Goal: Task Accomplishment & Management: Complete application form

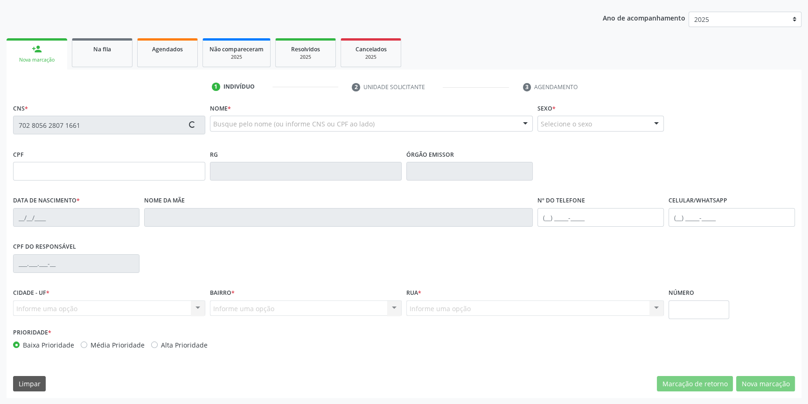
type input "099.636.274-63"
type input "24/10/1994"
type input "Euza Maria da Cruz"
type input "(87) 98874-2968"
type input "043.798.494-06"
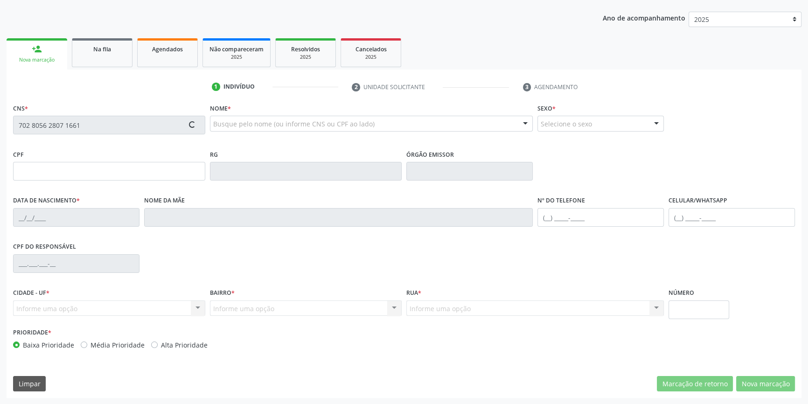
type input "246"
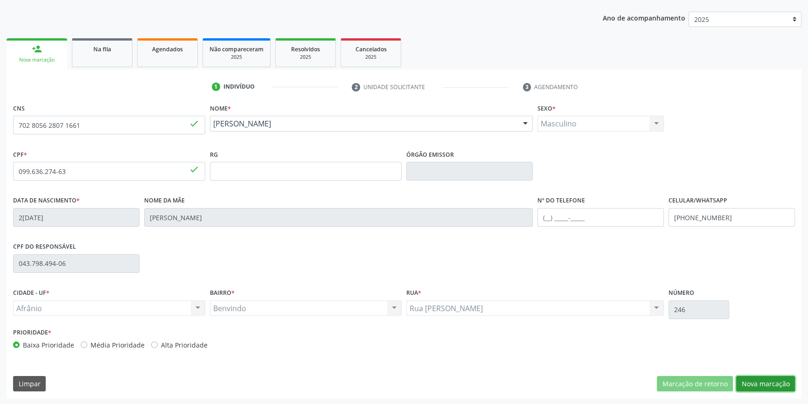
click at [771, 387] on button "Nova marcação" at bounding box center [765, 384] width 59 height 16
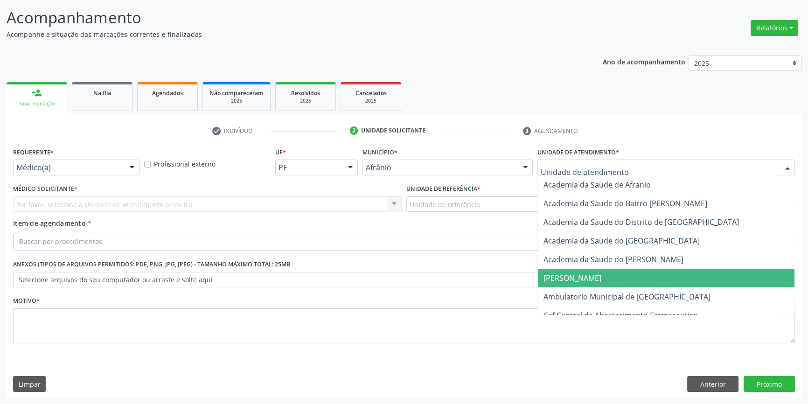
click at [589, 289] on span "Ambulatorio Municipal de [GEOGRAPHIC_DATA]" at bounding box center [666, 296] width 256 height 19
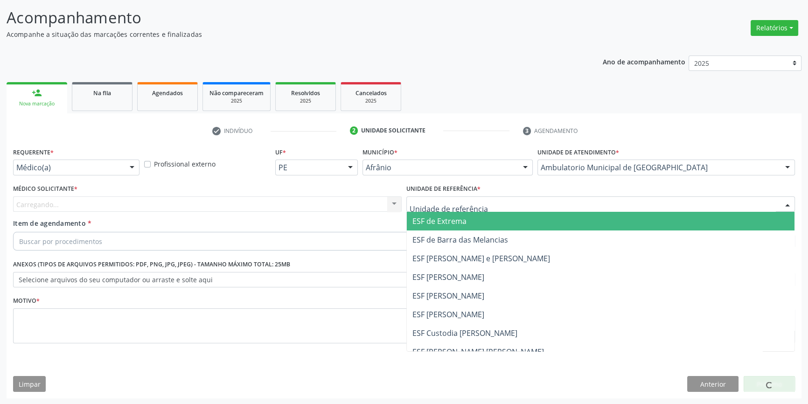
click at [477, 202] on div at bounding box center [600, 204] width 388 height 16
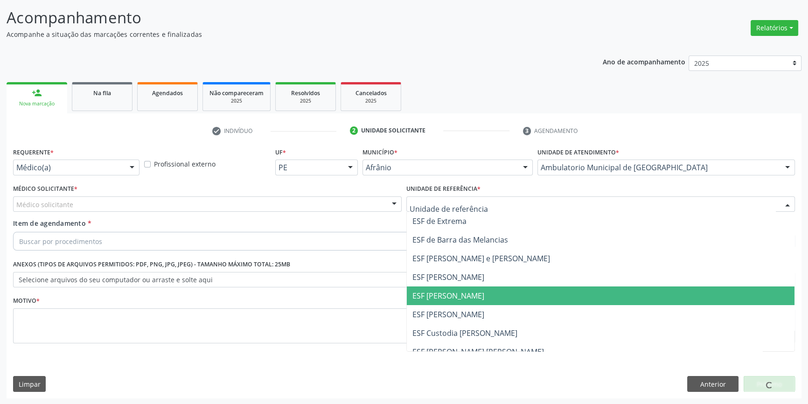
drag, startPoint x: 467, startPoint y: 288, endPoint x: 436, endPoint y: 279, distance: 32.2
click at [461, 290] on span "ESF [PERSON_NAME]" at bounding box center [600, 295] width 387 height 19
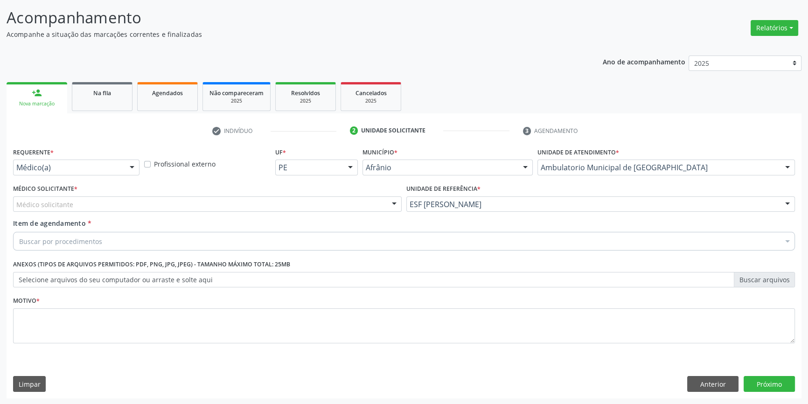
click at [290, 204] on div "Médico solicitante" at bounding box center [207, 204] width 388 height 16
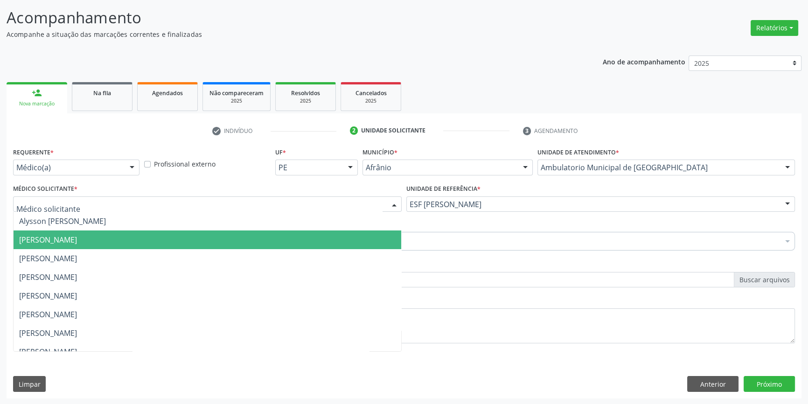
click at [77, 240] on span "[PERSON_NAME]" at bounding box center [48, 240] width 58 height 10
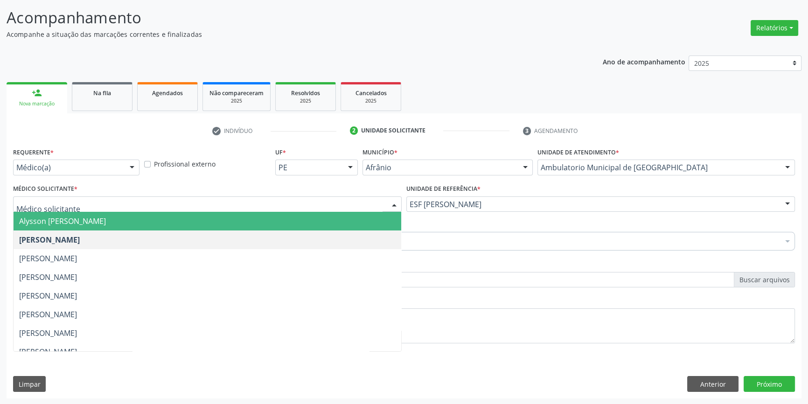
click at [111, 228] on span "Alysson [PERSON_NAME]" at bounding box center [207, 221] width 387 height 19
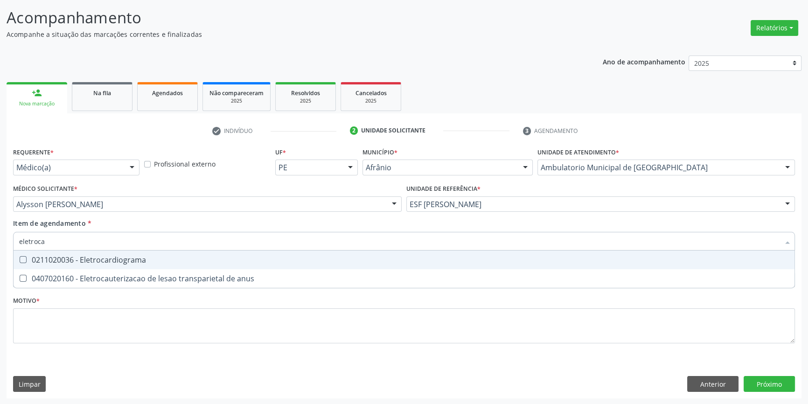
type input "eletrocar"
click at [99, 261] on div "0211020036 - Eletrocardiograma" at bounding box center [403, 259] width 769 height 7
checkbox Eletrocardiograma "true"
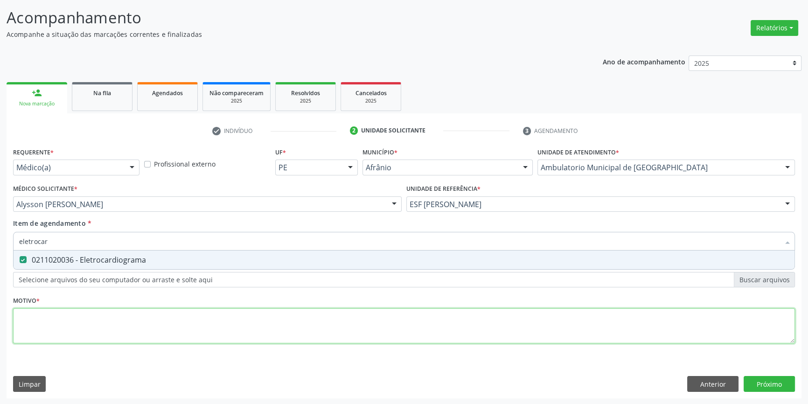
click at [83, 320] on div "Requerente * Médico(a) Médico(a) Enfermeiro(a) Paciente Nenhum resultado encont…" at bounding box center [403, 250] width 781 height 211
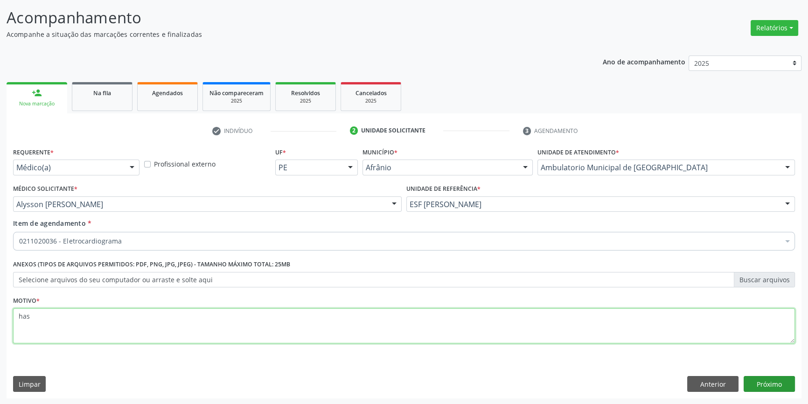
type textarea "has"
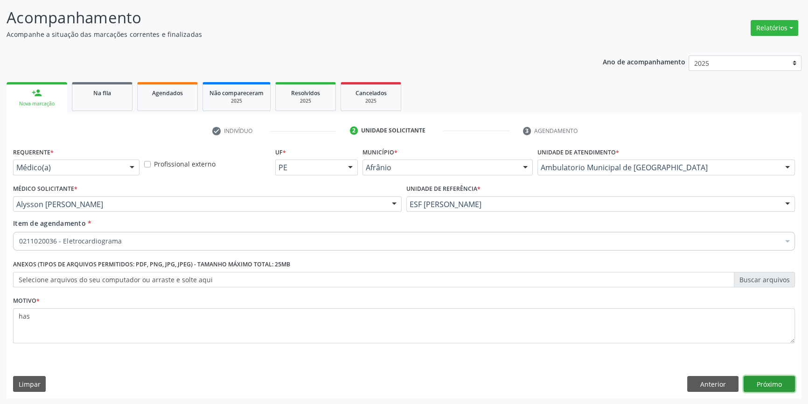
click at [778, 379] on button "Próximo" at bounding box center [768, 384] width 51 height 16
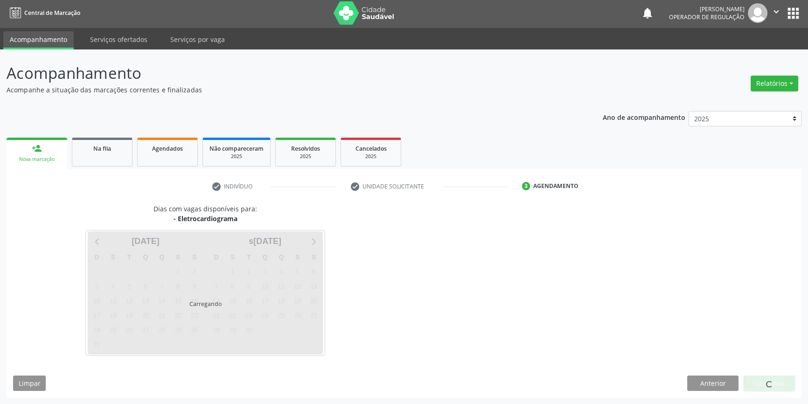
scroll to position [1, 0]
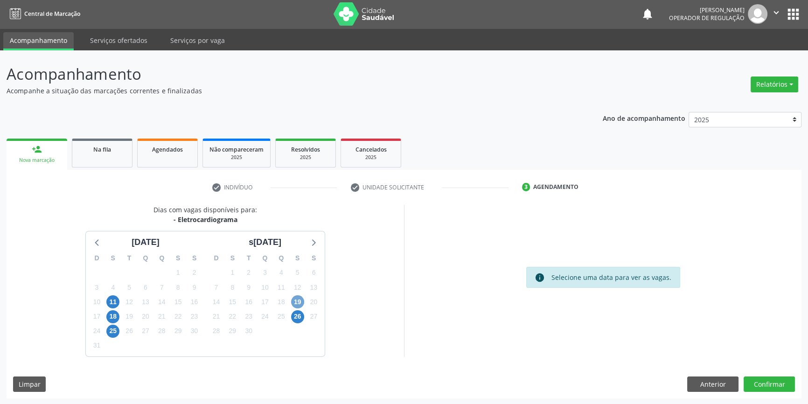
click at [298, 303] on span "19" at bounding box center [297, 301] width 13 height 13
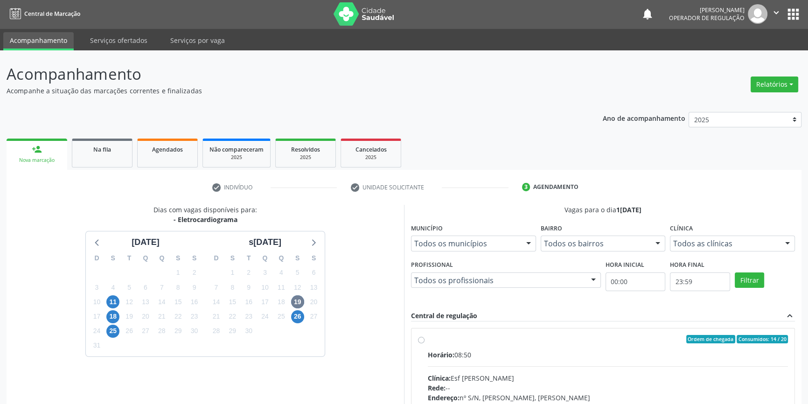
click at [424, 336] on div "Ordem de chegada Consumidos: 14 / 20 Horário: 08:50 Clínica: Esf Isabel Gomes R…" at bounding box center [603, 406] width 370 height 143
radio input "true"
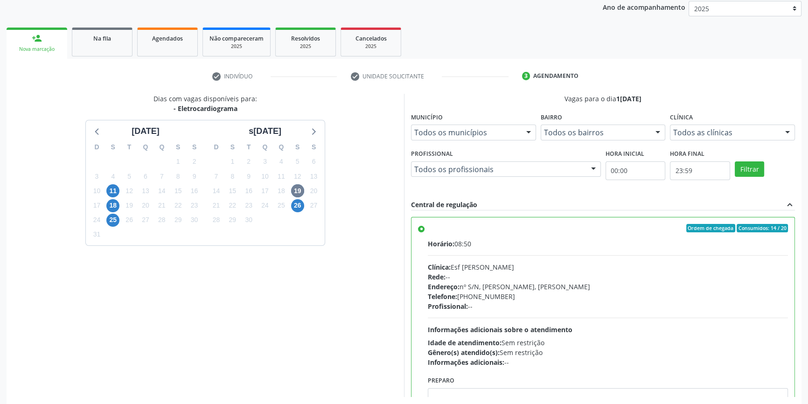
scroll to position [152, 0]
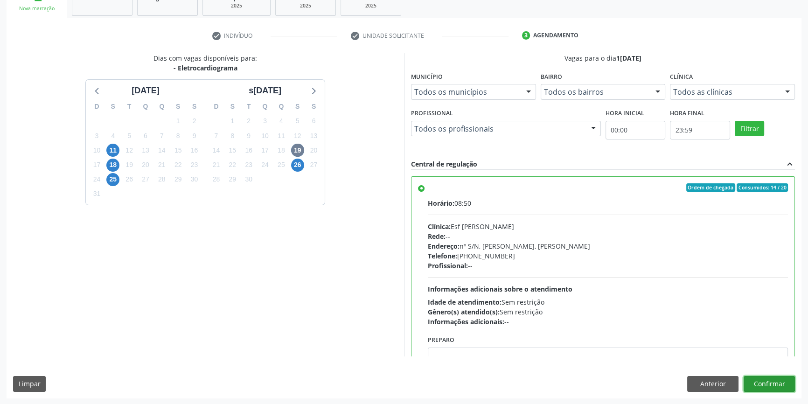
click at [770, 386] on button "Confirmar" at bounding box center [768, 384] width 51 height 16
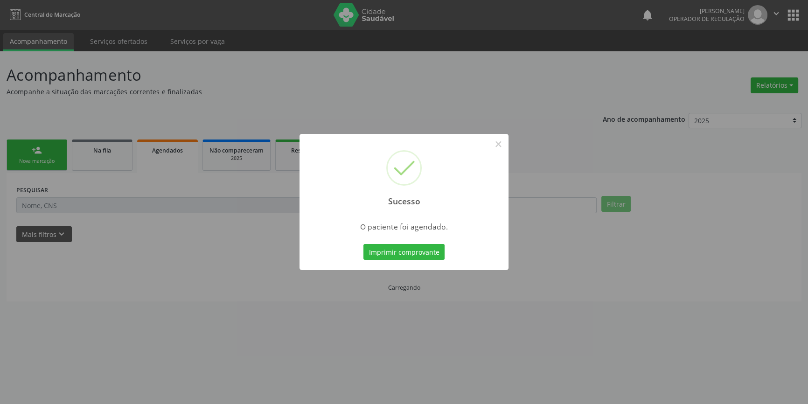
scroll to position [0, 0]
click at [424, 242] on div "Imprimir comprovante Cancel" at bounding box center [406, 252] width 85 height 20
click at [424, 247] on button "Imprimir comprovante" at bounding box center [406, 252] width 81 height 16
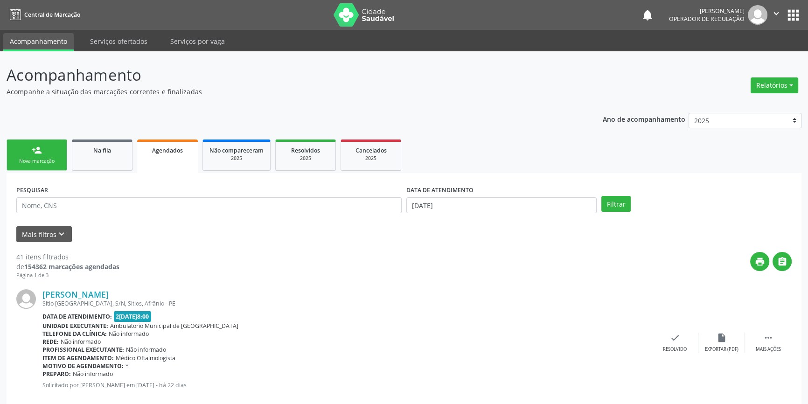
click at [45, 155] on link "person_add Nova marcação" at bounding box center [37, 154] width 61 height 31
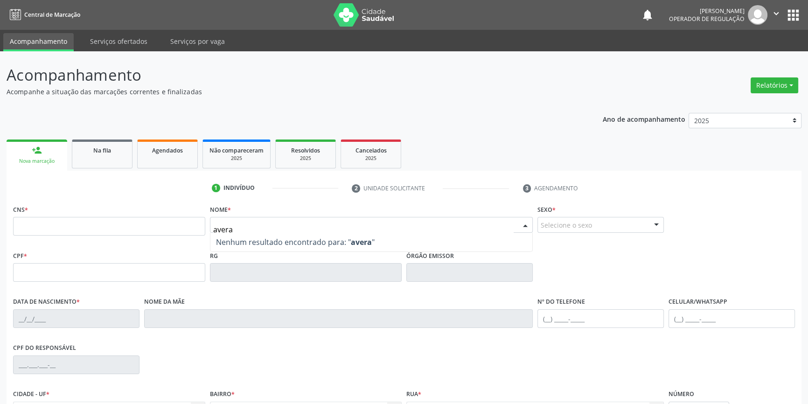
type input "averal"
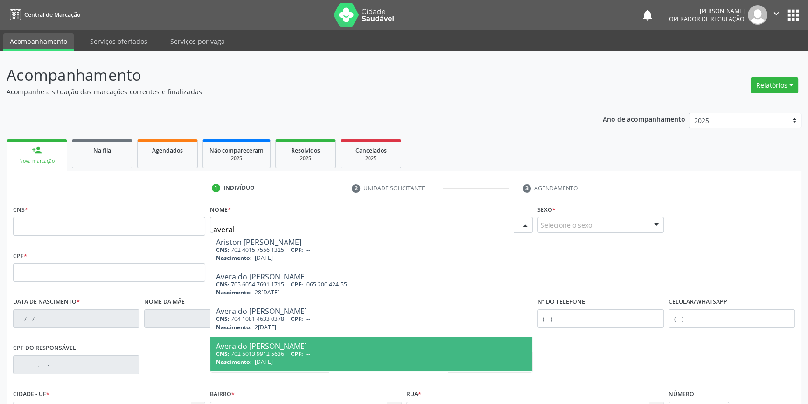
type input "702 5013 9912 5636"
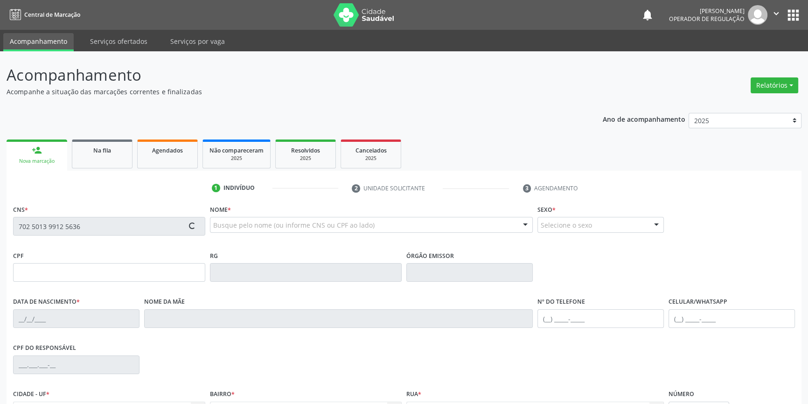
type input "12/08/1973"
type input "(87) 98857-1688"
type input "S/N"
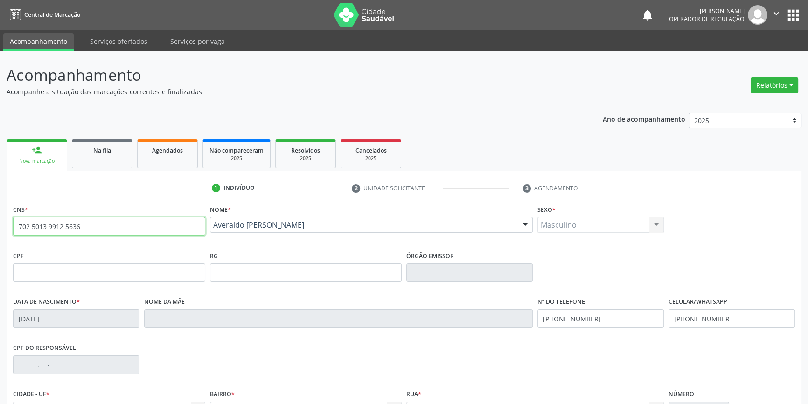
drag, startPoint x: 117, startPoint y: 223, endPoint x: 0, endPoint y: 220, distance: 117.1
click at [0, 220] on div "Acompanhamento Acompanhe a situação das marcações correntes e finalizadas Relat…" at bounding box center [404, 278] width 808 height 454
click at [93, 168] on link "Na fila" at bounding box center [102, 153] width 61 height 29
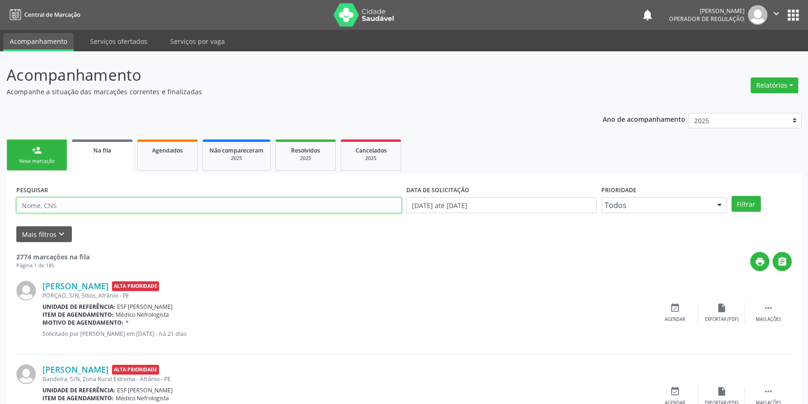
click at [97, 203] on input "text" at bounding box center [208, 205] width 385 height 16
click at [61, 205] on input "text" at bounding box center [208, 205] width 385 height 16
paste input "702 5013 9912 5636"
type input "702 5013 9912 5636"
click at [755, 199] on button "Filtrar" at bounding box center [745, 204] width 29 height 16
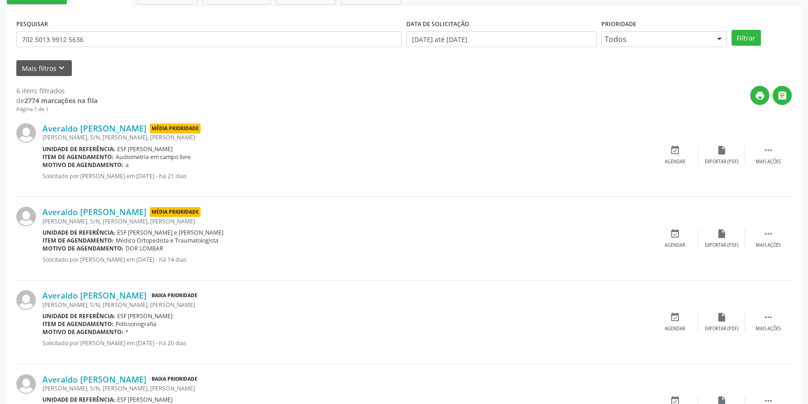
scroll to position [169, 0]
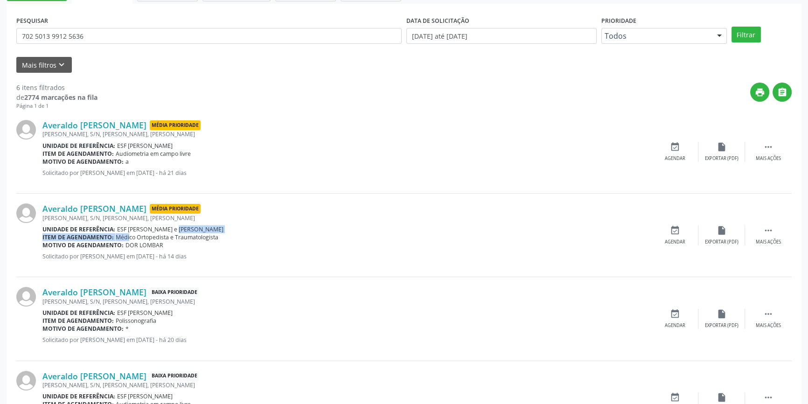
drag, startPoint x: 118, startPoint y: 235, endPoint x: 161, endPoint y: 232, distance: 43.0
click at [161, 232] on div "Averaldo Mariano Ferreira Média Prioridade Maria Alves Cavalcanti, S/N, Benvind…" at bounding box center [346, 234] width 609 height 63
click at [178, 238] on span "Médico Ortopedista e Traumatologista" at bounding box center [167, 237] width 103 height 8
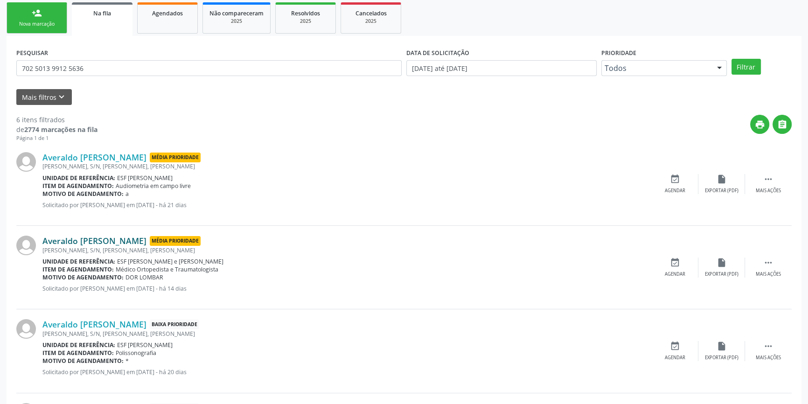
scroll to position [0, 0]
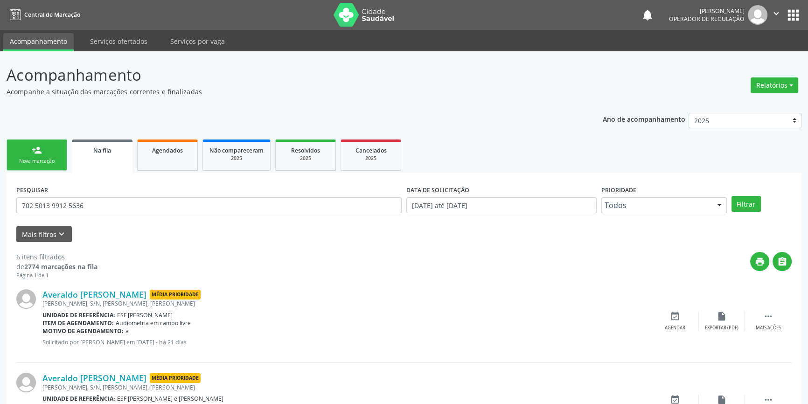
click at [52, 163] on div "Nova marcação" at bounding box center [37, 161] width 47 height 7
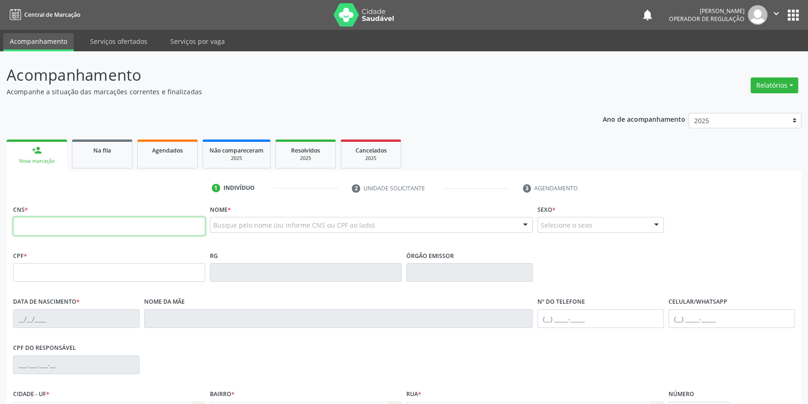
click at [63, 227] on input "text" at bounding box center [109, 226] width 192 height 19
type input "707 4070 9185 9071"
type input "026.119.914-56"
type input "10/10/1975"
type input "Isabel Martins de Lima"
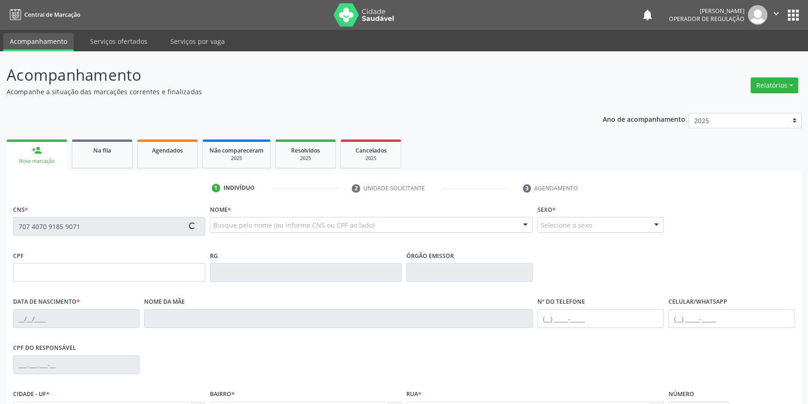
type input "(87) 98813-3446"
type input "200"
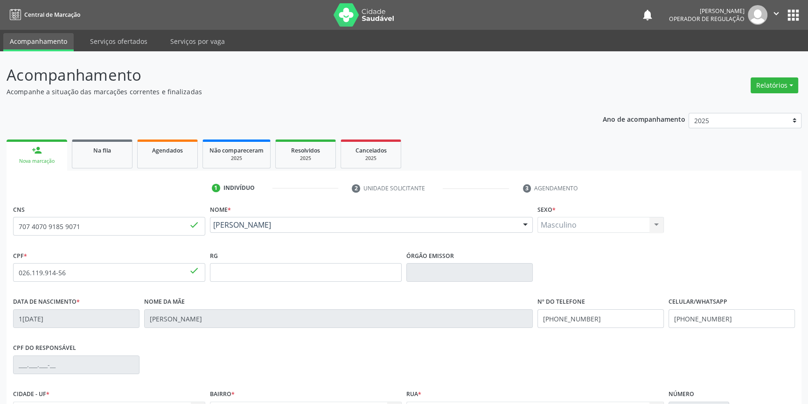
scroll to position [101, 0]
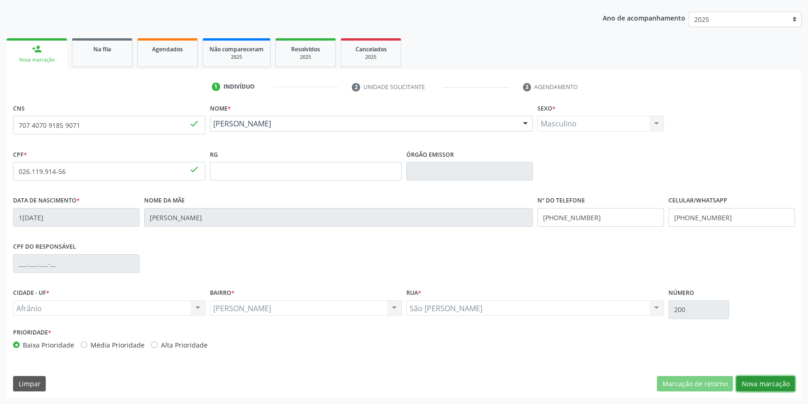
drag, startPoint x: 771, startPoint y: 380, endPoint x: 745, endPoint y: 373, distance: 26.9
click at [770, 380] on button "Nova marcação" at bounding box center [765, 384] width 59 height 16
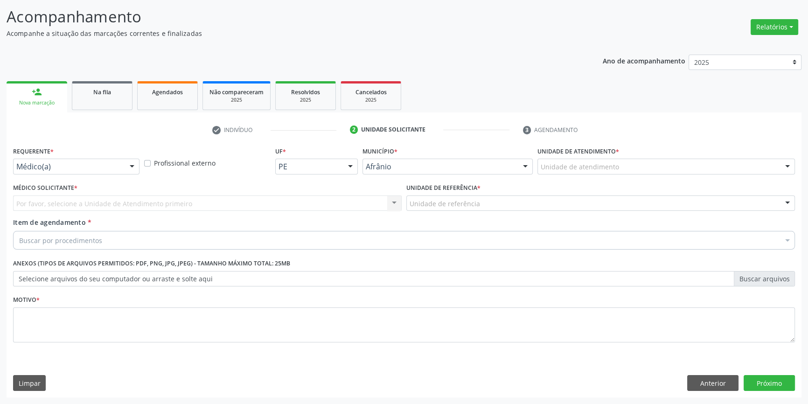
scroll to position [57, 0]
click at [564, 175] on div "Unidade de atendimento * Unidade de atendimento Academia da Saude de Afranio Ac…" at bounding box center [666, 163] width 262 height 36
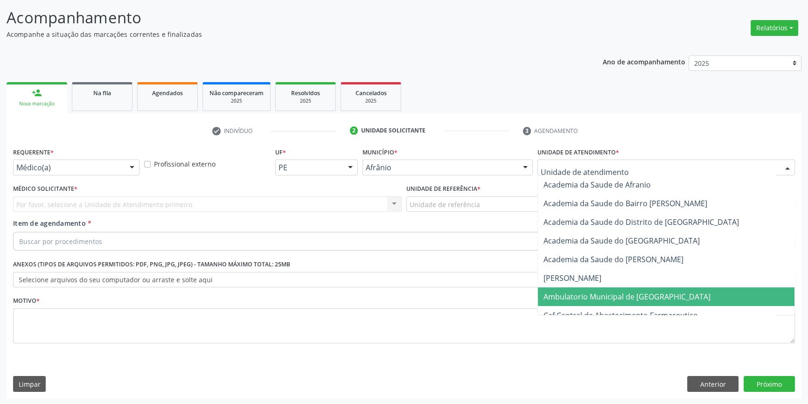
click at [606, 289] on span "Ambulatorio Municipal de [GEOGRAPHIC_DATA]" at bounding box center [666, 296] width 256 height 19
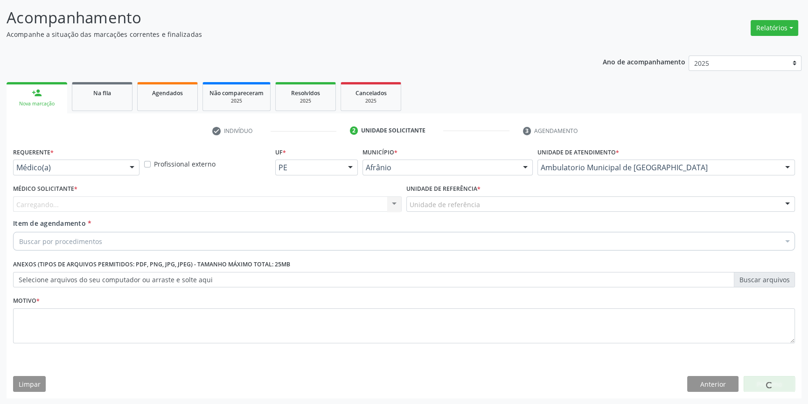
click at [477, 203] on div "Unidade de referência" at bounding box center [600, 204] width 388 height 16
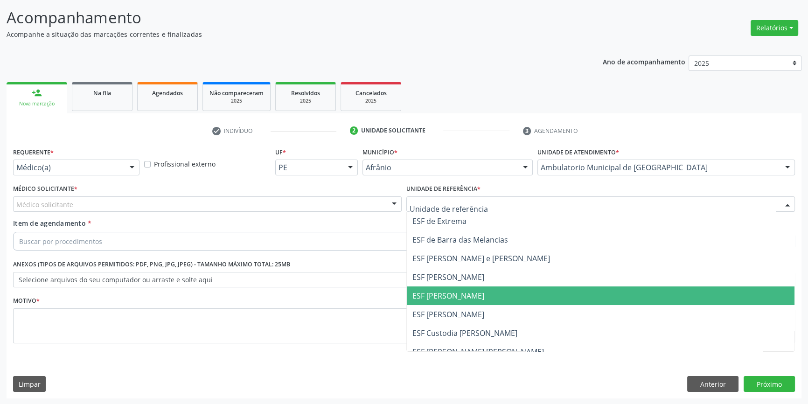
drag, startPoint x: 462, startPoint y: 296, endPoint x: 326, endPoint y: 247, distance: 143.8
click at [461, 296] on span "ESF [PERSON_NAME]" at bounding box center [448, 295] width 72 height 10
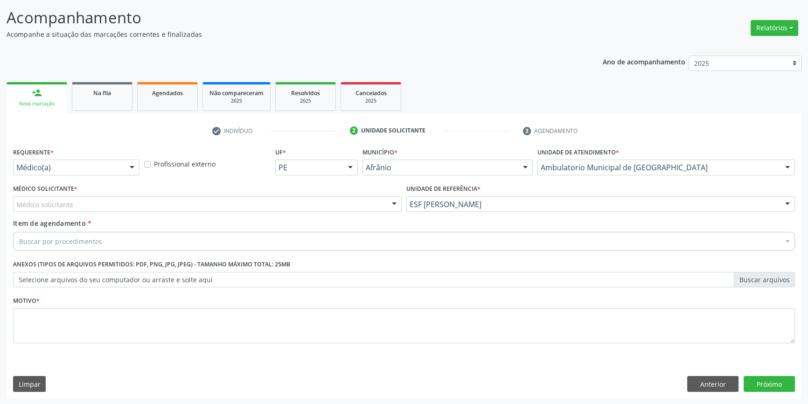
click at [200, 199] on div "Médico solicitante" at bounding box center [207, 204] width 388 height 16
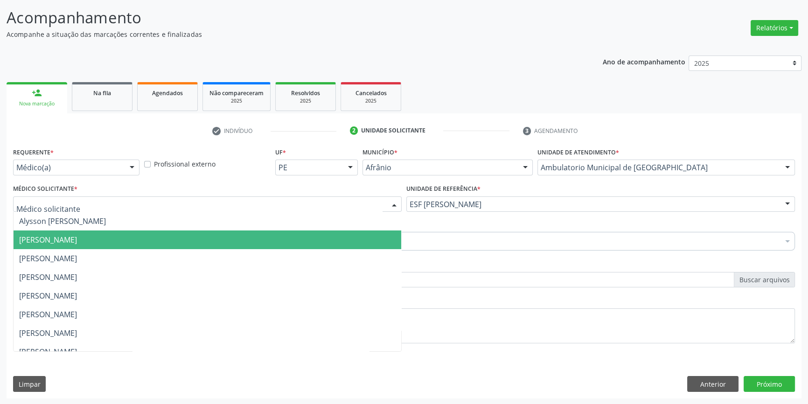
click at [77, 237] on span "[PERSON_NAME]" at bounding box center [48, 240] width 58 height 10
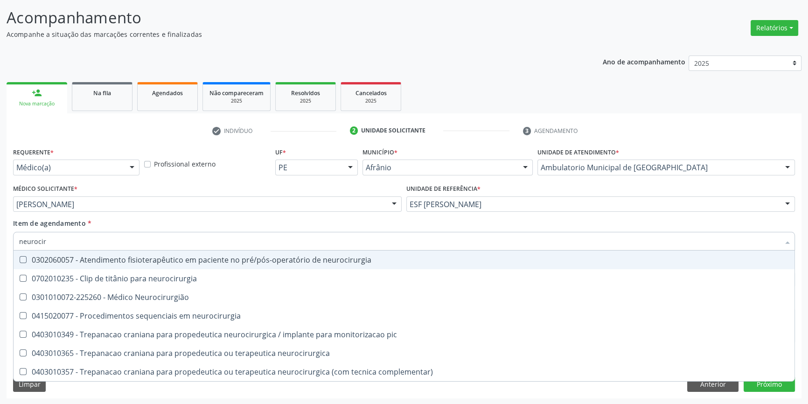
type input "neurociru"
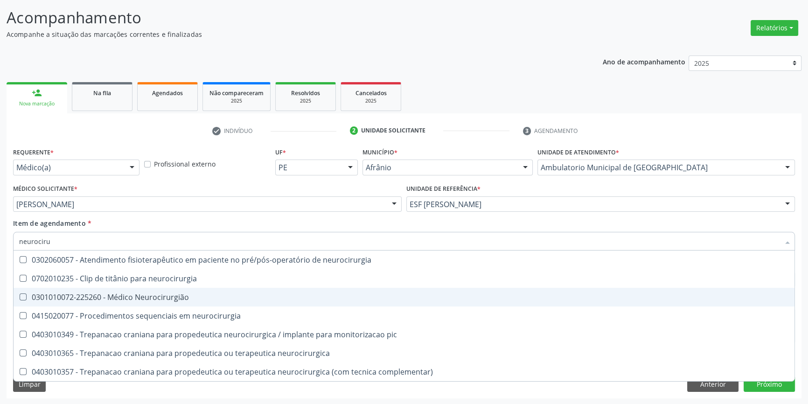
click at [154, 293] on div "0301010072-225260 - Médico Neurocirurgião" at bounding box center [403, 296] width 769 height 7
checkbox Neurocirurgião "true"
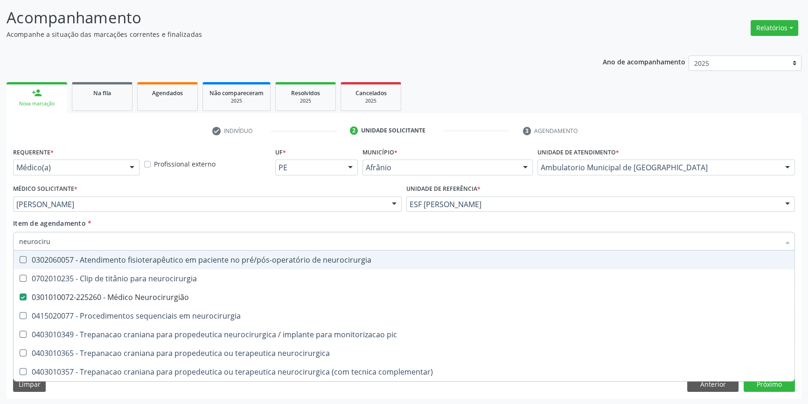
click at [186, 223] on div "Item de agendamento * neurociru Desfazer seleção 0302060057 - Atendimento fisio…" at bounding box center [403, 232] width 781 height 29
checkbox neurocirurgia "true"
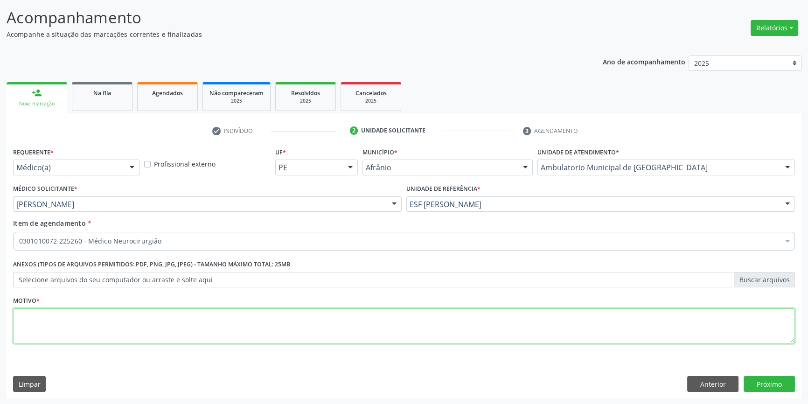
click at [140, 325] on textarea at bounding box center [403, 325] width 781 height 35
type textarea "polineuropatia - mostrar exames"
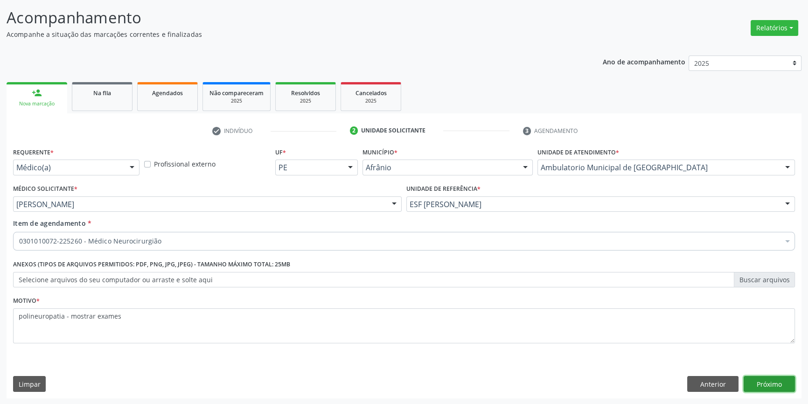
click at [768, 384] on button "Próximo" at bounding box center [768, 384] width 51 height 16
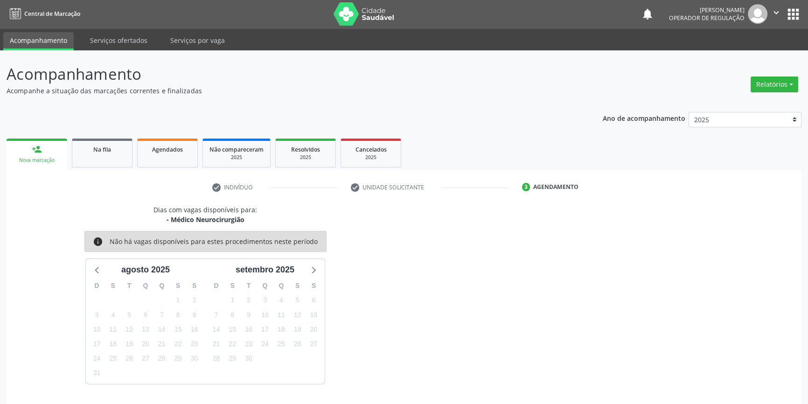
scroll to position [28, 0]
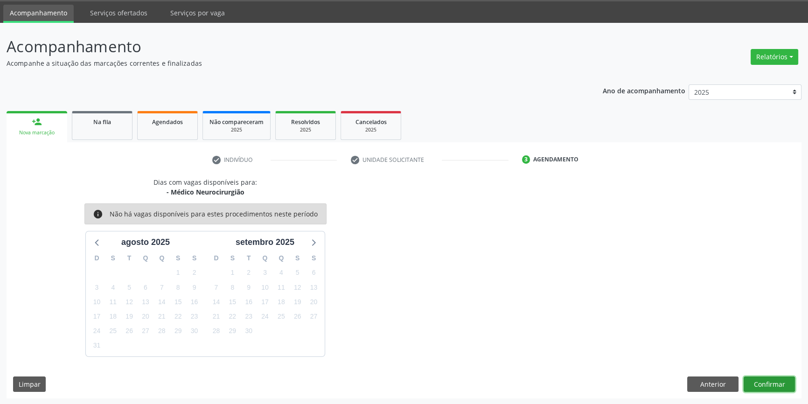
click at [769, 384] on button "Confirmar" at bounding box center [768, 384] width 51 height 16
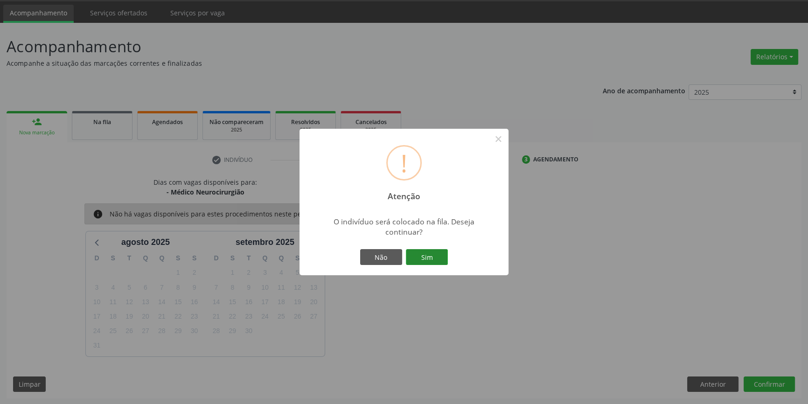
click at [438, 254] on button "Sim" at bounding box center [427, 257] width 42 height 16
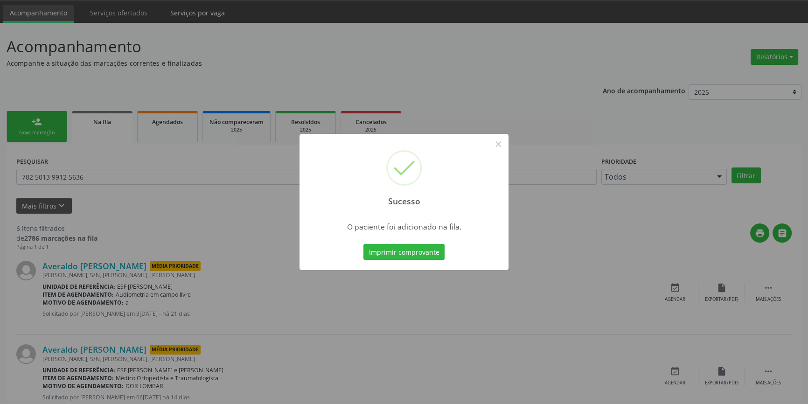
scroll to position [0, 0]
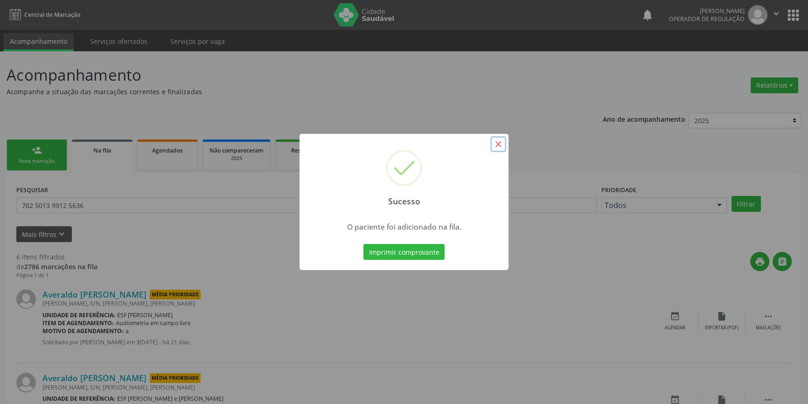
click at [502, 141] on button "×" at bounding box center [498, 144] width 16 height 16
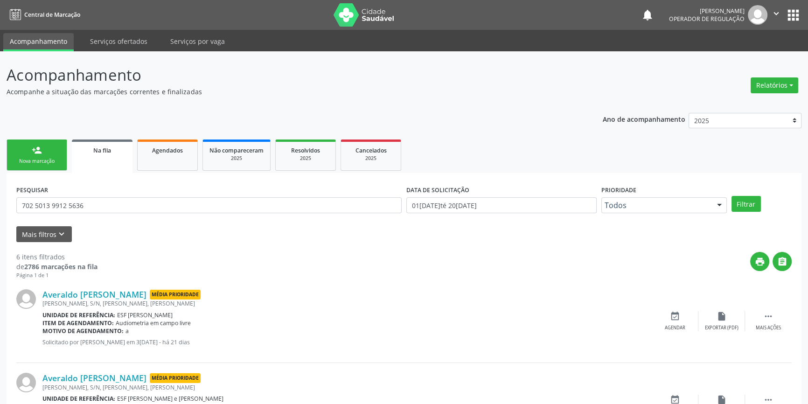
click at [42, 145] on link "person_add Nova marcação" at bounding box center [37, 154] width 61 height 31
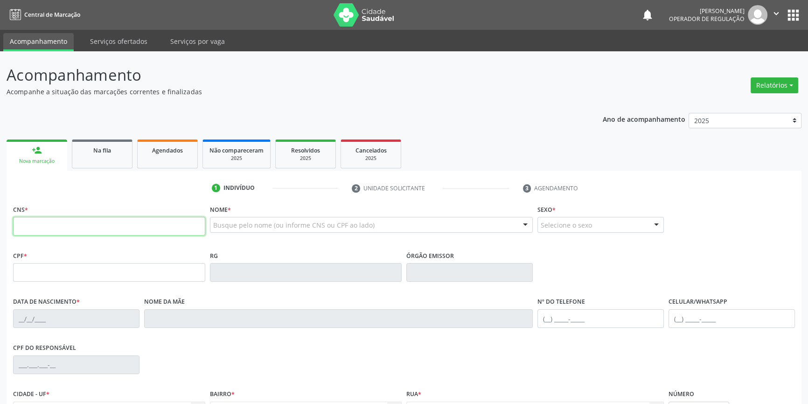
click at [57, 227] on input "text" at bounding box center [109, 226] width 192 height 19
type input "700 2074 3683 1626"
type input "28/05/2021"
type input "(87) 98805-8199"
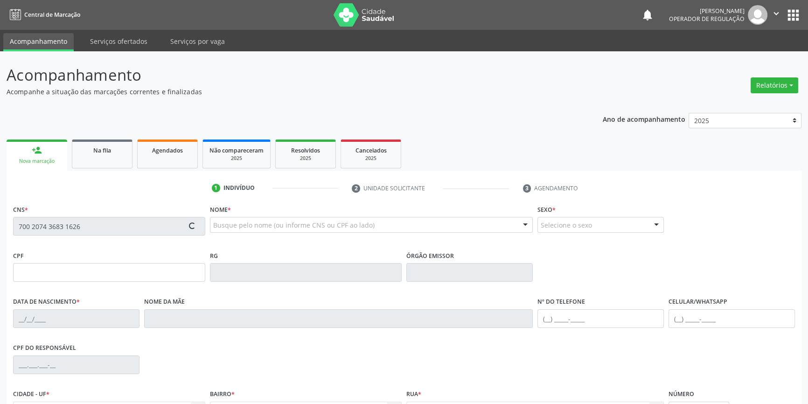
type input "S/N"
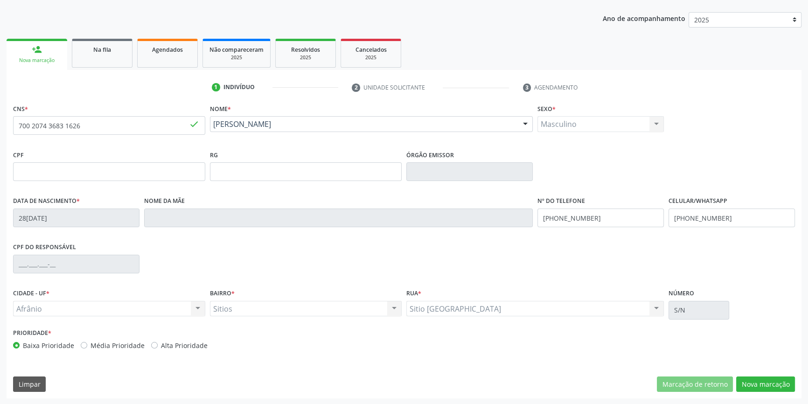
scroll to position [101, 0]
click at [766, 378] on button "Nova marcação" at bounding box center [765, 384] width 59 height 16
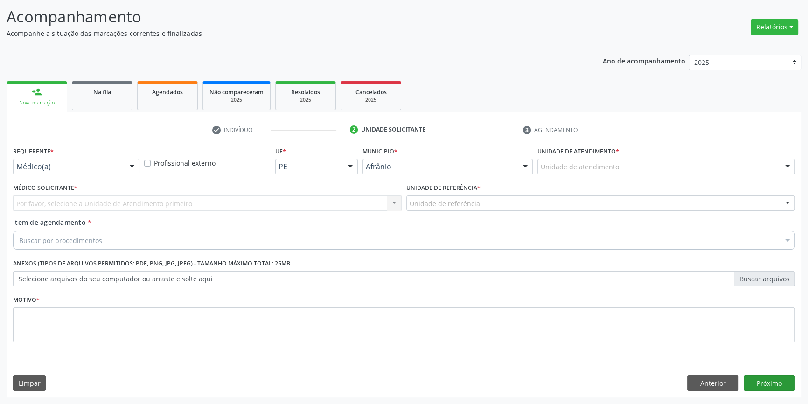
scroll to position [57, 0]
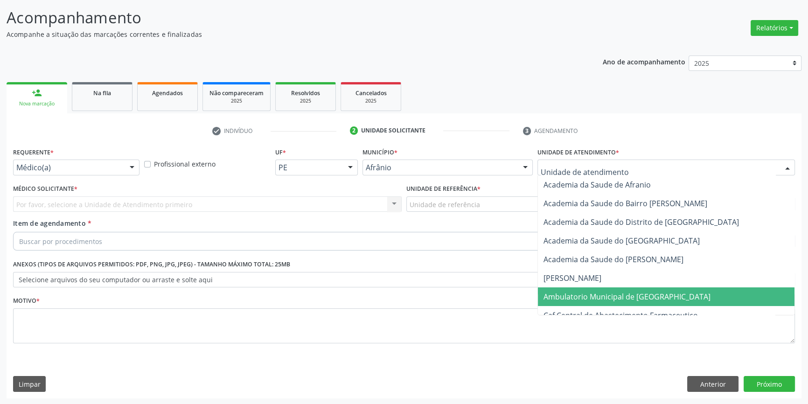
click at [609, 293] on span "Ambulatorio Municipal de [GEOGRAPHIC_DATA]" at bounding box center [626, 296] width 167 height 10
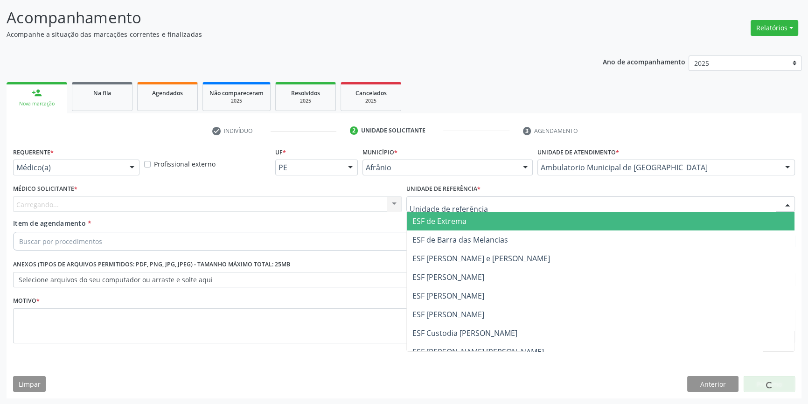
click at [471, 196] on div at bounding box center [600, 204] width 388 height 16
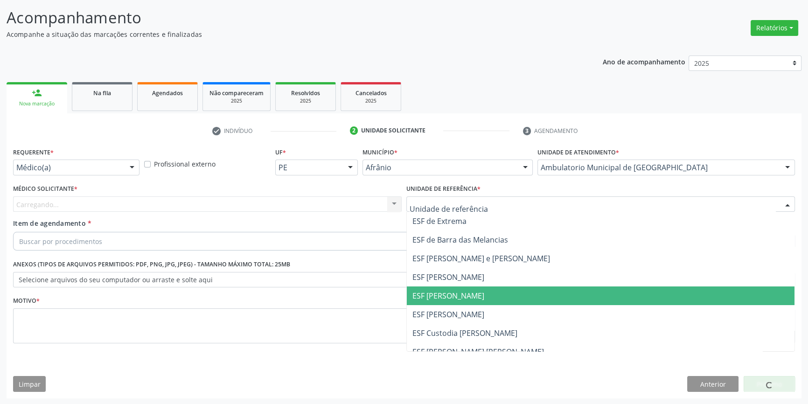
drag, startPoint x: 486, startPoint y: 304, endPoint x: 416, endPoint y: 279, distance: 74.0
click at [486, 304] on span "ESF [PERSON_NAME]" at bounding box center [600, 295] width 387 height 19
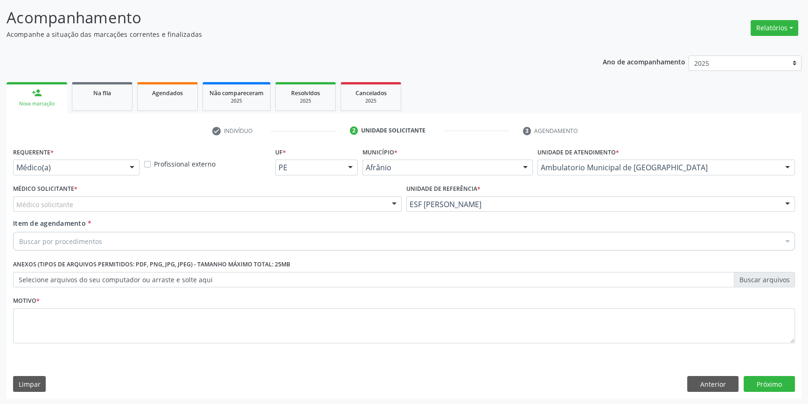
drag, startPoint x: 227, startPoint y: 198, endPoint x: 217, endPoint y: 204, distance: 11.8
click at [222, 199] on div "Médico solicitante" at bounding box center [207, 204] width 388 height 16
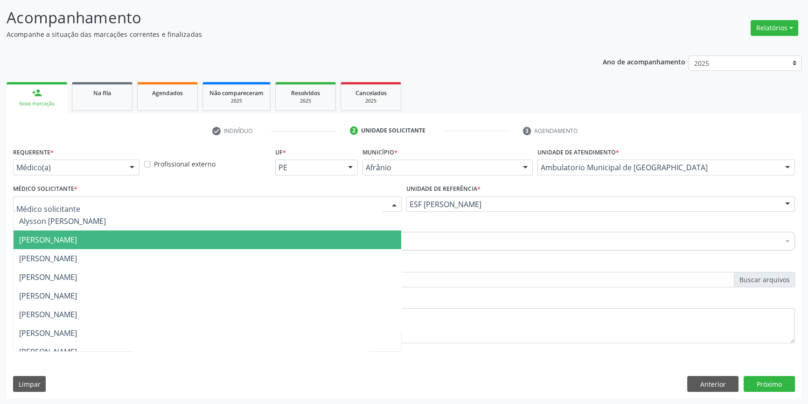
click at [77, 237] on span "[PERSON_NAME]" at bounding box center [48, 240] width 58 height 10
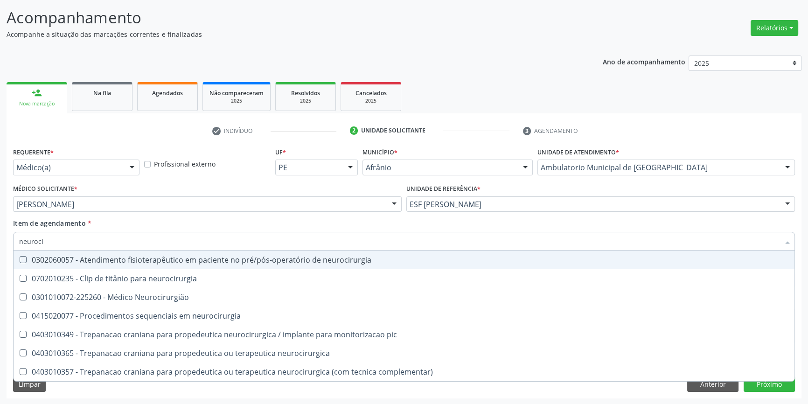
type input "neurocir"
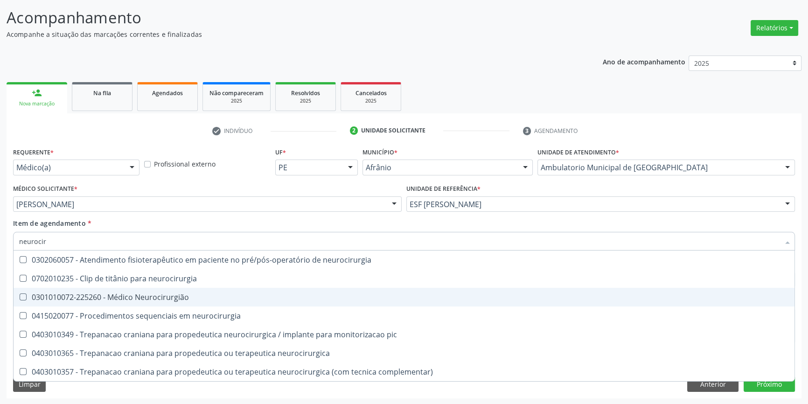
click at [140, 290] on span "0301010072-225260 - Médico Neurocirurgião" at bounding box center [404, 297] width 781 height 19
checkbox Neurocirurgião "true"
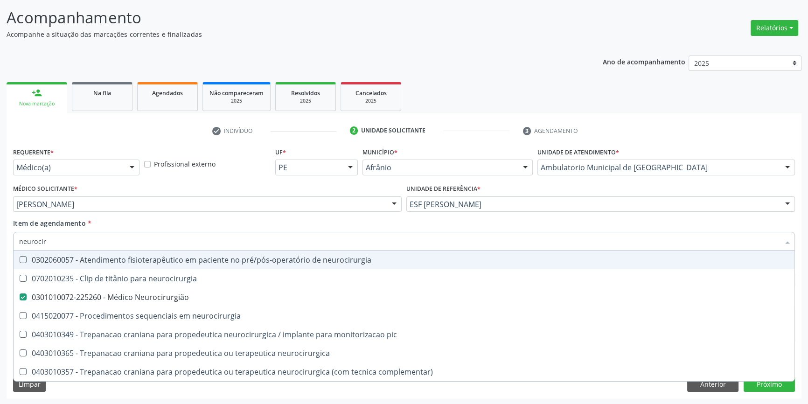
click at [162, 225] on div "Item de agendamento * neurocir Desfazer seleção 0302060057 - Atendimento fisiot…" at bounding box center [403, 232] width 781 height 29
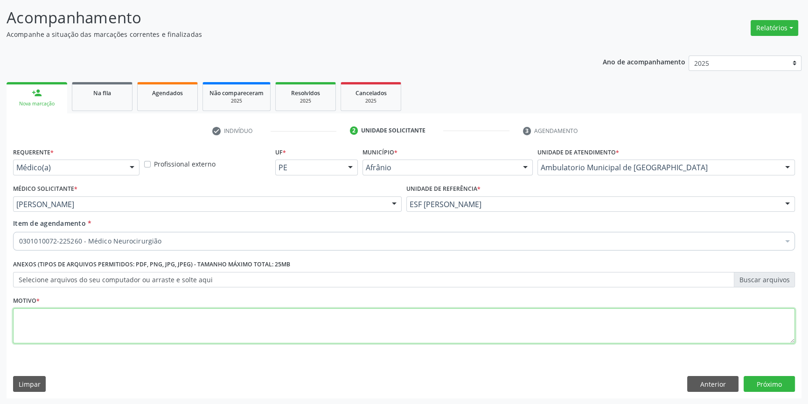
click at [127, 326] on textarea at bounding box center [403, 325] width 781 height 35
type textarea "nova consulta setembro 2025"
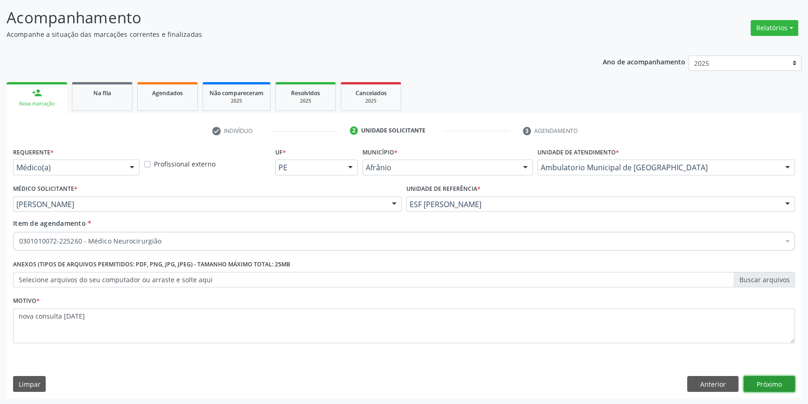
click at [756, 377] on button "Próximo" at bounding box center [768, 384] width 51 height 16
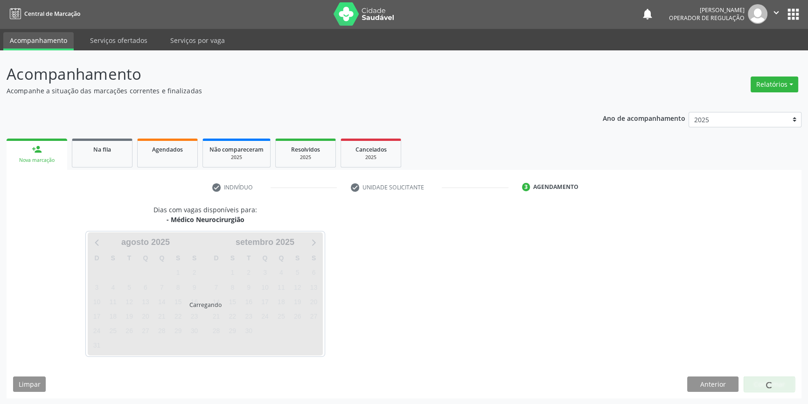
scroll to position [28, 0]
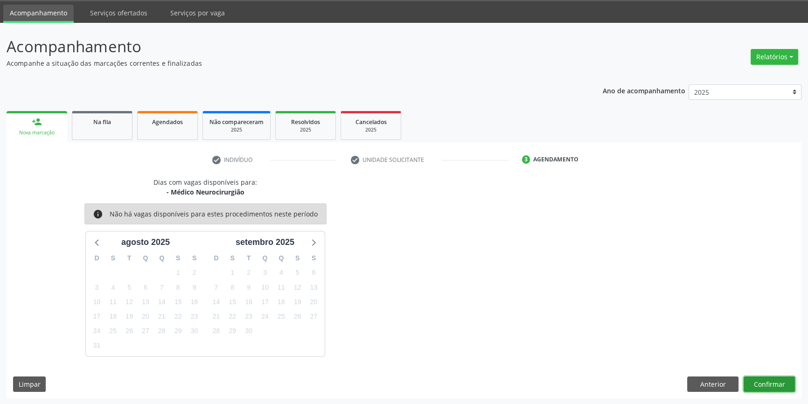
click at [758, 385] on button "Confirmar" at bounding box center [768, 384] width 51 height 16
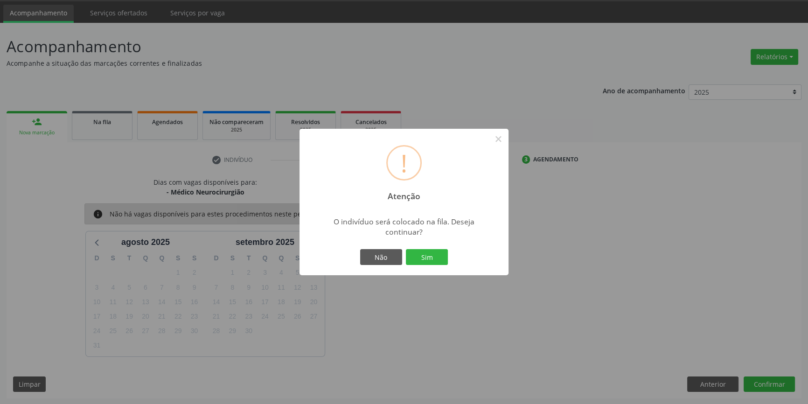
click at [425, 266] on div "Não Sim" at bounding box center [404, 257] width 92 height 20
click at [417, 254] on button "Sim" at bounding box center [427, 257] width 42 height 16
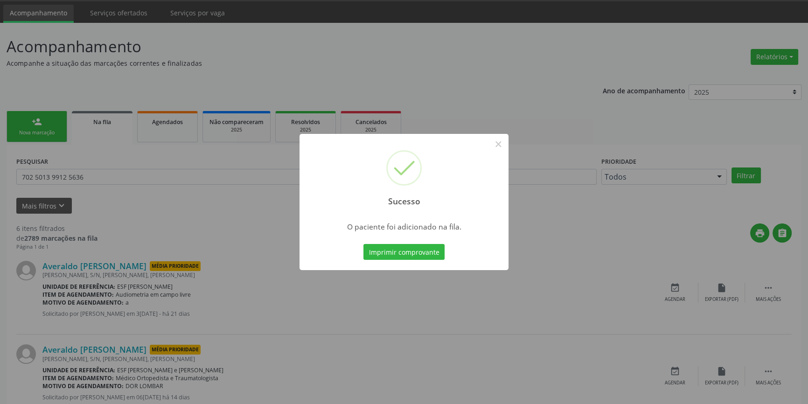
scroll to position [0, 0]
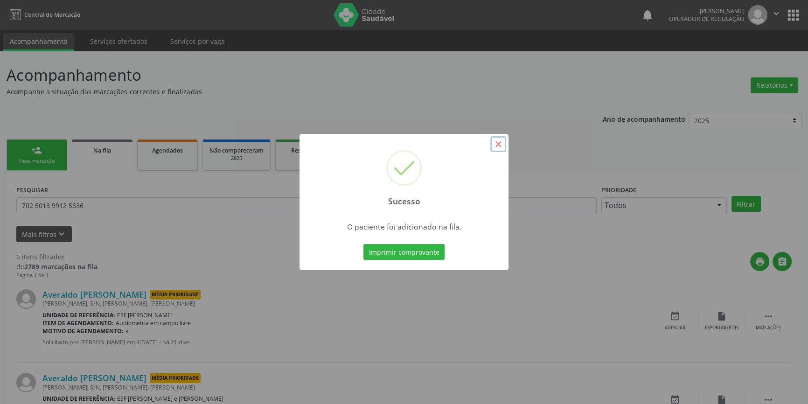
click at [500, 141] on button "×" at bounding box center [498, 144] width 16 height 16
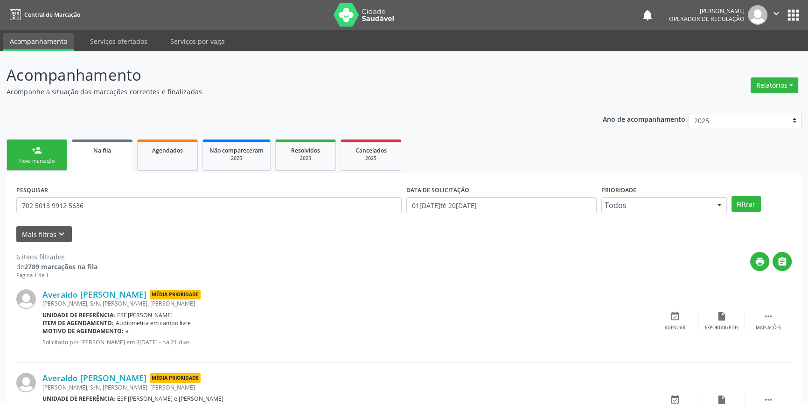
click at [49, 151] on link "person_add Nova marcação" at bounding box center [37, 154] width 61 height 31
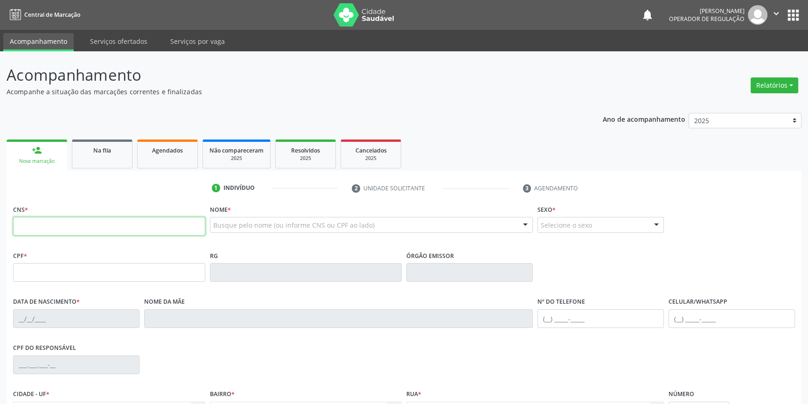
click at [80, 230] on input "text" at bounding box center [109, 226] width 192 height 19
type input "709 2002 2647 2031"
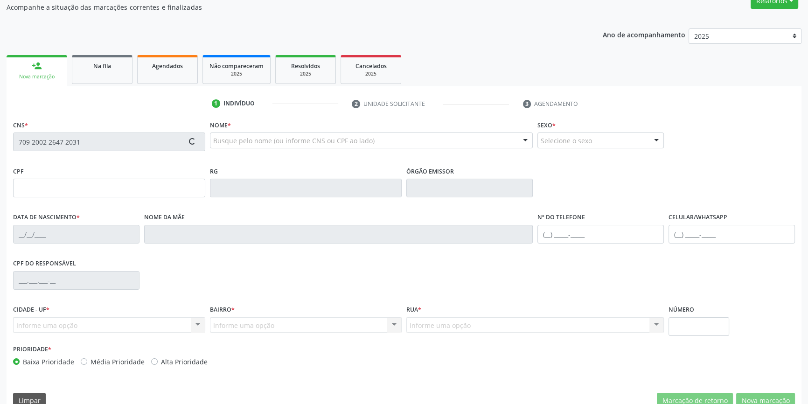
type input "038.618.504-27"
type input "10/01/1971"
type input "Josefa de Macedo Rodrigues"
type input "(87) 98831-2680"
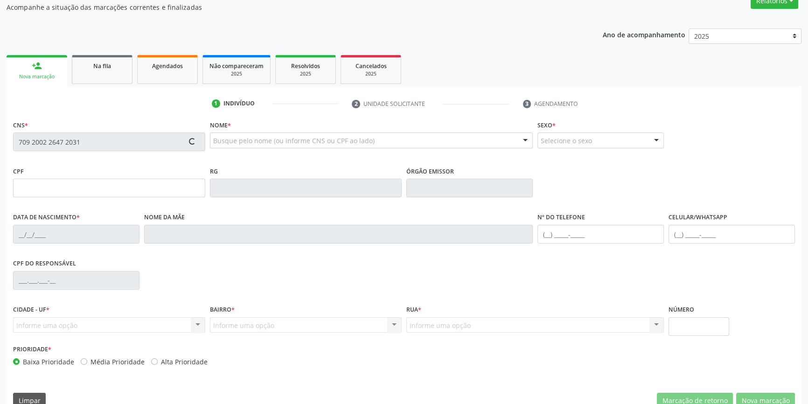
type input "S/N"
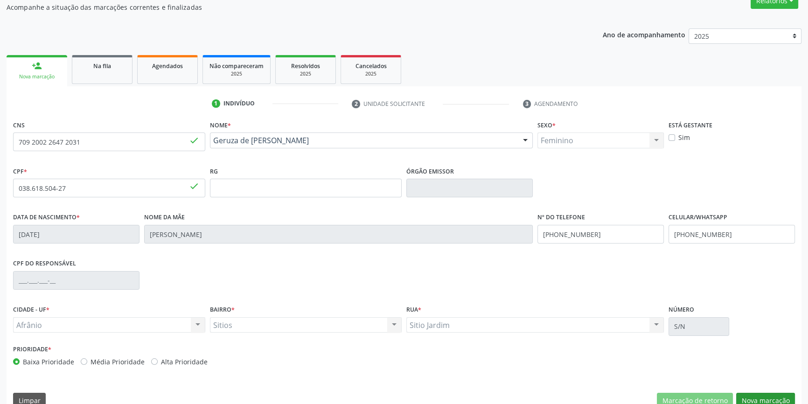
scroll to position [101, 0]
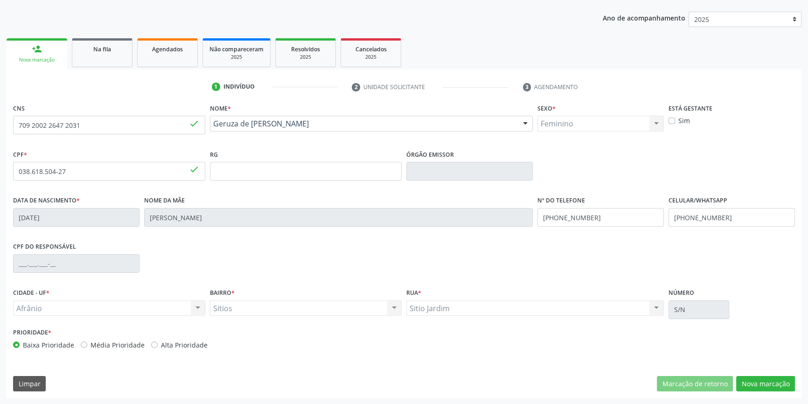
click at [759, 393] on div "CNS 709 2002 2647 2031 done Nome * Geruza de Macedo Rodrigues Geruza de Macedo …" at bounding box center [404, 249] width 795 height 297
click at [758, 392] on div "CNS 709 2002 2647 2031 done Nome * Geruza de Macedo Rodrigues Geruza de Macedo …" at bounding box center [404, 249] width 795 height 297
click at [757, 389] on button "Nova marcação" at bounding box center [765, 384] width 59 height 16
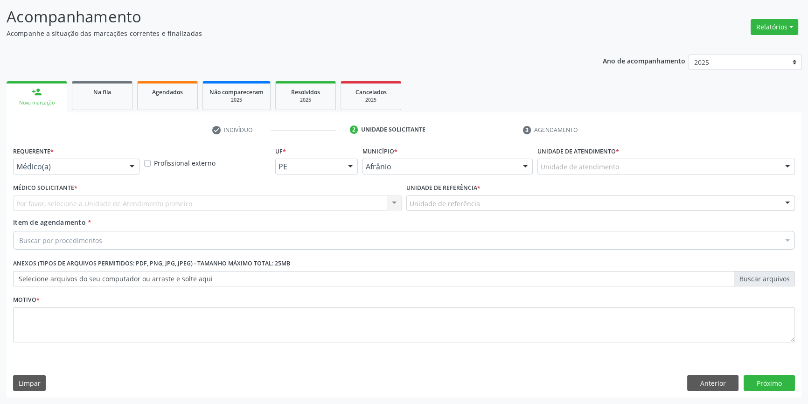
scroll to position [57, 0]
click at [589, 177] on div "Unidade de atendimento * Unidade de atendimento Academia da Saude de Afranio Ac…" at bounding box center [666, 163] width 262 height 36
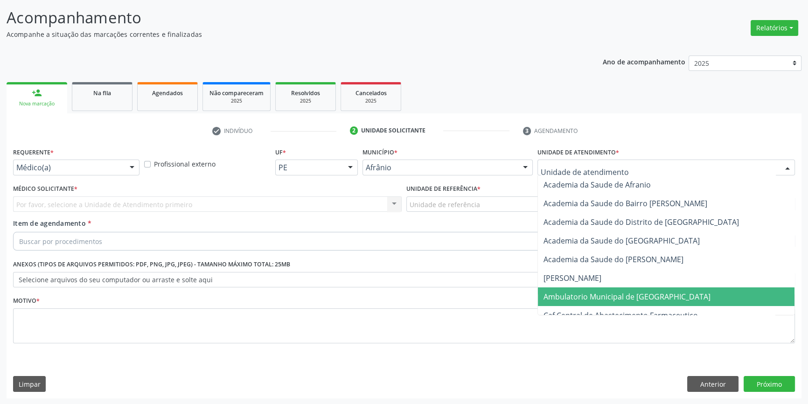
drag, startPoint x: 586, startPoint y: 297, endPoint x: 504, endPoint y: 256, distance: 90.9
click at [585, 297] on span "Ambulatorio Municipal de [GEOGRAPHIC_DATA]" at bounding box center [626, 296] width 167 height 10
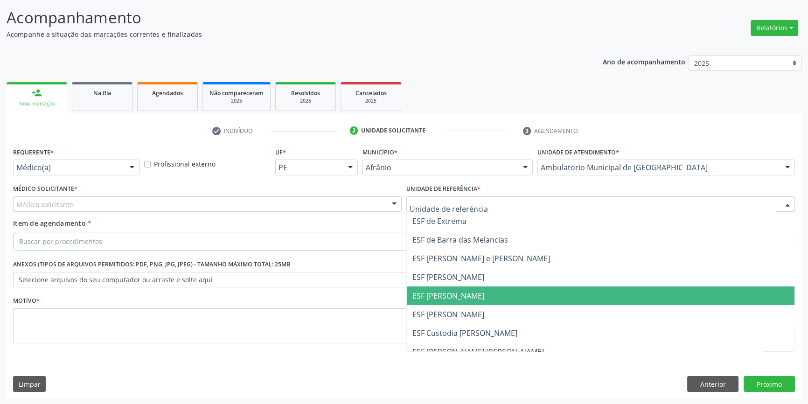
click at [446, 292] on span "ESF [PERSON_NAME]" at bounding box center [448, 295] width 72 height 10
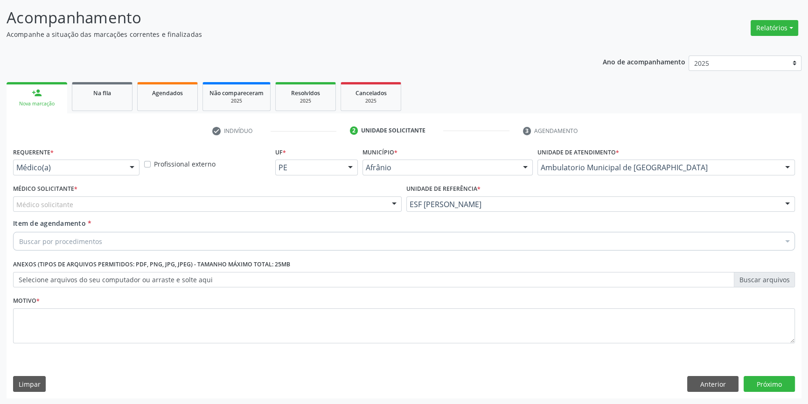
click at [241, 206] on div "Médico solicitante" at bounding box center [207, 204] width 388 height 16
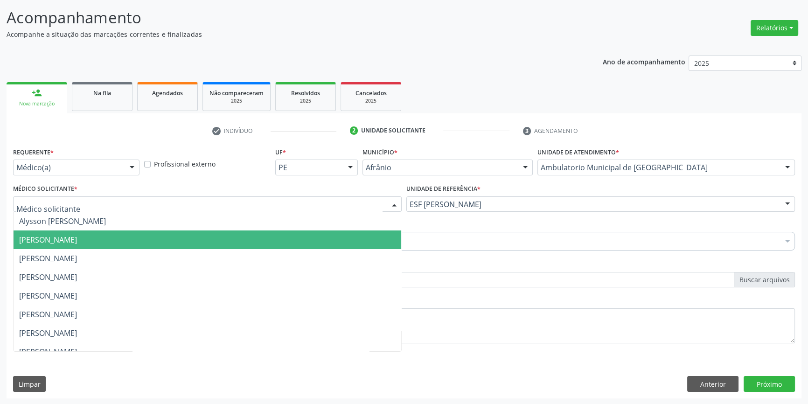
click at [77, 242] on span "[PERSON_NAME]" at bounding box center [48, 240] width 58 height 10
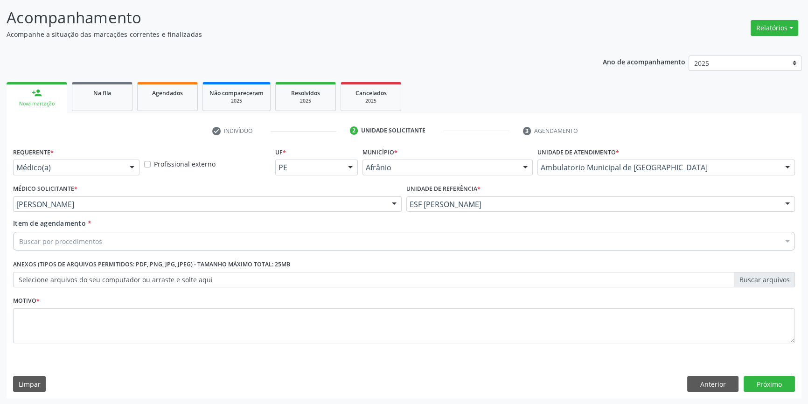
click at [107, 242] on div "Buscar por procedimentos" at bounding box center [403, 241] width 781 height 19
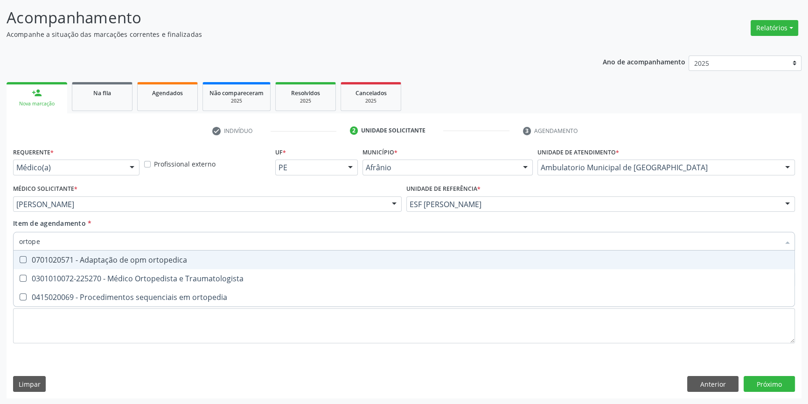
type input "ortoped"
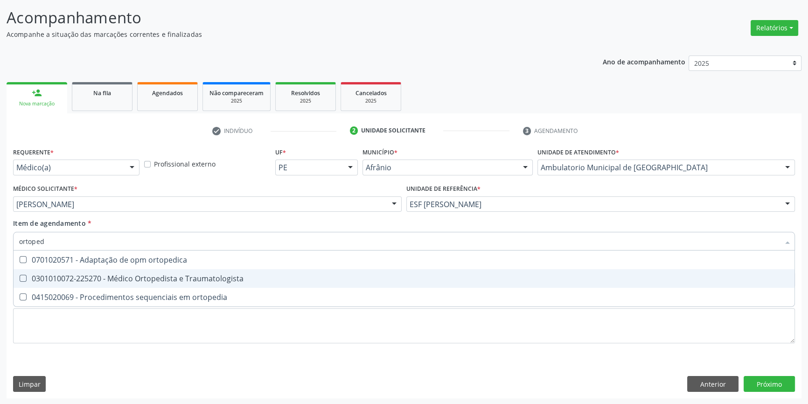
click at [158, 275] on div "0301010072-225270 - Médico Ortopedista e Traumatologista" at bounding box center [403, 278] width 769 height 7
checkbox Traumatologista "true"
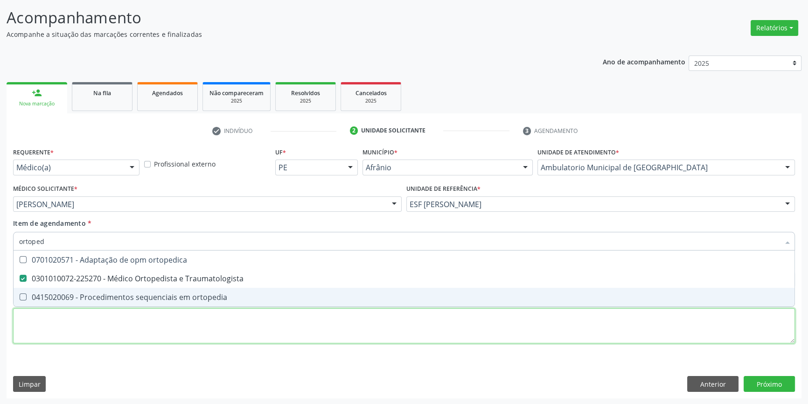
click at [135, 325] on div "Requerente * Médico(a) Médico(a) Enfermeiro(a) Paciente Nenhum resultado encont…" at bounding box center [403, 250] width 781 height 211
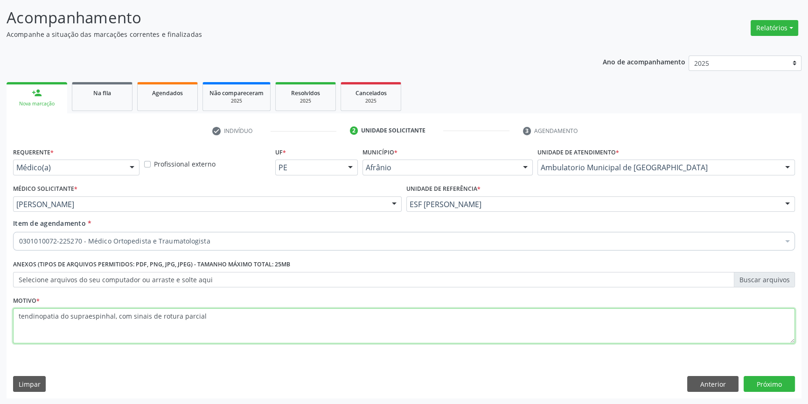
paste textarea "tendinopatia"
type textarea "tendinopatia do supraespinhal, com sinais de rotura parcial tendinopatia da cab…"
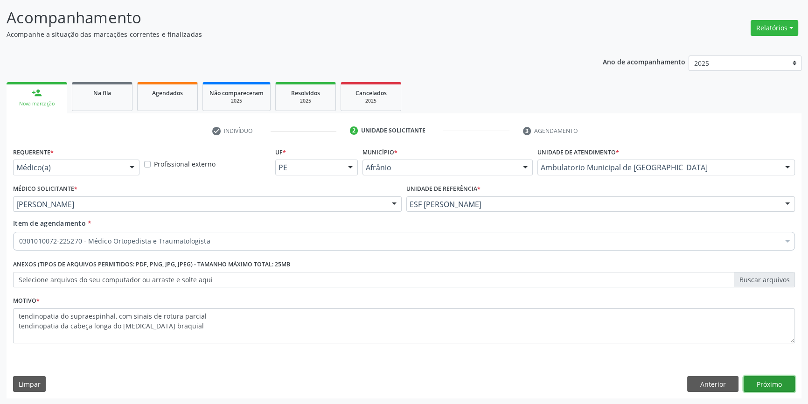
click at [771, 380] on button "Próximo" at bounding box center [768, 384] width 51 height 16
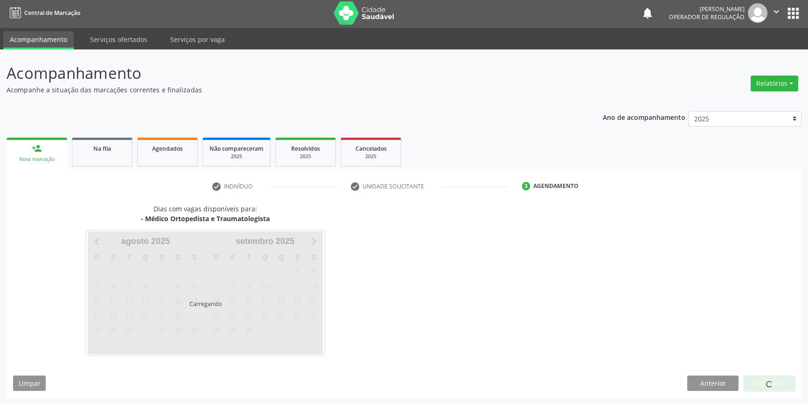
scroll to position [1, 0]
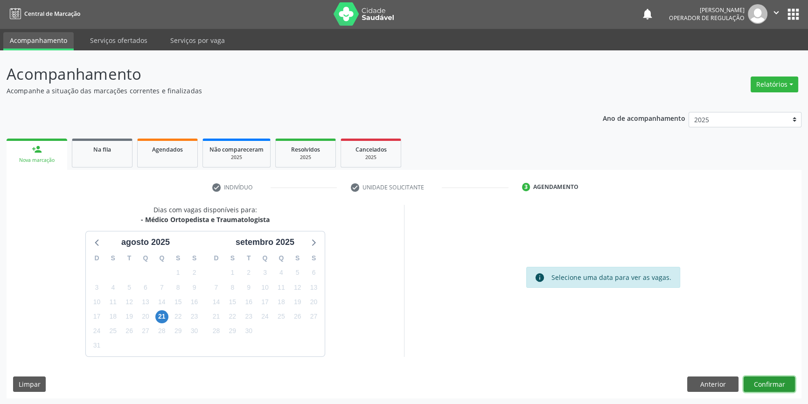
click at [783, 380] on button "Confirmar" at bounding box center [768, 384] width 51 height 16
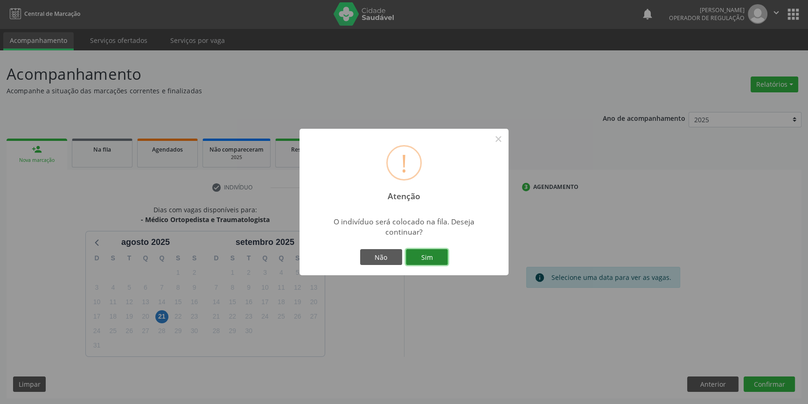
click at [436, 249] on button "Sim" at bounding box center [427, 257] width 42 height 16
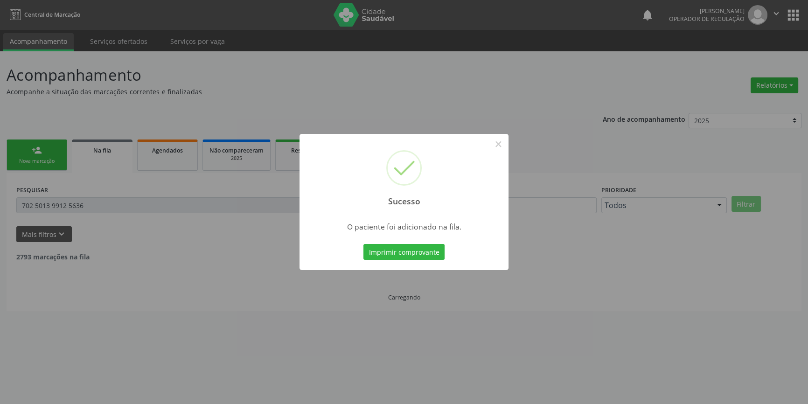
scroll to position [0, 0]
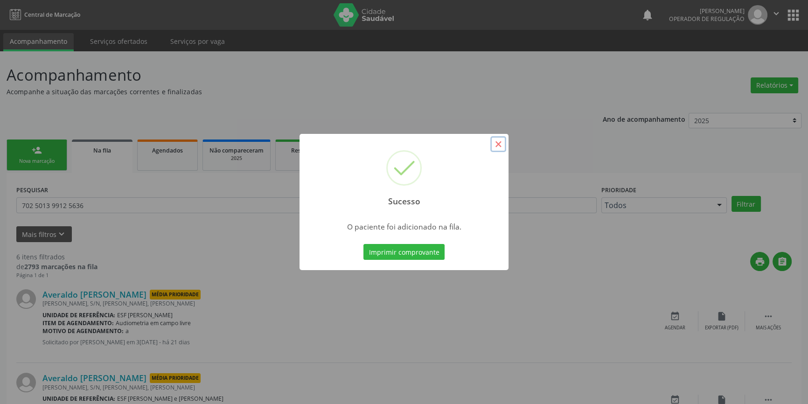
click at [503, 148] on button "×" at bounding box center [498, 144] width 16 height 16
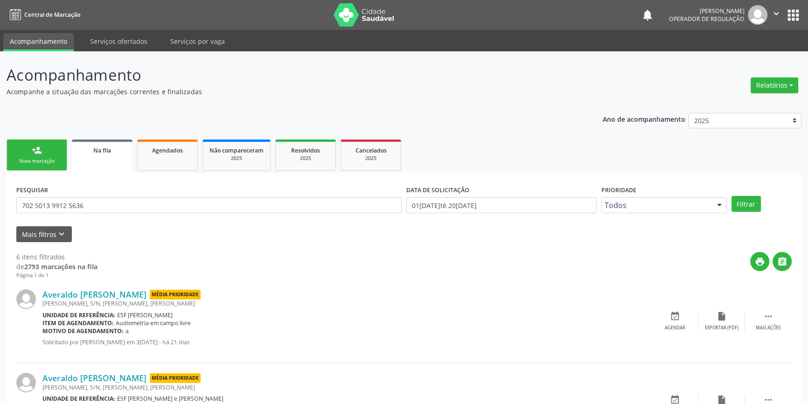
click at [45, 144] on link "person_add Nova marcação" at bounding box center [37, 154] width 61 height 31
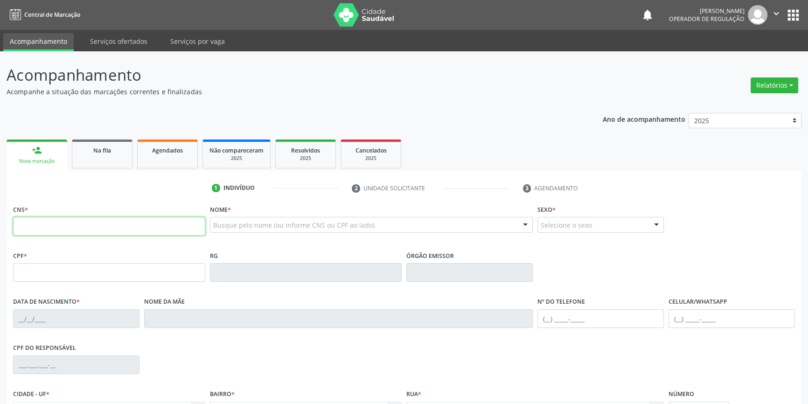
click at [65, 222] on input "text" at bounding box center [109, 226] width 192 height 19
type input "705 5004 7288 8510"
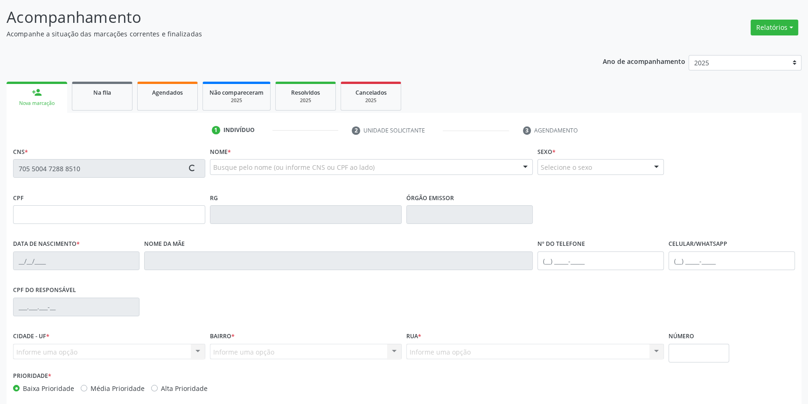
scroll to position [101, 0]
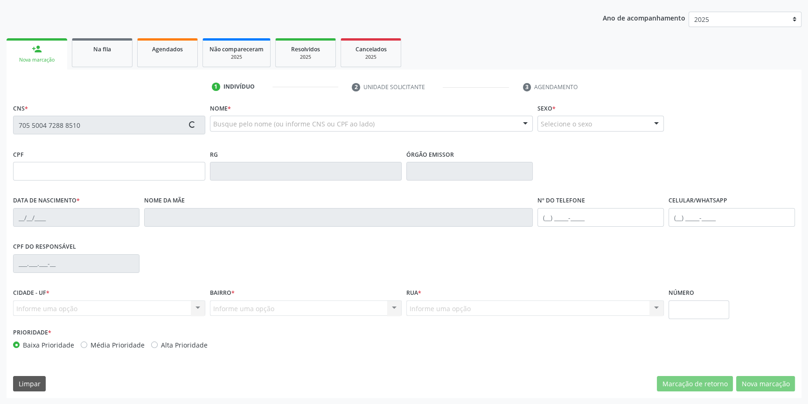
type input "058.794.654-70"
type input "30/09/1960"
type input "Marta Clara dos Santos Nunes"
type input "(87) 98878-0398"
type input "S/N"
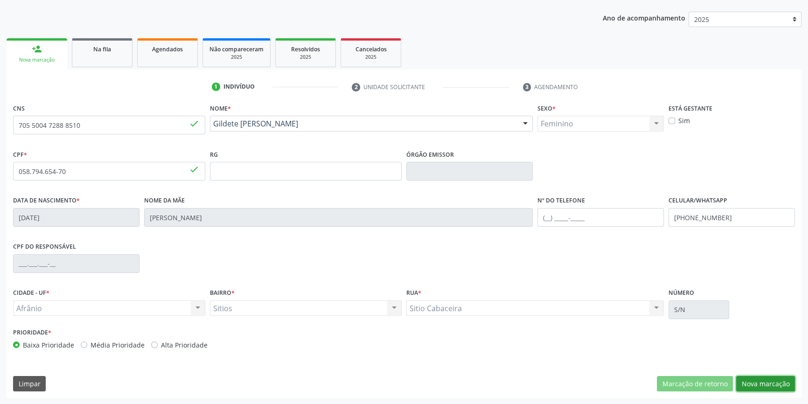
drag, startPoint x: 765, startPoint y: 381, endPoint x: 731, endPoint y: 356, distance: 41.7
click at [764, 381] on button "Nova marcação" at bounding box center [765, 384] width 59 height 16
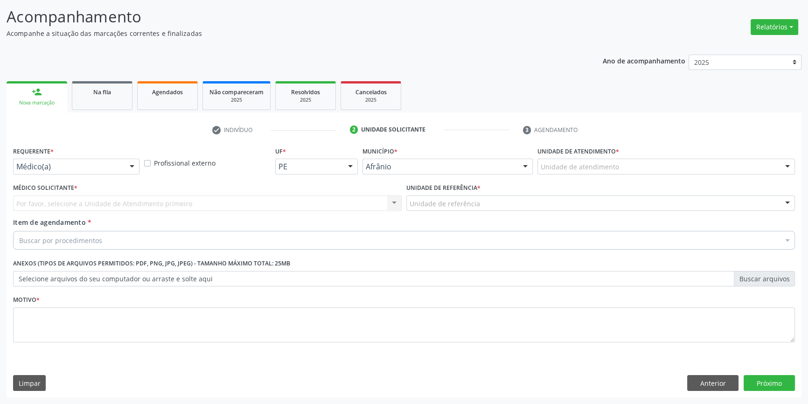
scroll to position [57, 0]
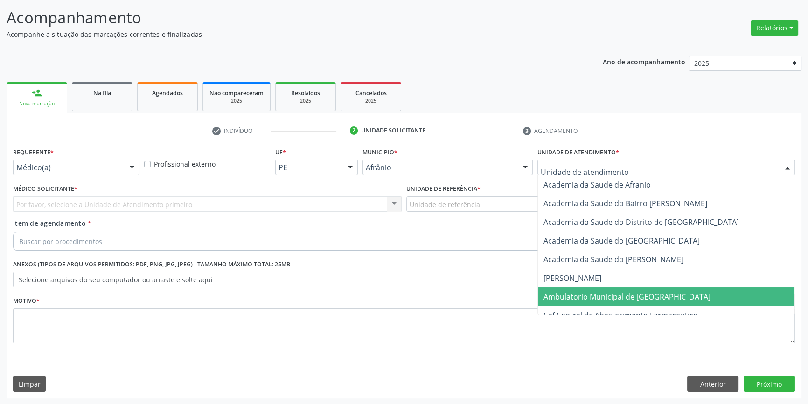
click at [591, 299] on span "Ambulatorio Municipal de [GEOGRAPHIC_DATA]" at bounding box center [626, 296] width 167 height 10
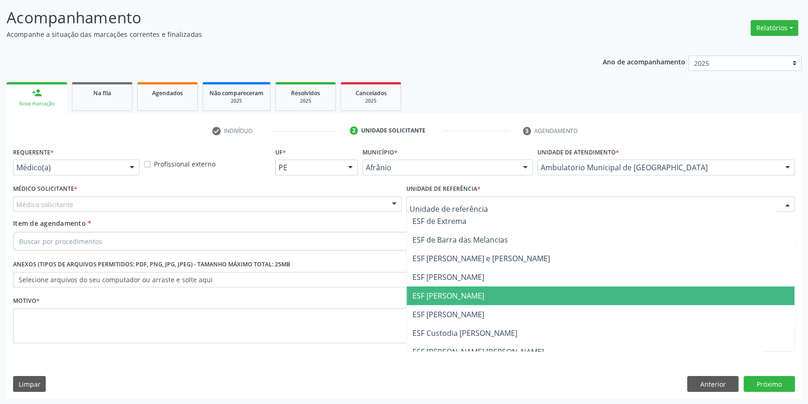
click at [469, 296] on span "ESF [PERSON_NAME]" at bounding box center [448, 295] width 72 height 10
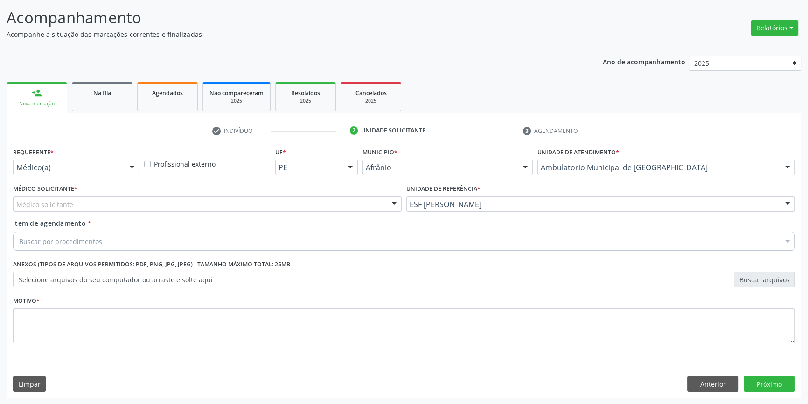
click at [112, 195] on div "Médico Solicitante * Médico solicitante [PERSON_NAME] [PERSON_NAME] [PERSON_NAM…" at bounding box center [207, 197] width 388 height 30
click at [84, 207] on div "Médico solicitante" at bounding box center [207, 204] width 388 height 16
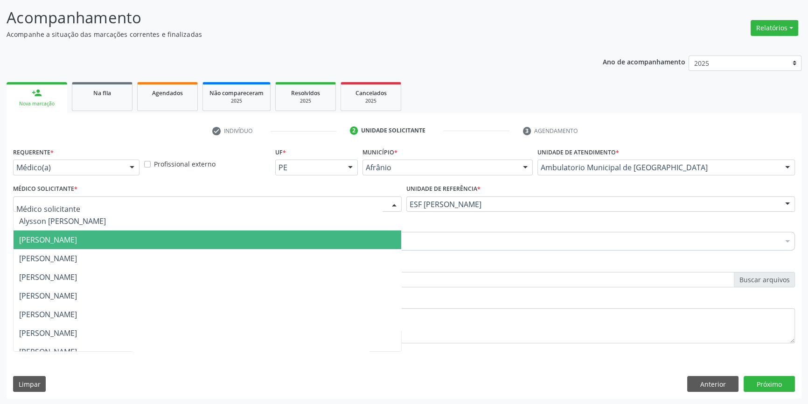
click at [77, 237] on span "[PERSON_NAME]" at bounding box center [48, 240] width 58 height 10
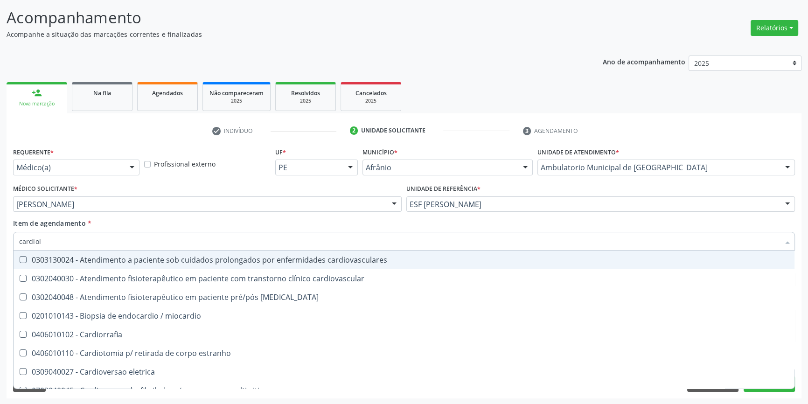
type input "cardiolo"
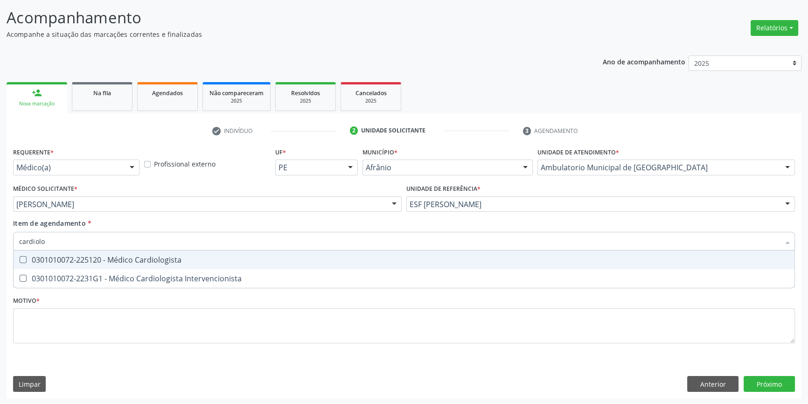
click at [105, 257] on div "0301010072-225120 - Médico Cardiologista" at bounding box center [403, 259] width 769 height 7
checkbox Cardiologista "true"
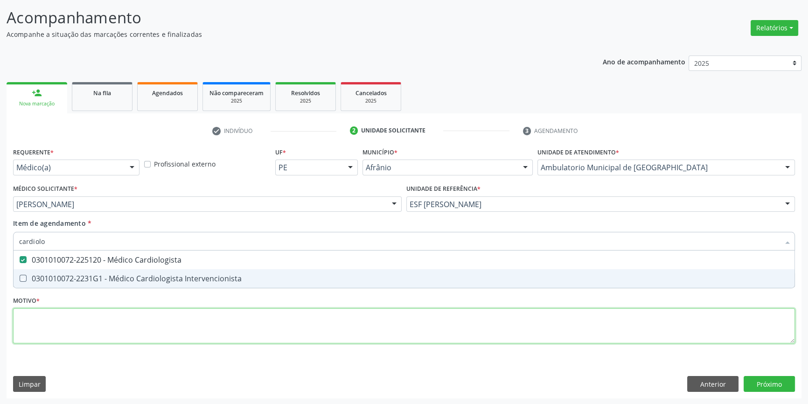
click at [81, 332] on div "Requerente * Médico(a) Médico(a) Enfermeiro(a) Paciente Nenhum resultado encont…" at bounding box center [403, 250] width 781 height 211
checkbox Intervencionista "true"
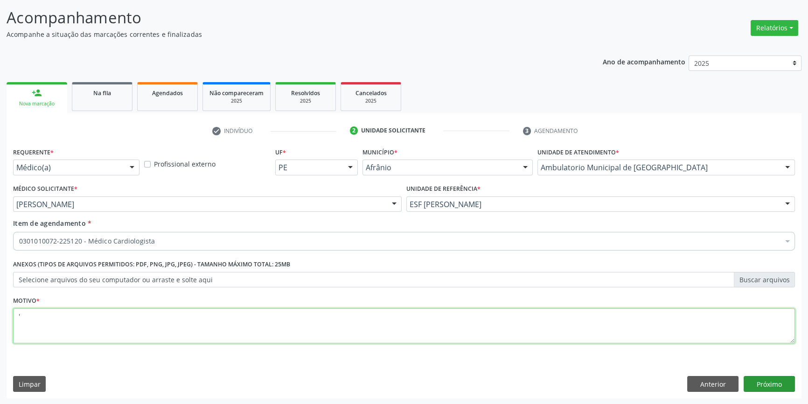
type textarea "'"
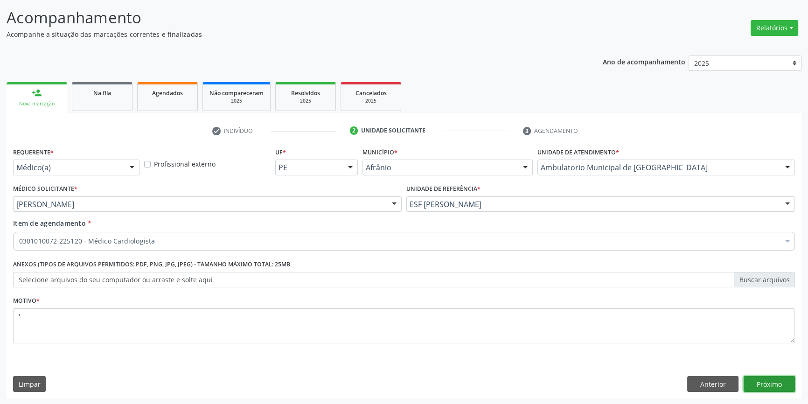
click at [754, 387] on button "Próximo" at bounding box center [768, 384] width 51 height 16
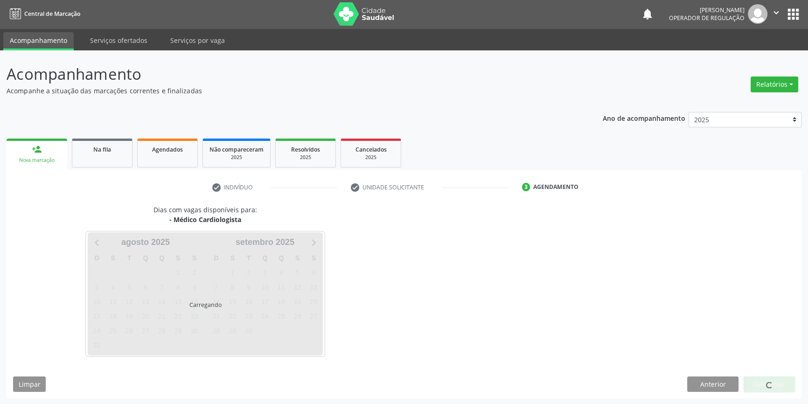
scroll to position [1, 0]
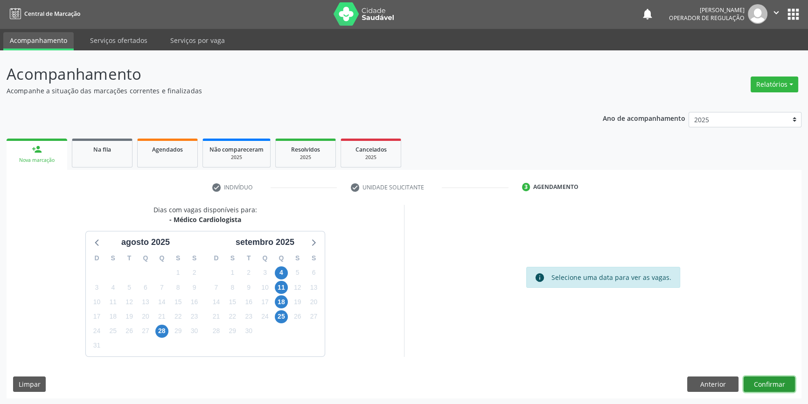
click at [751, 387] on button "Confirmar" at bounding box center [768, 384] width 51 height 16
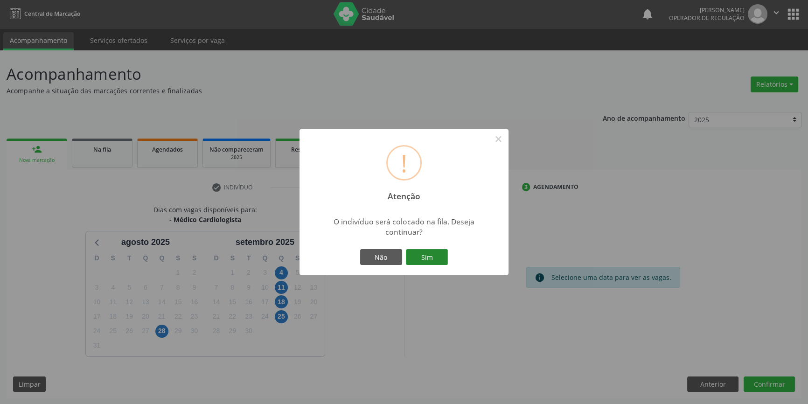
click at [442, 261] on button "Sim" at bounding box center [427, 257] width 42 height 16
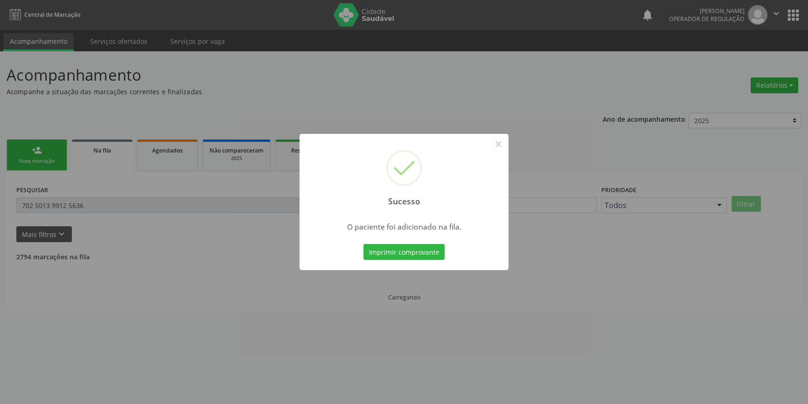
scroll to position [0, 0]
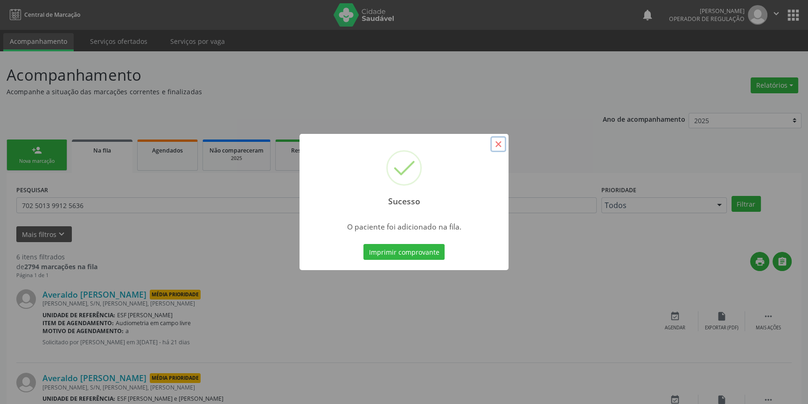
click at [499, 145] on button "×" at bounding box center [498, 144] width 16 height 16
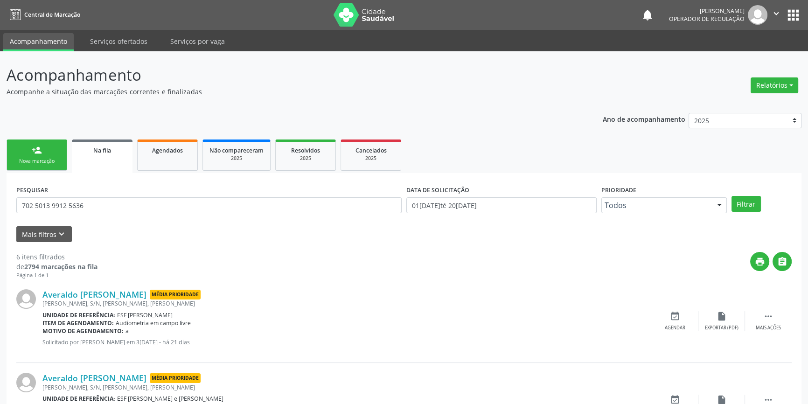
click at [41, 152] on div "person_add" at bounding box center [37, 150] width 10 height 10
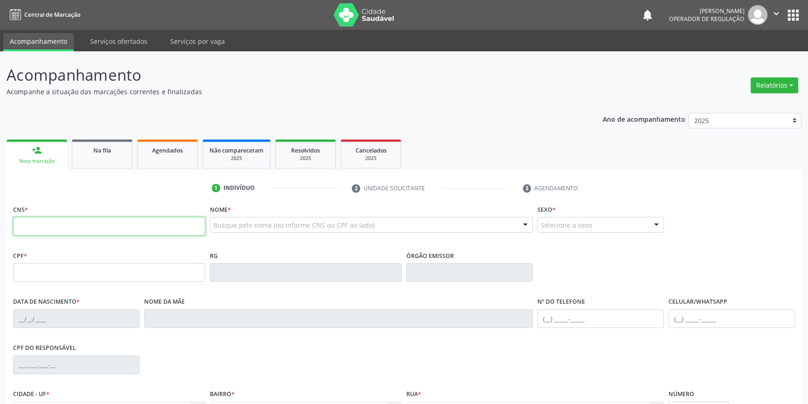
click at [80, 223] on input "text" at bounding box center [109, 226] width 192 height 19
type input "705 0026 9423 2952"
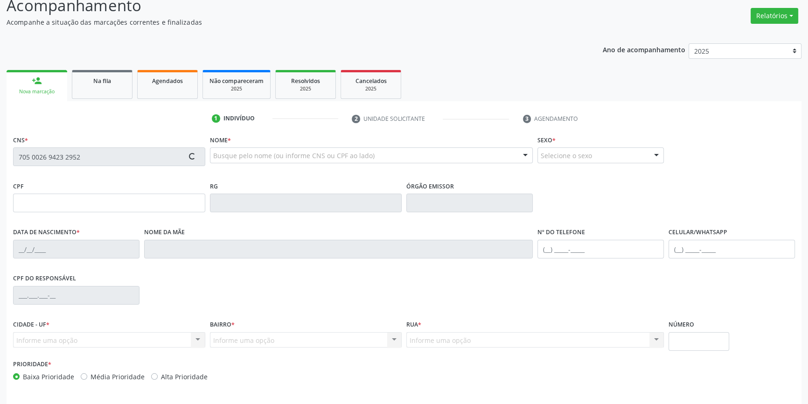
scroll to position [101, 0]
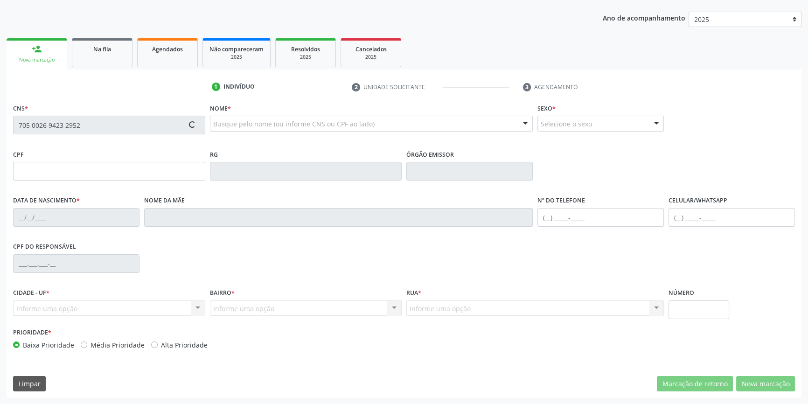
type input "139.418.374-78"
type input "13/08/2009"
type input "Ana Patrícia Rodrigues de Macedo"
type input "(87) 98839-9556"
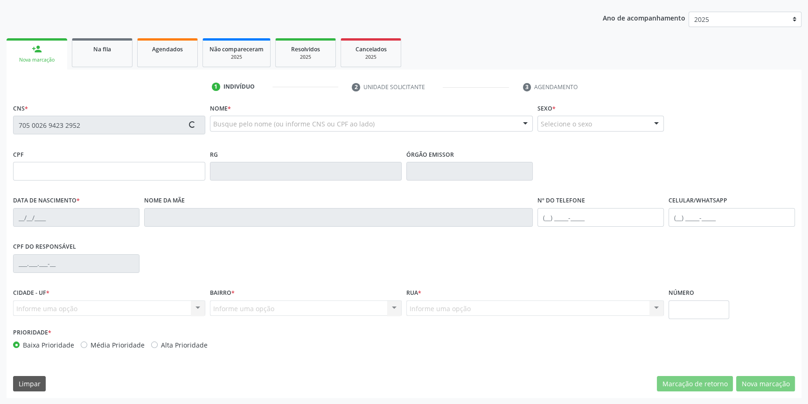
type input "S/N"
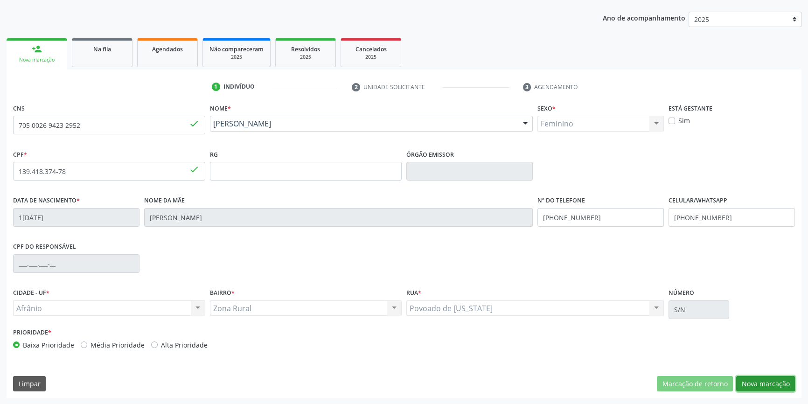
click at [764, 379] on button "Nova marcação" at bounding box center [765, 384] width 59 height 16
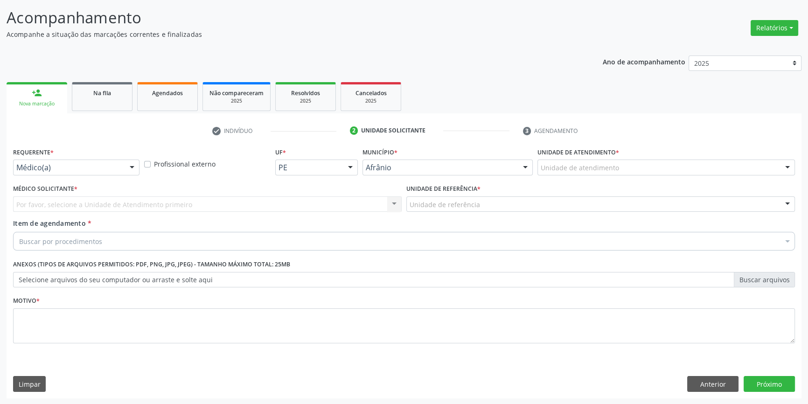
click at [564, 173] on div "Unidade de atendimento" at bounding box center [665, 167] width 257 height 16
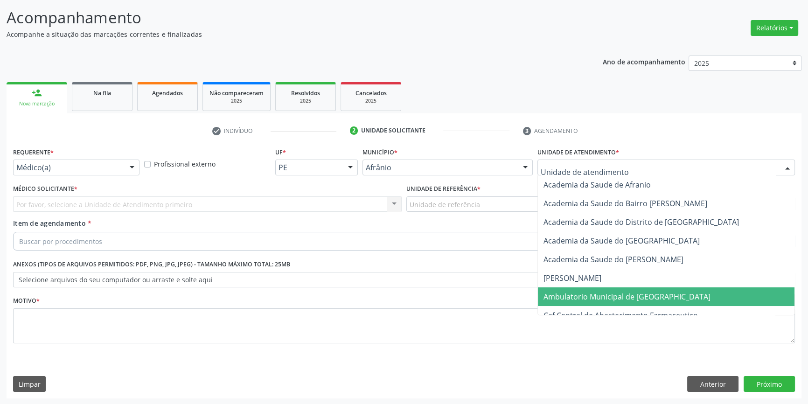
click at [585, 296] on span "Ambulatorio Municipal de [GEOGRAPHIC_DATA]" at bounding box center [626, 296] width 167 height 10
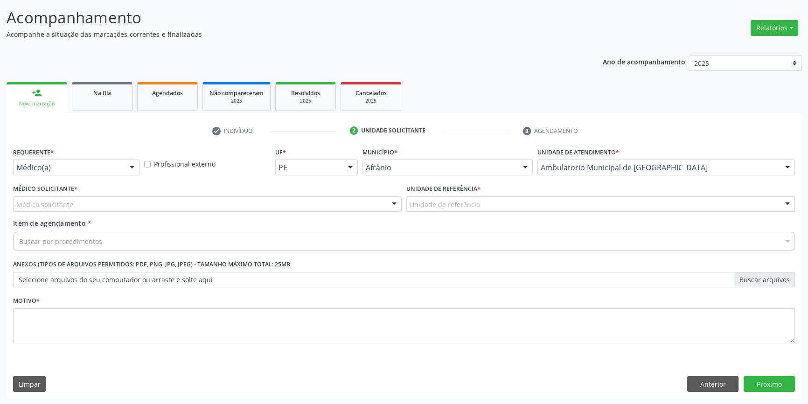
click at [477, 207] on div "Unidade de referência" at bounding box center [600, 204] width 388 height 16
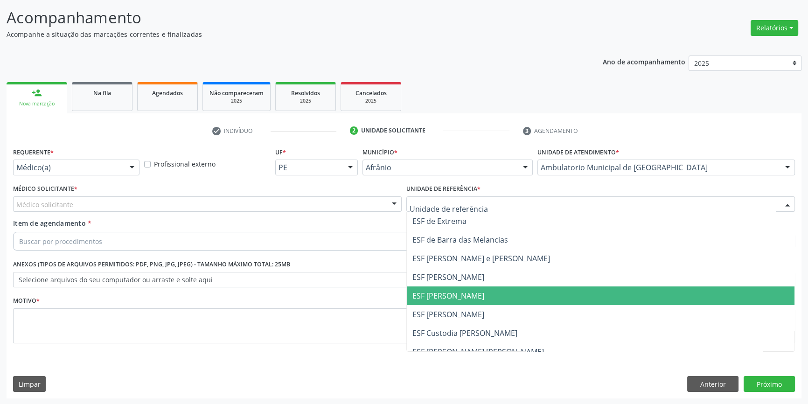
click at [459, 295] on span "ESF [PERSON_NAME]" at bounding box center [448, 295] width 72 height 10
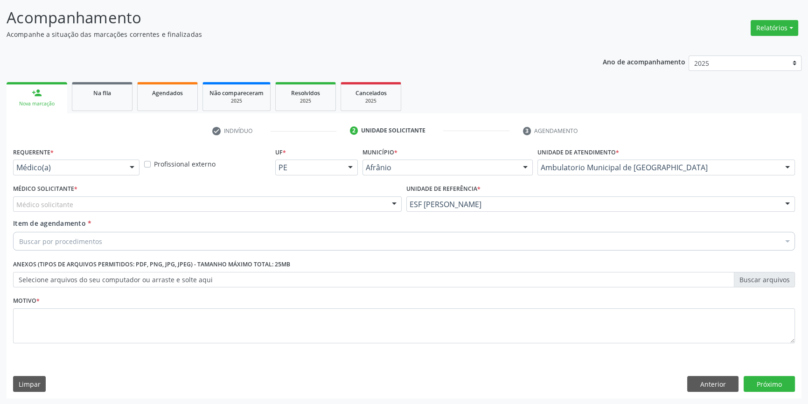
drag, startPoint x: 178, startPoint y: 200, endPoint x: 105, endPoint y: 214, distance: 73.5
click at [178, 200] on div "Médico solicitante" at bounding box center [207, 204] width 388 height 16
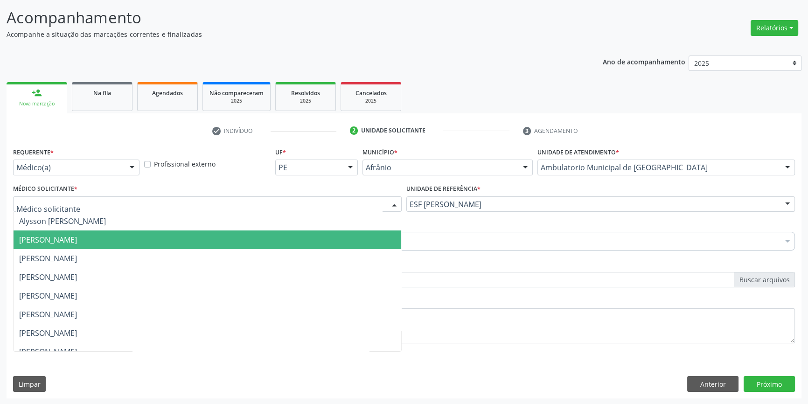
click at [86, 232] on span "[PERSON_NAME]" at bounding box center [207, 239] width 387 height 19
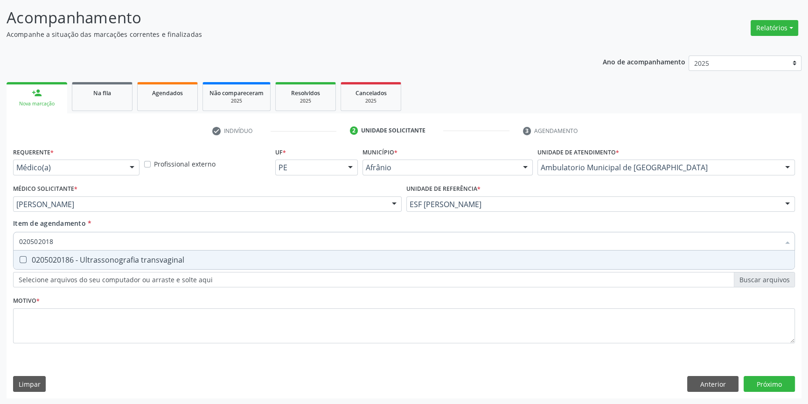
type input "0205020186"
click at [224, 249] on input "0205020186" at bounding box center [399, 241] width 760 height 19
click at [200, 252] on span "0205020186 - Ultrassonografia transvaginal" at bounding box center [404, 259] width 781 height 19
checkbox transvaginal "true"
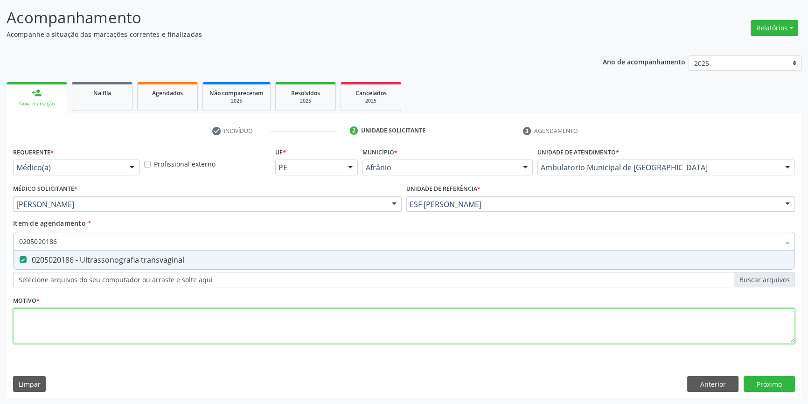
click at [114, 332] on div "Requerente * Médico(a) Médico(a) Enfermeiro(a) Paciente Nenhum resultado encont…" at bounding box center [403, 250] width 781 height 211
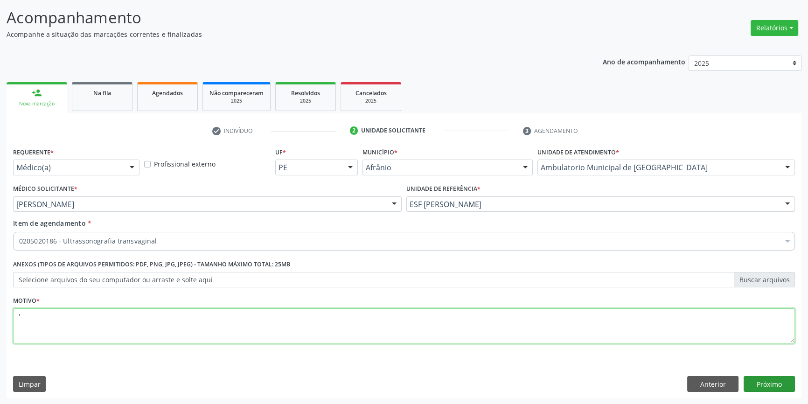
type textarea "'"
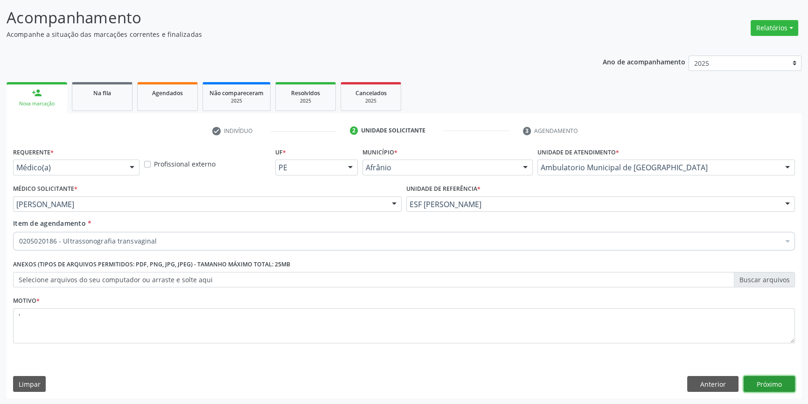
click at [778, 385] on button "Próximo" at bounding box center [768, 384] width 51 height 16
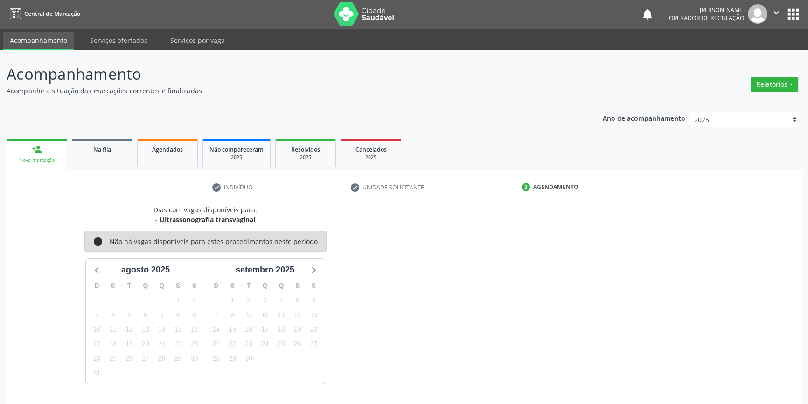
scroll to position [28, 0]
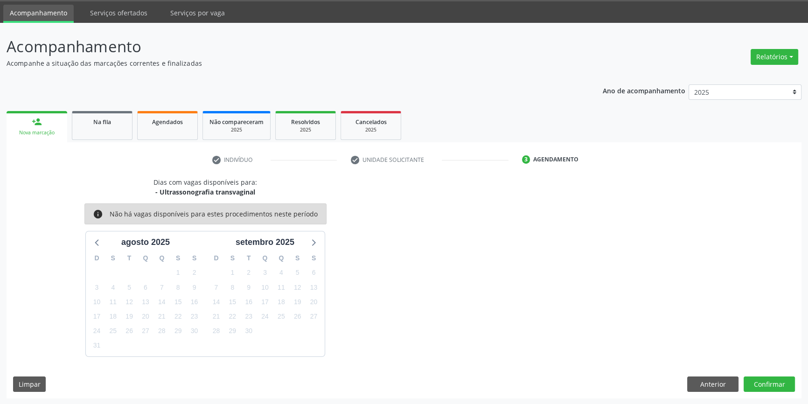
click at [773, 392] on div "Dias com vagas disponíveis para: - Ultrassonografia transvaginal info Não há va…" at bounding box center [404, 287] width 795 height 221
click at [772, 387] on button "Confirmar" at bounding box center [768, 384] width 51 height 16
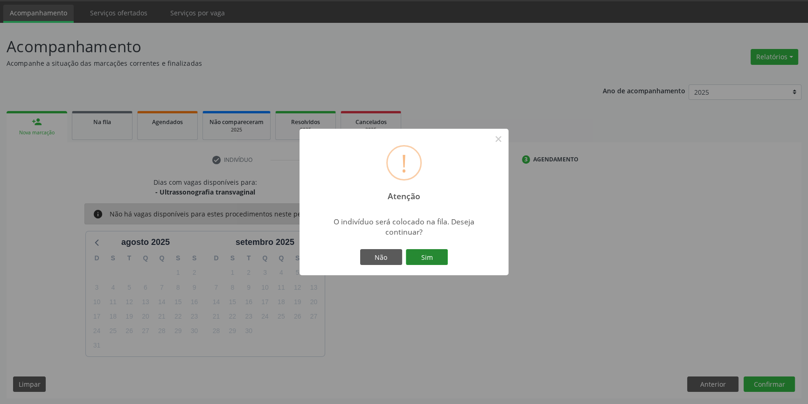
click at [425, 260] on button "Sim" at bounding box center [427, 257] width 42 height 16
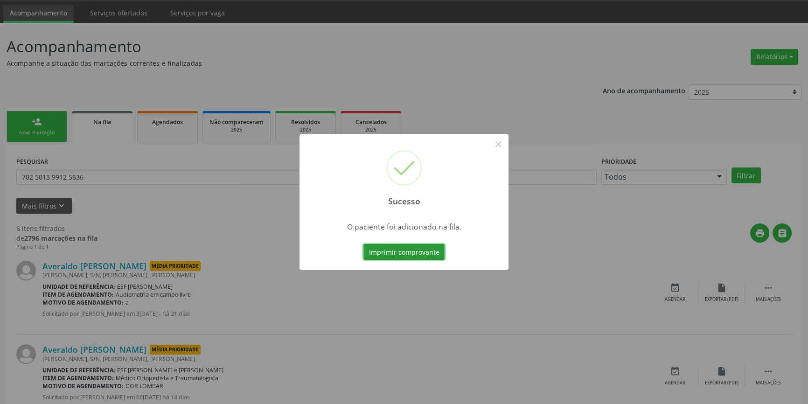
scroll to position [0, 0]
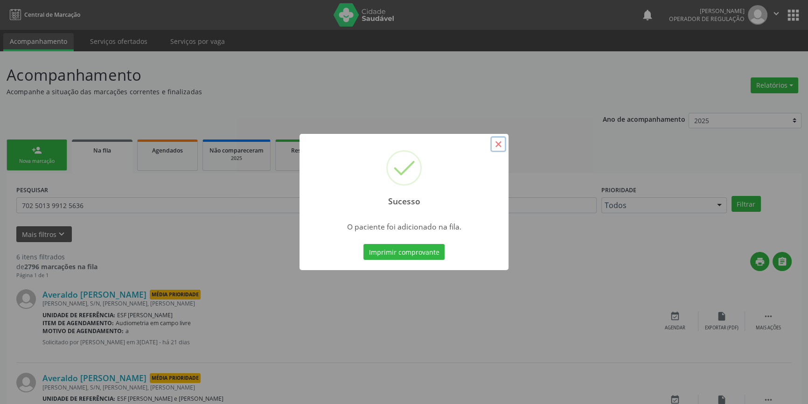
click at [493, 145] on button "×" at bounding box center [498, 144] width 16 height 16
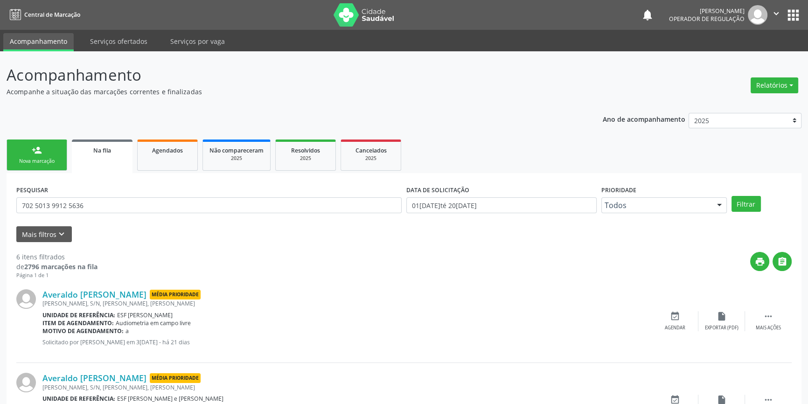
click at [32, 158] on div "Nova marcação" at bounding box center [37, 161] width 47 height 7
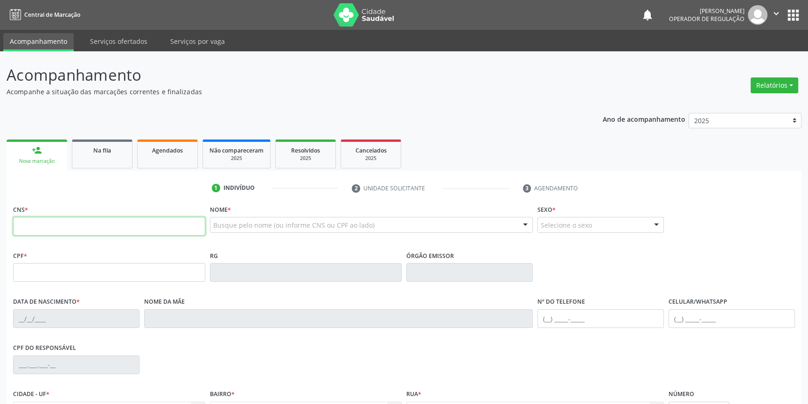
click at [119, 228] on input "text" at bounding box center [109, 226] width 192 height 19
type input "702 1007 0850 2296"
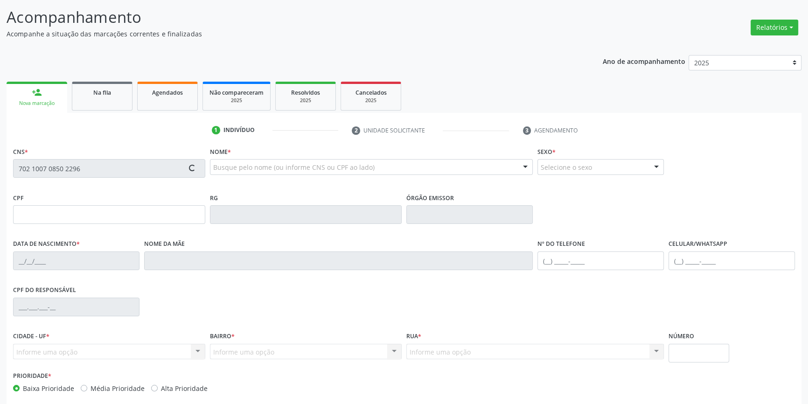
scroll to position [101, 0]
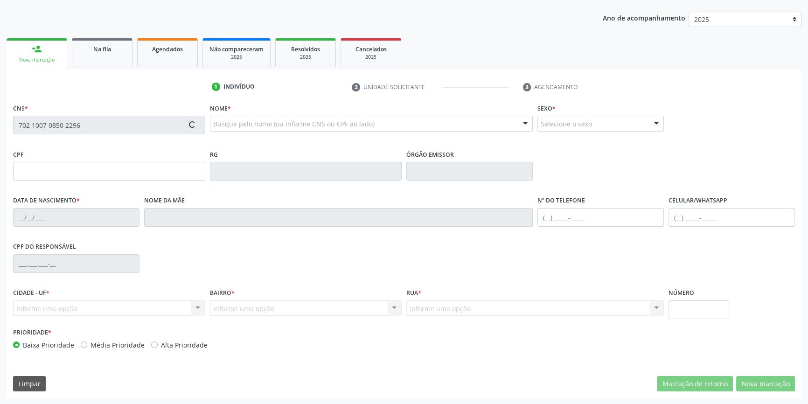
type input "27[DATE]"
type input "[PERSON_NAME]"
type input "[PHONE_NUMBER]"
type input "S/N"
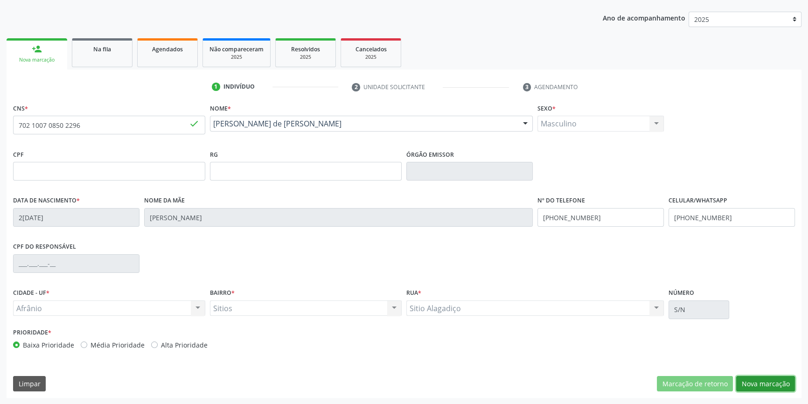
click at [760, 379] on button "Nova marcação" at bounding box center [765, 384] width 59 height 16
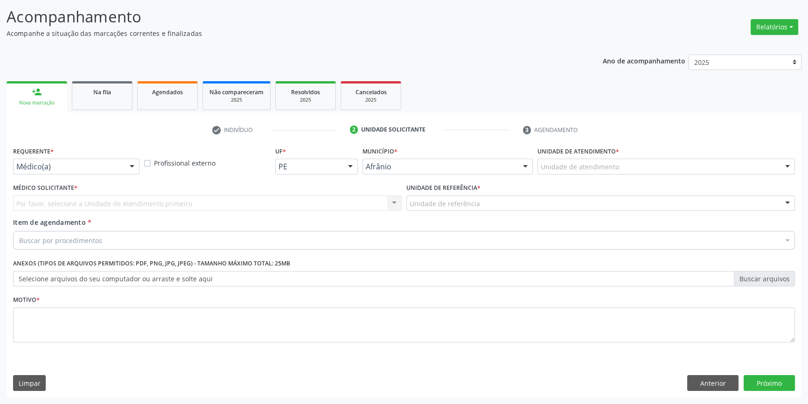
scroll to position [57, 0]
click at [607, 173] on div "Unidade de atendimento" at bounding box center [665, 167] width 257 height 16
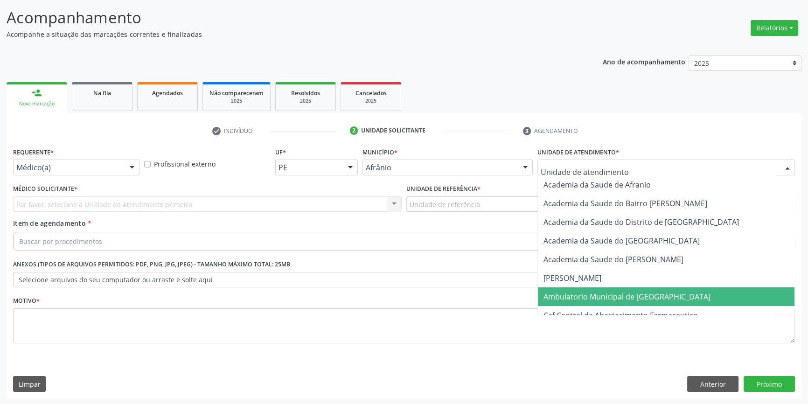
click at [594, 292] on span "Ambulatorio Municipal de [GEOGRAPHIC_DATA]" at bounding box center [626, 296] width 167 height 10
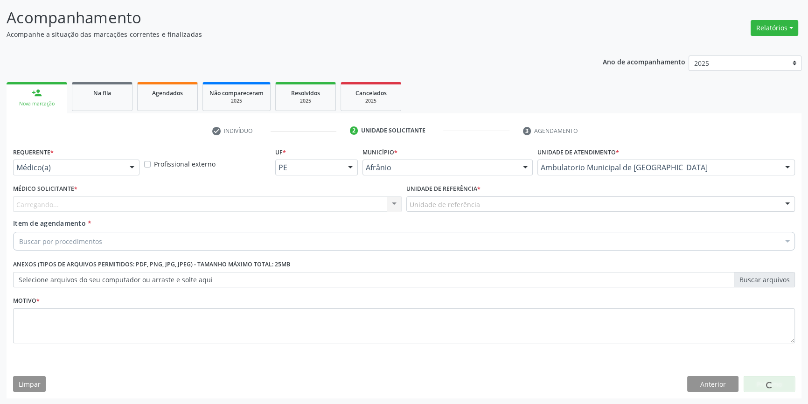
click at [480, 203] on div "Unidade de referência" at bounding box center [600, 204] width 388 height 16
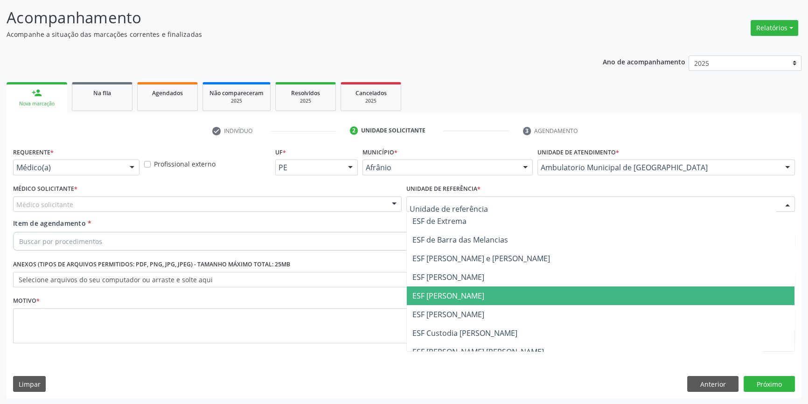
click at [452, 290] on span "ESF [PERSON_NAME]" at bounding box center [448, 295] width 72 height 10
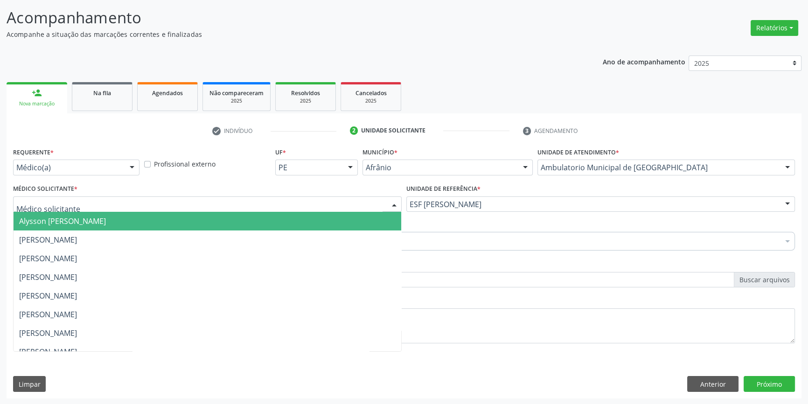
click at [236, 201] on div at bounding box center [207, 204] width 388 height 16
click at [107, 213] on span "Alysson [PERSON_NAME]" at bounding box center [207, 221] width 387 height 19
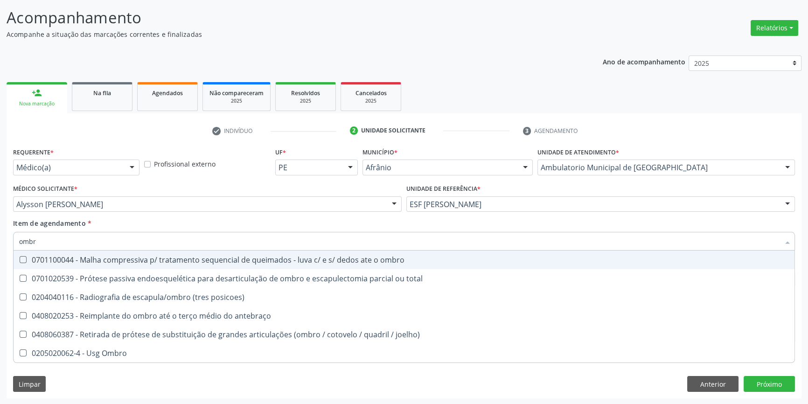
type input "ombro"
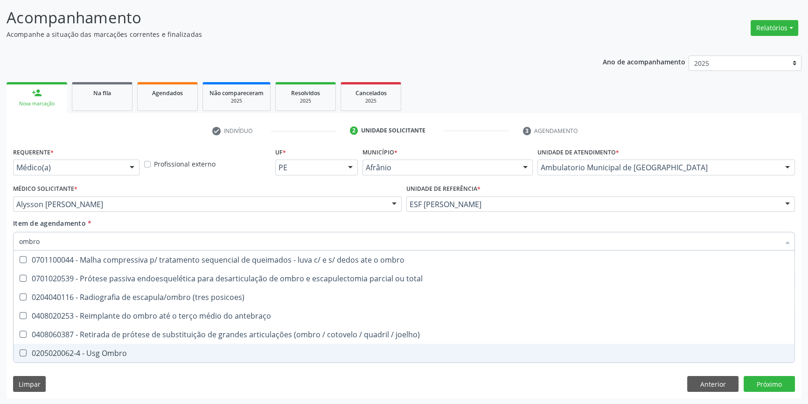
click at [101, 359] on span "0205020062-4 - Usg Ombro" at bounding box center [404, 353] width 781 height 19
checkbox Ombro "true"
click at [94, 376] on div "Requerente * Médico(a) Médico(a) Enfermeiro(a) Paciente Nenhum resultado encont…" at bounding box center [404, 271] width 795 height 253
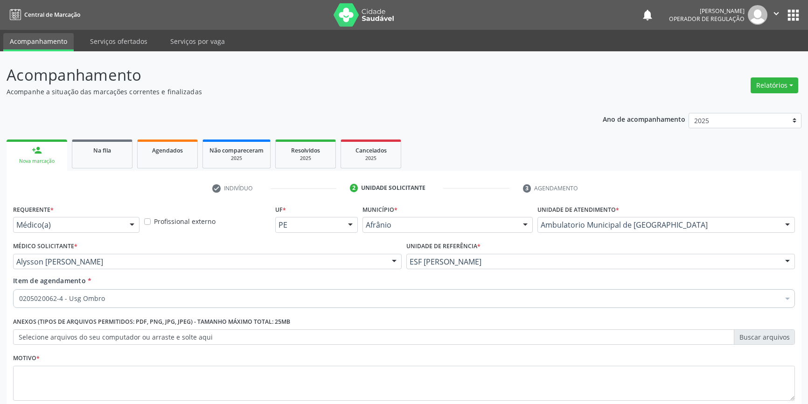
scroll to position [57, 0]
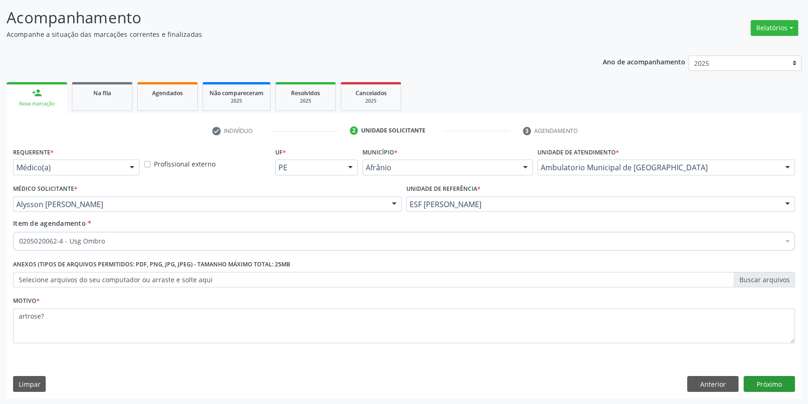
type textarea "artrose?"
click at [760, 387] on button "Próximo" at bounding box center [768, 384] width 51 height 16
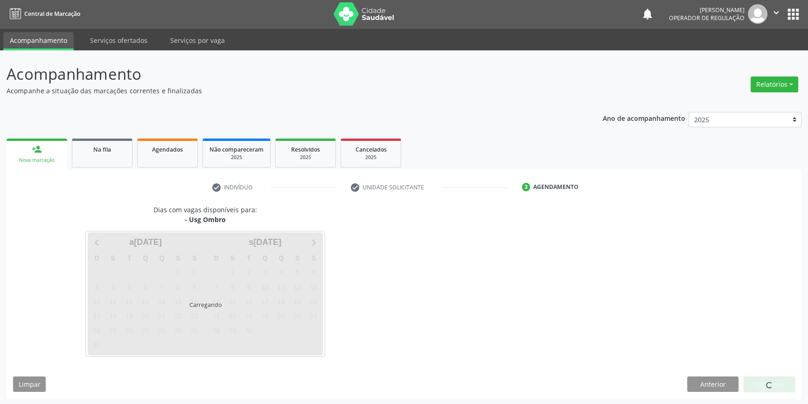
scroll to position [1, 0]
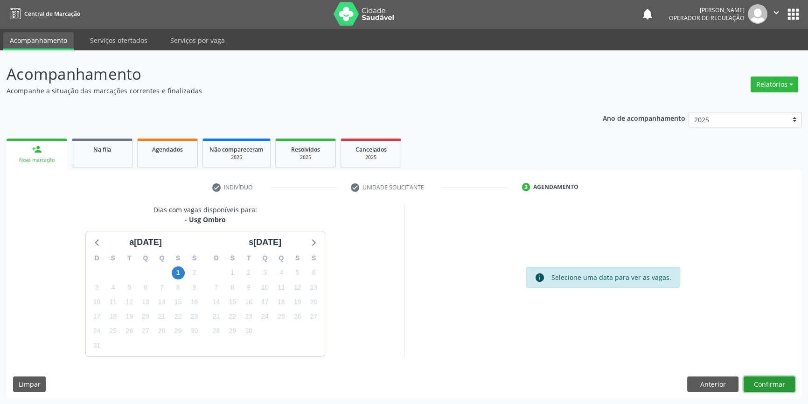
click at [767, 381] on button "Confirmar" at bounding box center [768, 384] width 51 height 16
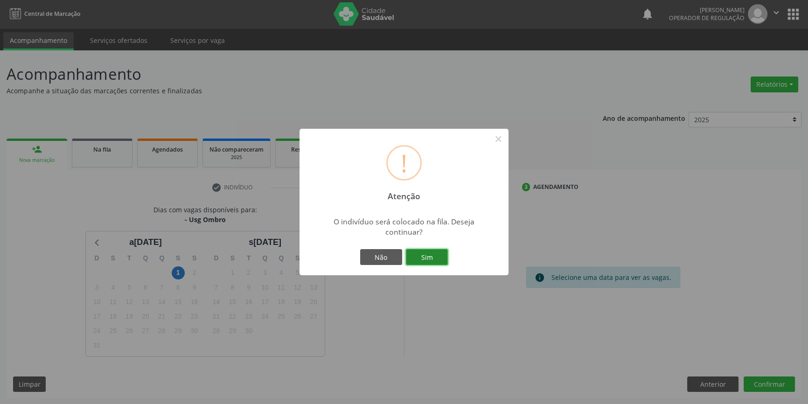
click at [442, 256] on button "Sim" at bounding box center [427, 257] width 42 height 16
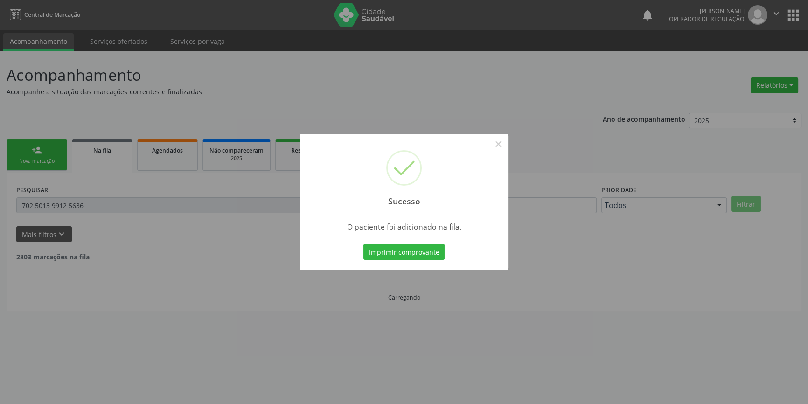
scroll to position [0, 0]
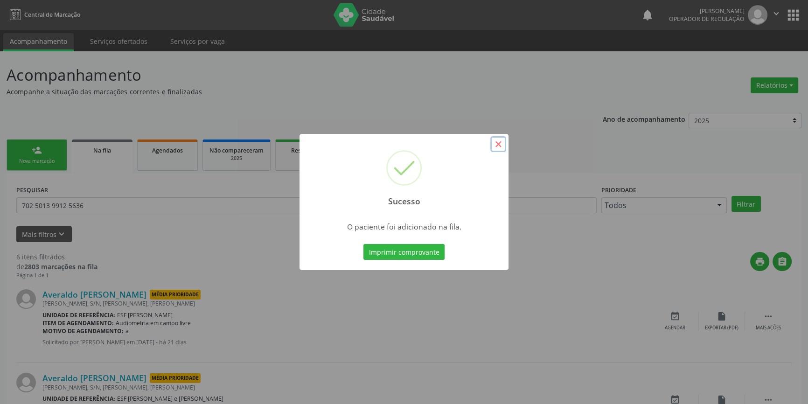
click at [499, 144] on button "×" at bounding box center [498, 144] width 16 height 16
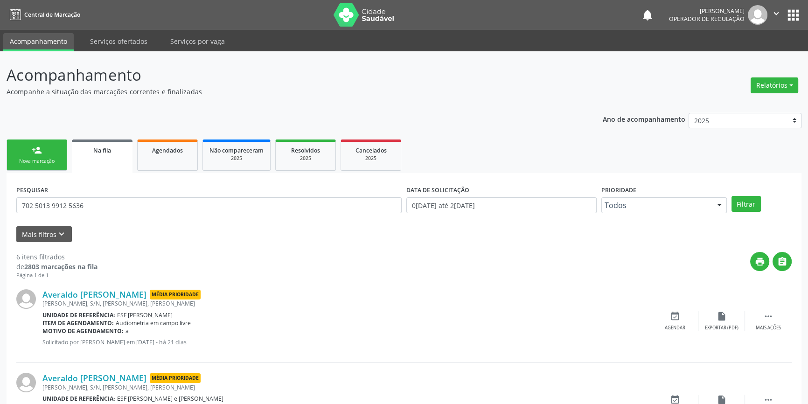
click at [28, 146] on link "person_add Nova marcação" at bounding box center [37, 154] width 61 height 31
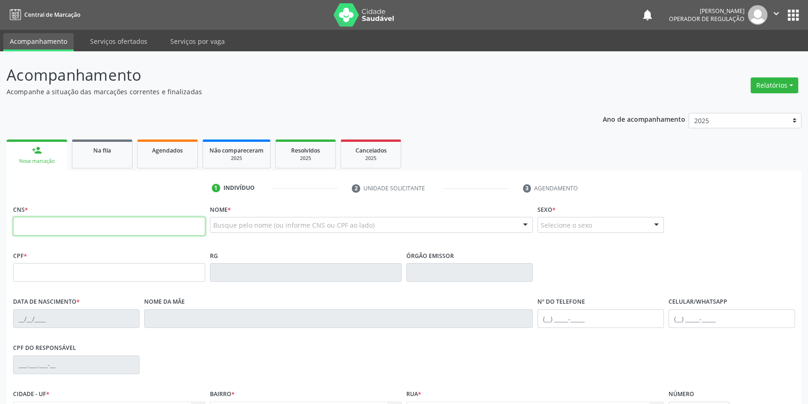
click at [59, 228] on input "text" at bounding box center [109, 226] width 192 height 19
paste input "707 4030 7225 7971"
type input "707 4030 7225 7971"
type input "23[DATE]"
type input "Rosa do [PERSON_NAME]"
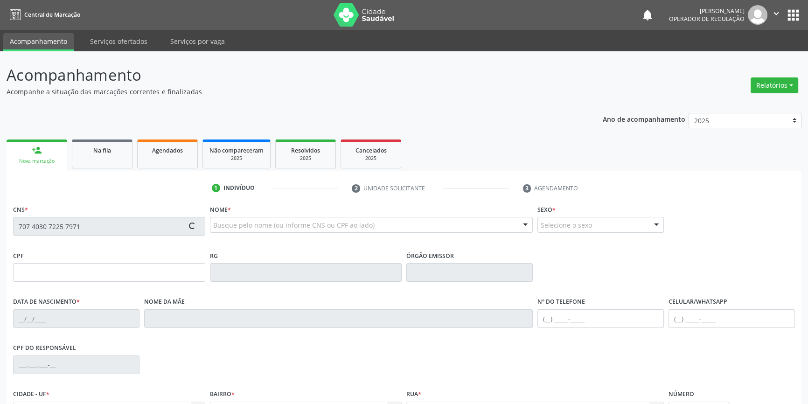
type input "[PHONE_NUMBER]"
type input "S/N"
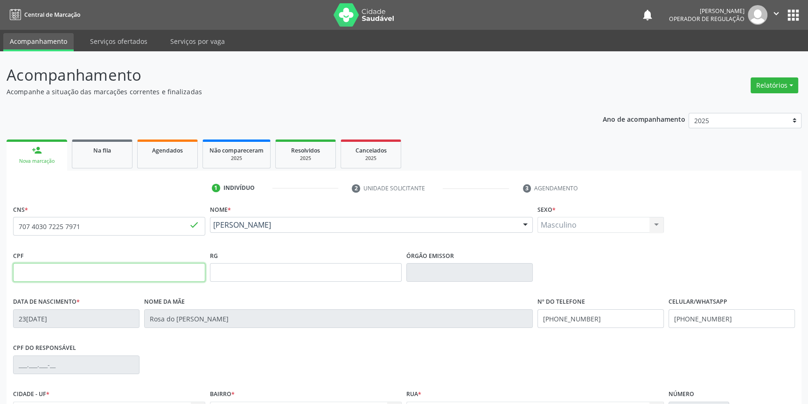
click at [69, 269] on input "text" at bounding box center [109, 272] width 192 height 19
drag, startPoint x: 92, startPoint y: 227, endPoint x: 0, endPoint y: 225, distance: 92.3
click at [0, 225] on div "Acompanhamento Acompanhe a situação das marcações correntes e finalizadas Relat…" at bounding box center [404, 278] width 808 height 454
type input "709 0098 1044 3712"
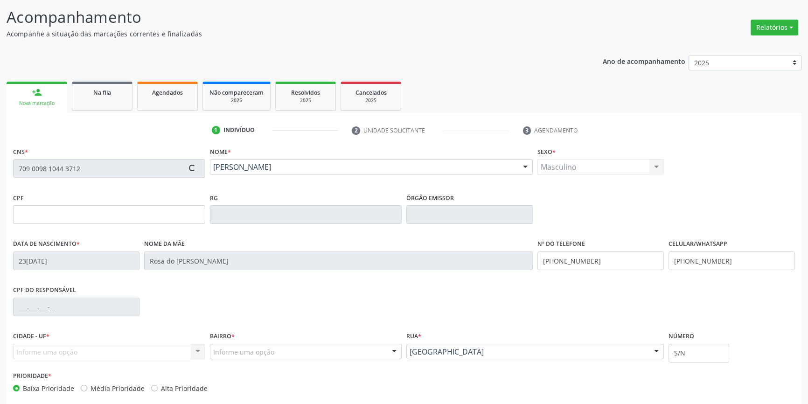
scroll to position [101, 0]
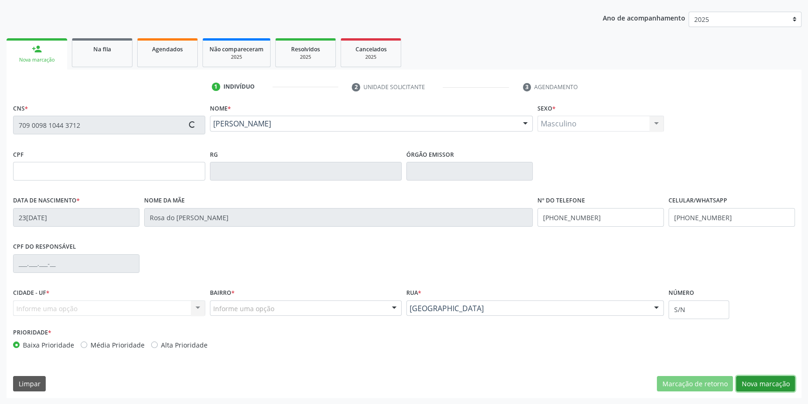
drag, startPoint x: 759, startPoint y: 383, endPoint x: 752, endPoint y: 375, distance: 10.2
click at [758, 383] on button "Nova marcação" at bounding box center [765, 384] width 59 height 16
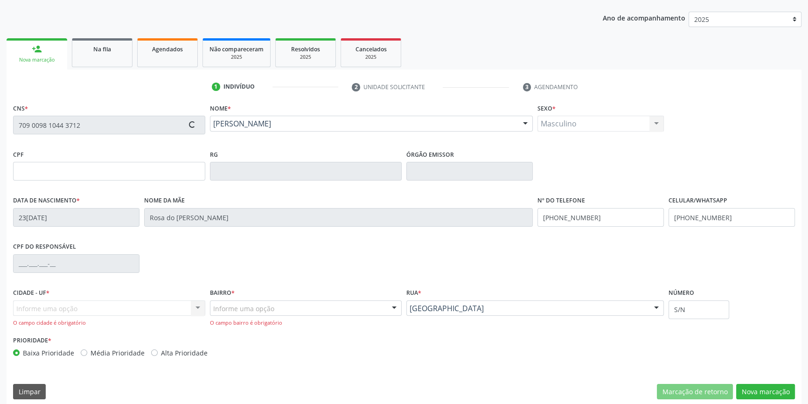
click at [89, 309] on div "Informe uma opção Afrânio - PE Nenhum resultado encontrado para: " " Nenhuma op…" at bounding box center [109, 313] width 192 height 27
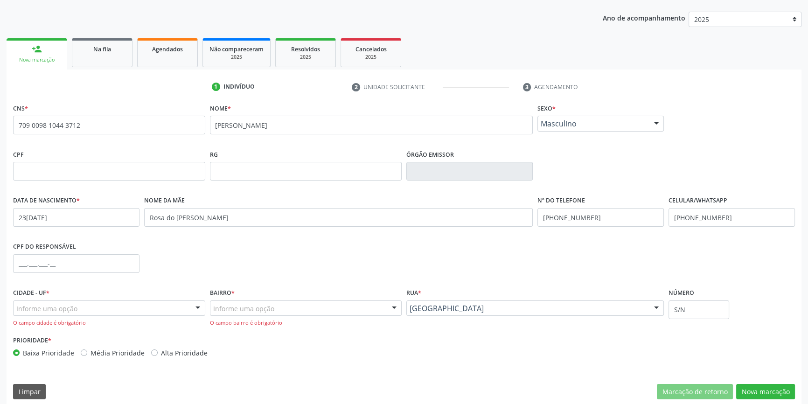
click at [89, 309] on div "Informe uma opção" at bounding box center [109, 308] width 192 height 16
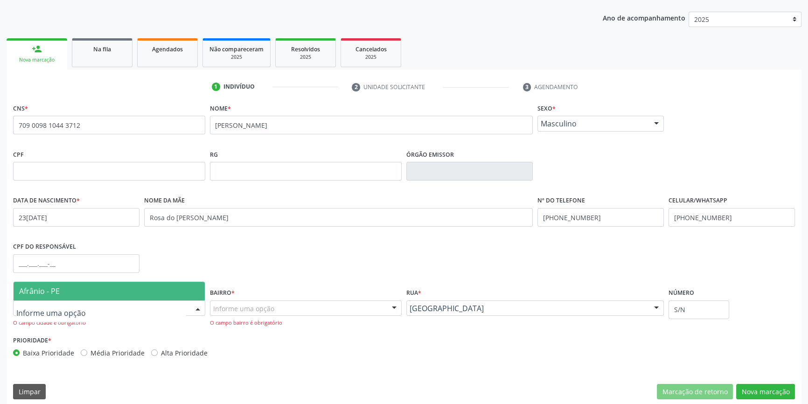
click at [99, 287] on span "Afrânio - PE" at bounding box center [109, 291] width 191 height 19
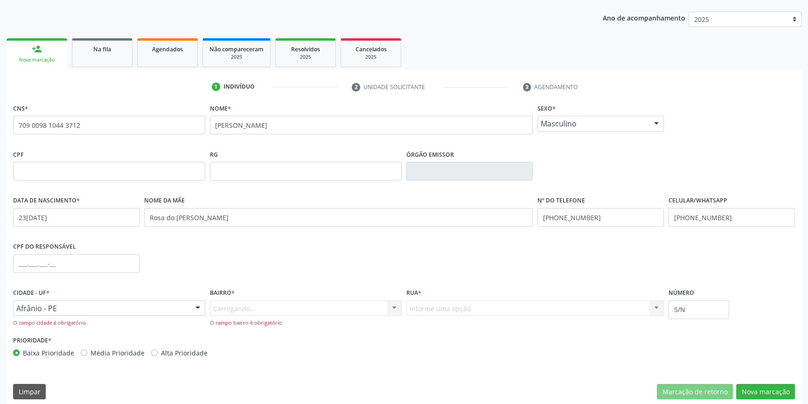
click at [275, 310] on div "Carregando... Nenhum resultado encontrado para: " " Nenhuma opção encontrada. D…" at bounding box center [306, 313] width 192 height 27
click at [275, 310] on div "Informe uma opção" at bounding box center [306, 308] width 192 height 16
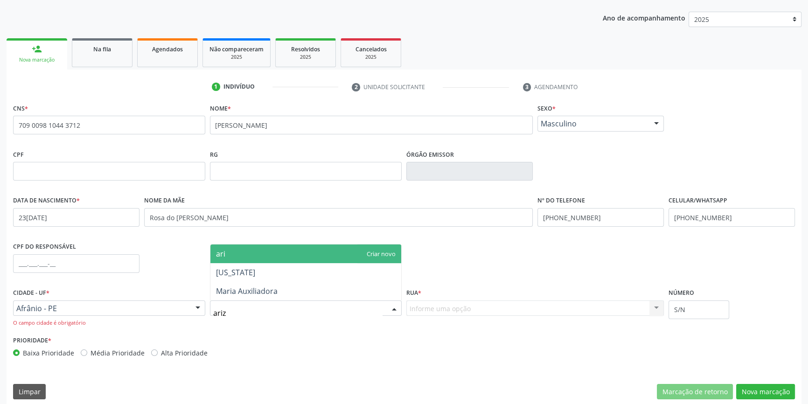
type input "arizo"
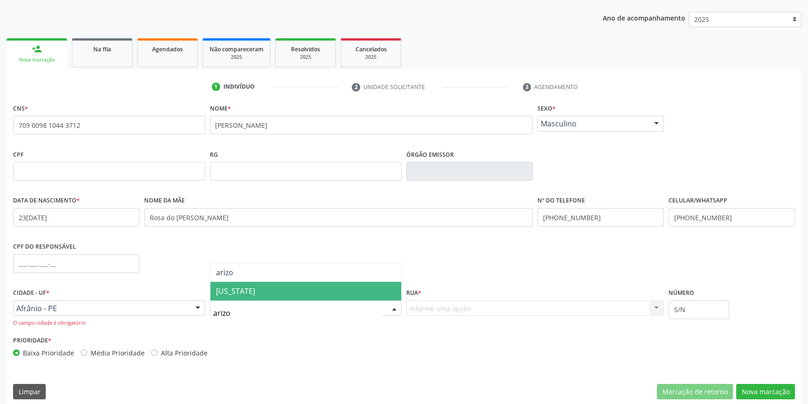
click at [270, 296] on span "[US_STATE]" at bounding box center [305, 291] width 191 height 19
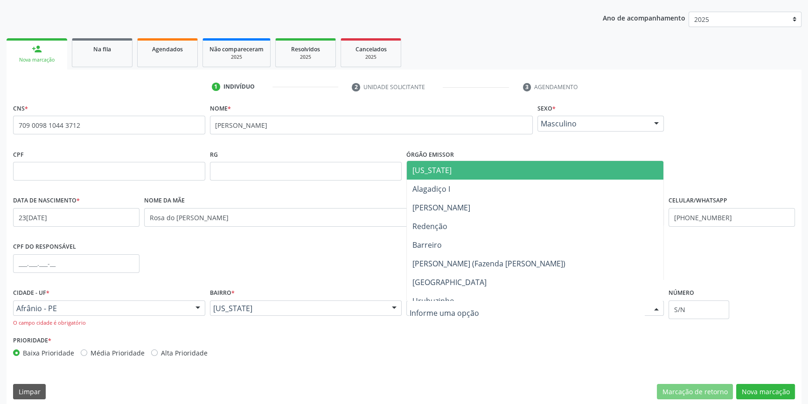
type input "a"
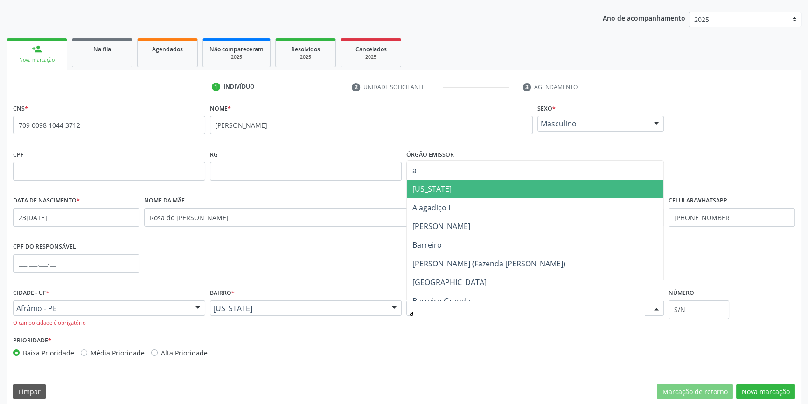
click at [452, 186] on span "[US_STATE]" at bounding box center [535, 189] width 256 height 19
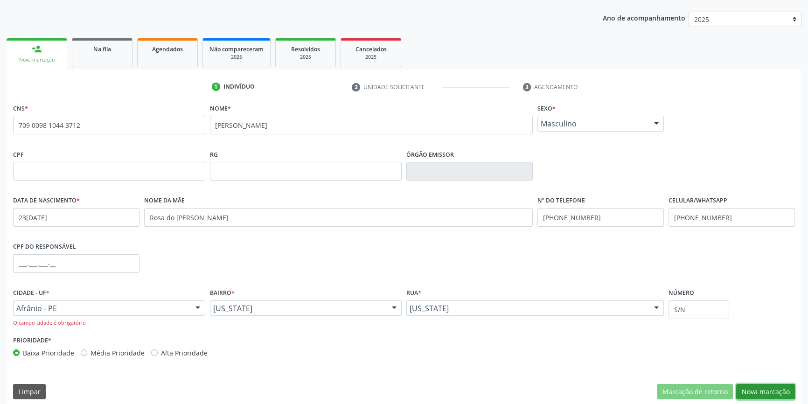
click at [777, 389] on button "Nova marcação" at bounding box center [765, 392] width 59 height 16
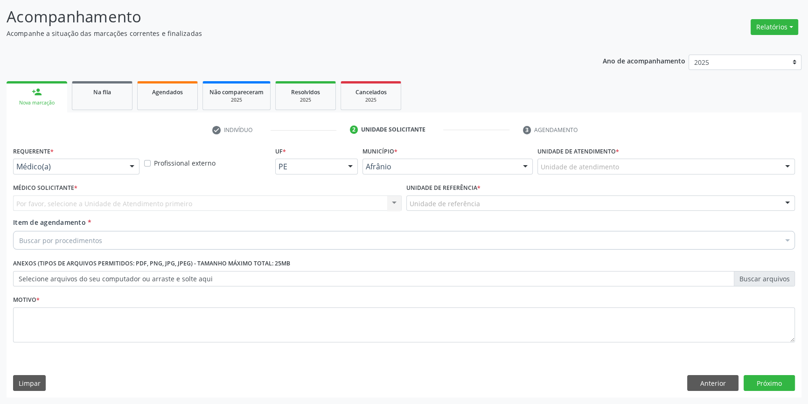
scroll to position [57, 0]
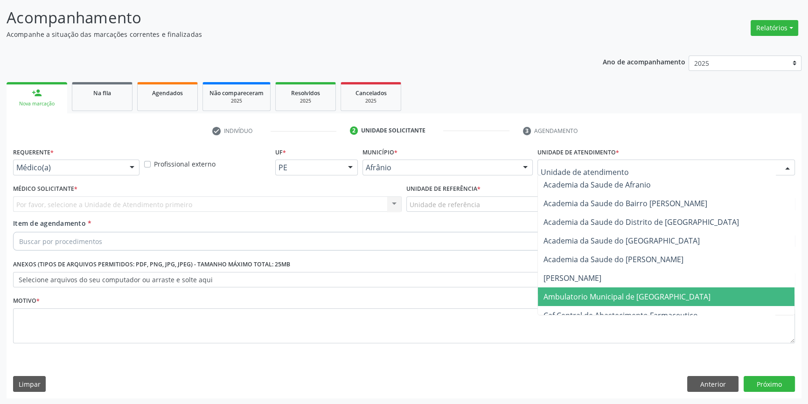
drag, startPoint x: 583, startPoint y: 297, endPoint x: 549, endPoint y: 275, distance: 40.5
click at [583, 297] on span "Ambulatorio Municipal de [GEOGRAPHIC_DATA]" at bounding box center [626, 296] width 167 height 10
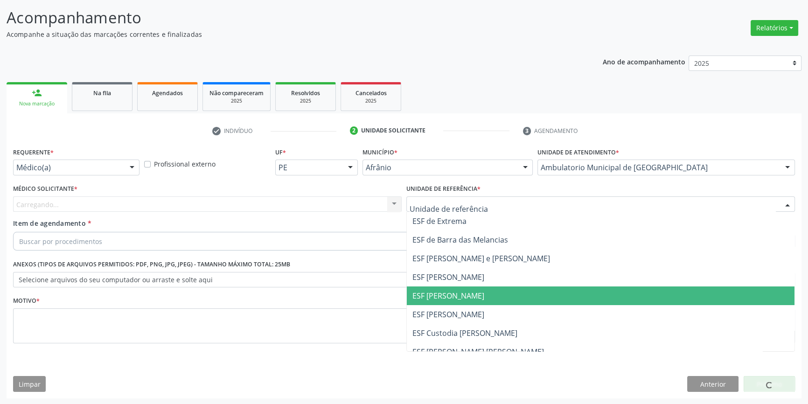
click at [452, 292] on span "ESF [PERSON_NAME]" at bounding box center [448, 295] width 72 height 10
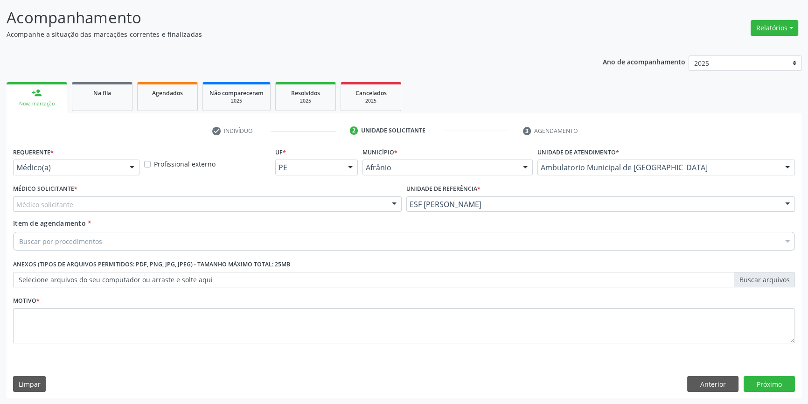
click at [252, 207] on div "Médico solicitante" at bounding box center [207, 204] width 388 height 16
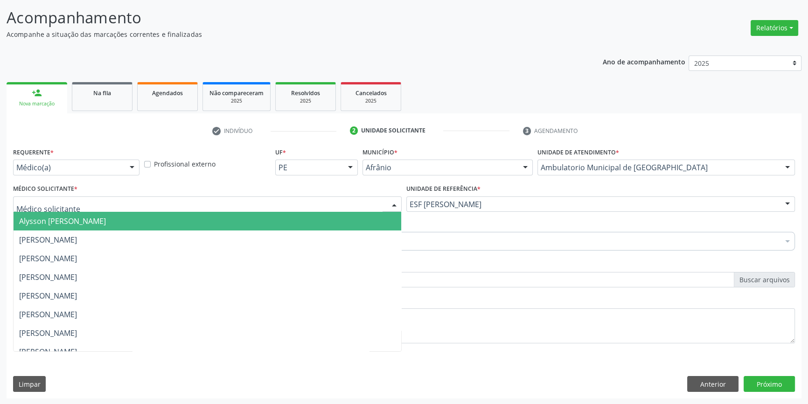
click at [109, 228] on span "Alysson [PERSON_NAME]" at bounding box center [207, 221] width 387 height 19
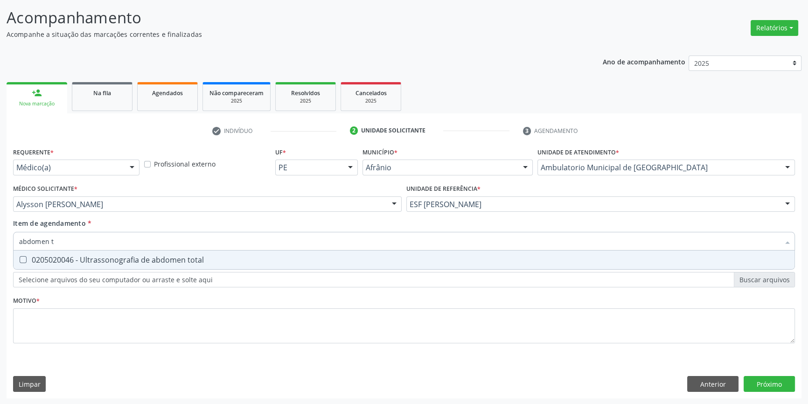
type input "abdomen to"
click at [48, 260] on div "0205020046 - Ultrassonografia de abdomen total" at bounding box center [403, 259] width 769 height 7
checkbox total "true"
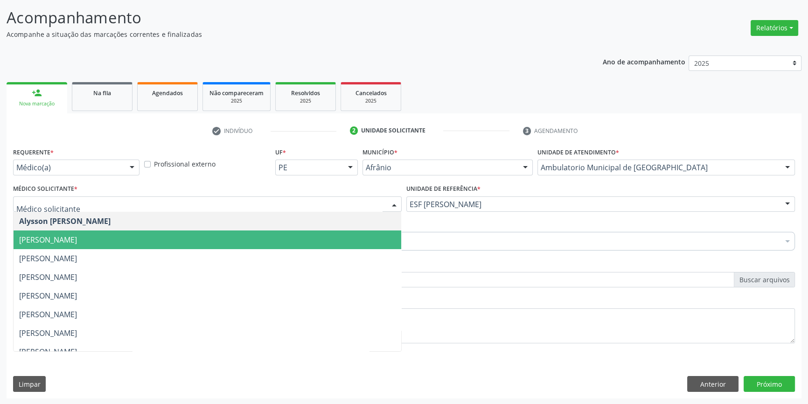
click at [93, 247] on span "[PERSON_NAME]" at bounding box center [207, 239] width 387 height 19
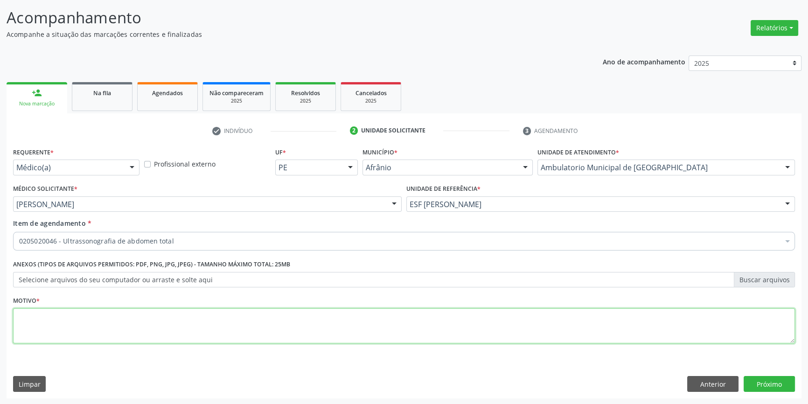
click at [100, 308] on textarea at bounding box center [403, 325] width 781 height 35
type textarea "esteotose hepatica ?"
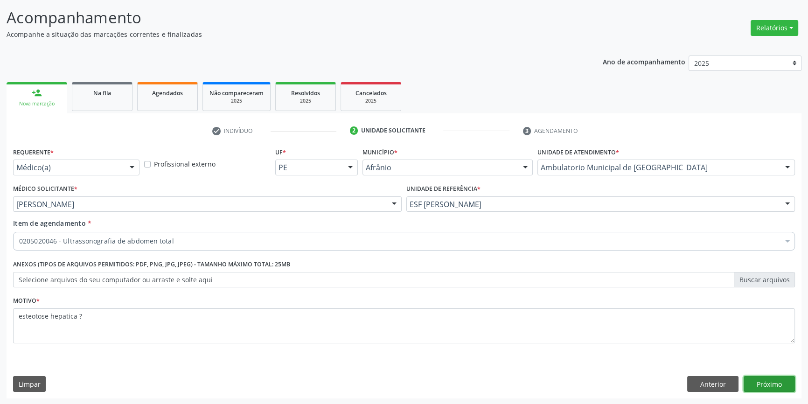
click at [775, 381] on button "Próximo" at bounding box center [768, 384] width 51 height 16
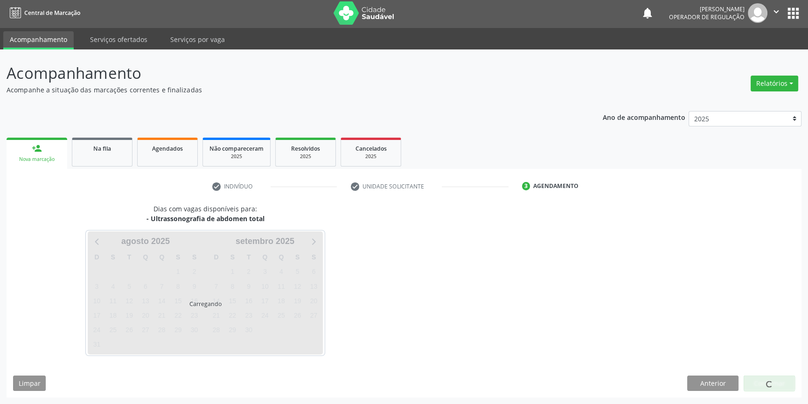
scroll to position [1, 0]
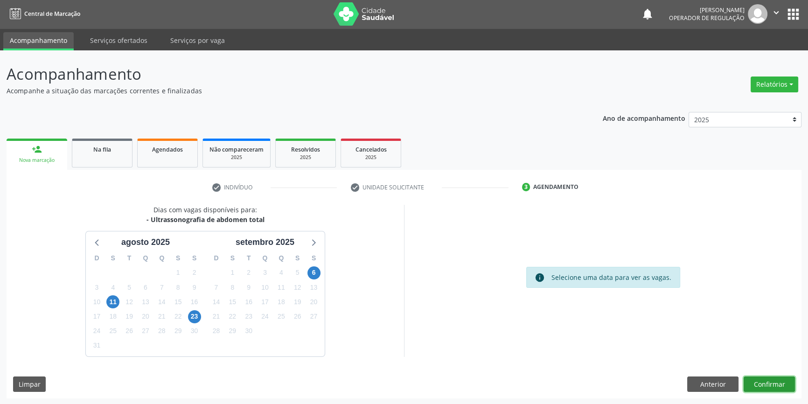
click at [780, 382] on button "Confirmar" at bounding box center [768, 384] width 51 height 16
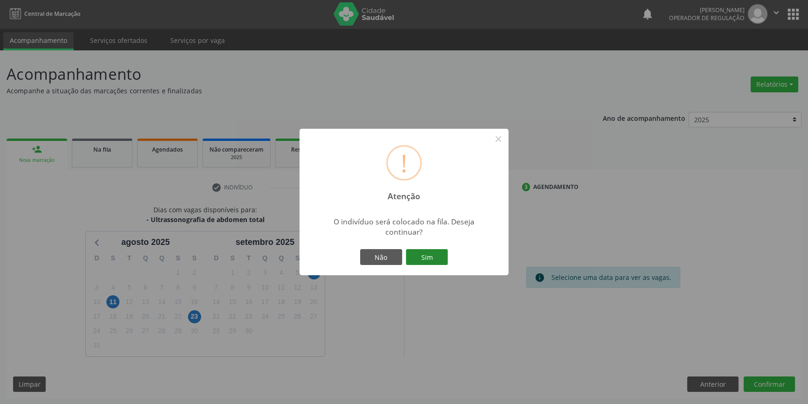
click at [438, 256] on button "Sim" at bounding box center [427, 257] width 42 height 16
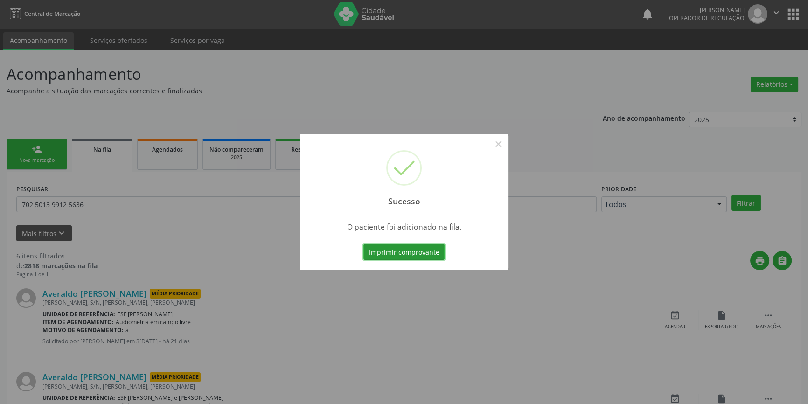
scroll to position [0, 0]
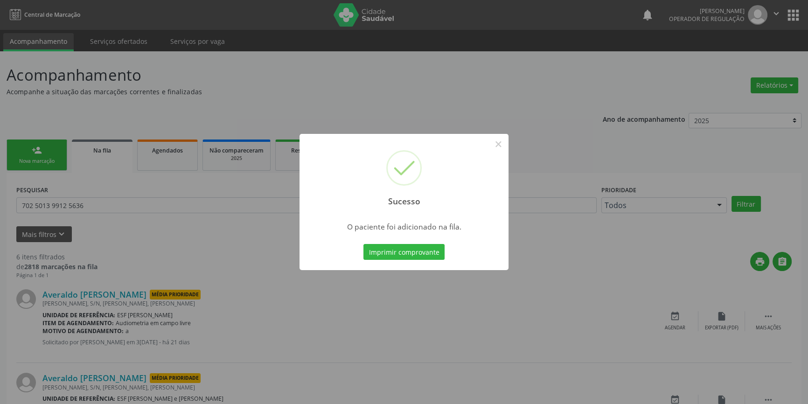
click at [488, 145] on div "Sucesso ×" at bounding box center [403, 174] width 209 height 80
click at [498, 145] on button "×" at bounding box center [498, 144] width 16 height 16
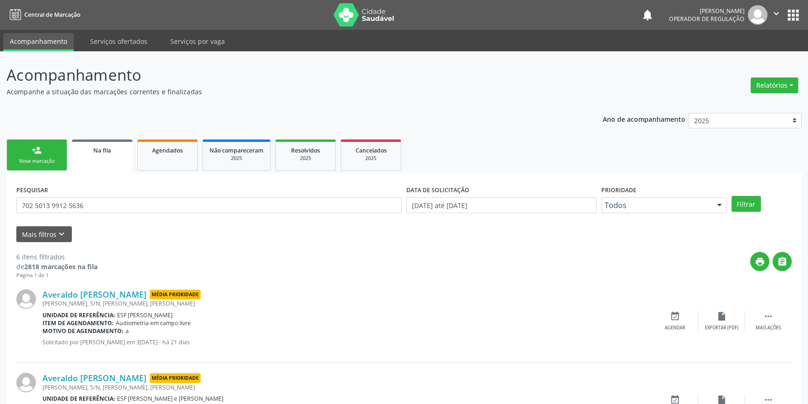
click at [34, 158] on div "Nova marcação" at bounding box center [37, 161] width 47 height 7
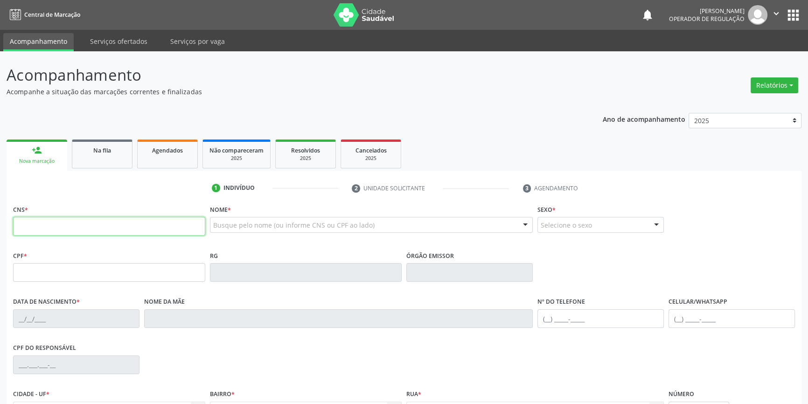
click at [48, 226] on input "text" at bounding box center [109, 226] width 192 height 19
type input "709 0098 1044 3712"
type input "23/05/1964"
type input "Rosa do Espirito Santos Silva"
type input "(87) 98140-3751"
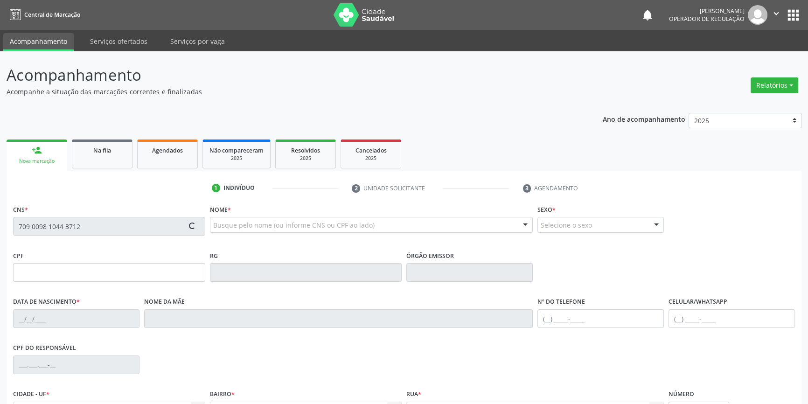
type input "(87) 98857-8896"
type input "S/N"
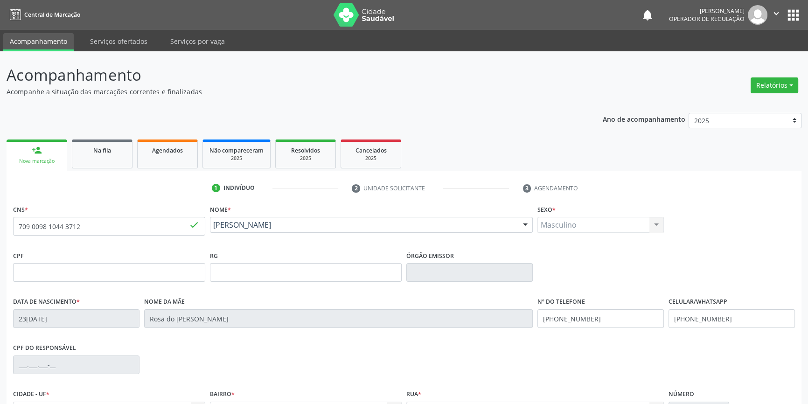
scroll to position [101, 0]
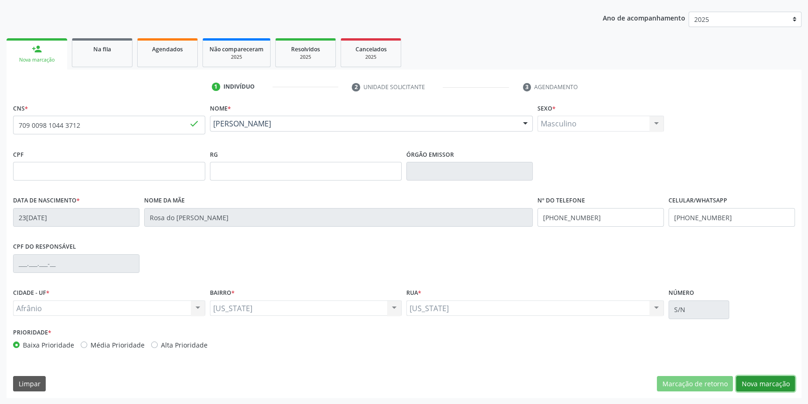
click at [754, 384] on button "Nova marcação" at bounding box center [765, 384] width 59 height 16
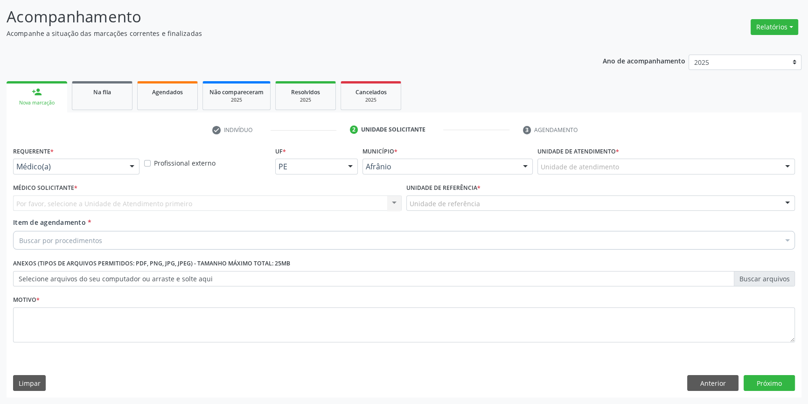
scroll to position [57, 0]
click at [607, 175] on div "Unidade de atendimento * Unidade de atendimento Academia da Saude de Afranio Ac…" at bounding box center [666, 163] width 262 height 36
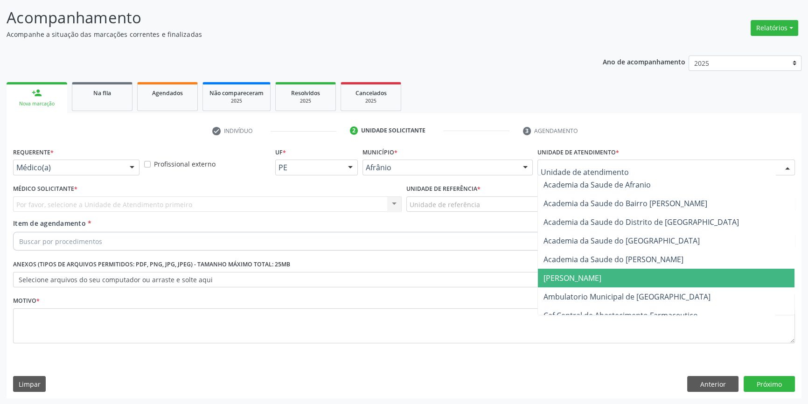
click at [605, 290] on span "Ambulatorio Municipal de [GEOGRAPHIC_DATA]" at bounding box center [666, 296] width 256 height 19
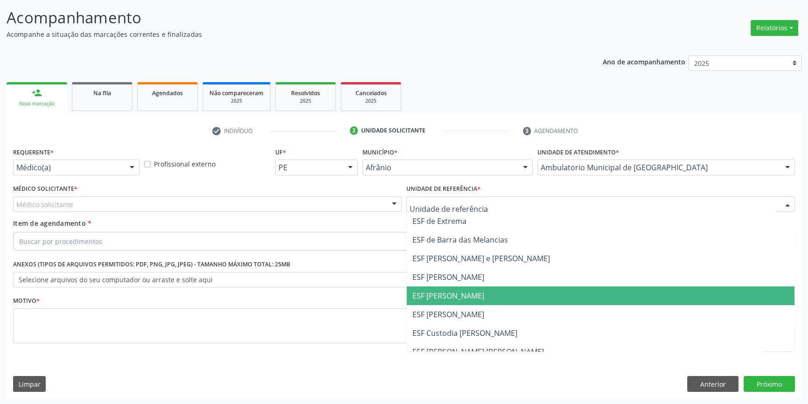
click at [450, 301] on span "ESF [PERSON_NAME]" at bounding box center [600, 295] width 387 height 19
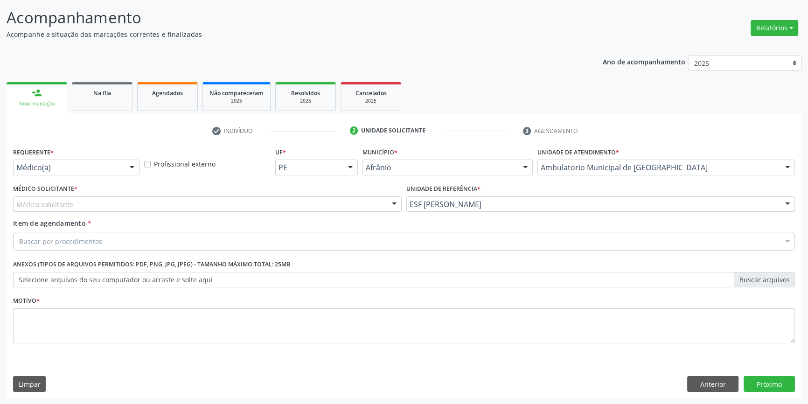
click at [179, 200] on div "Médico solicitante" at bounding box center [207, 204] width 388 height 16
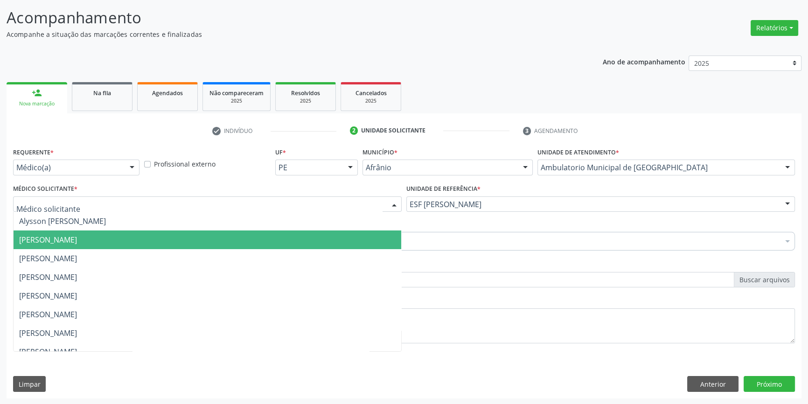
click at [77, 235] on span "[PERSON_NAME]" at bounding box center [48, 240] width 58 height 10
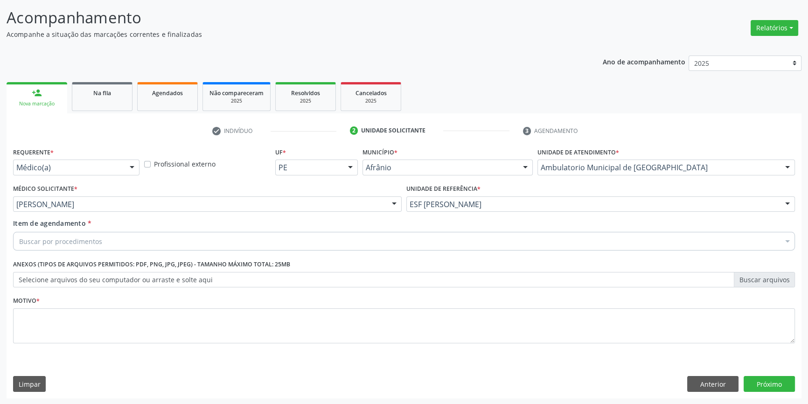
click at [120, 249] on div "Buscar por procedimentos" at bounding box center [403, 241] width 781 height 19
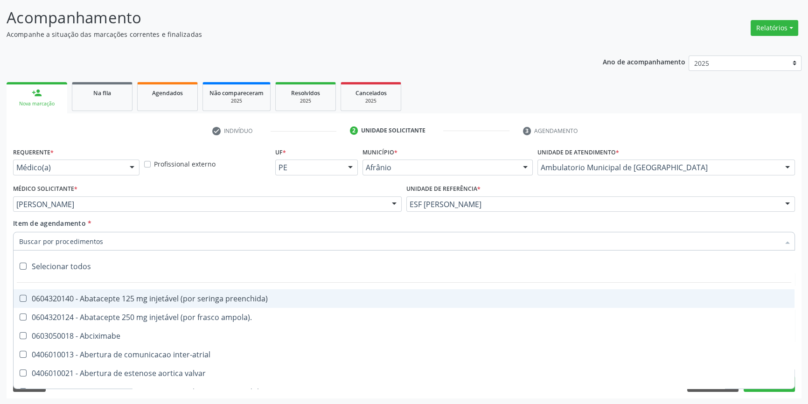
click at [120, 241] on input "Item de agendamento *" at bounding box center [399, 241] width 760 height 19
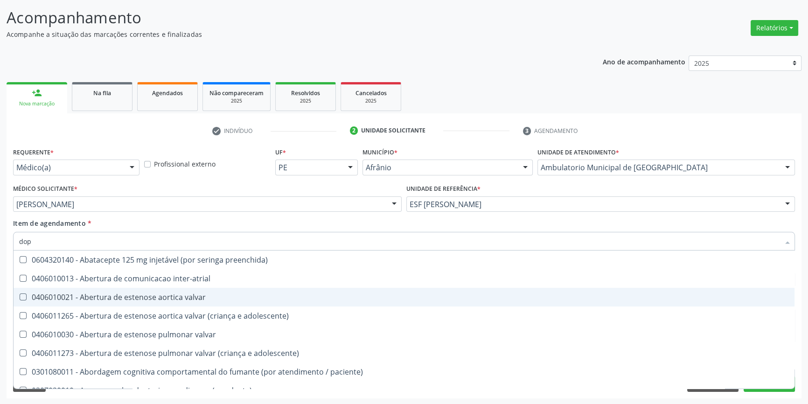
type input "dopp"
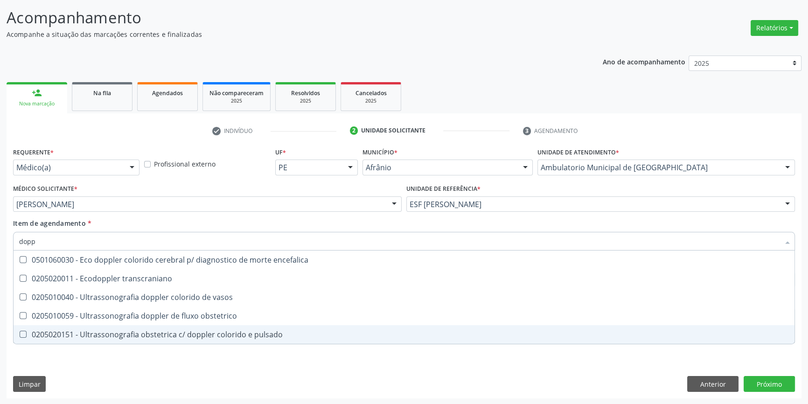
click at [161, 331] on div "0205020151 - Ultrassonografia obstetrica c/ doppler colorido e pulsado" at bounding box center [403, 334] width 769 height 7
checkbox pulsado "true"
click at [141, 375] on div "Requerente * Médico(a) Médico(a) Enfermeiro(a) Paciente Nenhum resultado encont…" at bounding box center [404, 271] width 795 height 253
checkbox transcraniano "true"
checkbox pulsado "false"
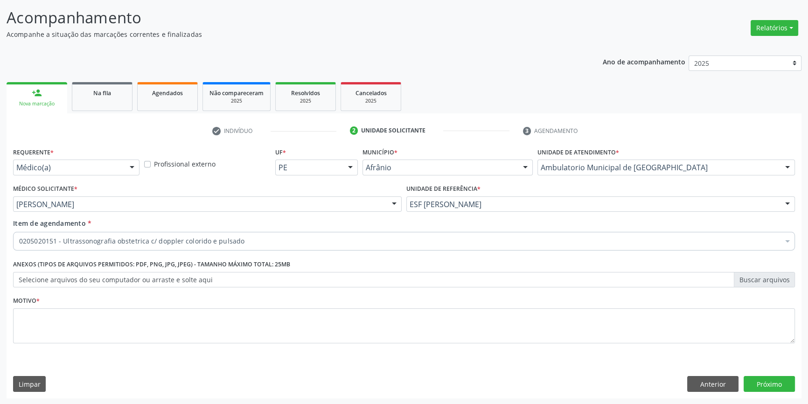
click at [131, 343] on fieldset "Motivo *" at bounding box center [403, 322] width 781 height 56
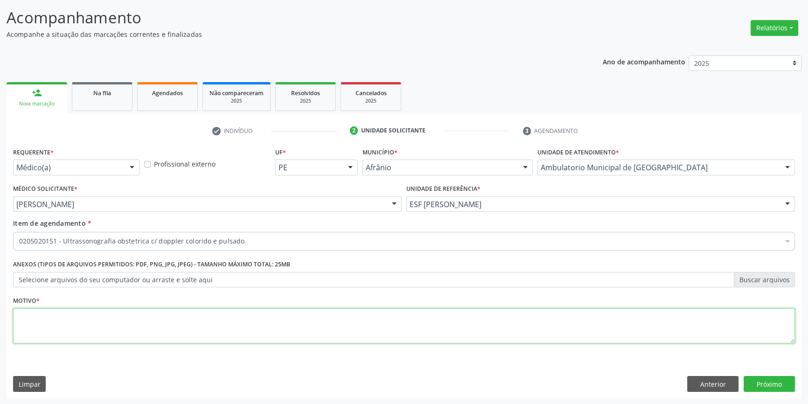
click at [131, 335] on textarea at bounding box center [403, 325] width 781 height 35
type textarea "dormencia em pe"
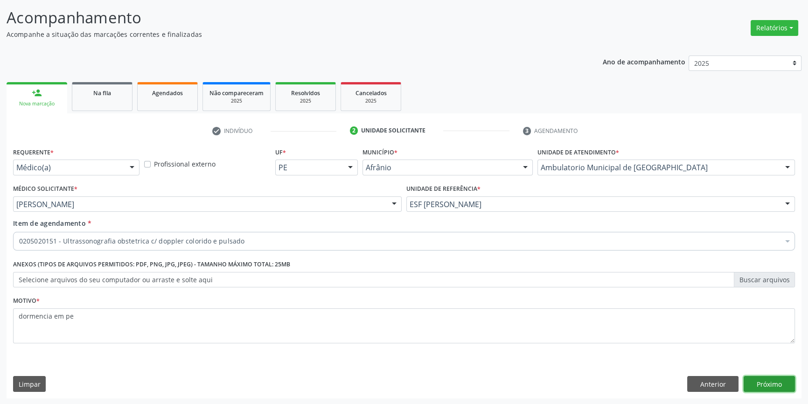
click at [758, 382] on button "Próximo" at bounding box center [768, 384] width 51 height 16
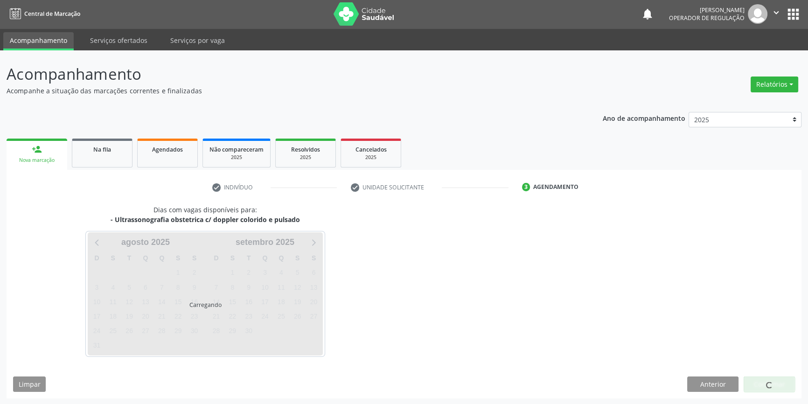
scroll to position [28, 0]
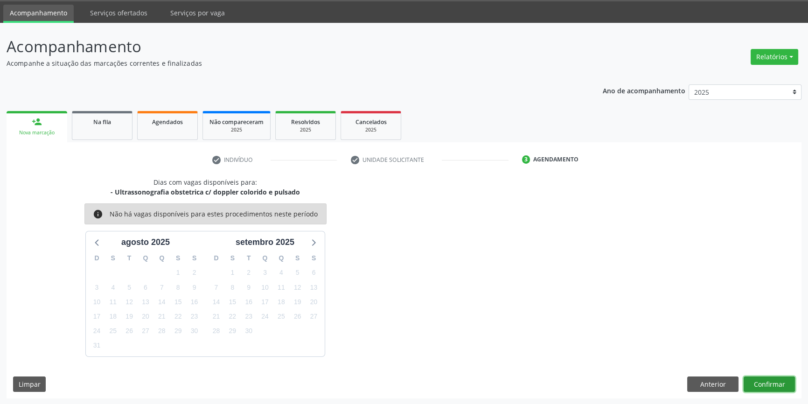
click at [771, 388] on button "Confirmar" at bounding box center [768, 384] width 51 height 16
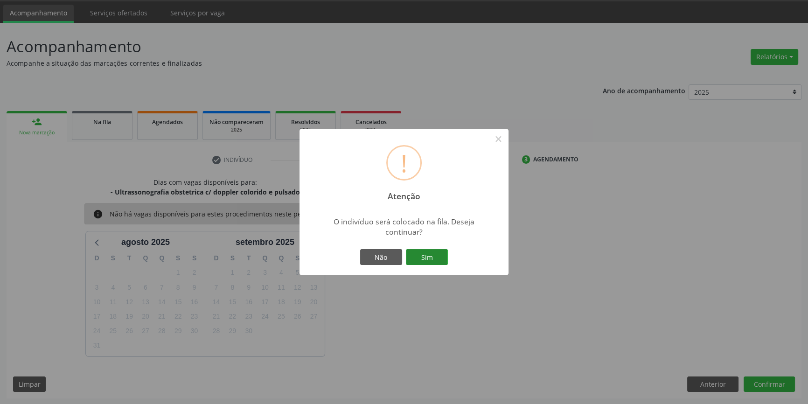
click at [426, 256] on button "Sim" at bounding box center [427, 257] width 42 height 16
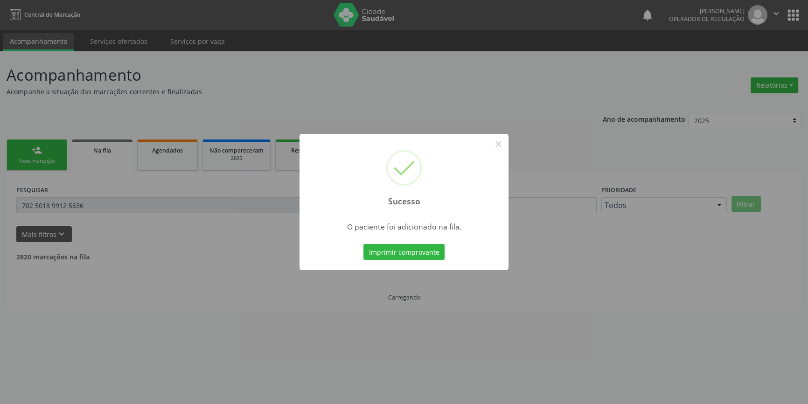
scroll to position [0, 0]
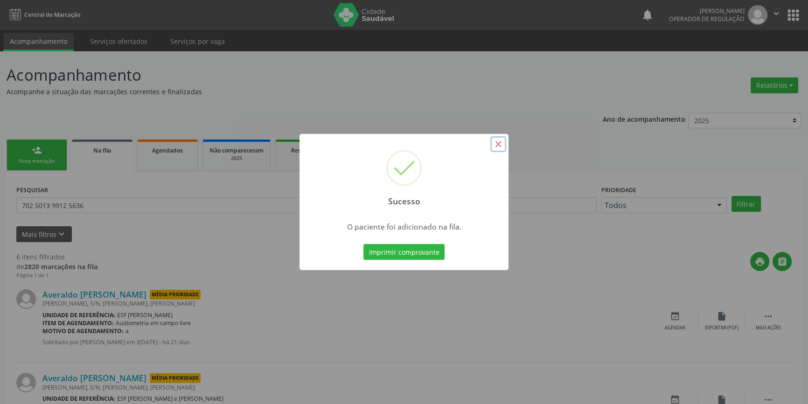
click at [499, 140] on button "×" at bounding box center [498, 144] width 16 height 16
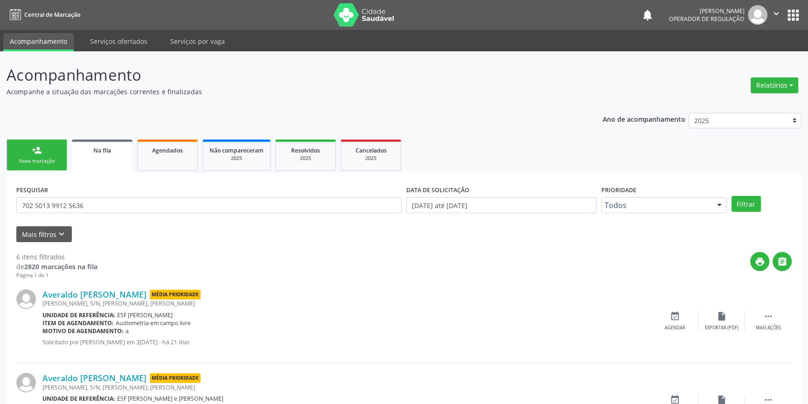
click at [46, 152] on link "person_add Nova marcação" at bounding box center [37, 154] width 61 height 31
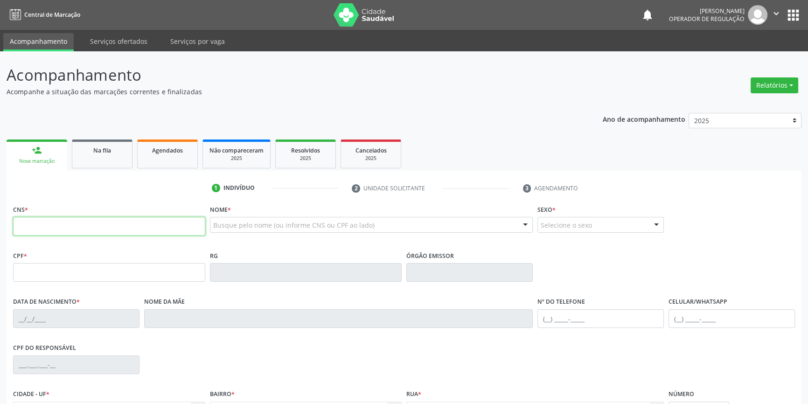
click at [73, 234] on input "text" at bounding box center [109, 226] width 192 height 19
type input "700 2064 5342 6822"
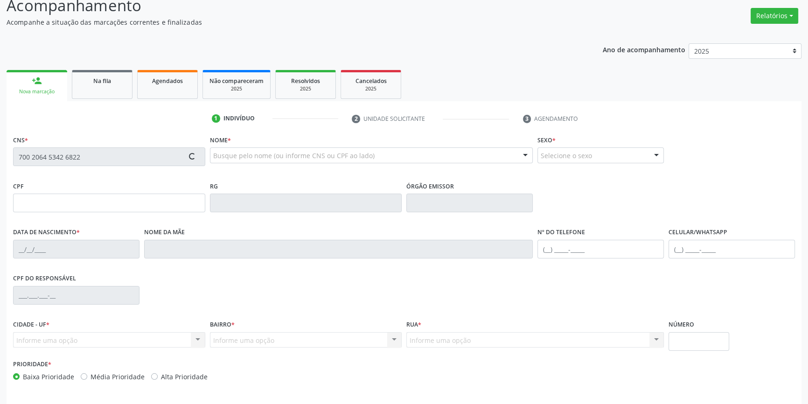
scroll to position [101, 0]
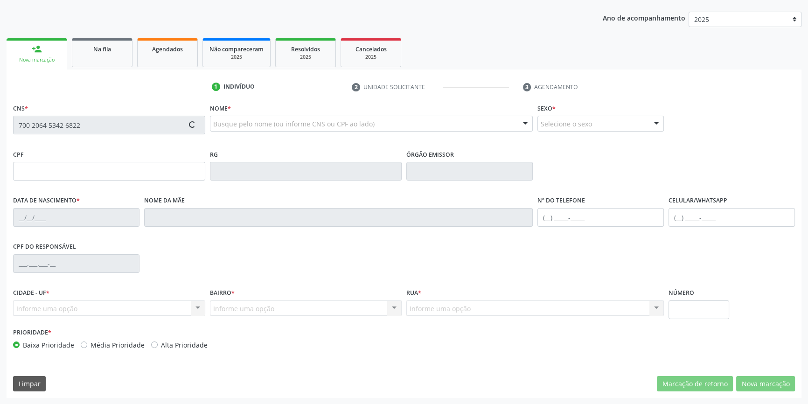
type input "064.279.544-40"
type input "31/07/1981"
type input "Rita Loisa da Cruz Dosanjos"
type input "(87) 98848-1161"
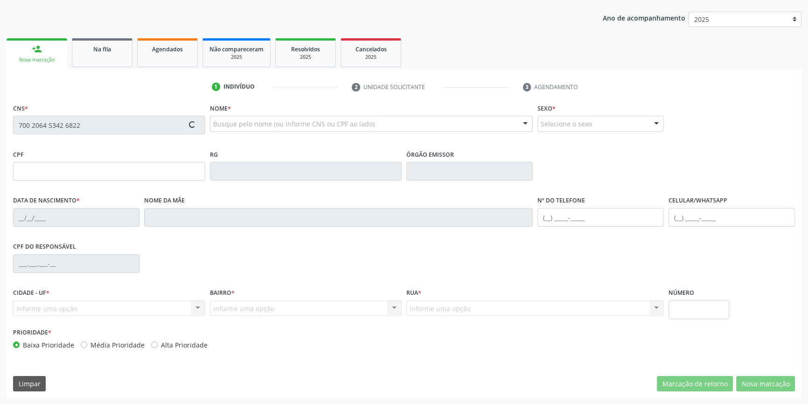
type input "S/N"
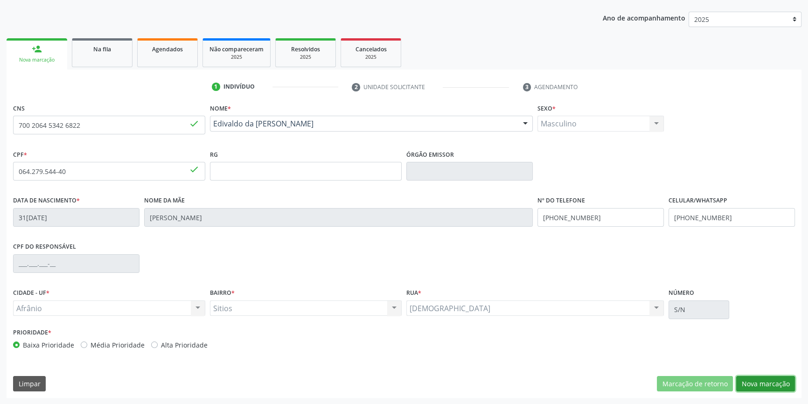
click at [763, 387] on button "Nova marcação" at bounding box center [765, 384] width 59 height 16
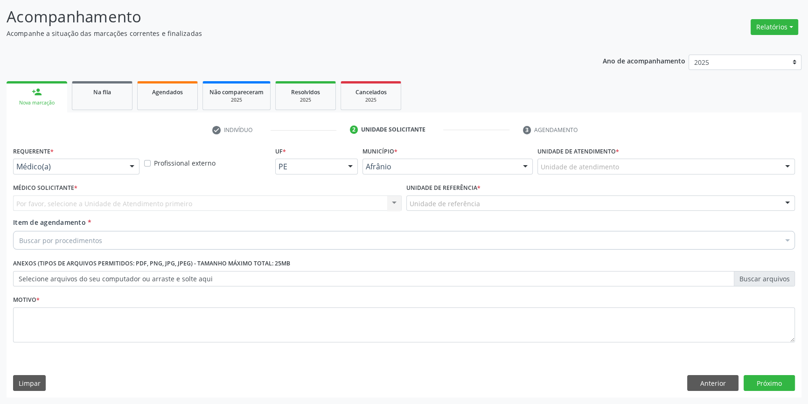
scroll to position [57, 0]
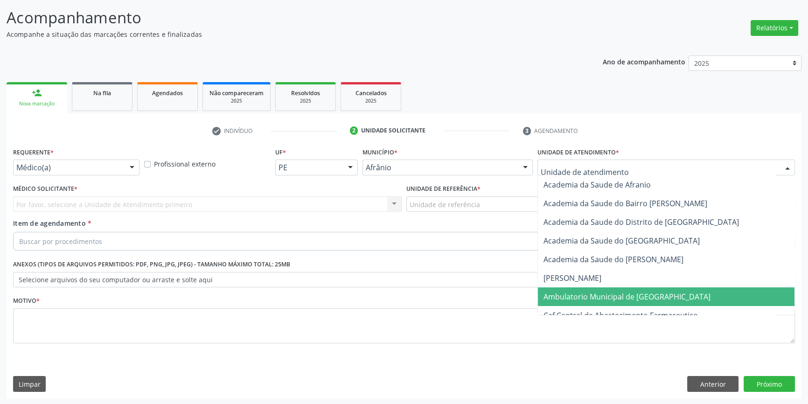
drag, startPoint x: 594, startPoint y: 292, endPoint x: 495, endPoint y: 259, distance: 104.5
click at [594, 292] on span "Ambulatorio Municipal de [GEOGRAPHIC_DATA]" at bounding box center [626, 296] width 167 height 10
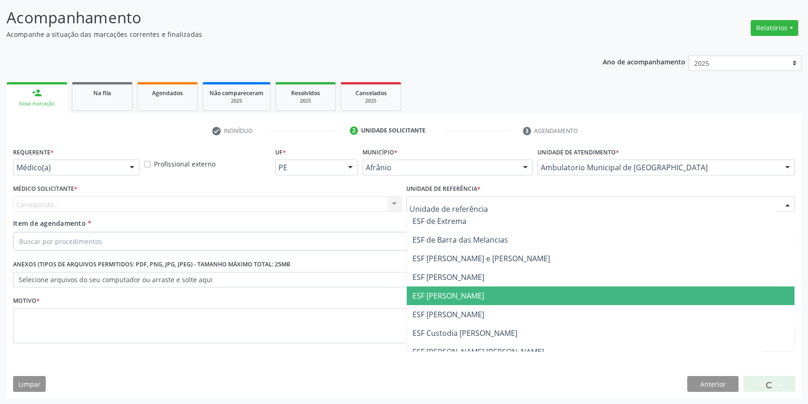
drag, startPoint x: 452, startPoint y: 300, endPoint x: 259, endPoint y: 228, distance: 206.6
click at [447, 297] on span "ESF [PERSON_NAME]" at bounding box center [600, 295] width 387 height 19
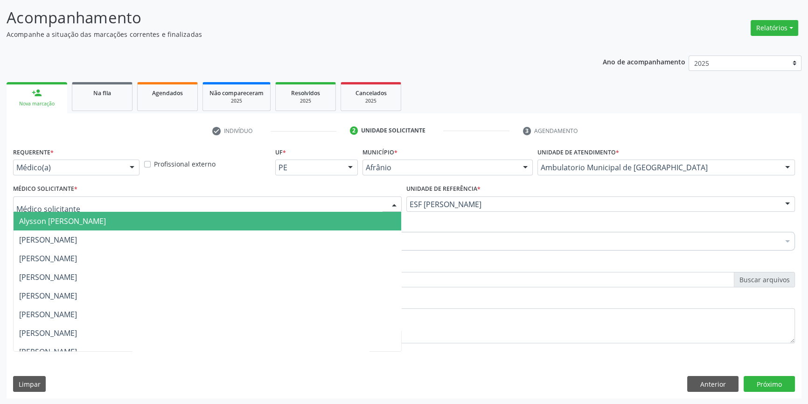
click at [195, 201] on div at bounding box center [207, 204] width 388 height 16
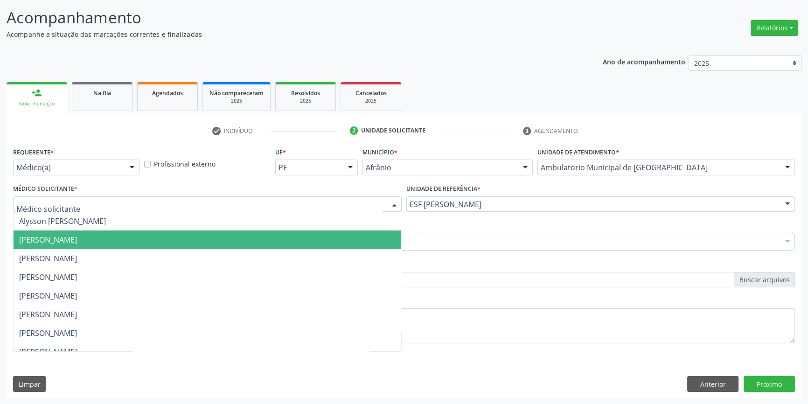
click at [77, 235] on span "[PERSON_NAME]" at bounding box center [48, 240] width 58 height 10
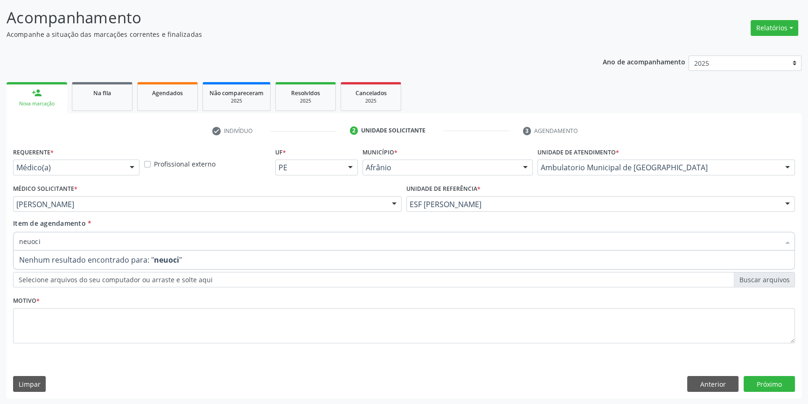
drag, startPoint x: 55, startPoint y: 242, endPoint x: 0, endPoint y: 229, distance: 57.1
click at [0, 229] on div "Acompanhamento Acompanhe a situação das marcações correntes e finalizadas Relat…" at bounding box center [404, 199] width 808 height 411
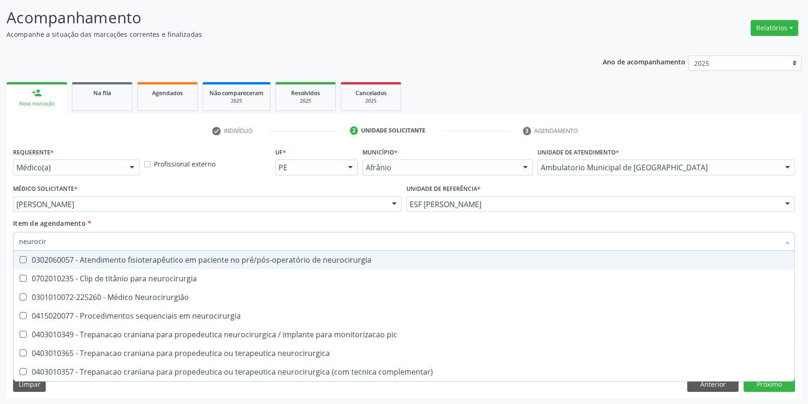
type input "neurociru"
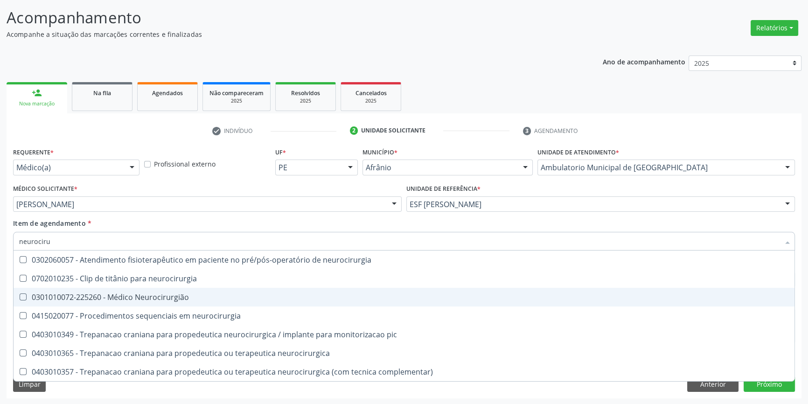
click at [131, 297] on div "0301010072-225260 - Médico Neurocirurgião" at bounding box center [403, 296] width 769 height 7
checkbox Neurocirurgião "true"
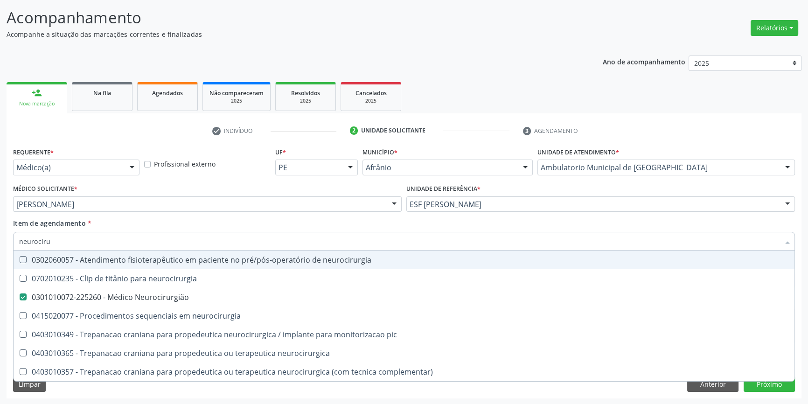
click at [204, 219] on div "Item de agendamento * neurociru Desfazer seleção 0302060057 - Atendimento fisio…" at bounding box center [403, 232] width 781 height 29
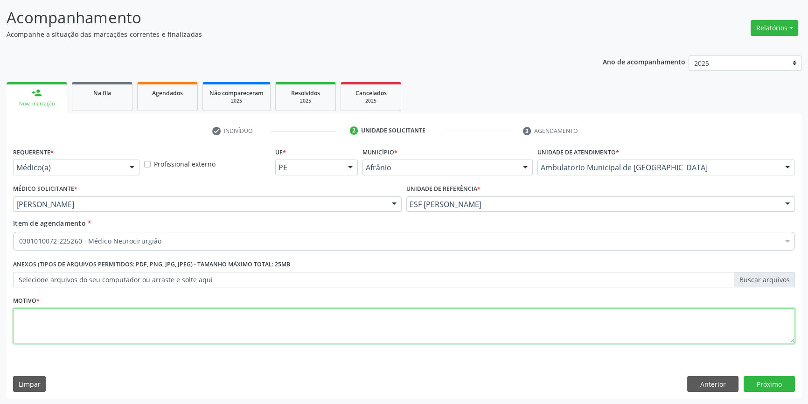
click at [162, 312] on textarea at bounding box center [403, 325] width 781 height 35
type textarea "nova consulta em setembro"
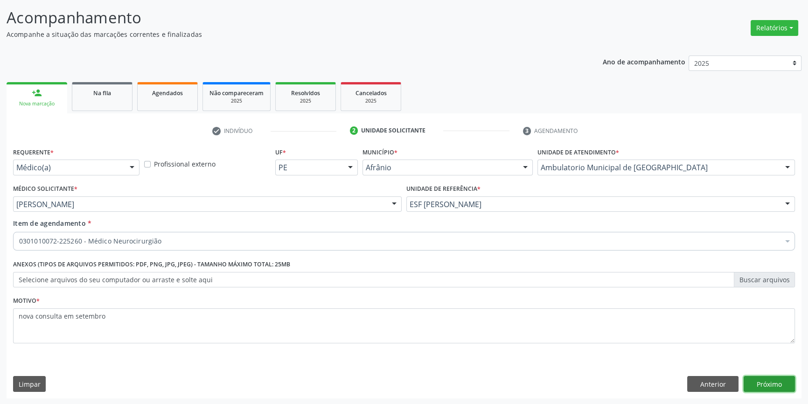
click at [767, 382] on button "Próximo" at bounding box center [768, 384] width 51 height 16
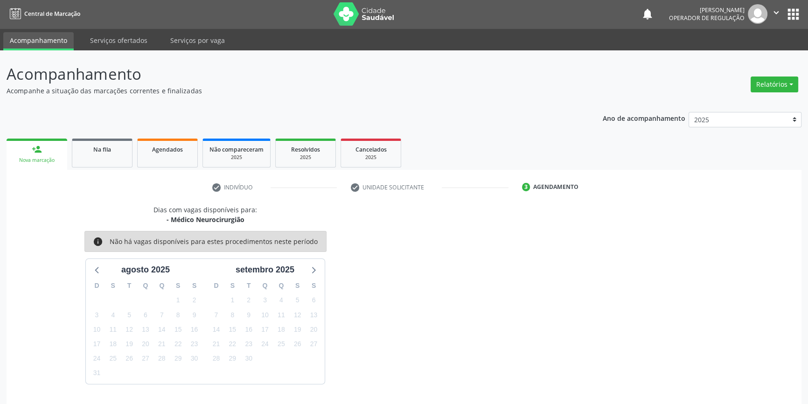
scroll to position [28, 0]
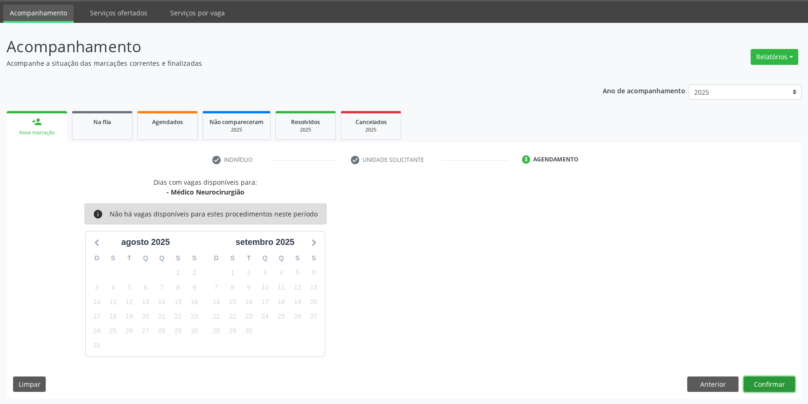
click at [764, 377] on button "Confirmar" at bounding box center [768, 384] width 51 height 16
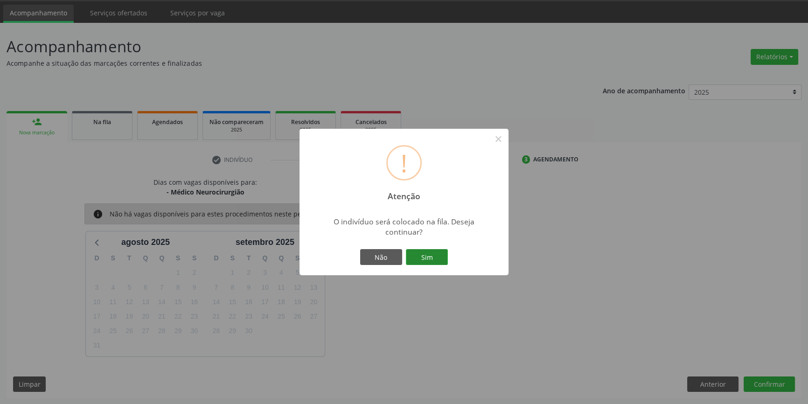
click at [430, 253] on button "Sim" at bounding box center [427, 257] width 42 height 16
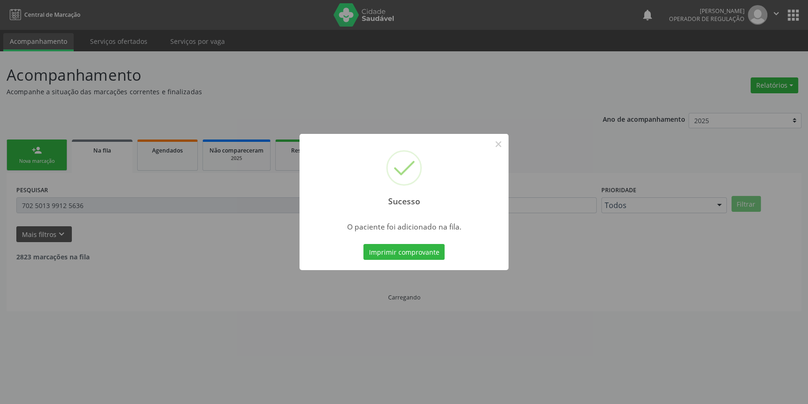
scroll to position [0, 0]
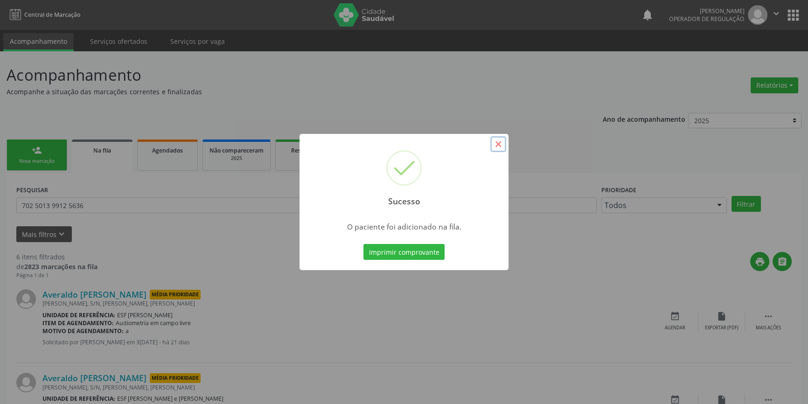
click at [492, 145] on button "×" at bounding box center [498, 144] width 16 height 16
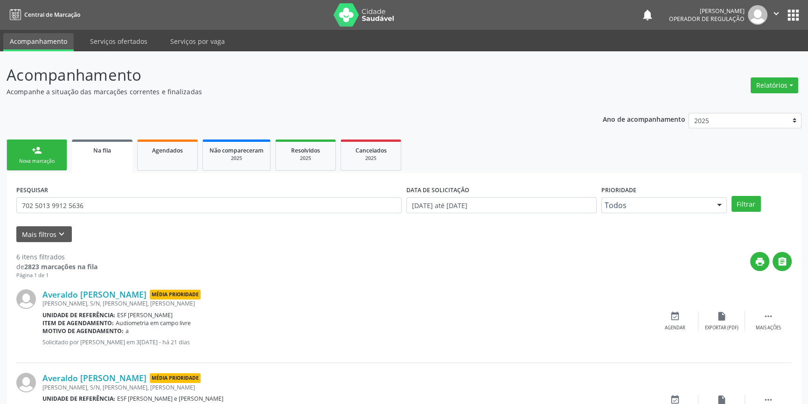
click at [50, 155] on link "person_add Nova marcação" at bounding box center [37, 154] width 61 height 31
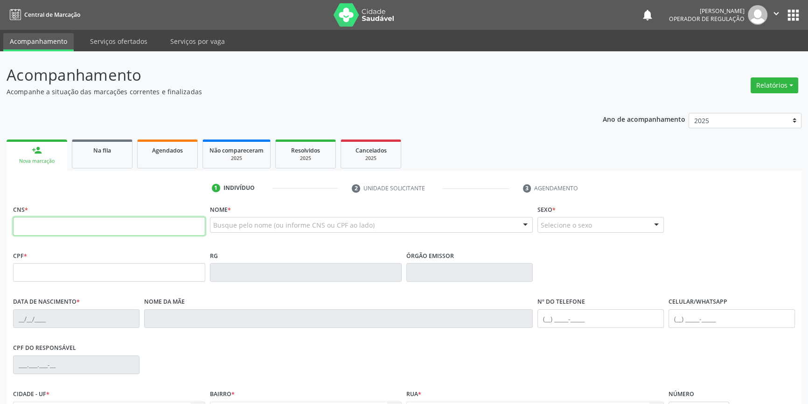
click at [85, 229] on input "text" at bounding box center [109, 226] width 192 height 19
type input "702 1007 0850 2296"
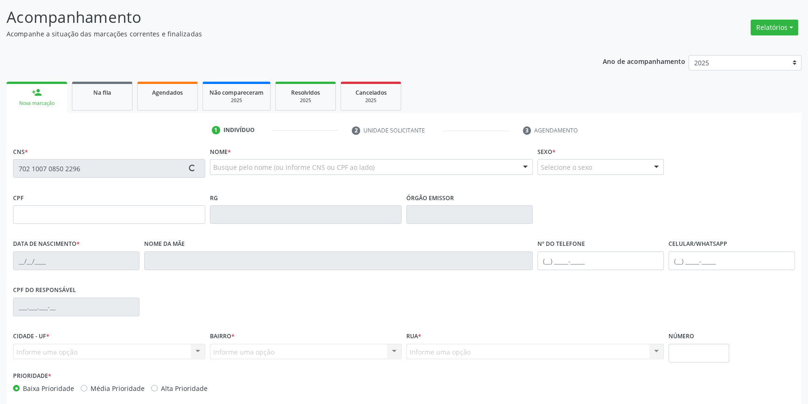
scroll to position [101, 0]
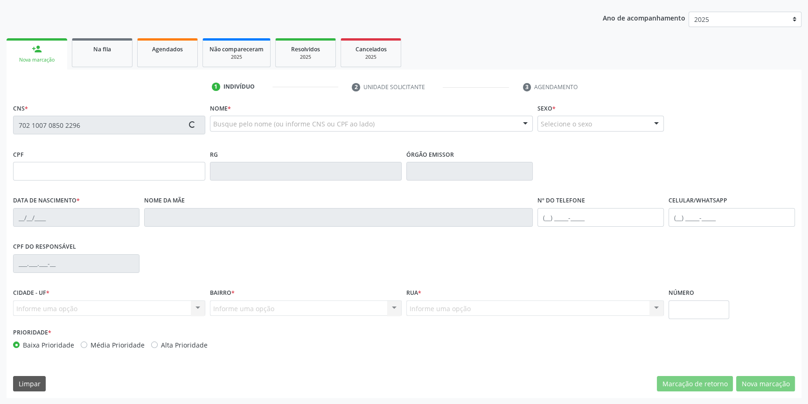
type input "27/04/1952"
type input "Vitalina Perpetua Rodrigues"
type input "(87) 98868-8626"
type input "(87) 98833-5731"
type input "S/N"
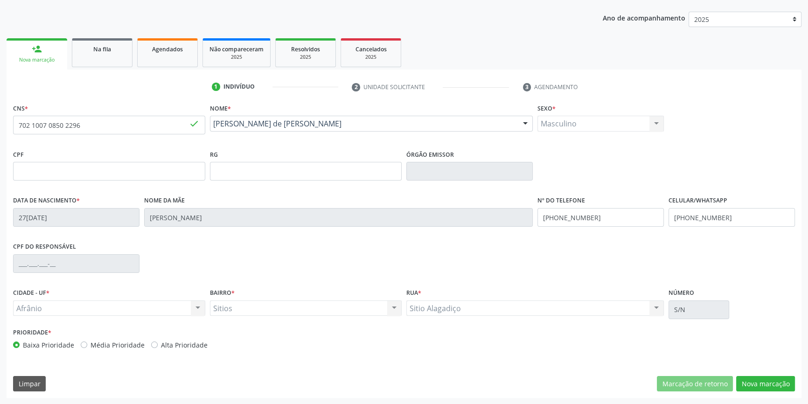
click at [767, 373] on div "CNS * 702 1007 0850 2296 done Nome * Perpetua Rodrigues de Santana Perpetua Rod…" at bounding box center [404, 249] width 795 height 297
click at [768, 378] on button "Nova marcação" at bounding box center [765, 384] width 59 height 16
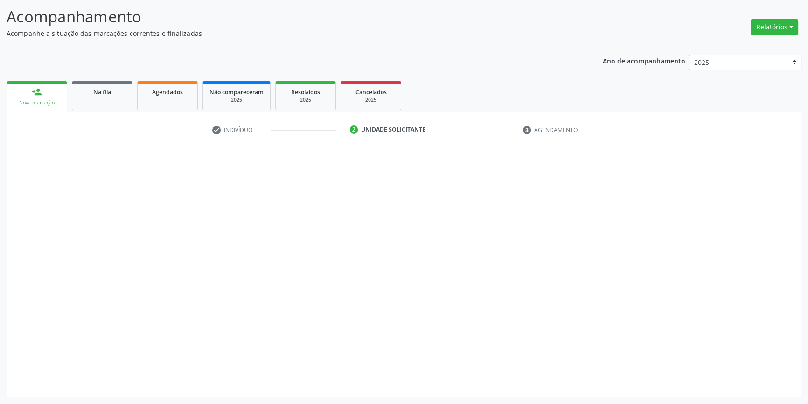
scroll to position [57, 0]
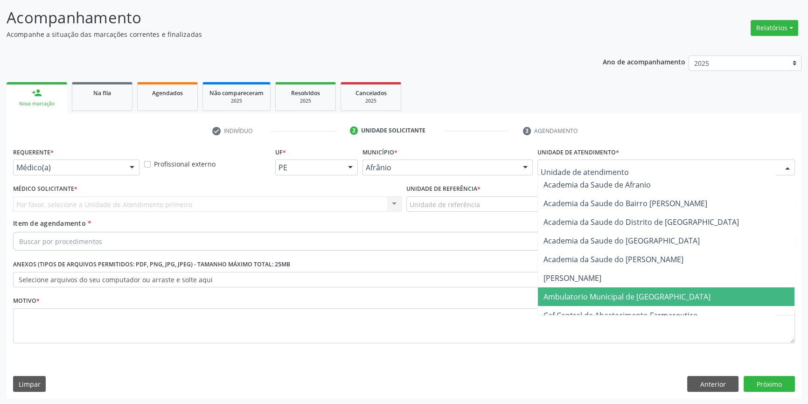
click at [610, 287] on span "Ambulatorio Municipal de [GEOGRAPHIC_DATA]" at bounding box center [666, 296] width 256 height 19
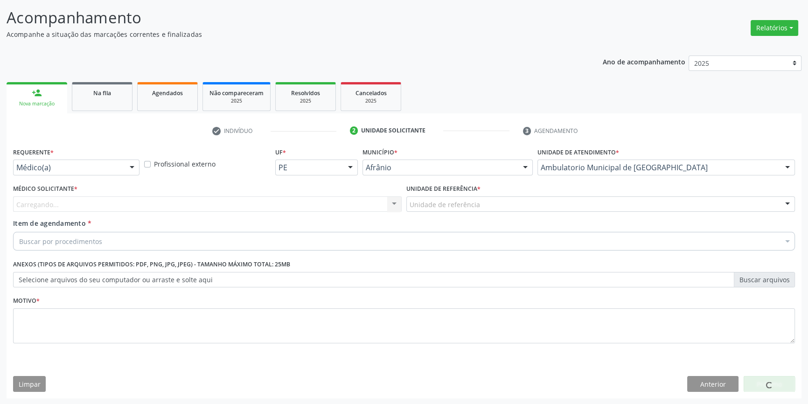
click at [489, 207] on div "Unidade de referência" at bounding box center [600, 204] width 388 height 16
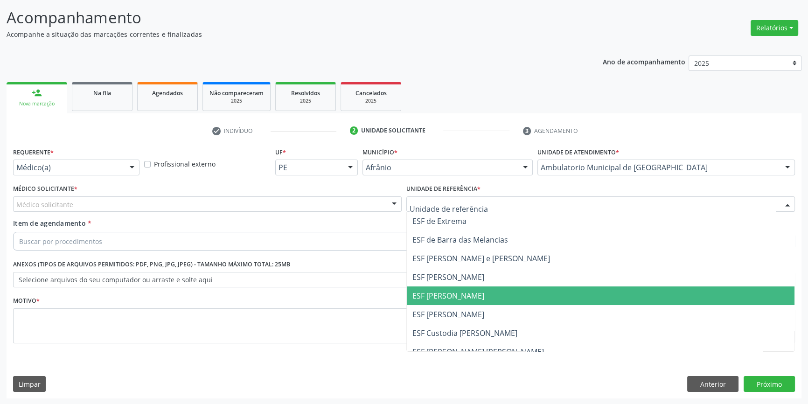
drag, startPoint x: 452, startPoint y: 290, endPoint x: 248, endPoint y: 194, distance: 225.9
click at [449, 290] on span "ESF [PERSON_NAME]" at bounding box center [448, 295] width 72 height 10
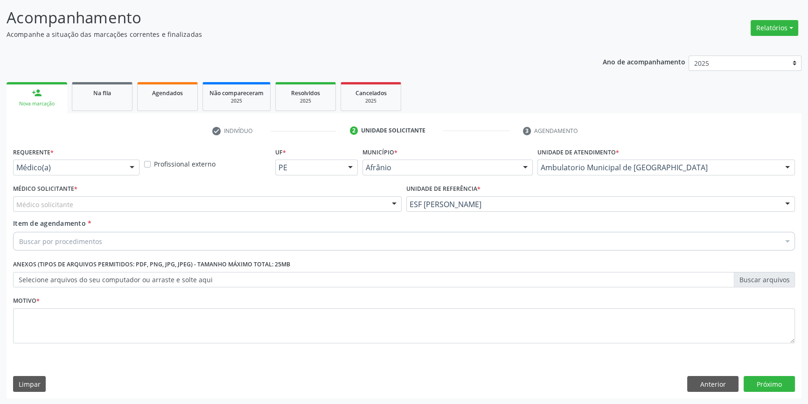
drag, startPoint x: 182, startPoint y: 191, endPoint x: 171, endPoint y: 195, distance: 12.4
click at [177, 192] on div "Médico Solicitante * Médico solicitante [PERSON_NAME] [PERSON_NAME] [PERSON_NAM…" at bounding box center [207, 197] width 388 height 30
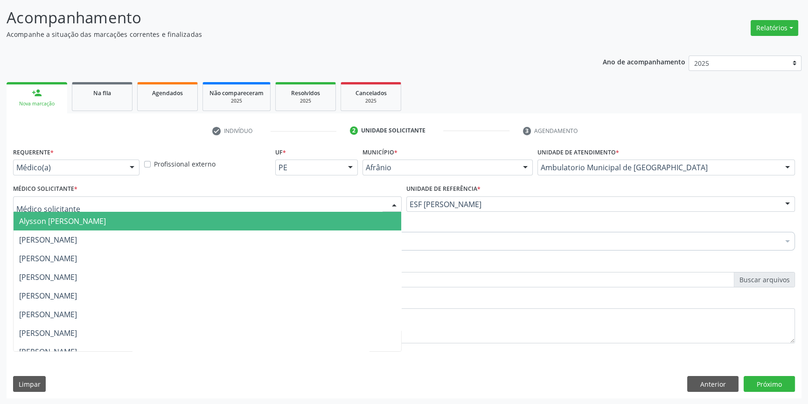
drag, startPoint x: 162, startPoint y: 196, endPoint x: 152, endPoint y: 199, distance: 11.1
click at [157, 199] on div at bounding box center [207, 204] width 388 height 16
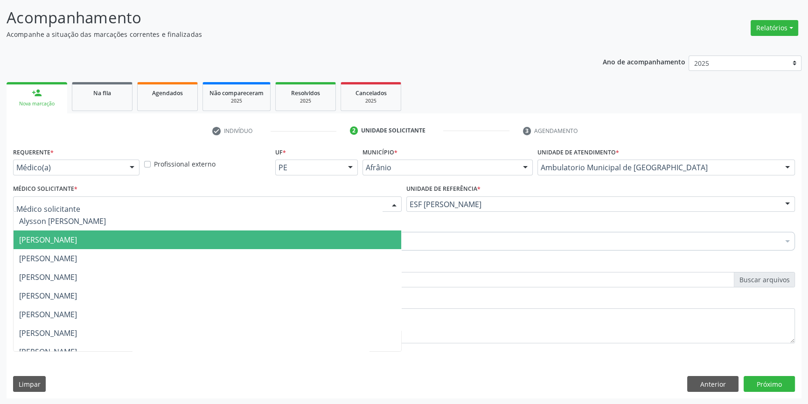
click at [77, 243] on span "[PERSON_NAME]" at bounding box center [48, 240] width 58 height 10
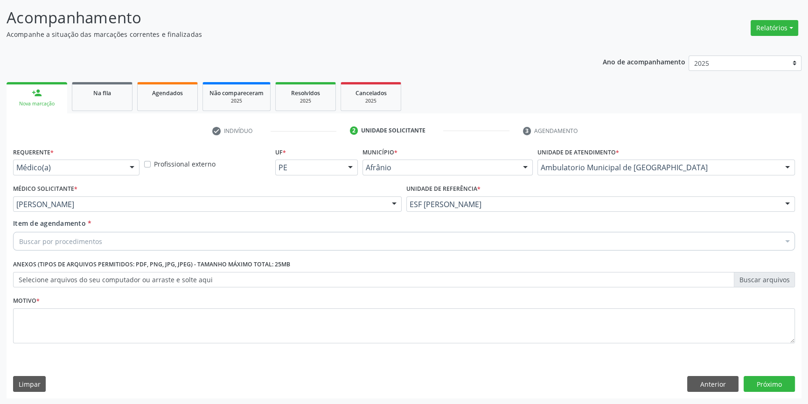
click at [101, 242] on div "Buscar por procedimentos" at bounding box center [403, 241] width 781 height 19
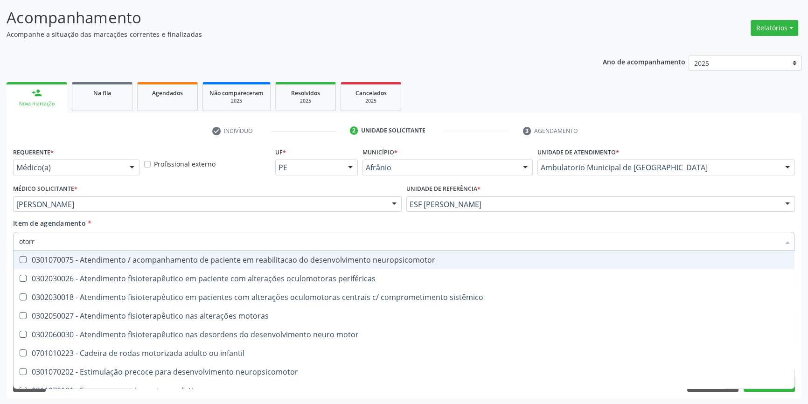
type input "otorri"
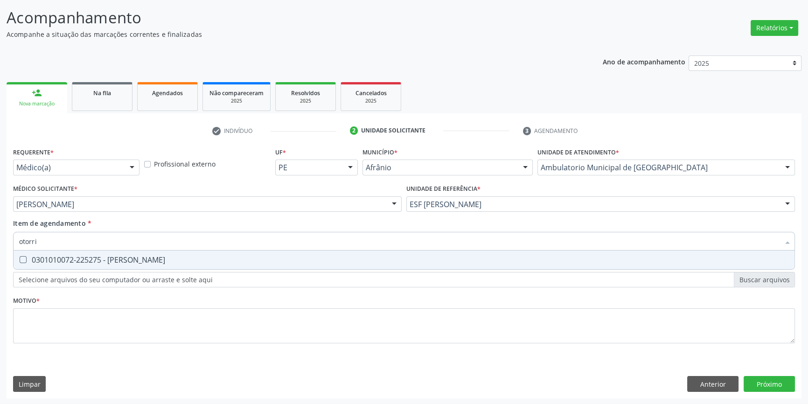
click at [105, 250] on span "0301010072-225275 - [PERSON_NAME]" at bounding box center [404, 259] width 781 height 19
checkbox Otorrinolaringologista "true"
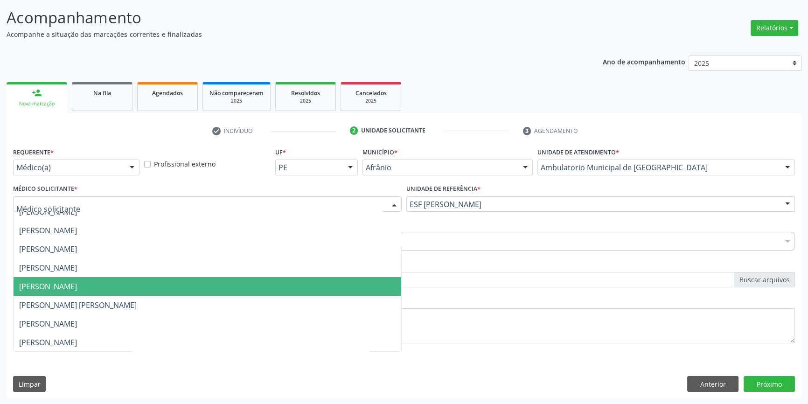
scroll to position [84, 0]
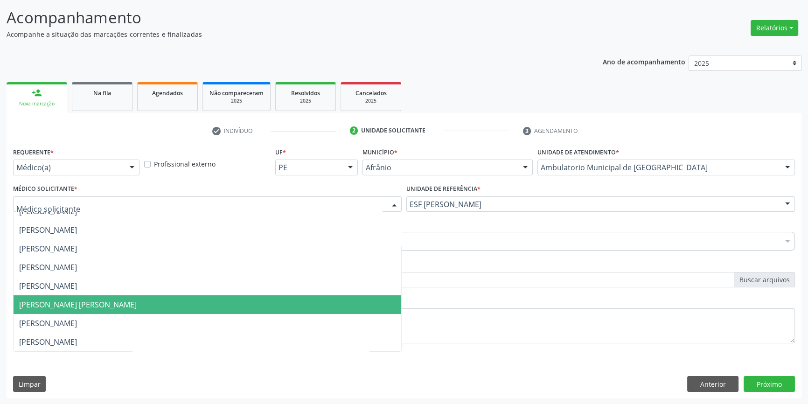
click at [93, 310] on span "[PERSON_NAME] [PERSON_NAME]" at bounding box center [207, 304] width 387 height 19
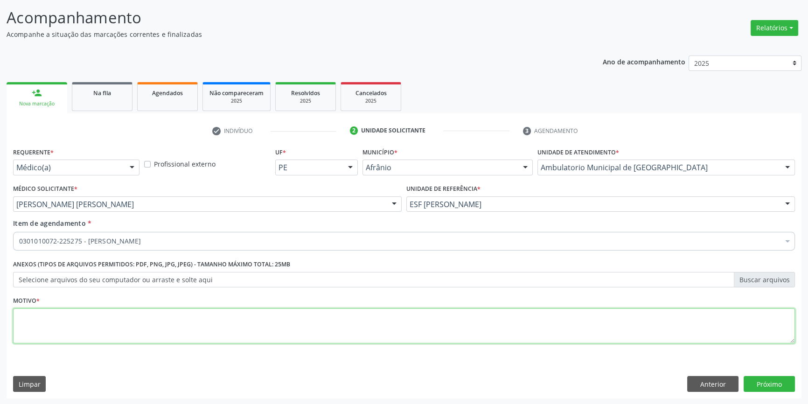
click at [81, 329] on textarea at bounding box center [403, 325] width 781 height 35
type textarea "retorno apos 2 meses"
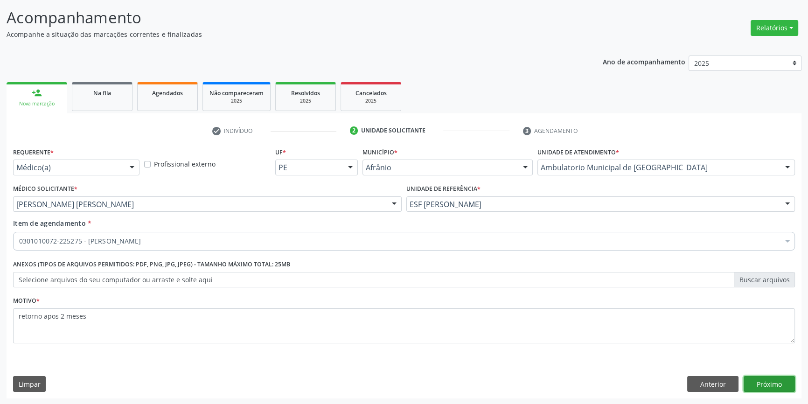
click at [756, 381] on button "Próximo" at bounding box center [768, 384] width 51 height 16
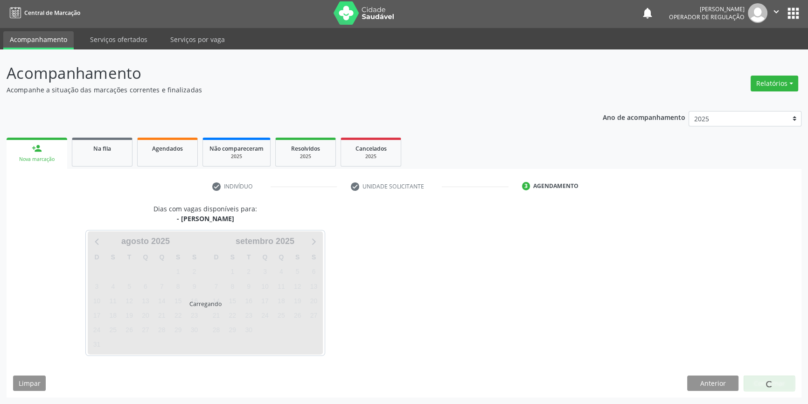
scroll to position [1, 0]
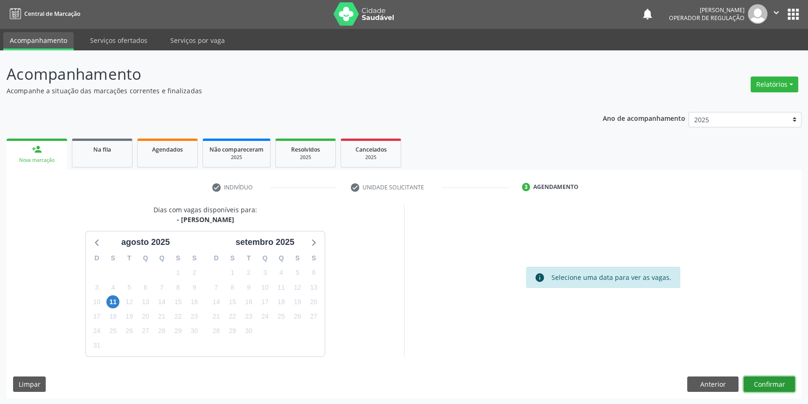
click at [756, 381] on button "Confirmar" at bounding box center [768, 384] width 51 height 16
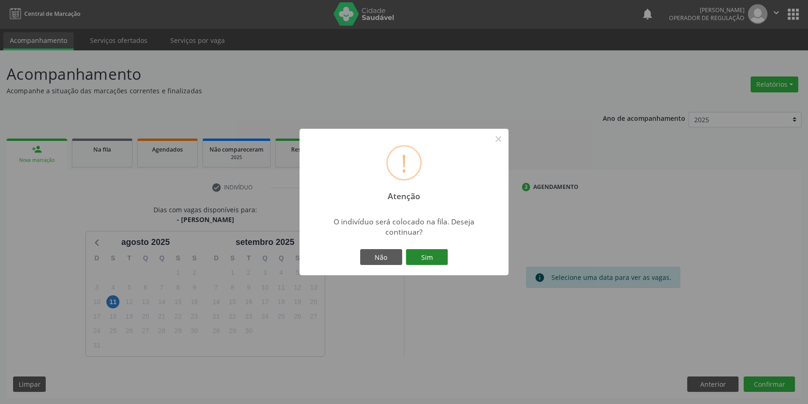
click at [431, 262] on button "Sim" at bounding box center [427, 257] width 42 height 16
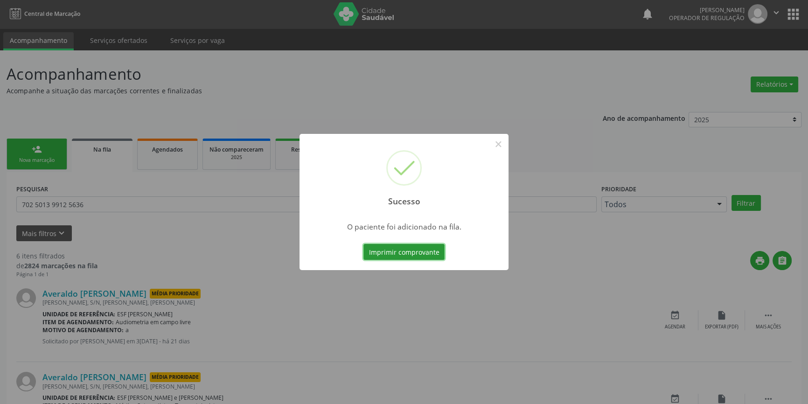
scroll to position [0, 0]
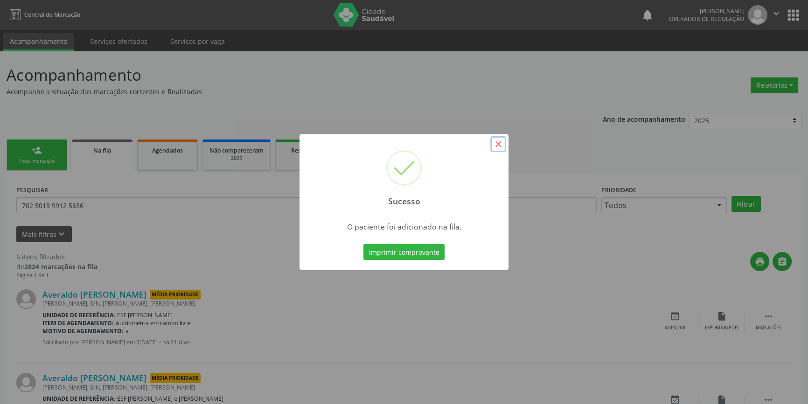
click at [503, 152] on button "×" at bounding box center [498, 144] width 16 height 16
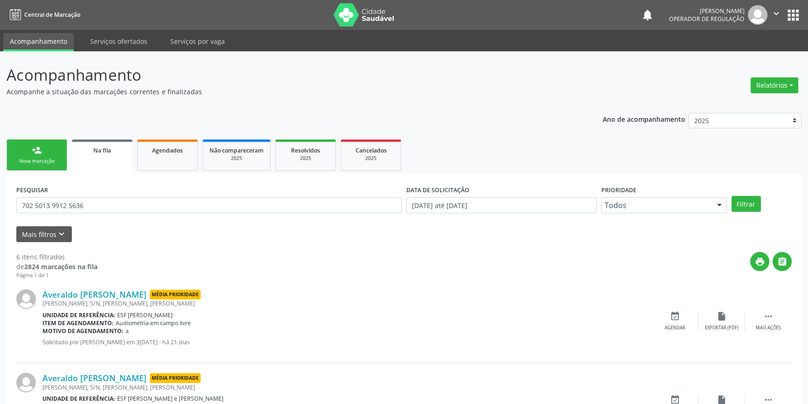
click at [40, 161] on div "Nova marcação" at bounding box center [37, 161] width 47 height 7
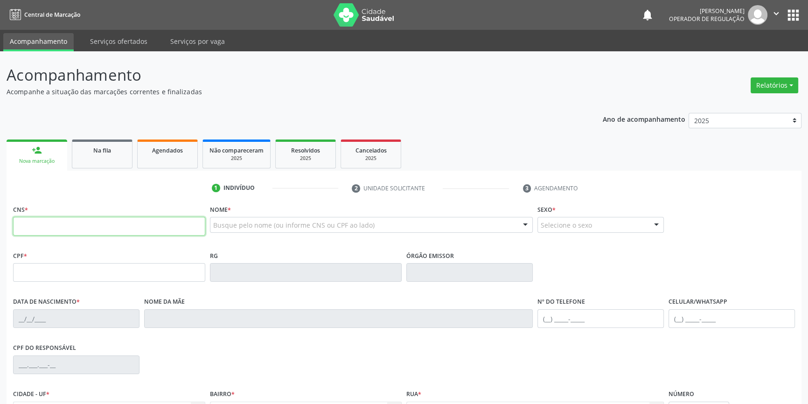
click at [55, 228] on input "text" at bounding box center [109, 226] width 192 height 19
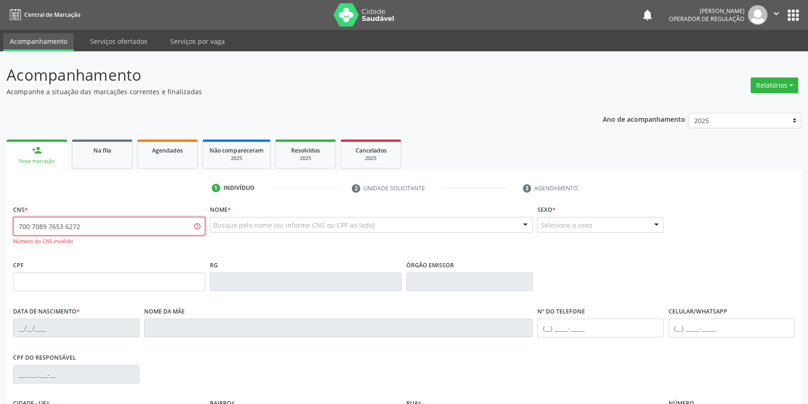
type input "700 7089 7653 6272"
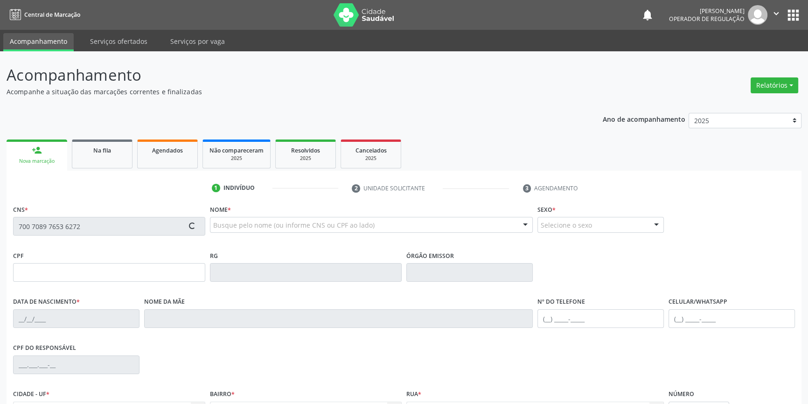
type input "047.256.834-50"
type input "31/07/1977"
type input "Porfia Maria da Silva Lucas"
type input "(87) 98871-8878"
type input "(87) 98827-0405"
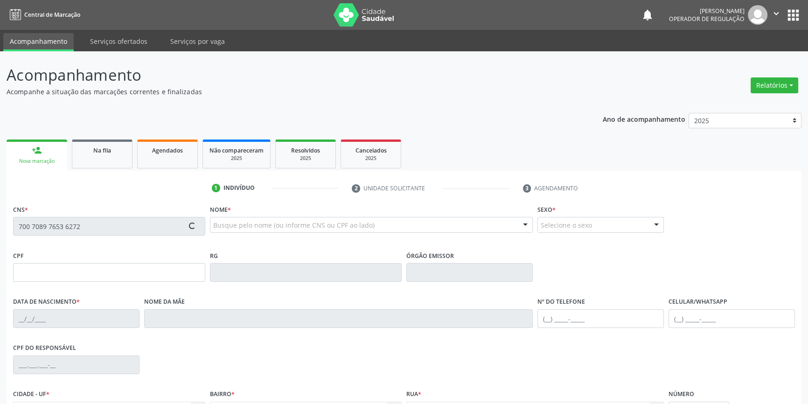
type input "S/N"
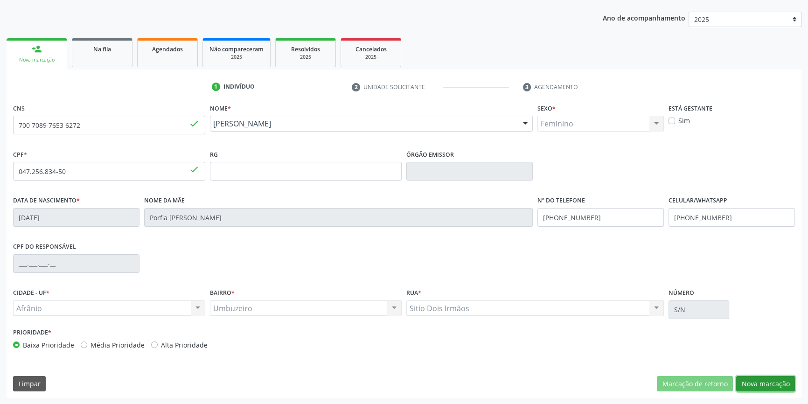
click at [783, 382] on button "Nova marcação" at bounding box center [765, 384] width 59 height 16
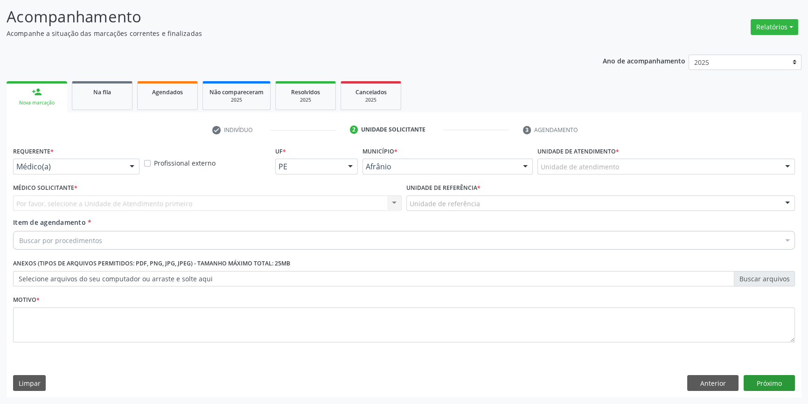
scroll to position [57, 0]
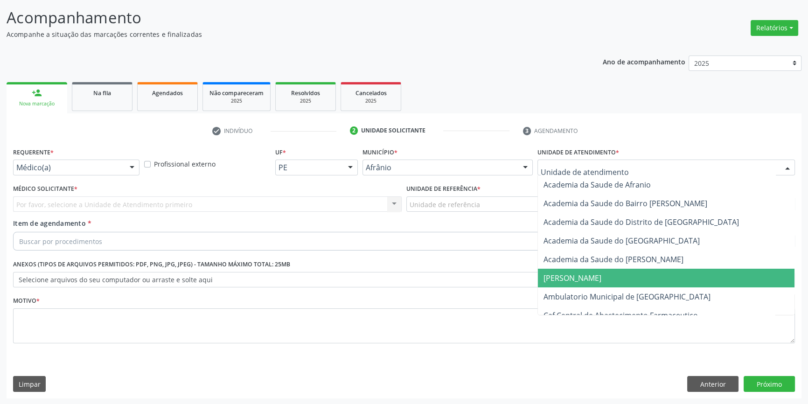
click at [594, 291] on span "Ambulatorio Municipal de [GEOGRAPHIC_DATA]" at bounding box center [626, 296] width 167 height 10
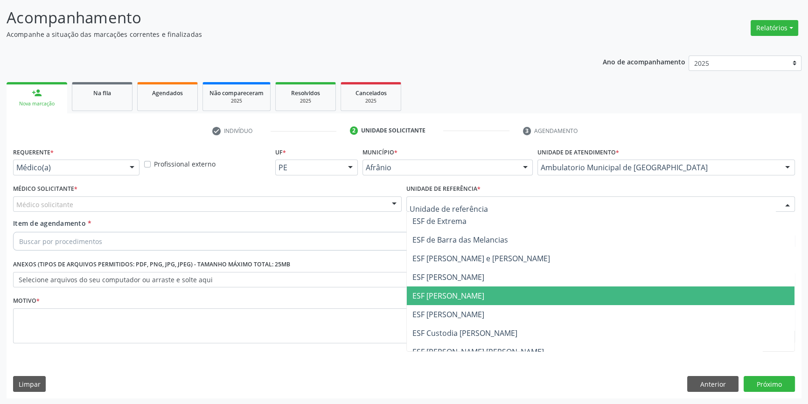
click at [463, 293] on span "ESF [PERSON_NAME]" at bounding box center [448, 295] width 72 height 10
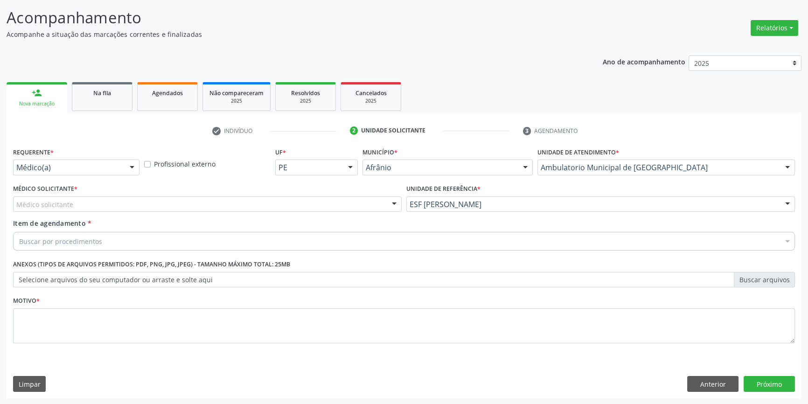
drag, startPoint x: 264, startPoint y: 211, endPoint x: 197, endPoint y: 217, distance: 67.4
click at [263, 211] on div "Médico Solicitante * Médico solicitante Alysson Rodrigo Ferreira Cavalcanti Bru…" at bounding box center [207, 200] width 393 height 36
drag, startPoint x: 179, startPoint y: 209, endPoint x: 143, endPoint y: 215, distance: 36.3
click at [168, 211] on div "Médico solicitante Alysson Rodrigo Ferreira Cavalcanti Bruno Saraiva Bezerra Me…" at bounding box center [207, 204] width 388 height 16
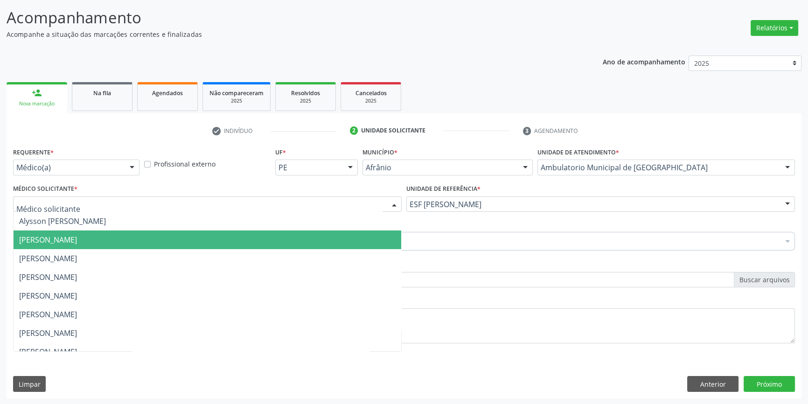
click at [77, 239] on span "Bruno Saraiva Bezerra Medrado" at bounding box center [48, 240] width 58 height 10
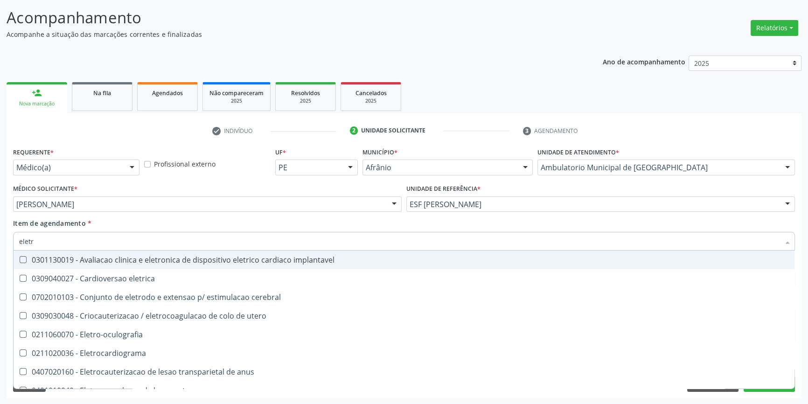
type input "eletro"
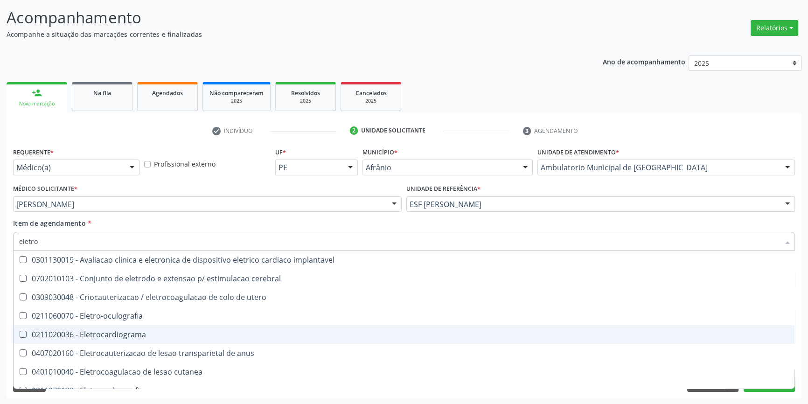
click at [133, 331] on div "0211020036 - Eletrocardiograma" at bounding box center [403, 334] width 769 height 7
checkbox Eletrocardiograma "true"
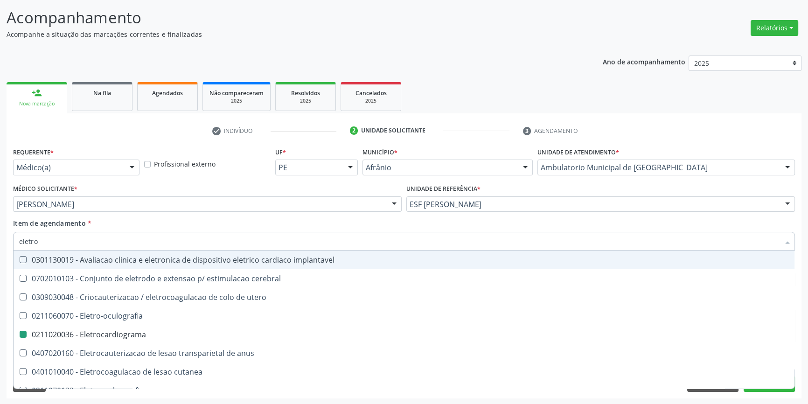
click at [174, 216] on div "Médico Solicitante * Bruno Saraiva Bezerra Medrado Alysson Rodrigo Ferreira Cav…" at bounding box center [207, 200] width 393 height 36
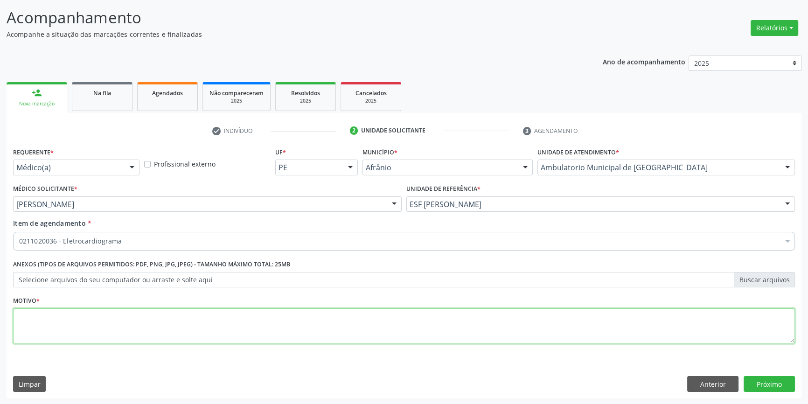
click at [125, 318] on textarea at bounding box center [403, 325] width 781 height 35
type textarea "'"
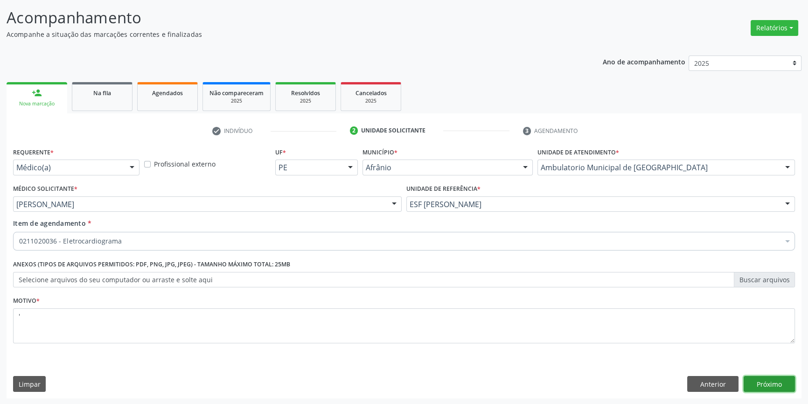
click at [774, 381] on button "Próximo" at bounding box center [768, 384] width 51 height 16
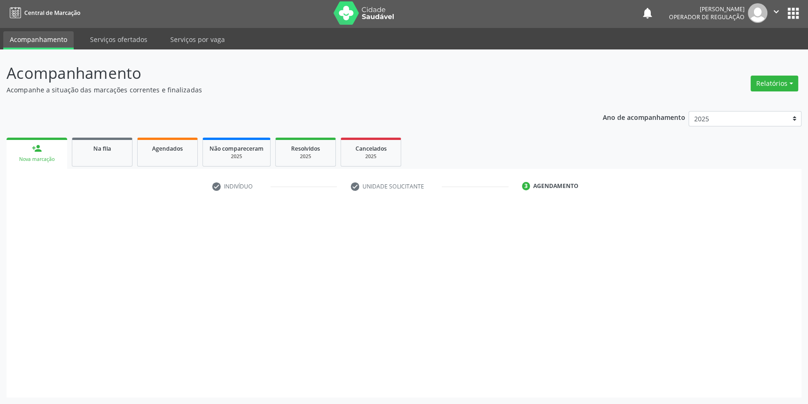
scroll to position [1, 0]
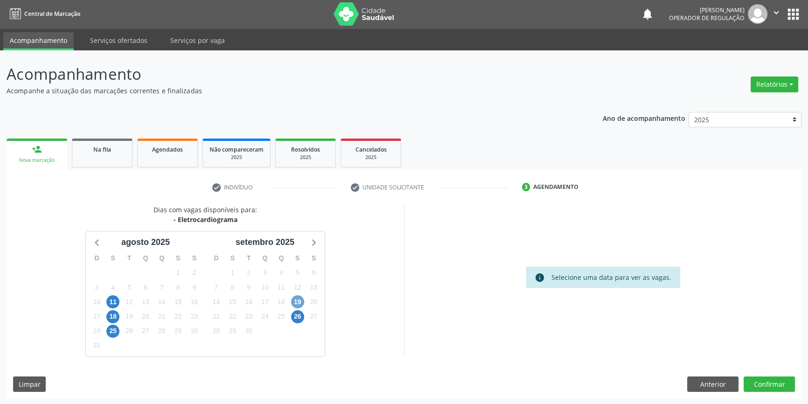
click at [294, 297] on span "19" at bounding box center [297, 301] width 13 height 13
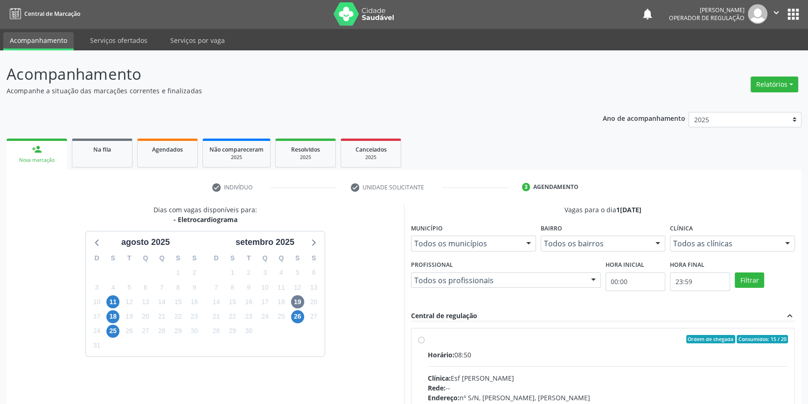
click at [422, 332] on div "Ordem de chegada Consumidos: 15 / 20 Horário: 08:50 Clínica: Esf Isabel Gomes R…" at bounding box center [602, 406] width 383 height 156
radio input "true"
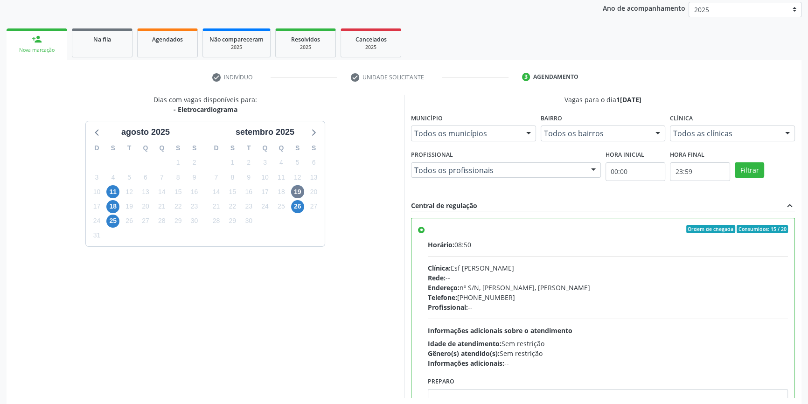
scroll to position [152, 0]
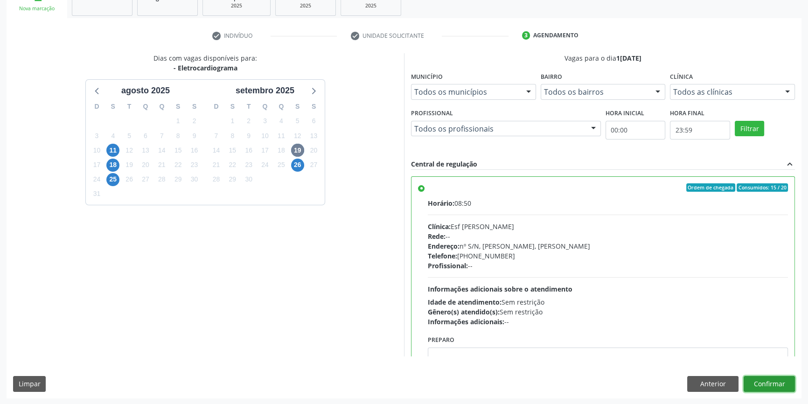
click at [770, 387] on button "Confirmar" at bounding box center [768, 384] width 51 height 16
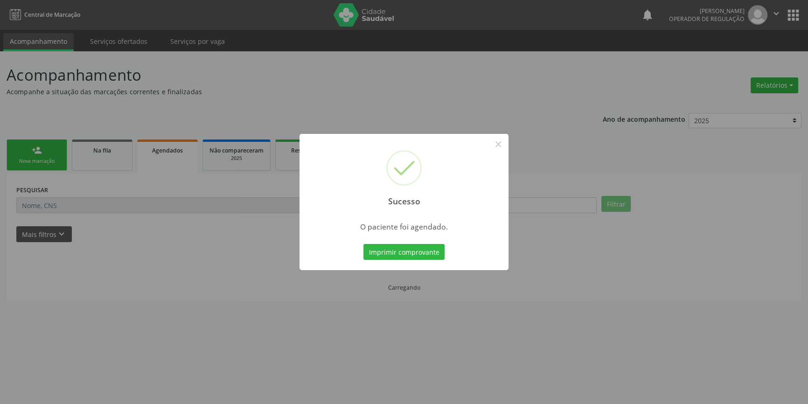
scroll to position [0, 0]
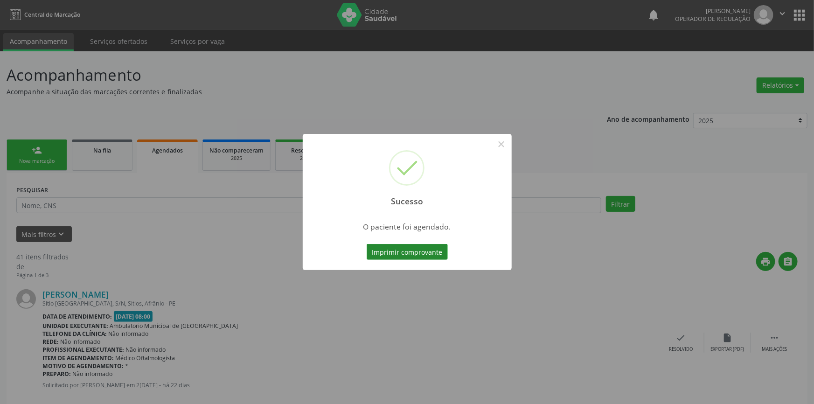
click at [419, 248] on button "Imprimir comprovante" at bounding box center [406, 252] width 81 height 16
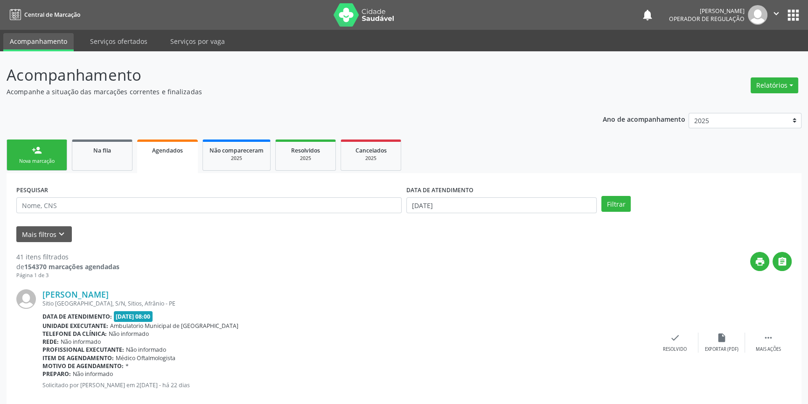
click at [68, 154] on ul "person_add Nova marcação Na fila Agendados Não compareceram 2025 Resolvidos 202…" at bounding box center [404, 155] width 795 height 36
click at [59, 157] on link "person_add Nova marcação" at bounding box center [37, 154] width 61 height 31
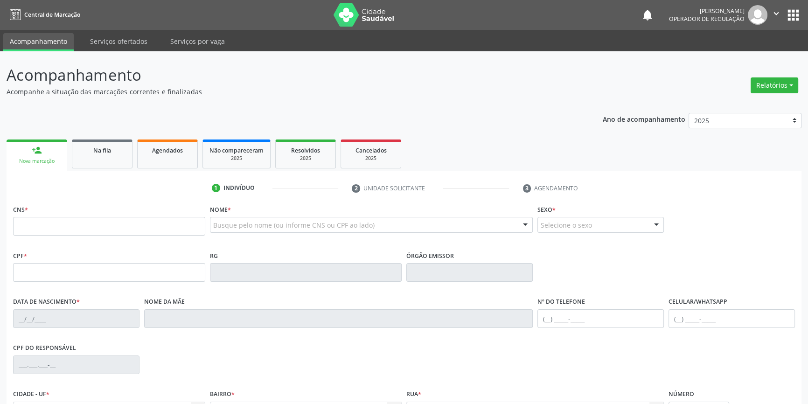
click at [114, 190] on ul "1 Indivíduo 2 Unidade solicitante 3 Agendamento" at bounding box center [404, 187] width 795 height 15
type input "IZABEL FR"
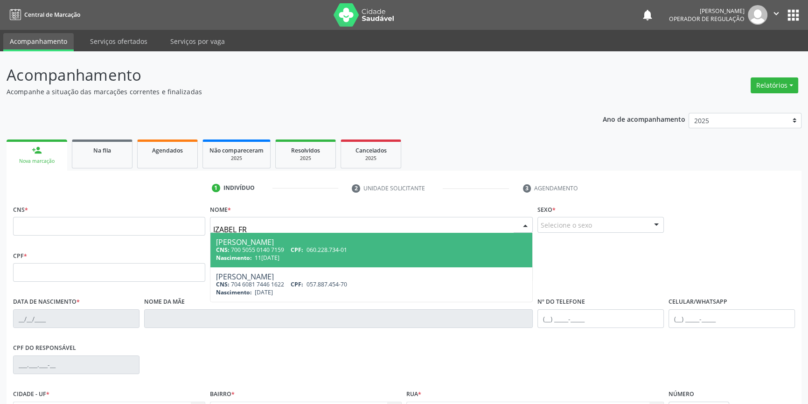
type input "700 5055 0140 7159"
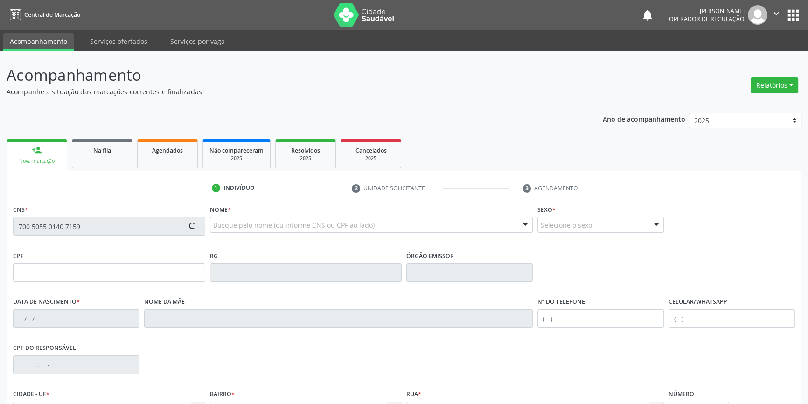
type input "060.228.734-01"
type input "11/02/1982"
type input "Francisca Izabel Tolentino"
type input "(87) 98873-9020"
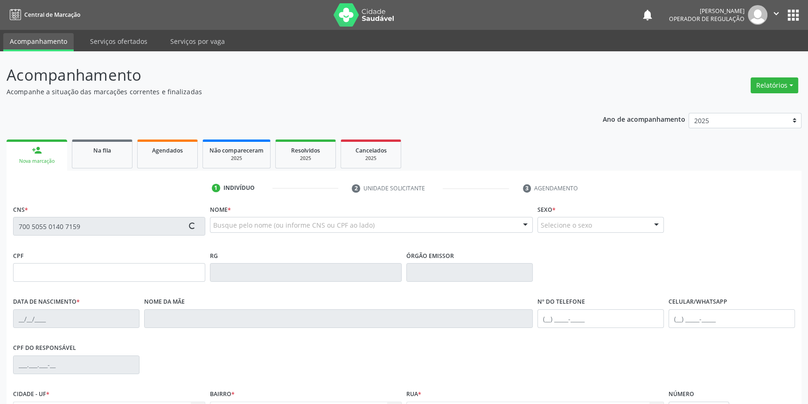
type input "109"
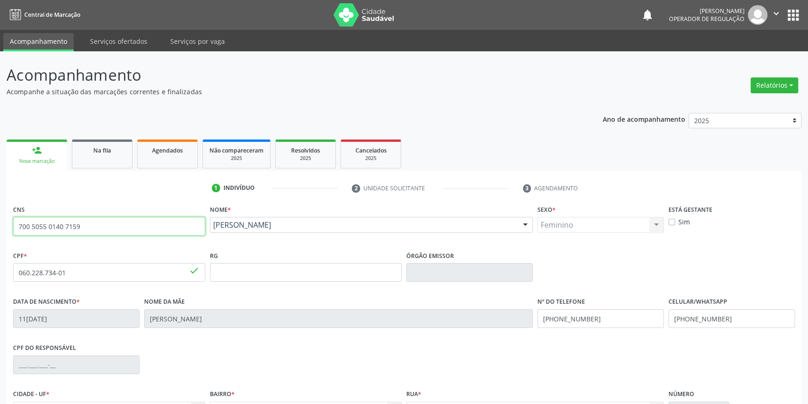
drag, startPoint x: 139, startPoint y: 228, endPoint x: 0, endPoint y: 227, distance: 139.0
click at [0, 227] on div "Acompanhamento Acompanhe a situação das marcações correntes e finalizadas Relat…" at bounding box center [404, 278] width 808 height 454
click at [110, 146] on span "Na fila" at bounding box center [102, 150] width 18 height 8
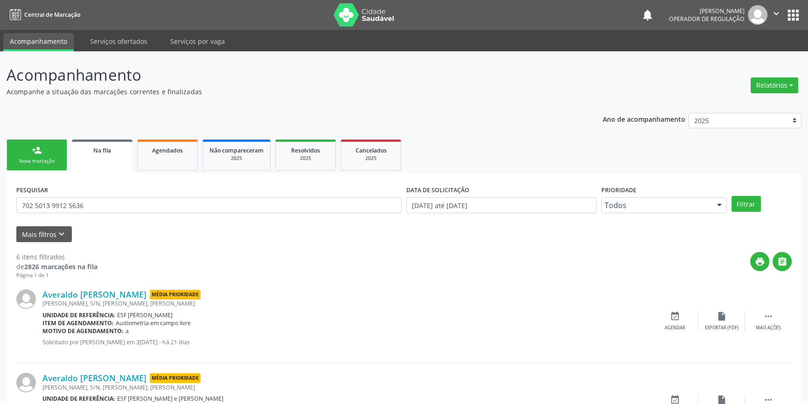
click at [88, 191] on div "PESQUISAR 702 5013 9912 5636" at bounding box center [209, 201] width 390 height 36
drag, startPoint x: 79, startPoint y: 208, endPoint x: 0, endPoint y: 190, distance: 81.4
paste input "0 5055 0140 7159"
type input "700 5055 0140 7159"
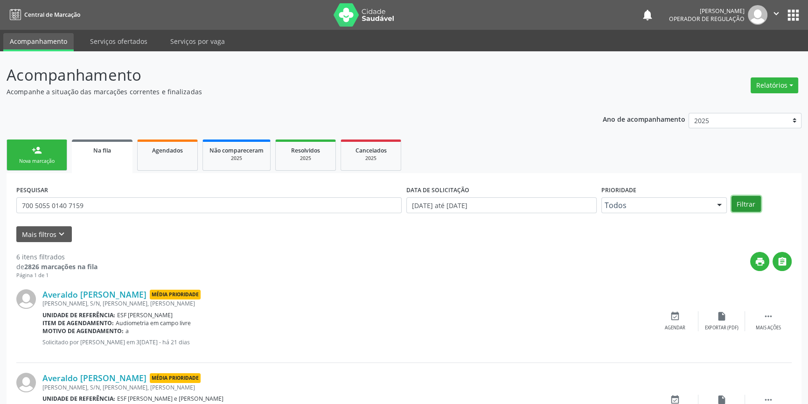
click at [747, 202] on button "Filtrar" at bounding box center [745, 204] width 29 height 16
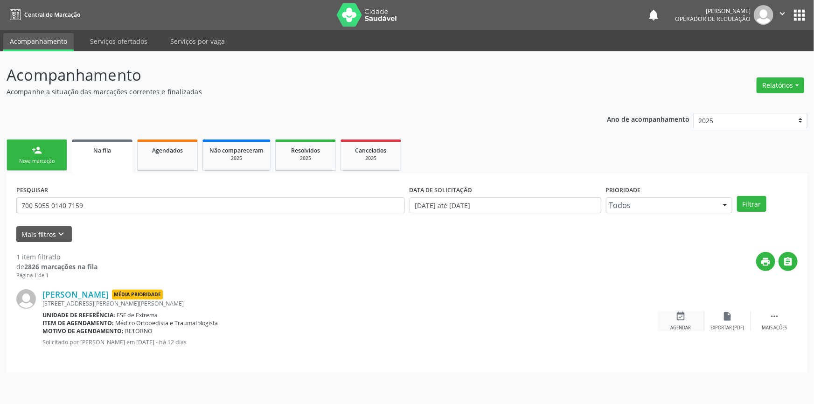
click at [670, 317] on div "event_available Agendar" at bounding box center [680, 321] width 47 height 20
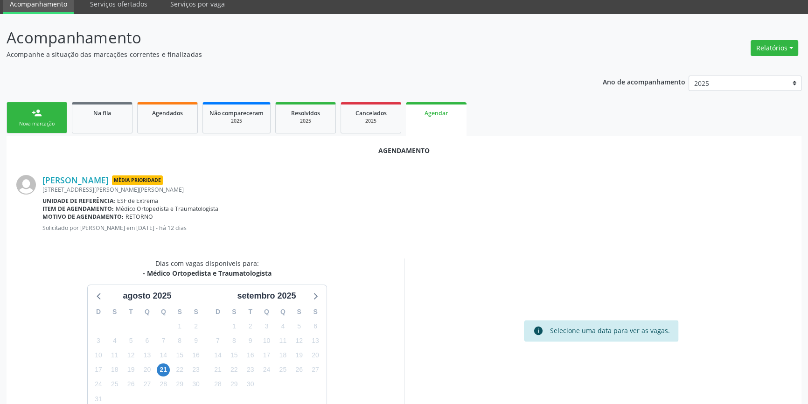
scroll to position [81, 0]
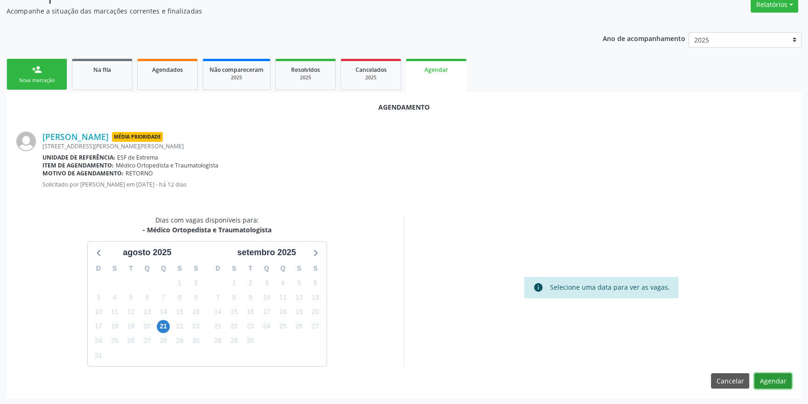
click at [761, 373] on button "Agendar" at bounding box center [772, 381] width 37 height 16
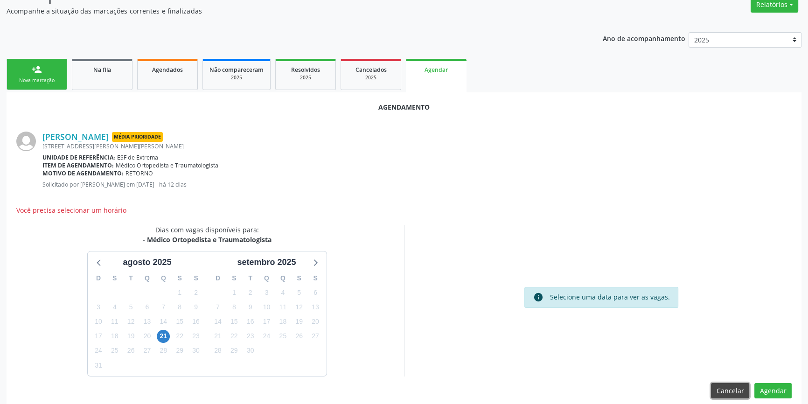
click at [734, 387] on button "Cancelar" at bounding box center [730, 391] width 38 height 16
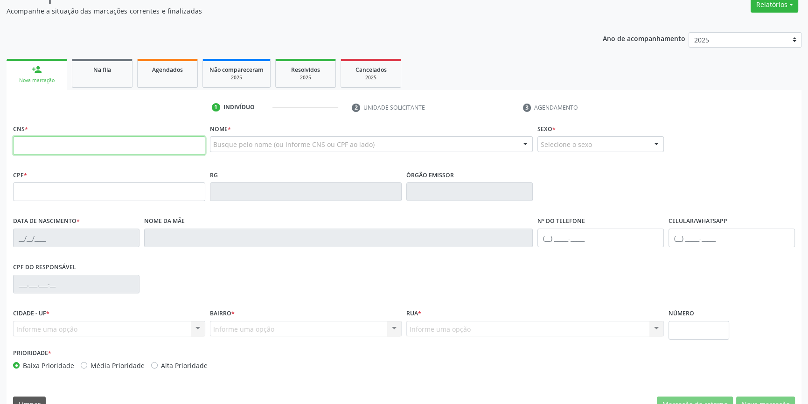
click at [40, 145] on input "text" at bounding box center [109, 145] width 192 height 19
type input "7"
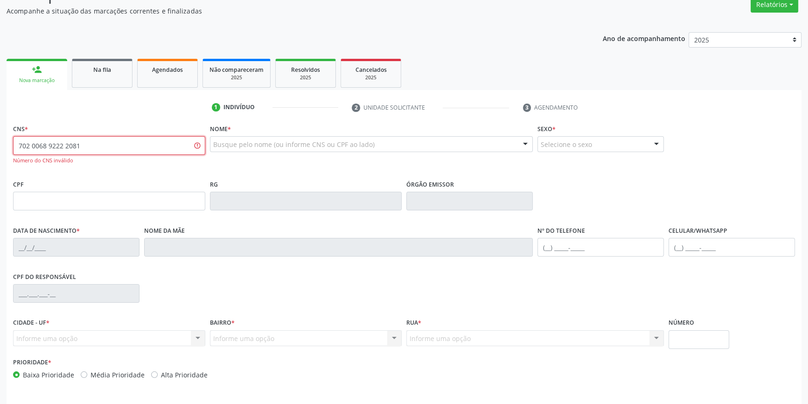
type input "702 0068 9222 2081"
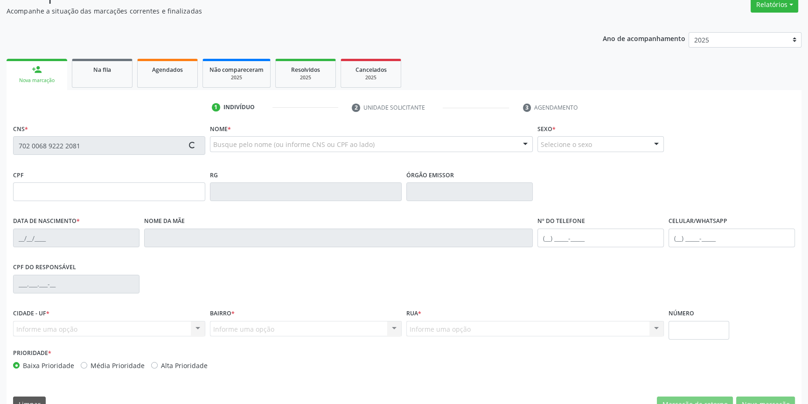
type input "118.542.444-00"
type input "08/02/2004"
type input "Maria Rodrigues Coelho"
type input "(87) 98866-0187"
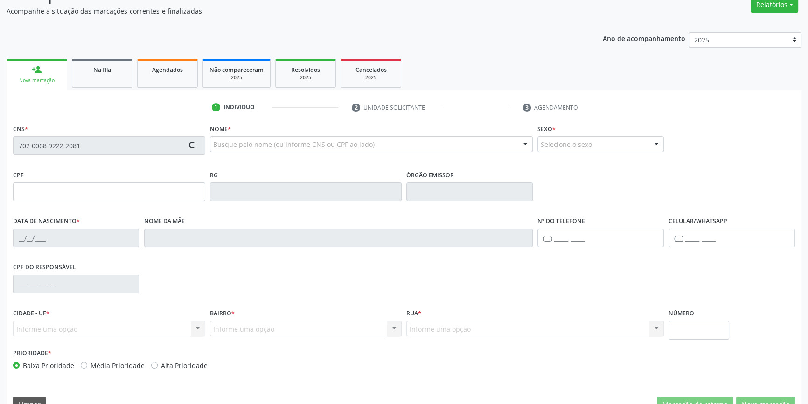
type input "S/N"
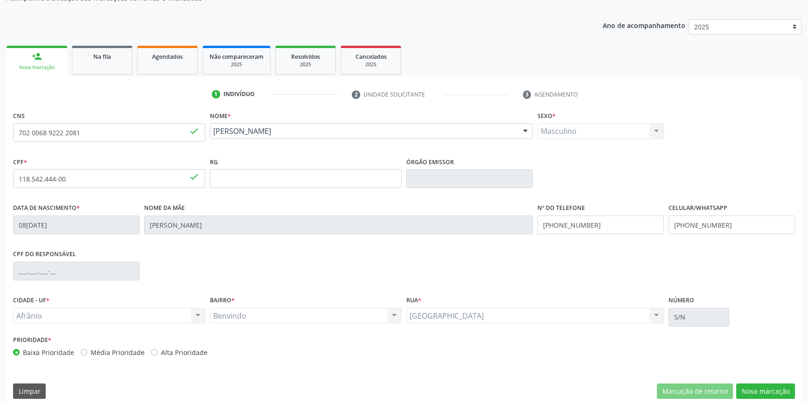
scroll to position [101, 0]
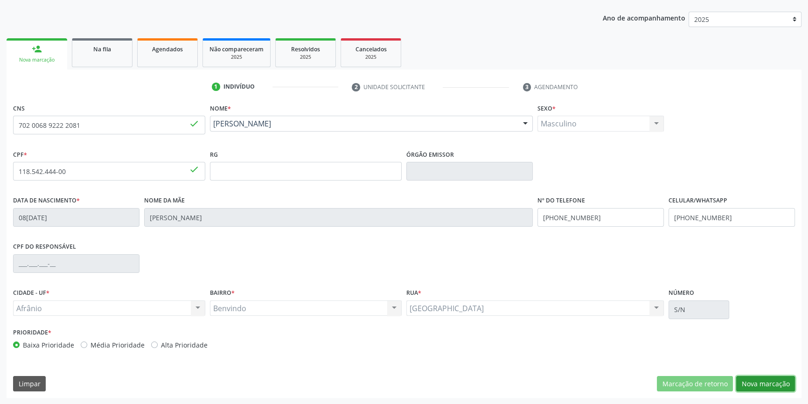
click at [752, 381] on button "Nova marcação" at bounding box center [765, 384] width 59 height 16
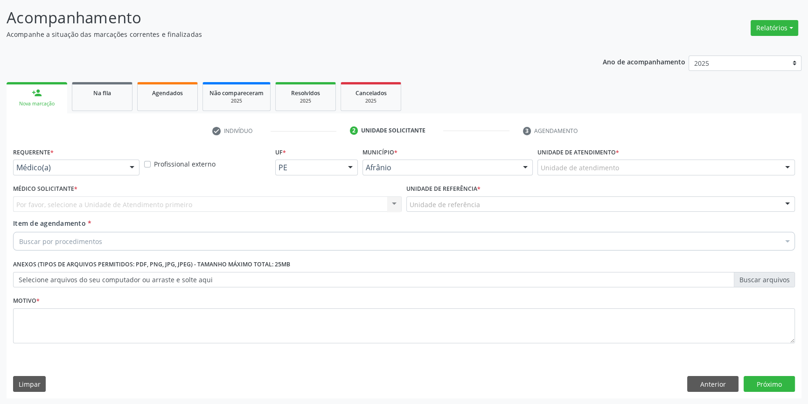
click at [603, 160] on div "Unidade de atendimento" at bounding box center [665, 167] width 257 height 16
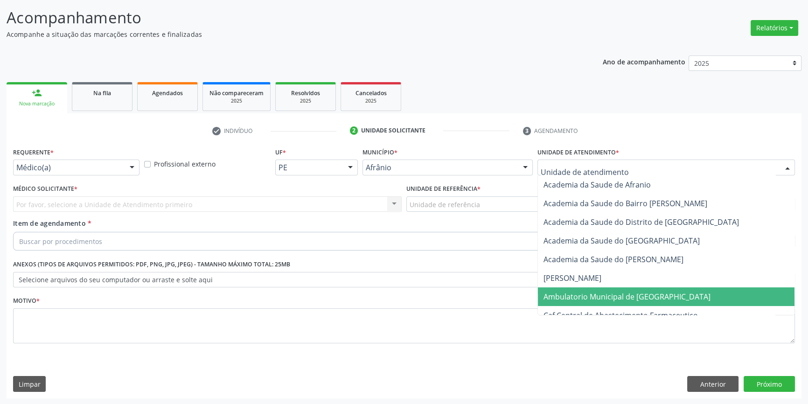
click at [597, 302] on span "Ambulatorio Municipal de [GEOGRAPHIC_DATA]" at bounding box center [666, 296] width 256 height 19
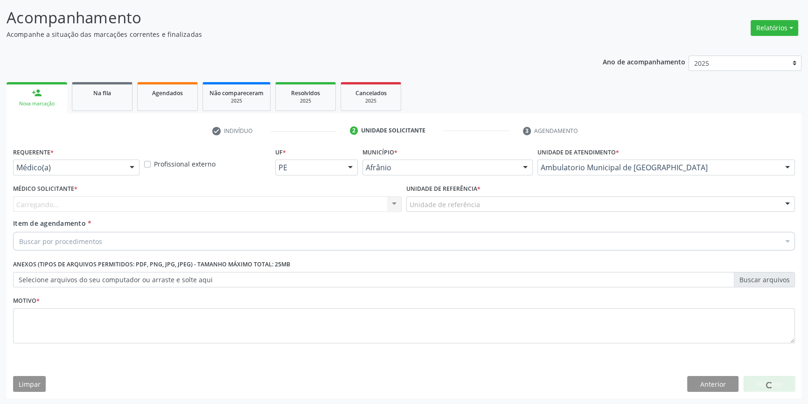
click at [485, 209] on div "Unidade de referência" at bounding box center [600, 204] width 388 height 16
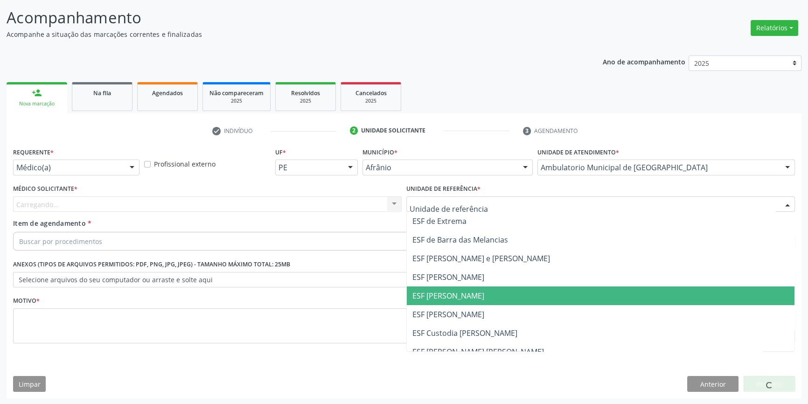
click at [444, 296] on span "ESF [PERSON_NAME]" at bounding box center [448, 295] width 72 height 10
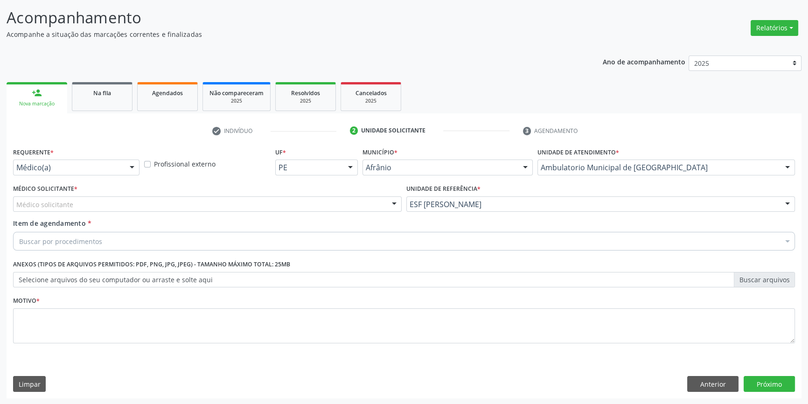
drag, startPoint x: 262, startPoint y: 213, endPoint x: 252, endPoint y: 209, distance: 10.3
click at [254, 211] on div "Médico Solicitante * Médico solicitante Alysson Rodrigo Ferreira Cavalcanti Bru…" at bounding box center [207, 200] width 393 height 36
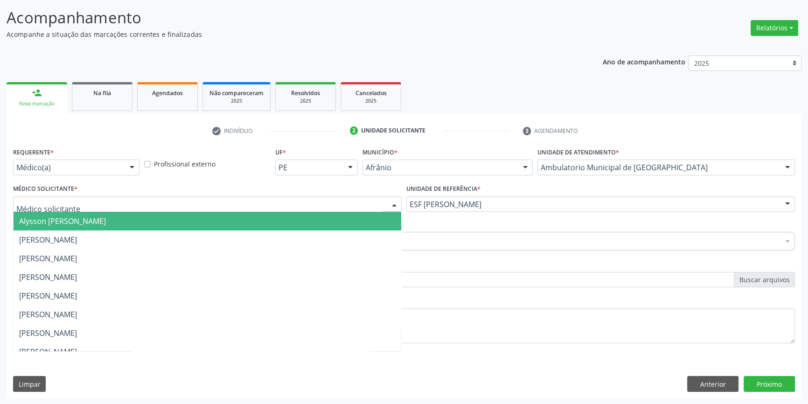
click at [237, 206] on div at bounding box center [207, 204] width 388 height 16
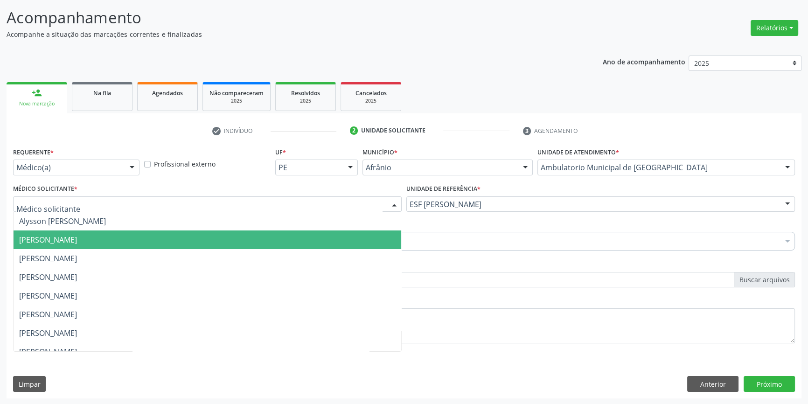
click at [77, 239] on span "Bruno Saraiva Bezerra Medrado" at bounding box center [48, 240] width 58 height 10
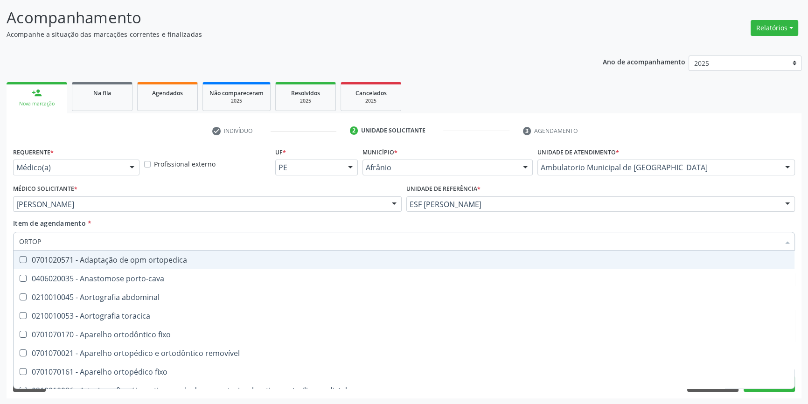
type input "ORTOPE"
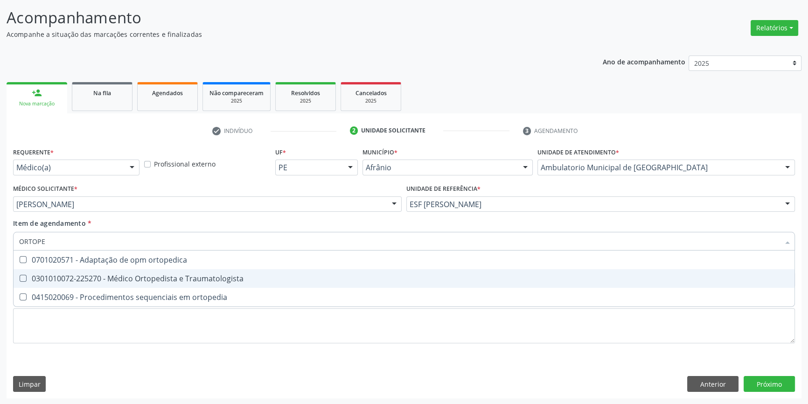
click at [141, 279] on div "0301010072-225270 - Médico Ortopedista e Traumatologista" at bounding box center [403, 278] width 769 height 7
checkbox Traumatologista "true"
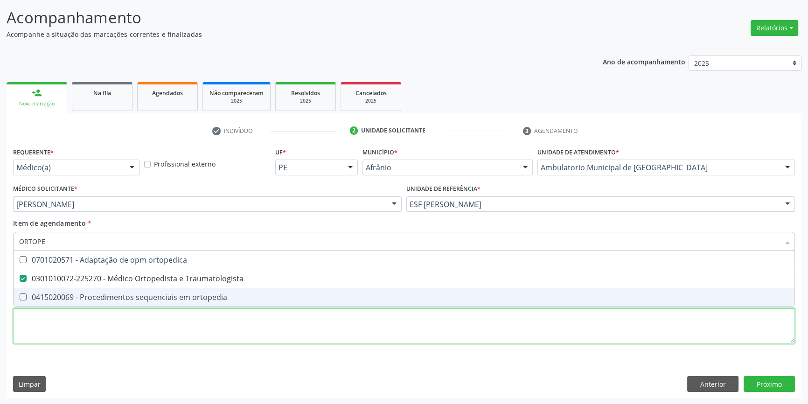
click at [127, 330] on div "Requerente * Médico(a) Médico(a) Enfermeiro(a) Paciente Nenhum resultado encont…" at bounding box center [403, 250] width 781 height 211
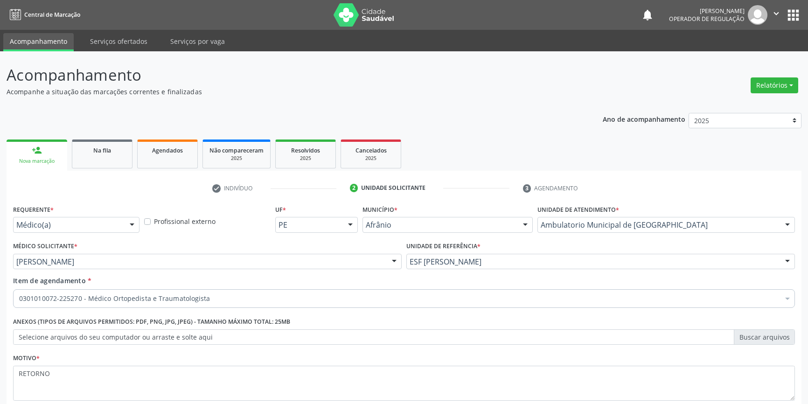
scroll to position [57, 0]
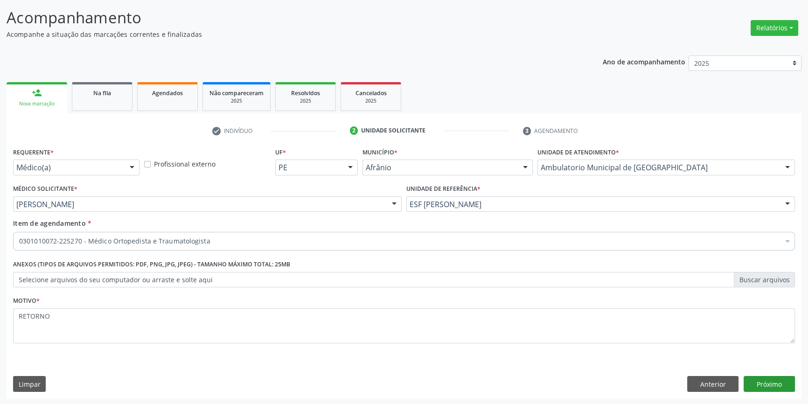
type textarea "RETORNO"
click at [761, 384] on button "Próximo" at bounding box center [768, 384] width 51 height 16
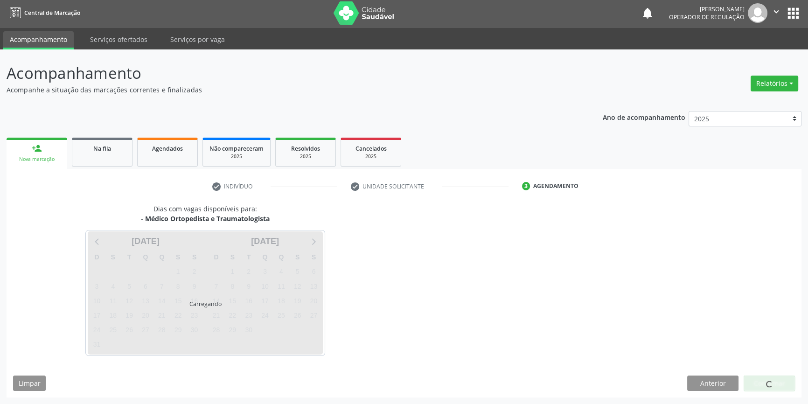
scroll to position [1, 0]
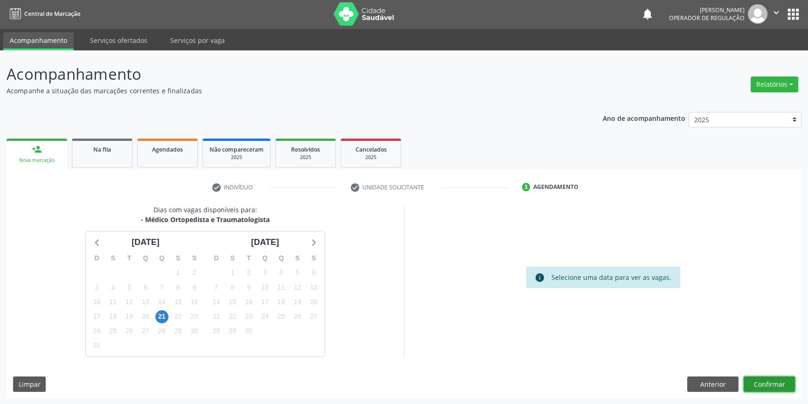
click at [761, 384] on button "Confirmar" at bounding box center [768, 384] width 51 height 16
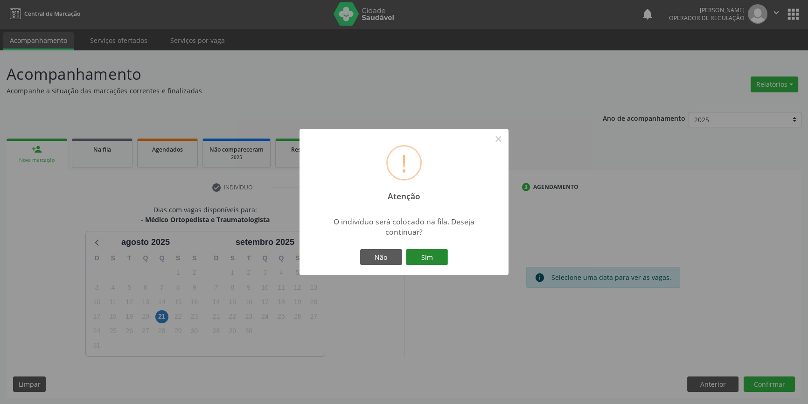
click at [429, 262] on button "Sim" at bounding box center [427, 257] width 42 height 16
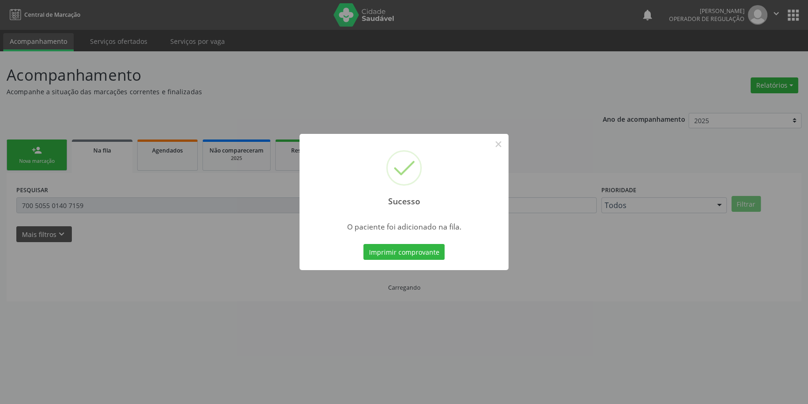
scroll to position [0, 0]
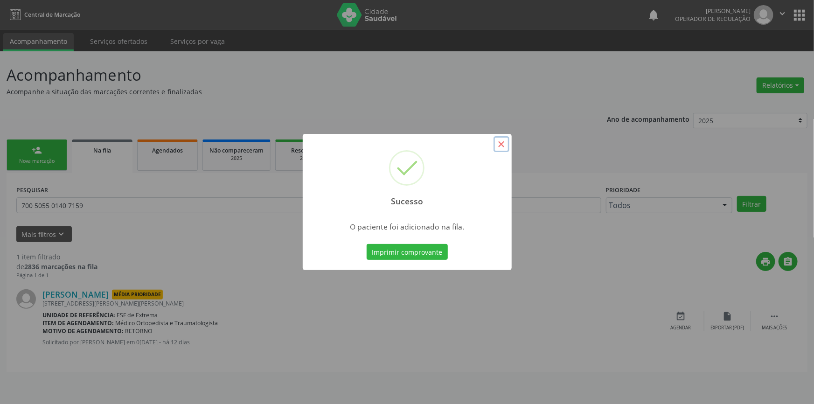
click at [498, 143] on button "×" at bounding box center [501, 144] width 16 height 16
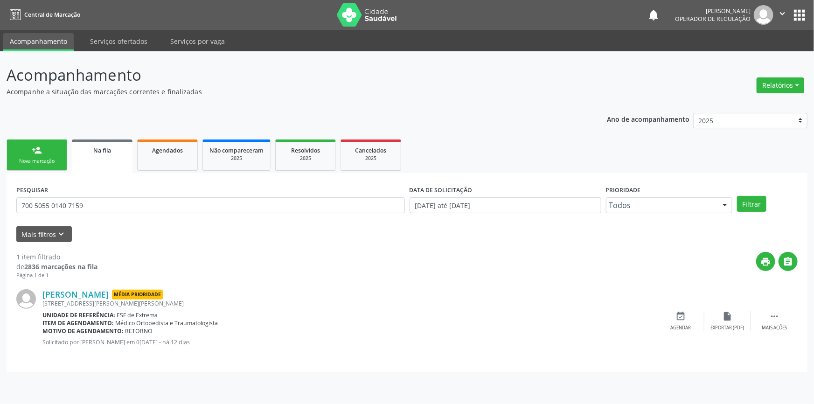
click at [15, 156] on link "person_add Nova marcação" at bounding box center [37, 154] width 61 height 31
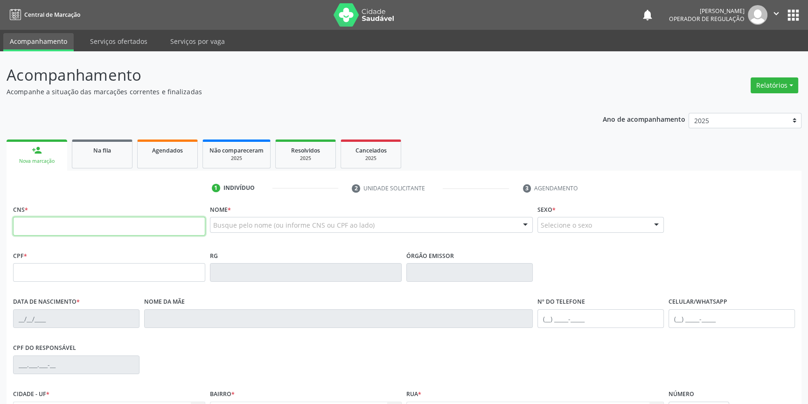
click at [41, 227] on input "text" at bounding box center [109, 226] width 192 height 19
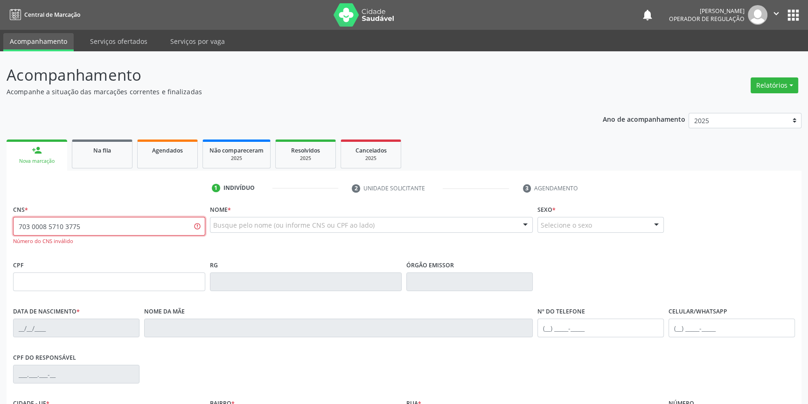
type input "703 0008 5710 3775"
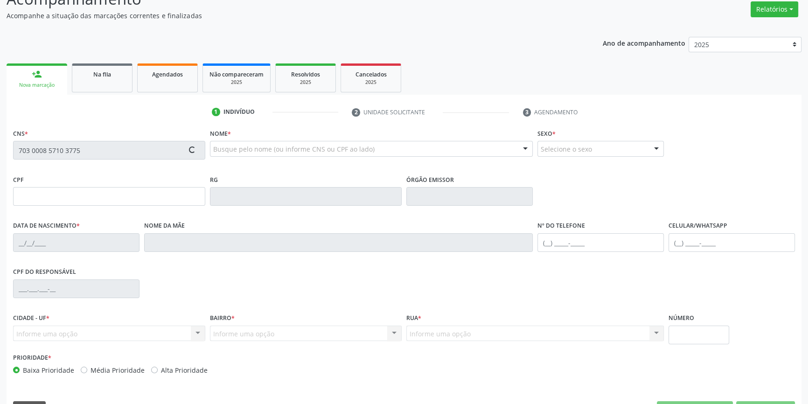
type input "038.525.604-38"
type input "02/12/1982"
type input "Rosa Maria da Cruz Santos"
type input "(87) 98859-4504"
type input "(87) 98855-4420"
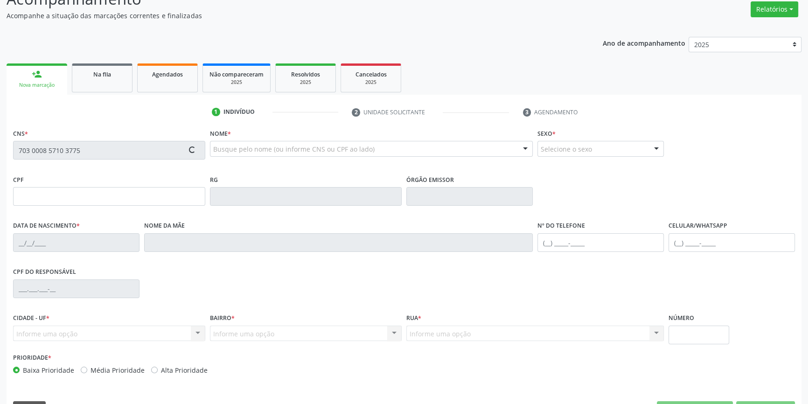
type input "057.207.784-03"
type input "35"
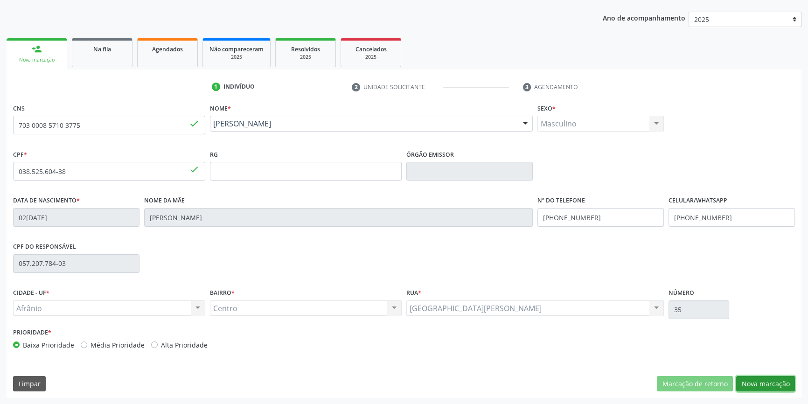
click at [761, 383] on button "Nova marcação" at bounding box center [765, 384] width 59 height 16
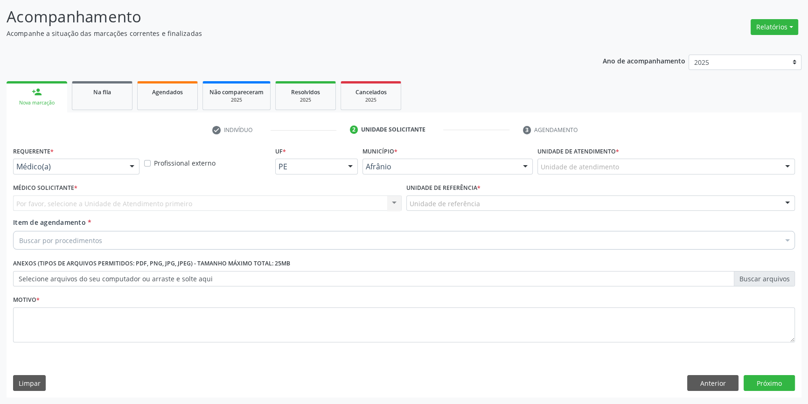
scroll to position [57, 0]
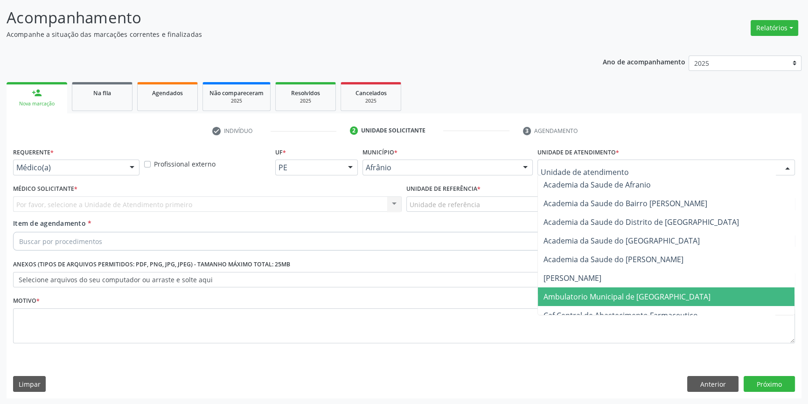
click at [594, 287] on span "Ambulatorio Municipal de [GEOGRAPHIC_DATA]" at bounding box center [666, 296] width 256 height 19
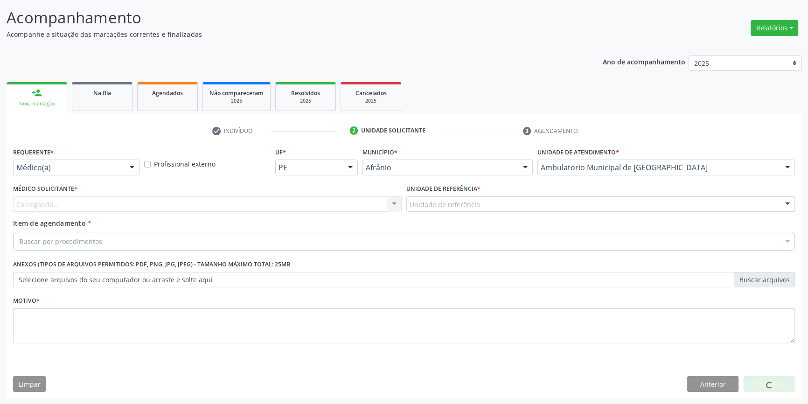
click at [490, 208] on div "Unidade de referência" at bounding box center [600, 204] width 388 height 16
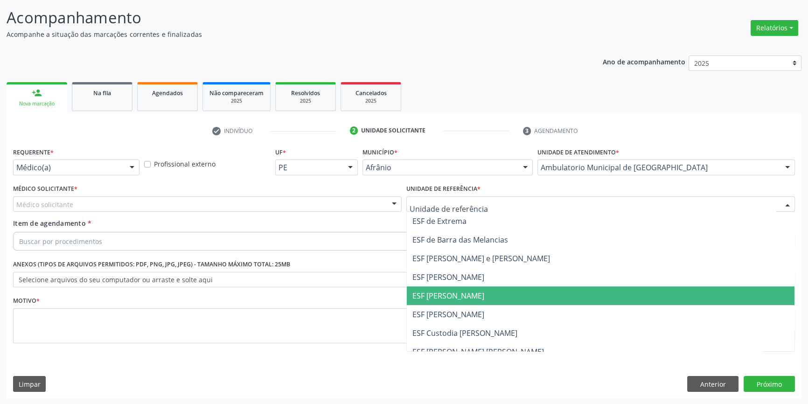
drag, startPoint x: 449, startPoint y: 286, endPoint x: 410, endPoint y: 270, distance: 42.1
click at [443, 284] on ul "ESF de Extrema ESF de Barra das Melancias ESF Jose e Maria Rodrigues de Macedo …" at bounding box center [600, 305] width 387 height 187
click at [427, 290] on span "ESF [PERSON_NAME]" at bounding box center [448, 295] width 72 height 10
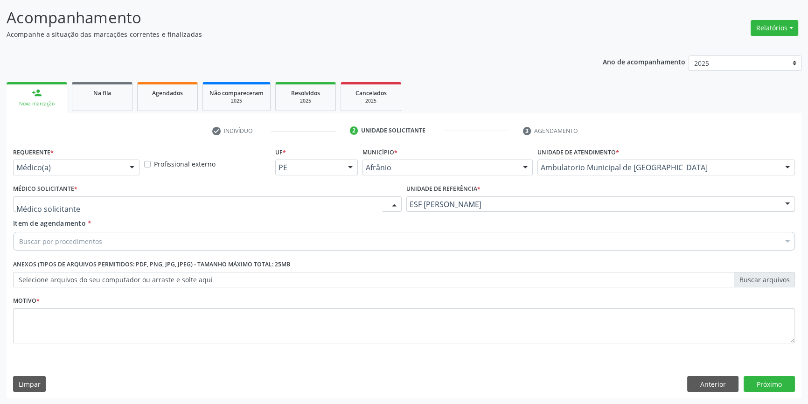
click at [207, 202] on div at bounding box center [207, 204] width 388 height 16
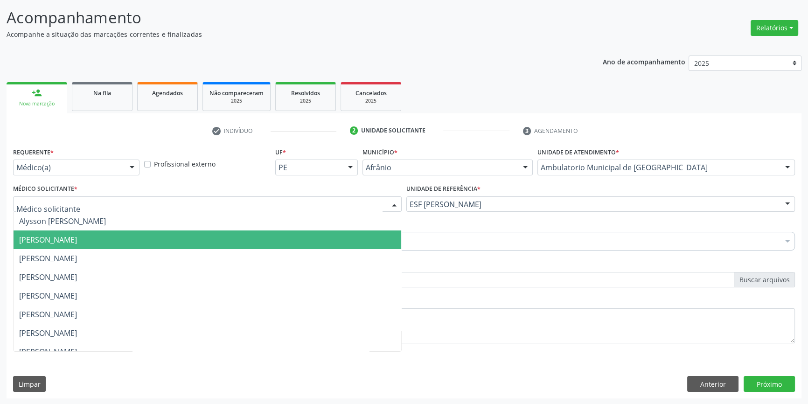
click at [78, 244] on span "[PERSON_NAME]" at bounding box center [207, 239] width 387 height 19
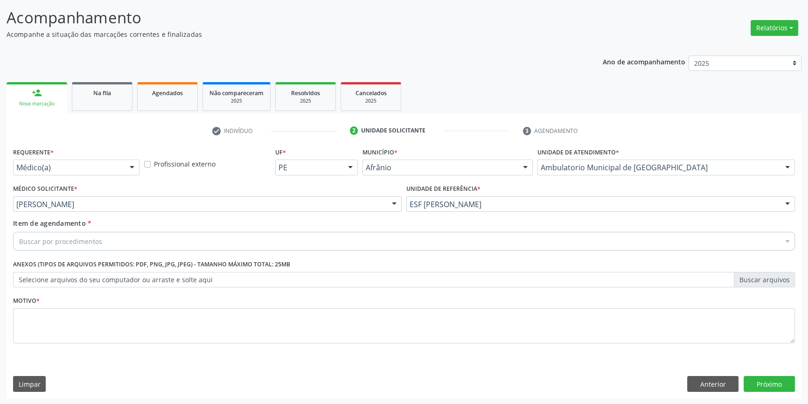
click at [75, 248] on div "Buscar por procedimentos" at bounding box center [403, 241] width 781 height 19
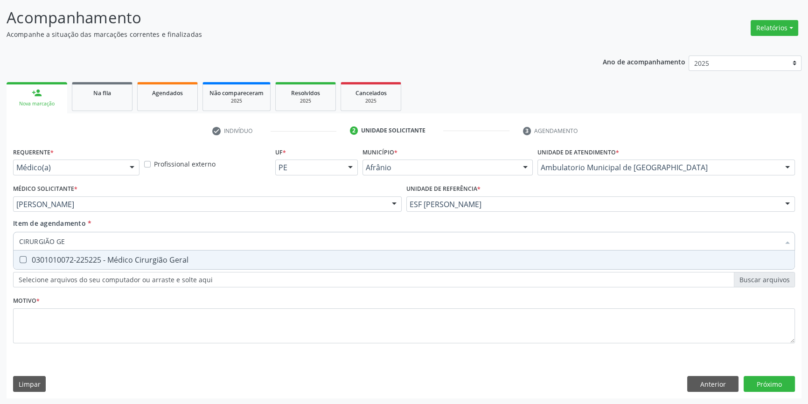
type input "CIRURGIÃO GER"
click at [74, 262] on div "0301010072-225225 - Médico Cirurgião Geral" at bounding box center [403, 259] width 769 height 7
checkbox Geral "true"
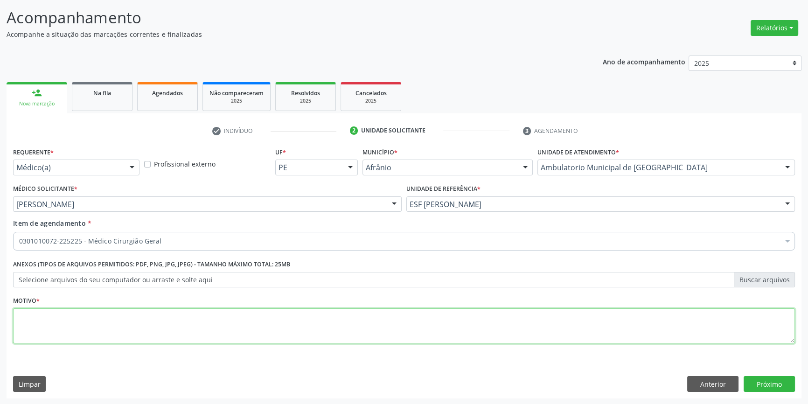
click at [129, 325] on textarea at bounding box center [403, 325] width 781 height 35
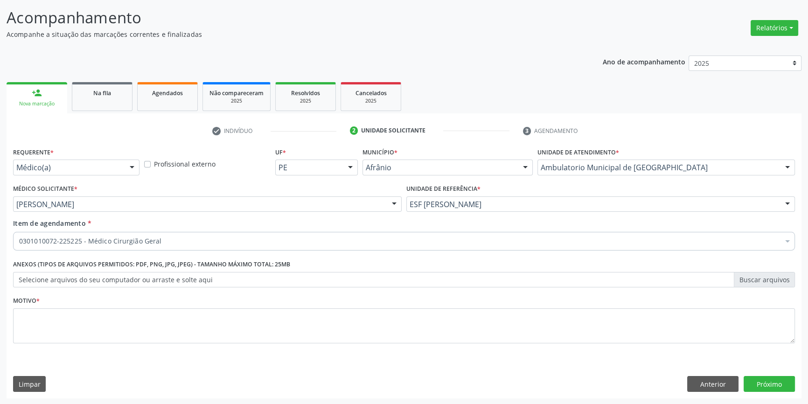
click at [759, 374] on div "Requerente * Médico(a) Médico(a) Enfermeiro(a) Paciente Nenhum resultado encont…" at bounding box center [404, 271] width 795 height 253
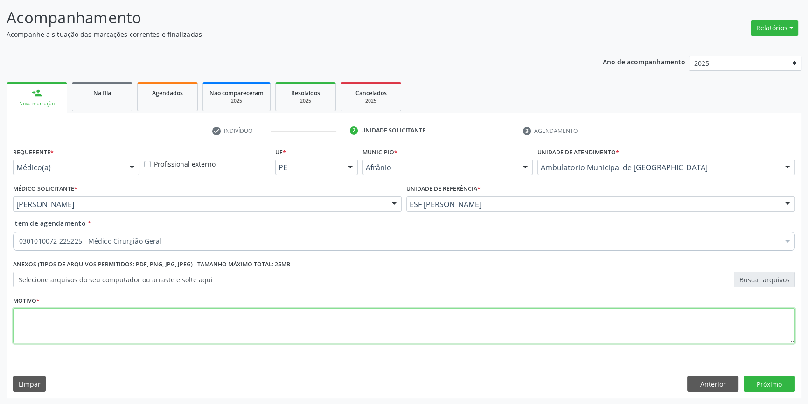
click at [214, 339] on textarea at bounding box center [403, 325] width 781 height 35
type textarea "CISTO SEBACEO ? LIPOMA"
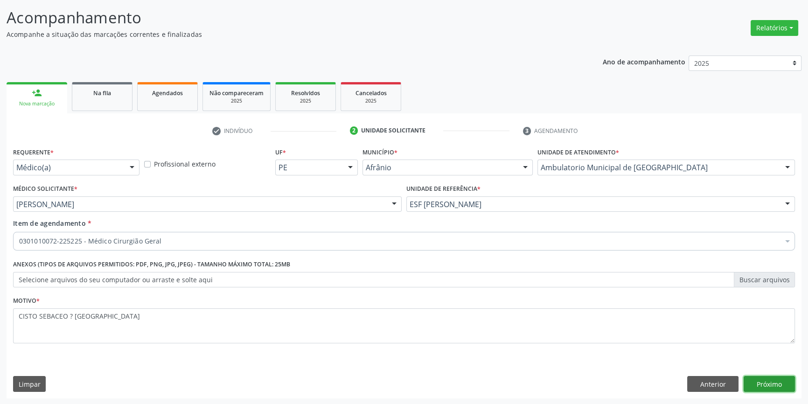
click at [761, 383] on button "Próximo" at bounding box center [768, 384] width 51 height 16
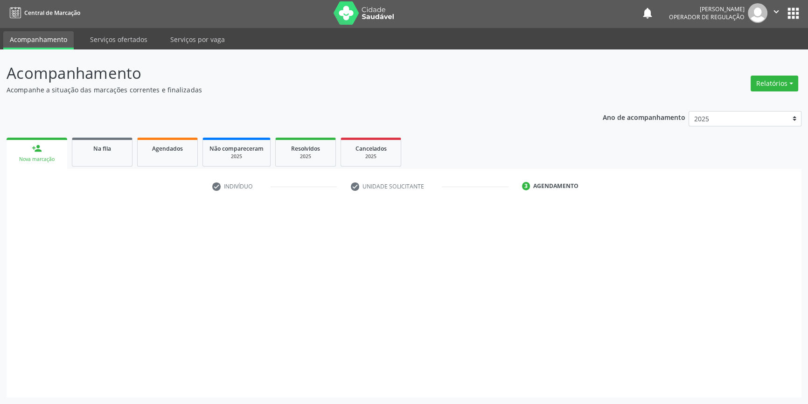
scroll to position [1, 0]
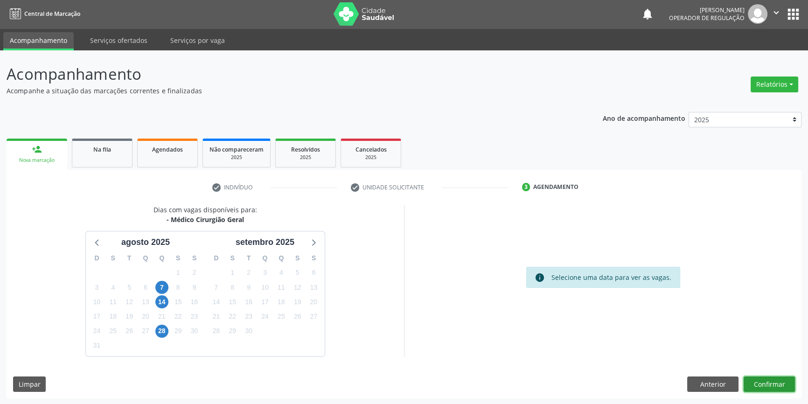
click at [774, 381] on button "Confirmar" at bounding box center [768, 384] width 51 height 16
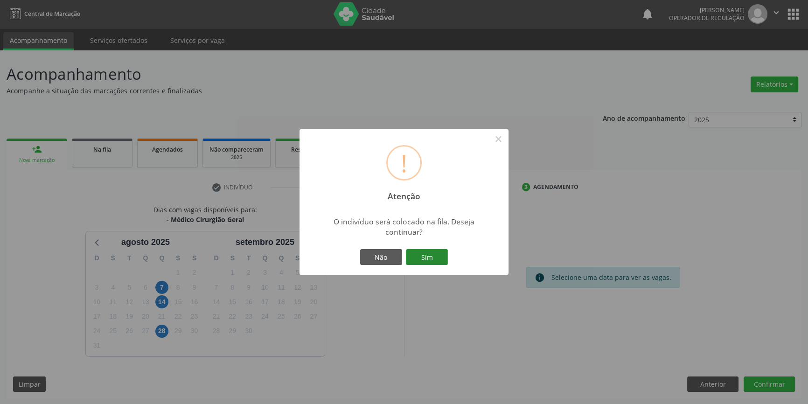
click at [425, 256] on button "Sim" at bounding box center [427, 257] width 42 height 16
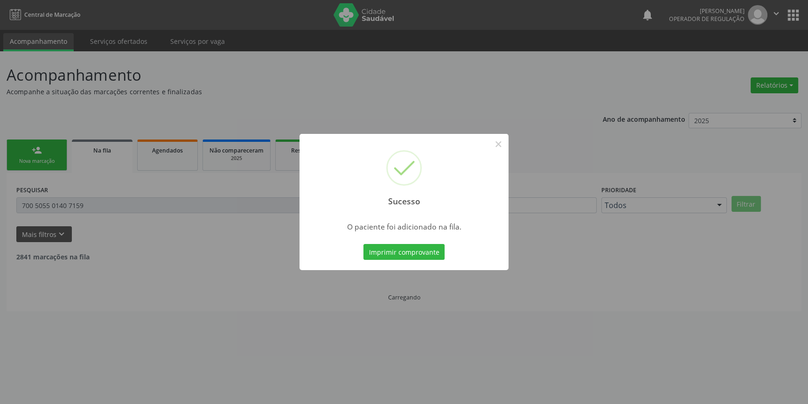
scroll to position [0, 0]
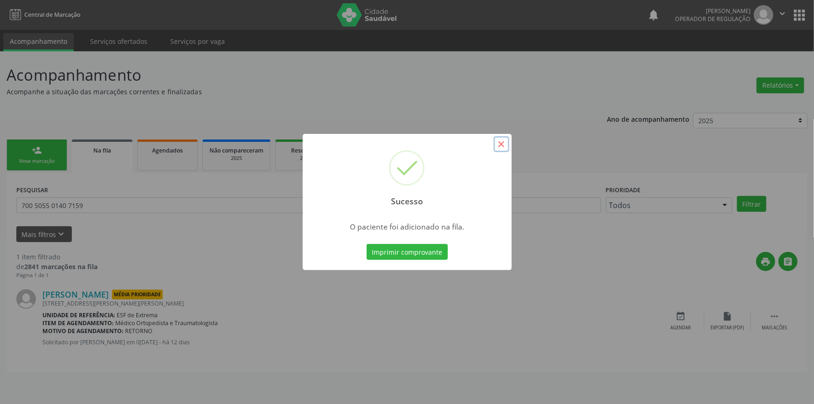
click at [501, 142] on button "×" at bounding box center [501, 144] width 16 height 16
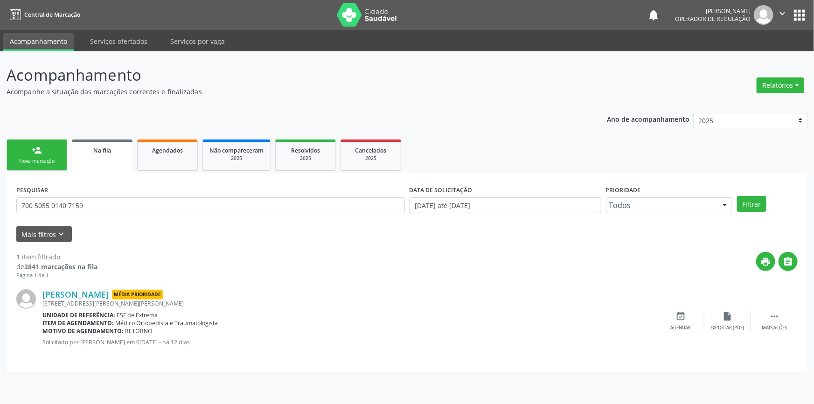
click at [38, 159] on div "Nova marcação" at bounding box center [37, 161] width 47 height 7
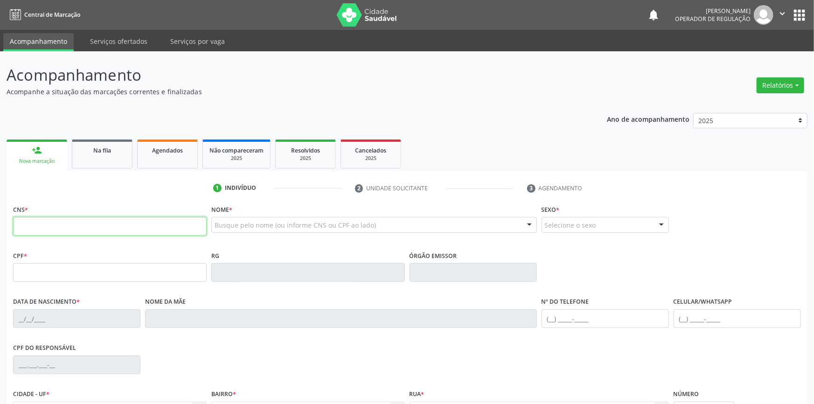
click at [66, 219] on input "text" at bounding box center [109, 226] width 193 height 19
click at [65, 222] on input "text" at bounding box center [109, 226] width 193 height 19
type input "704 8065 7289 5246"
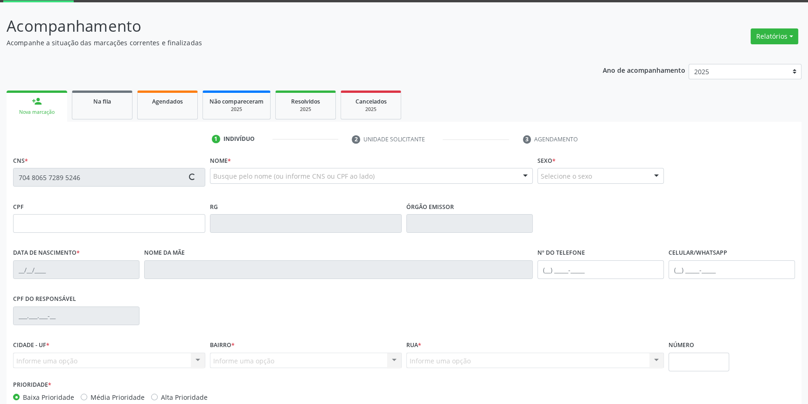
scroll to position [101, 0]
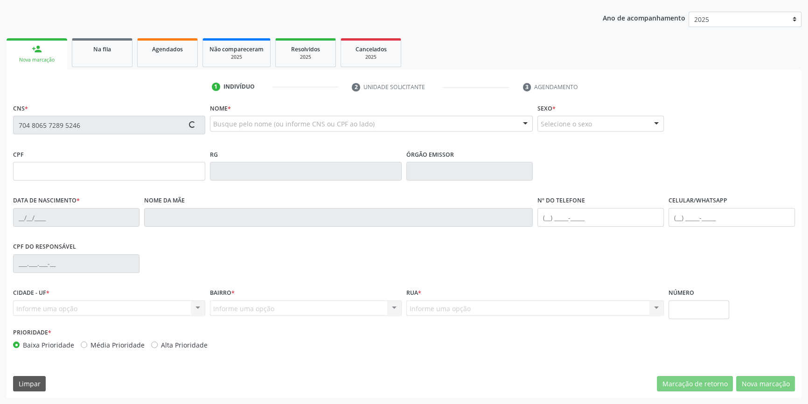
type input "15/09/1998"
type input "Veriadiana Silva Sousa"
type input "S/N"
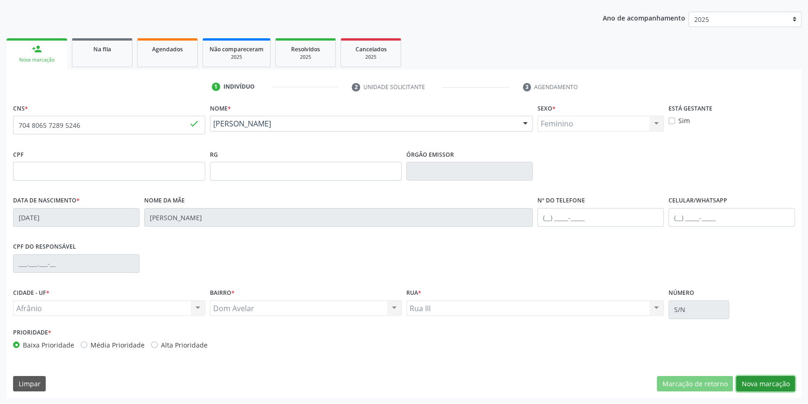
click at [760, 382] on button "Nova marcação" at bounding box center [765, 384] width 59 height 16
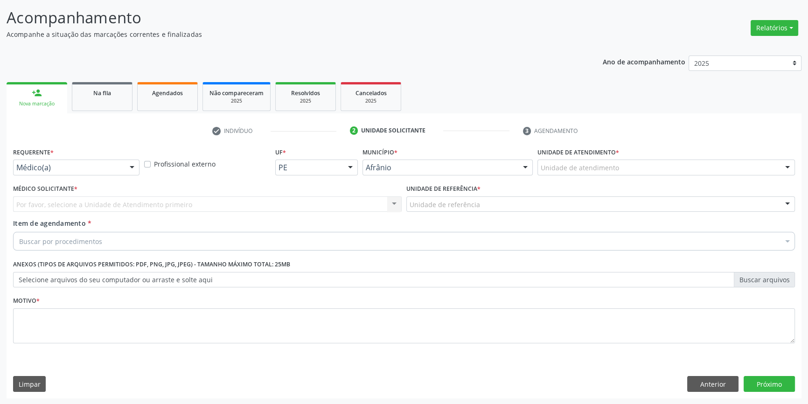
drag, startPoint x: 619, startPoint y: 164, endPoint x: 606, endPoint y: 254, distance: 90.5
click at [618, 164] on div "Unidade de atendimento" at bounding box center [665, 167] width 257 height 16
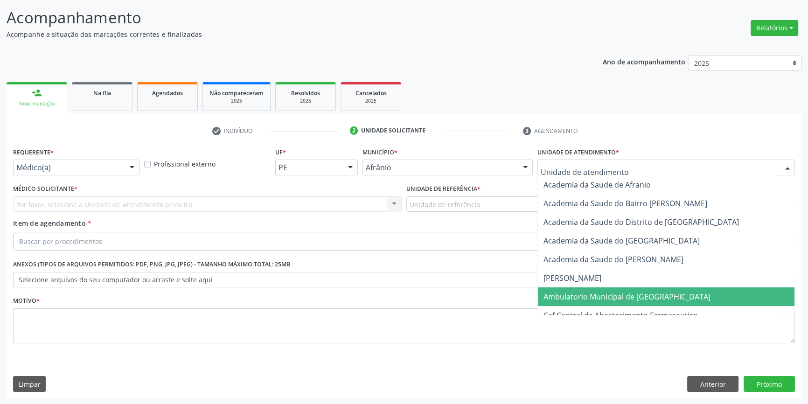
click at [594, 302] on span "Ambulatorio Municipal de [GEOGRAPHIC_DATA]" at bounding box center [666, 296] width 256 height 19
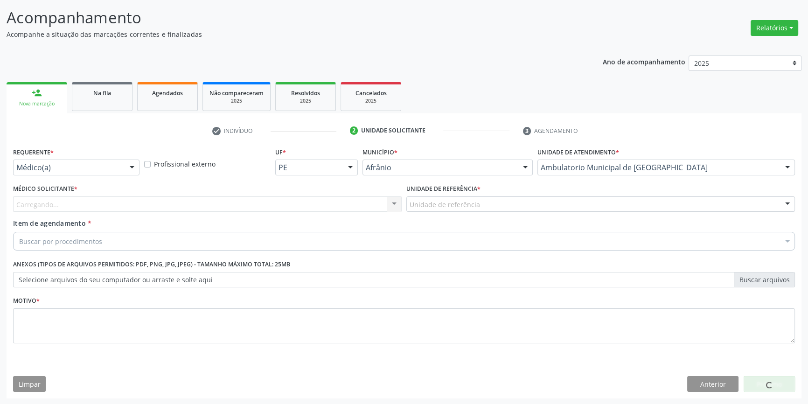
click at [475, 218] on div "Requerente * Médico(a) Médico(a) Enfermeiro(a) Paciente Nenhum resultado encont…" at bounding box center [403, 250] width 781 height 211
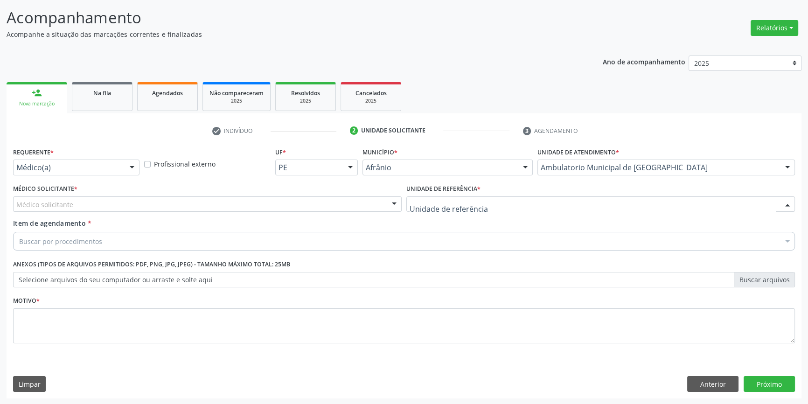
click at [481, 196] on div at bounding box center [600, 204] width 388 height 16
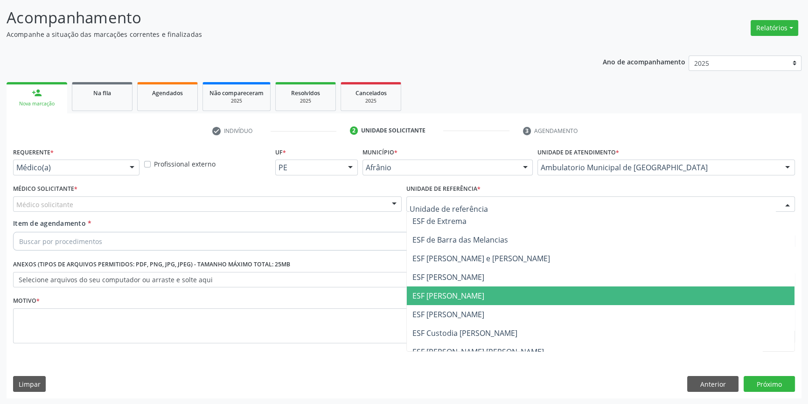
click at [463, 301] on span "ESF [PERSON_NAME]" at bounding box center [600, 295] width 387 height 19
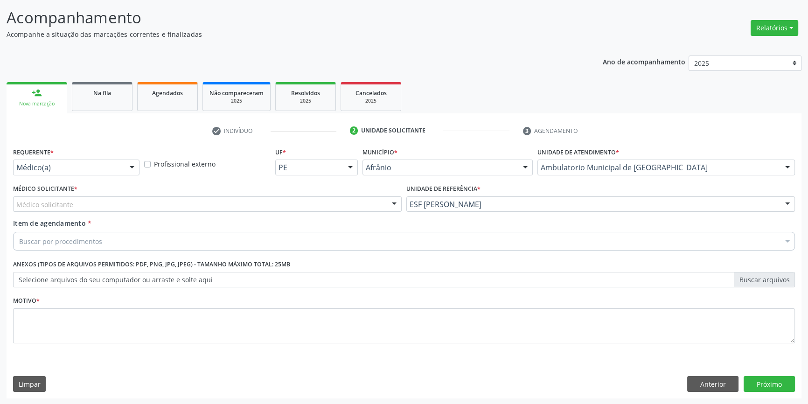
click at [227, 199] on div "Médico solicitante" at bounding box center [207, 204] width 388 height 16
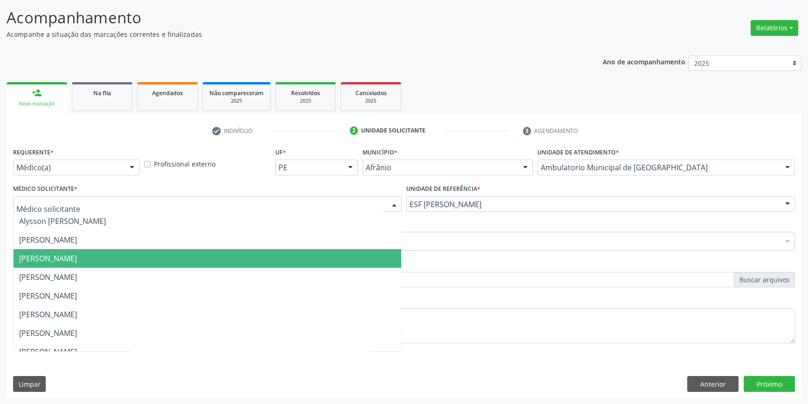
click at [96, 249] on span "[PERSON_NAME]" at bounding box center [207, 258] width 387 height 19
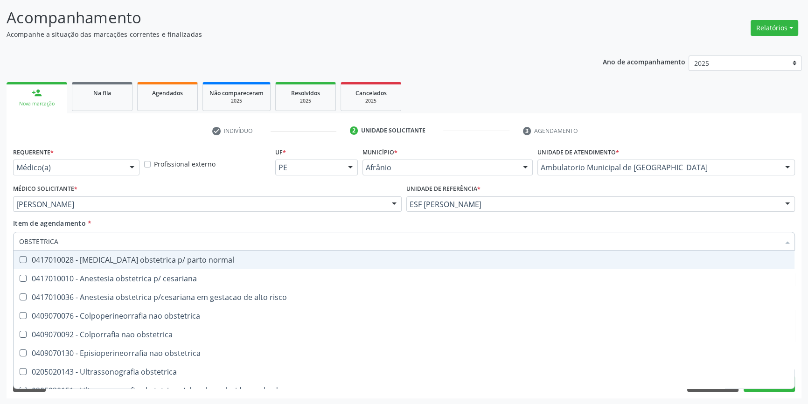
type input "OBSTETRICA"
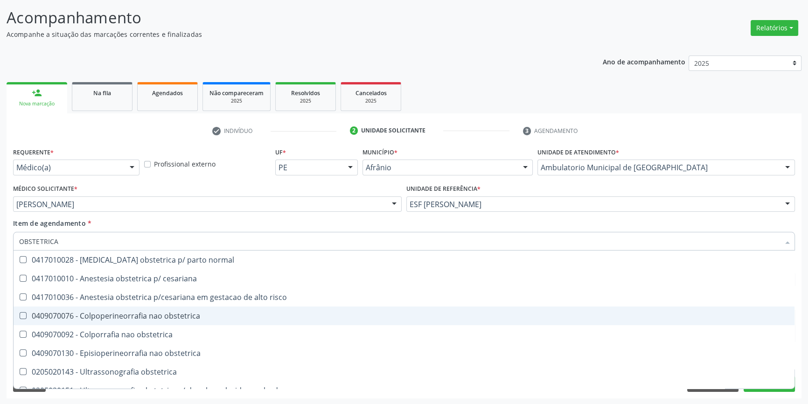
scroll to position [11, 0]
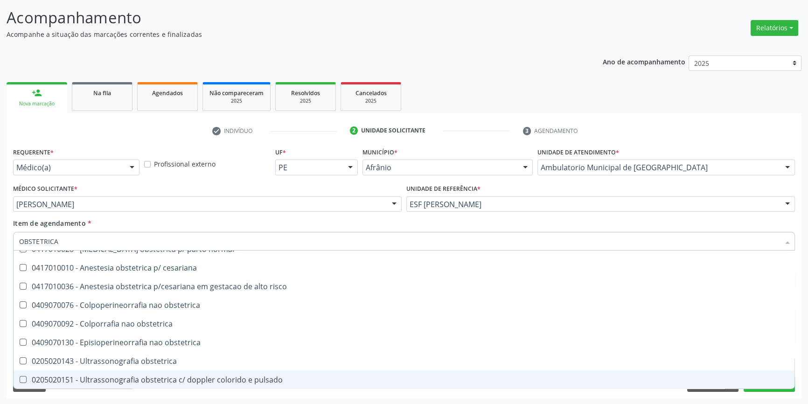
click at [166, 376] on div "0205020151 - Ultrassonografia obstetrica c/ doppler colorido e pulsado" at bounding box center [403, 379] width 769 height 7
checkbox pulsado "true"
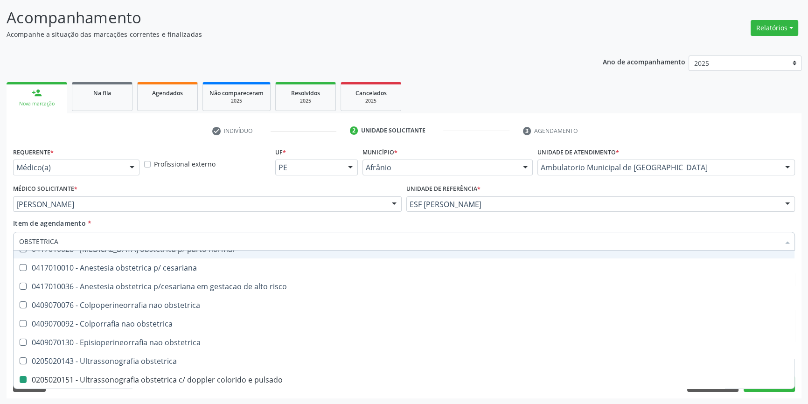
click at [210, 214] on div "Médico Solicitante * Carlos Gustavo Pessoa da Silva Reis Alysson Rodrigo Ferrei…" at bounding box center [207, 200] width 393 height 36
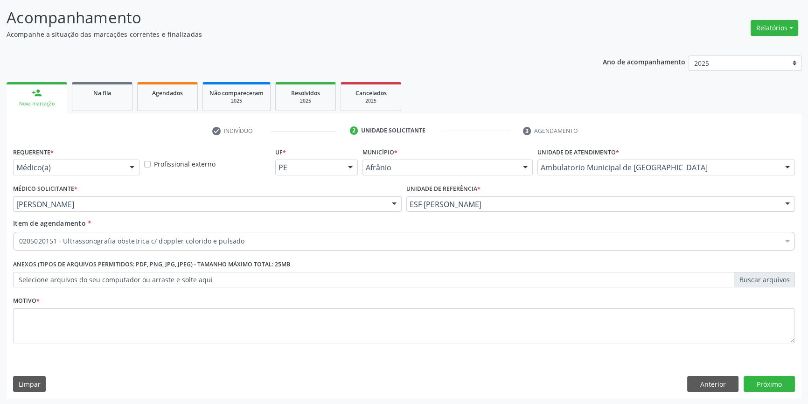
scroll to position [0, 0]
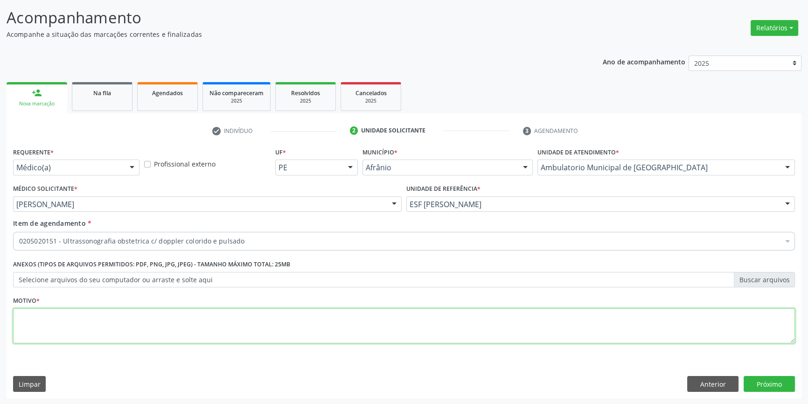
click at [136, 318] on textarea at bounding box center [403, 325] width 781 height 35
type textarea "'"
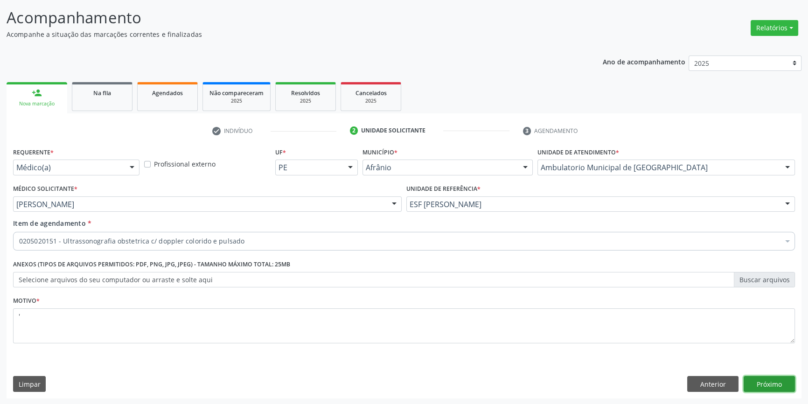
click at [769, 389] on button "Próximo" at bounding box center [768, 384] width 51 height 16
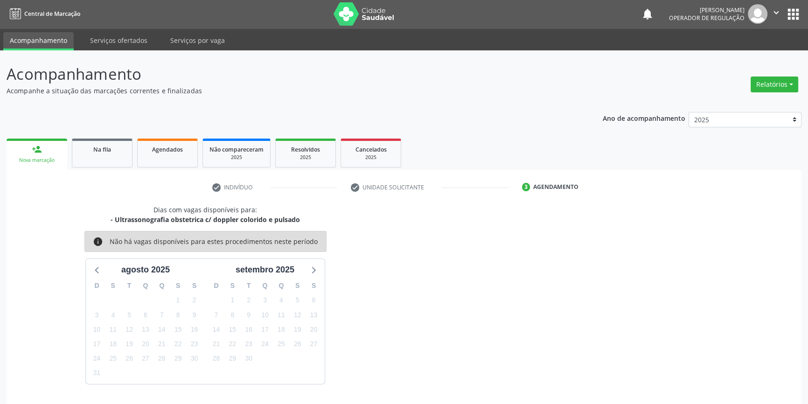
scroll to position [28, 0]
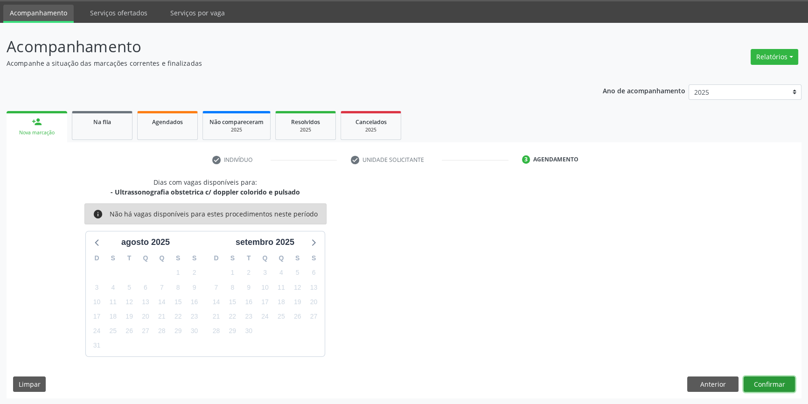
click at [766, 381] on button "Confirmar" at bounding box center [768, 384] width 51 height 16
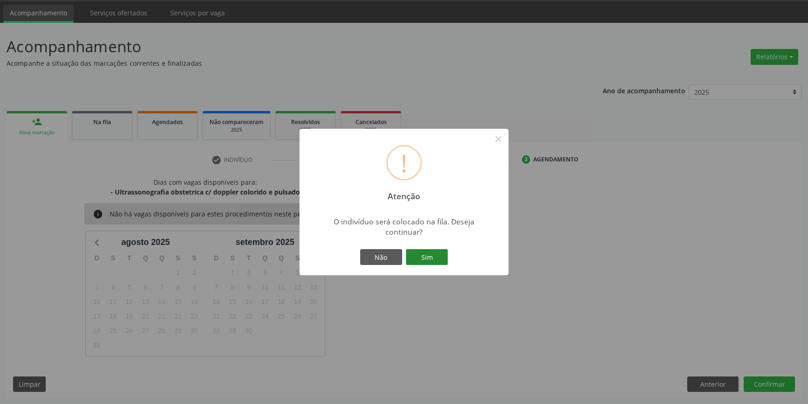
click at [419, 258] on button "Sim" at bounding box center [427, 257] width 42 height 16
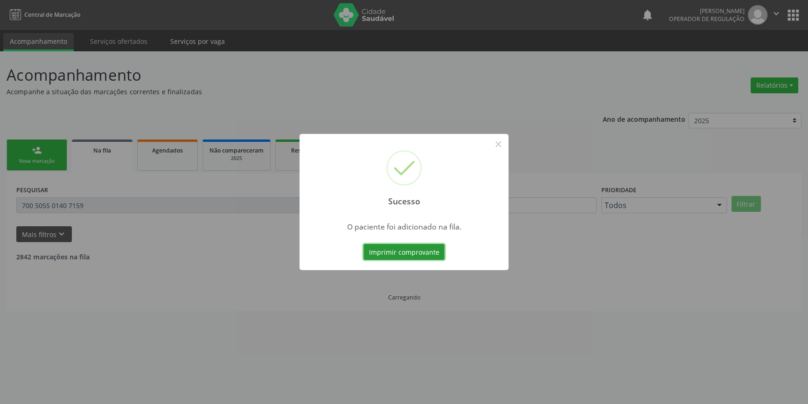
scroll to position [0, 0]
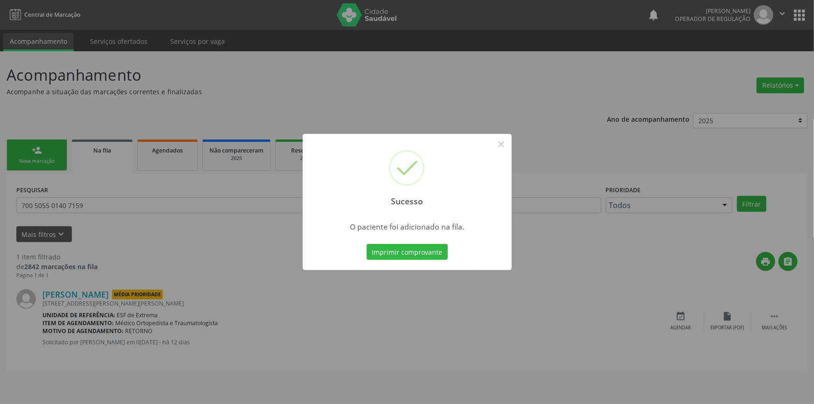
click at [79, 128] on div "Sucesso × O paciente foi adicionado na fila. Imprimir comprovante Cancel" at bounding box center [407, 202] width 814 height 404
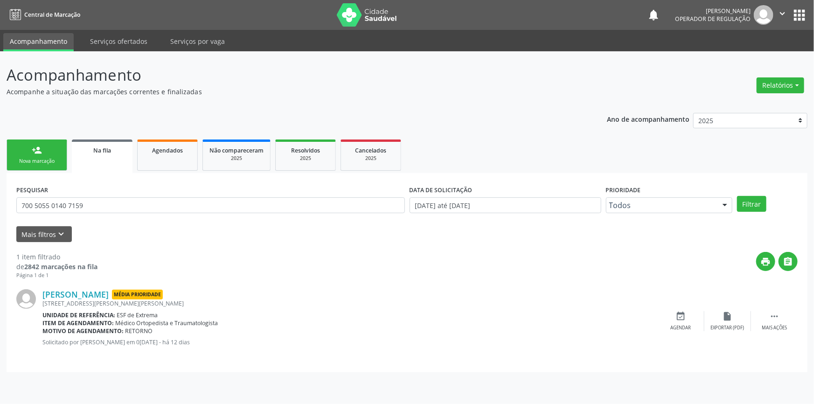
click at [45, 165] on link "person_add Nova marcação" at bounding box center [37, 154] width 61 height 31
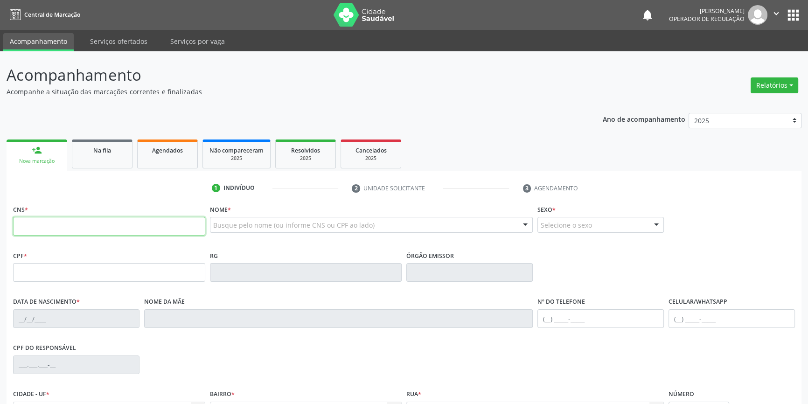
click at [61, 225] on input "text" at bounding box center [109, 226] width 192 height 19
type input "706 9081 5253 2733"
type input "755.291.904-30"
type input "06/06/1956"
type input "Francisca Arcanjo da Conceição"
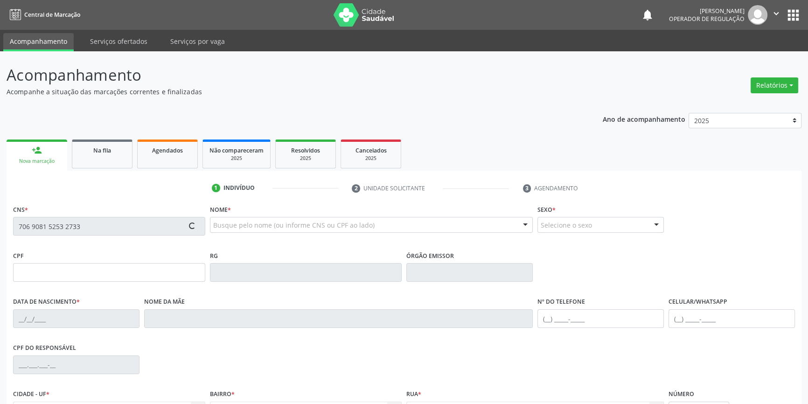
type input "(87) 98845-1655"
type input "749.068.444-72"
type input "35"
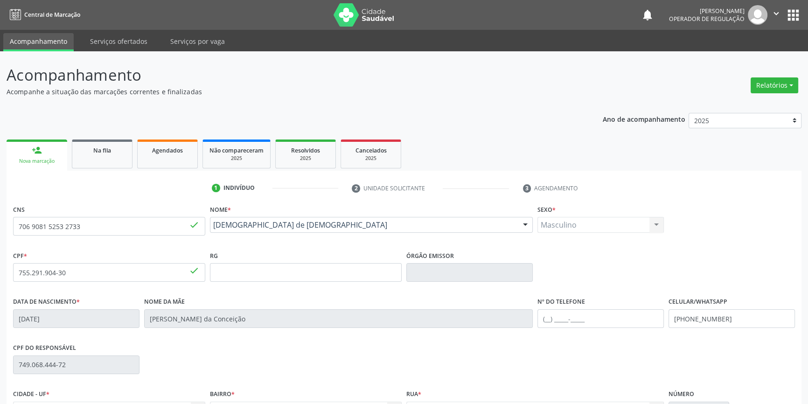
scroll to position [101, 0]
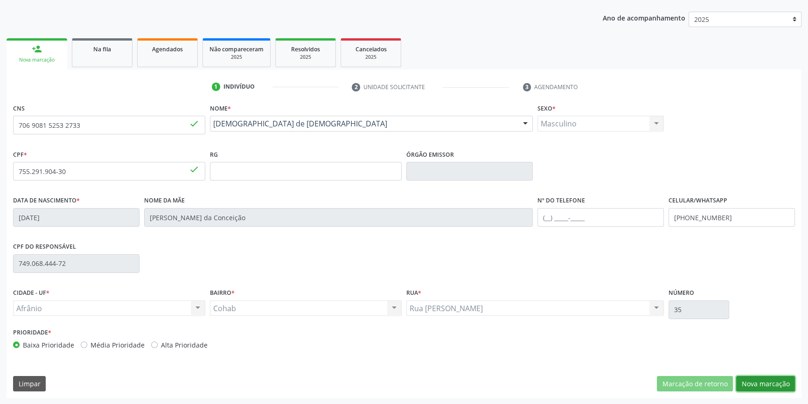
click at [763, 378] on button "Nova marcação" at bounding box center [765, 384] width 59 height 16
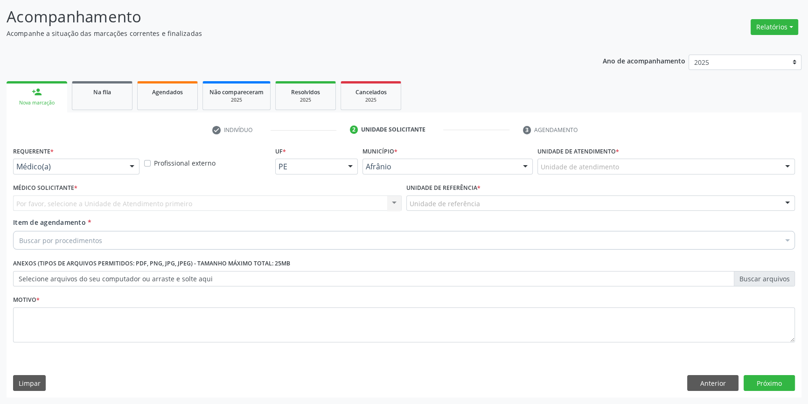
scroll to position [57, 0]
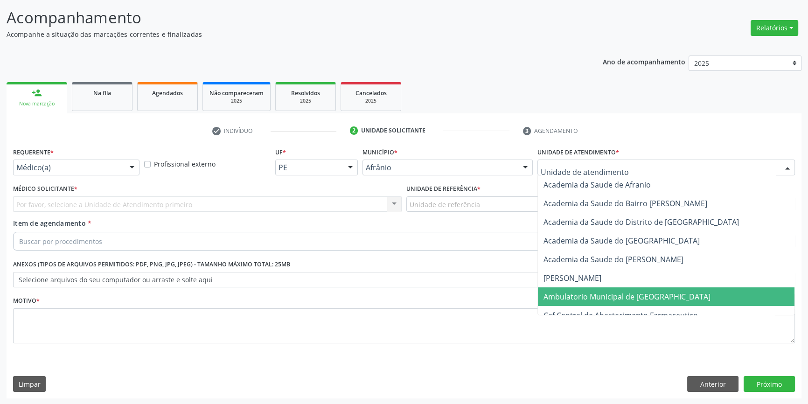
click at [596, 294] on span "Ambulatorio Municipal de [GEOGRAPHIC_DATA]" at bounding box center [626, 296] width 167 height 10
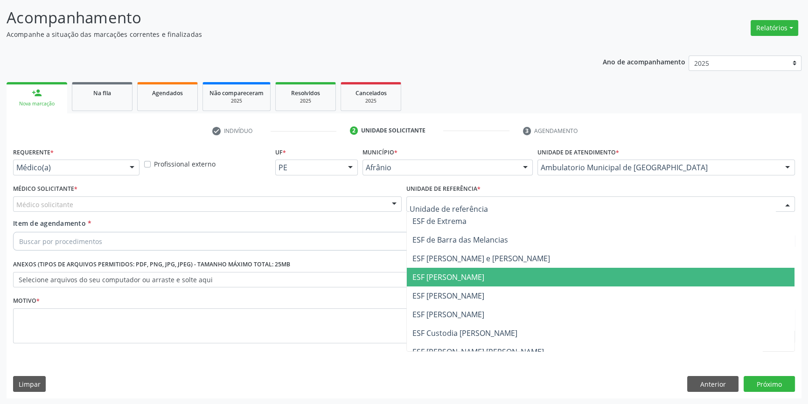
click at [470, 283] on span "ESF [PERSON_NAME]" at bounding box center [600, 277] width 387 height 19
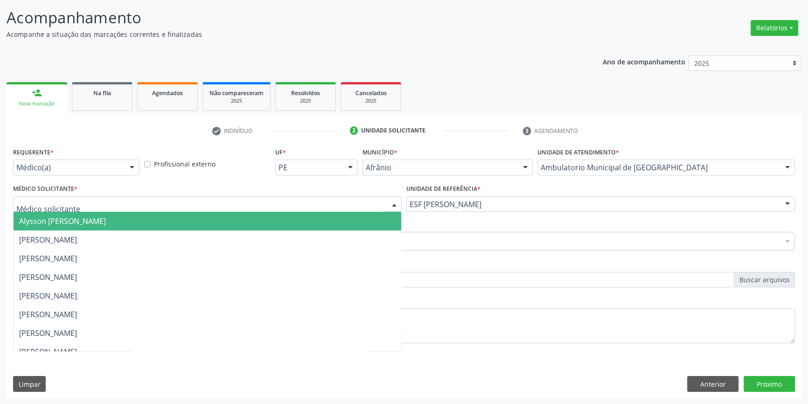
click at [281, 200] on div at bounding box center [207, 204] width 388 height 16
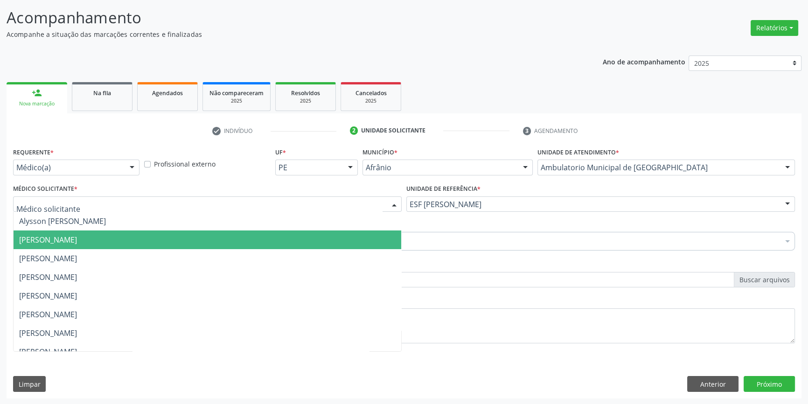
click at [77, 242] on span "[PERSON_NAME]" at bounding box center [48, 240] width 58 height 10
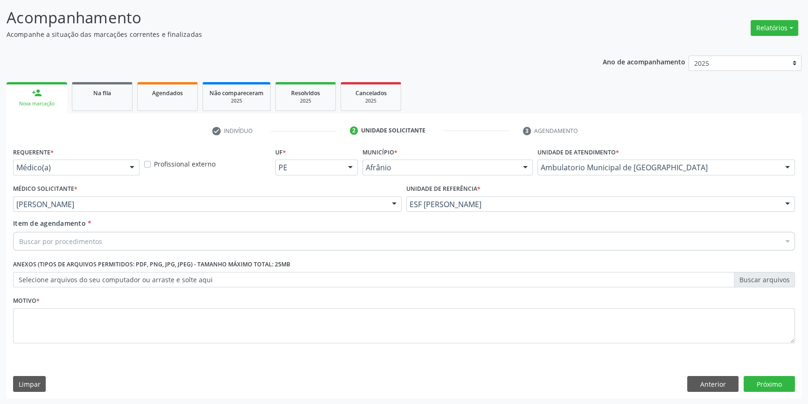
click at [121, 245] on div "Buscar por procedimentos" at bounding box center [403, 241] width 781 height 19
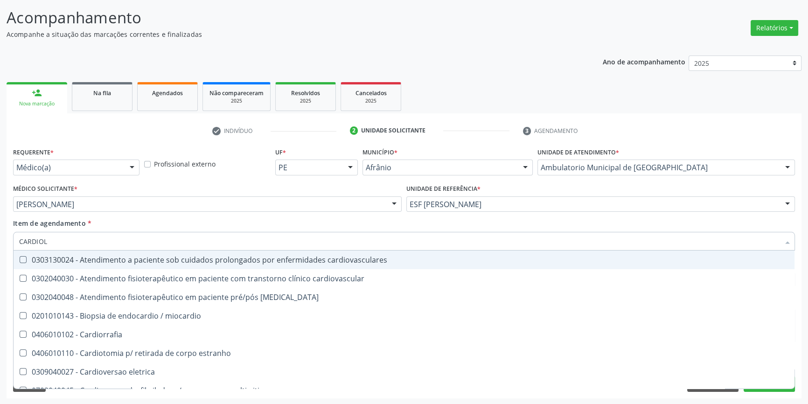
type input "CARDIOLO"
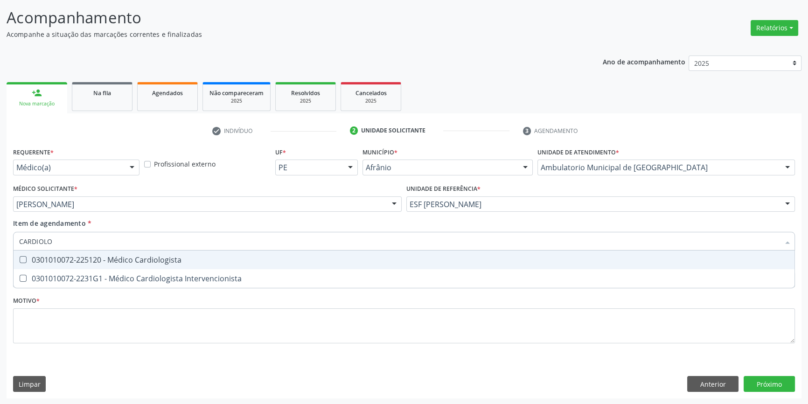
click at [120, 253] on span "0301010072-225120 - Médico Cardiologista" at bounding box center [404, 259] width 781 height 19
checkbox Cardiologista "true"
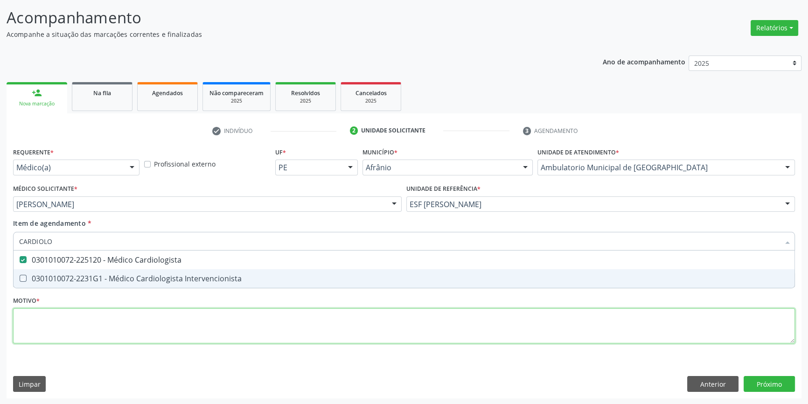
click at [121, 336] on div "Requerente * Médico(a) Médico(a) Enfermeiro(a) Paciente Nenhum resultado encont…" at bounding box center [403, 250] width 781 height 211
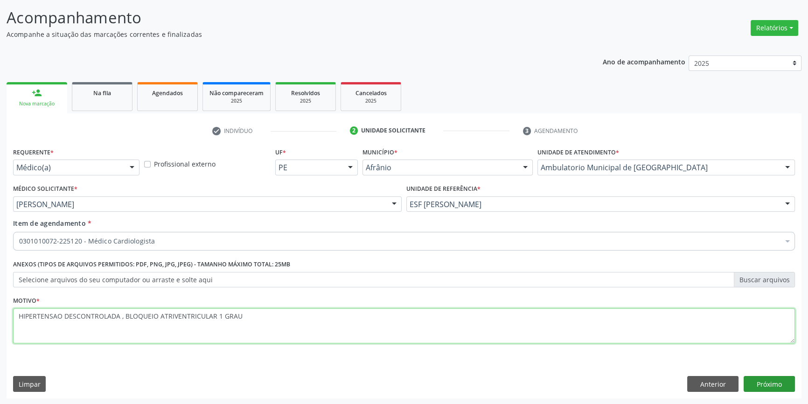
type textarea "HIPERTENSAO DESCONTROLADA , BLOQUEIO ATRIVENTRICULAR 1 GRAU"
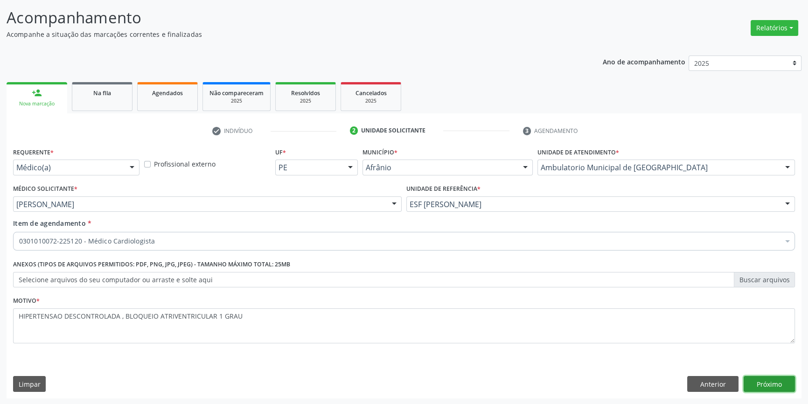
click at [753, 380] on button "Próximo" at bounding box center [768, 384] width 51 height 16
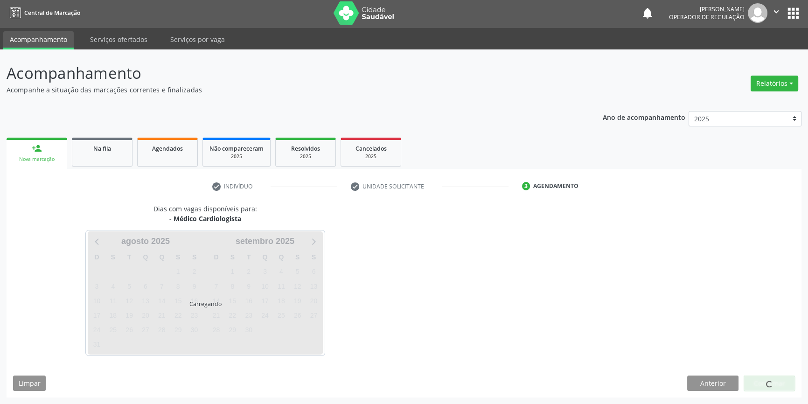
scroll to position [1, 0]
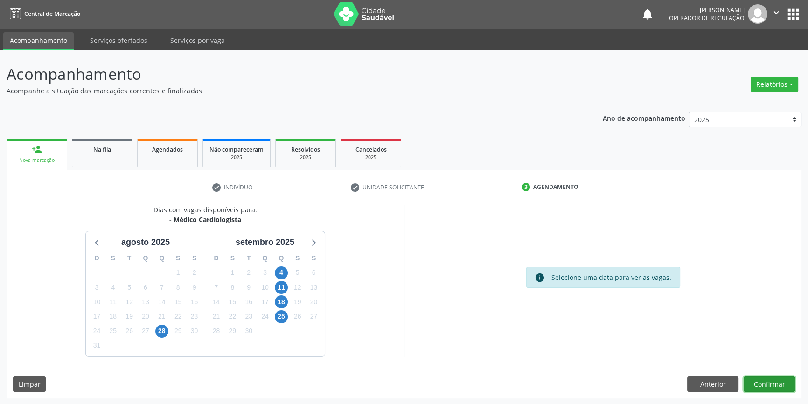
click at [767, 386] on button "Confirmar" at bounding box center [768, 384] width 51 height 16
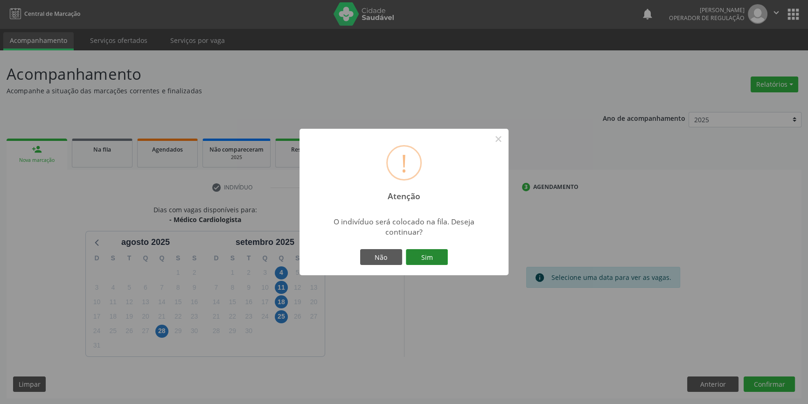
click at [435, 254] on button "Sim" at bounding box center [427, 257] width 42 height 16
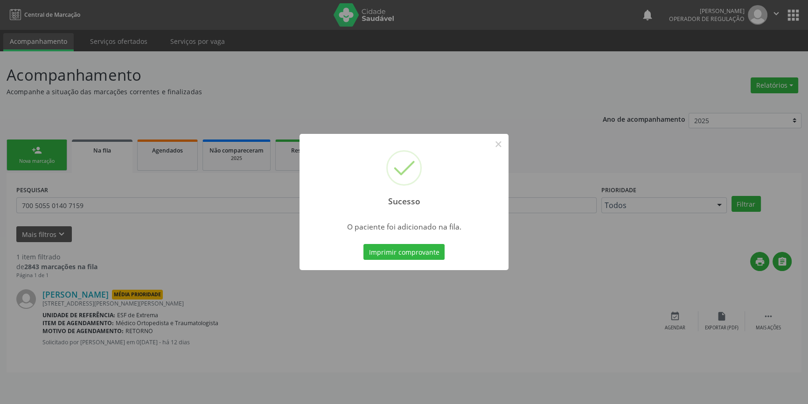
scroll to position [0, 0]
click at [502, 149] on button "×" at bounding box center [501, 144] width 16 height 16
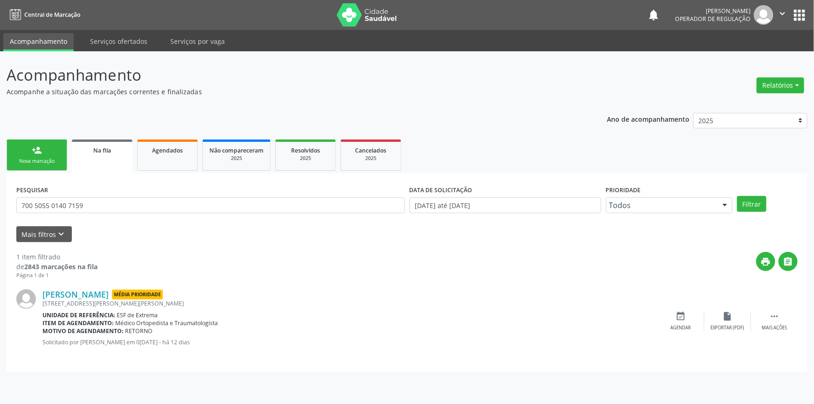
click at [46, 149] on link "person_add Nova marcação" at bounding box center [37, 154] width 61 height 31
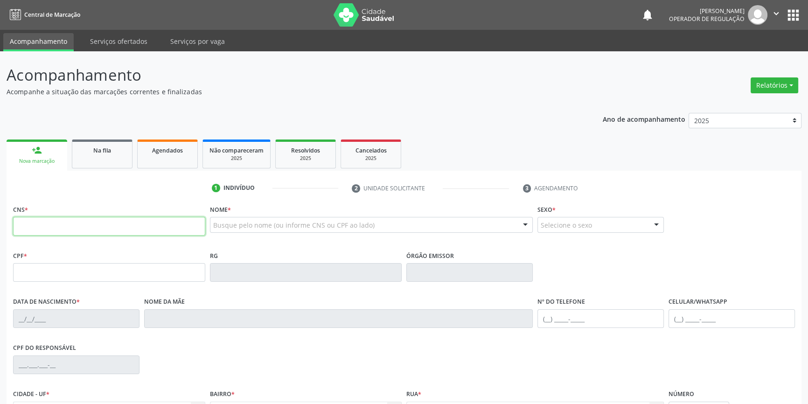
click at [113, 232] on input "text" at bounding box center [109, 226] width 192 height 19
type input "706 9091 1802 8336"
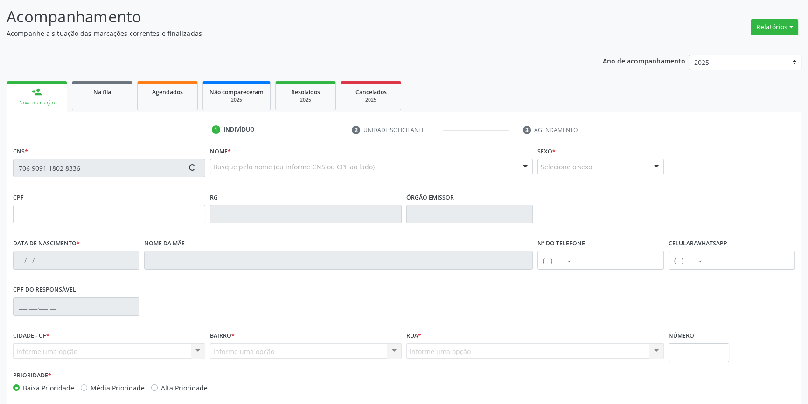
scroll to position [101, 0]
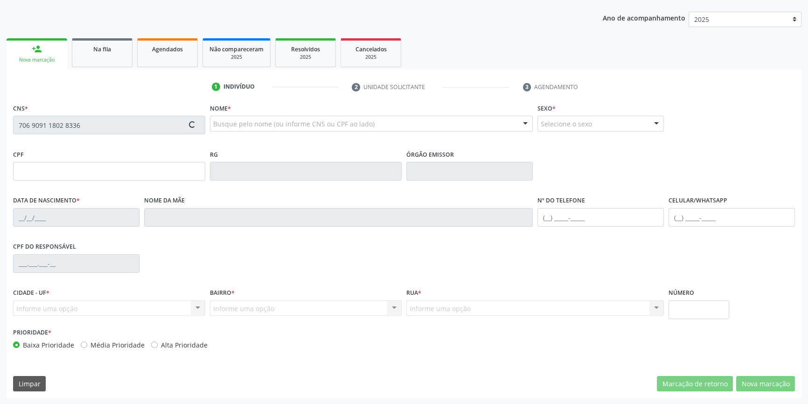
type input "113.492.854-80"
type input "01/02/2000"
type input "Zenilda Lima Vieira"
type input "(87) 98877-5738"
type input "402"
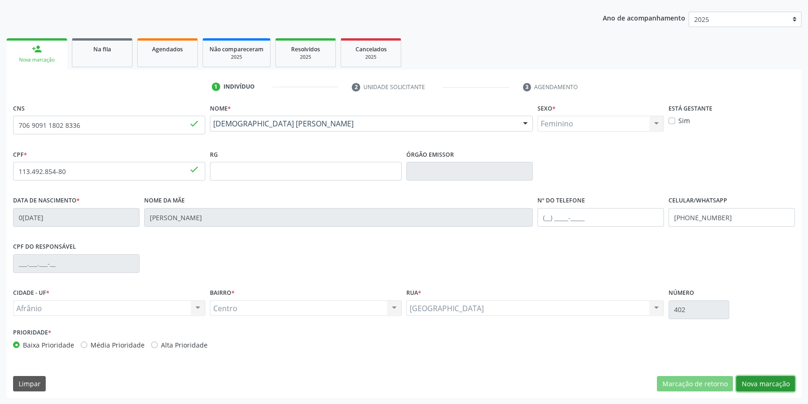
click at [744, 380] on button "Nova marcação" at bounding box center [765, 384] width 59 height 16
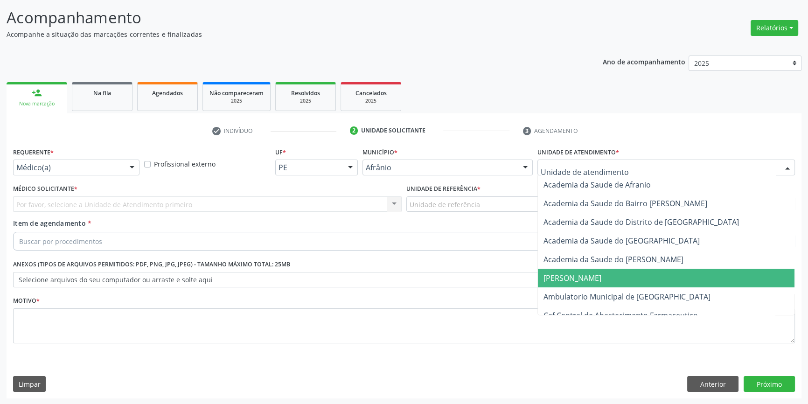
click at [601, 287] on span "Ambulatorio Municipal de [GEOGRAPHIC_DATA]" at bounding box center [666, 296] width 256 height 19
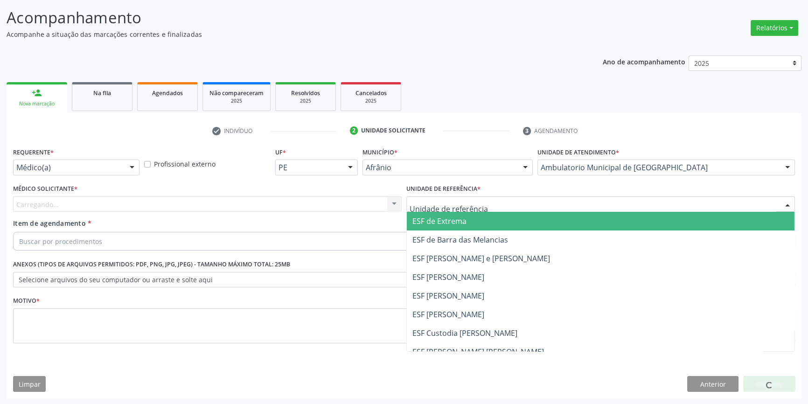
click at [500, 203] on div at bounding box center [600, 204] width 388 height 16
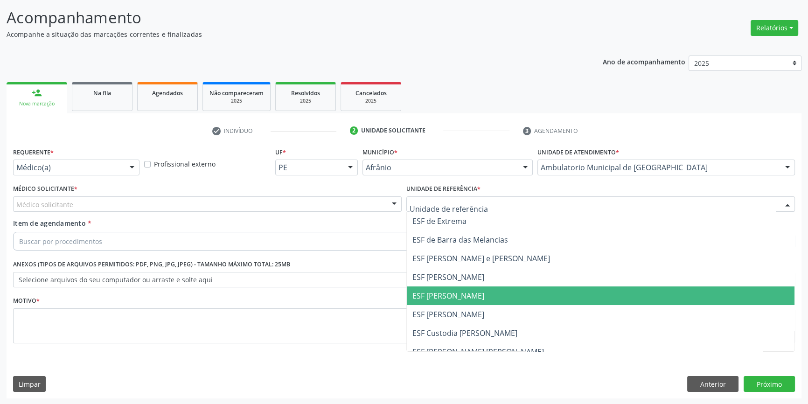
drag, startPoint x: 472, startPoint y: 295, endPoint x: 392, endPoint y: 258, distance: 88.3
click at [471, 294] on span "ESF [PERSON_NAME]" at bounding box center [448, 295] width 72 height 10
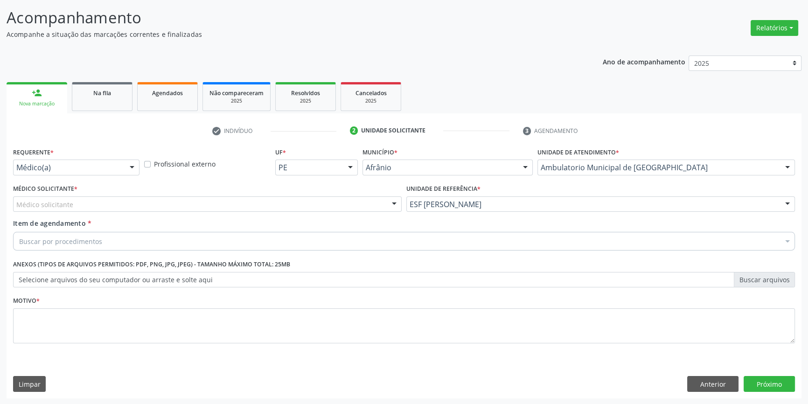
click at [279, 209] on div "Médico solicitante" at bounding box center [207, 204] width 388 height 16
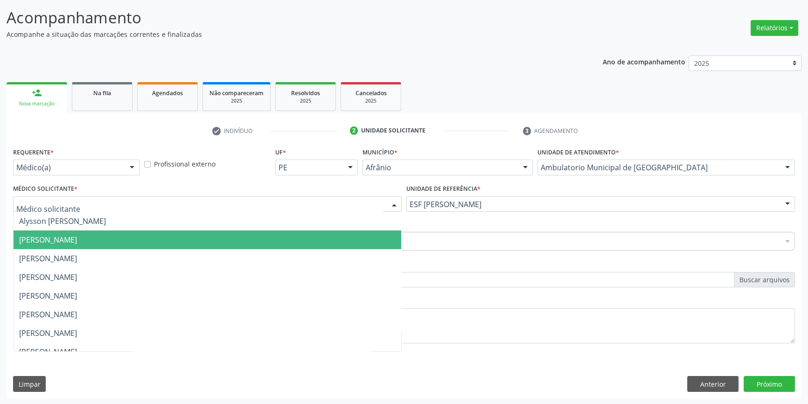
click at [77, 237] on span "[PERSON_NAME]" at bounding box center [48, 240] width 58 height 10
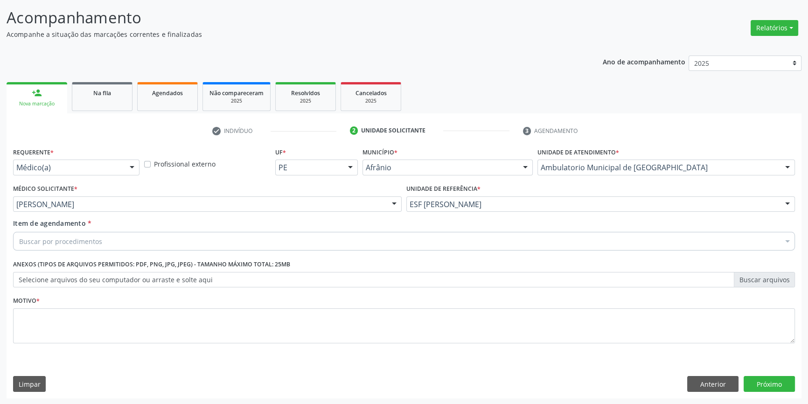
click at [101, 241] on div "Buscar por procedimentos" at bounding box center [403, 241] width 781 height 19
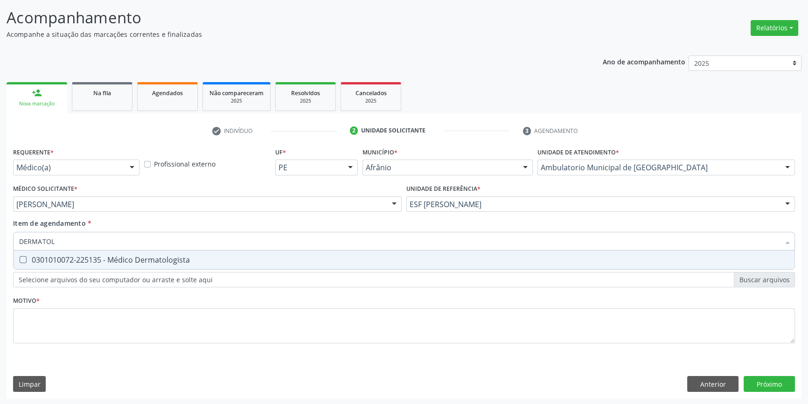
type input "DERMATOLO"
click at [103, 260] on div "0301010072-225135 - Médico Dermatologista" at bounding box center [403, 259] width 769 height 7
checkbox Dermatologista "true"
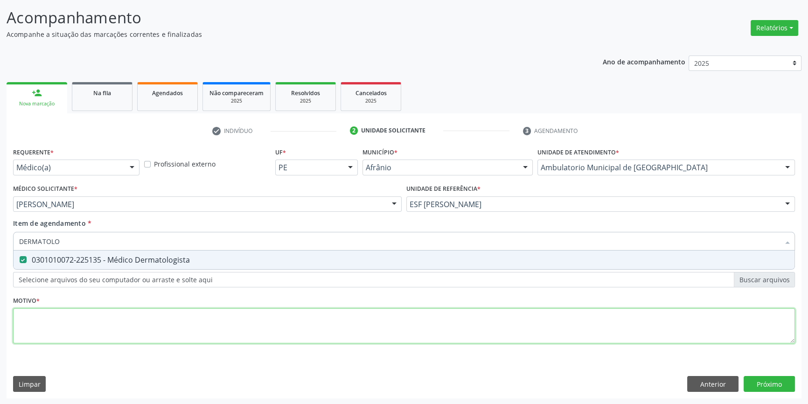
click at [95, 327] on div "Requerente * Médico(a) Médico(a) Enfermeiro(a) Paciente Nenhum resultado encont…" at bounding box center [403, 250] width 781 height 211
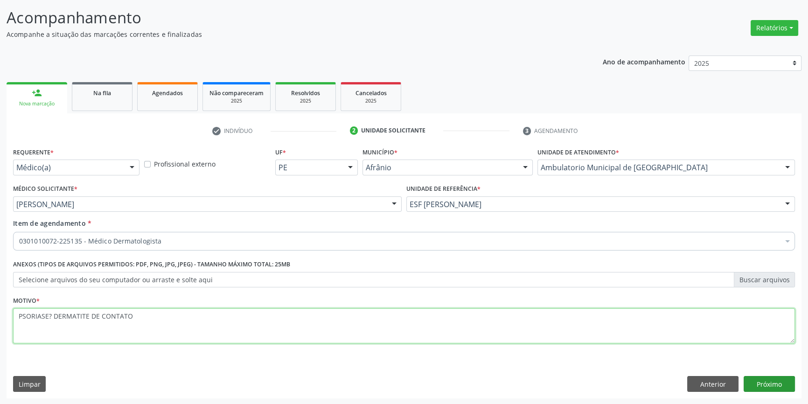
type textarea "PSORIASE? DERMATITE DE CONTATO"
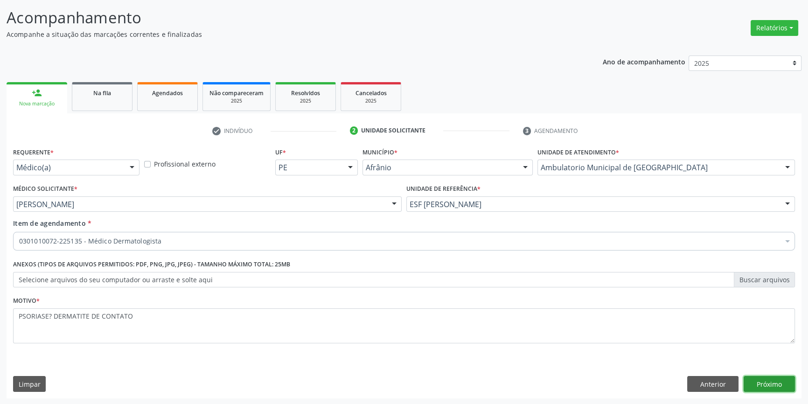
click at [771, 382] on button "Próximo" at bounding box center [768, 384] width 51 height 16
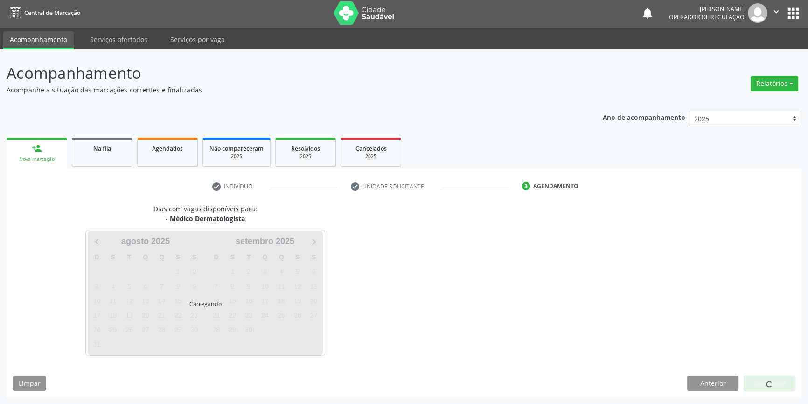
scroll to position [1, 0]
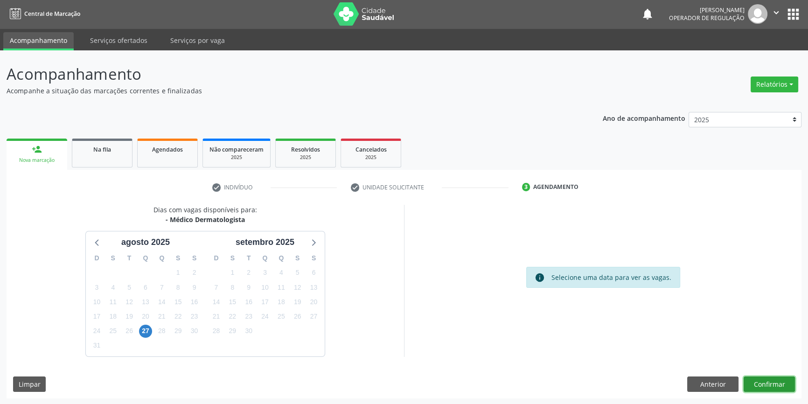
click at [771, 382] on button "Confirmar" at bounding box center [768, 384] width 51 height 16
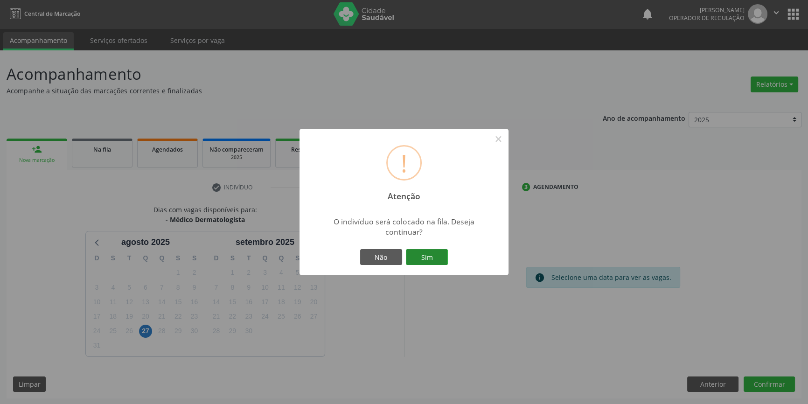
click at [429, 256] on button "Sim" at bounding box center [427, 257] width 42 height 16
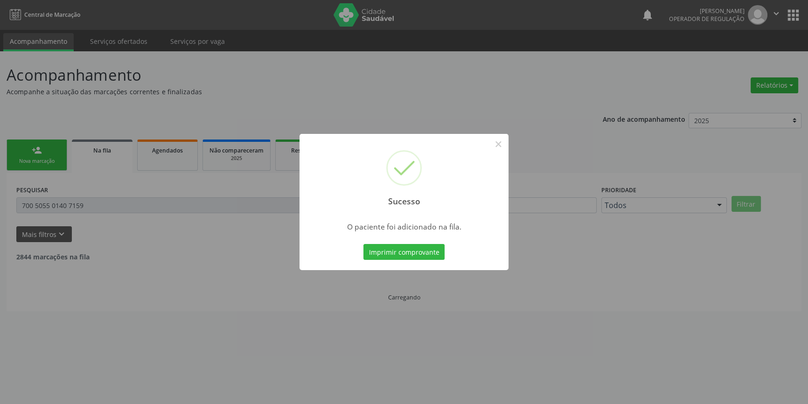
scroll to position [0, 0]
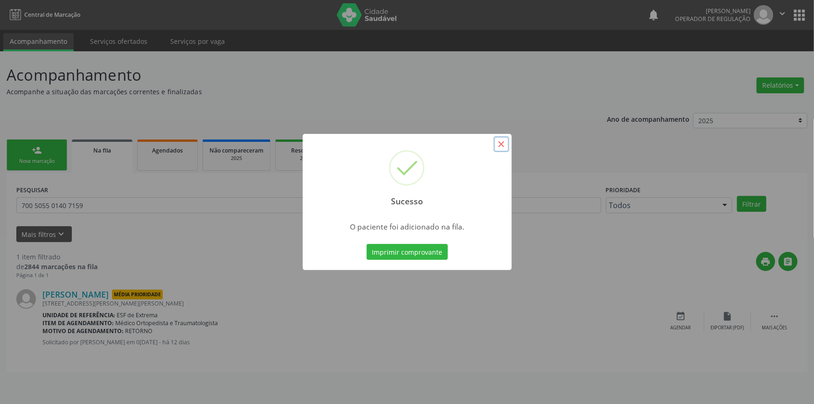
click at [500, 142] on button "×" at bounding box center [501, 144] width 16 height 16
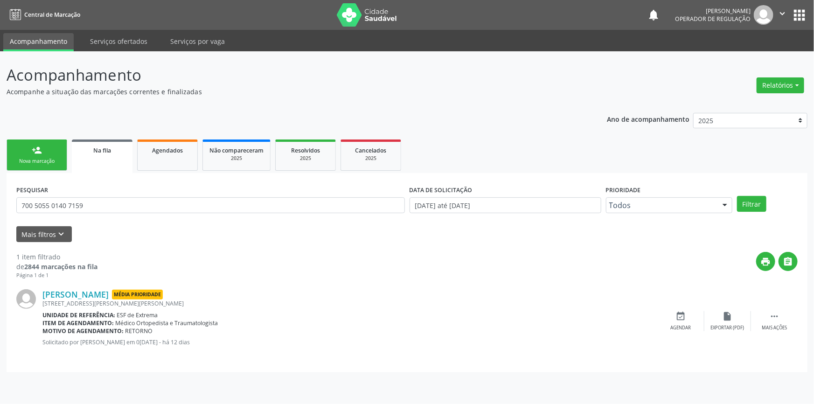
click at [41, 154] on div "person_add" at bounding box center [37, 150] width 10 height 10
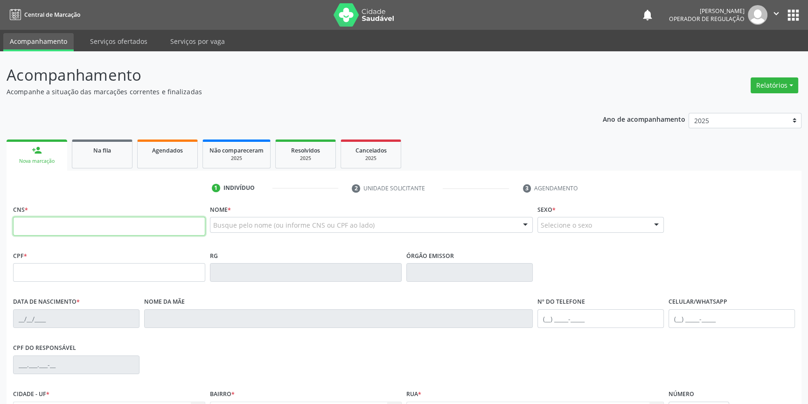
click at [63, 219] on input "text" at bounding box center [109, 226] width 192 height 19
type input "700 1029 7076 7817"
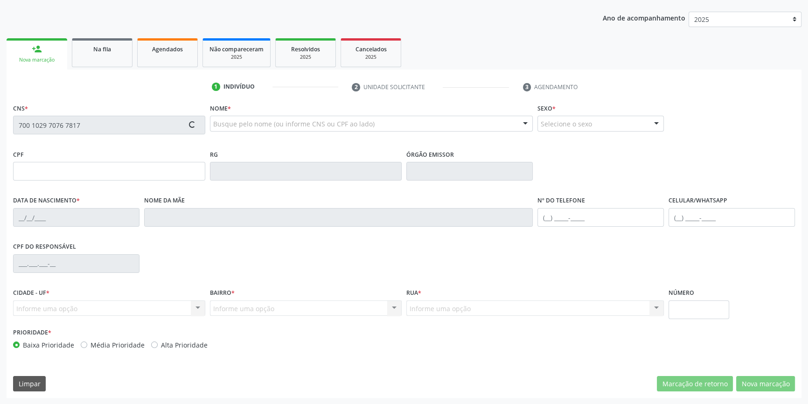
type input "114.174.164-40"
type input "09/07/1993"
type input "Agenilda Coelho Ribeiro"
type input "(87) 98162-4259"
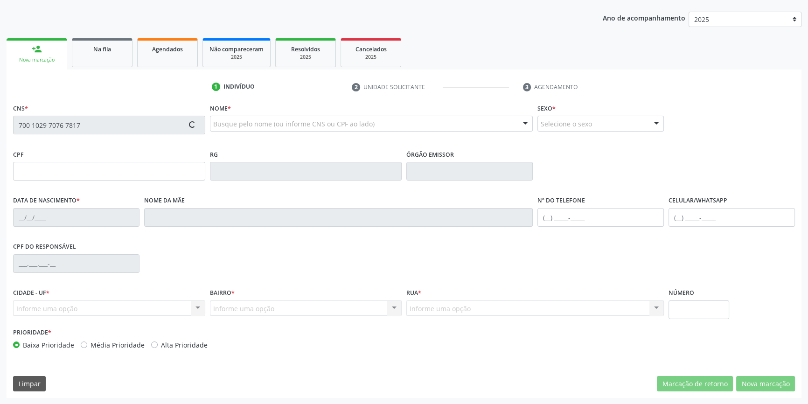
type input "063.036.814-76"
type input "S/N"
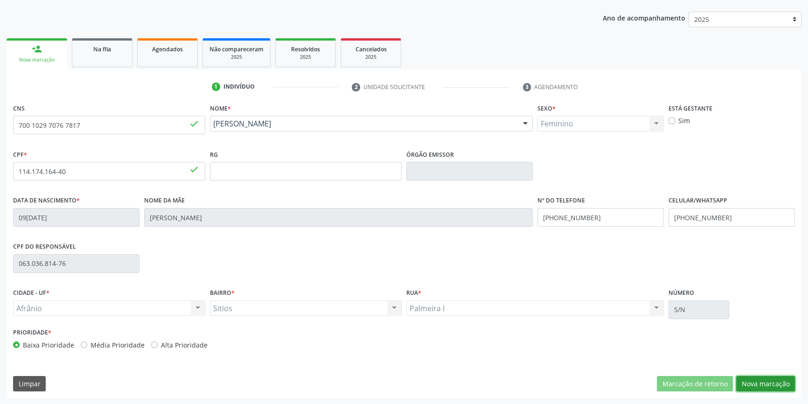
click at [766, 376] on button "Nova marcação" at bounding box center [765, 384] width 59 height 16
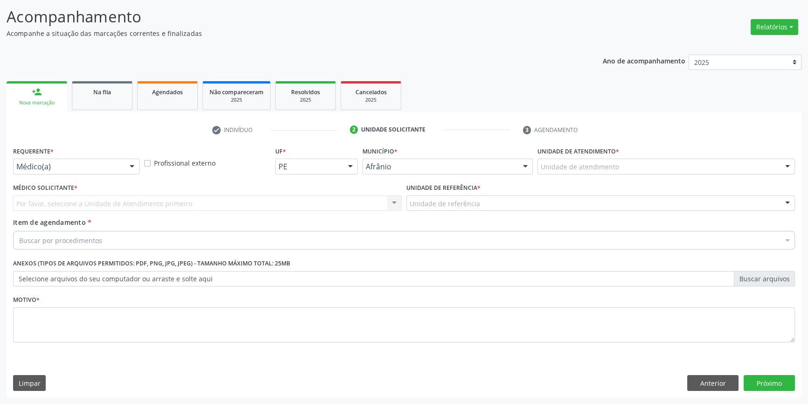
scroll to position [57, 0]
click at [566, 176] on div "Unidade de atendimento * Unidade de atendimento Academia da Saude de Afranio Ac…" at bounding box center [666, 163] width 262 height 36
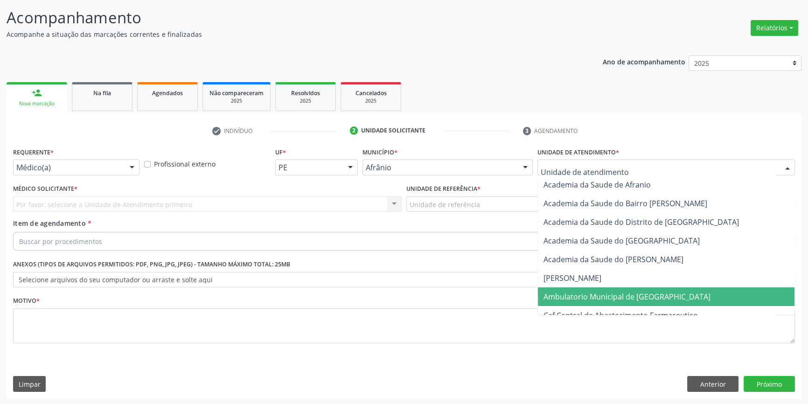
click at [567, 297] on span "Ambulatorio Municipal de [GEOGRAPHIC_DATA]" at bounding box center [626, 296] width 167 height 10
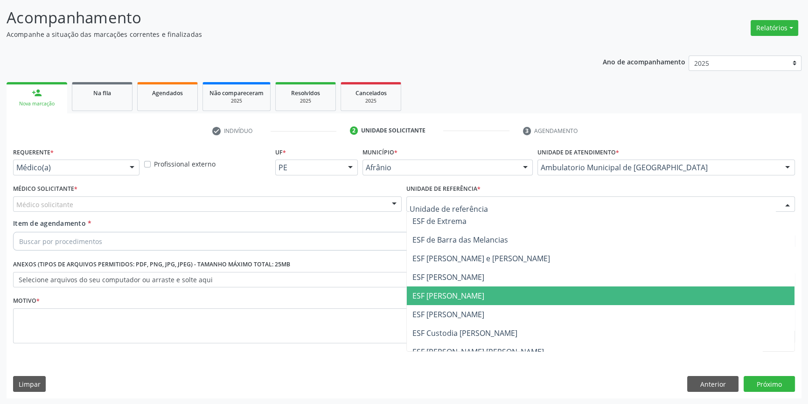
click at [459, 302] on span "ESF [PERSON_NAME]" at bounding box center [600, 295] width 387 height 19
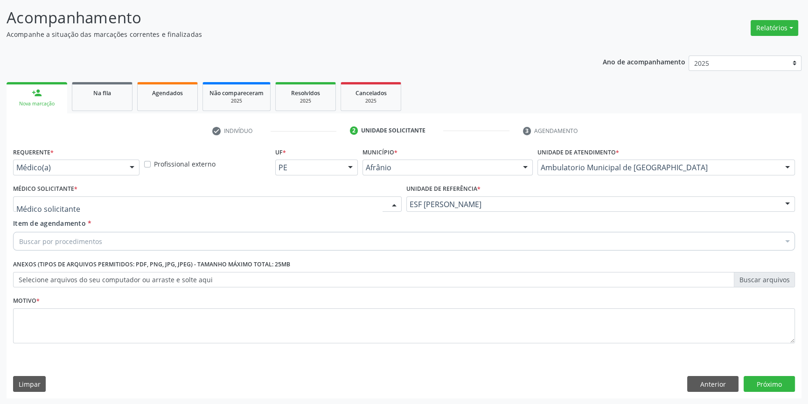
click at [258, 207] on div at bounding box center [207, 204] width 388 height 16
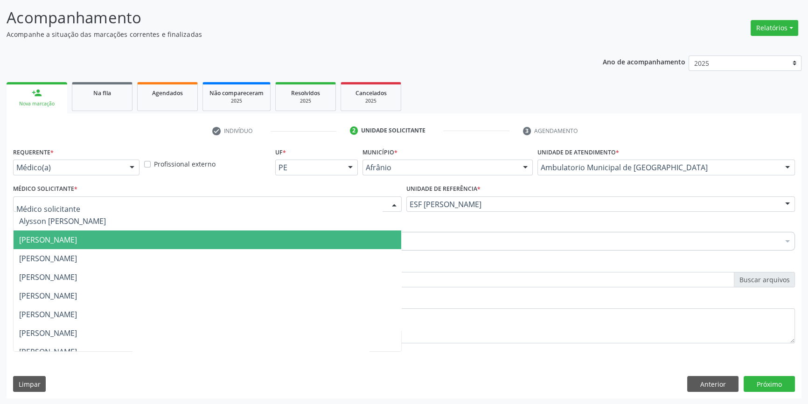
click at [77, 239] on span "[PERSON_NAME]" at bounding box center [48, 240] width 58 height 10
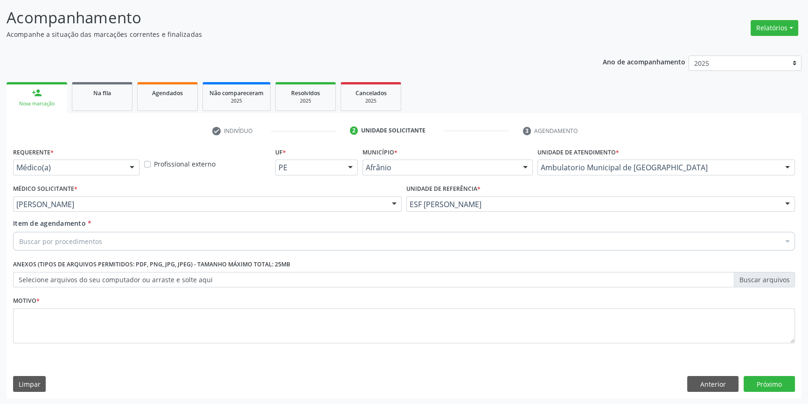
click at [113, 242] on div "Buscar por procedimentos" at bounding box center [403, 241] width 781 height 19
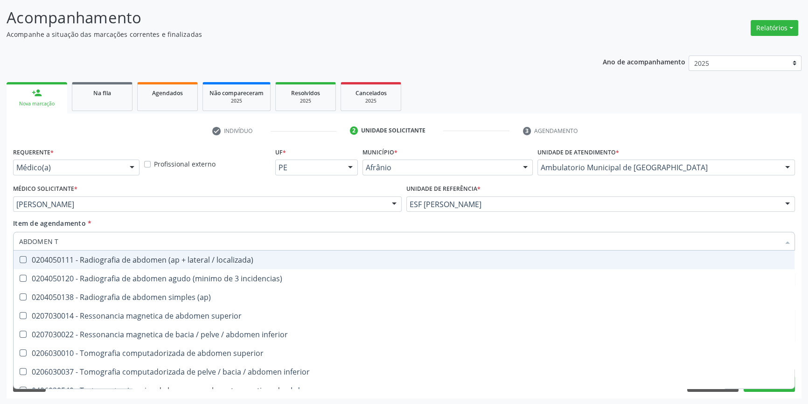
type input "ABDOMEN TO"
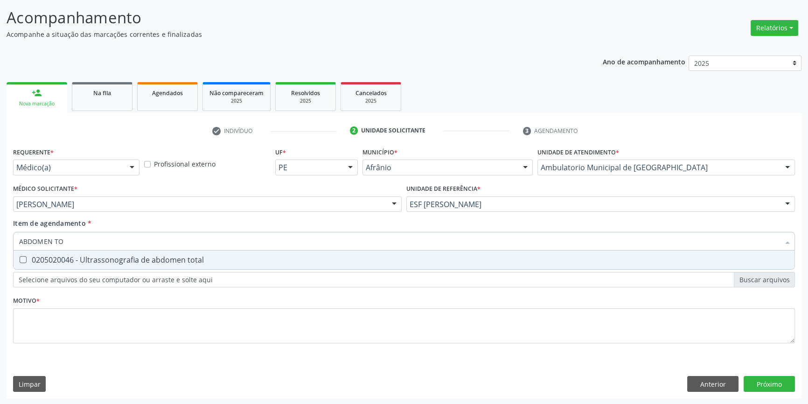
click at [116, 256] on div "0205020046 - Ultrassonografia de abdomen total" at bounding box center [403, 259] width 769 height 7
checkbox total "true"
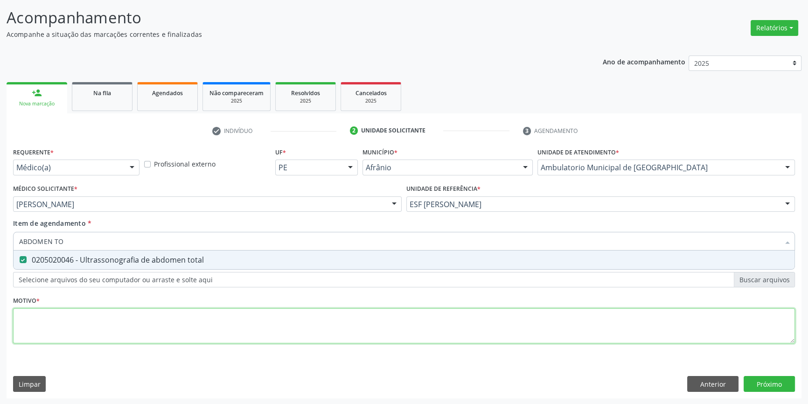
click at [107, 323] on div "Requerente * Médico(a) Médico(a) Enfermeiro(a) Paciente Nenhum resultado encont…" at bounding box center [403, 250] width 781 height 211
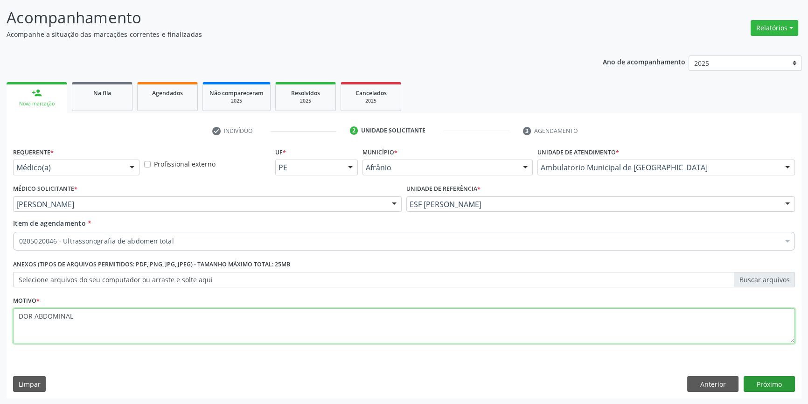
type textarea "DOR ABDOMINAL"
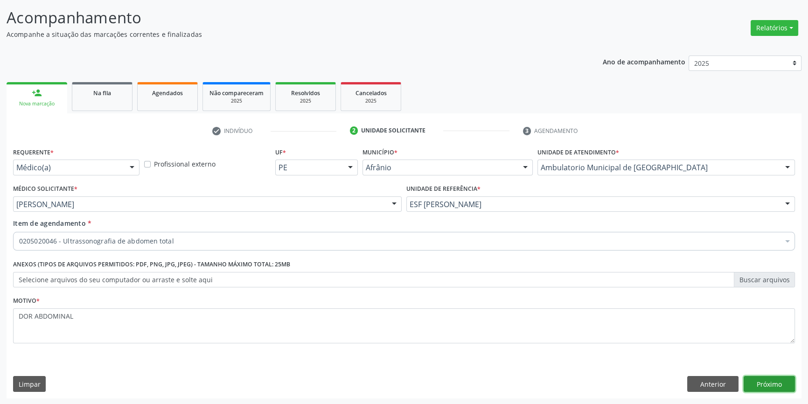
click at [749, 378] on button "Próximo" at bounding box center [768, 384] width 51 height 16
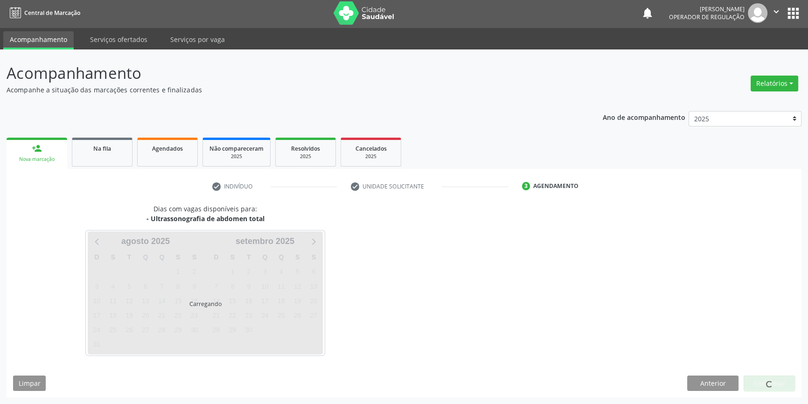
scroll to position [1, 0]
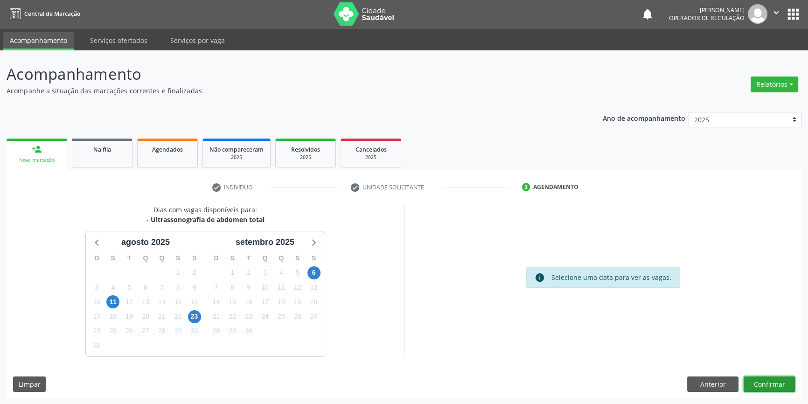
click at [758, 385] on button "Confirmar" at bounding box center [768, 384] width 51 height 16
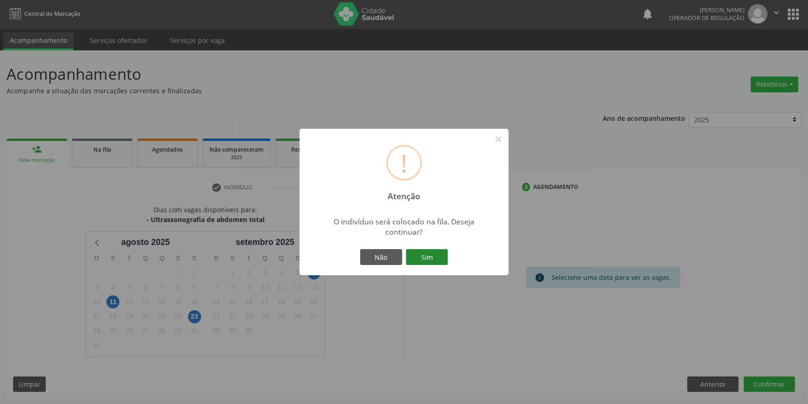
click at [419, 254] on button "Sim" at bounding box center [427, 257] width 42 height 16
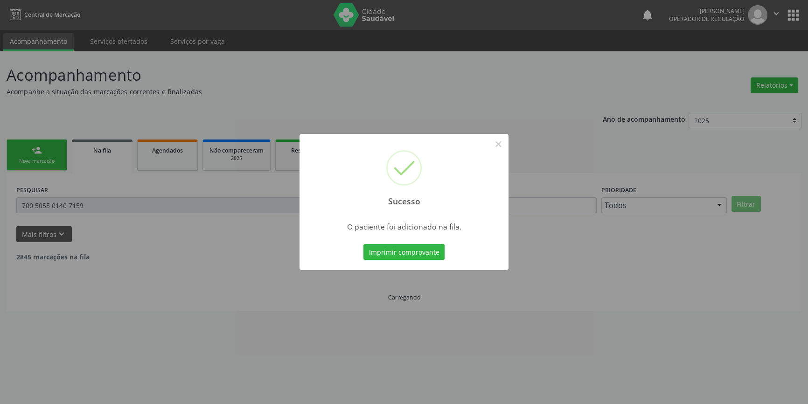
scroll to position [0, 0]
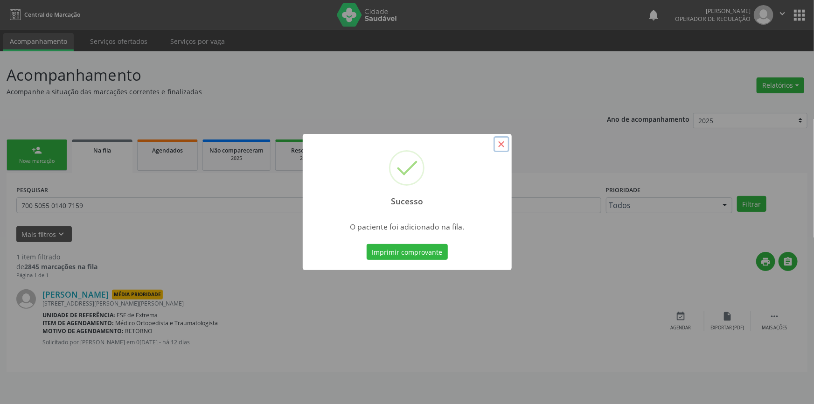
click at [503, 141] on button "×" at bounding box center [501, 144] width 16 height 16
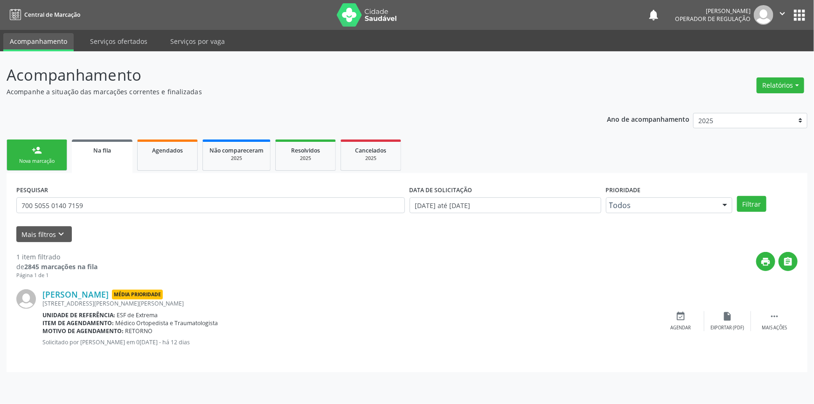
click at [53, 168] on link "person_add Nova marcação" at bounding box center [37, 154] width 61 height 31
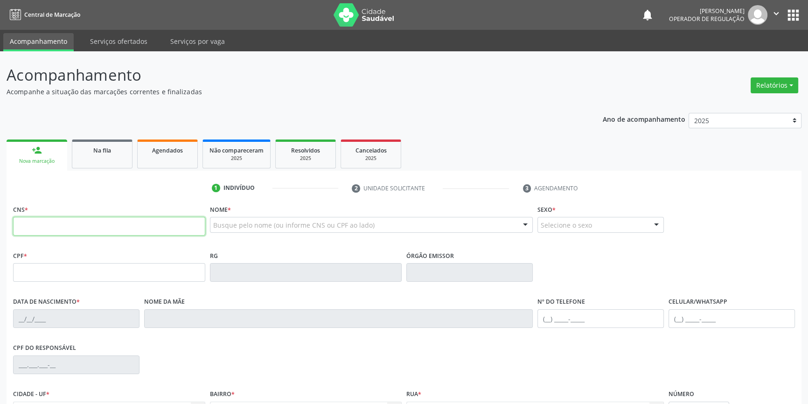
click at [127, 219] on input "text" at bounding box center [109, 226] width 192 height 19
type input "702 4000 6418 7125"
type input "139.507.504-28"
type input "27/06/2012"
type input "Alcione Maria Pereira"
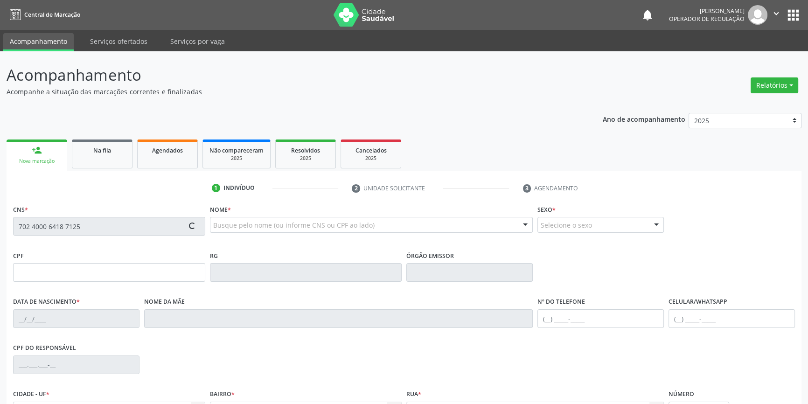
type input "(87) 99999-9999"
type input "S/N"
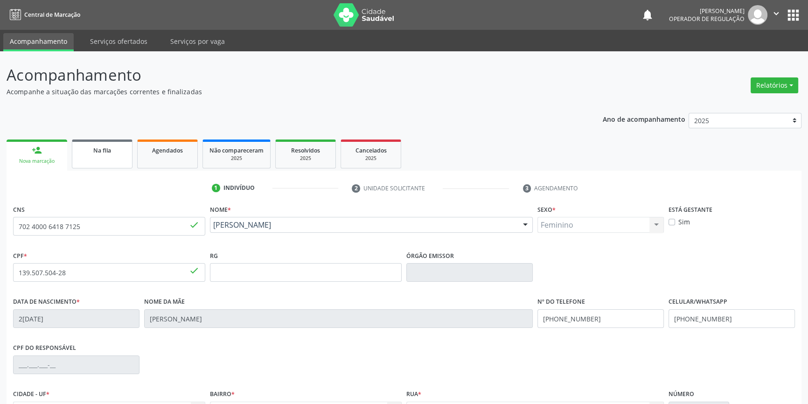
click at [123, 155] on link "Na fila" at bounding box center [102, 153] width 61 height 29
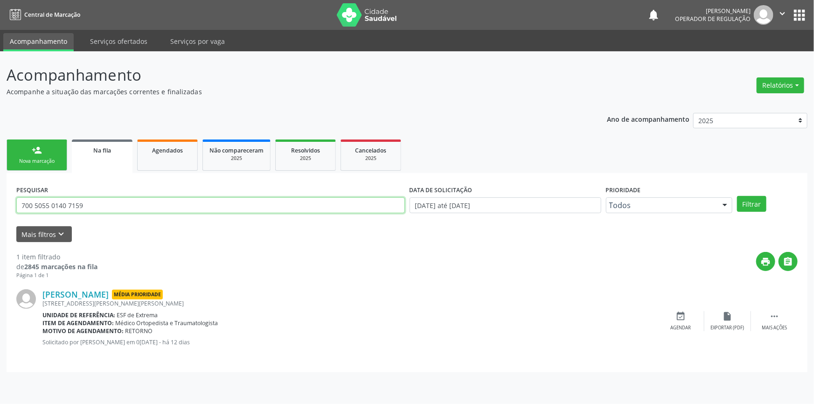
drag, startPoint x: 138, startPoint y: 209, endPoint x: 0, endPoint y: 209, distance: 138.0
click at [0, 209] on div "Acompanhamento Acompanhe a situação das marcações correntes e finalizadas Relat…" at bounding box center [407, 227] width 814 height 352
type input "702400064187125"
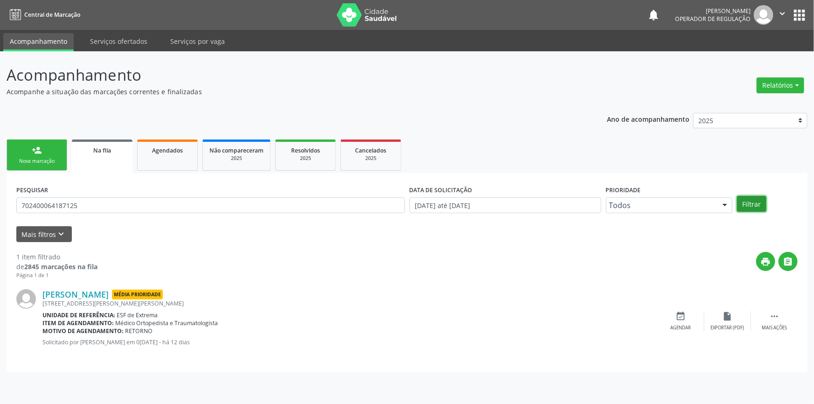
click at [757, 207] on button "Filtrar" at bounding box center [751, 204] width 29 height 16
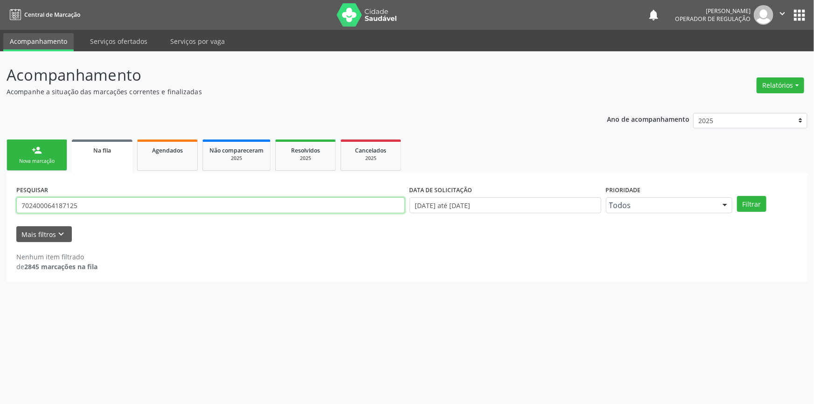
drag, startPoint x: 97, startPoint y: 210, endPoint x: 0, endPoint y: 207, distance: 97.5
click at [0, 208] on div "Acompanhamento Acompanhe a situação das marcações correntes e finalizadas Relat…" at bounding box center [407, 227] width 814 height 352
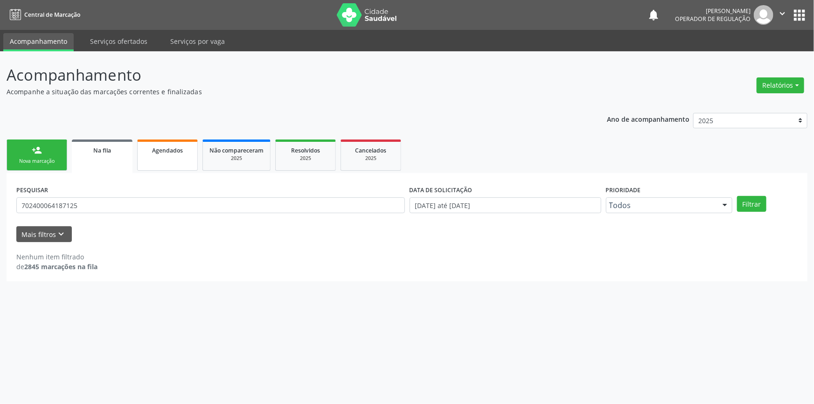
click at [183, 157] on link "Agendados" at bounding box center [167, 154] width 61 height 31
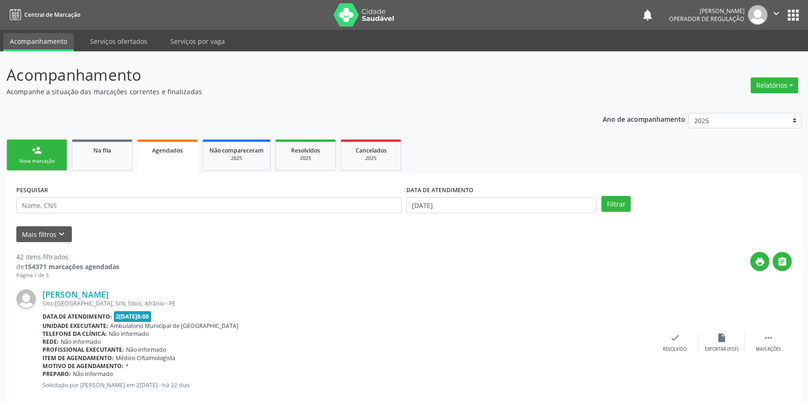
click at [53, 155] on link "person_add Nova marcação" at bounding box center [37, 154] width 61 height 31
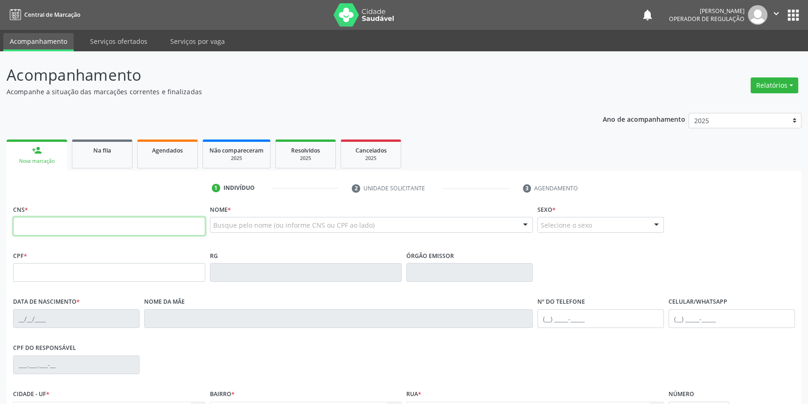
click at [89, 222] on input "text" at bounding box center [109, 226] width 192 height 19
type input "708 4087 8099 8964"
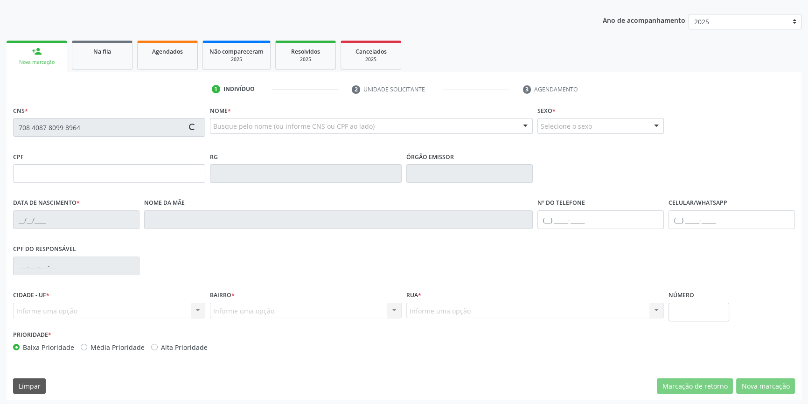
scroll to position [101, 0]
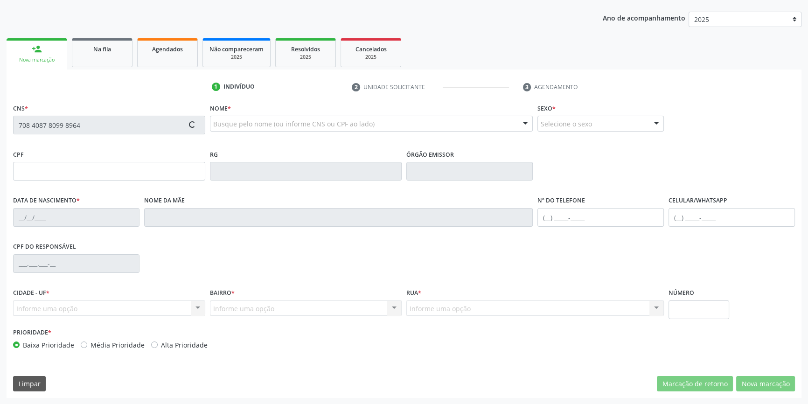
type input "104.307.874-64"
type input "09/09/1993"
type input "Geralcina Maria Rodrigues"
type input "(87) 98135-6453"
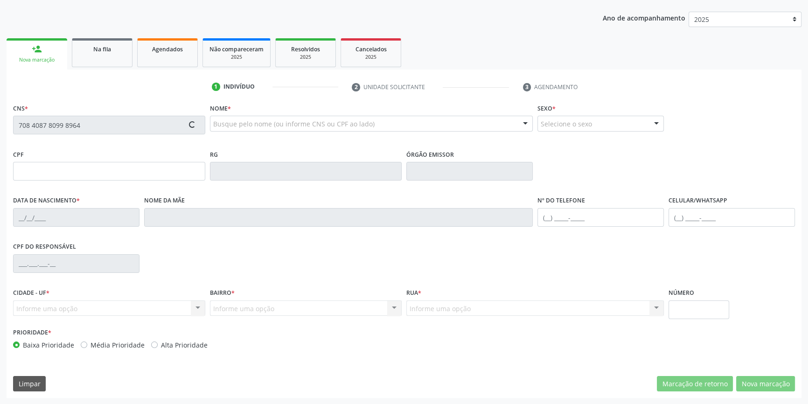
type input "041.533.904-96"
type input "S/N"
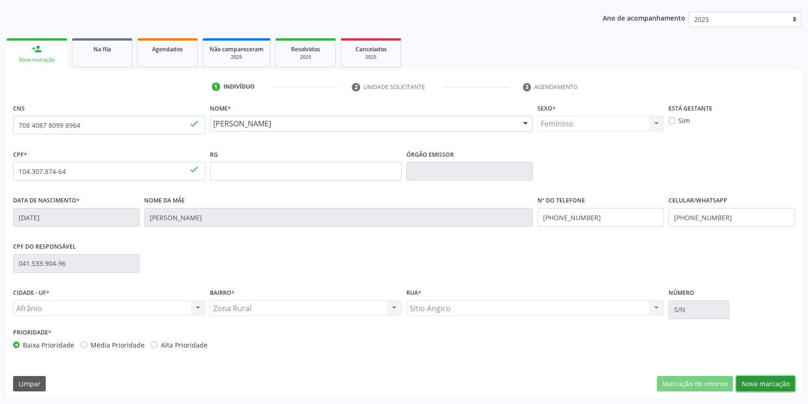
click at [749, 381] on button "Nova marcação" at bounding box center [765, 384] width 59 height 16
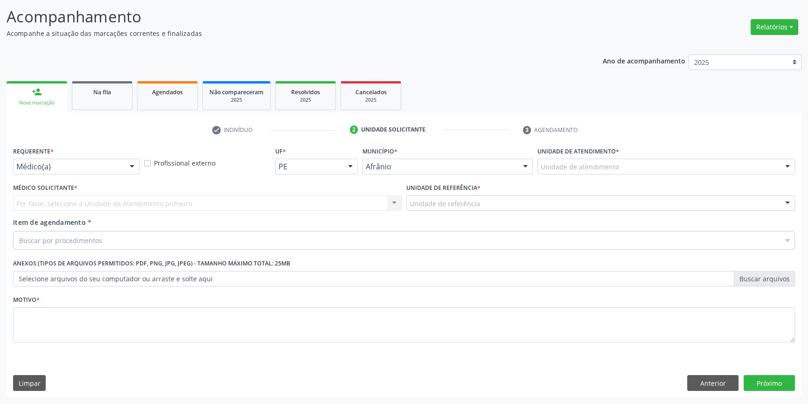
scroll to position [57, 0]
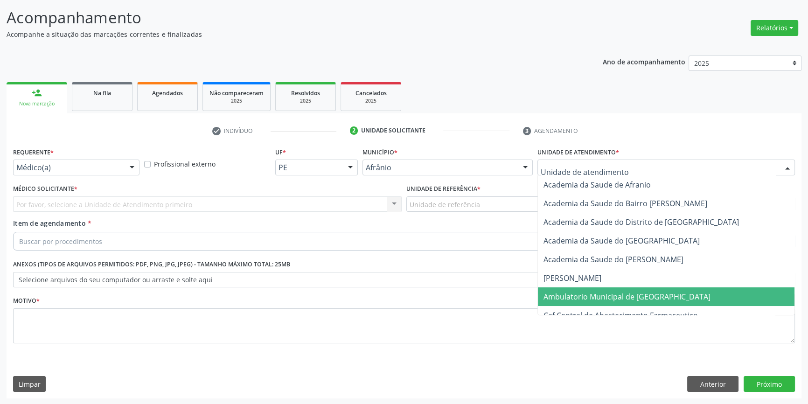
click at [594, 301] on span "Ambulatorio Municipal de [GEOGRAPHIC_DATA]" at bounding box center [666, 296] width 256 height 19
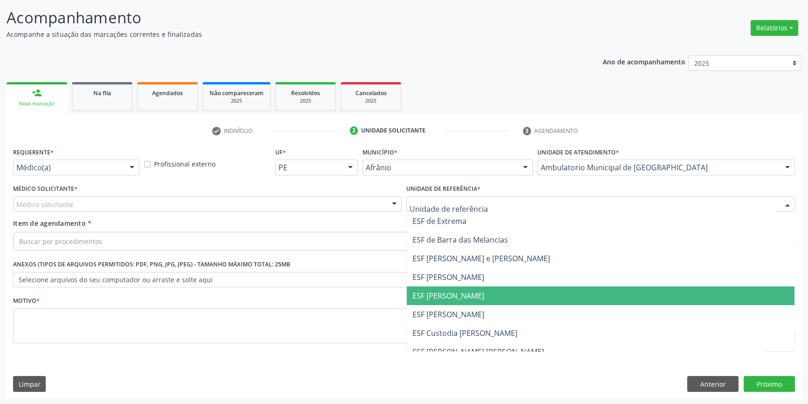
drag, startPoint x: 441, startPoint y: 293, endPoint x: 436, endPoint y: 291, distance: 5.2
click at [440, 293] on span "ESF [PERSON_NAME]" at bounding box center [448, 295] width 72 height 10
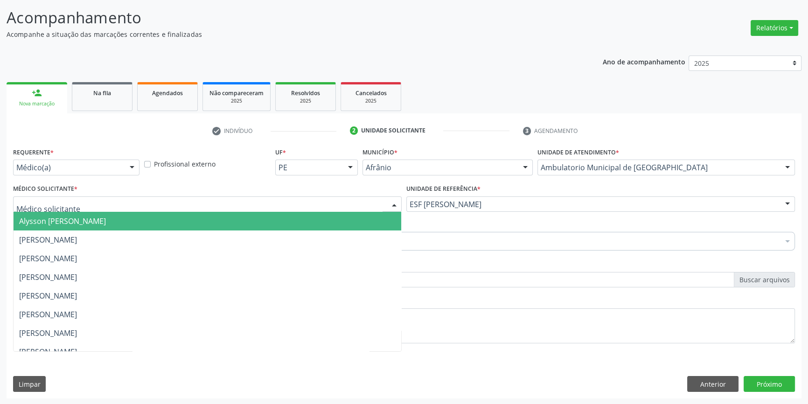
click at [235, 201] on div at bounding box center [207, 204] width 388 height 16
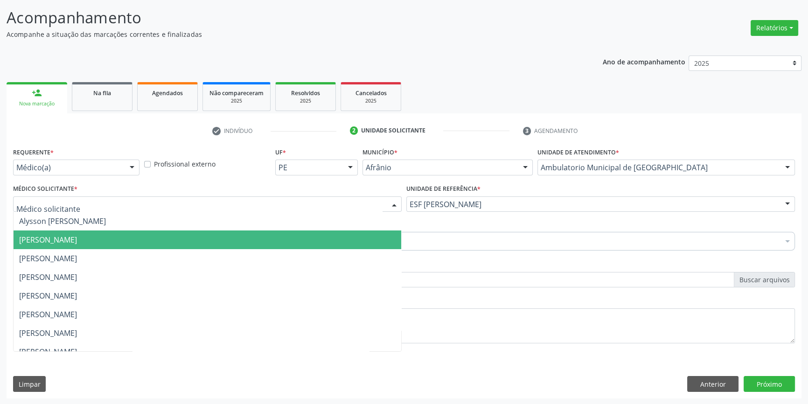
click at [118, 231] on span "[PERSON_NAME]" at bounding box center [207, 239] width 387 height 19
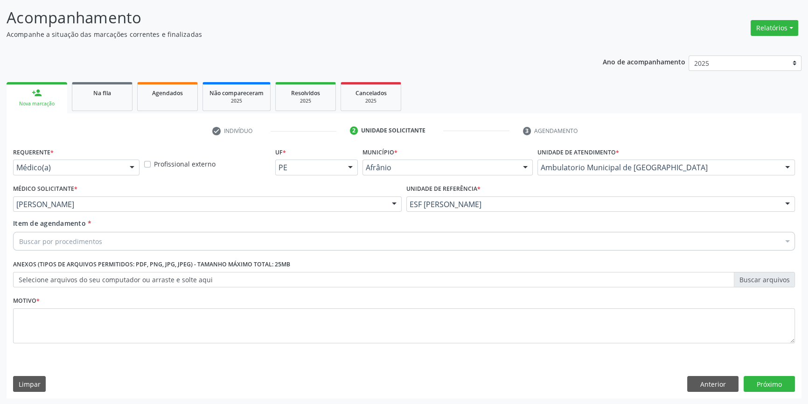
click at [110, 239] on div "Buscar por procedimentos" at bounding box center [403, 241] width 781 height 19
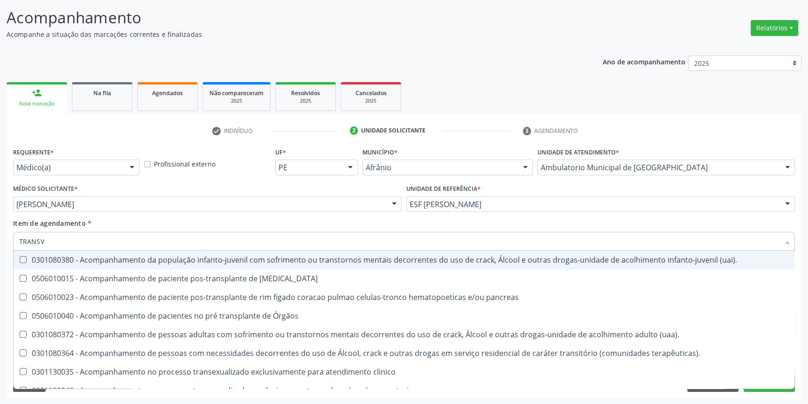
type input "TRANSVA"
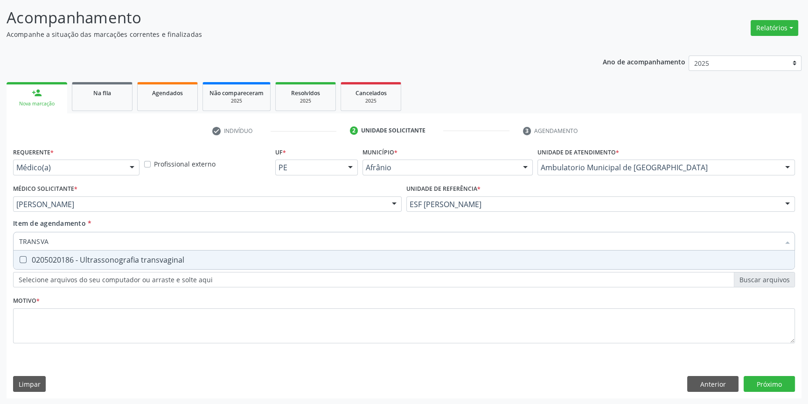
click at [116, 260] on div "0205020186 - Ultrassonografia transvaginal" at bounding box center [403, 259] width 769 height 7
checkbox transvaginal "true"
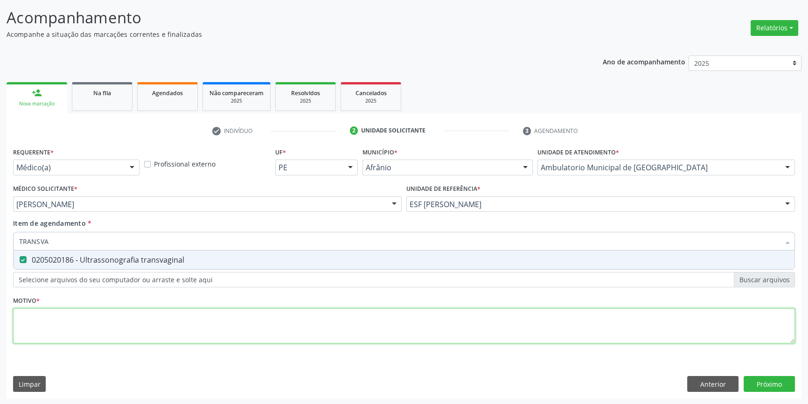
click at [108, 316] on div "Requerente * Médico(a) Médico(a) Enfermeiro(a) Paciente Nenhum resultado encont…" at bounding box center [403, 250] width 781 height 211
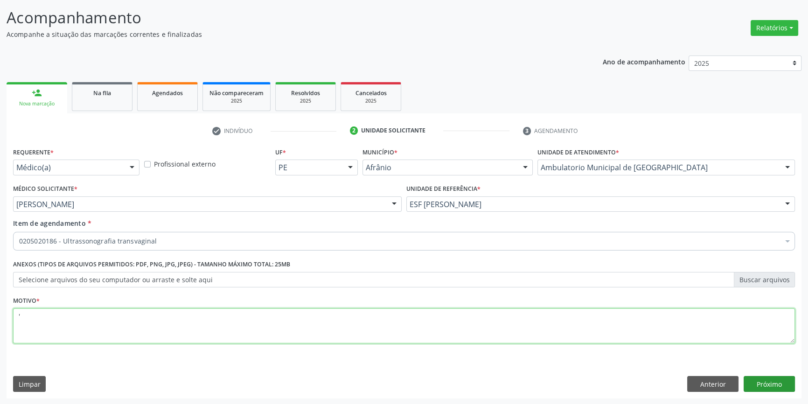
type textarea "'"
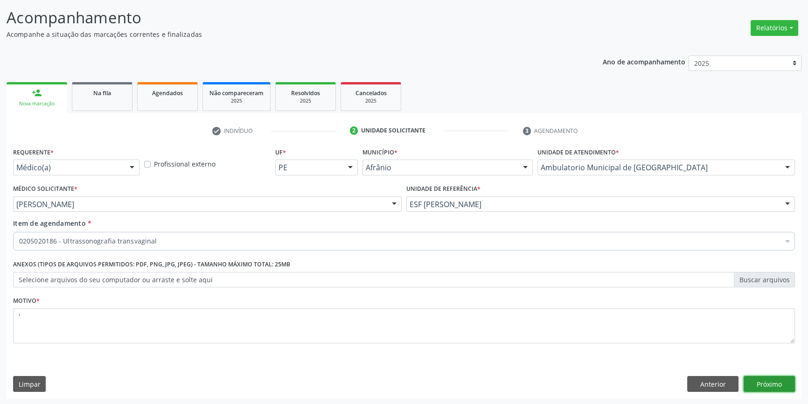
click at [775, 387] on button "Próximo" at bounding box center [768, 384] width 51 height 16
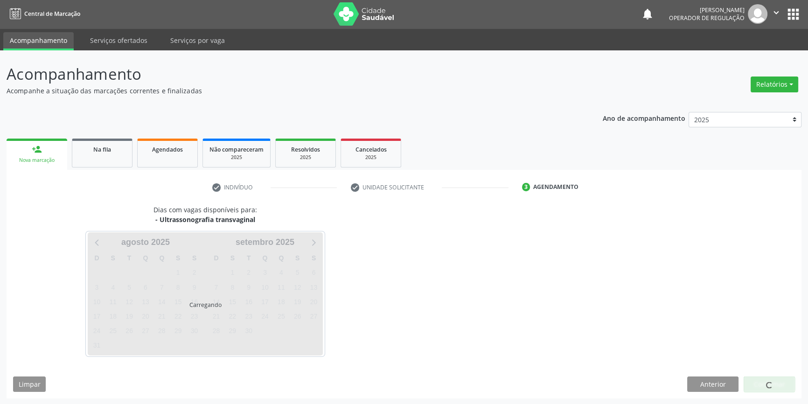
scroll to position [28, 0]
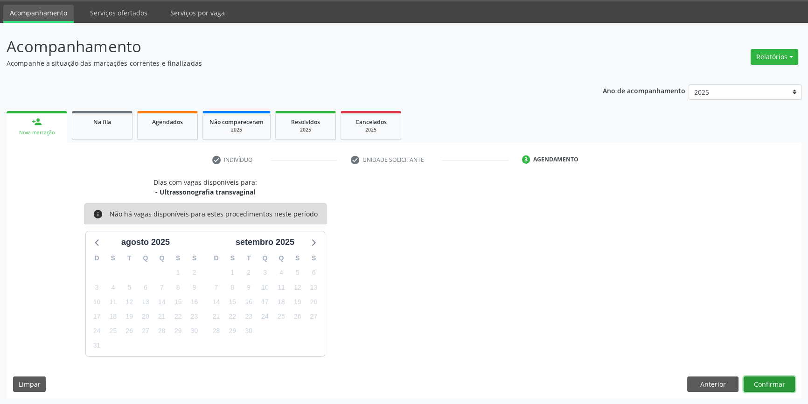
click at [775, 387] on button "Confirmar" at bounding box center [768, 384] width 51 height 16
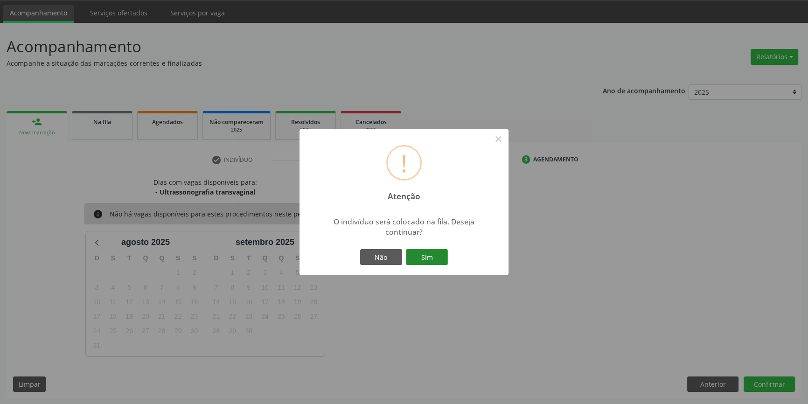
click at [427, 260] on button "Sim" at bounding box center [427, 257] width 42 height 16
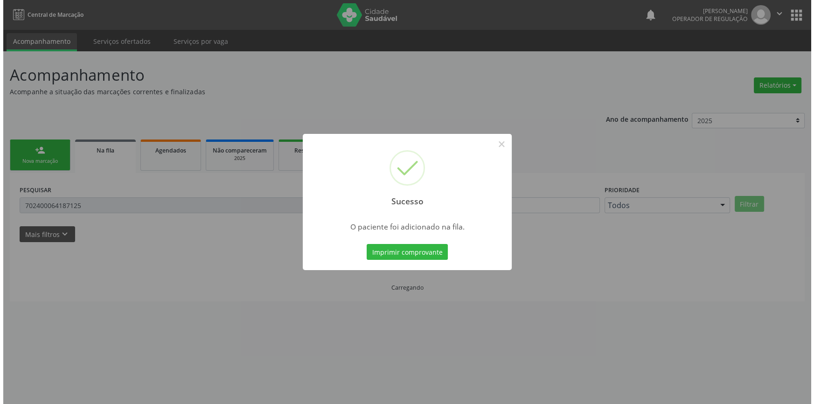
scroll to position [0, 0]
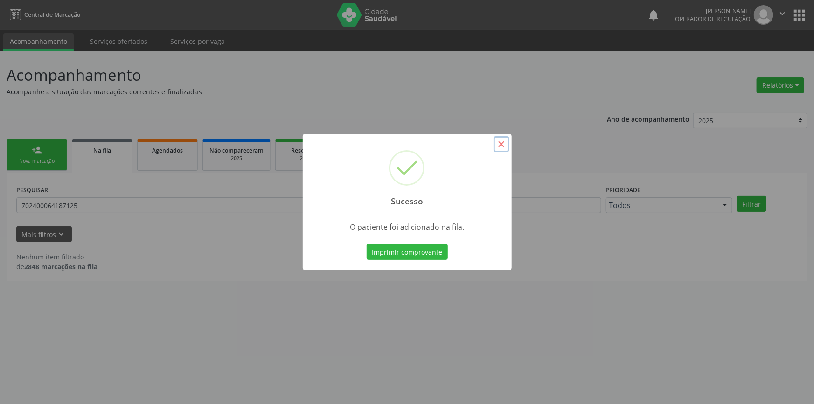
click at [502, 147] on button "×" at bounding box center [501, 144] width 16 height 16
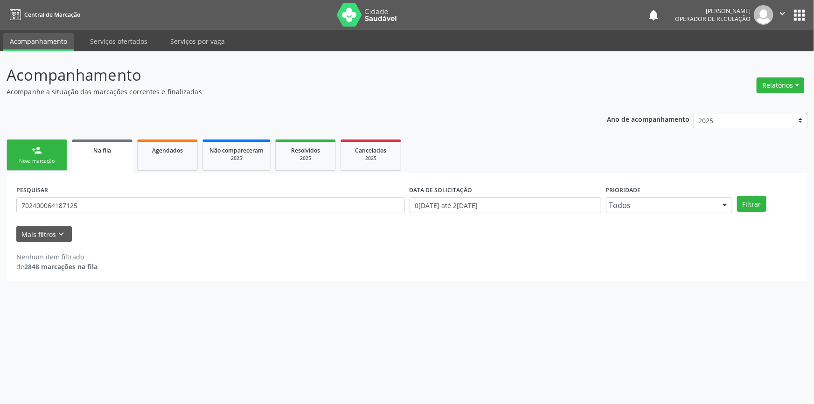
click at [36, 146] on div "person_add" at bounding box center [37, 150] width 10 height 10
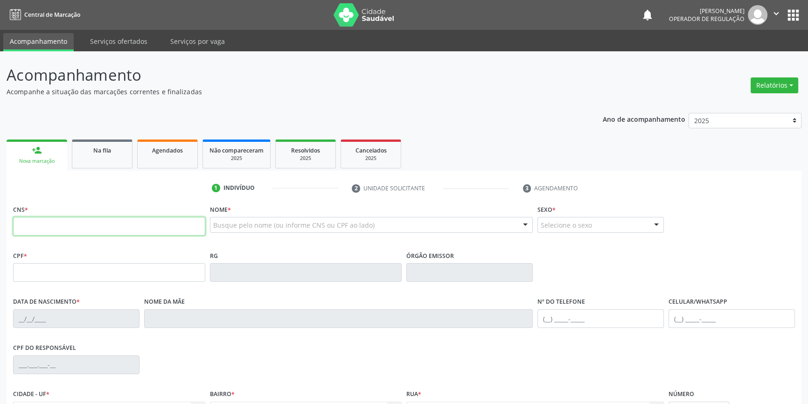
click at [59, 222] on input "text" at bounding box center [109, 226] width 192 height 19
type input "700 5013 2184 2856"
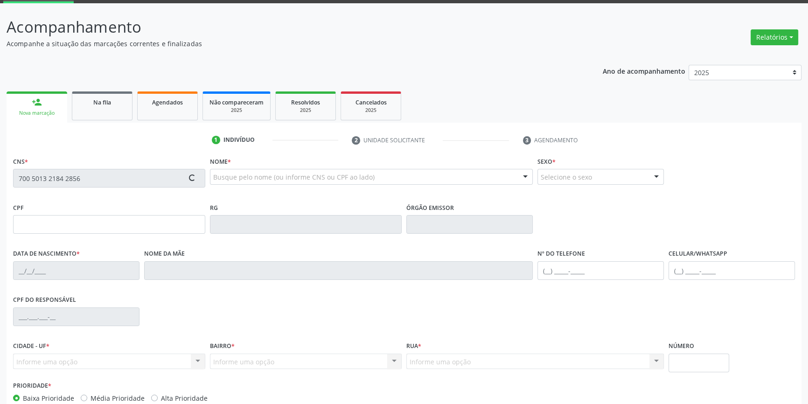
scroll to position [101, 0]
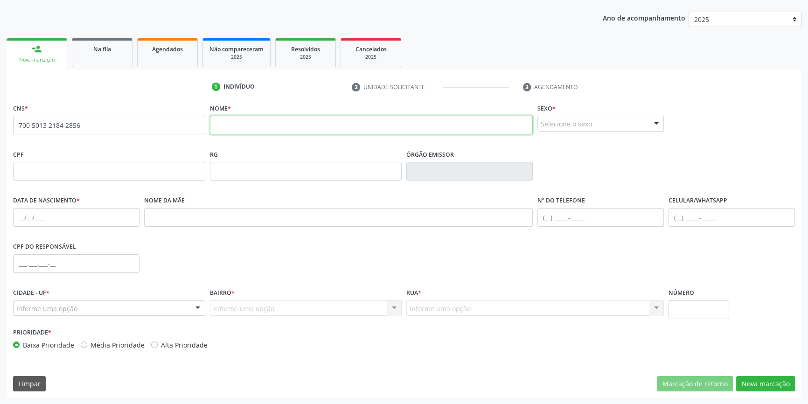
click at [277, 123] on input "text" at bounding box center [371, 125] width 323 height 19
type input "TEREZA RODRIGUES BEZERRA"
click at [571, 117] on div "Selecione o sexo" at bounding box center [600, 124] width 126 height 16
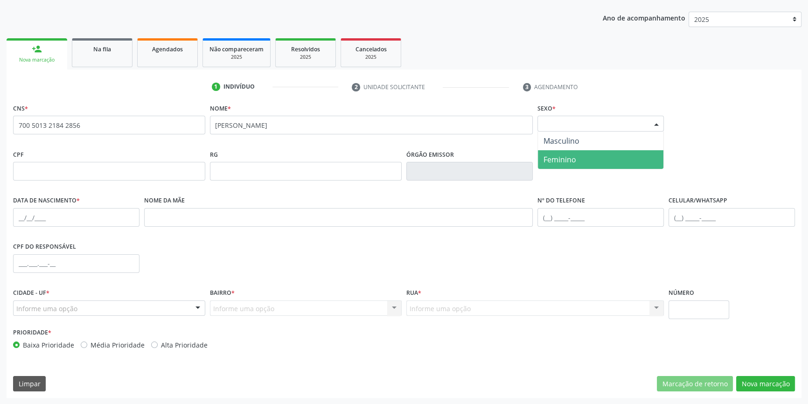
click at [573, 151] on span "Feminino" at bounding box center [600, 159] width 125 height 19
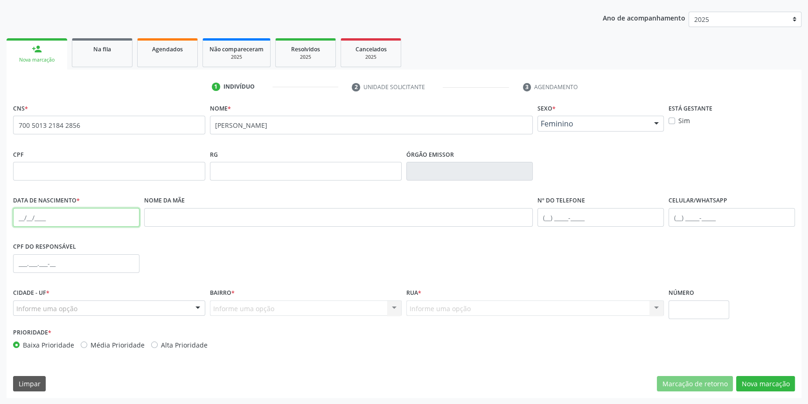
drag, startPoint x: 21, startPoint y: 218, endPoint x: 47, endPoint y: 214, distance: 26.4
click at [28, 217] on input "text" at bounding box center [76, 217] width 126 height 19
type input "21/03/1952"
click at [84, 307] on div "Informe uma opção" at bounding box center [109, 308] width 192 height 16
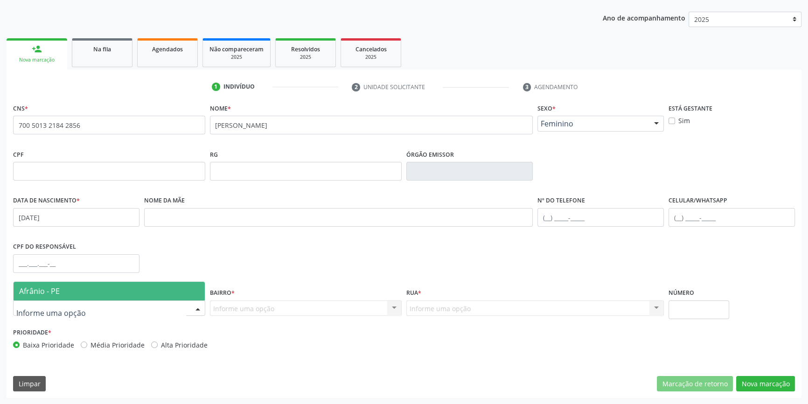
click at [84, 290] on span "Afrânio - PE" at bounding box center [109, 291] width 191 height 19
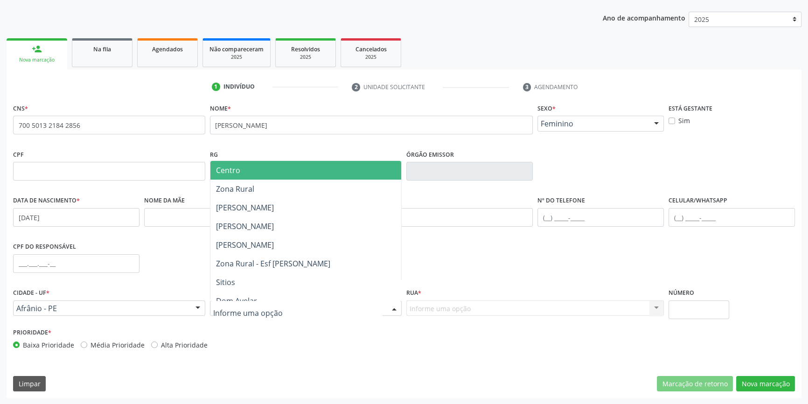
type input "S"
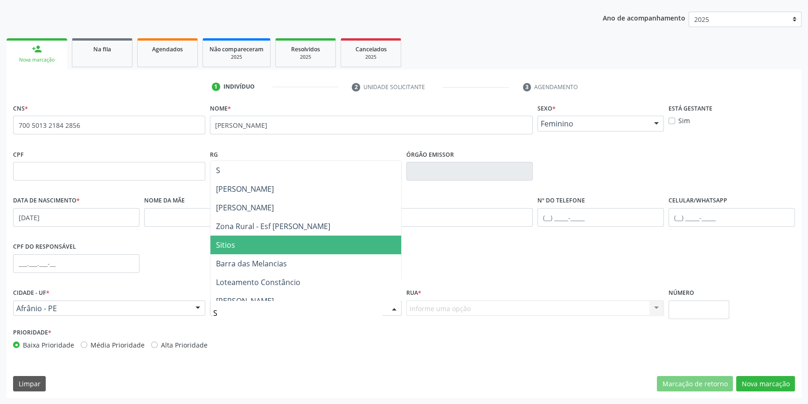
click at [241, 249] on span "Sitios" at bounding box center [305, 244] width 191 height 19
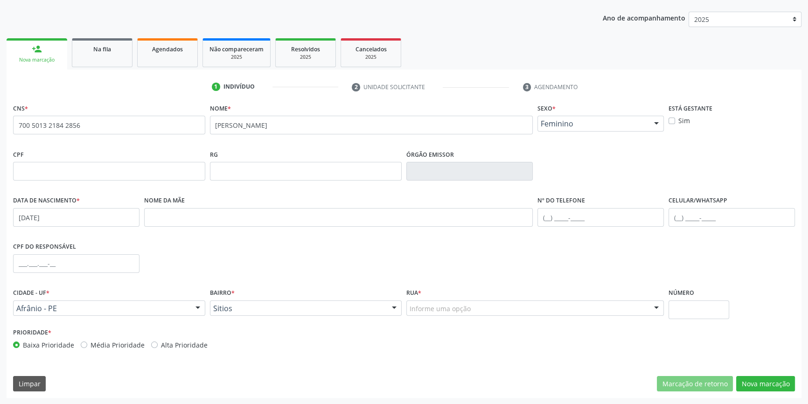
click at [424, 300] on div "Informe uma opção" at bounding box center [534, 308] width 257 height 16
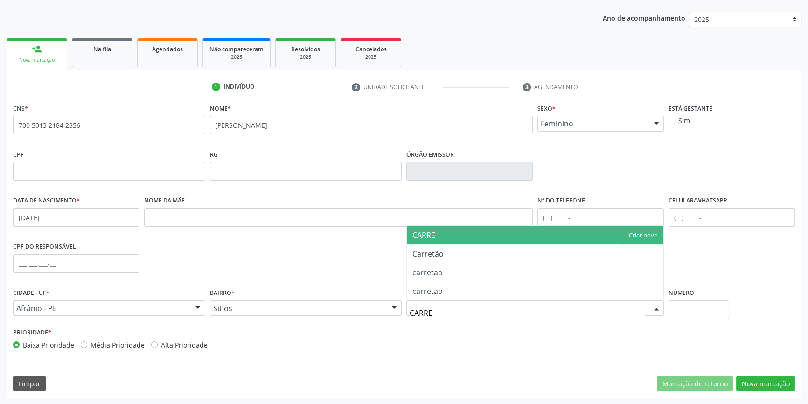
type input "CARRET"
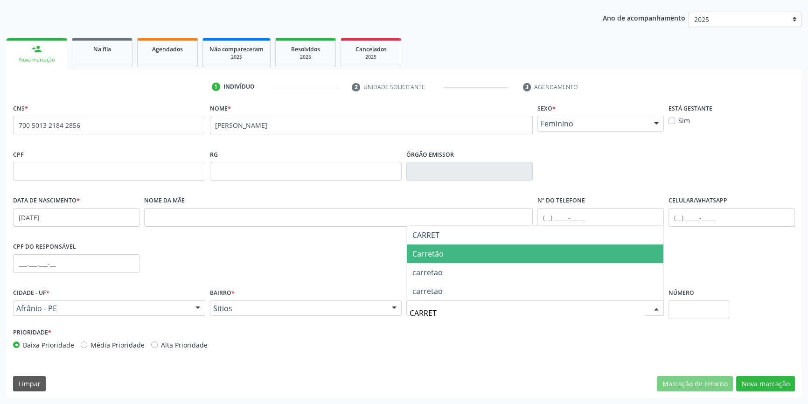
click at [455, 258] on span "Carretão" at bounding box center [535, 253] width 256 height 19
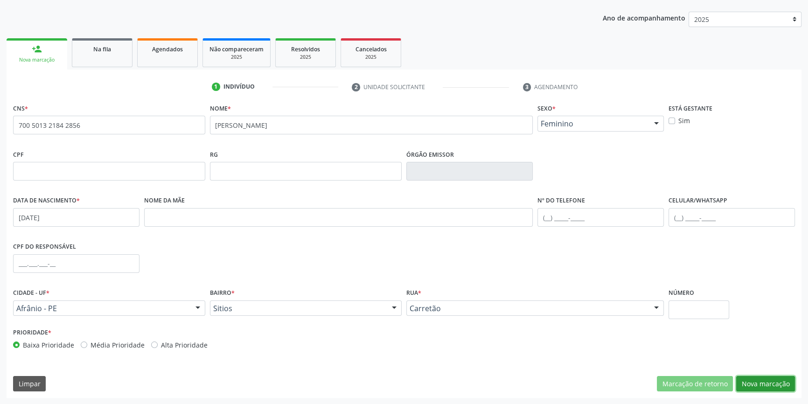
click at [777, 381] on button "Nova marcação" at bounding box center [765, 384] width 59 height 16
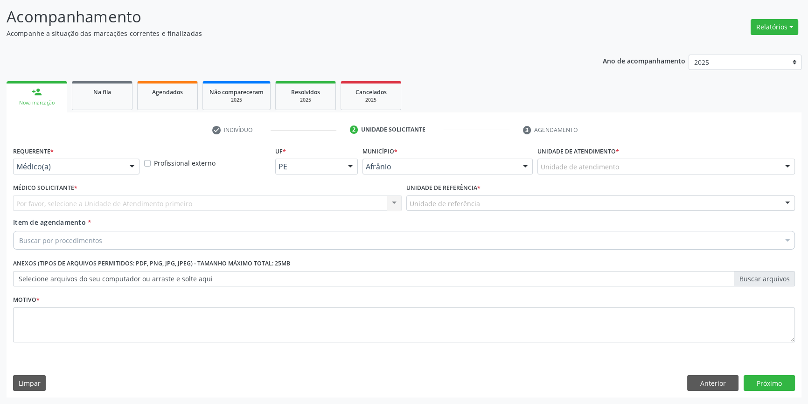
scroll to position [57, 0]
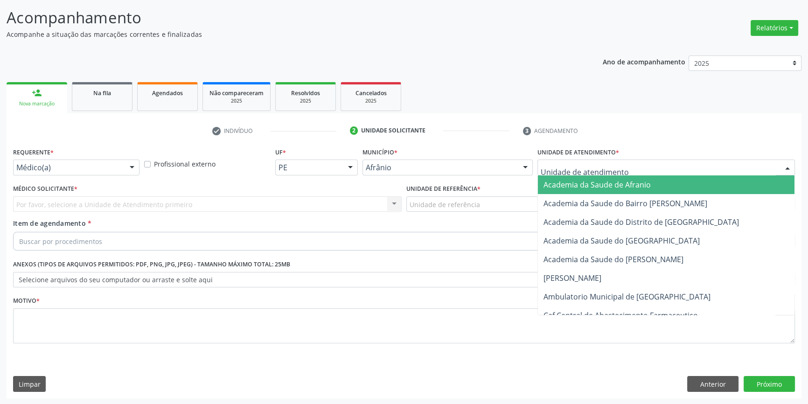
click at [614, 161] on div at bounding box center [665, 167] width 257 height 16
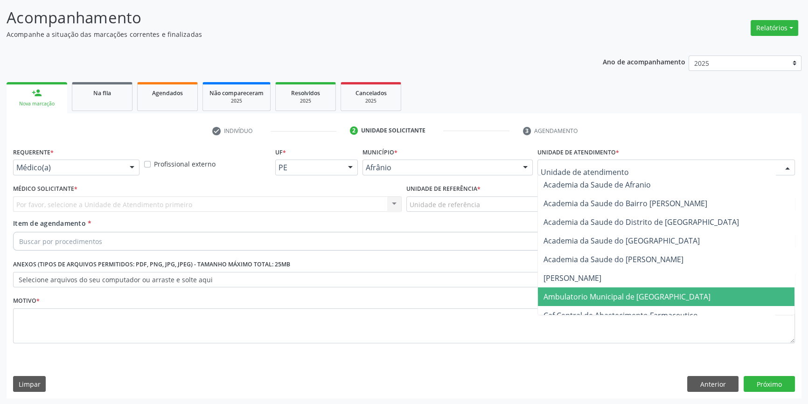
click at [593, 295] on span "Ambulatorio Municipal de [GEOGRAPHIC_DATA]" at bounding box center [626, 296] width 167 height 10
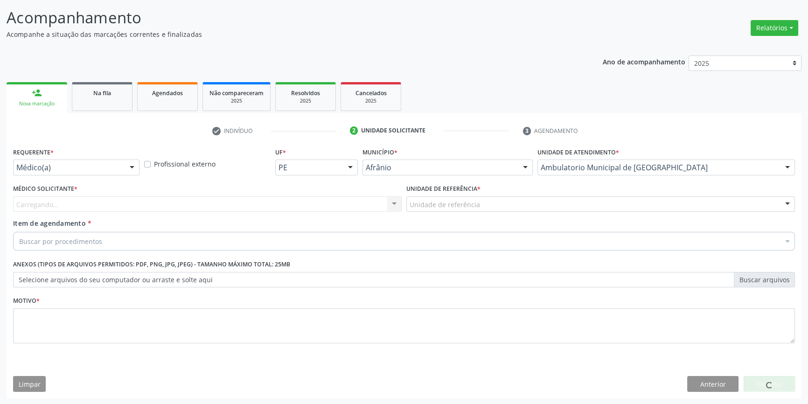
click at [498, 212] on div "Unidade de referência * Unidade de referência ESF de Extrema ESF de Barra das M…" at bounding box center [600, 200] width 393 height 36
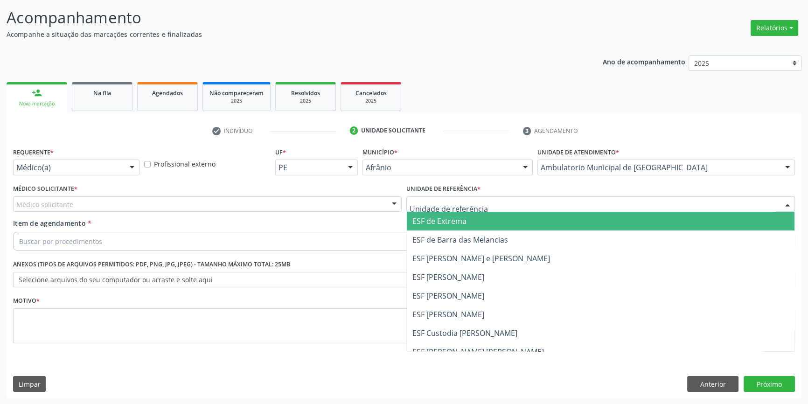
click at [484, 203] on div at bounding box center [600, 204] width 388 height 16
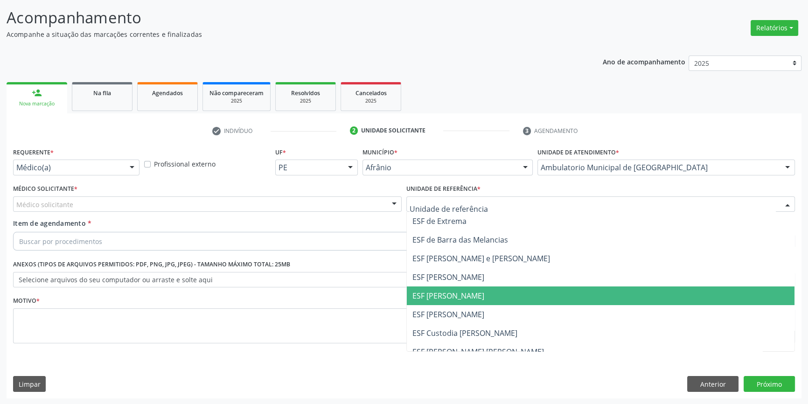
drag, startPoint x: 461, startPoint y: 294, endPoint x: 378, endPoint y: 259, distance: 89.9
click at [456, 293] on span "ESF [PERSON_NAME]" at bounding box center [448, 295] width 72 height 10
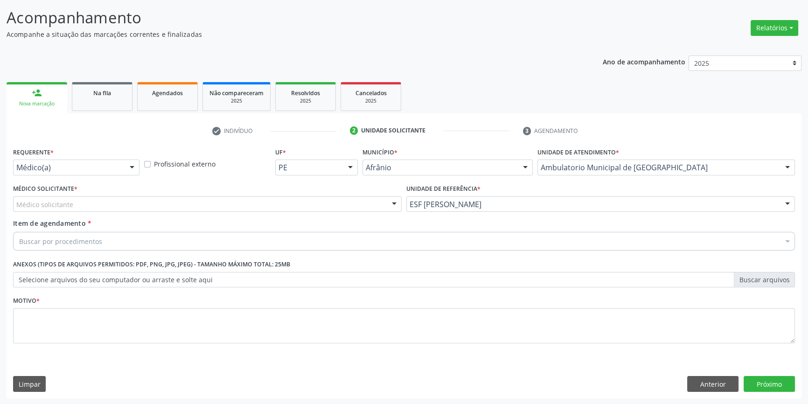
click at [247, 209] on div "Médico solicitante" at bounding box center [207, 204] width 388 height 16
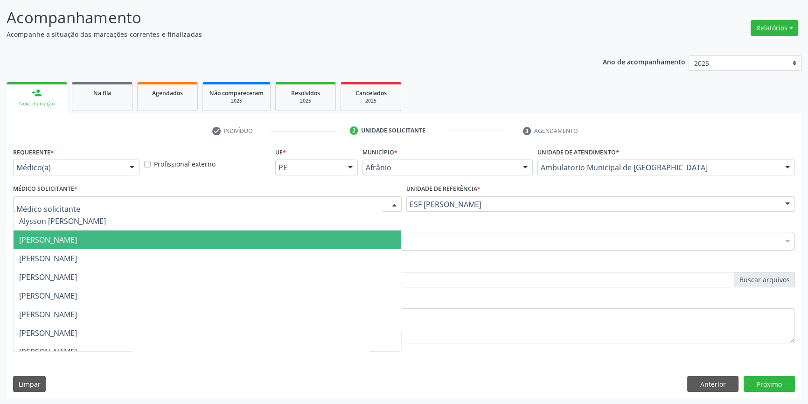
click at [140, 239] on span "[PERSON_NAME]" at bounding box center [207, 239] width 387 height 19
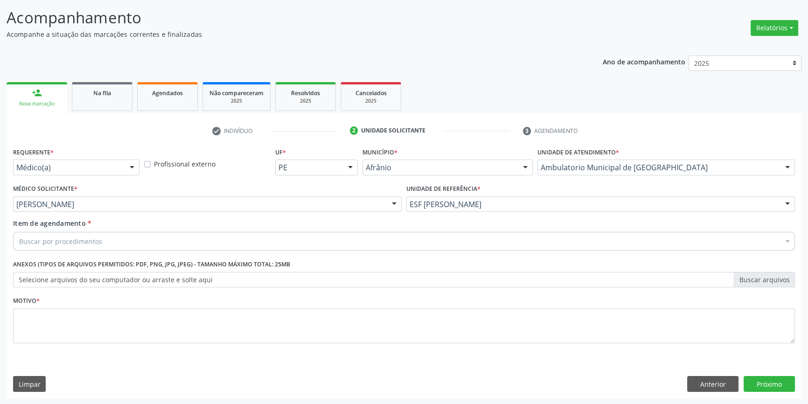
click at [111, 248] on div "Buscar por procedimentos" at bounding box center [403, 241] width 781 height 19
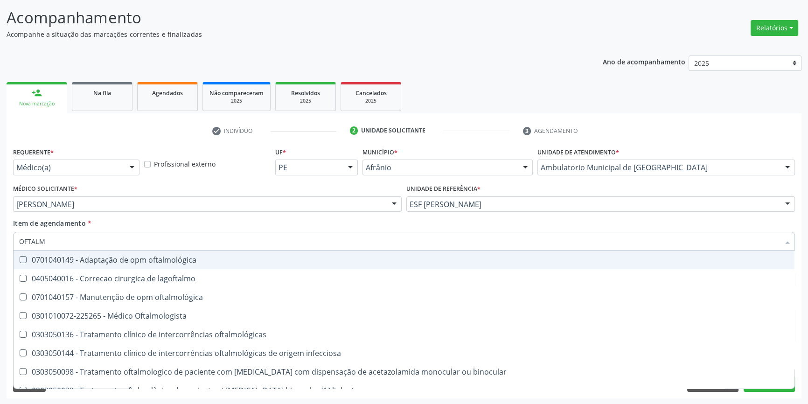
type input "OFTALMO"
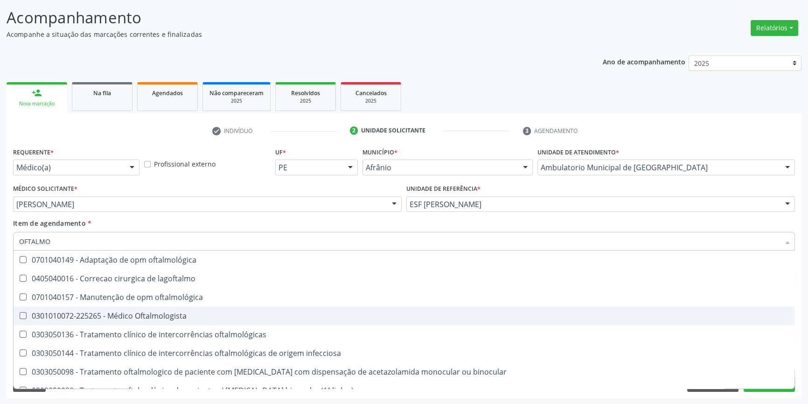
click at [171, 320] on span "0301010072-225265 - Médico Oftalmologista" at bounding box center [404, 315] width 781 height 19
checkbox Oftalmologista "true"
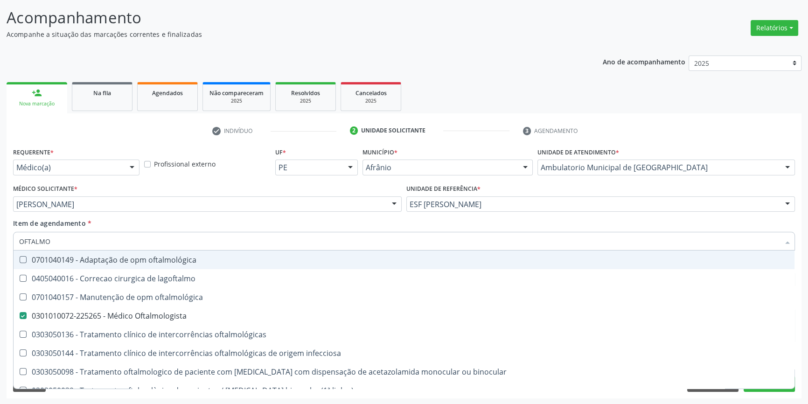
click at [134, 220] on div "Item de agendamento * OFTALMO Desfazer seleção 0701040149 - Adaptação de opm of…" at bounding box center [403, 232] width 781 height 29
checkbox lagoftalmo "true"
checkbox Oftalmologista "false"
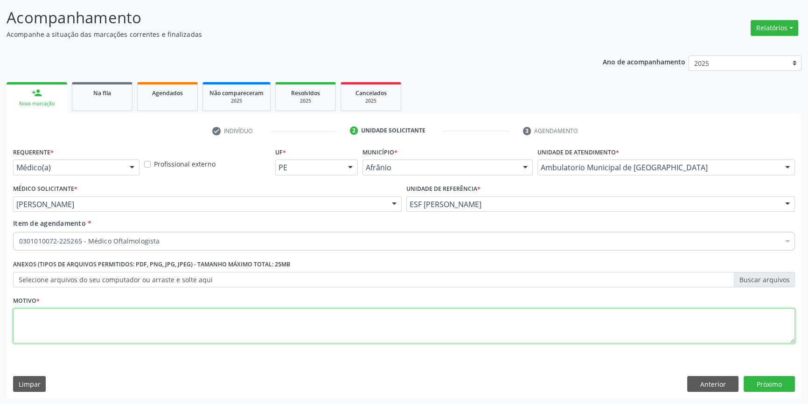
click at [88, 333] on textarea at bounding box center [403, 325] width 781 height 35
type textarea "RETORNO"
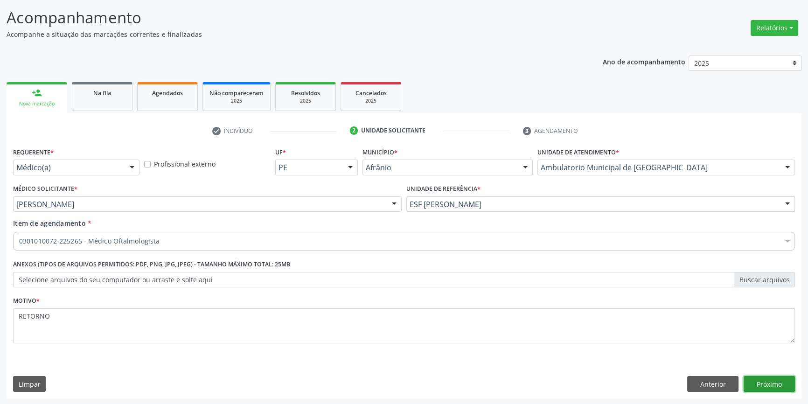
click at [777, 381] on button "Próximo" at bounding box center [768, 384] width 51 height 16
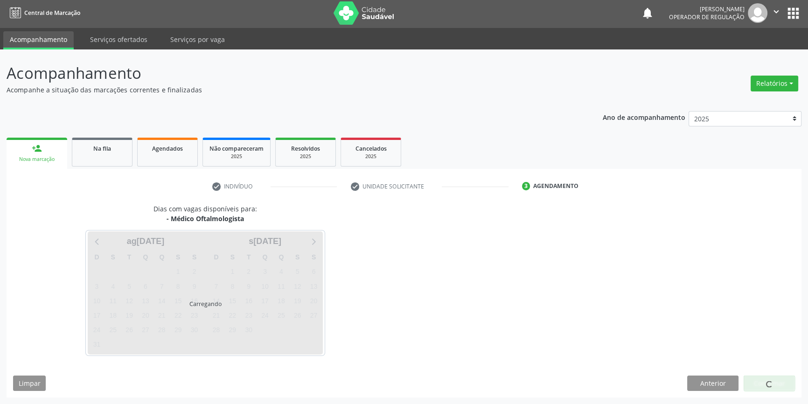
scroll to position [1, 0]
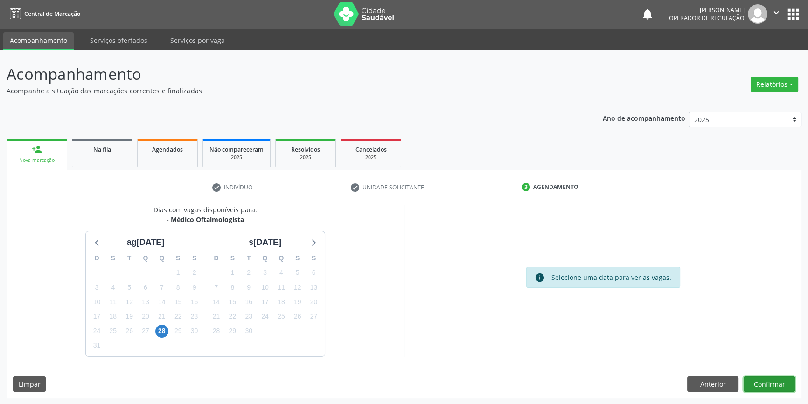
click at [761, 380] on button "Confirmar" at bounding box center [768, 384] width 51 height 16
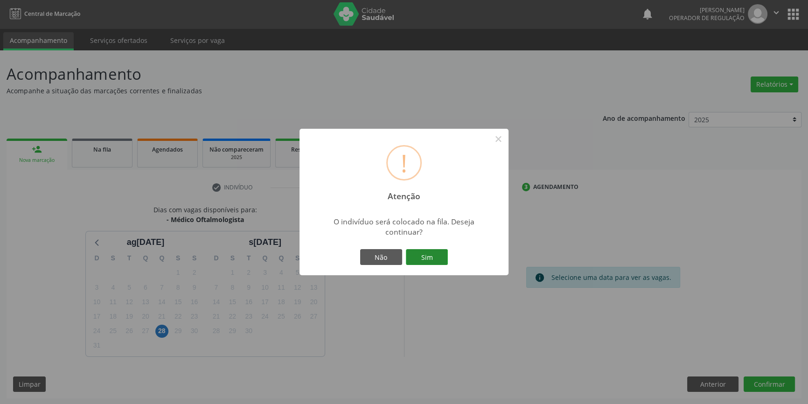
click at [444, 256] on button "Sim" at bounding box center [427, 257] width 42 height 16
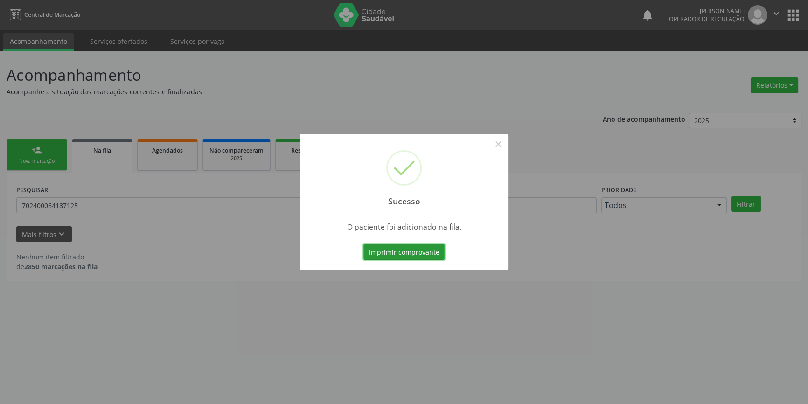
scroll to position [0, 0]
click at [500, 146] on button "×" at bounding box center [501, 144] width 16 height 16
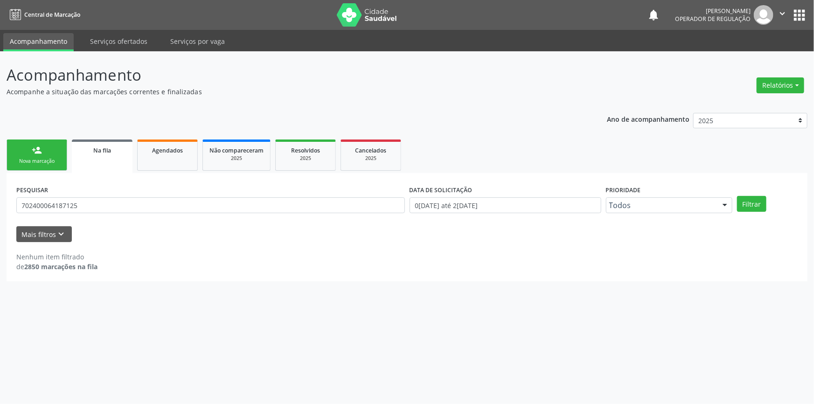
click at [54, 158] on div "Nova marcação" at bounding box center [37, 161] width 47 height 7
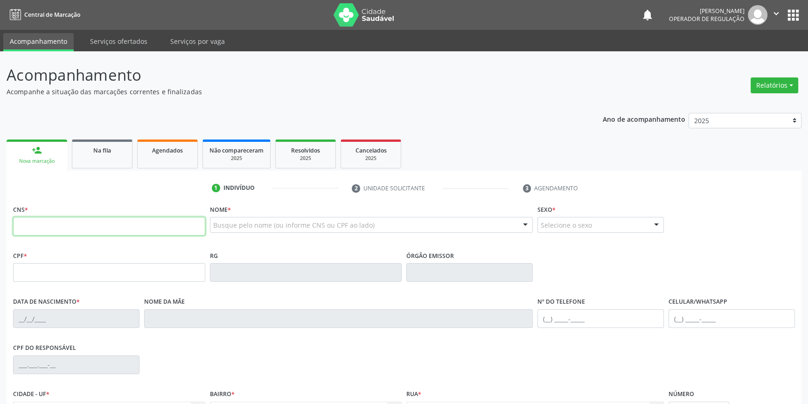
click at [61, 231] on input "text" at bounding box center [109, 226] width 192 height 19
click at [62, 229] on input "text" at bounding box center [109, 226] width 192 height 19
type input "703 0038 9648 6577"
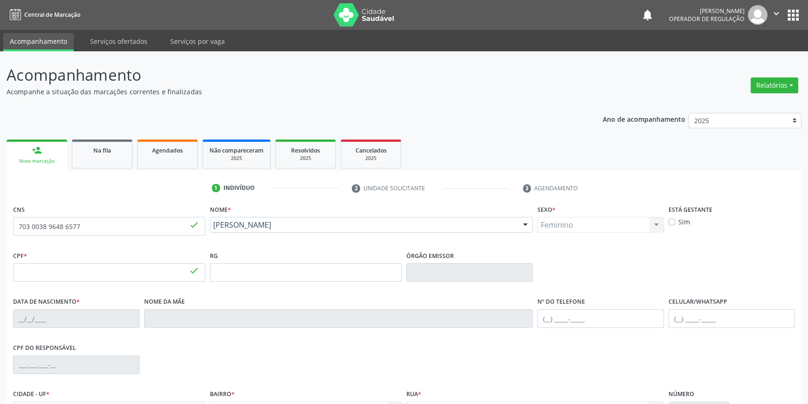
type input "136.563.604-64"
type input "15/09/2004"
type input "Benita da Silva Bezerra"
type input "(87) 98876-2326"
type input "(87) 98866-0625"
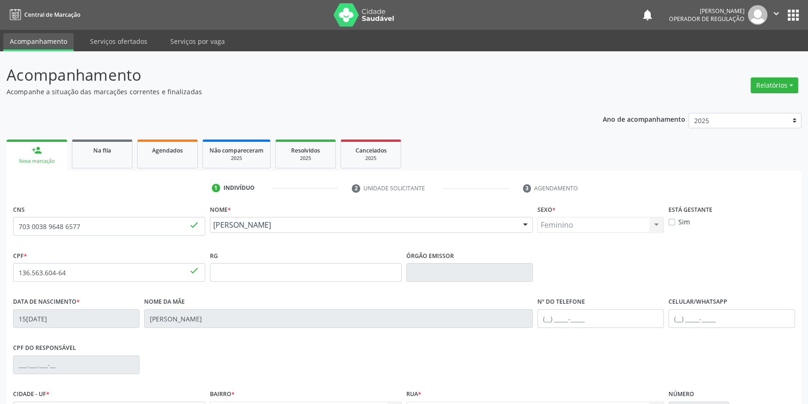
type input "040.318.764-83"
type input "S/N"
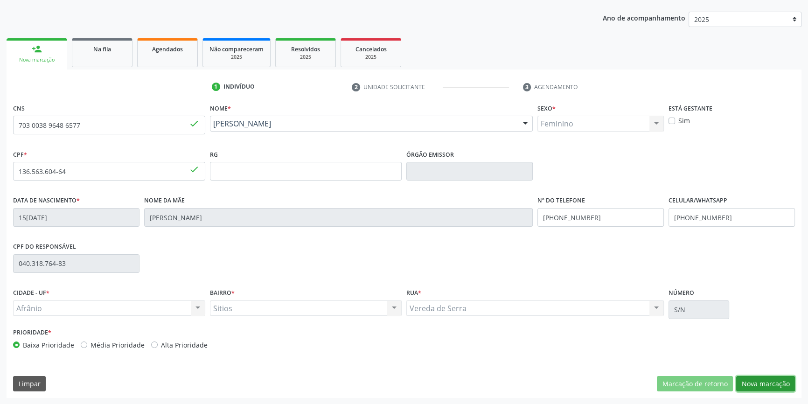
click at [754, 384] on button "Nova marcação" at bounding box center [765, 384] width 59 height 16
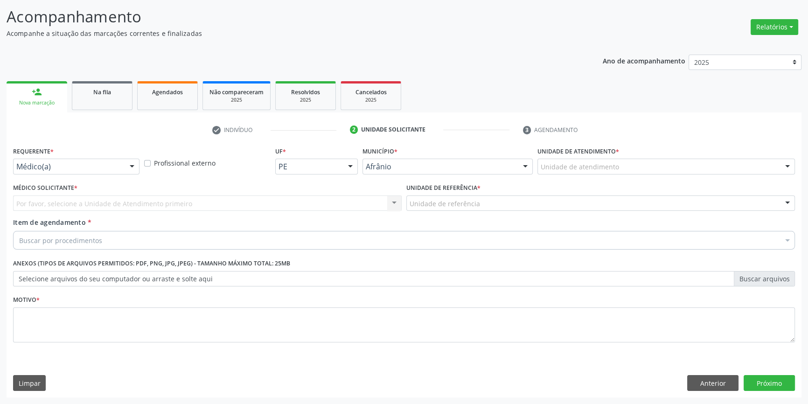
scroll to position [57, 0]
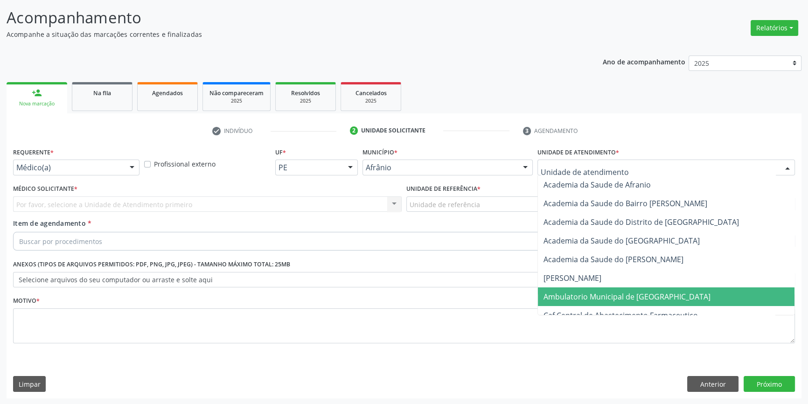
click at [583, 294] on span "Ambulatorio Municipal de [GEOGRAPHIC_DATA]" at bounding box center [626, 296] width 167 height 10
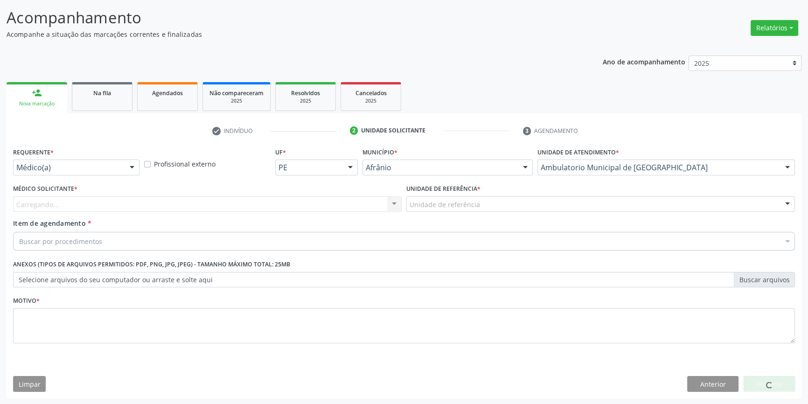
click at [478, 200] on div "Unidade de referência" at bounding box center [600, 204] width 388 height 16
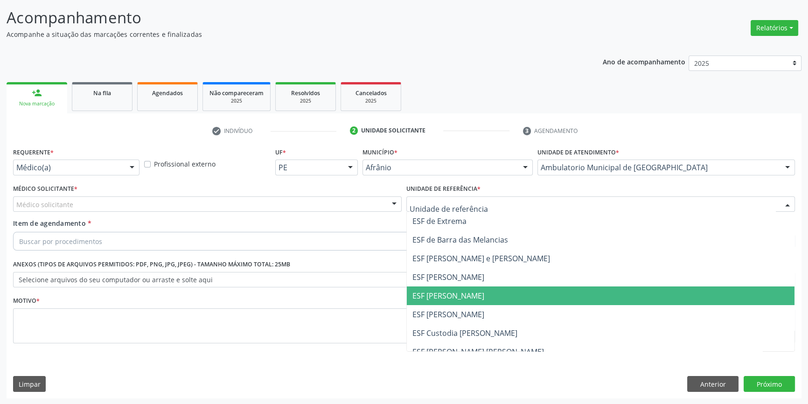
click at [456, 302] on span "ESF [PERSON_NAME]" at bounding box center [600, 295] width 387 height 19
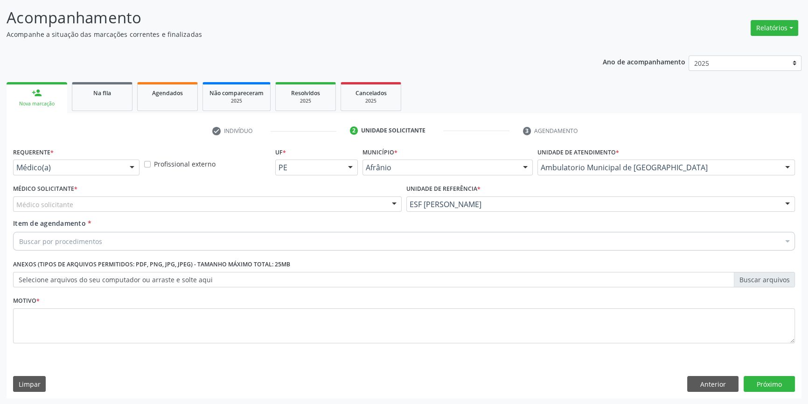
click at [257, 209] on div "Médico solicitante" at bounding box center [207, 204] width 388 height 16
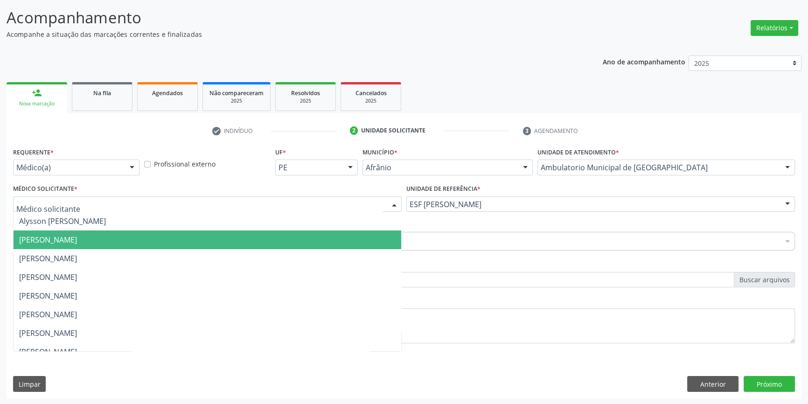
click at [138, 239] on span "[PERSON_NAME]" at bounding box center [207, 239] width 387 height 19
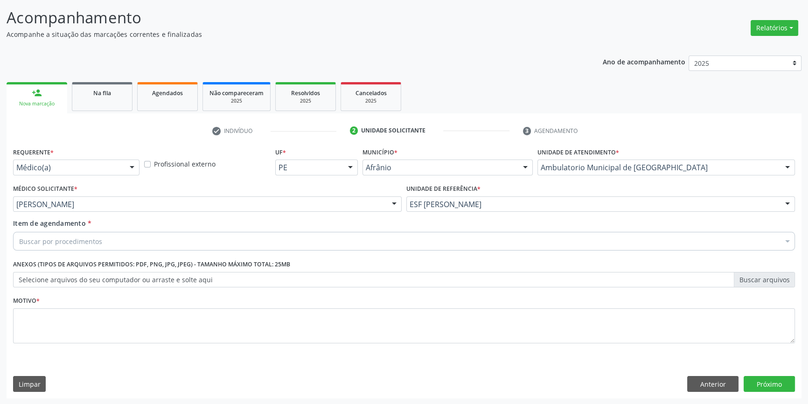
click at [138, 239] on div "Requerente * Médico(a) Médico(a) Enfermeiro(a) Paciente Nenhum resultado encont…" at bounding box center [403, 250] width 781 height 211
click at [138, 239] on div "Buscar por procedimentos" at bounding box center [403, 241] width 781 height 19
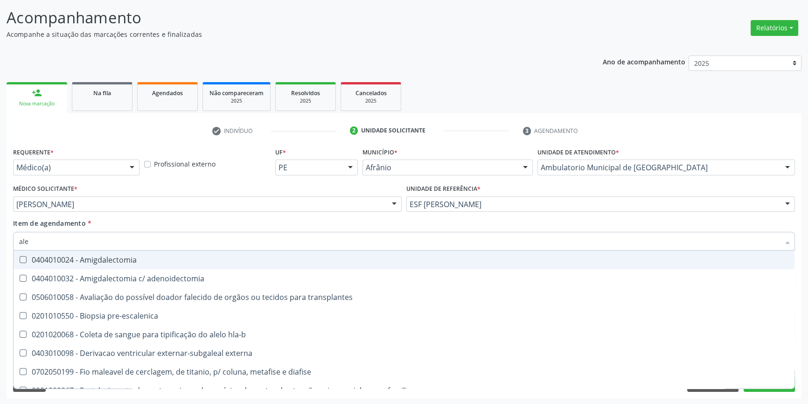
type input "aler"
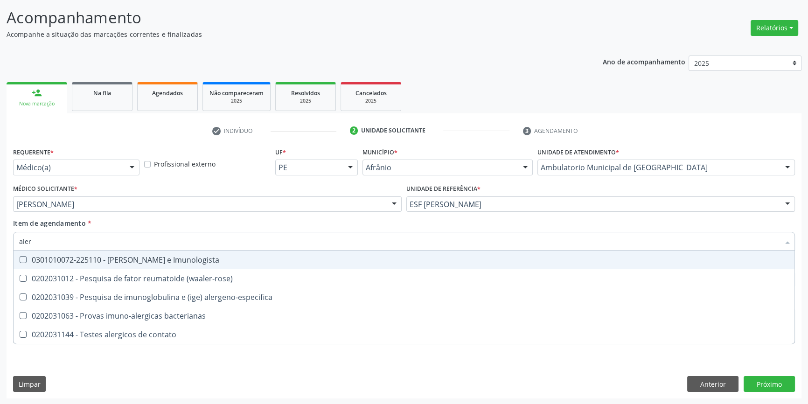
click at [170, 261] on div "0301010072-225110 - Médico Alergista e Imunologista" at bounding box center [403, 259] width 769 height 7
checkbox Imunologista "true"
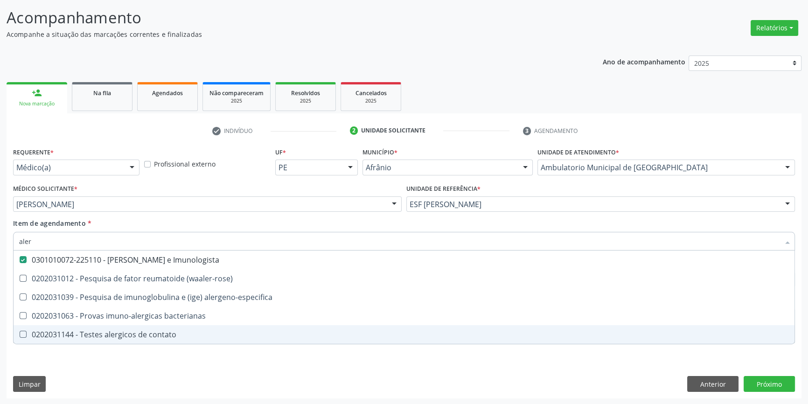
click at [182, 370] on div "Requerente * Médico(a) Médico(a) Enfermeiro(a) Paciente Nenhum resultado encont…" at bounding box center [404, 271] width 795 height 253
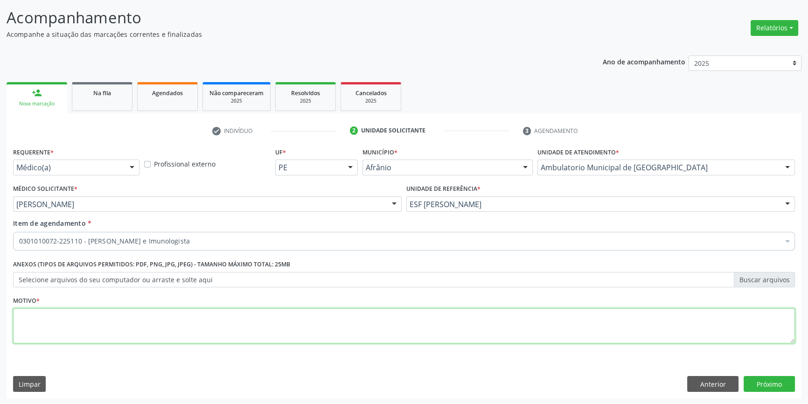
click at [126, 334] on textarea at bounding box center [403, 325] width 781 height 35
type textarea "dermatite alergica refratária e tratamento"
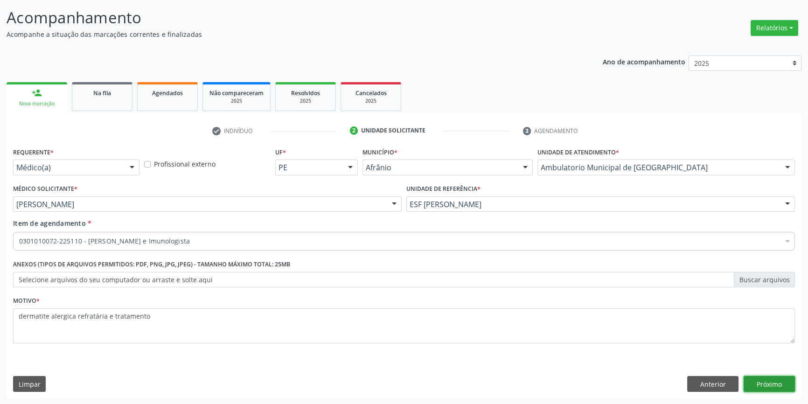
click at [761, 383] on button "Próximo" at bounding box center [768, 384] width 51 height 16
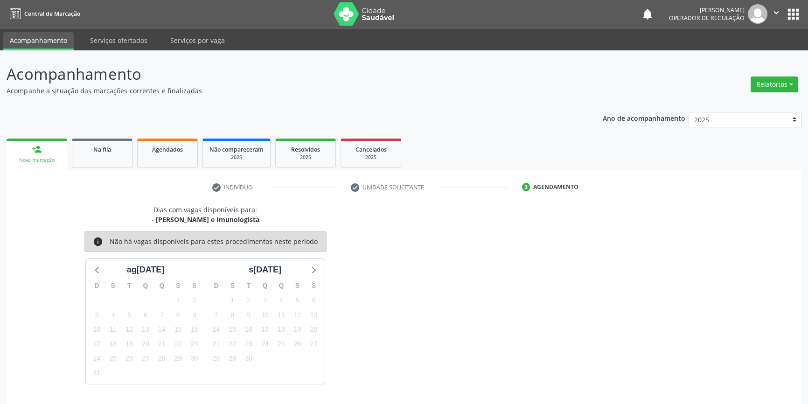
scroll to position [28, 0]
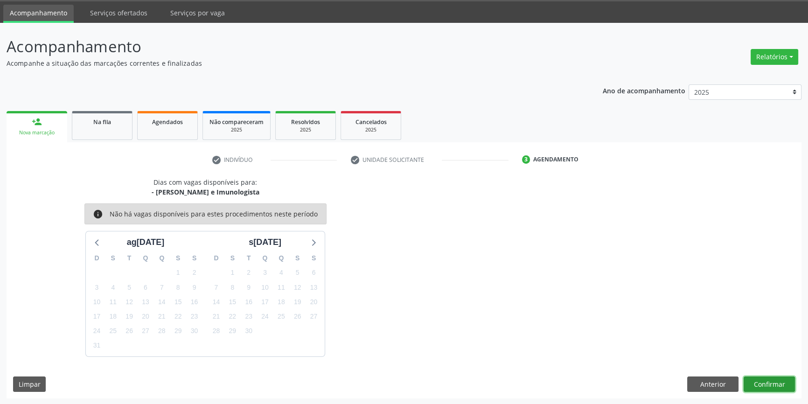
click at [773, 385] on button "Confirmar" at bounding box center [768, 384] width 51 height 16
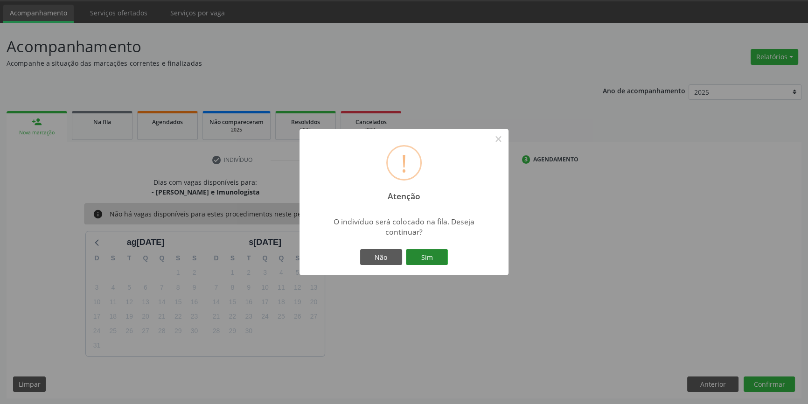
click at [437, 257] on button "Sim" at bounding box center [427, 257] width 42 height 16
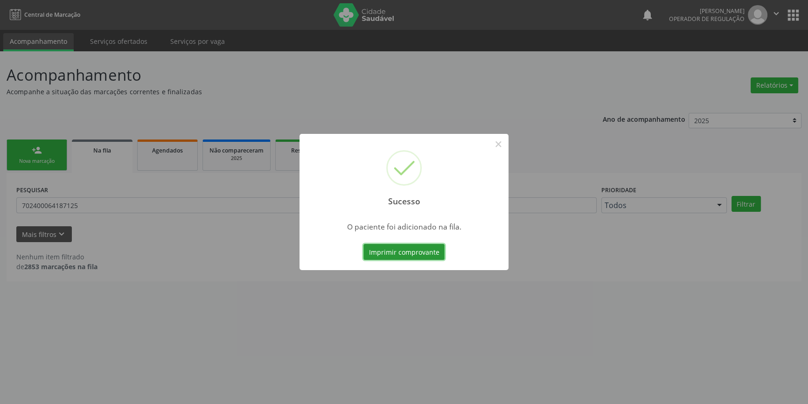
scroll to position [0, 0]
click at [504, 146] on button "×" at bounding box center [501, 144] width 16 height 16
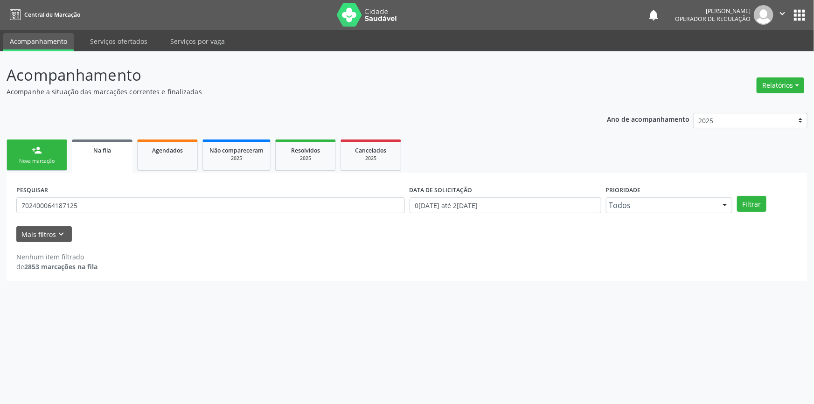
click at [46, 157] on link "person_add Nova marcação" at bounding box center [37, 154] width 61 height 31
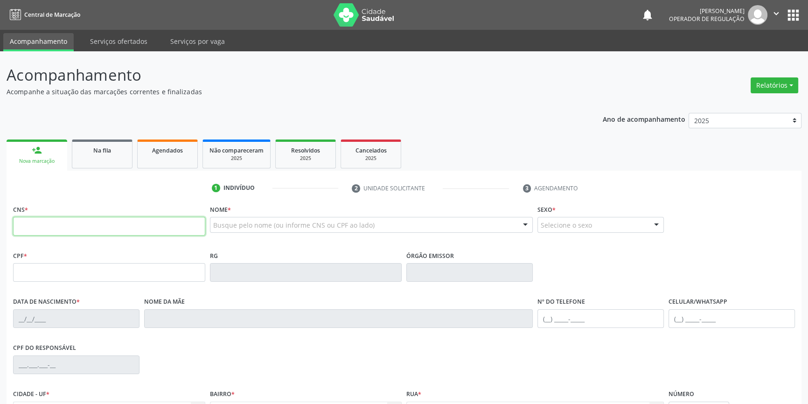
click at [65, 230] on input "text" at bounding box center [109, 226] width 192 height 19
type input "700 1029 7076 7817"
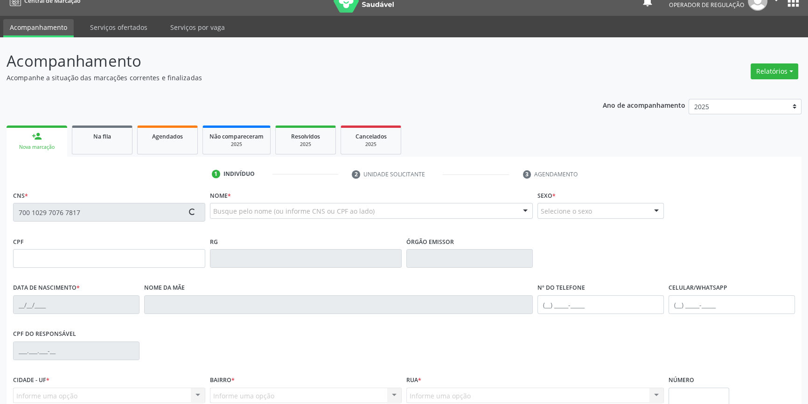
type input "114.174.164-40"
type input "09/07/1993"
type input "Agenilda Coelho Ribeiro"
type input "(87) 98162-4259"
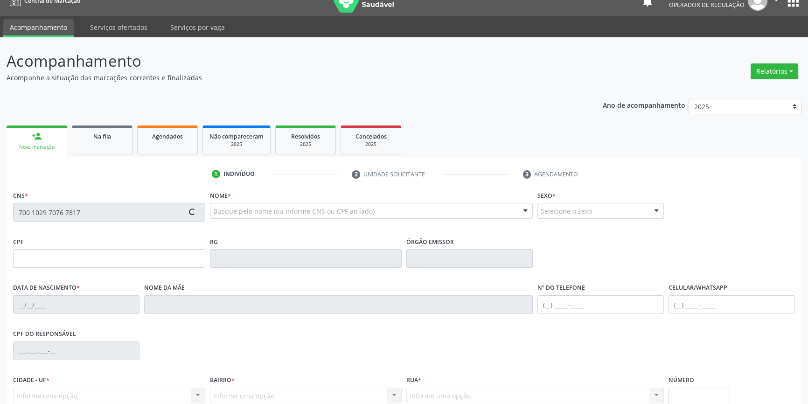
type input "063.036.814-76"
type input "S/N"
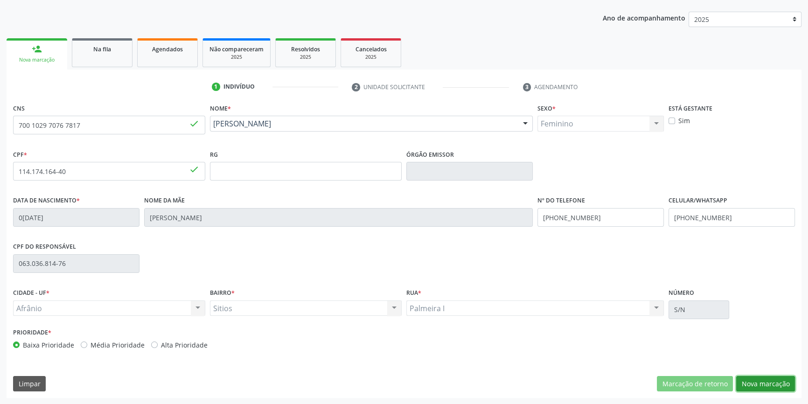
click at [761, 386] on button "Nova marcação" at bounding box center [765, 384] width 59 height 16
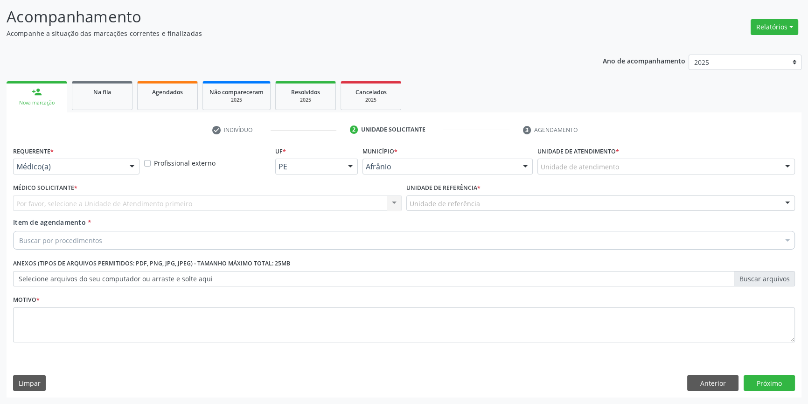
scroll to position [57, 0]
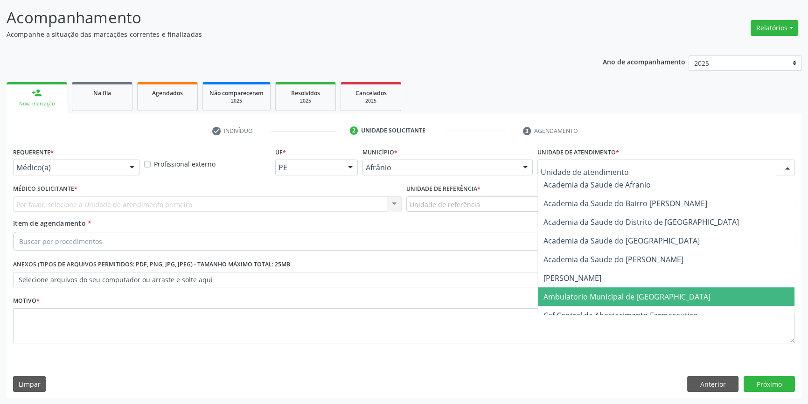
click at [564, 298] on span "Ambulatorio Municipal de [GEOGRAPHIC_DATA]" at bounding box center [626, 296] width 167 height 10
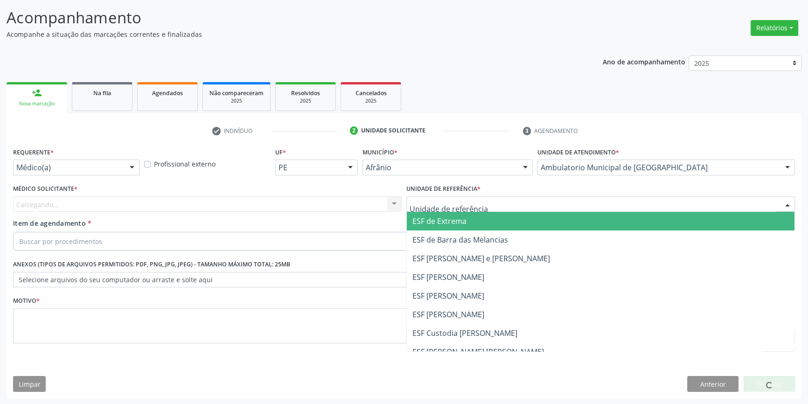
click at [479, 201] on div at bounding box center [600, 204] width 388 height 16
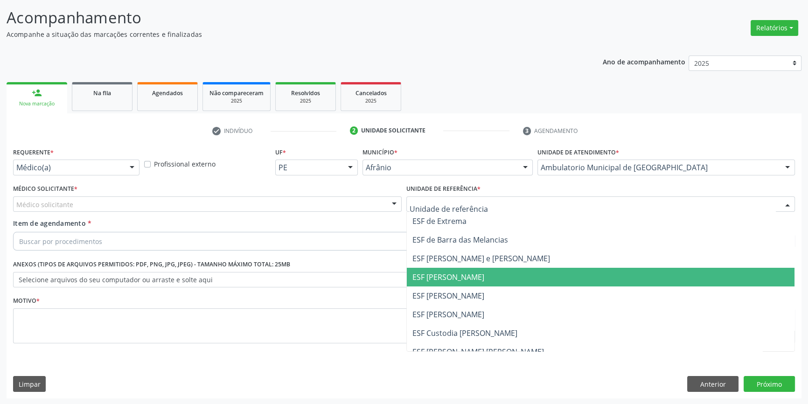
drag, startPoint x: 456, startPoint y: 292, endPoint x: 368, endPoint y: 242, distance: 101.0
click at [454, 293] on span "ESF [PERSON_NAME]" at bounding box center [448, 295] width 72 height 10
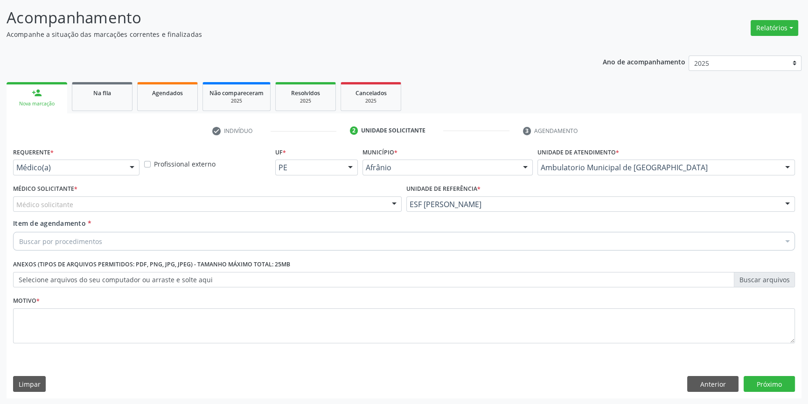
click at [219, 205] on div "Médico solicitante" at bounding box center [207, 204] width 388 height 16
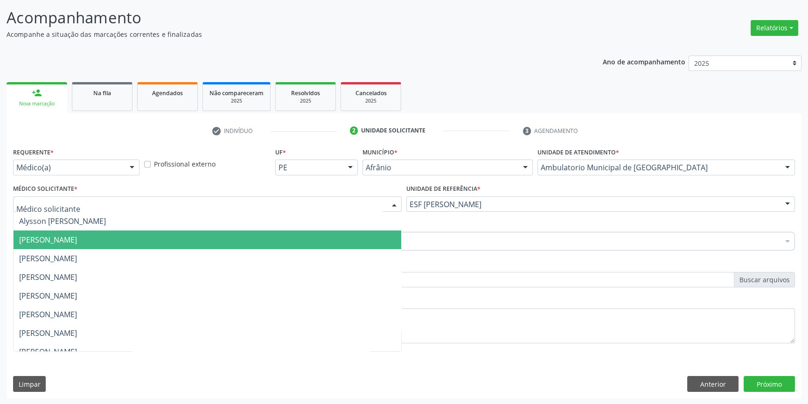
click at [77, 242] on span "[PERSON_NAME]" at bounding box center [48, 240] width 58 height 10
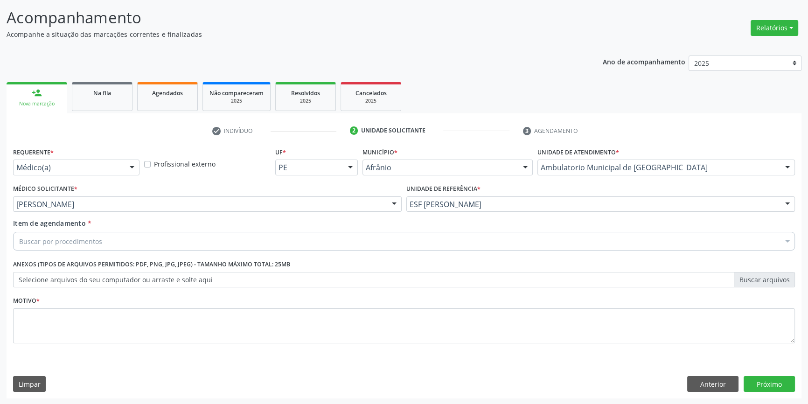
click at [120, 242] on div "Buscar por procedimentos" at bounding box center [403, 241] width 781 height 19
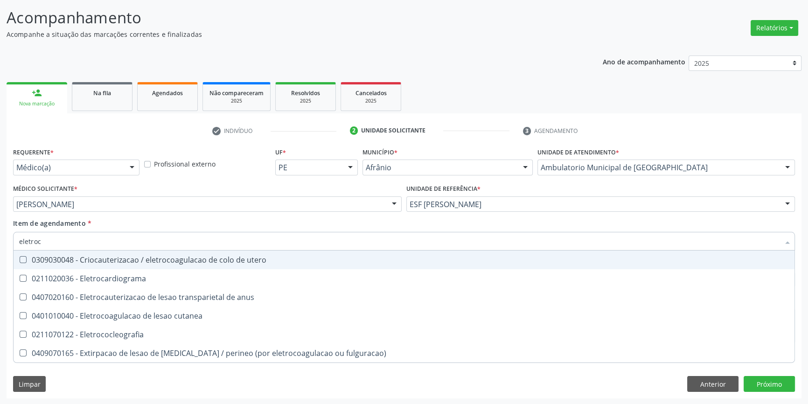
type input "eletroca"
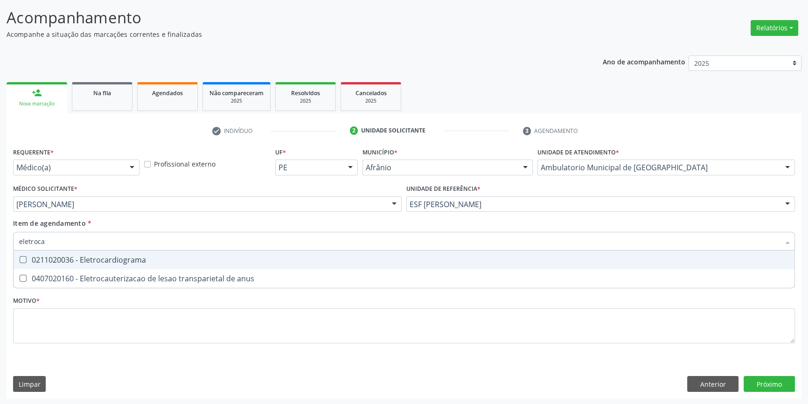
click at [125, 257] on div "0211020036 - Eletrocardiograma" at bounding box center [403, 259] width 769 height 7
checkbox Eletrocardiograma "true"
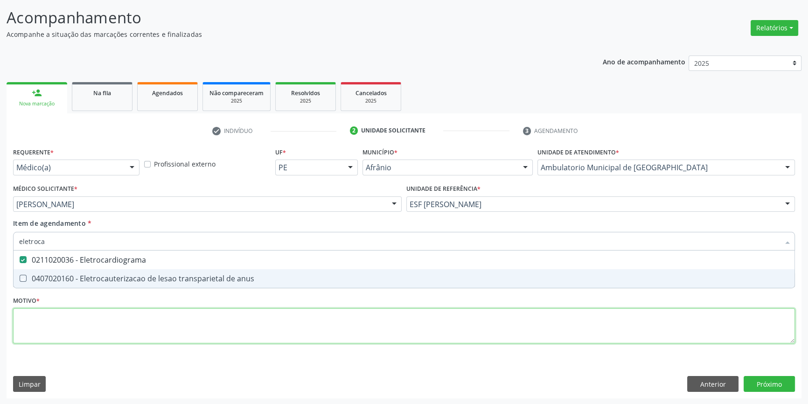
click at [115, 323] on div "Requerente * Médico(a) Médico(a) Enfermeiro(a) Paciente Nenhum resultado encont…" at bounding box center [403, 250] width 781 height 211
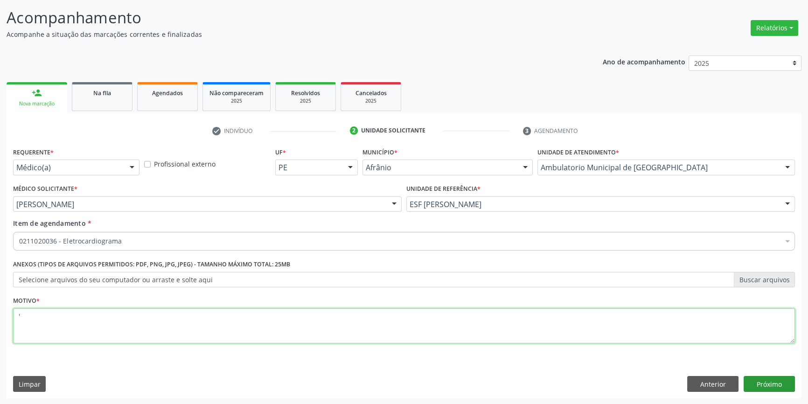
type textarea "'"
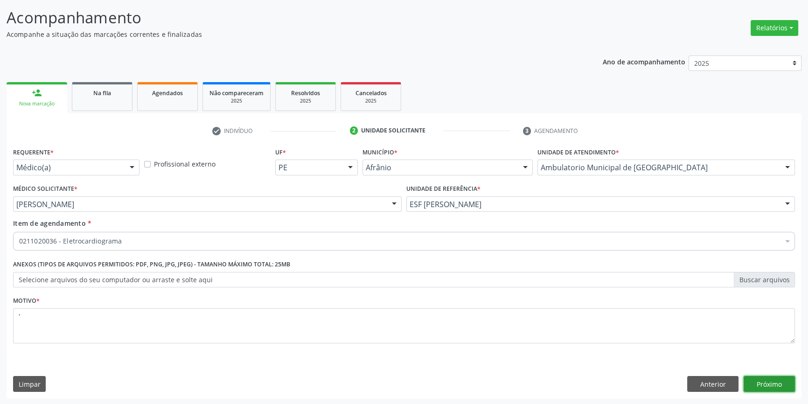
click at [760, 380] on button "Próximo" at bounding box center [768, 384] width 51 height 16
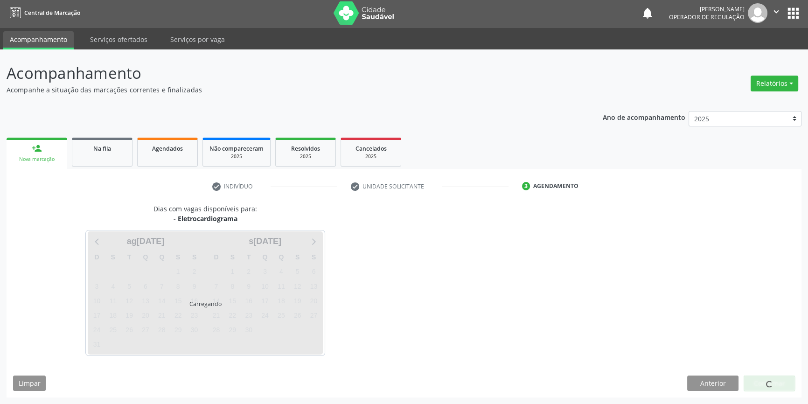
scroll to position [1, 0]
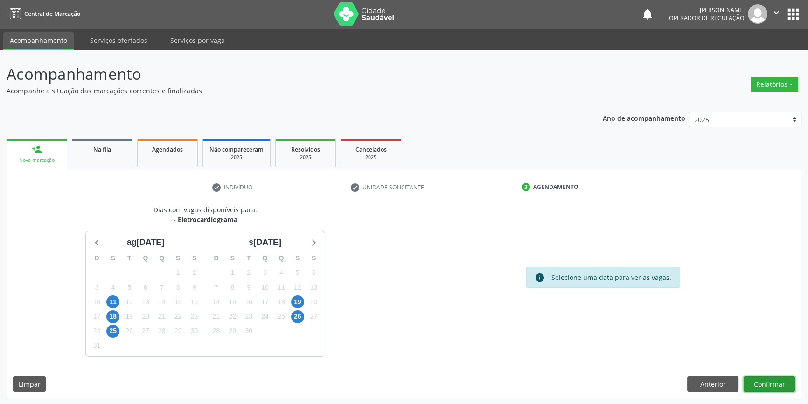
click at [766, 383] on button "Confirmar" at bounding box center [768, 384] width 51 height 16
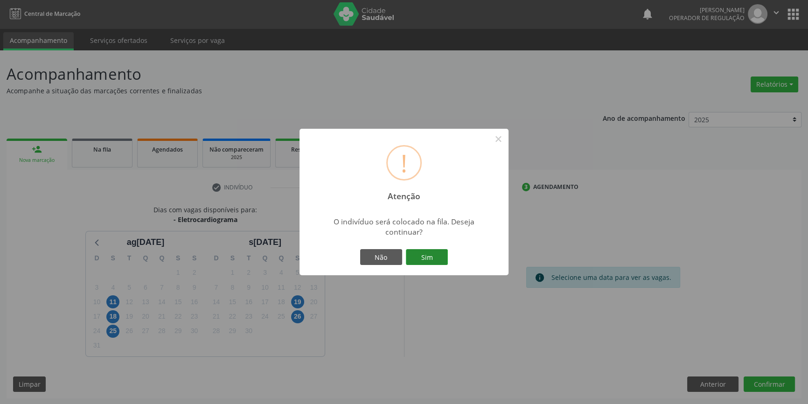
click at [433, 257] on button "Sim" at bounding box center [427, 257] width 42 height 16
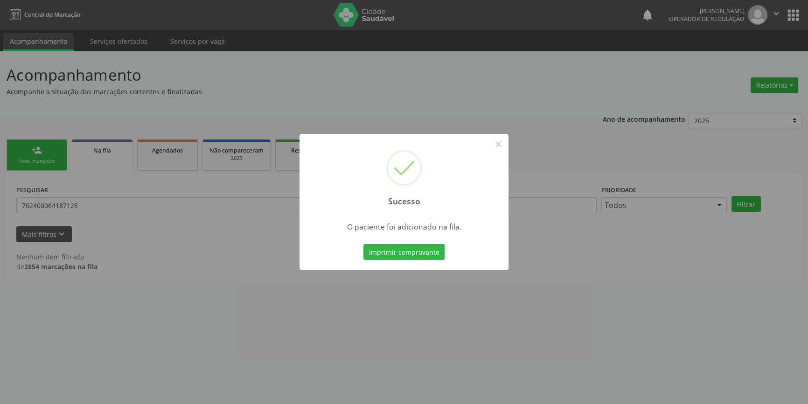
scroll to position [0, 0]
click at [497, 139] on button "×" at bounding box center [501, 144] width 16 height 16
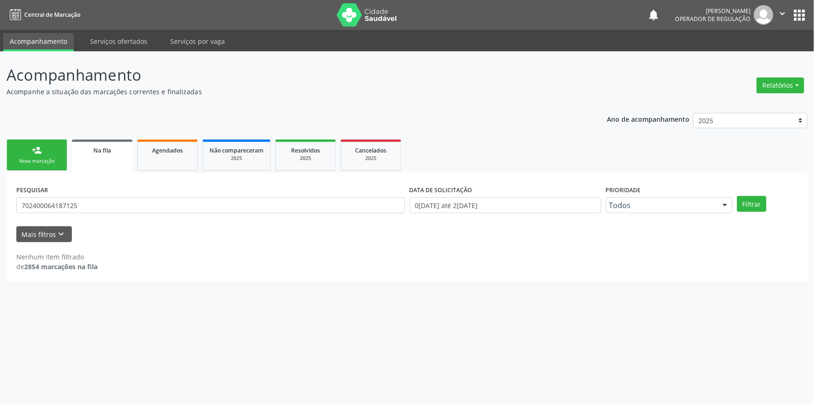
click at [49, 153] on link "person_add Nova marcação" at bounding box center [37, 154] width 61 height 31
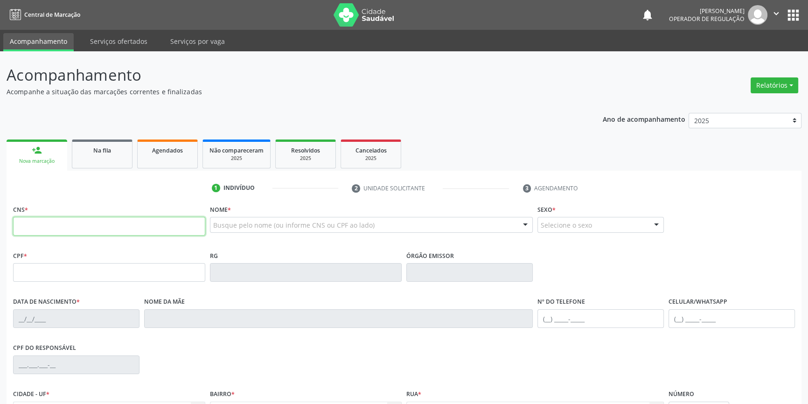
click at [61, 223] on input "text" at bounding box center [109, 226] width 192 height 19
type input "708 0083 9977 8125"
type input "133.801.248-77"
type input "01/03/1971"
type input "Amélia de Jesus Neta de Oliveira"
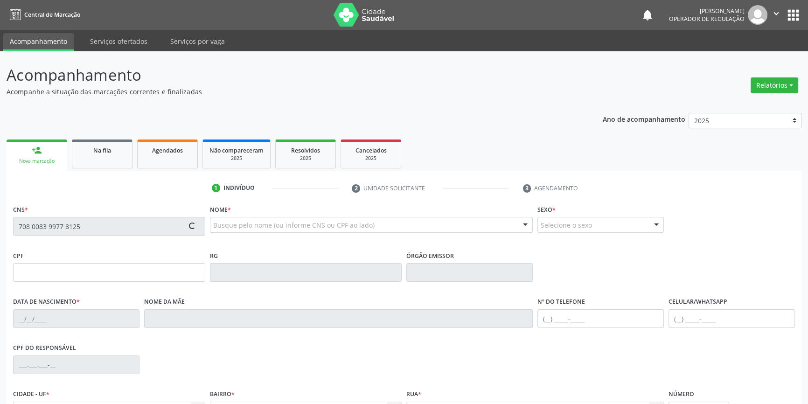
type input "(87) 98845-2580"
type input "024.309.424-88"
type input "39"
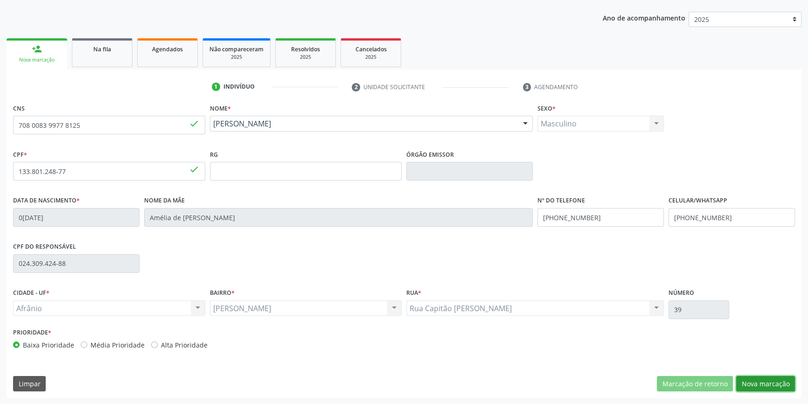
click at [758, 378] on button "Nova marcação" at bounding box center [765, 384] width 59 height 16
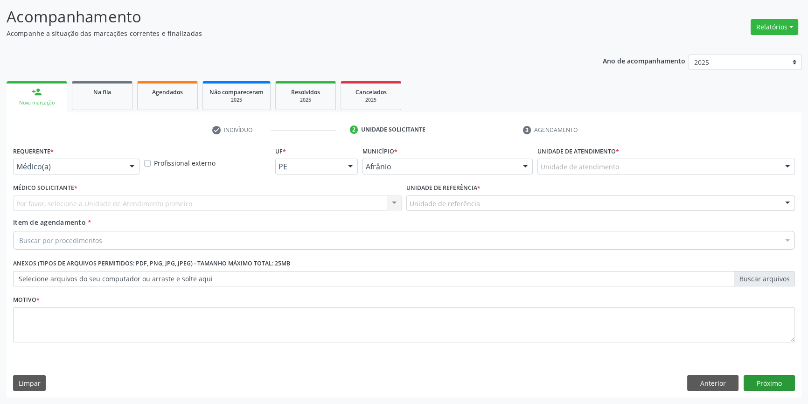
scroll to position [57, 0]
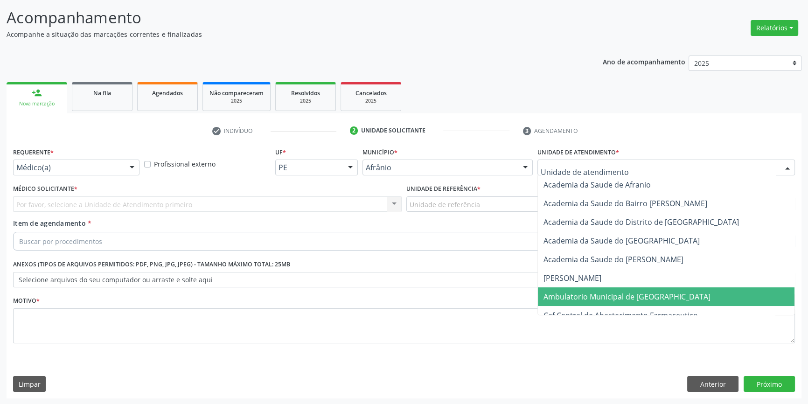
drag, startPoint x: 571, startPoint y: 295, endPoint x: 503, endPoint y: 231, distance: 93.4
click at [570, 295] on span "Ambulatorio Municipal de [GEOGRAPHIC_DATA]" at bounding box center [626, 296] width 167 height 10
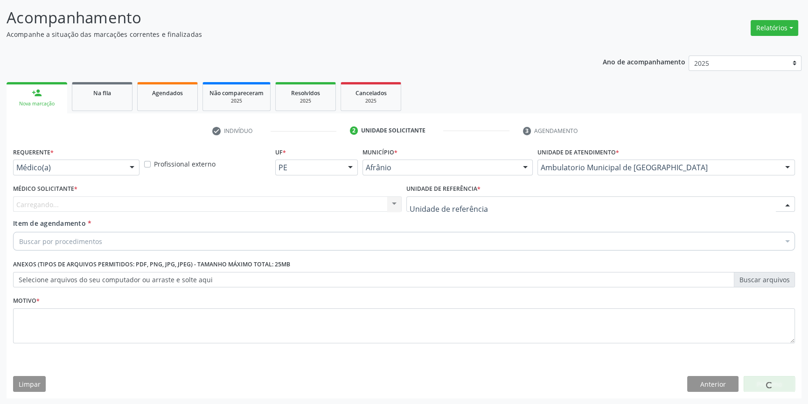
click at [480, 205] on div at bounding box center [600, 204] width 388 height 16
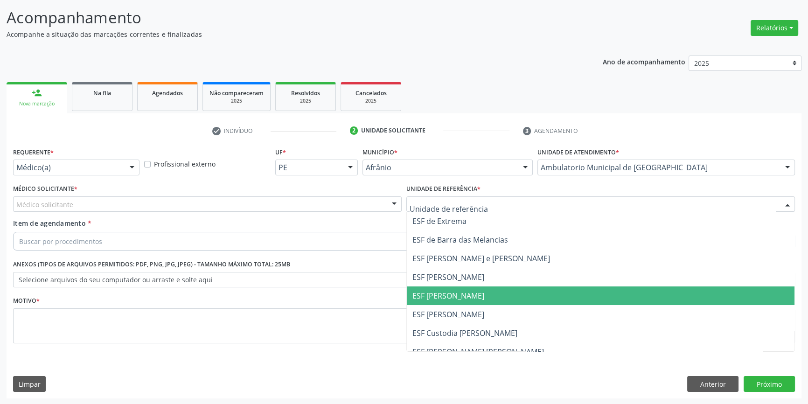
drag, startPoint x: 476, startPoint y: 292, endPoint x: 395, endPoint y: 264, distance: 84.9
click at [475, 292] on span "ESF [PERSON_NAME]" at bounding box center [600, 295] width 387 height 19
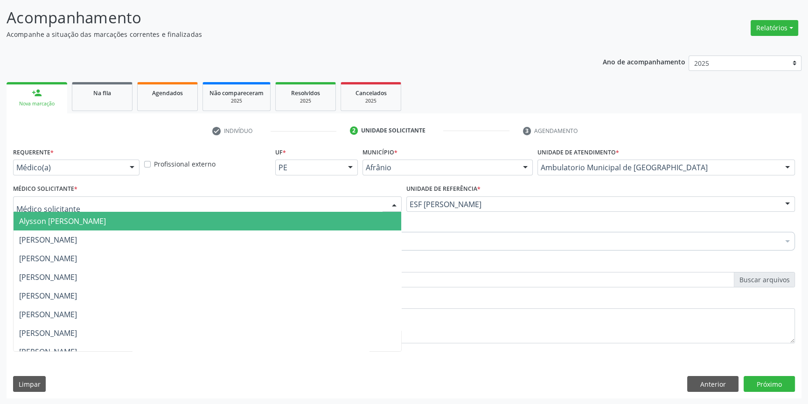
click at [237, 198] on div at bounding box center [207, 204] width 388 height 16
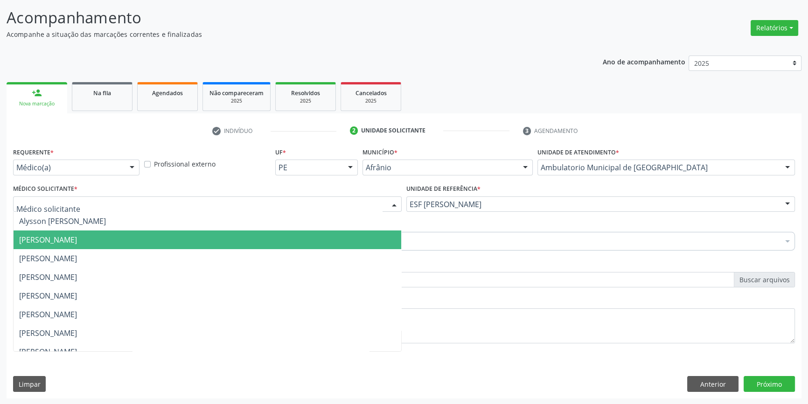
click at [77, 237] on span "[PERSON_NAME]" at bounding box center [48, 240] width 58 height 10
click at [77, 242] on span "[PERSON_NAME]" at bounding box center [48, 240] width 58 height 10
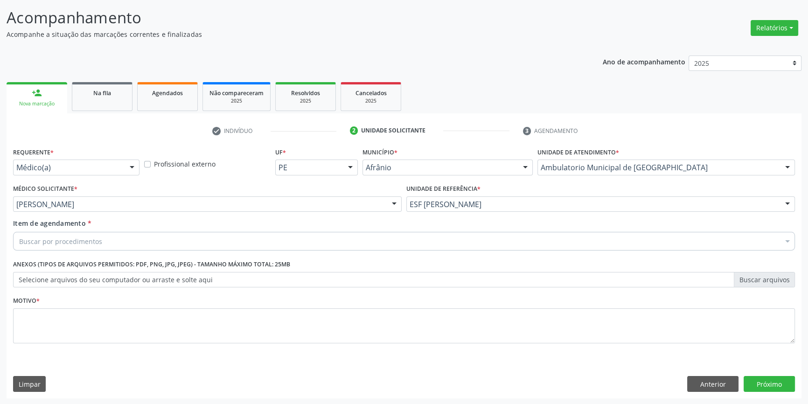
click at [105, 242] on div "Buscar por procedimentos" at bounding box center [403, 241] width 781 height 19
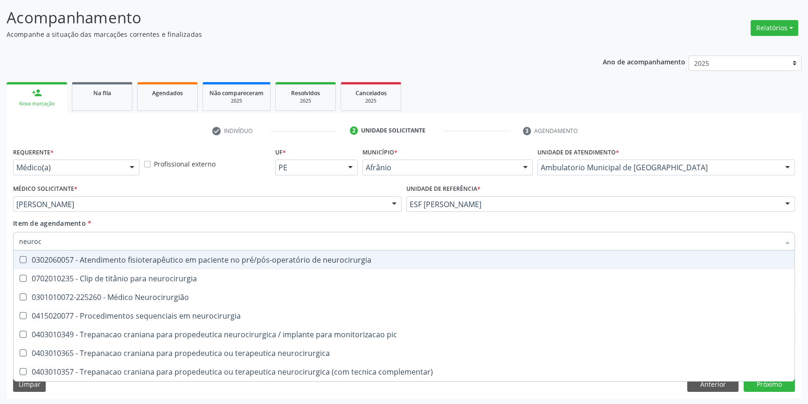
type input "neuroci"
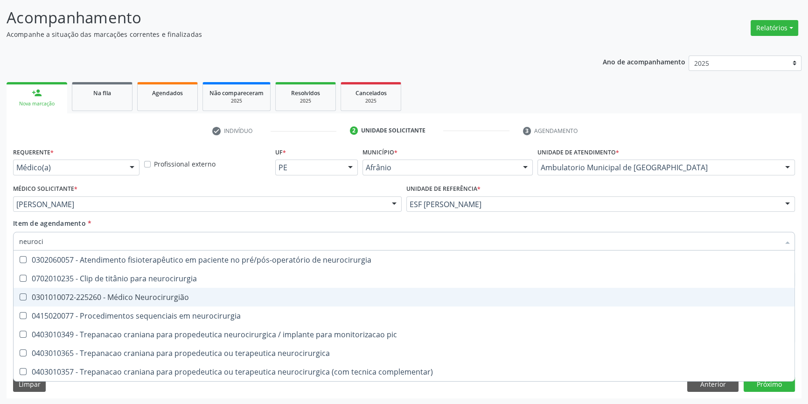
click at [121, 293] on div "0301010072-225260 - Médico Neurocirurgião" at bounding box center [403, 296] width 769 height 7
checkbox Neurocirurgião "true"
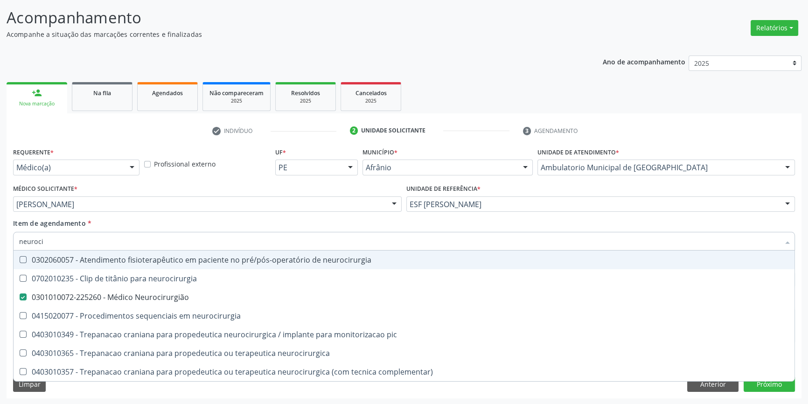
click at [139, 225] on div "Item de agendamento * neuroci Desfazer seleção 0302060057 - Atendimento fisiote…" at bounding box center [403, 232] width 781 height 29
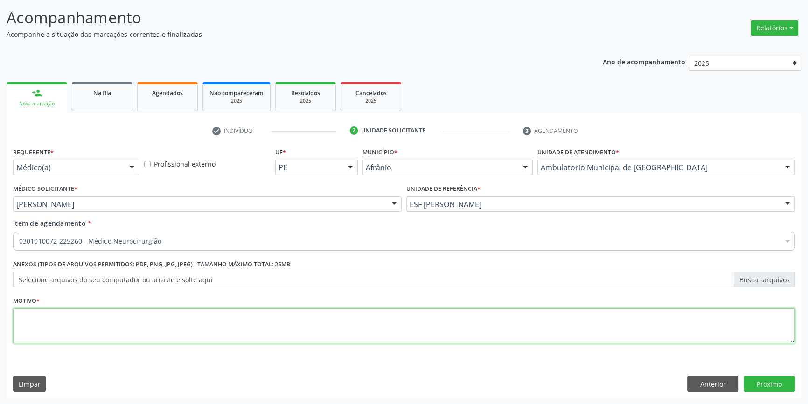
click at [132, 326] on textarea at bounding box center [403, 325] width 781 height 35
type textarea "nova consulta em setembro"
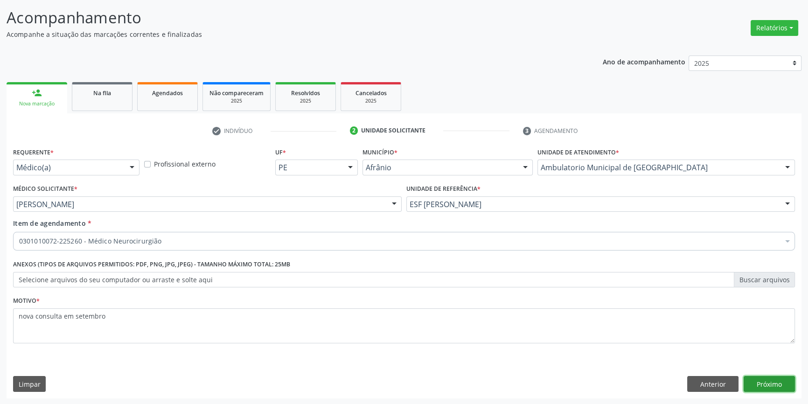
click at [751, 382] on button "Próximo" at bounding box center [768, 384] width 51 height 16
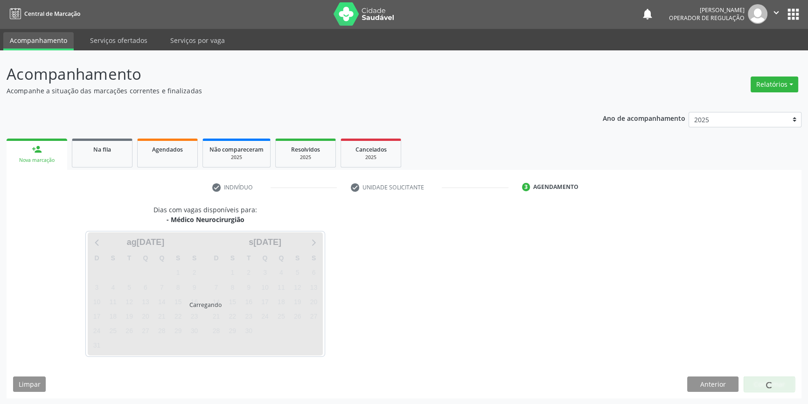
scroll to position [28, 0]
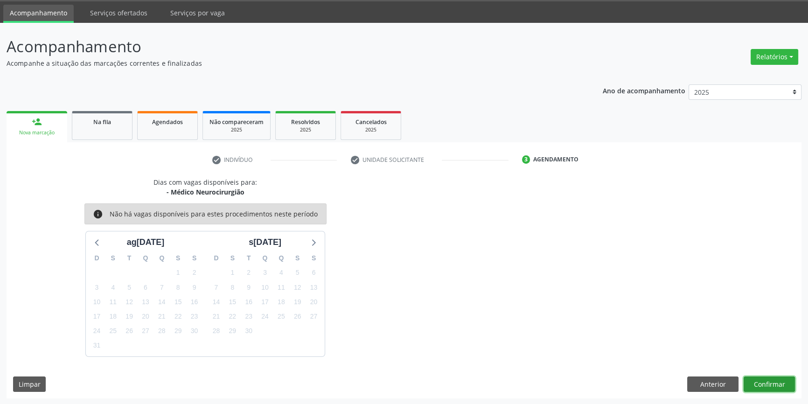
click at [751, 382] on button "Confirmar" at bounding box center [768, 384] width 51 height 16
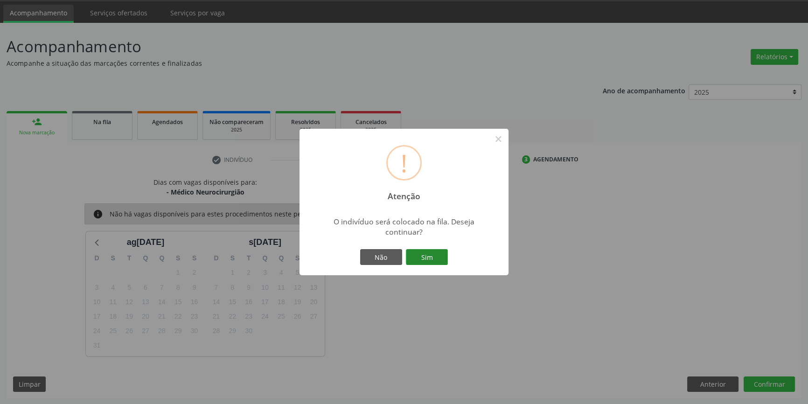
click at [434, 256] on button "Sim" at bounding box center [427, 257] width 42 height 16
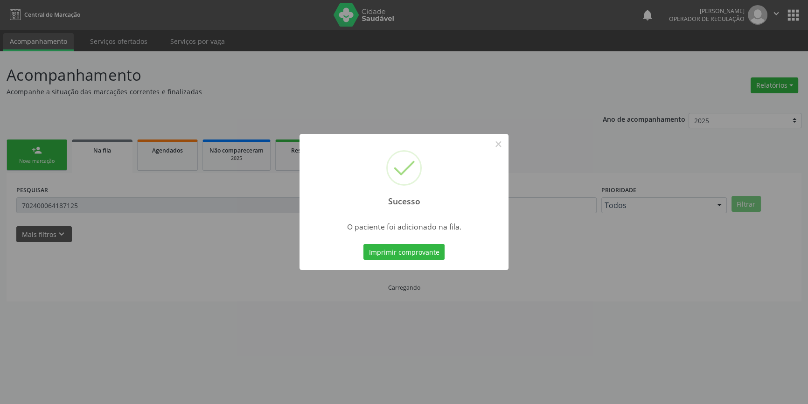
scroll to position [0, 0]
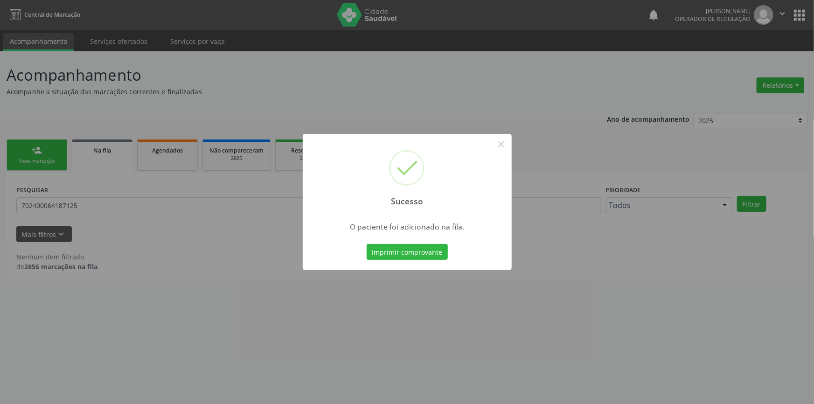
click at [491, 145] on div "Sucesso ×" at bounding box center [407, 174] width 209 height 80
click at [498, 145] on button "×" at bounding box center [501, 144] width 16 height 16
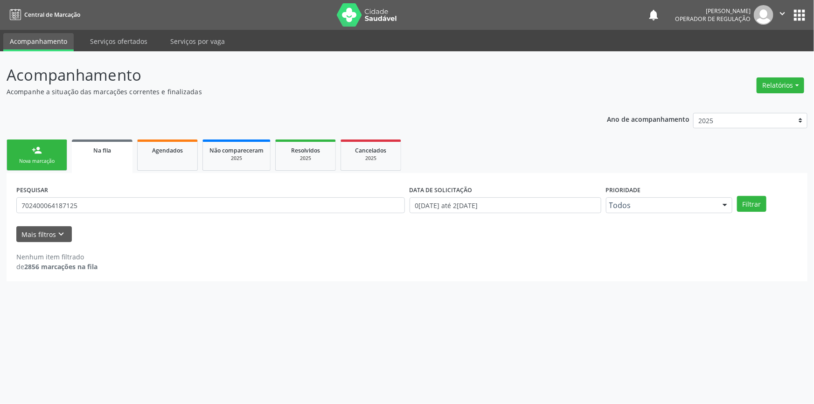
click at [43, 154] on link "person_add Nova marcação" at bounding box center [37, 154] width 61 height 31
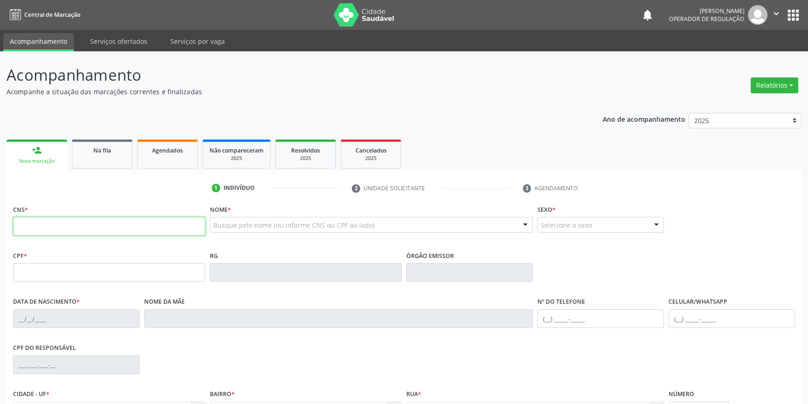
click at [80, 229] on input "text" at bounding box center [109, 226] width 192 height 19
type input "705 0072 8612 2156"
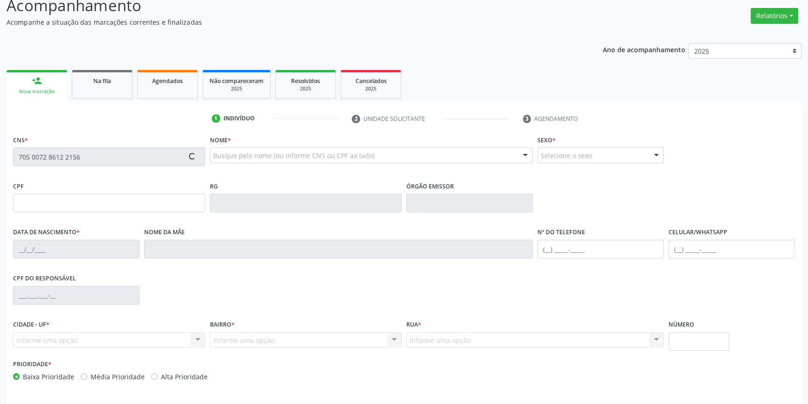
scroll to position [101, 0]
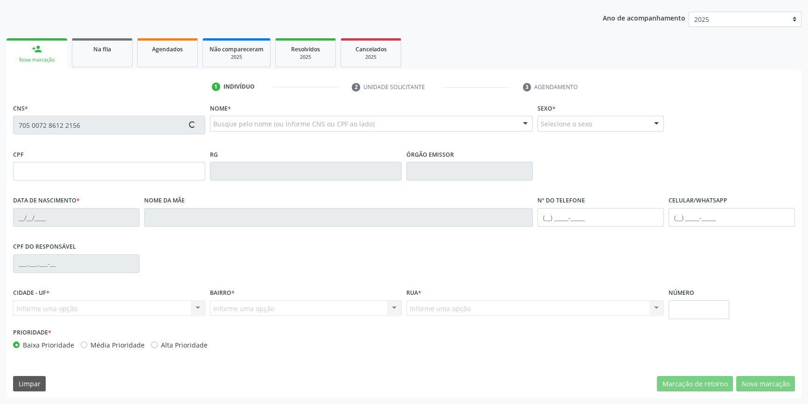
type input "073.858.284-00"
type input "09/12/1985"
type input "Terezinha Ferreira de Souza Santos"
type input "(87) 98876-1481"
type input "094.456.674-09"
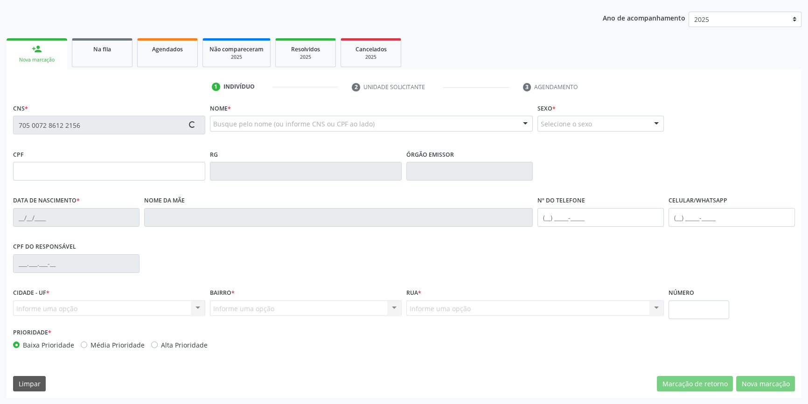
type input "S/N"
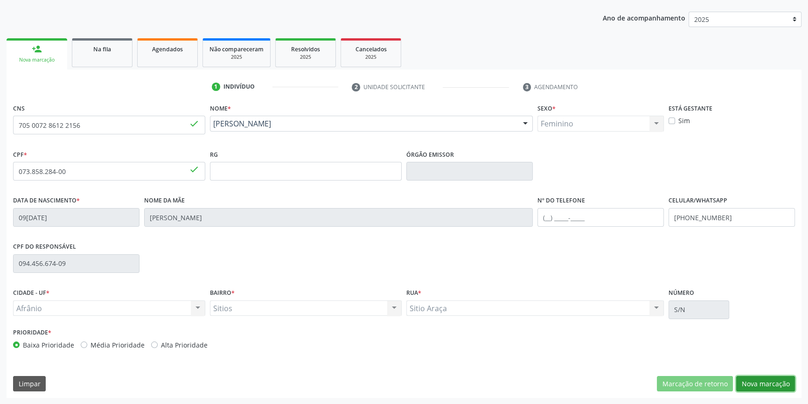
click at [746, 376] on button "Nova marcação" at bounding box center [765, 384] width 59 height 16
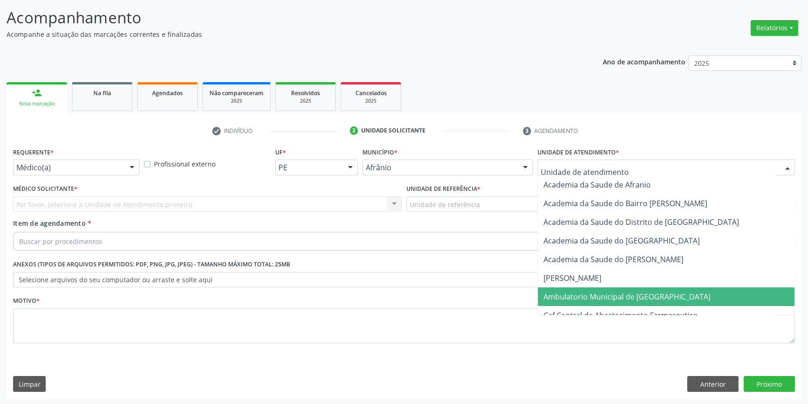
click at [595, 297] on span "Ambulatorio Municipal de [GEOGRAPHIC_DATA]" at bounding box center [626, 296] width 167 height 10
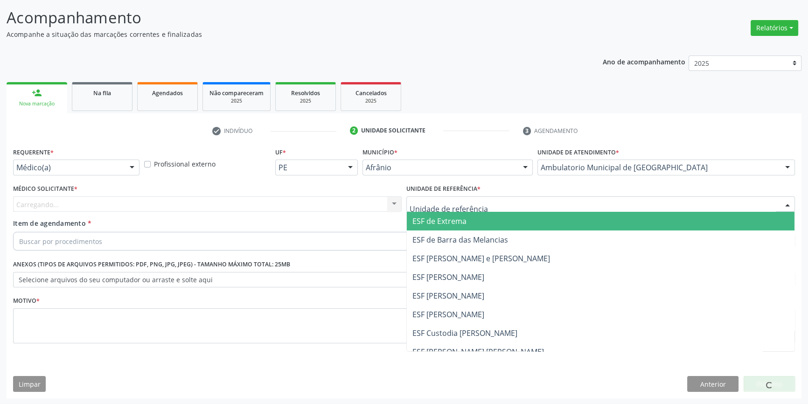
click at [478, 203] on div at bounding box center [600, 204] width 388 height 16
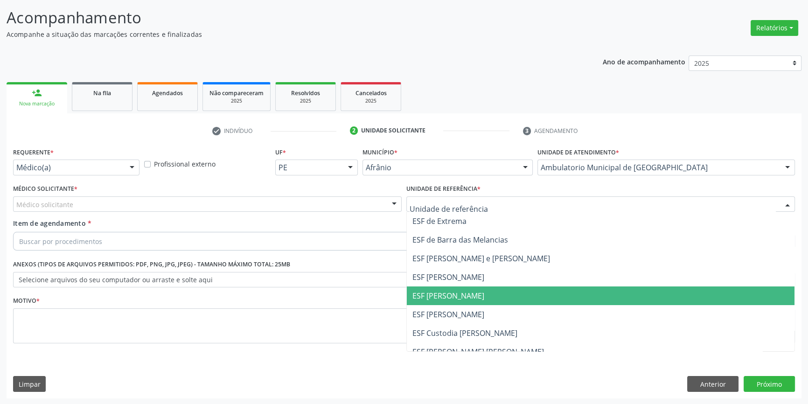
drag, startPoint x: 482, startPoint y: 297, endPoint x: 260, endPoint y: 203, distance: 240.5
click at [477, 297] on span "ESF [PERSON_NAME]" at bounding box center [600, 295] width 387 height 19
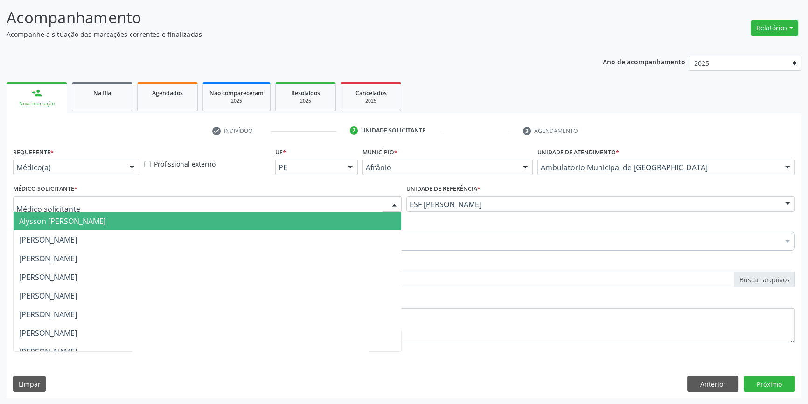
click at [247, 196] on div at bounding box center [207, 204] width 388 height 16
click at [108, 232] on span "[PERSON_NAME]" at bounding box center [207, 239] width 387 height 19
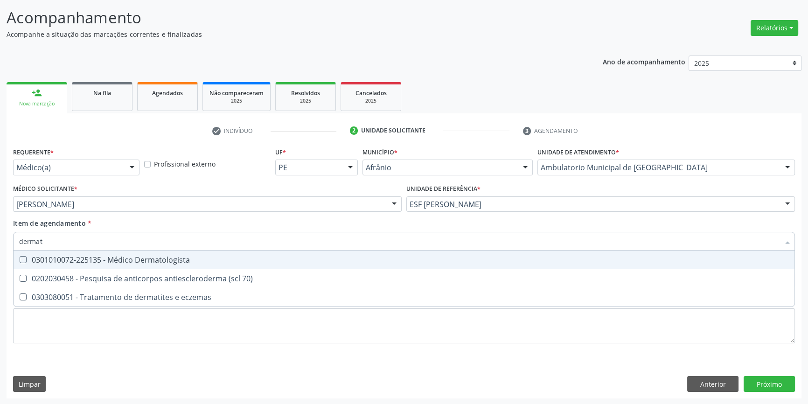
type input "dermato"
click at [98, 256] on div "0301010072-225135 - Médico Dermatologista" at bounding box center [403, 259] width 769 height 7
checkbox Dermatologista "true"
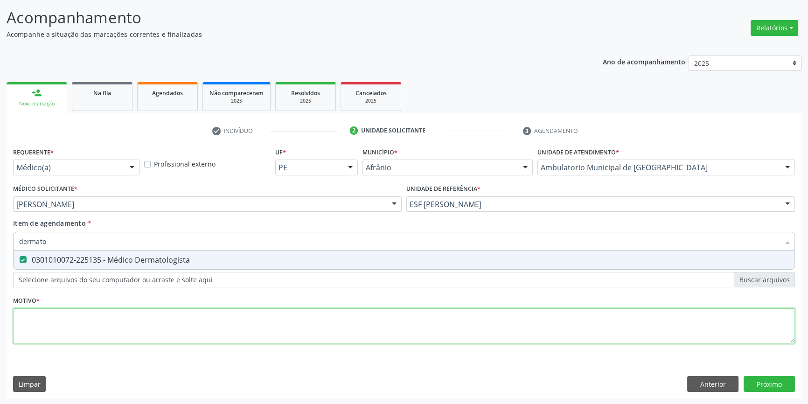
click at [94, 320] on div "Requerente * Médico(a) Médico(a) Enfermeiro(a) Paciente Nenhum resultado encont…" at bounding box center [403, 250] width 781 height 211
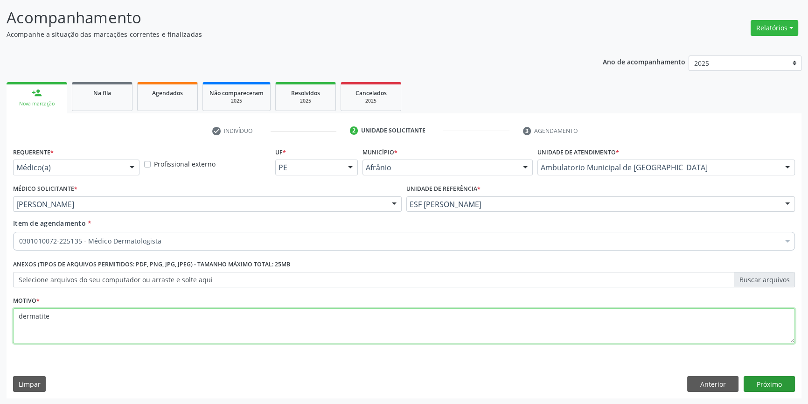
type textarea "dermatite"
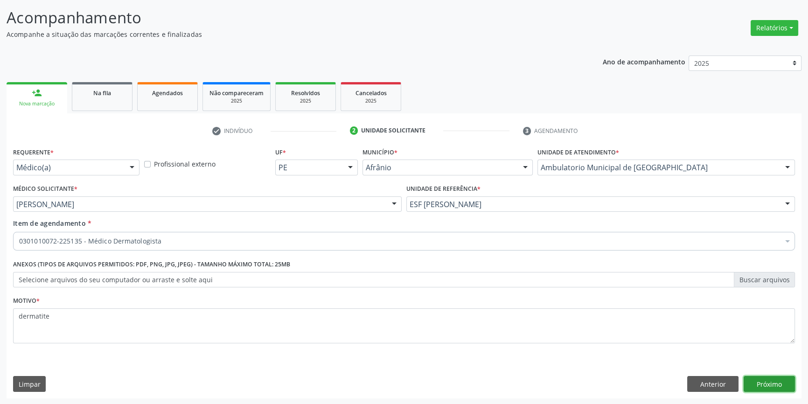
click at [783, 380] on button "Próximo" at bounding box center [768, 384] width 51 height 16
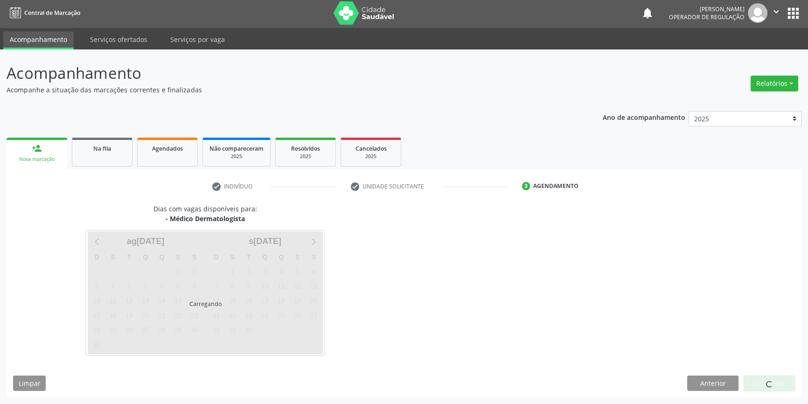
scroll to position [1, 0]
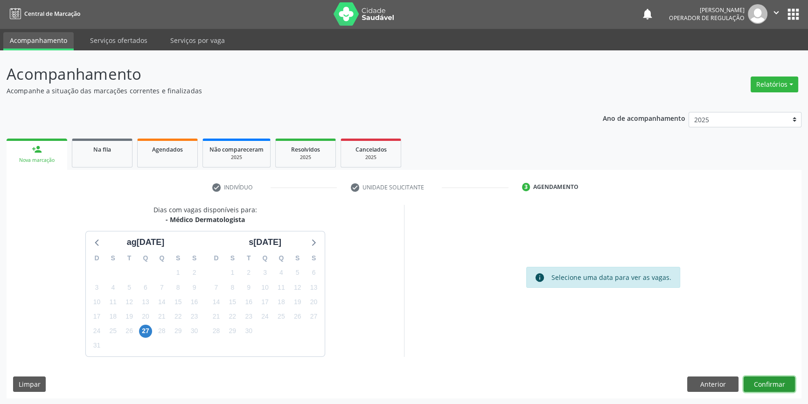
click at [783, 380] on button "Confirmar" at bounding box center [768, 384] width 51 height 16
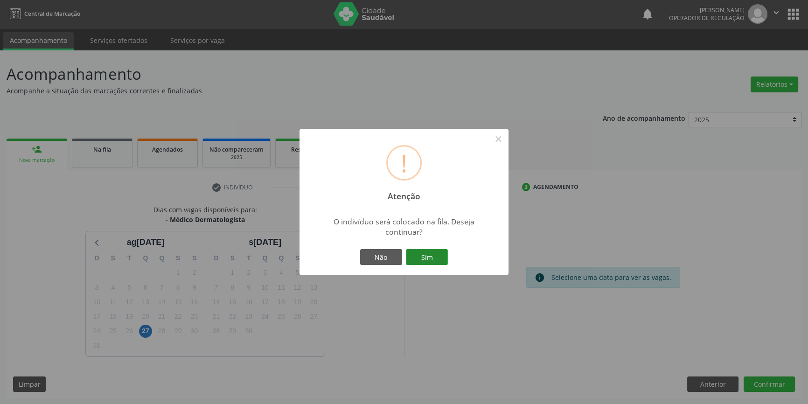
click at [430, 257] on button "Sim" at bounding box center [427, 257] width 42 height 16
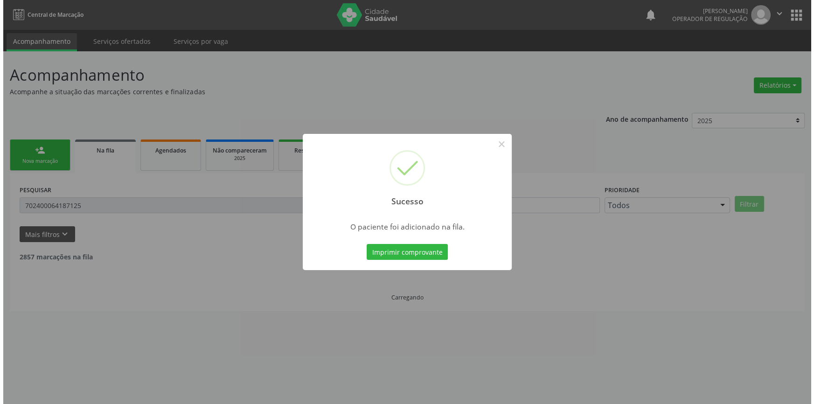
scroll to position [0, 0]
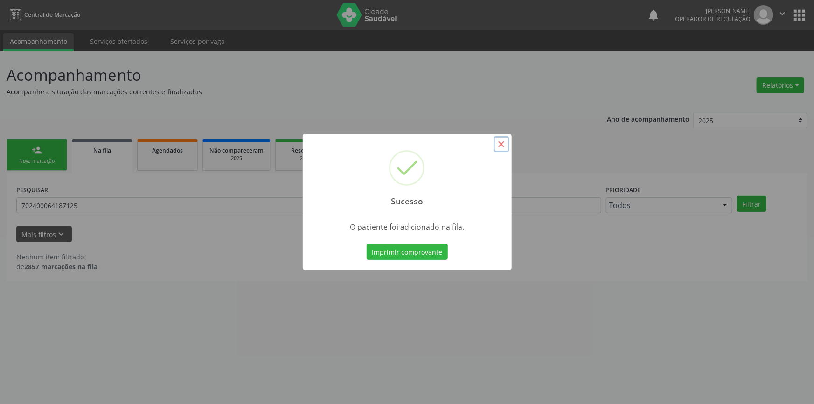
click at [504, 144] on button "×" at bounding box center [501, 144] width 16 height 16
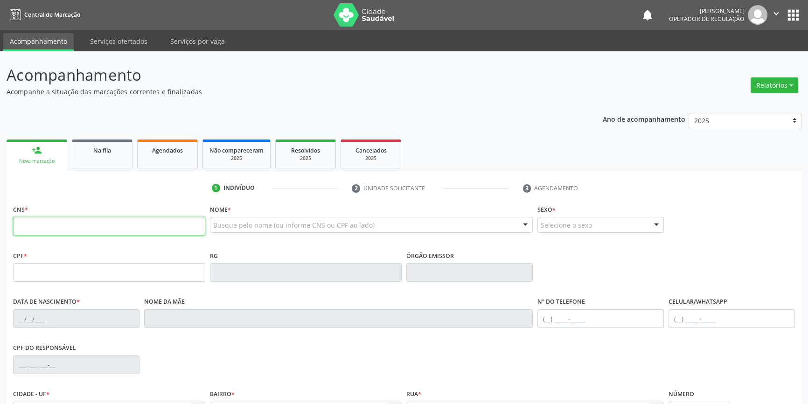
click at [50, 223] on input "text" at bounding box center [109, 226] width 192 height 19
type input "706 1095 3338 4460"
type input "431.630.924-20"
type input "11[DATE]"
type input "[PERSON_NAME]"
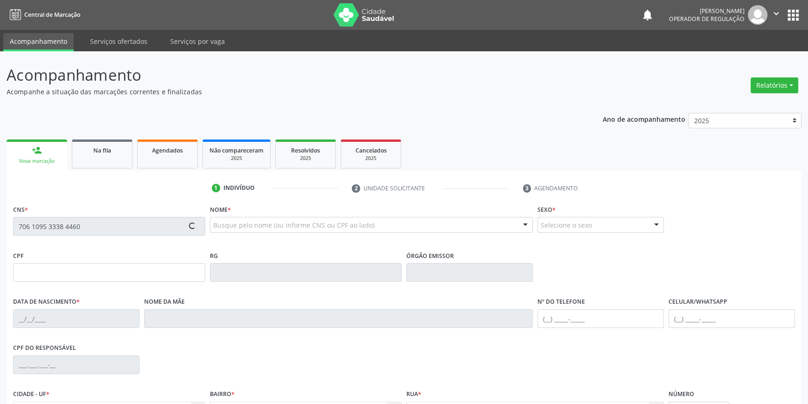
type input "[PHONE_NUMBER]"
type input "04"
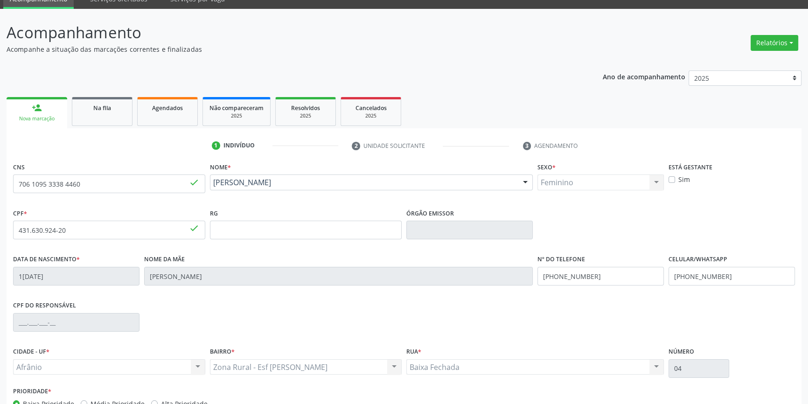
scroll to position [101, 0]
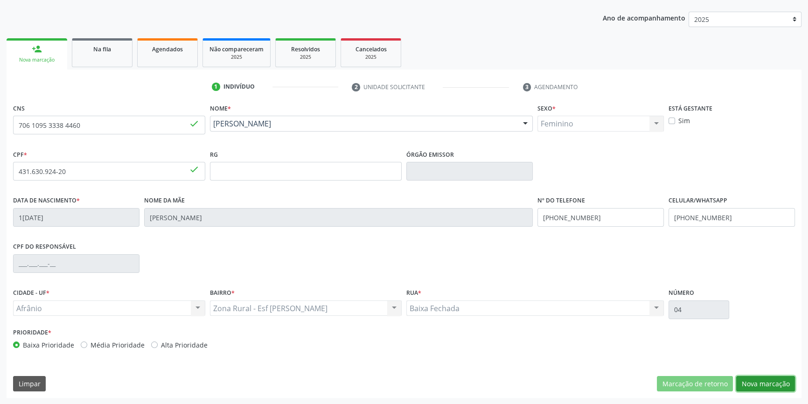
click at [753, 378] on button "Nova marcação" at bounding box center [765, 384] width 59 height 16
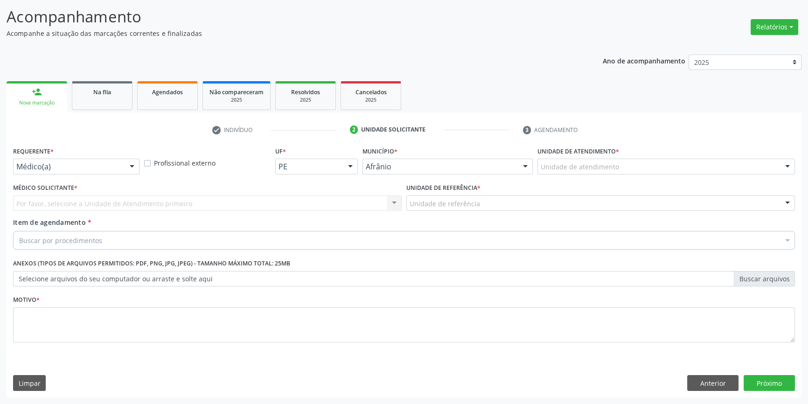
scroll to position [57, 0]
click at [569, 173] on div "Unidade de atendimento" at bounding box center [665, 167] width 257 height 16
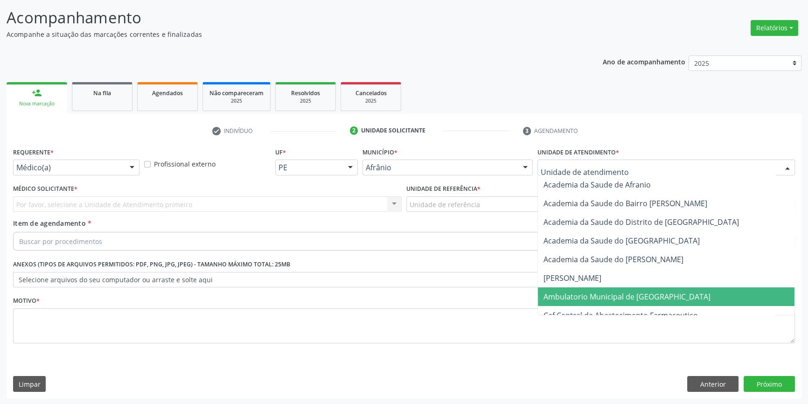
click at [571, 295] on span "Ambulatorio Municipal de [GEOGRAPHIC_DATA]" at bounding box center [626, 296] width 167 height 10
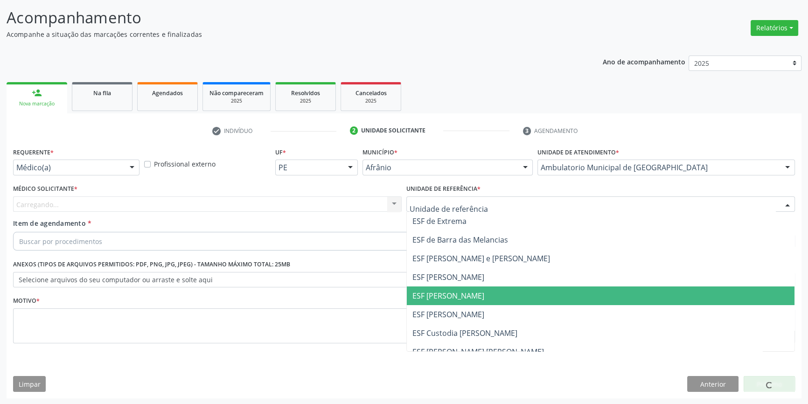
click at [456, 300] on span "ESF [PERSON_NAME]" at bounding box center [600, 295] width 387 height 19
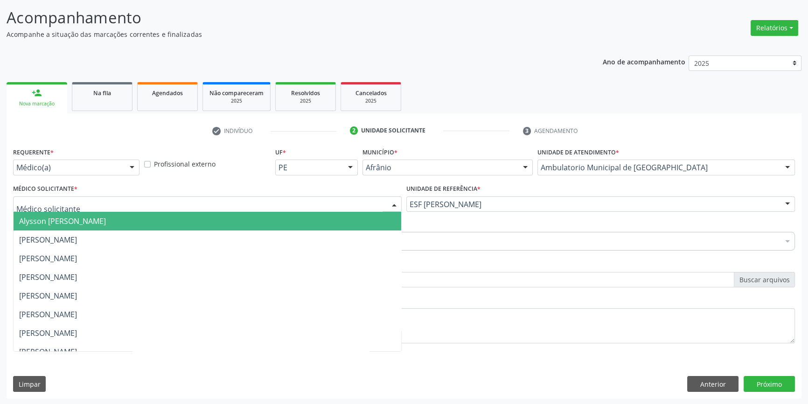
click at [240, 196] on div at bounding box center [207, 204] width 388 height 16
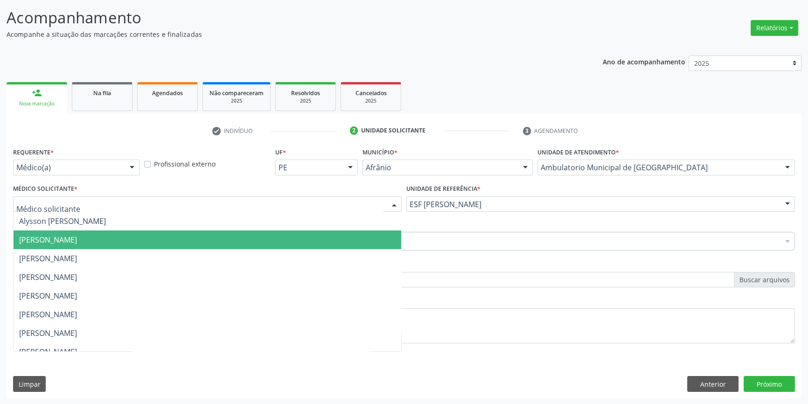
click at [77, 243] on span "[PERSON_NAME]" at bounding box center [48, 240] width 58 height 10
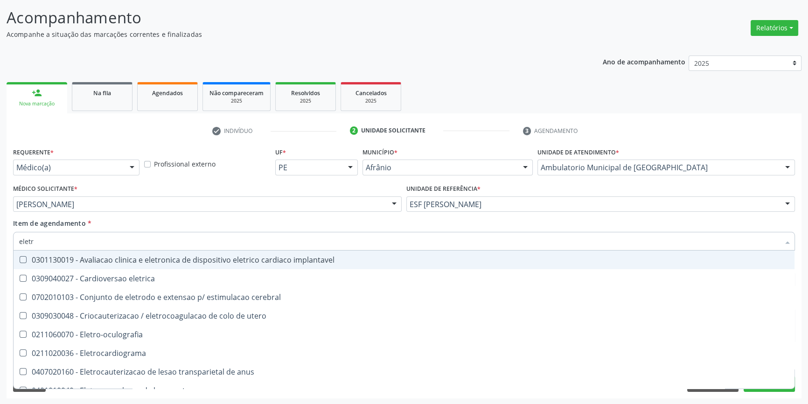
type input "eletro"
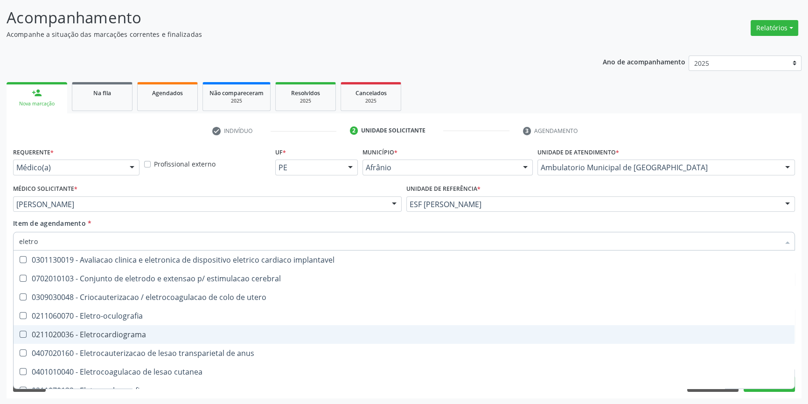
click at [163, 332] on div "0211020036 - Eletrocardiograma" at bounding box center [403, 334] width 769 height 7
checkbox Eletrocardiograma "true"
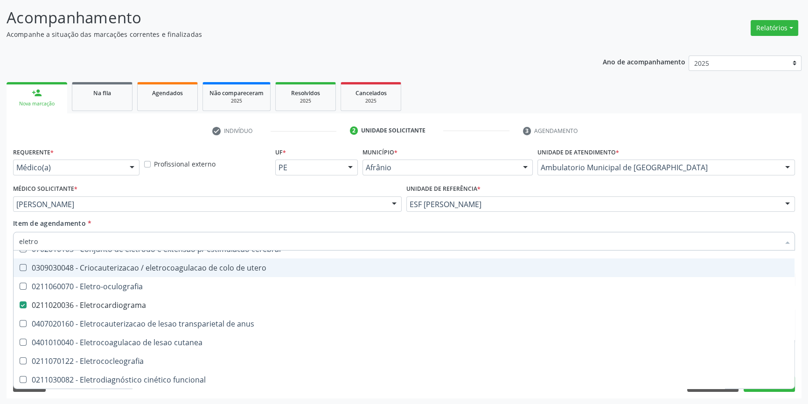
scroll to position [42, 0]
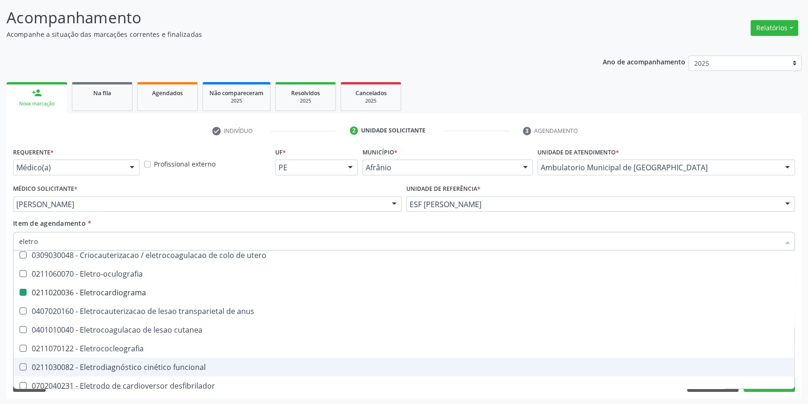
click at [799, 362] on div "Requerente * Médico(a) Médico(a) Enfermeiro(a) Paciente Nenhum resultado encont…" at bounding box center [404, 271] width 795 height 253
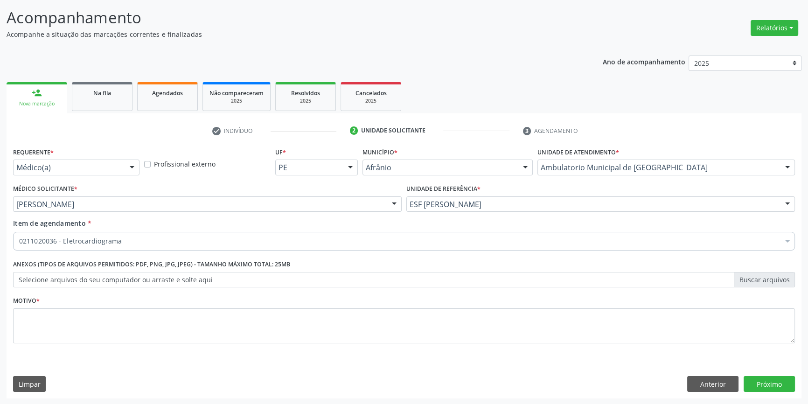
scroll to position [0, 0]
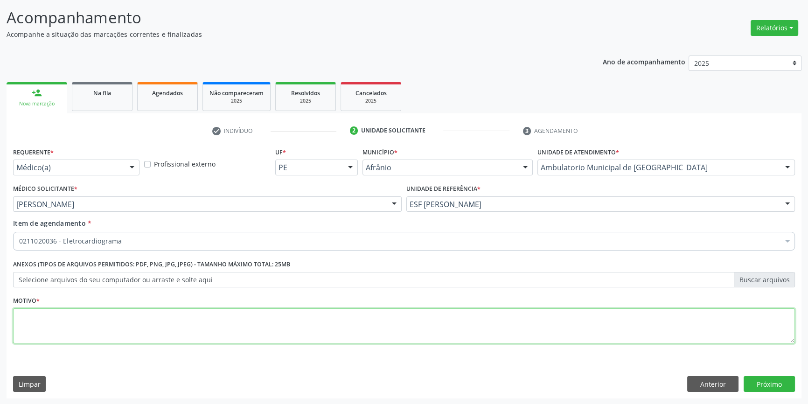
click at [399, 333] on textarea at bounding box center [403, 325] width 781 height 35
type textarea "'"
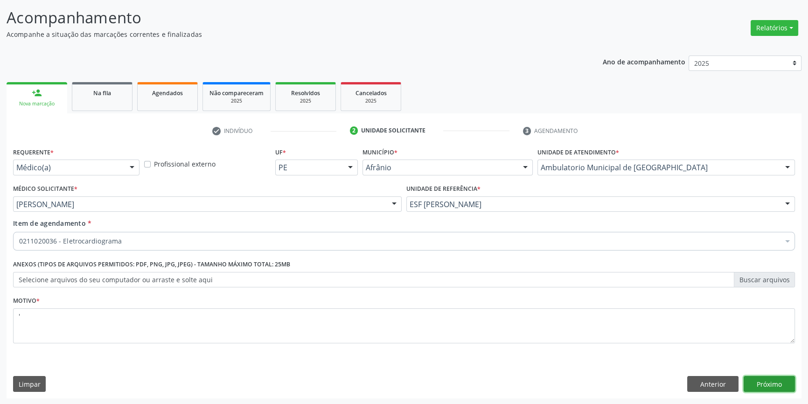
click at [776, 387] on button "Próximo" at bounding box center [768, 384] width 51 height 16
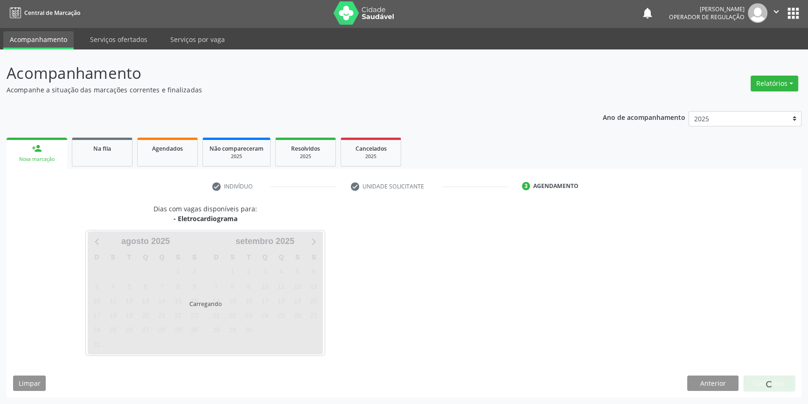
scroll to position [1, 0]
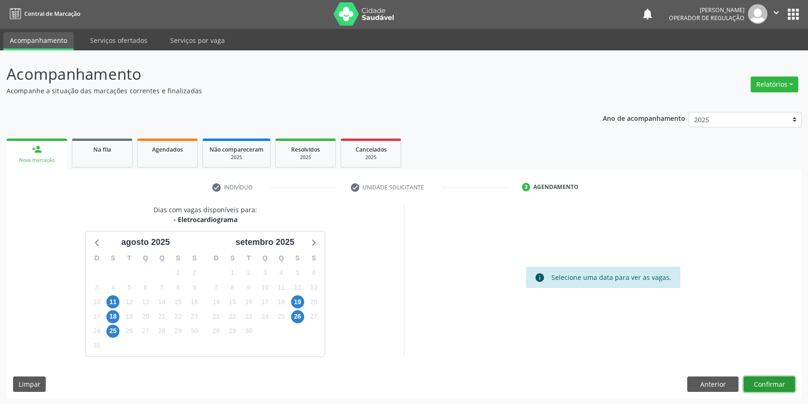
click at [765, 383] on button "Confirmar" at bounding box center [768, 384] width 51 height 16
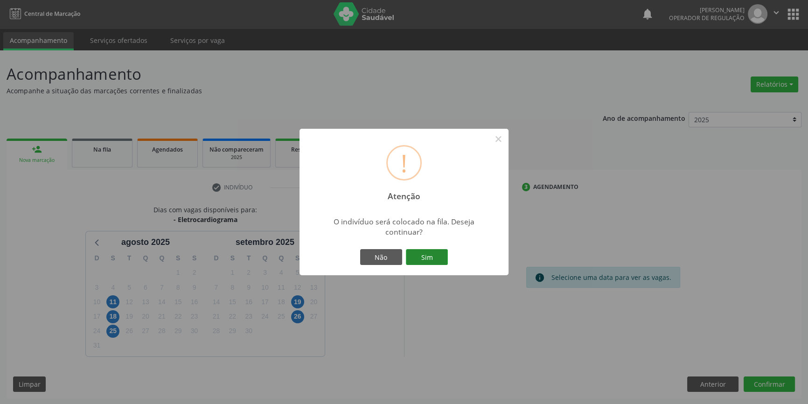
click at [419, 261] on button "Sim" at bounding box center [427, 257] width 42 height 16
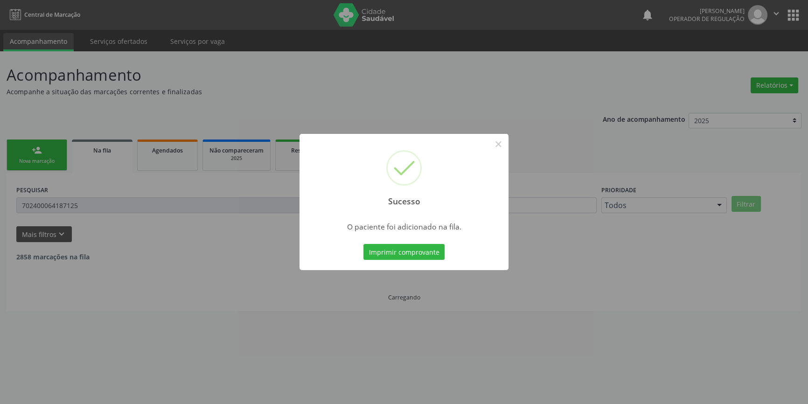
scroll to position [0, 0]
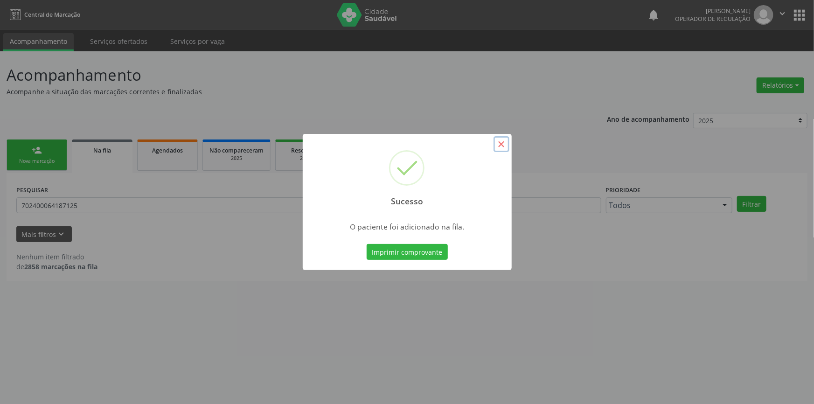
click at [500, 146] on button "×" at bounding box center [501, 144] width 16 height 16
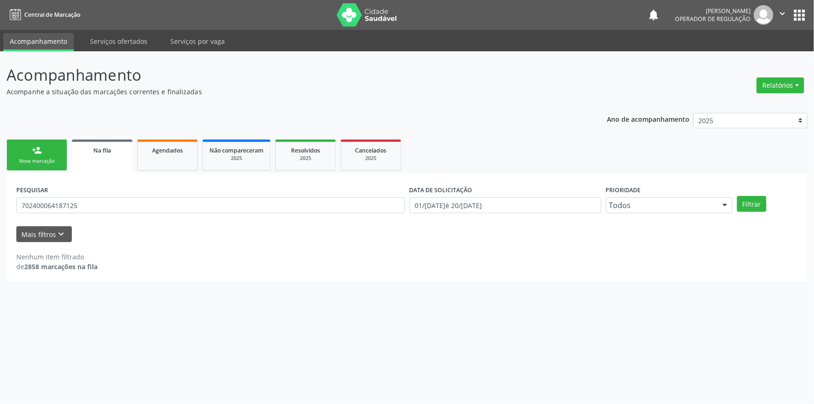
click at [59, 159] on div "Nova marcação" at bounding box center [37, 161] width 47 height 7
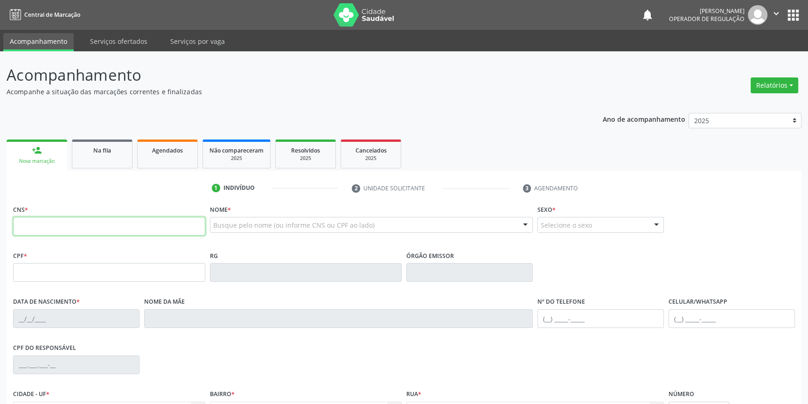
click at [66, 226] on input "text" at bounding box center [109, 226] width 192 height 19
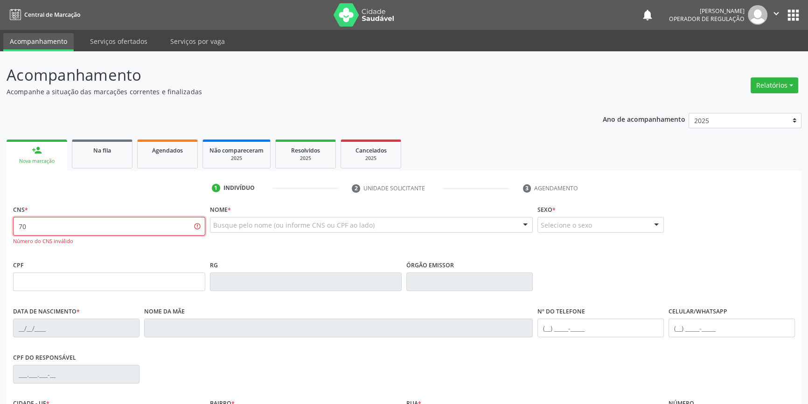
type input "7"
type input "706 1095 3338 4460"
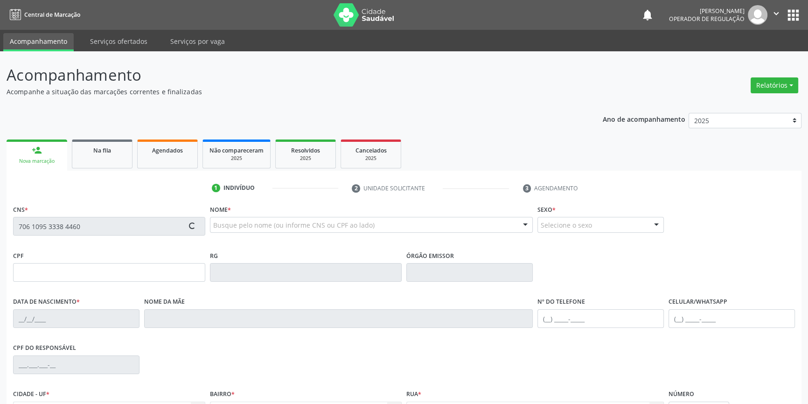
type input "431.630.924-20"
type input "11/02/1959"
type input "Maria Pereira do Nascimento"
type input "(87) 98802-8131"
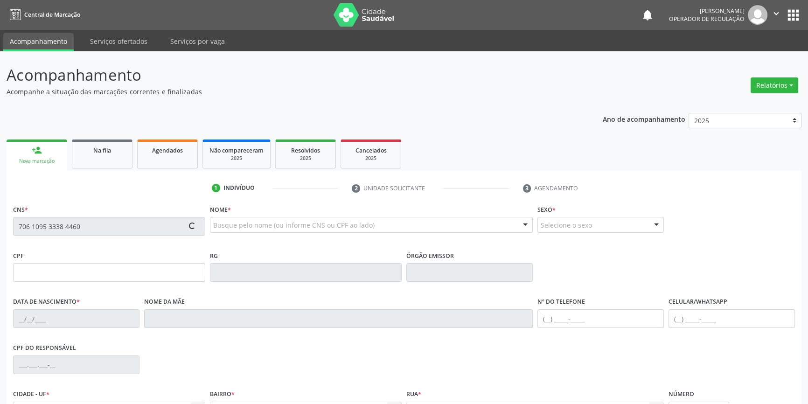
type input "04"
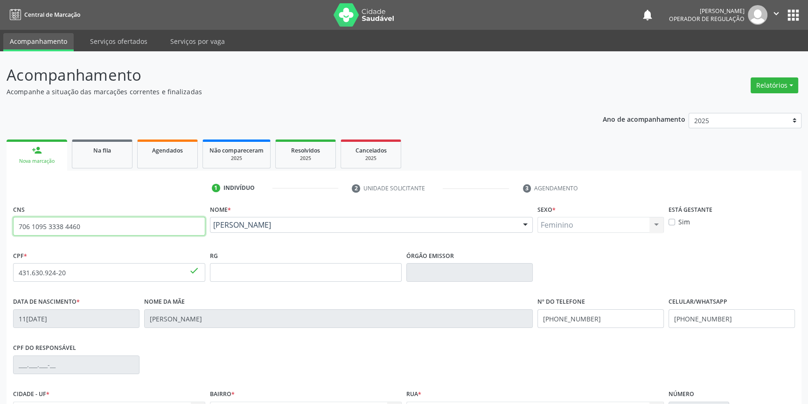
drag, startPoint x: 124, startPoint y: 228, endPoint x: 0, endPoint y: 221, distance: 123.8
click at [0, 221] on div "Acompanhamento Acompanhe a situação das marcações correntes e finalizadas Relat…" at bounding box center [404, 278] width 808 height 454
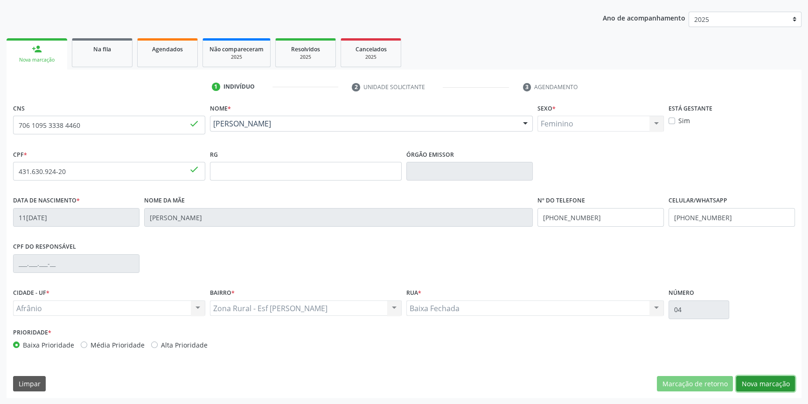
click at [777, 379] on button "Nova marcação" at bounding box center [765, 384] width 59 height 16
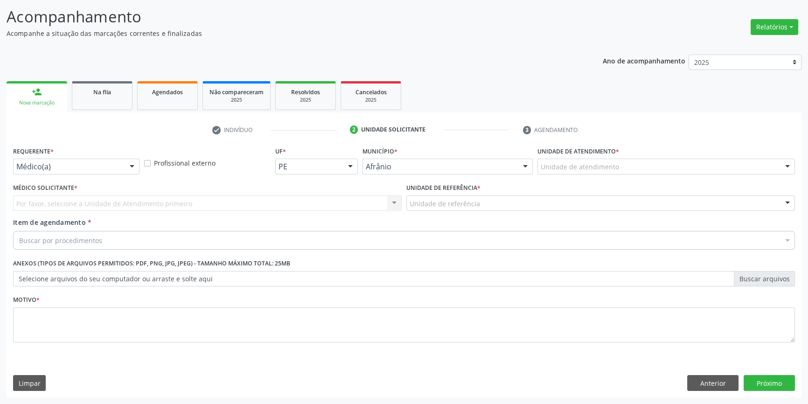
scroll to position [57, 0]
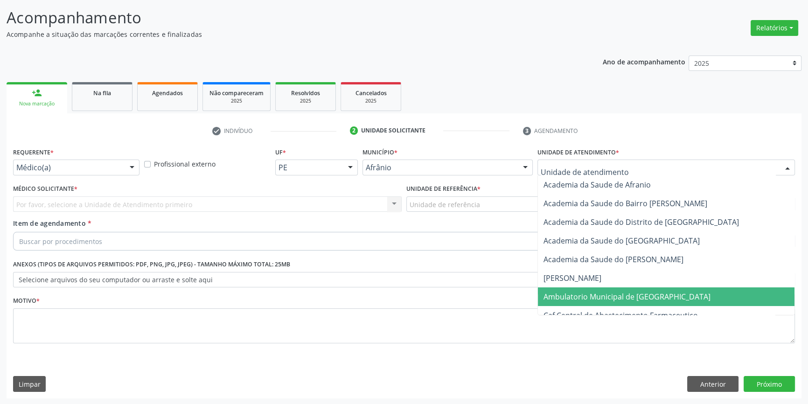
click at [586, 297] on span "Ambulatorio Municipal de [GEOGRAPHIC_DATA]" at bounding box center [626, 296] width 167 height 10
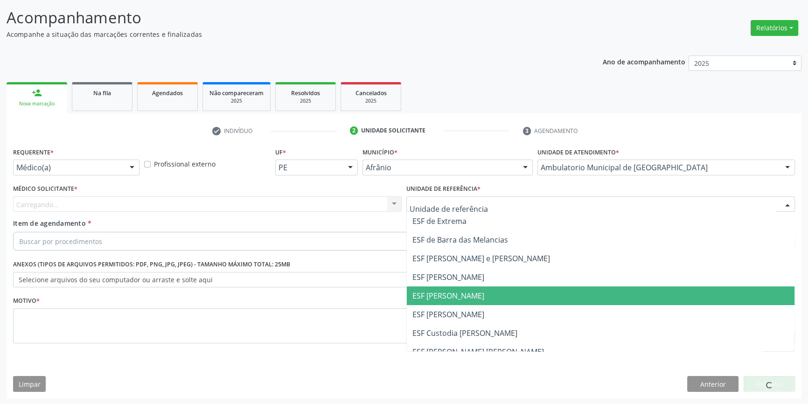
click at [470, 298] on span "ESF [PERSON_NAME]" at bounding box center [448, 295] width 72 height 10
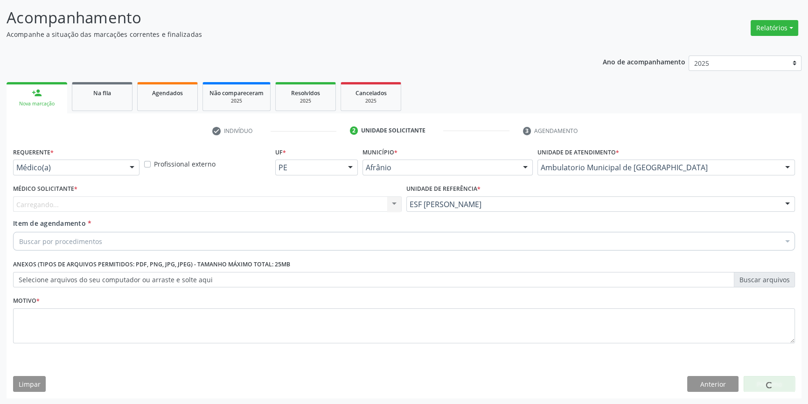
click at [252, 202] on div "Carregando... Nenhum resultado encontrado para: " " Não há nenhuma opção para s…" at bounding box center [207, 204] width 388 height 16
click at [124, 240] on div "Buscar por procedimentos" at bounding box center [403, 241] width 781 height 19
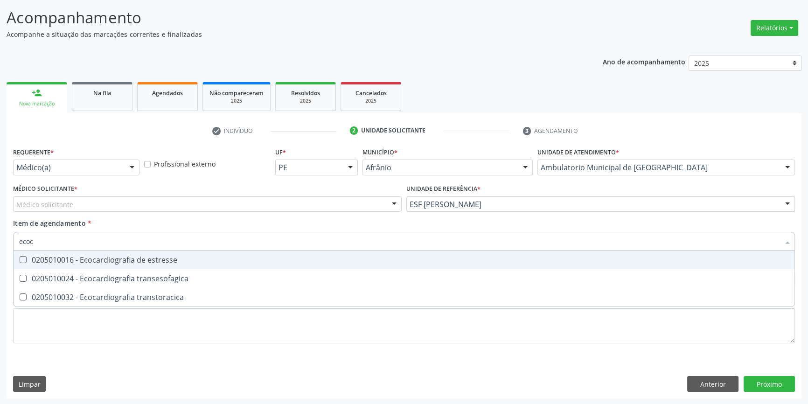
type input "ecoca"
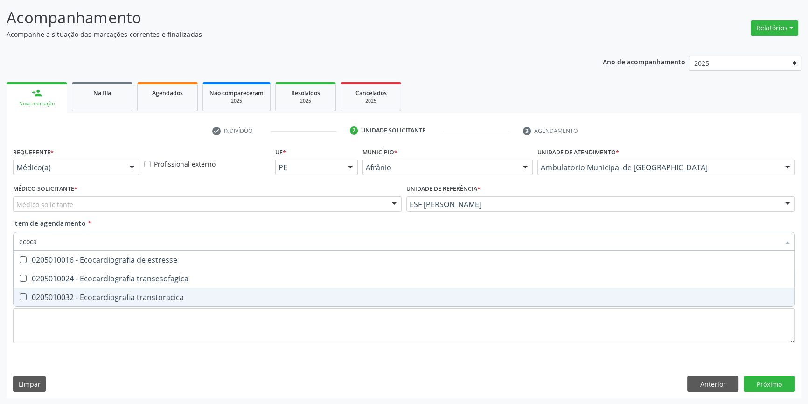
click at [155, 300] on div "0205010032 - Ecocardiografia transtoracica" at bounding box center [403, 296] width 769 height 7
checkbox transtoracica "true"
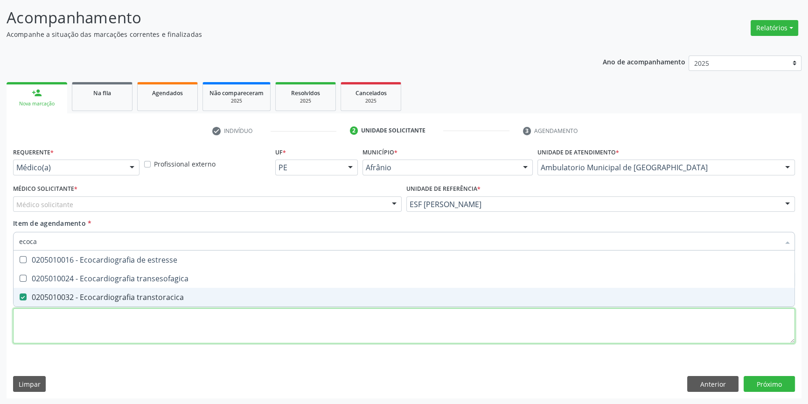
click at [151, 329] on div "Requerente * Médico(a) Médico(a) Enfermeiro(a) Paciente Nenhum resultado encont…" at bounding box center [403, 250] width 781 height 211
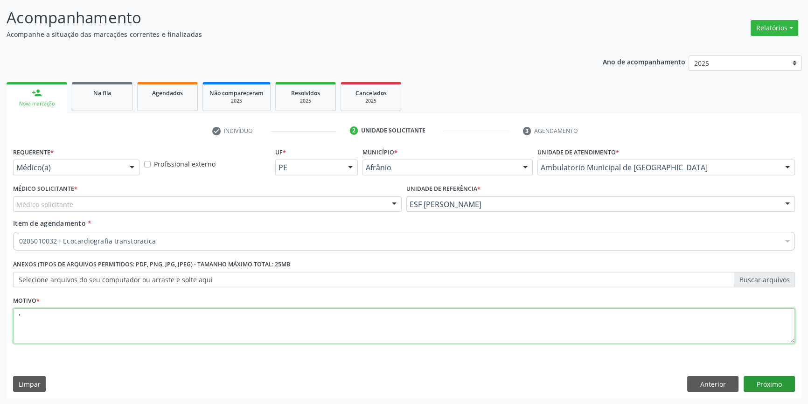
type textarea "'"
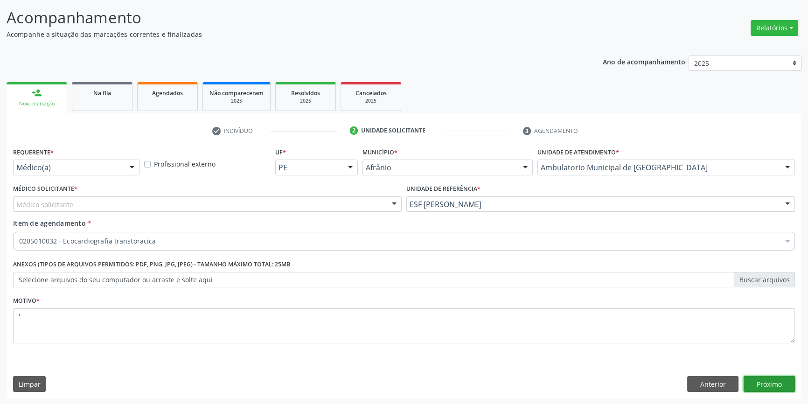
click at [753, 379] on button "Próximo" at bounding box center [768, 384] width 51 height 16
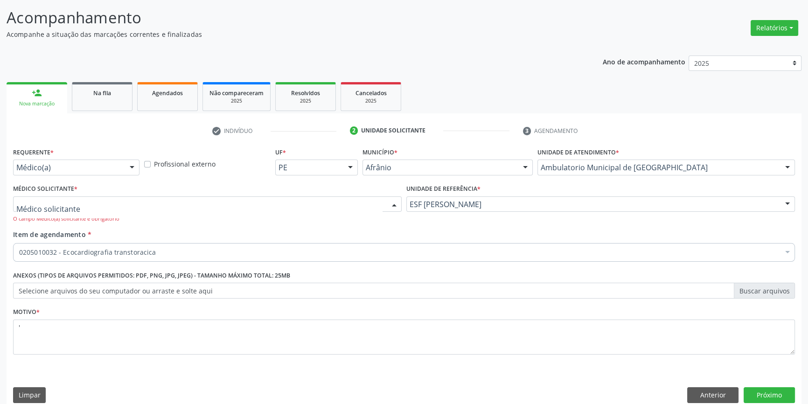
click at [129, 203] on div at bounding box center [207, 204] width 388 height 16
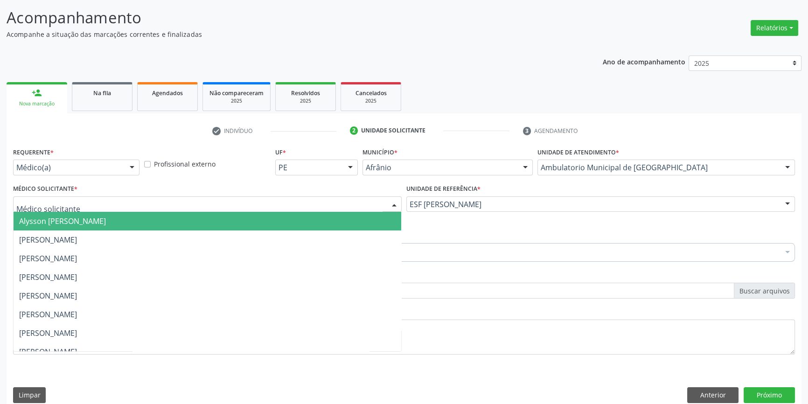
click at [104, 228] on span "Alysson [PERSON_NAME]" at bounding box center [207, 221] width 387 height 19
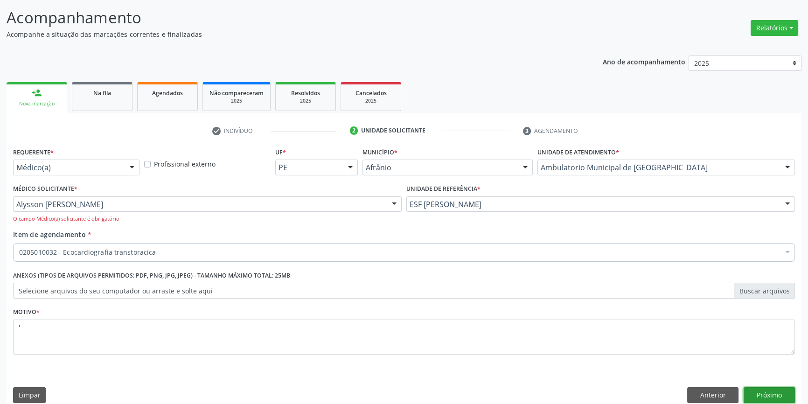
click at [757, 395] on button "Próximo" at bounding box center [768, 395] width 51 height 16
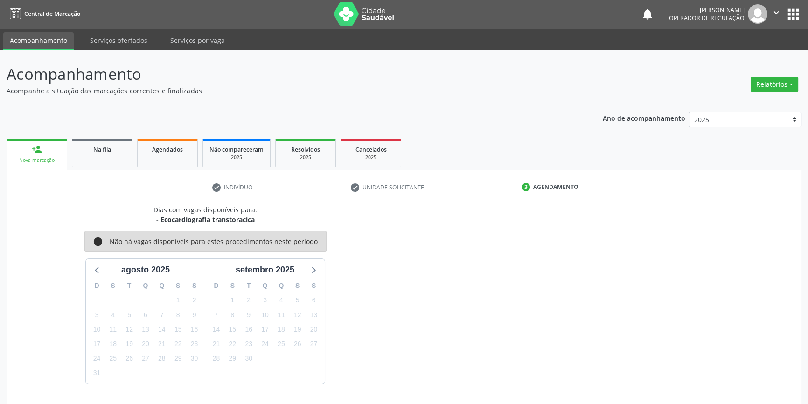
scroll to position [28, 0]
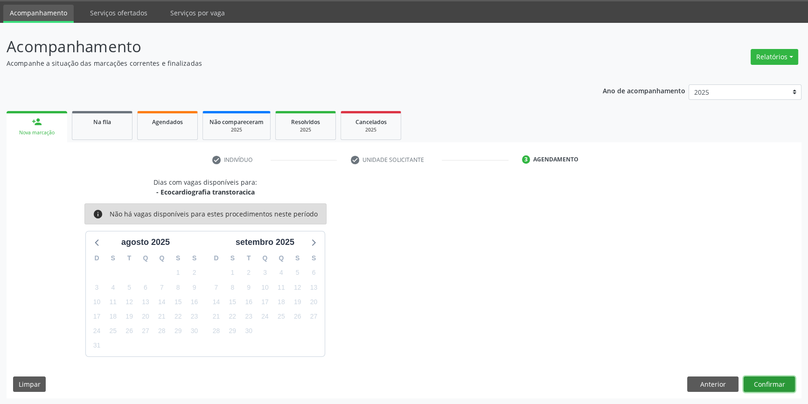
click at [771, 387] on button "Confirmar" at bounding box center [768, 384] width 51 height 16
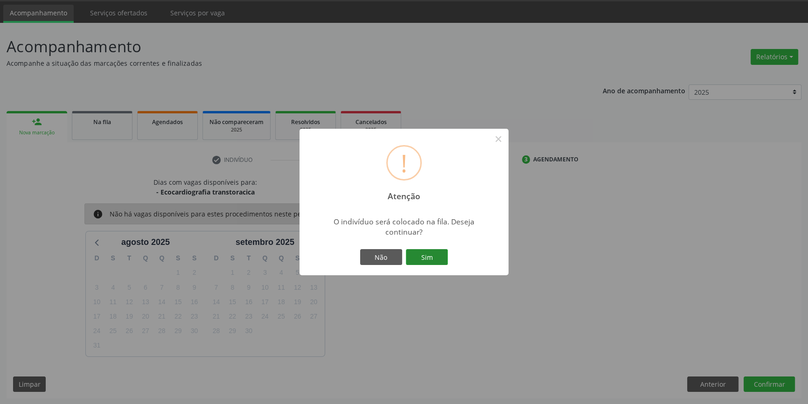
click at [442, 259] on button "Sim" at bounding box center [427, 257] width 42 height 16
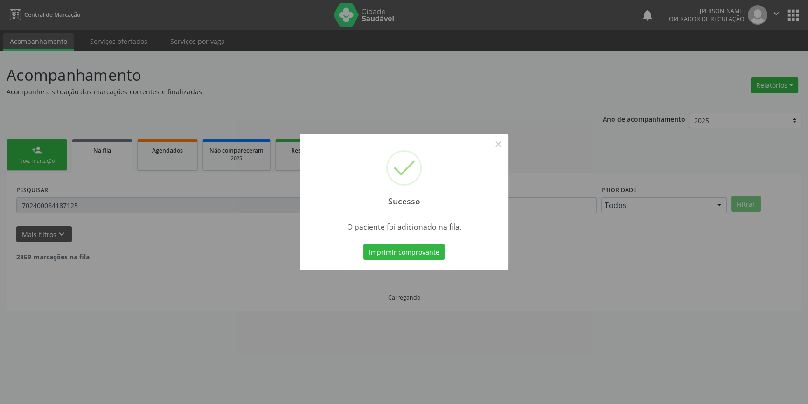
scroll to position [0, 0]
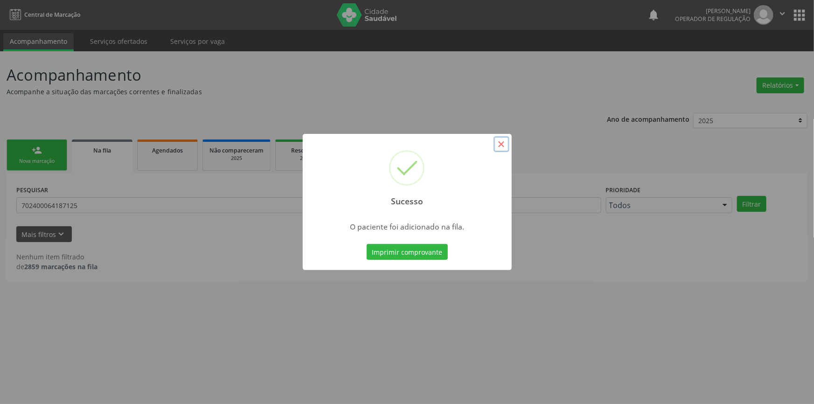
click at [500, 142] on button "×" at bounding box center [501, 144] width 16 height 16
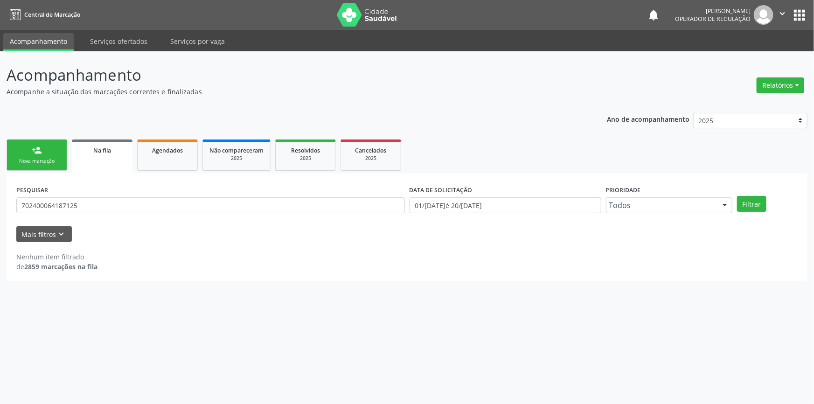
click at [47, 148] on link "person_add Nova marcação" at bounding box center [37, 154] width 61 height 31
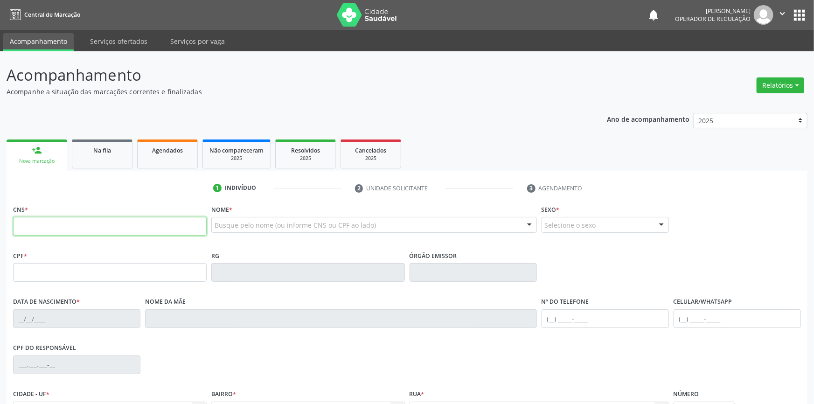
click at [83, 220] on input "text" at bounding box center [109, 226] width 193 height 19
paste input "706 1095 3338 4460"
type input "706 1095 3338 4460"
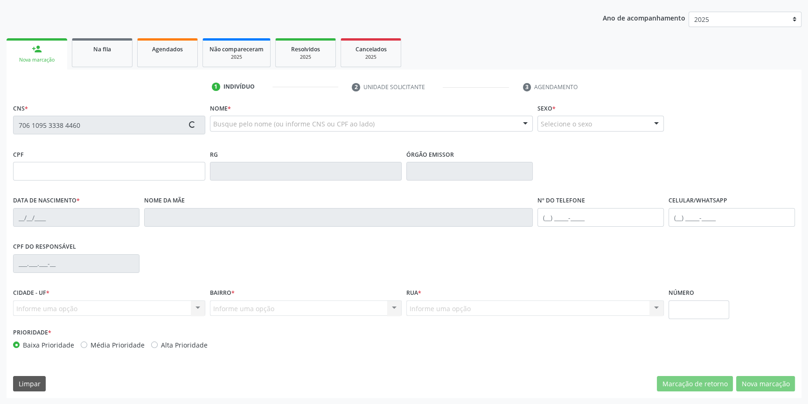
type input "431.630.924-20"
type input "11/02/1959"
type input "Maria Pereira do Nascimento"
type input "(87) 98802-8131"
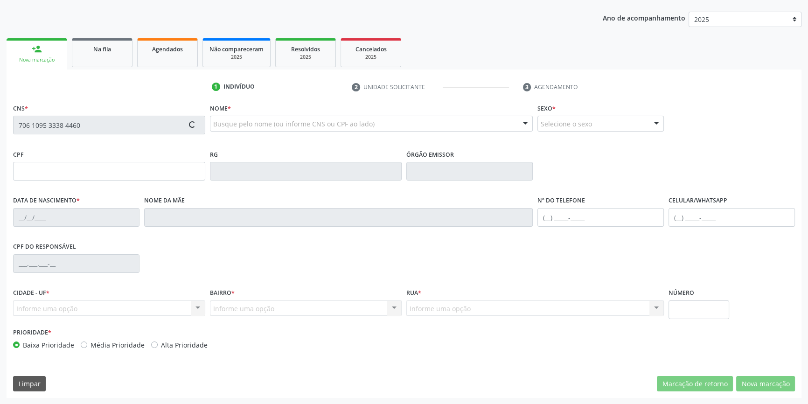
type input "04"
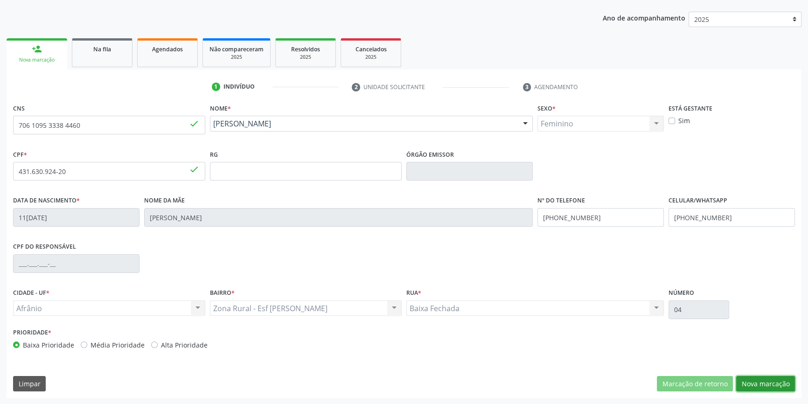
click at [767, 385] on button "Nova marcação" at bounding box center [765, 384] width 59 height 16
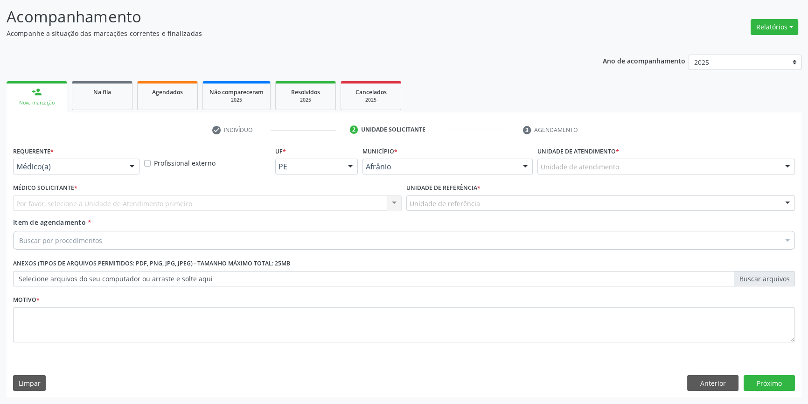
scroll to position [57, 0]
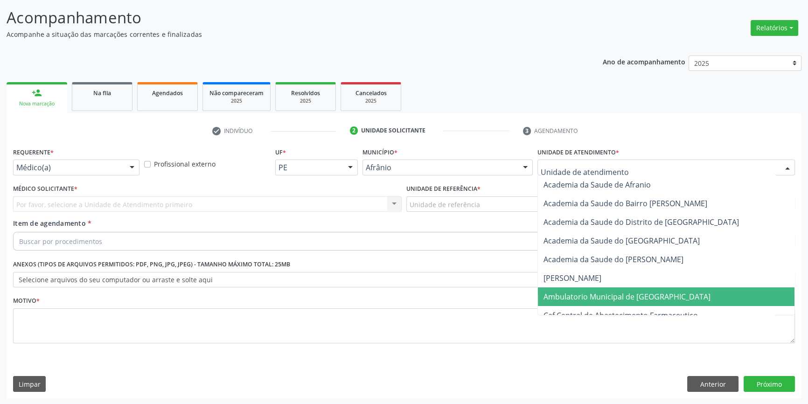
click at [565, 294] on span "Ambulatorio Municipal de [GEOGRAPHIC_DATA]" at bounding box center [626, 296] width 167 height 10
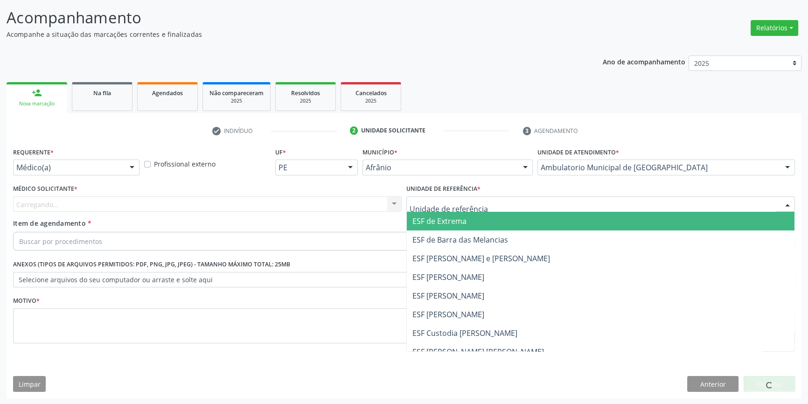
click at [476, 208] on div at bounding box center [600, 204] width 388 height 16
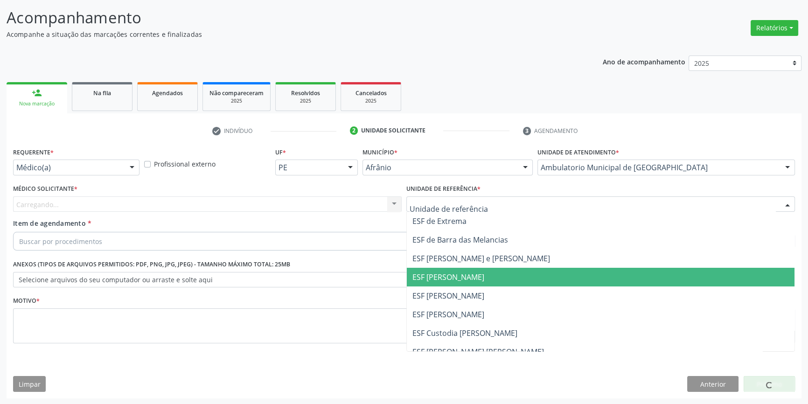
drag, startPoint x: 463, startPoint y: 294, endPoint x: 324, endPoint y: 228, distance: 153.9
click at [461, 294] on span "ESF [PERSON_NAME]" at bounding box center [448, 295] width 72 height 10
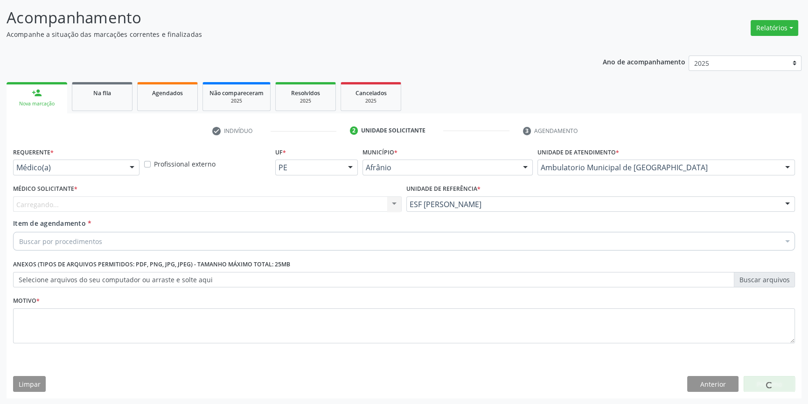
click at [249, 207] on div "Carregando... Nenhum resultado encontrado para: " " Não há nenhuma opção para s…" at bounding box center [207, 204] width 388 height 16
click at [95, 251] on div "Item de agendamento * Buscar por procedimentos Selecionar todos 0604320140 - Ab…" at bounding box center [404, 236] width 786 height 36
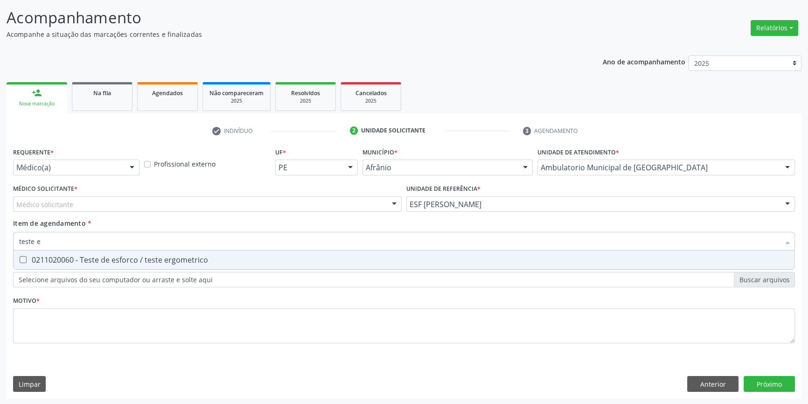
type input "teste er"
click at [121, 264] on span "0211020060 - Teste de esforco / teste ergometrico" at bounding box center [404, 259] width 781 height 19
checkbox ergometrico "true"
click at [97, 208] on div "Médico solicitante" at bounding box center [207, 204] width 388 height 16
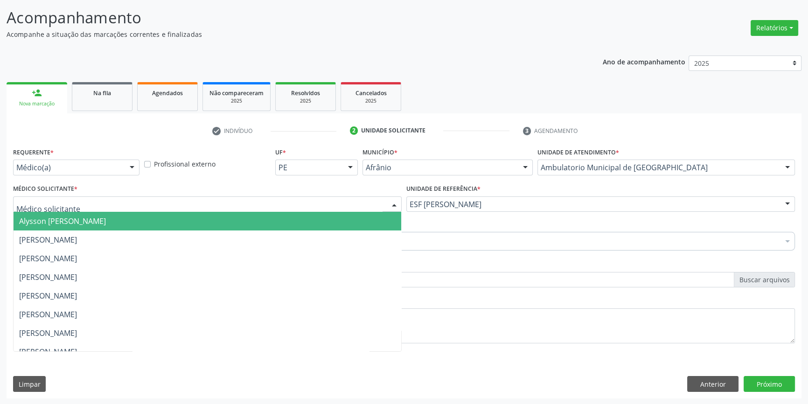
click at [96, 209] on input "text" at bounding box center [199, 209] width 366 height 19
click at [93, 216] on span "Alysson [PERSON_NAME]" at bounding box center [62, 221] width 87 height 10
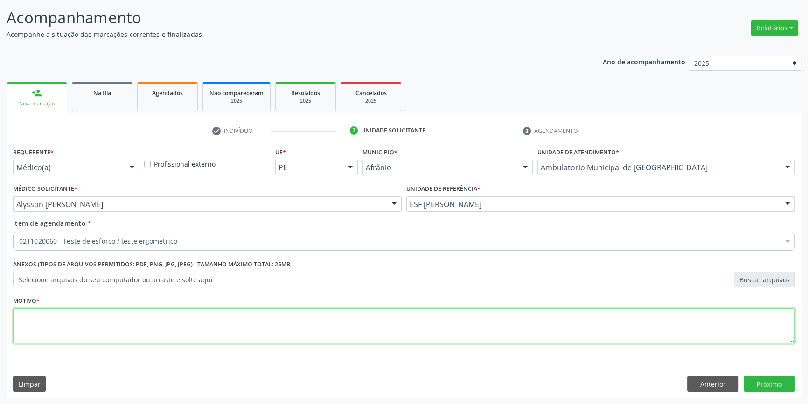
click at [83, 337] on textarea at bounding box center [403, 325] width 781 height 35
type textarea "'"
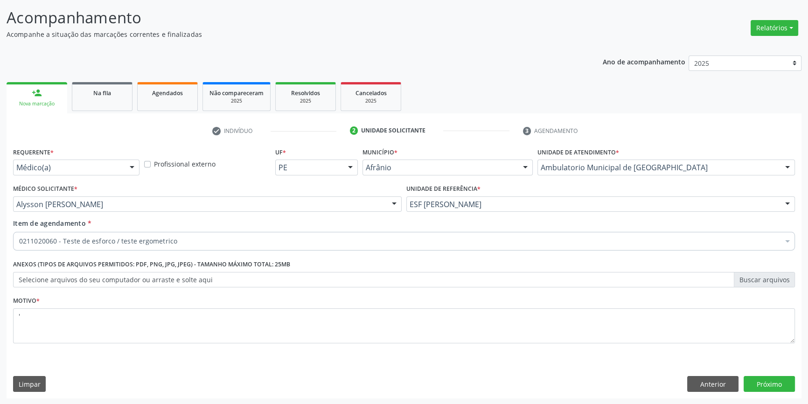
click at [775, 395] on div "Requerente * Médico(a) Médico(a) Enfermeiro(a) Paciente Nenhum resultado encont…" at bounding box center [404, 271] width 795 height 253
click at [772, 391] on div "Requerente * Médico(a) Médico(a) Enfermeiro(a) Paciente Nenhum resultado encont…" at bounding box center [404, 271] width 795 height 253
click at [772, 386] on button "Próximo" at bounding box center [768, 384] width 51 height 16
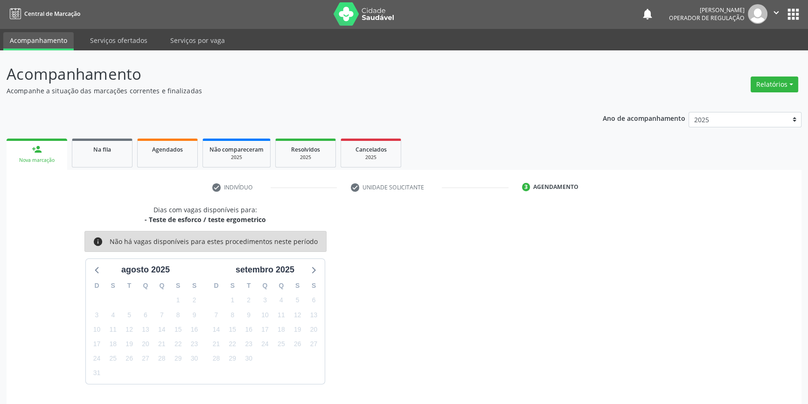
scroll to position [28, 0]
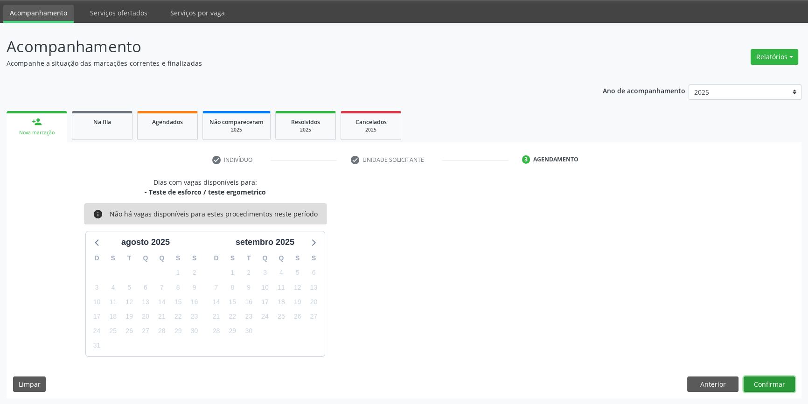
click at [766, 381] on button "Confirmar" at bounding box center [768, 384] width 51 height 16
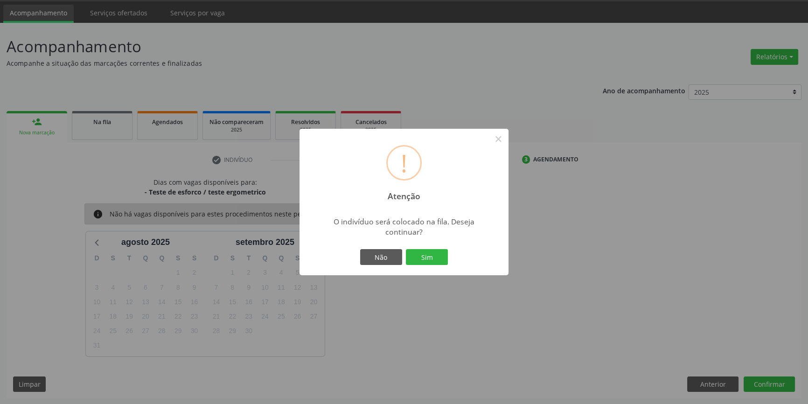
click at [438, 248] on div "Não Sim" at bounding box center [404, 257] width 92 height 20
click at [433, 255] on button "Sim" at bounding box center [427, 257] width 42 height 16
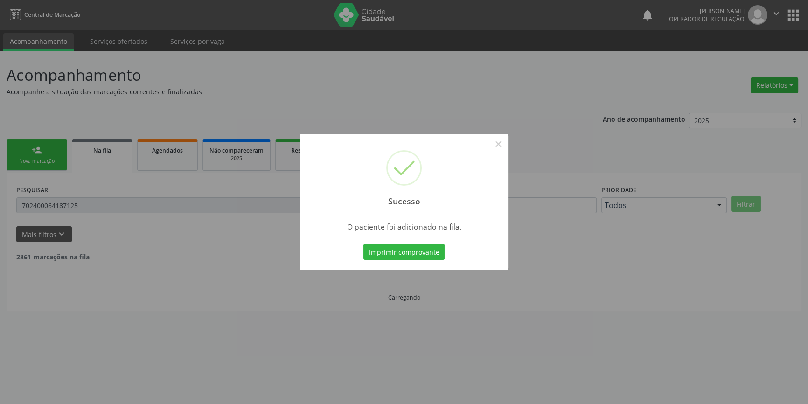
scroll to position [0, 0]
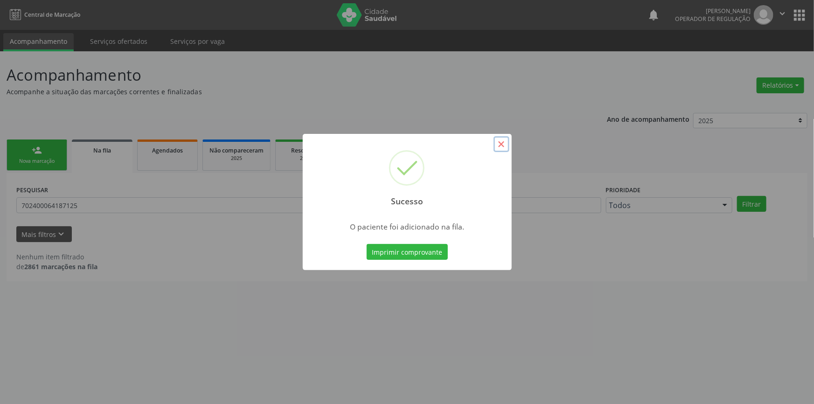
click at [506, 145] on button "×" at bounding box center [501, 144] width 16 height 16
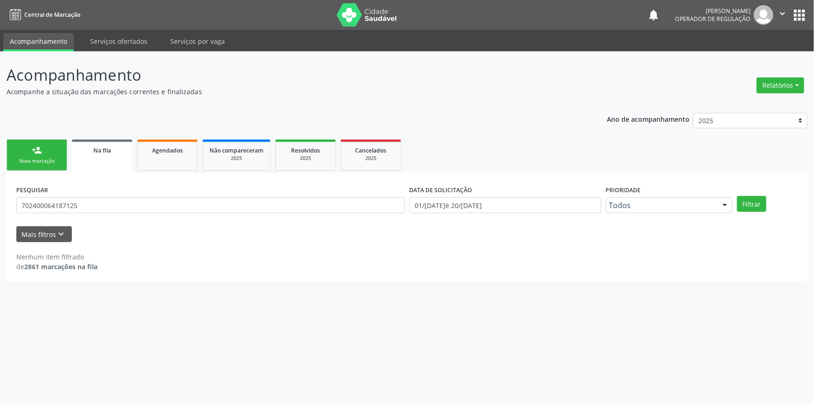
click at [48, 148] on link "person_add Nova marcação" at bounding box center [37, 154] width 61 height 31
click at [54, 153] on link "person_add Nova marcação" at bounding box center [37, 154] width 61 height 31
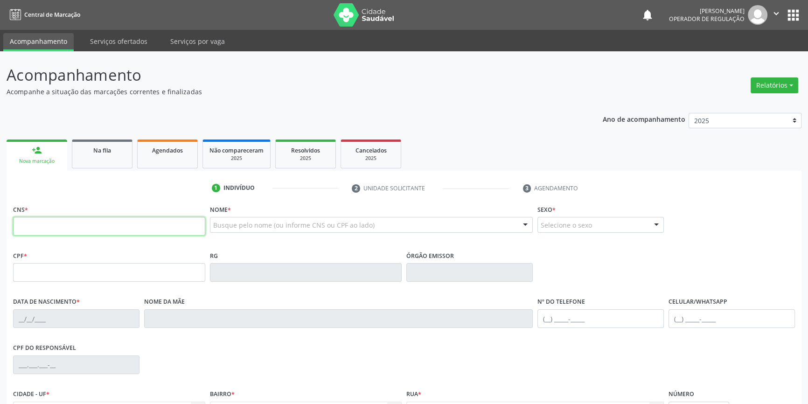
click at [48, 221] on input "text" at bounding box center [109, 226] width 192 height 19
paste input "706 1095 3338 4460"
type input "706 1095 3338 4460"
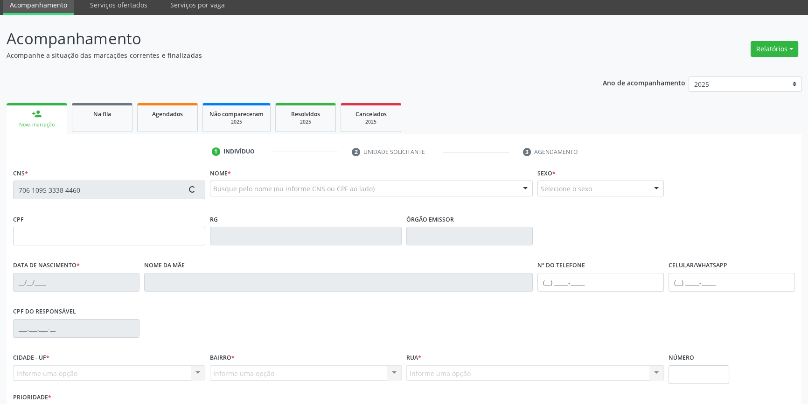
scroll to position [101, 0]
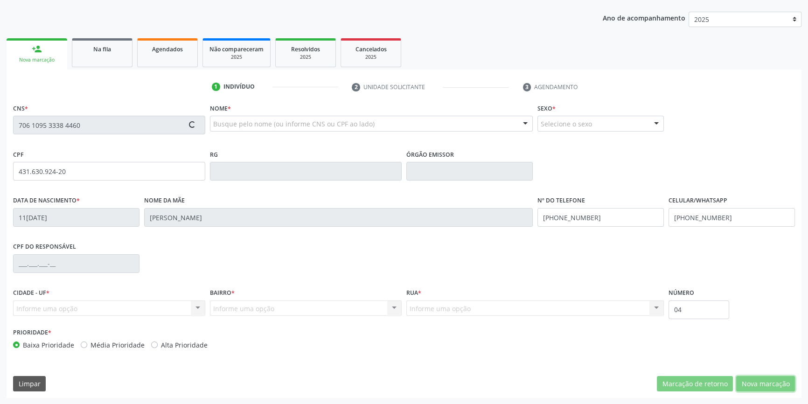
click at [746, 378] on button "Nova marcação" at bounding box center [765, 384] width 59 height 16
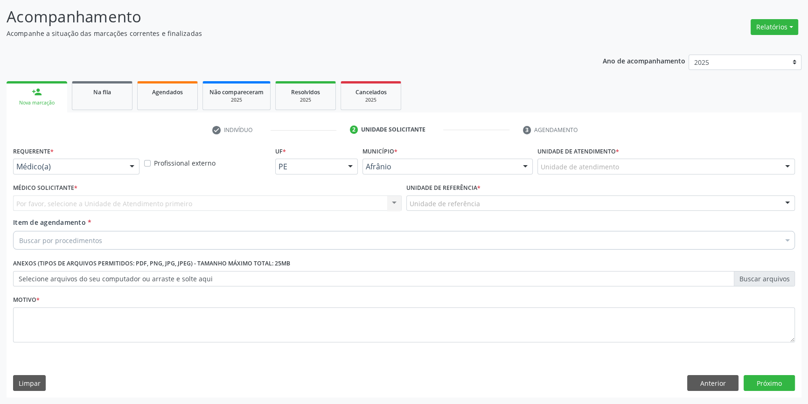
scroll to position [57, 0]
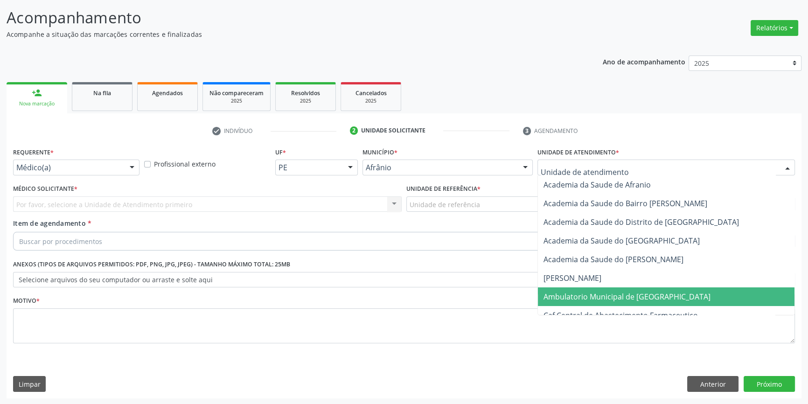
drag, startPoint x: 611, startPoint y: 292, endPoint x: 560, endPoint y: 269, distance: 56.8
click at [611, 292] on span "Ambulatorio Municipal de [GEOGRAPHIC_DATA]" at bounding box center [626, 296] width 167 height 10
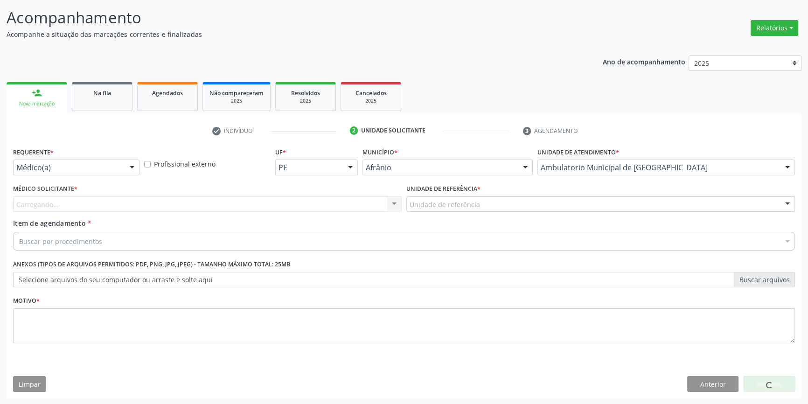
click at [470, 211] on div "Unidade de referência * Unidade de referência ESF de Extrema ESF de Barra das M…" at bounding box center [600, 200] width 393 height 36
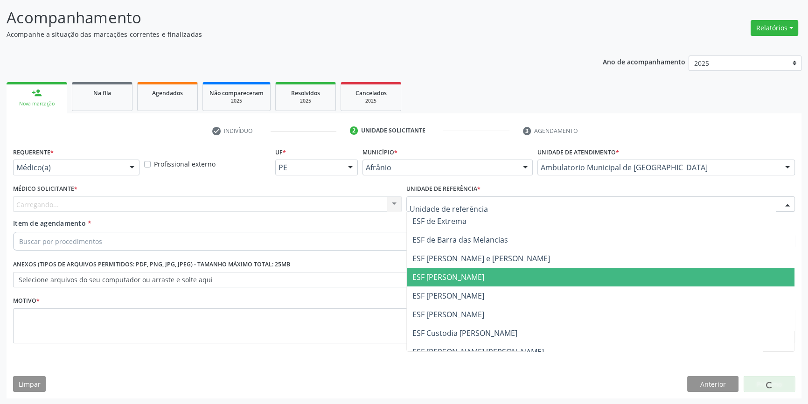
click at [462, 286] on ul "ESF de Extrema ESF de Barra das Melancias ESF Jose e Maria Rodrigues de Macedo …" at bounding box center [600, 305] width 387 height 187
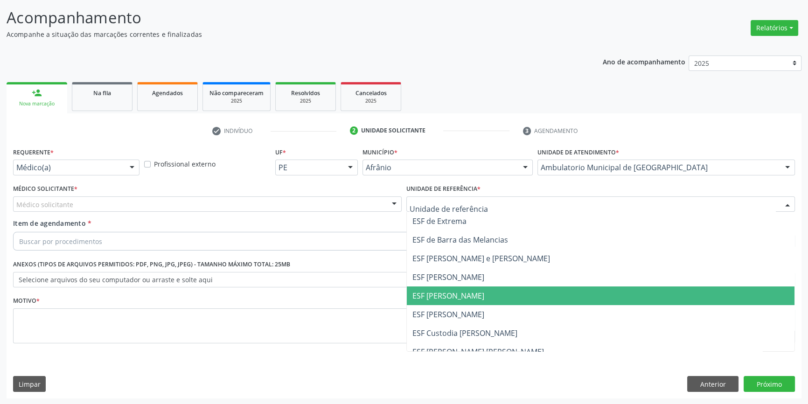
click at [448, 291] on span "ESF [PERSON_NAME]" at bounding box center [448, 295] width 72 height 10
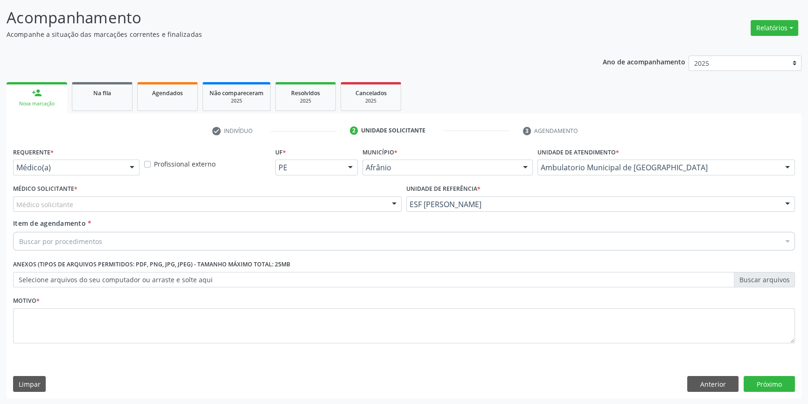
click at [173, 204] on div "Médico solicitante" at bounding box center [207, 204] width 388 height 16
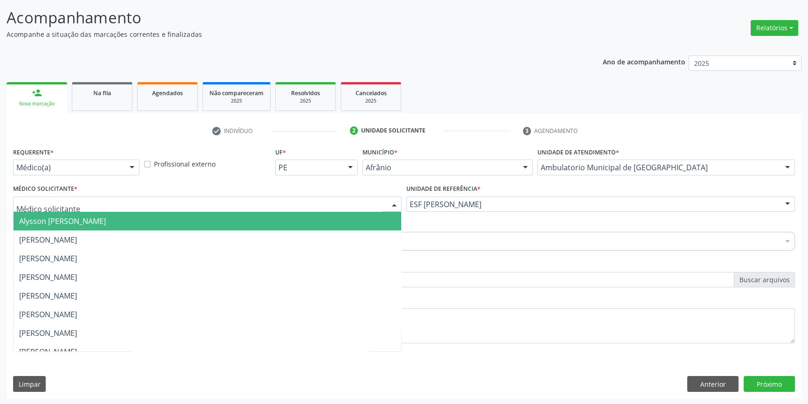
click at [84, 228] on span "Alysson [PERSON_NAME]" at bounding box center [207, 221] width 387 height 19
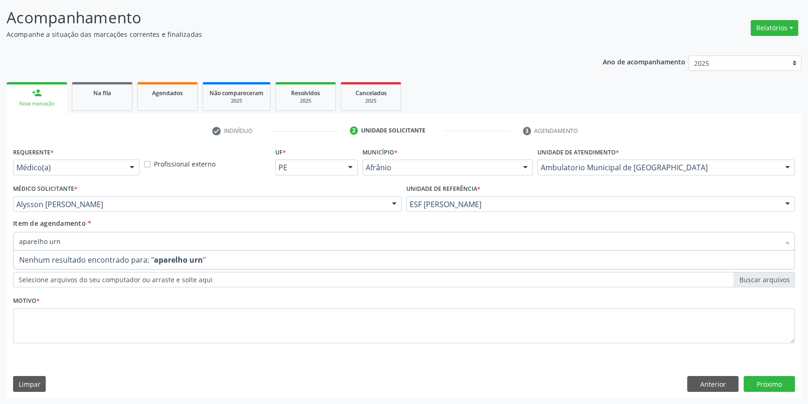
type input "aparelho ur"
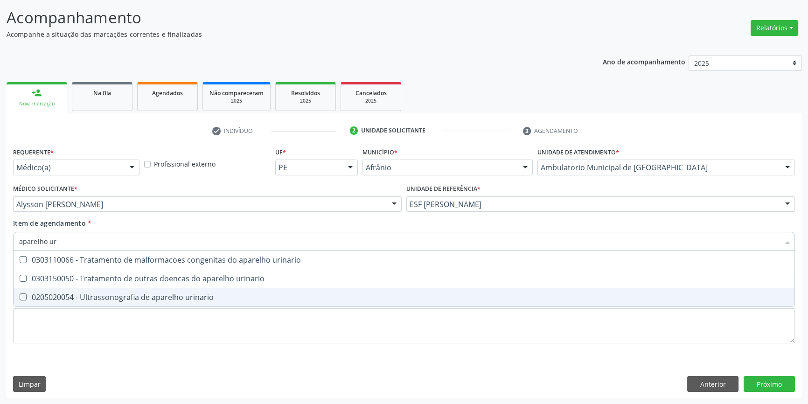
click at [173, 299] on div "0205020054 - Ultrassonografia de aparelho urinario" at bounding box center [403, 296] width 769 height 7
checkbox urinario "true"
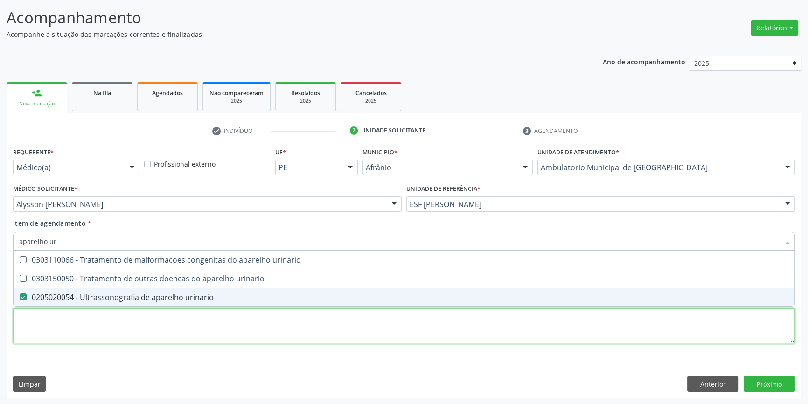
click at [161, 319] on div "Requerente * Médico(a) Médico(a) Enfermeiro(a) Paciente Nenhum resultado encont…" at bounding box center [403, 250] width 781 height 211
type textarea ","
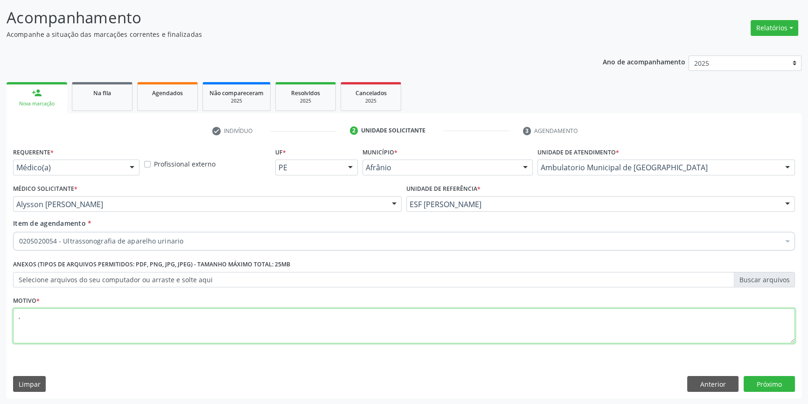
checkbox urinario "true"
type textarea ","
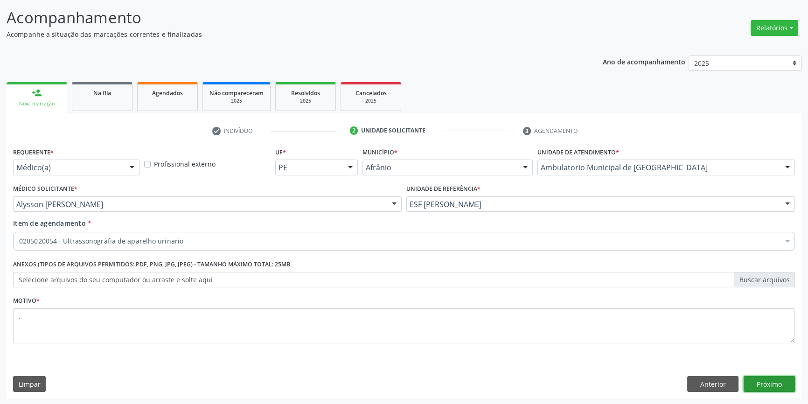
click at [769, 387] on button "Próximo" at bounding box center [768, 384] width 51 height 16
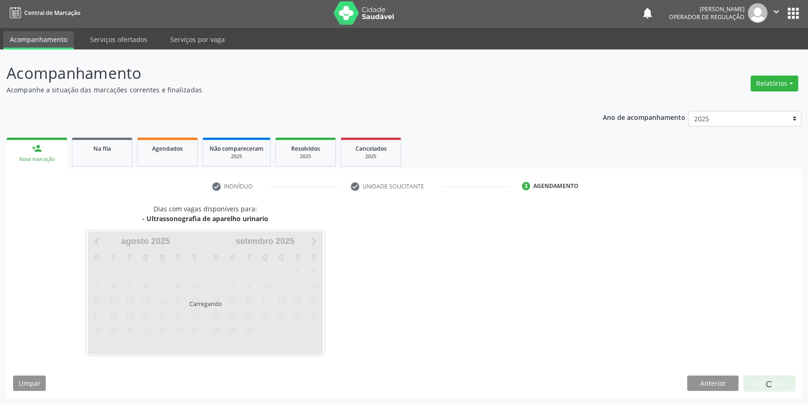
scroll to position [1, 0]
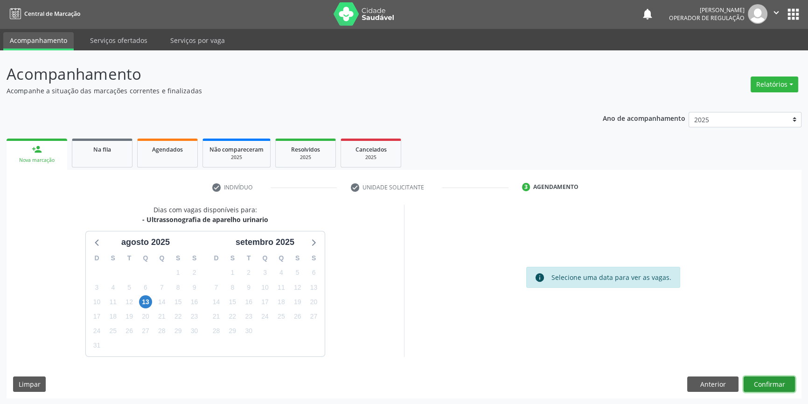
click at [766, 378] on button "Confirmar" at bounding box center [768, 384] width 51 height 16
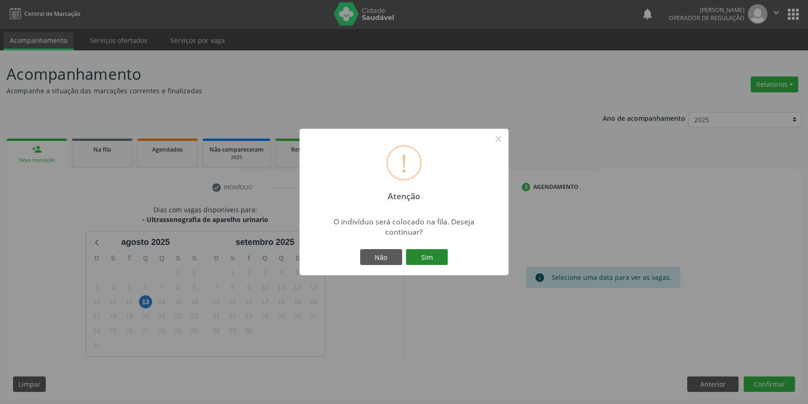
click at [425, 263] on button "Sim" at bounding box center [427, 257] width 42 height 16
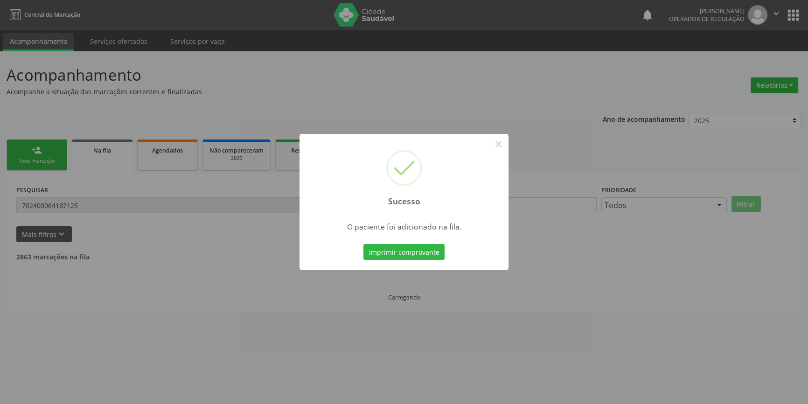
scroll to position [0, 0]
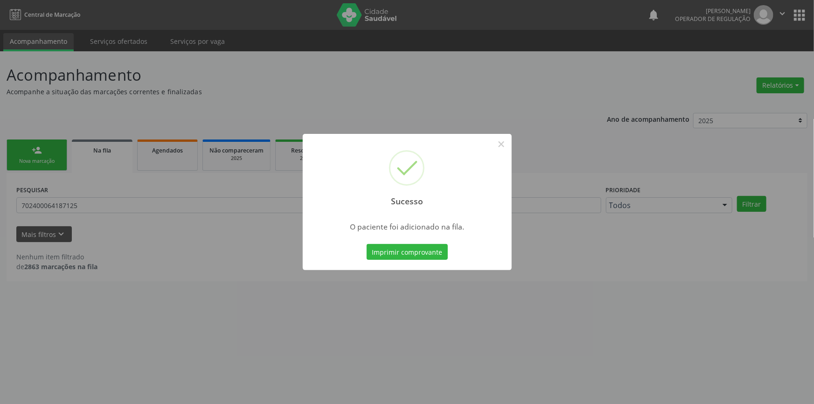
click at [410, 111] on div "Sucesso × O paciente foi adicionado na fila. Imprimir comprovante Cancel" at bounding box center [407, 202] width 814 height 404
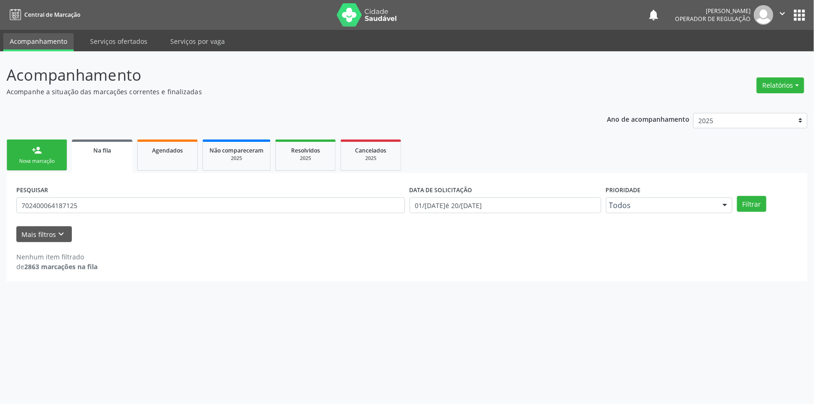
click at [48, 158] on div "Nova marcação" at bounding box center [37, 161] width 47 height 7
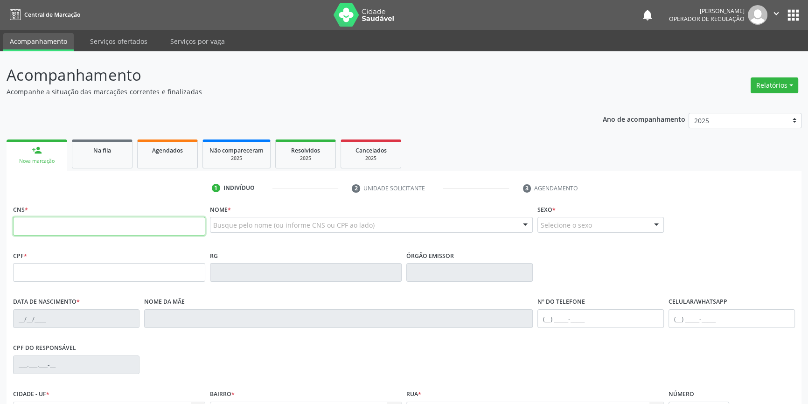
click at [83, 229] on input "text" at bounding box center [109, 226] width 192 height 19
click at [131, 219] on input "text" at bounding box center [109, 226] width 192 height 19
click at [129, 221] on input "text" at bounding box center [109, 226] width 192 height 19
type input "705 0038 0295 7852"
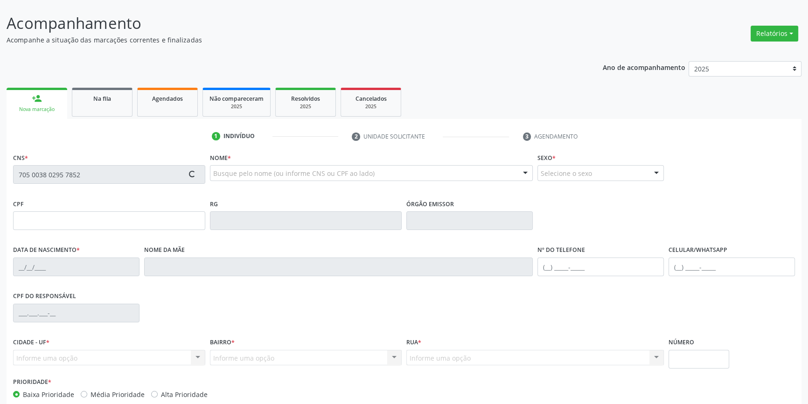
type input "883.981.374-87"
type input "0[DATE]"
type input "[PERSON_NAME]"
type input "[PHONE_NUMBER]"
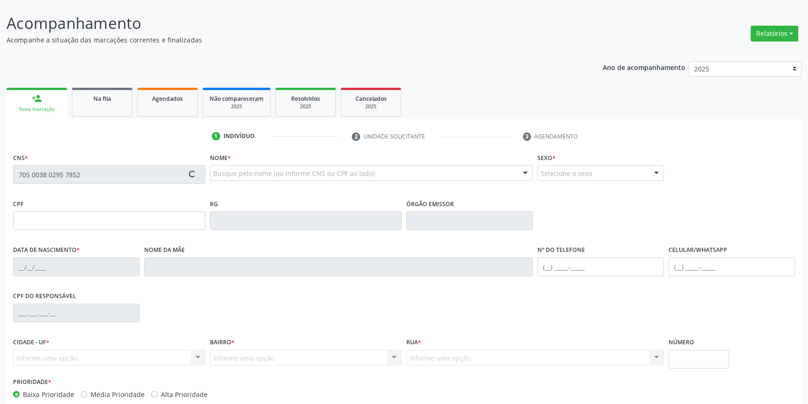
type input "S/N"
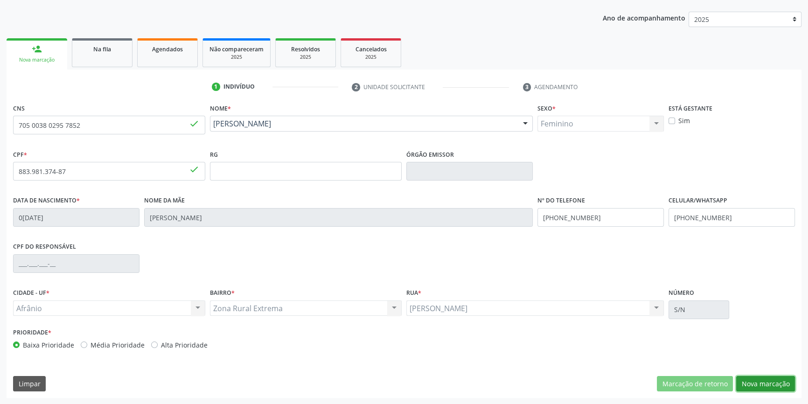
click at [753, 379] on button "Nova marcação" at bounding box center [765, 384] width 59 height 16
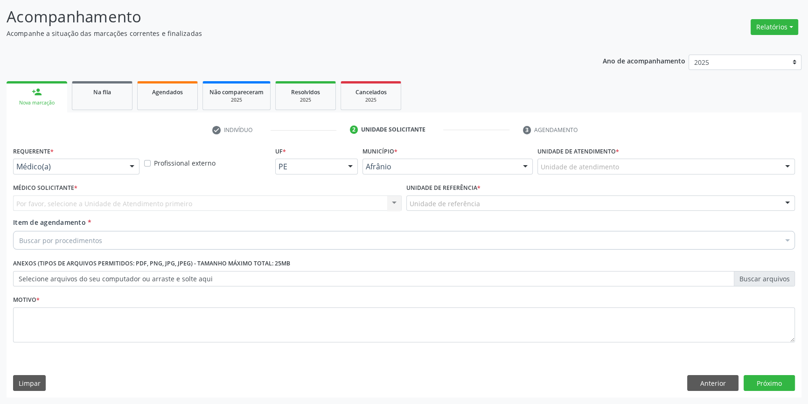
scroll to position [57, 0]
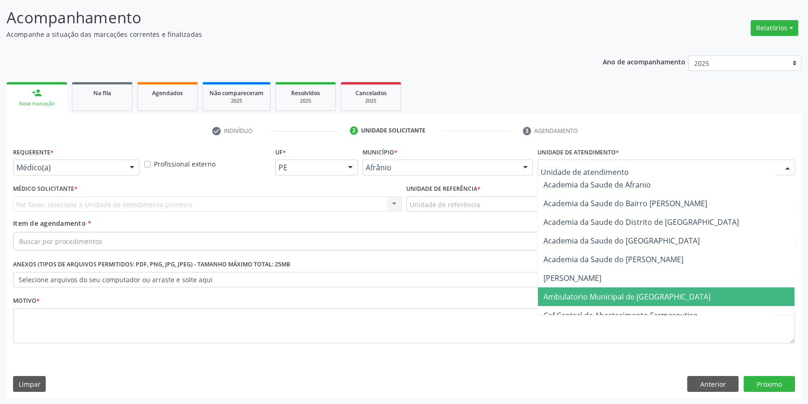
click at [586, 306] on span "Caf Central de Abastecimento Farmaceutico" at bounding box center [666, 315] width 256 height 19
click at [591, 294] on span "Ambulatorio Municipal de [GEOGRAPHIC_DATA]" at bounding box center [626, 296] width 167 height 10
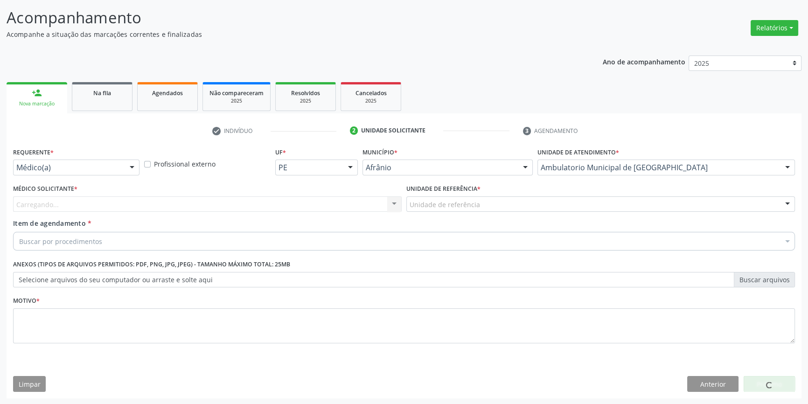
click at [490, 205] on div "Unidade de referência" at bounding box center [600, 204] width 388 height 16
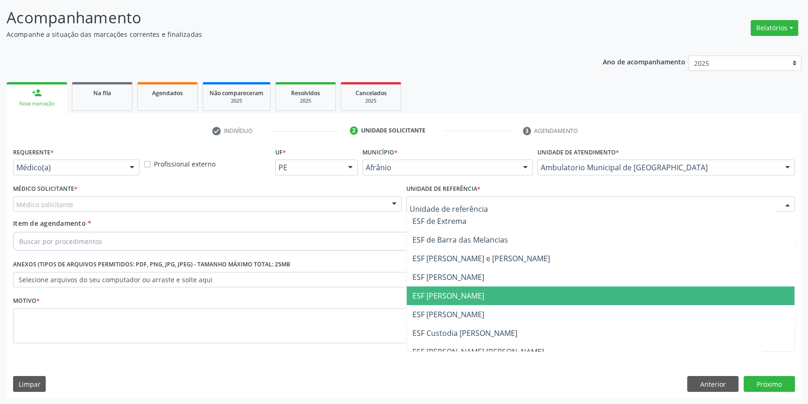
click at [446, 297] on span "ESF [PERSON_NAME]" at bounding box center [448, 295] width 72 height 10
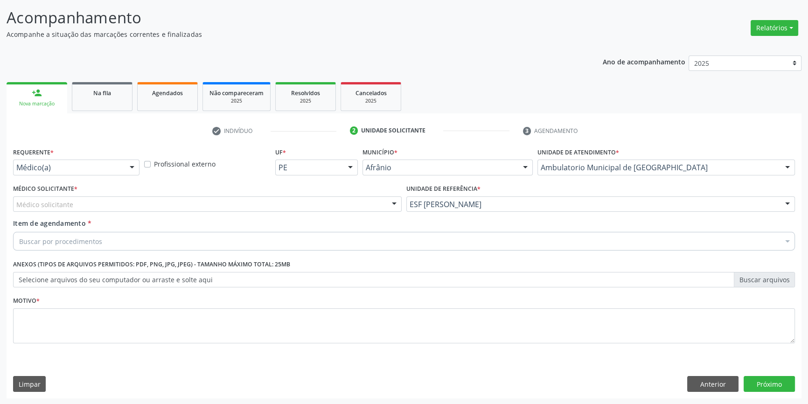
click at [239, 200] on div "Médico solicitante" at bounding box center [207, 204] width 388 height 16
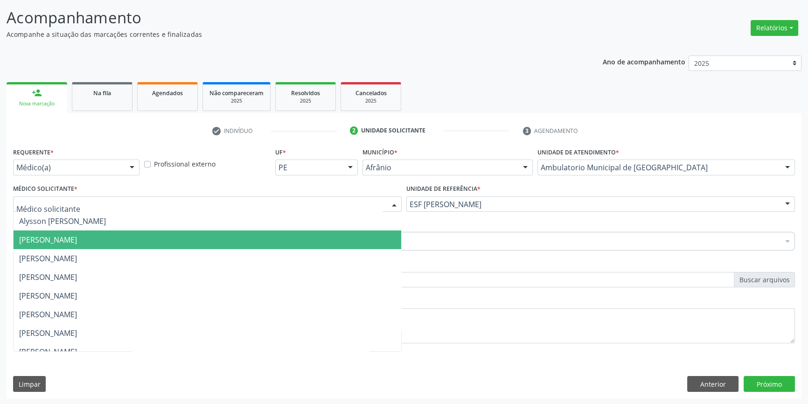
click at [77, 238] on span "[PERSON_NAME]" at bounding box center [48, 240] width 58 height 10
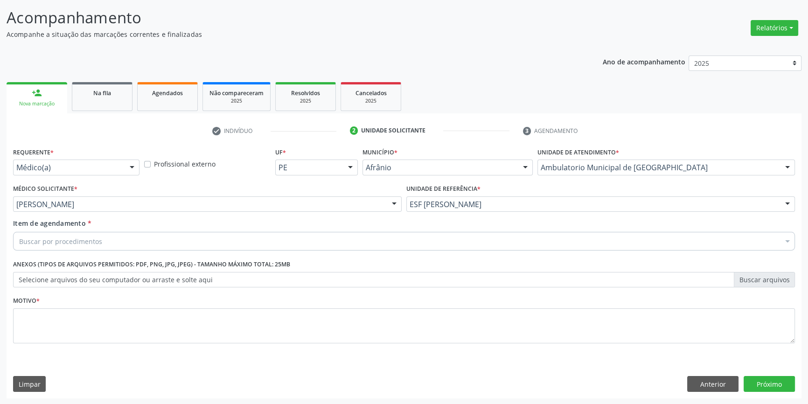
click at [207, 238] on div "Buscar por procedimentos" at bounding box center [403, 241] width 781 height 19
type input "tireoide"
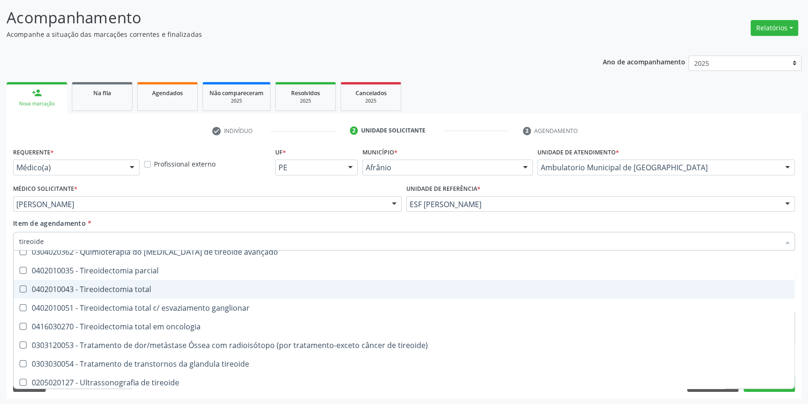
scroll to position [179, 0]
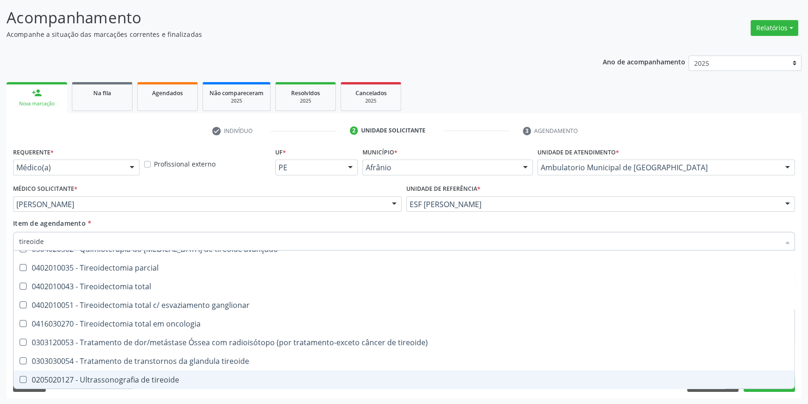
click at [134, 379] on div "0205020127 - Ultrassonografia de tireoide" at bounding box center [403, 379] width 769 height 7
checkbox tireoide "true"
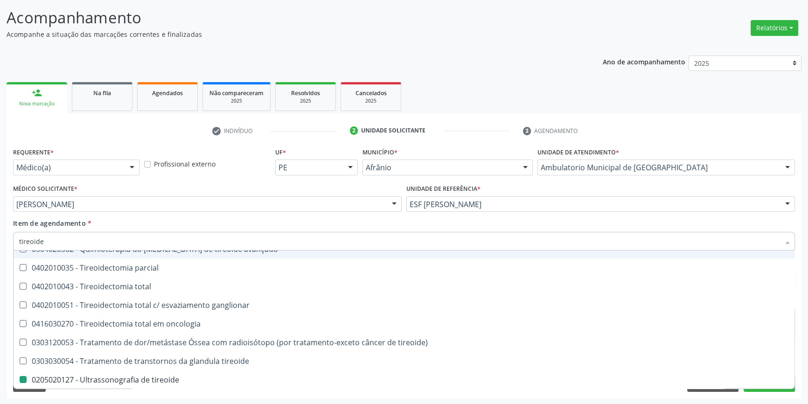
click at [185, 226] on div "Item de agendamento * tireoide Desfazer seleção 0201010038 - Biopsia cirurgica …" at bounding box center [403, 232] width 781 height 29
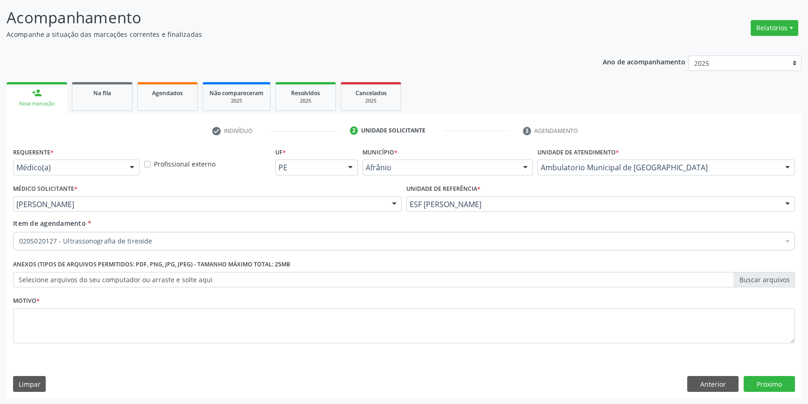
scroll to position [0, 0]
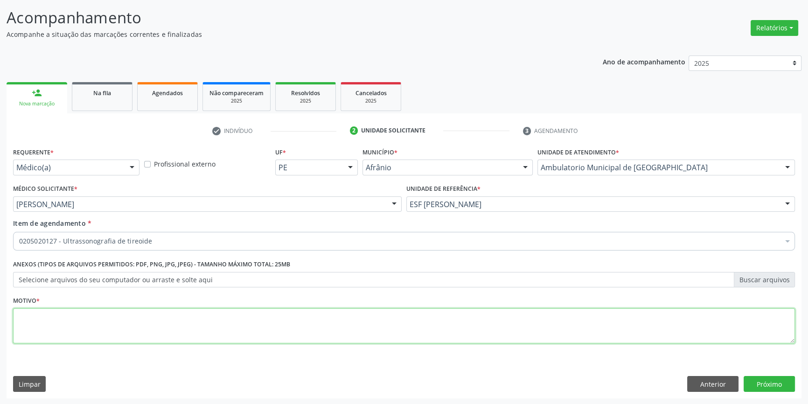
click at [123, 317] on textarea at bounding box center [403, 325] width 781 height 35
type textarea "'"
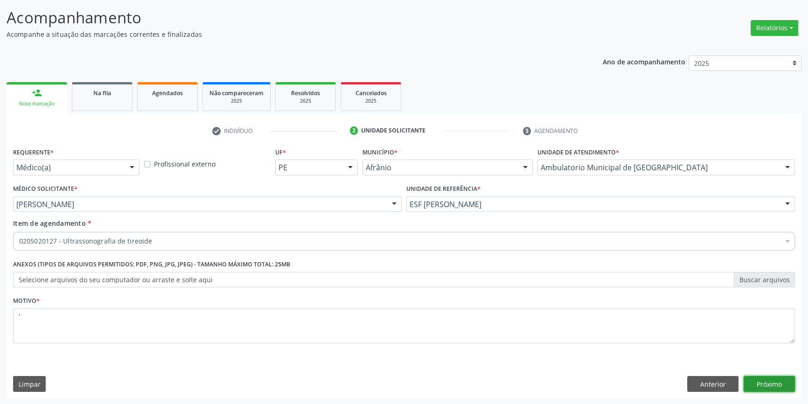
click at [766, 386] on button "Próximo" at bounding box center [768, 384] width 51 height 16
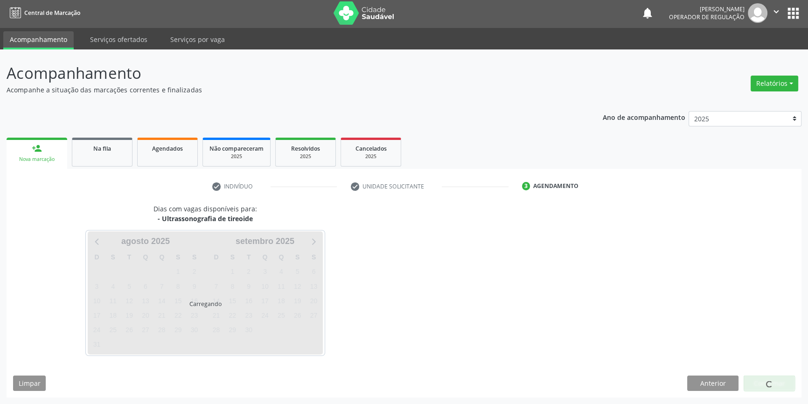
scroll to position [1, 0]
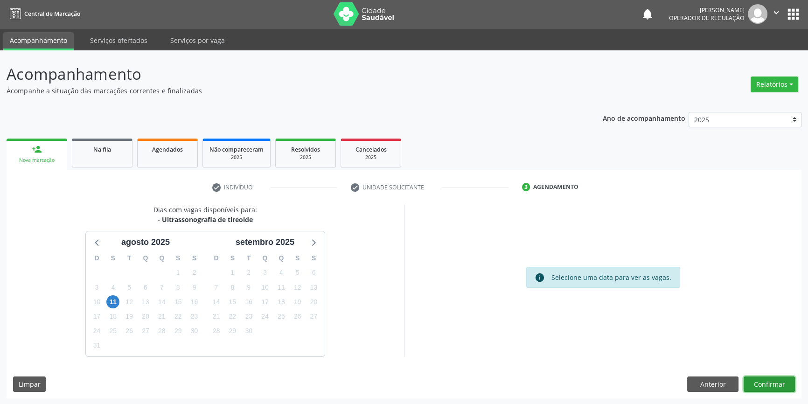
click at [766, 386] on button "Confirmar" at bounding box center [768, 384] width 51 height 16
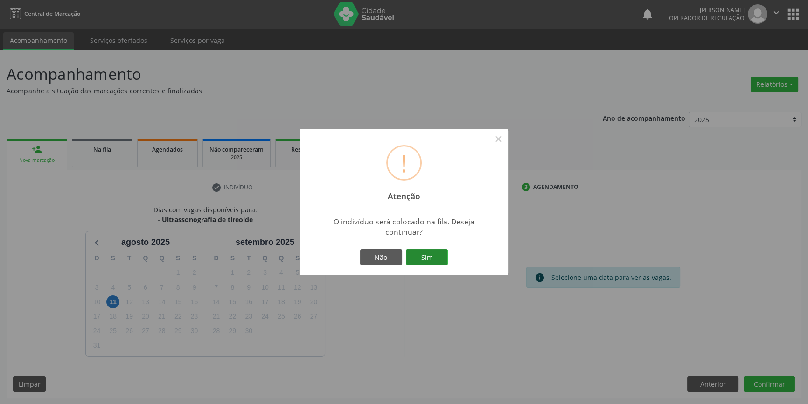
click at [435, 257] on button "Sim" at bounding box center [427, 257] width 42 height 16
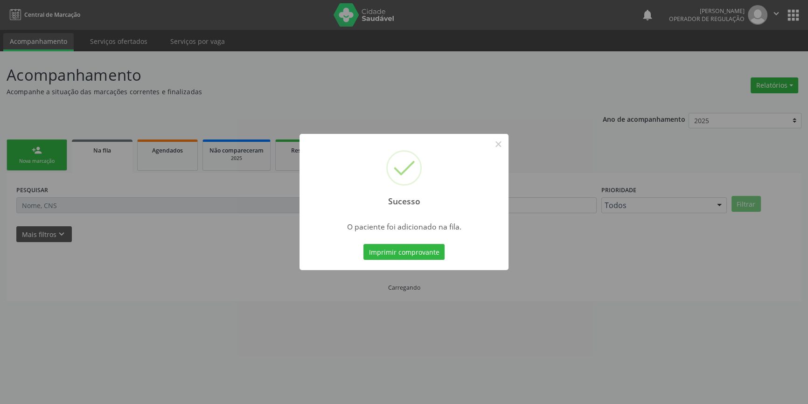
scroll to position [0, 0]
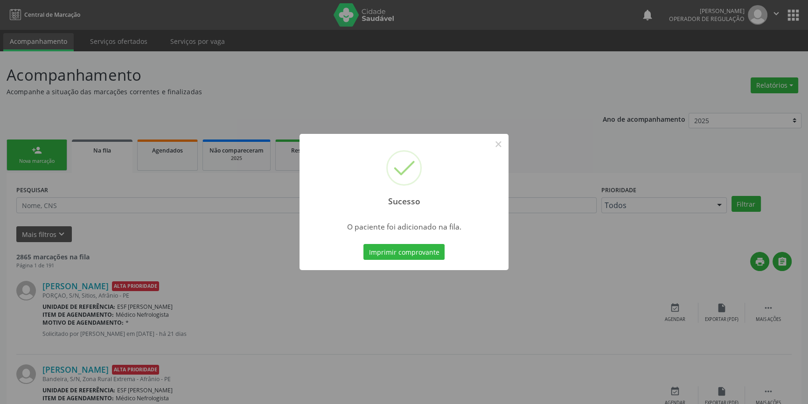
click at [312, 200] on div "Sucesso ×" at bounding box center [403, 174] width 209 height 80
click at [223, 188] on div "Sucesso × O paciente foi adicionado na fila. Imprimir comprovante Cancel" at bounding box center [404, 202] width 808 height 404
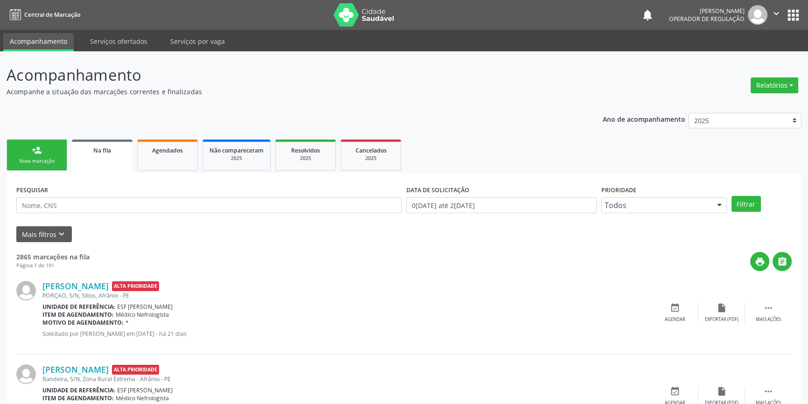
click at [56, 164] on div "Nova marcação" at bounding box center [37, 161] width 47 height 7
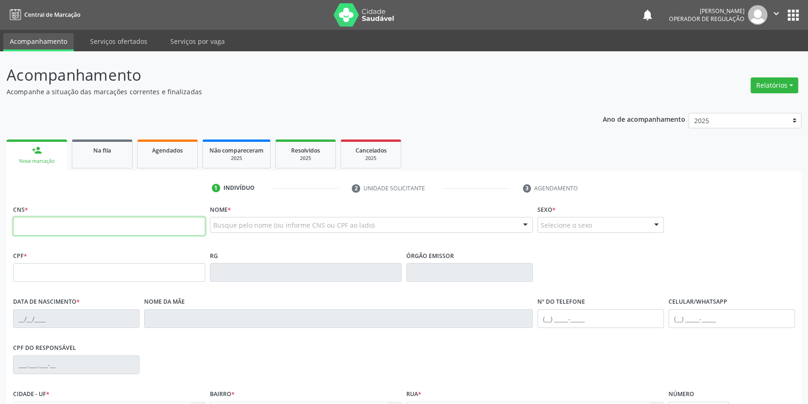
click at [92, 223] on input "text" at bounding box center [109, 226] width 192 height 19
type input "708 5000 5503 5480"
type input "077.897.654-85"
type input "08/[DATE]"
type input "Maria da Conceição Nunes"
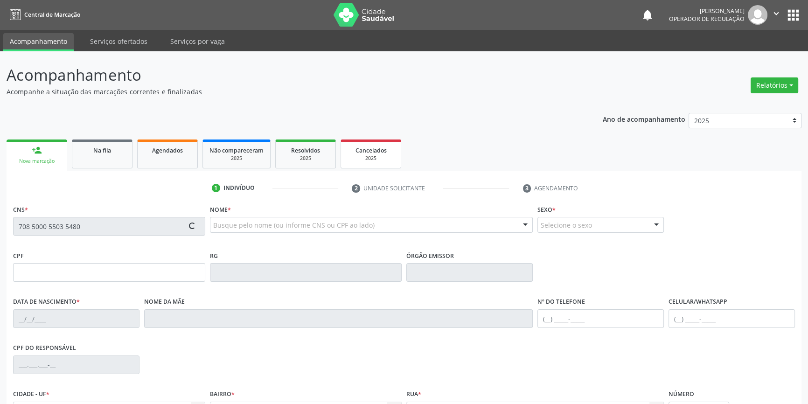
type input "[PHONE_NUMBER]"
type input "S/N"
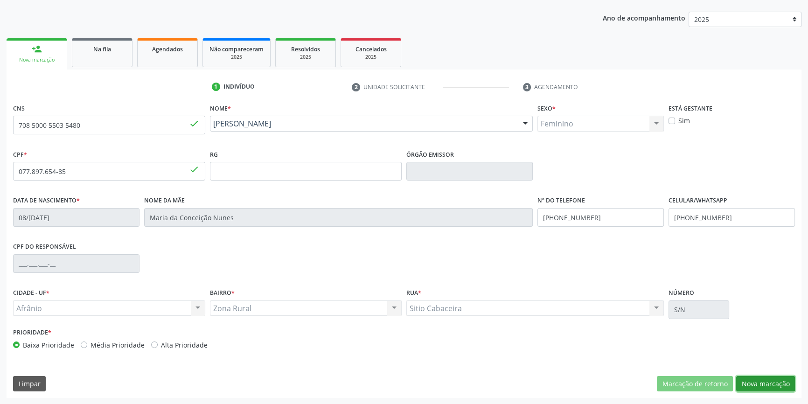
click at [757, 376] on button "Nova marcação" at bounding box center [765, 384] width 59 height 16
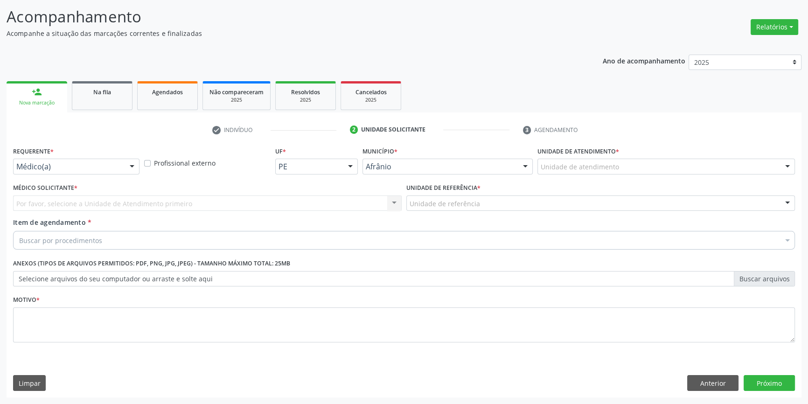
scroll to position [57, 0]
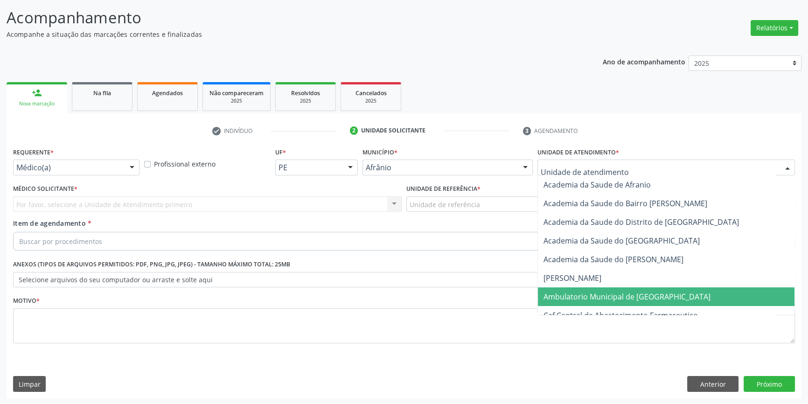
drag, startPoint x: 593, startPoint y: 301, endPoint x: 541, endPoint y: 263, distance: 64.1
click at [592, 302] on span "Ambulatorio Municipal de [GEOGRAPHIC_DATA]" at bounding box center [666, 296] width 256 height 19
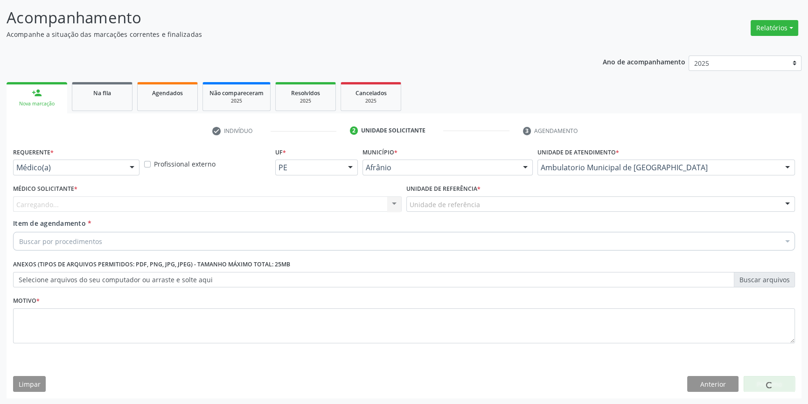
click at [481, 207] on div "Unidade de referência" at bounding box center [600, 204] width 388 height 16
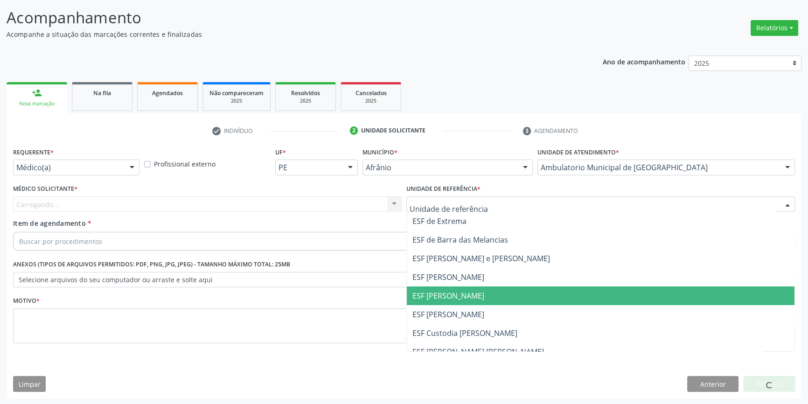
click at [463, 292] on span "ESF [PERSON_NAME]" at bounding box center [448, 295] width 72 height 10
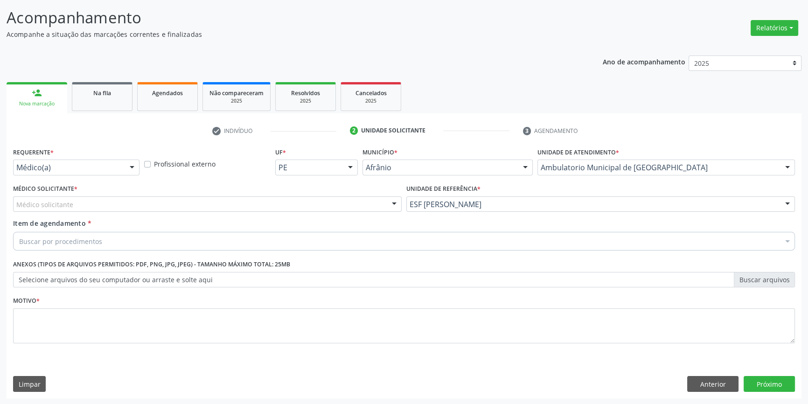
click at [279, 200] on div "Médico solicitante" at bounding box center [207, 204] width 388 height 16
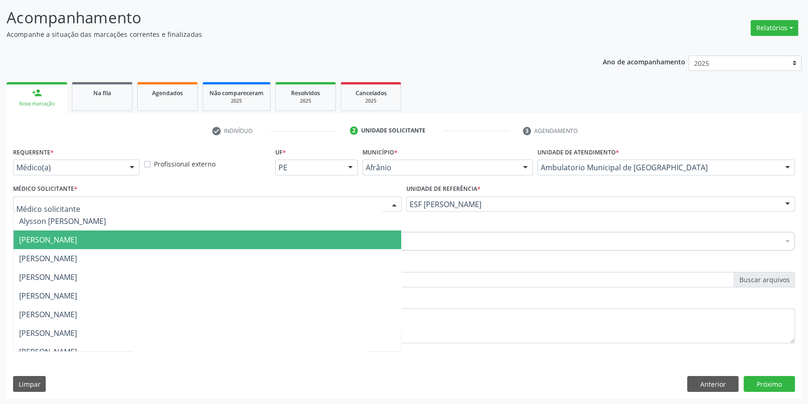
click at [130, 233] on span "[PERSON_NAME]" at bounding box center [207, 239] width 387 height 19
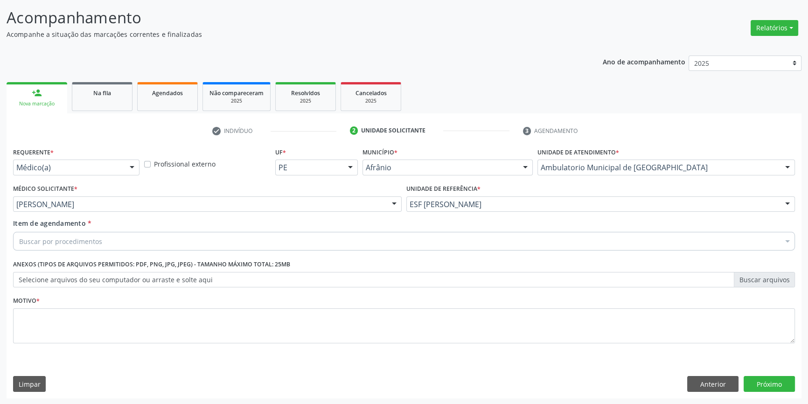
click at [112, 242] on div "Buscar por procedimentos" at bounding box center [403, 241] width 781 height 19
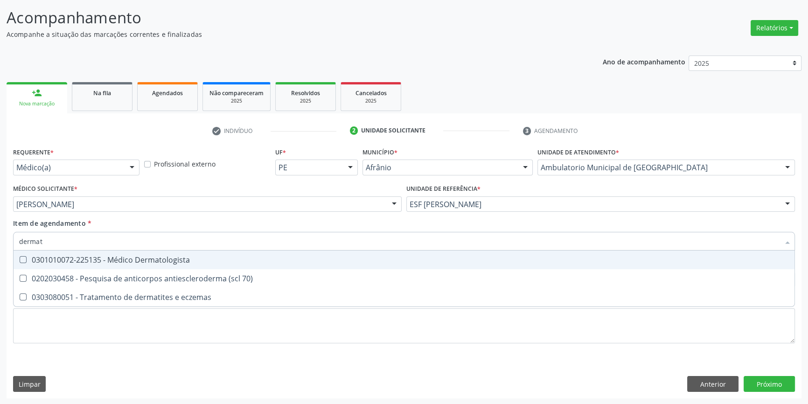
type input "dermato"
click at [112, 259] on div "0301010072-225135 - Médico Dermatologista" at bounding box center [403, 259] width 769 height 7
checkbox Dermatologista "true"
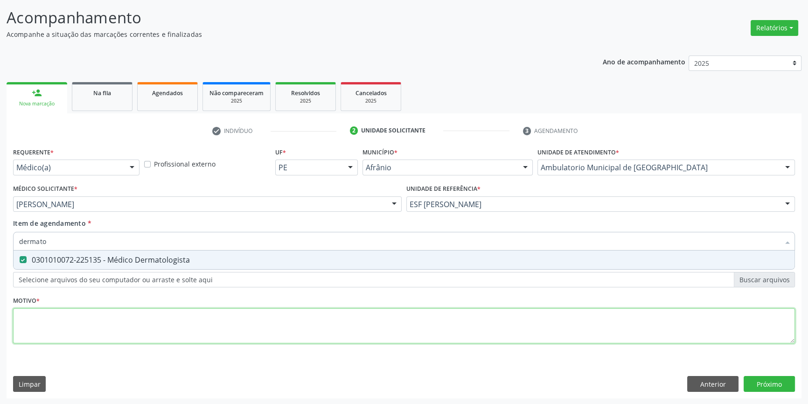
click at [106, 321] on div "Requerente * Médico(a) Médico(a) Enfermeiro(a) Paciente Nenhum resultado encont…" at bounding box center [403, 250] width 781 height 211
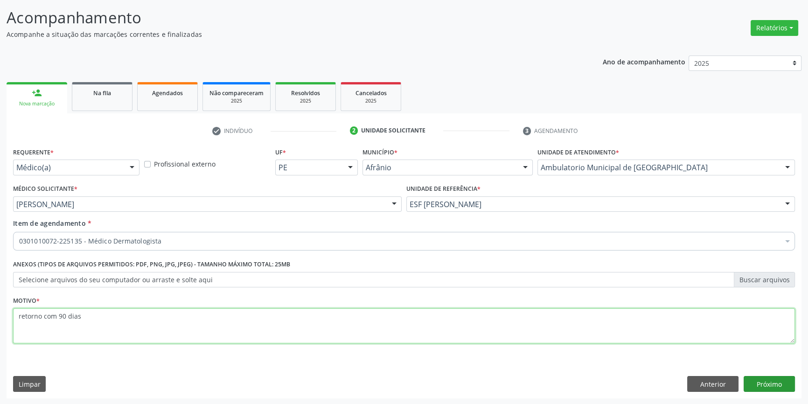
type textarea "retorno com 90 dias"
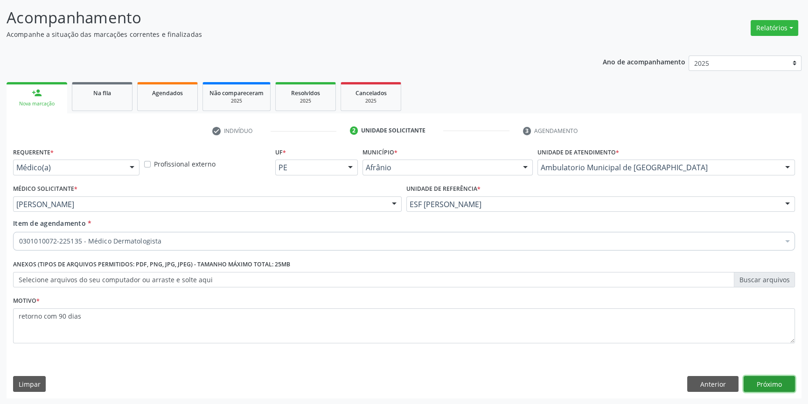
click at [767, 387] on button "Próximo" at bounding box center [768, 384] width 51 height 16
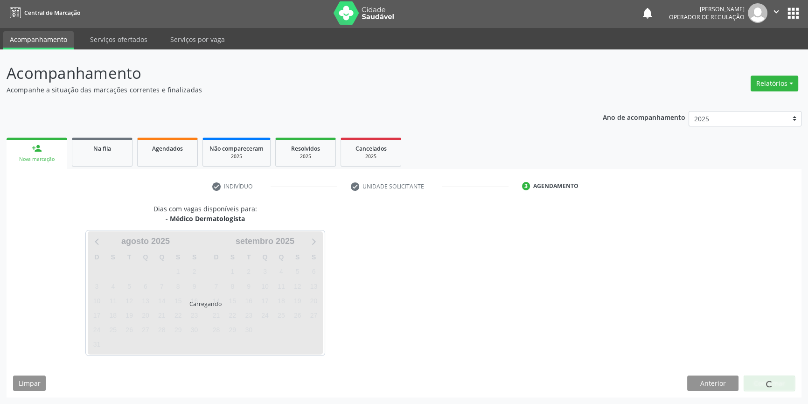
scroll to position [1, 0]
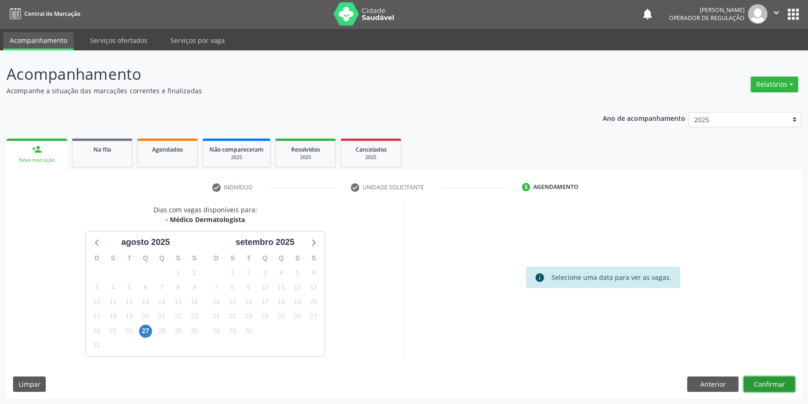
click at [774, 386] on button "Confirmar" at bounding box center [768, 384] width 51 height 16
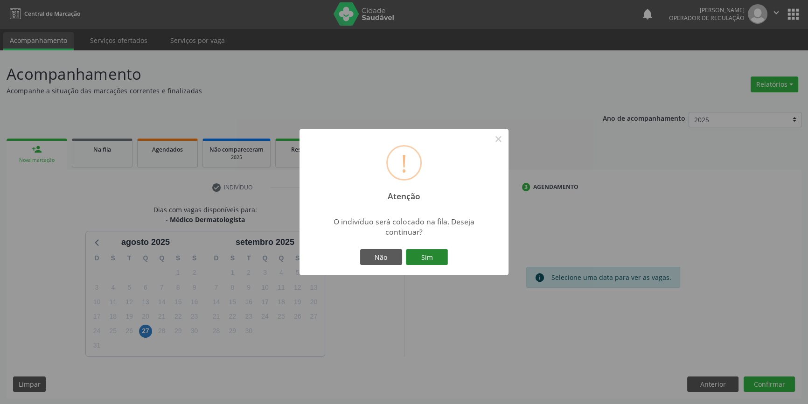
click at [433, 253] on button "Sim" at bounding box center [427, 257] width 42 height 16
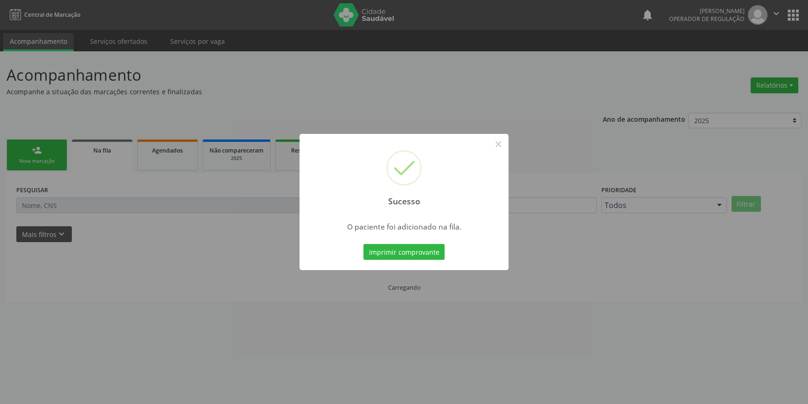
scroll to position [0, 0]
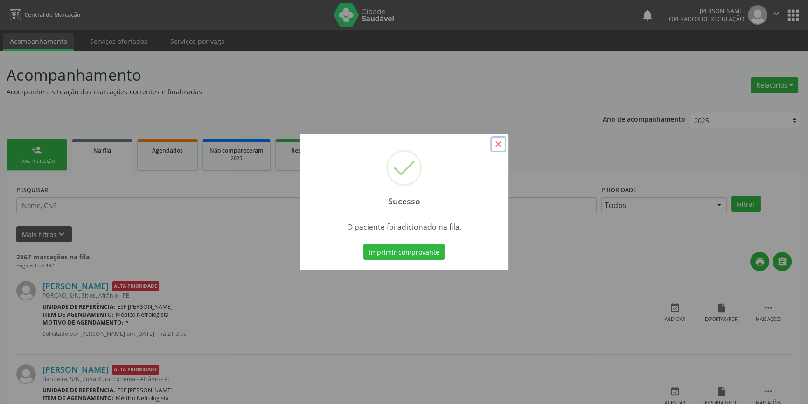
click at [492, 142] on button "×" at bounding box center [498, 144] width 16 height 16
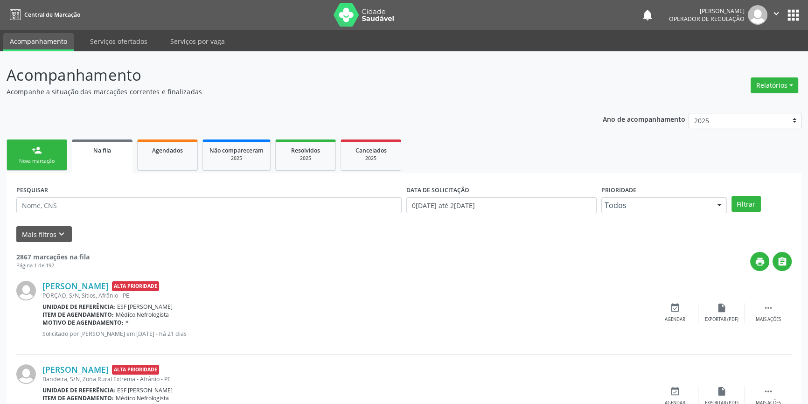
click at [54, 154] on link "person_add Nova marcação" at bounding box center [37, 154] width 61 height 31
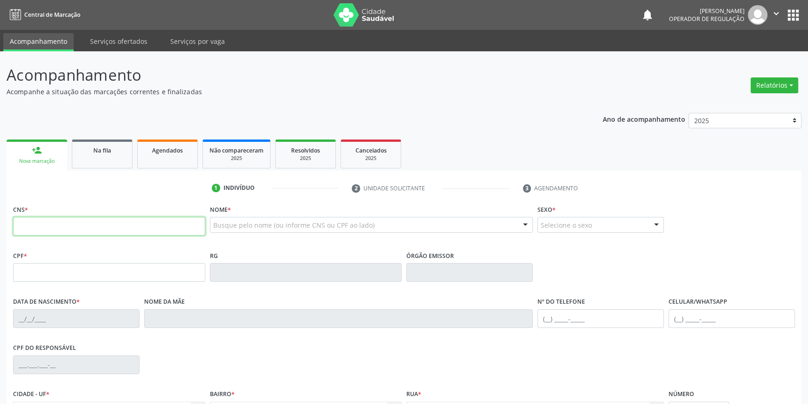
click at [68, 228] on input "text" at bounding box center [109, 226] width 192 height 19
type input "701 4076 5496 9839"
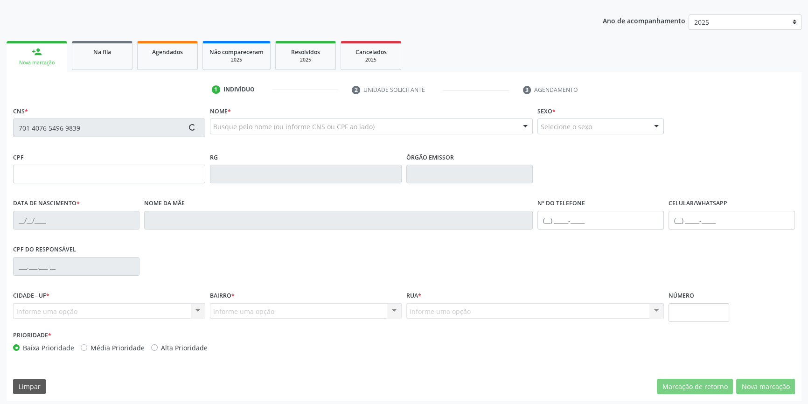
scroll to position [101, 0]
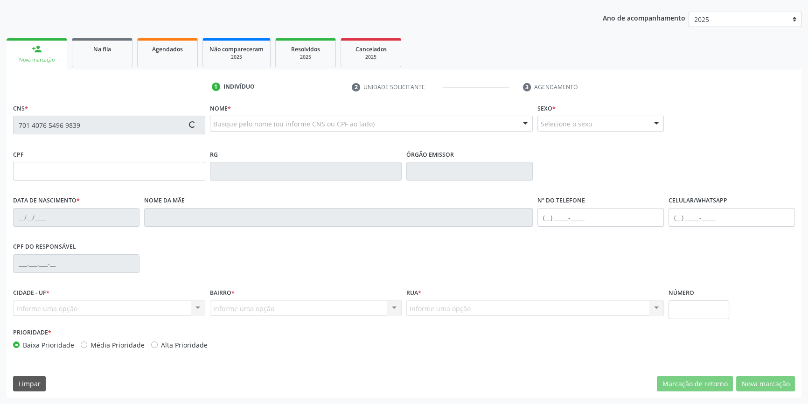
type input "089.053.135-82"
type input "06/04/1999"
type input "Marivalda de Carvalho Santos"
type input "(87) 98106-0874"
type input "S/N"
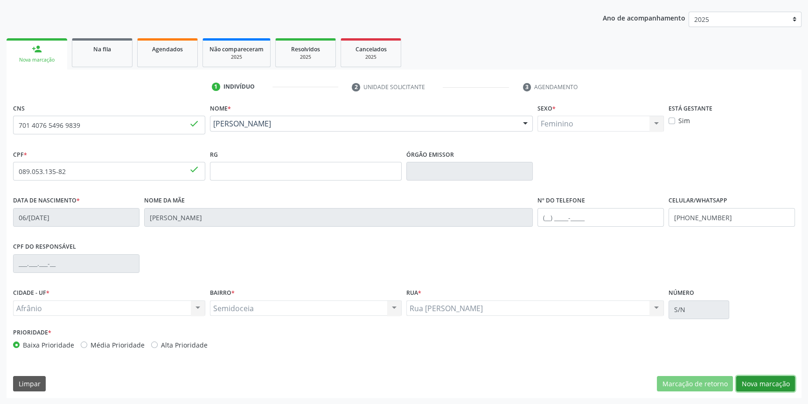
click at [779, 387] on button "Nova marcação" at bounding box center [765, 384] width 59 height 16
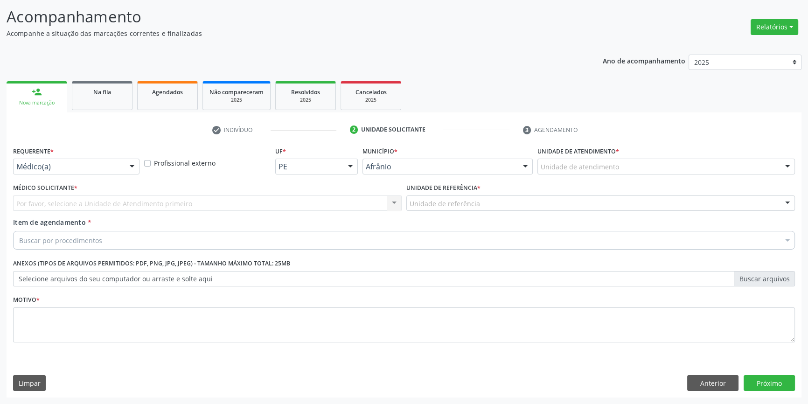
scroll to position [57, 0]
click at [592, 160] on div "Unidade de atendimento" at bounding box center [665, 167] width 257 height 16
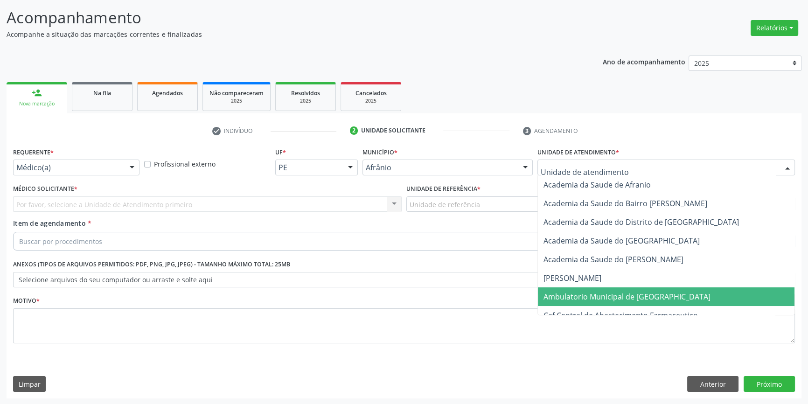
drag, startPoint x: 585, startPoint y: 296, endPoint x: 464, endPoint y: 227, distance: 138.7
click at [584, 296] on span "Ambulatorio Municipal de [GEOGRAPHIC_DATA]" at bounding box center [626, 296] width 167 height 10
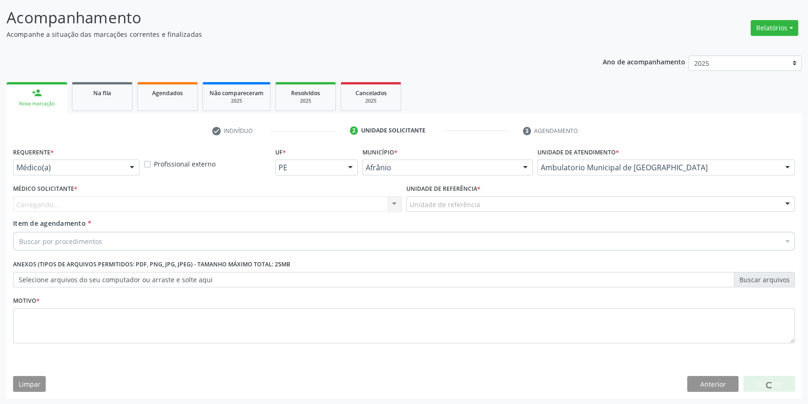
click at [458, 218] on div "Item de agendamento * Buscar por procedimentos Selecionar todos 0604320140 - Ab…" at bounding box center [403, 232] width 781 height 29
click at [458, 209] on div "Unidade de referência" at bounding box center [600, 204] width 388 height 16
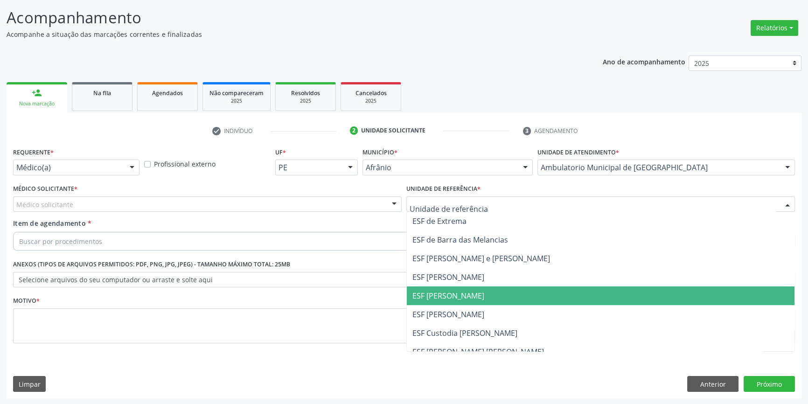
drag, startPoint x: 451, startPoint y: 290, endPoint x: 441, endPoint y: 286, distance: 10.3
click at [450, 290] on span "ESF [PERSON_NAME]" at bounding box center [448, 295] width 72 height 10
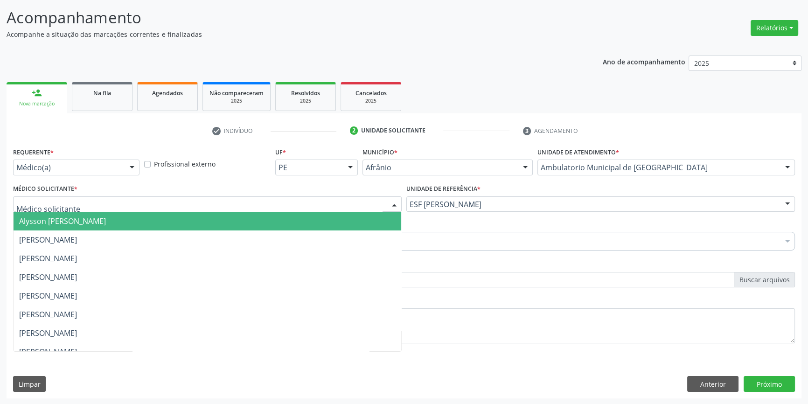
drag, startPoint x: 280, startPoint y: 203, endPoint x: 177, endPoint y: 215, distance: 103.8
click at [273, 205] on div at bounding box center [207, 204] width 388 height 16
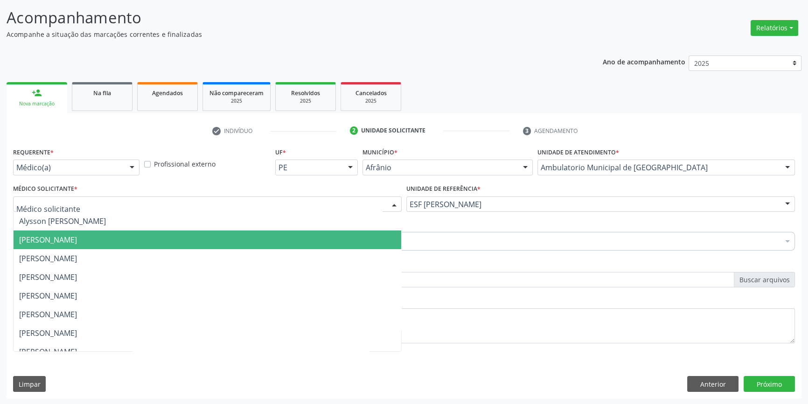
click at [77, 237] on span "[PERSON_NAME]" at bounding box center [48, 240] width 58 height 10
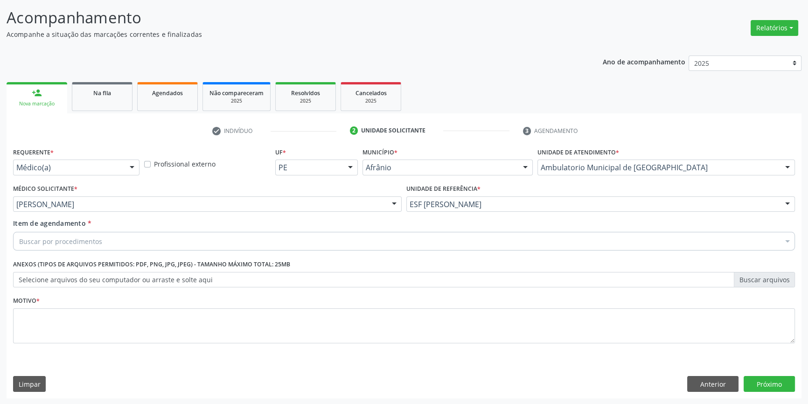
click at [118, 237] on div "Buscar por procedimentos" at bounding box center [403, 241] width 781 height 19
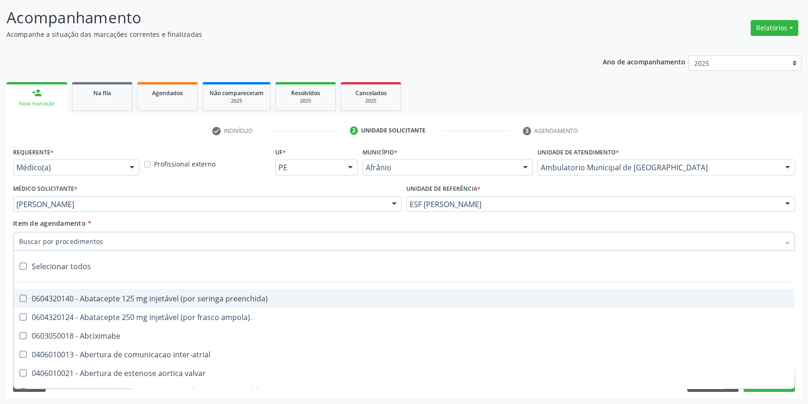
type input "2"
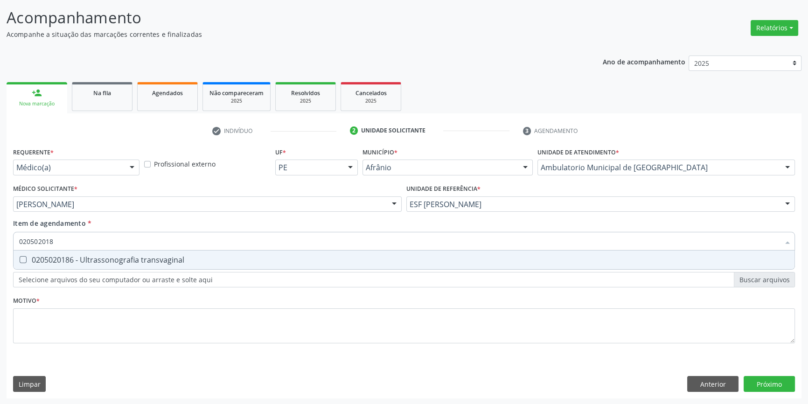
type input "0205020186"
click at [142, 256] on div "0205020186 - Ultrassonografia transvaginal" at bounding box center [403, 259] width 769 height 7
checkbox transvaginal "true"
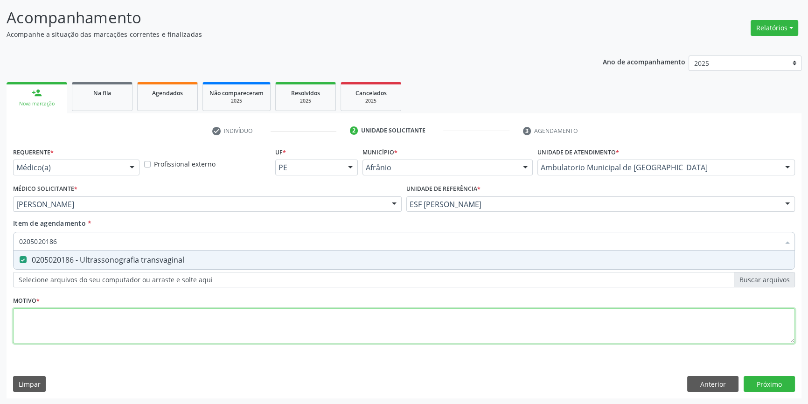
click at [124, 313] on div "Requerente * Médico(a) Médico(a) Enfermeiro(a) Paciente Nenhum resultado encont…" at bounding box center [403, 250] width 781 height 211
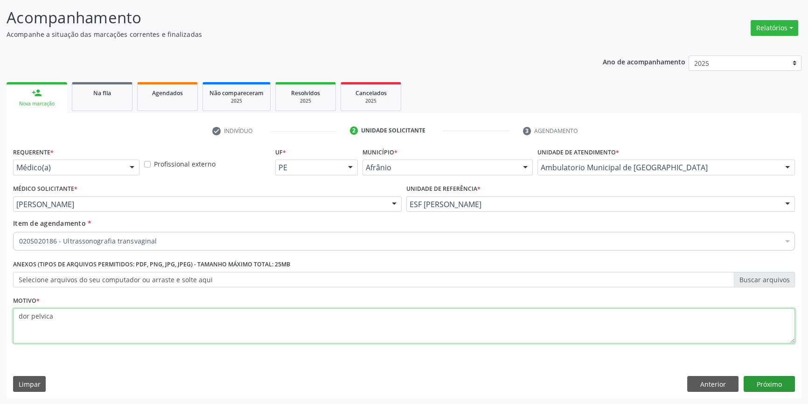
type textarea "dor pelvica"
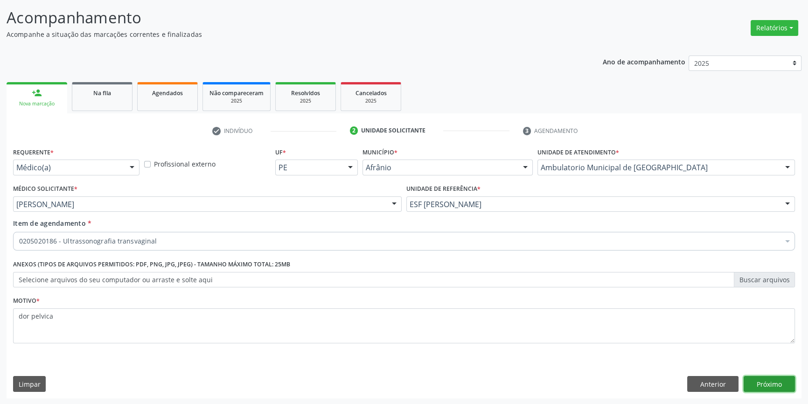
click at [773, 387] on button "Próximo" at bounding box center [768, 384] width 51 height 16
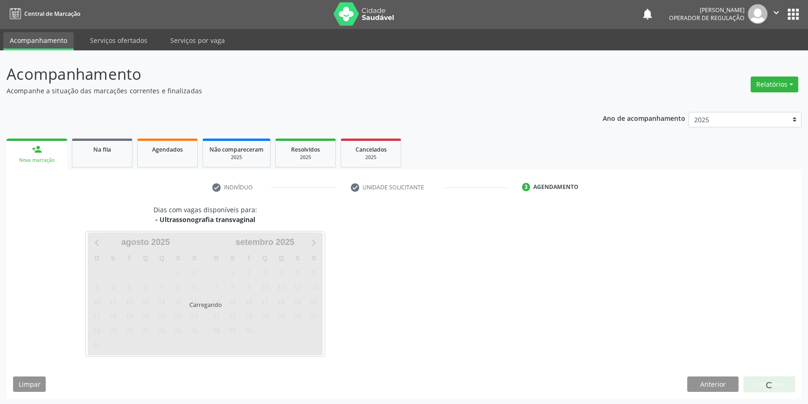
scroll to position [28, 0]
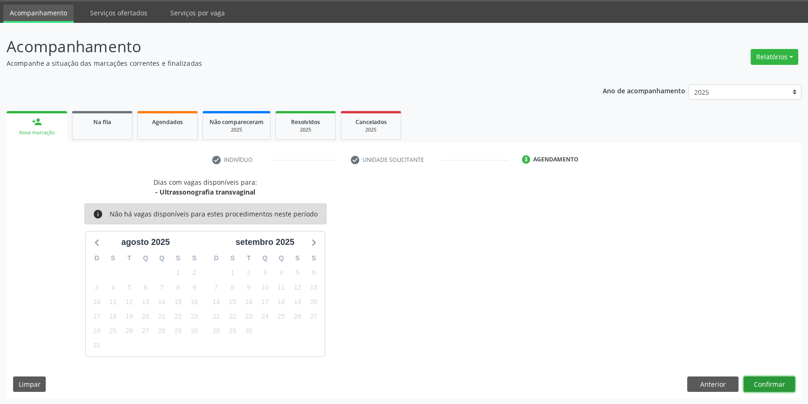
click at [773, 387] on button "Confirmar" at bounding box center [768, 384] width 51 height 16
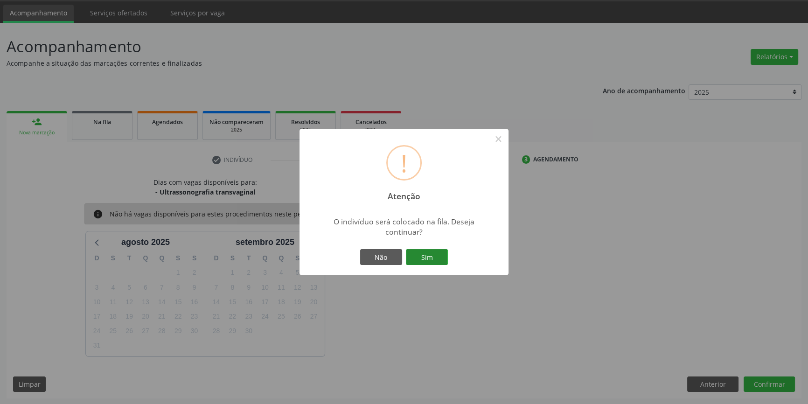
click at [430, 252] on button "Sim" at bounding box center [427, 257] width 42 height 16
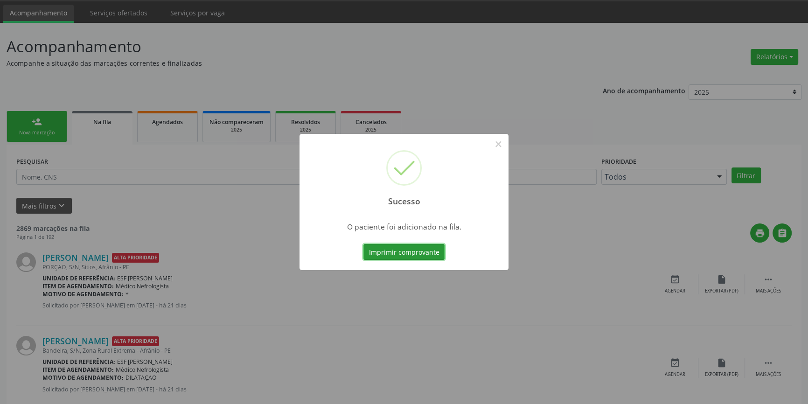
scroll to position [0, 0]
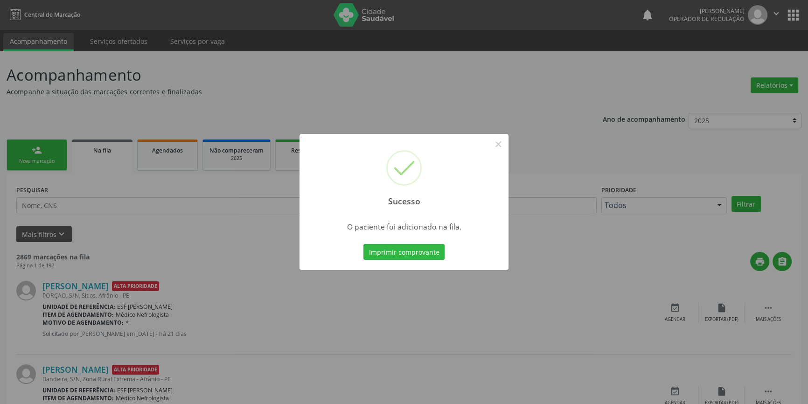
click at [49, 149] on div "Sucesso × O paciente foi adicionado na fila. Imprimir comprovante Cancel" at bounding box center [404, 202] width 808 height 404
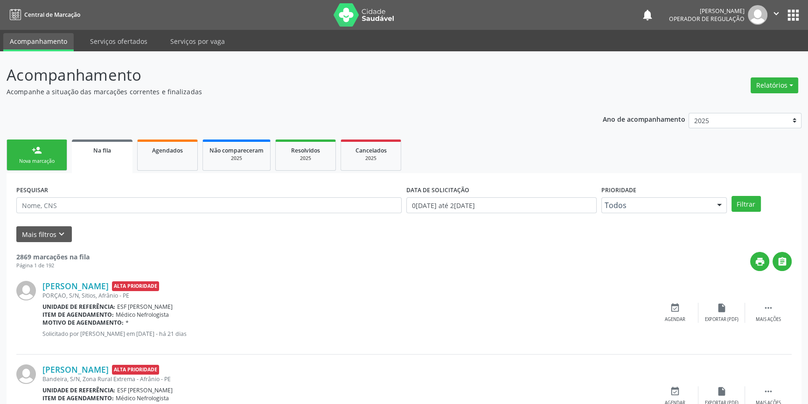
click at [51, 155] on link "person_add Nova marcação" at bounding box center [37, 154] width 61 height 31
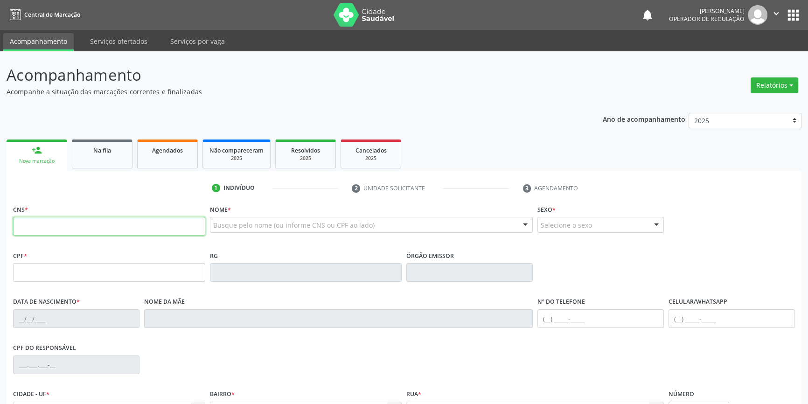
click at [61, 225] on input "text" at bounding box center [109, 226] width 192 height 19
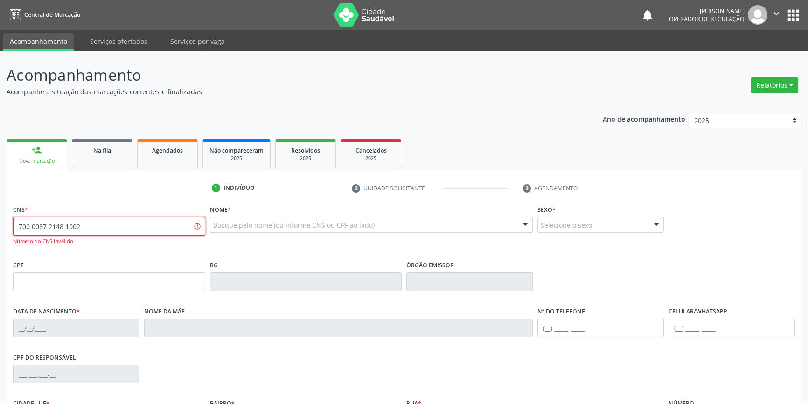
type input "700 0087 2148 1002"
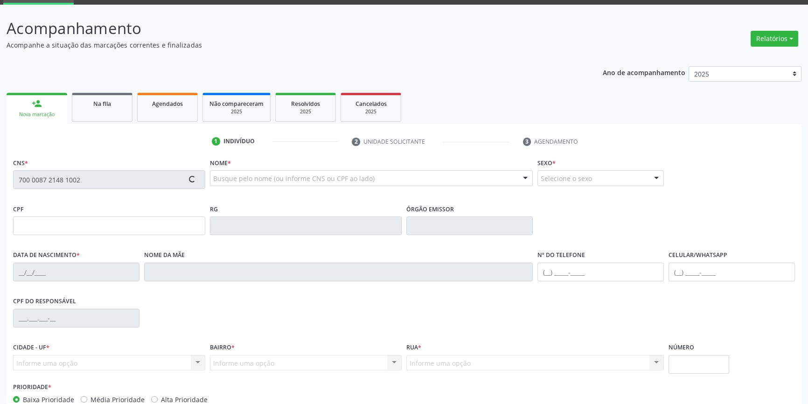
scroll to position [101, 0]
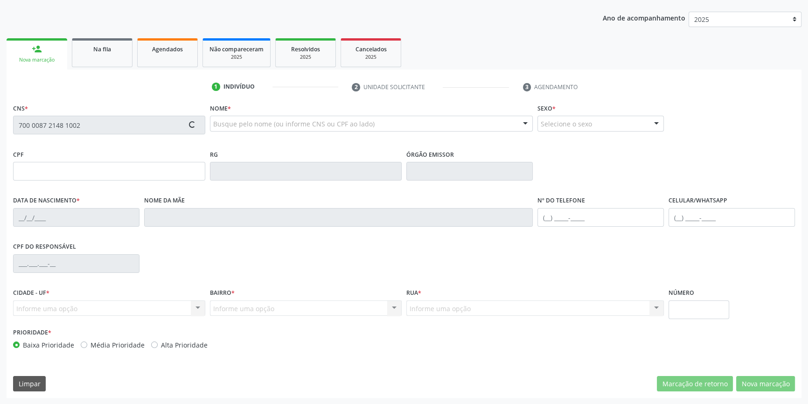
type input "18/08/1990"
type input "Elenita Rodrigues Sabino"
type input "(87) 98104-2112"
type input "(87) 98141-6310"
type input "--"
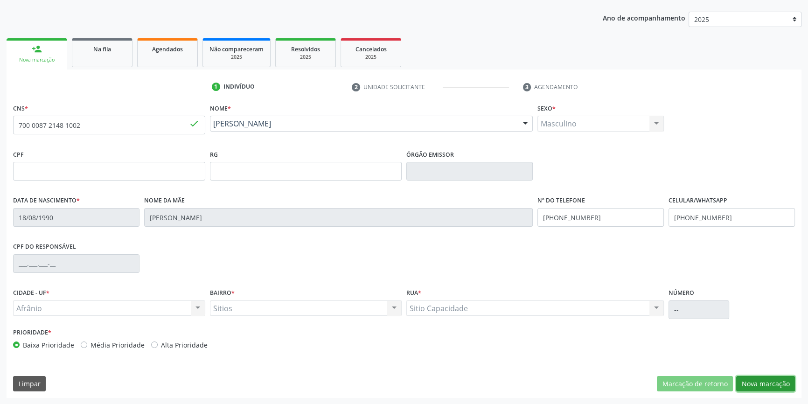
click at [765, 385] on button "Nova marcação" at bounding box center [765, 384] width 59 height 16
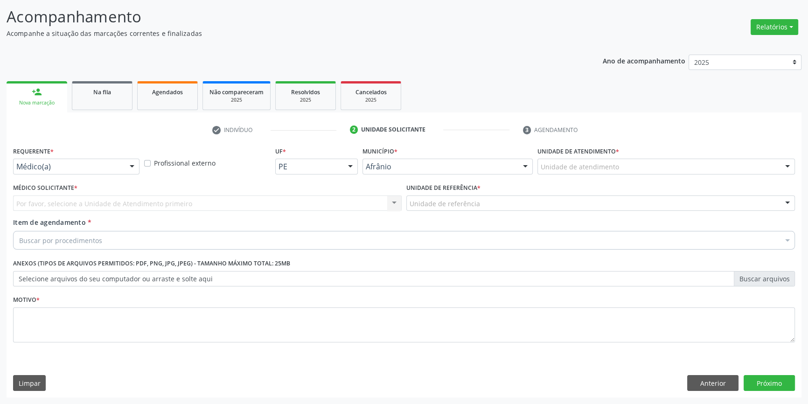
scroll to position [57, 0]
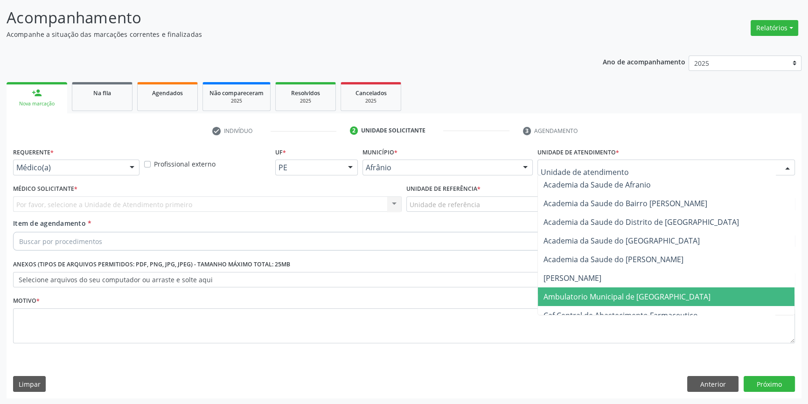
click at [619, 297] on span "Ambulatorio Municipal de [GEOGRAPHIC_DATA]" at bounding box center [626, 296] width 167 height 10
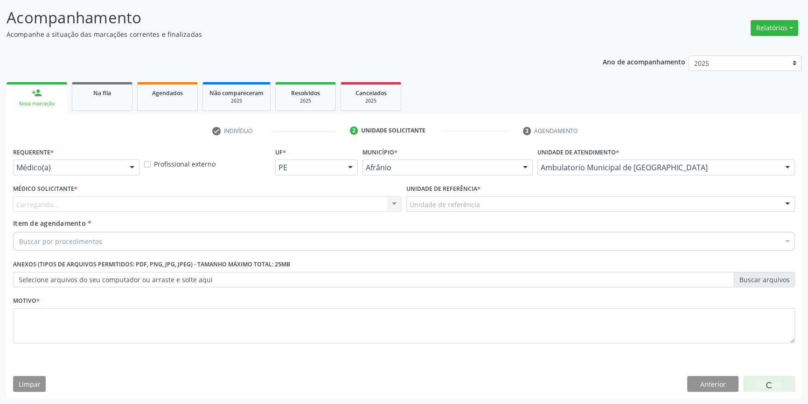
click at [490, 205] on div "Unidade de referência" at bounding box center [600, 204] width 388 height 16
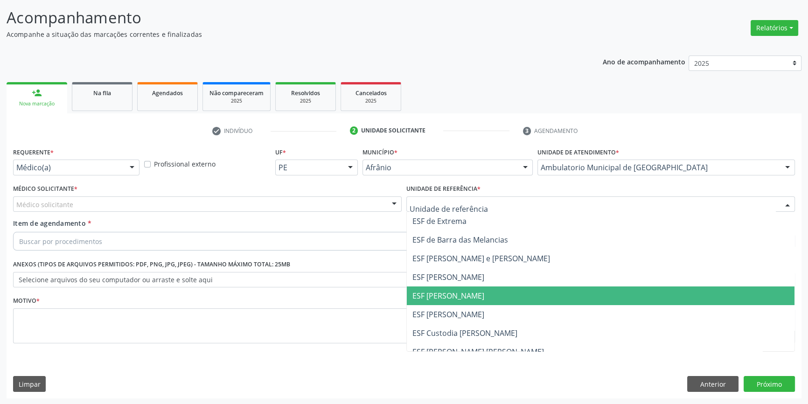
click at [452, 298] on span "ESF [PERSON_NAME]" at bounding box center [448, 295] width 72 height 10
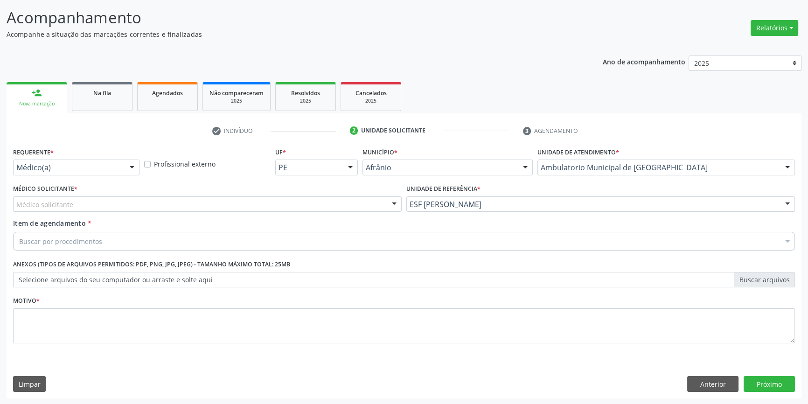
click at [235, 203] on div "Médico solicitante" at bounding box center [207, 204] width 388 height 16
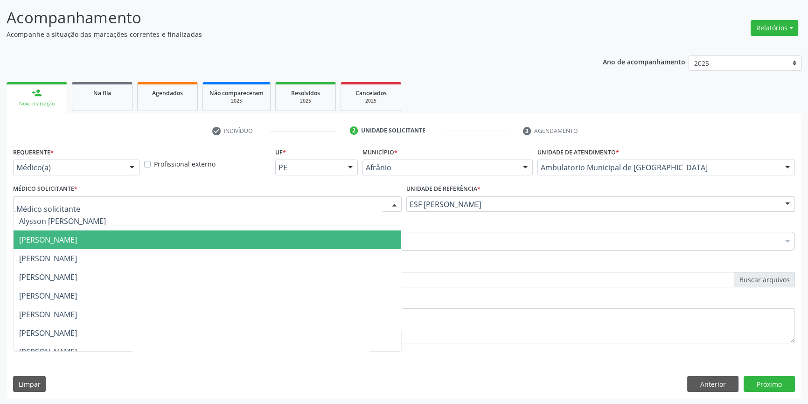
click at [131, 239] on span "[PERSON_NAME]" at bounding box center [207, 239] width 387 height 19
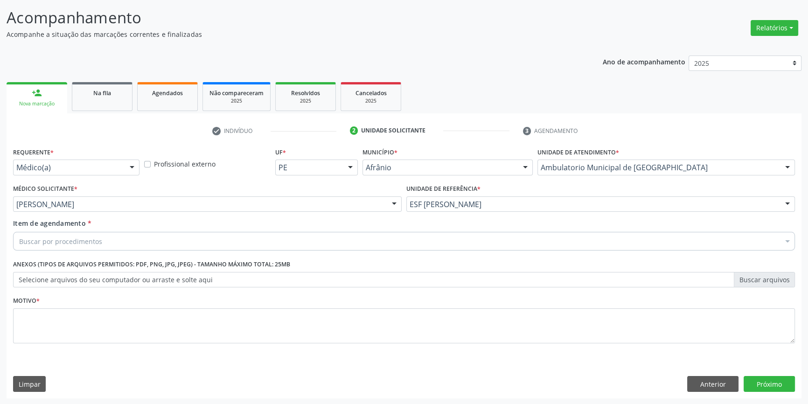
click at [130, 239] on div "Buscar por procedimentos" at bounding box center [403, 241] width 781 height 19
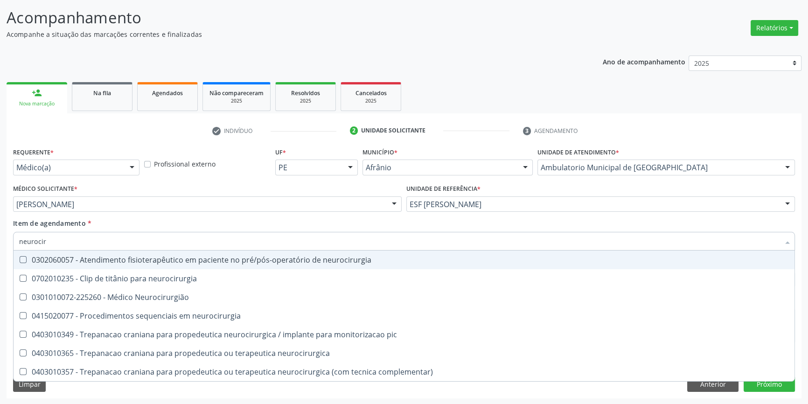
type input "neurociru"
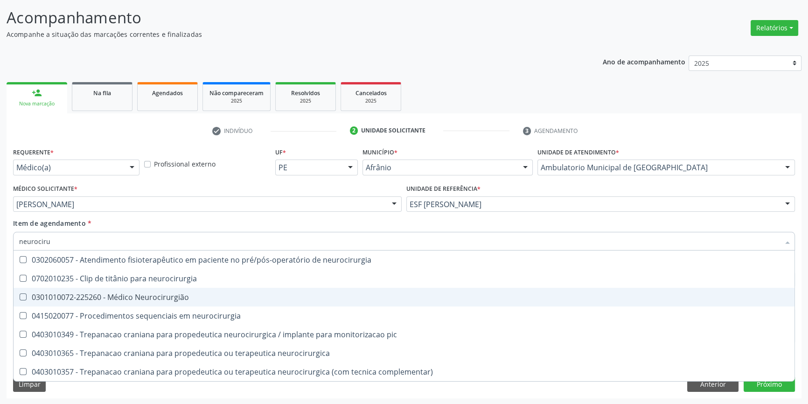
click at [132, 293] on div "0301010072-225260 - Médico Neurocirurgião" at bounding box center [403, 296] width 769 height 7
checkbox Neurocirurgião "true"
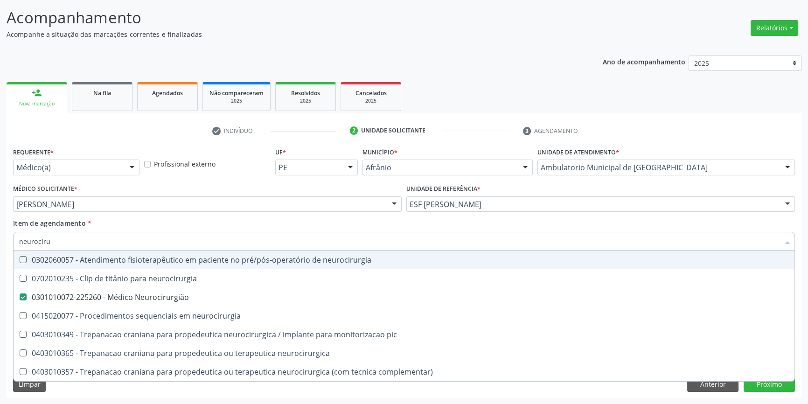
click at [154, 223] on div "Item de agendamento * neurociru Desfazer seleção 0302060057 - Atendimento fisio…" at bounding box center [403, 232] width 781 height 29
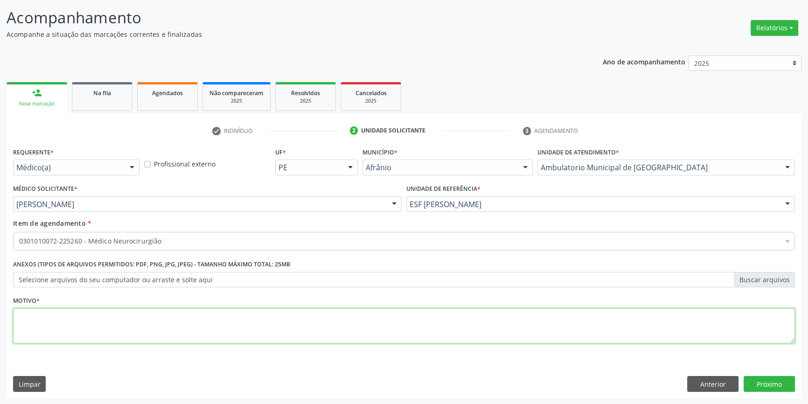
click at [131, 324] on textarea at bounding box center [403, 325] width 781 height 35
type textarea "nova consulta outubro 2025"
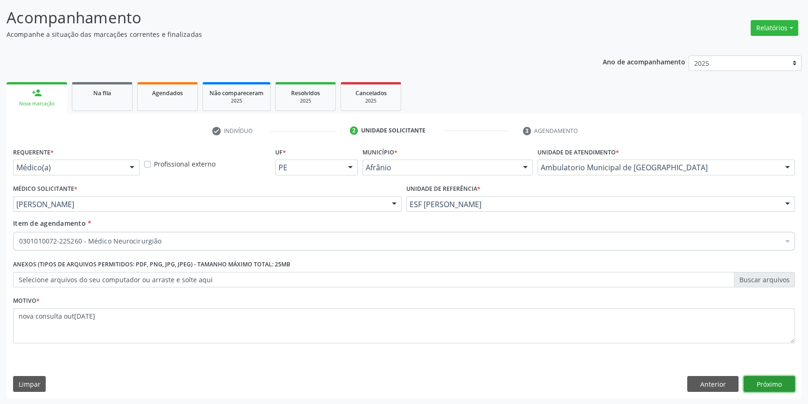
click at [782, 380] on button "Próximo" at bounding box center [768, 384] width 51 height 16
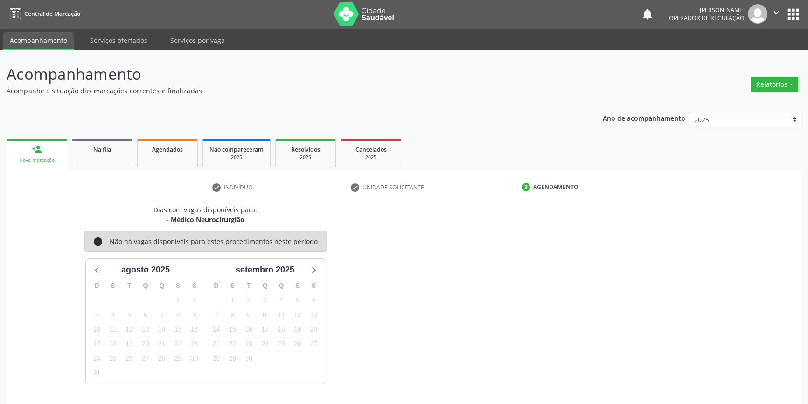
scroll to position [28, 0]
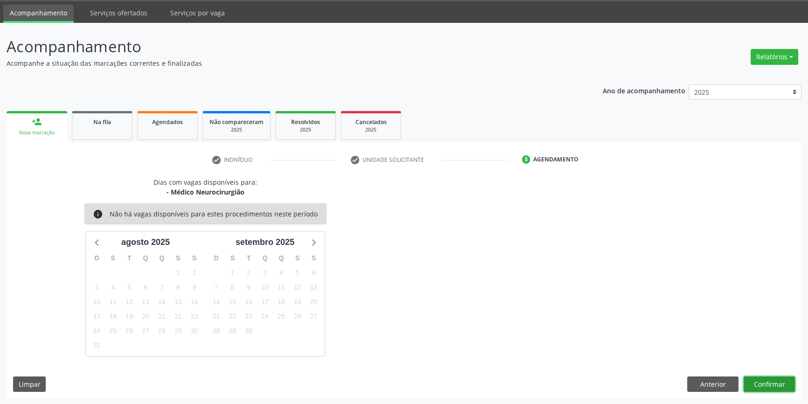
click at [779, 382] on button "Confirmar" at bounding box center [768, 384] width 51 height 16
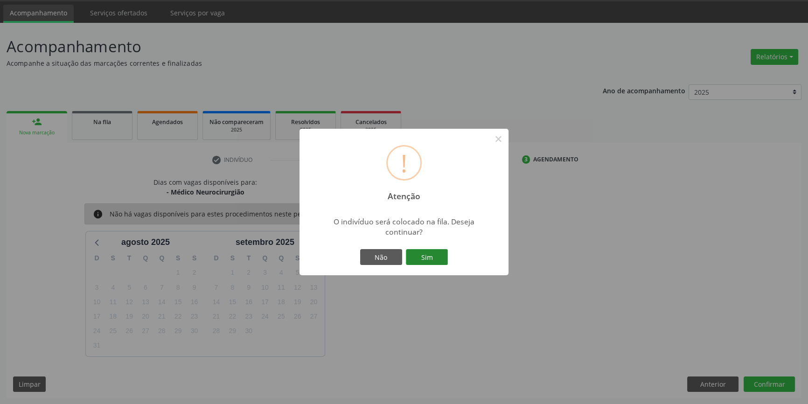
click at [428, 258] on button "Sim" at bounding box center [427, 257] width 42 height 16
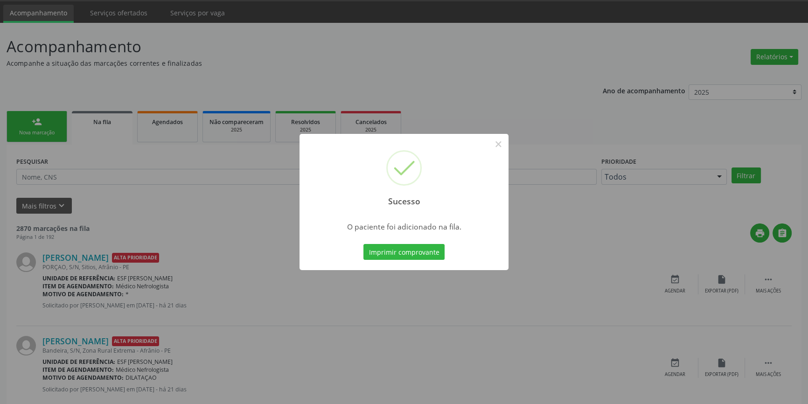
scroll to position [0, 0]
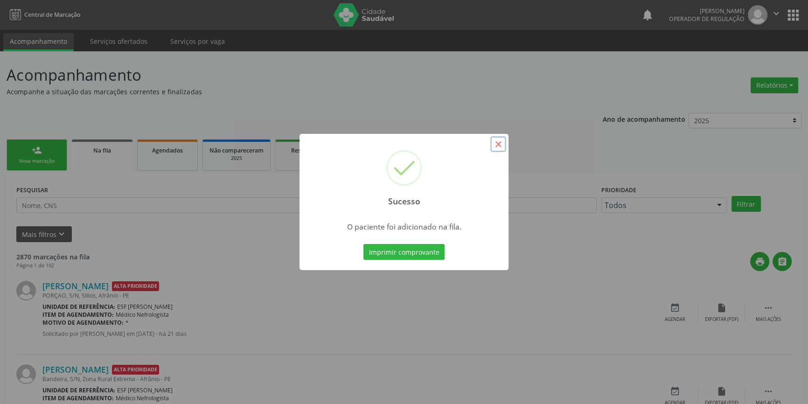
click at [496, 142] on button "×" at bounding box center [498, 144] width 16 height 16
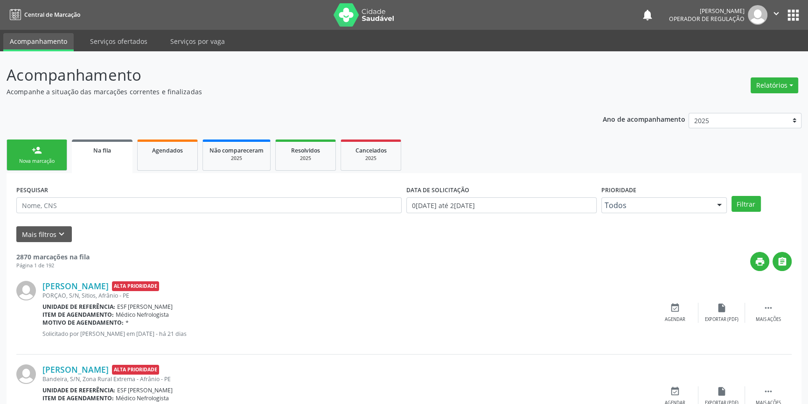
click at [43, 156] on link "person_add Nova marcação" at bounding box center [37, 154] width 61 height 31
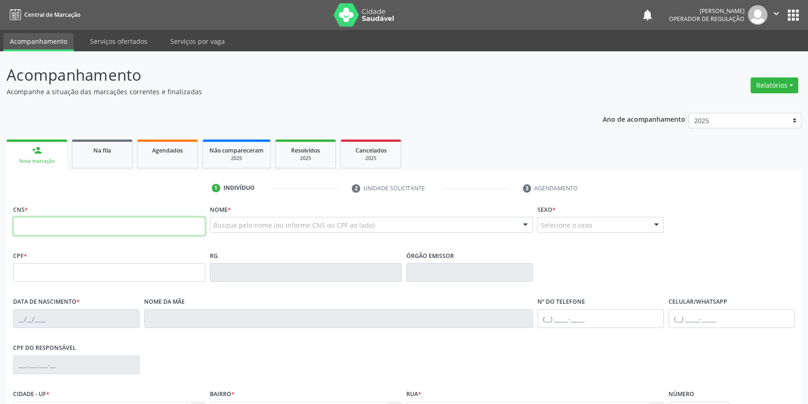
click at [52, 217] on input "text" at bounding box center [109, 226] width 192 height 19
type input "702 0043 8028 6682"
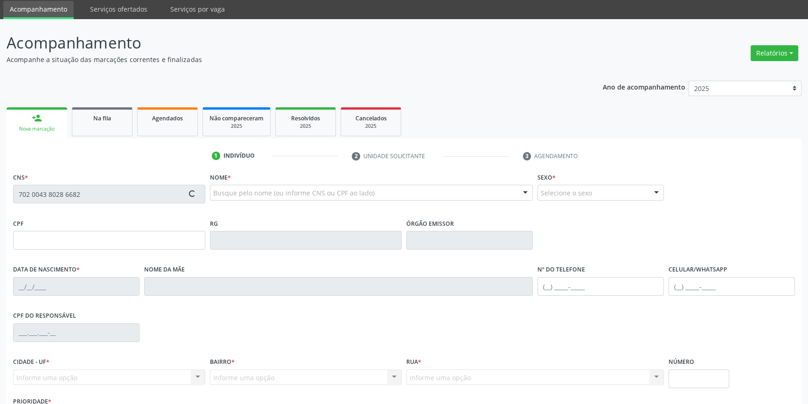
scroll to position [101, 0]
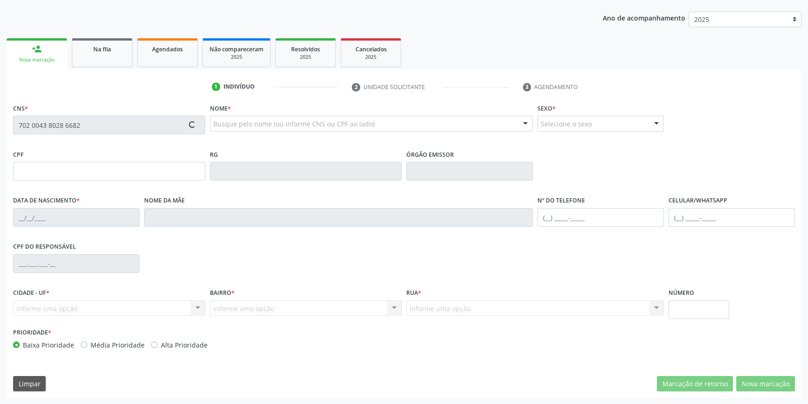
type input "02/07/1948"
type input "Agostinha Maria de Brito"
type input "(87) 98841-6019"
type input "526.034.404-97"
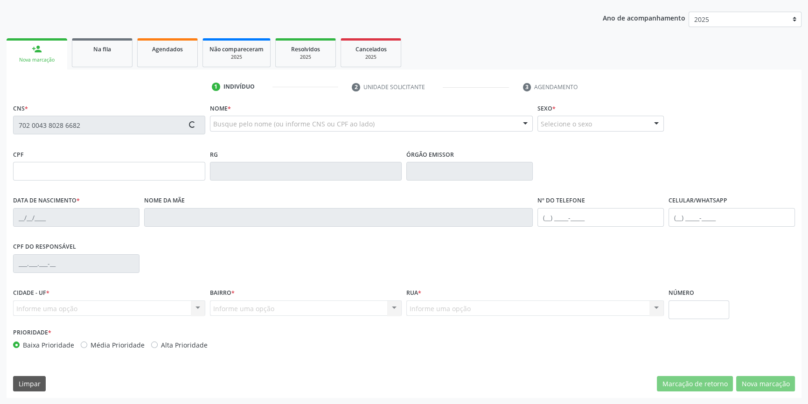
type input "S/N"
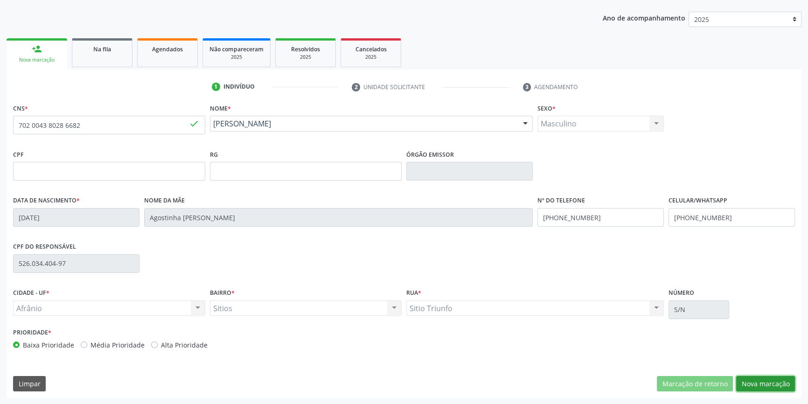
click at [773, 379] on button "Nova marcação" at bounding box center [765, 384] width 59 height 16
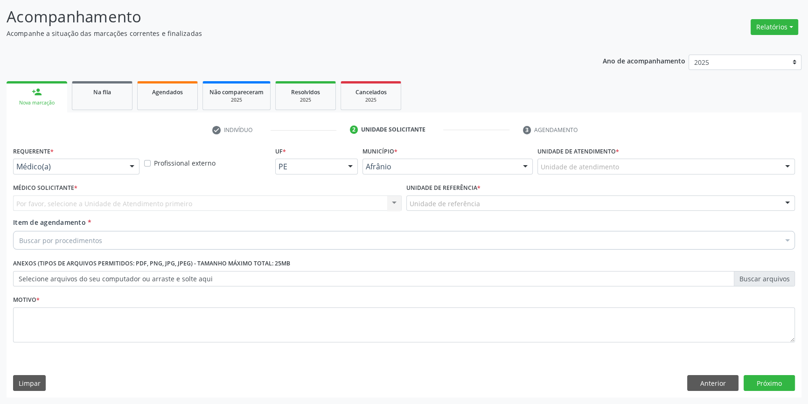
scroll to position [57, 0]
click at [593, 161] on div "Unidade de atendimento" at bounding box center [665, 167] width 257 height 16
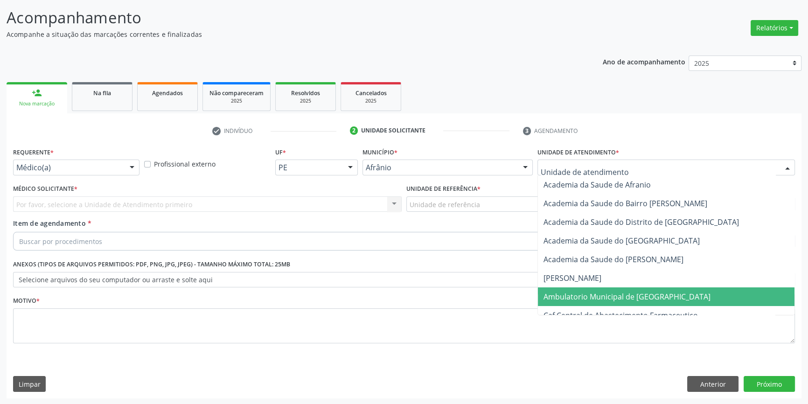
click at [596, 291] on span "Ambulatorio Municipal de [GEOGRAPHIC_DATA]" at bounding box center [626, 296] width 167 height 10
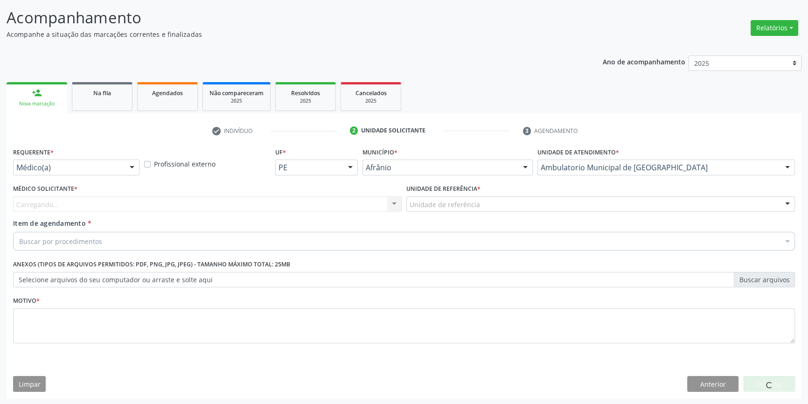
click at [488, 206] on div "Unidade de referência" at bounding box center [600, 204] width 388 height 16
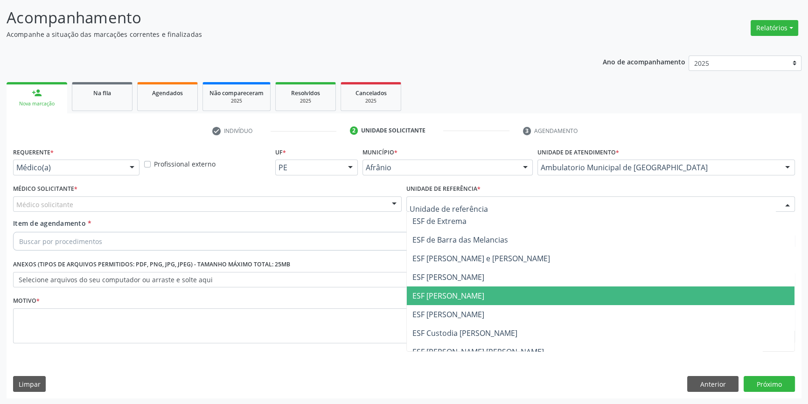
click at [464, 288] on span "ESF [PERSON_NAME]" at bounding box center [600, 295] width 387 height 19
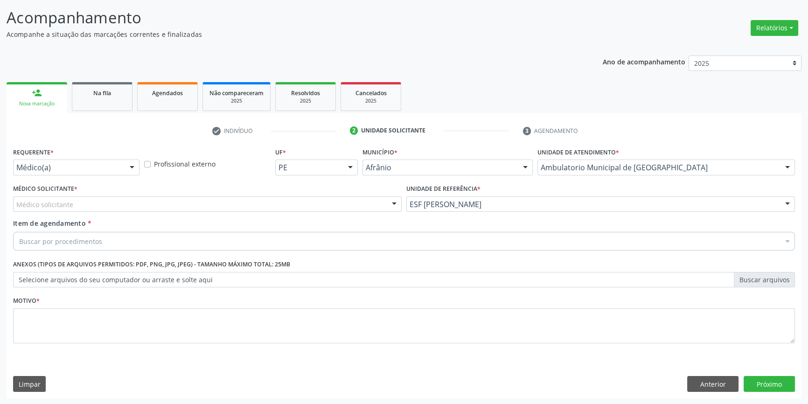
click at [167, 198] on div "Médico solicitante" at bounding box center [207, 204] width 388 height 16
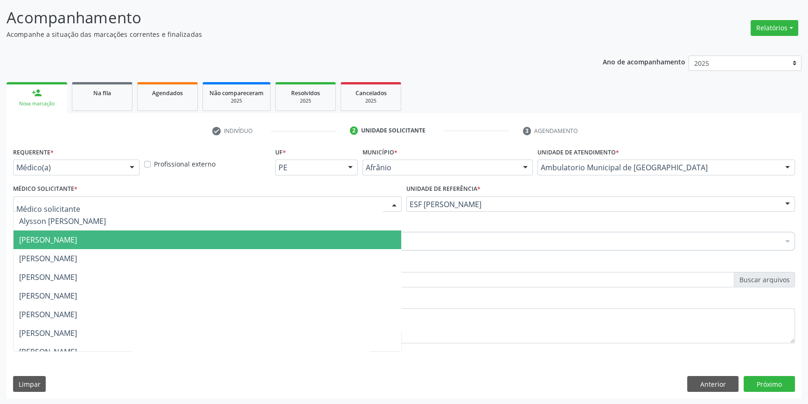
click at [77, 240] on span "[PERSON_NAME]" at bounding box center [48, 240] width 58 height 10
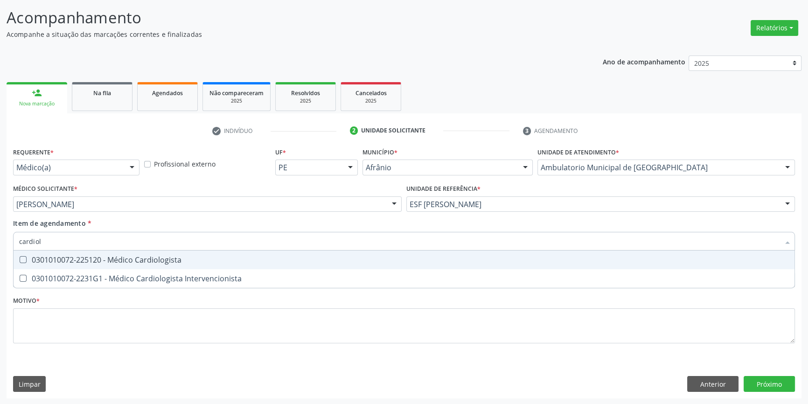
type input "cardiolo"
click at [128, 263] on div "0301010072-225120 - Médico Cardiologista" at bounding box center [403, 259] width 769 height 7
checkbox Cardiologista "true"
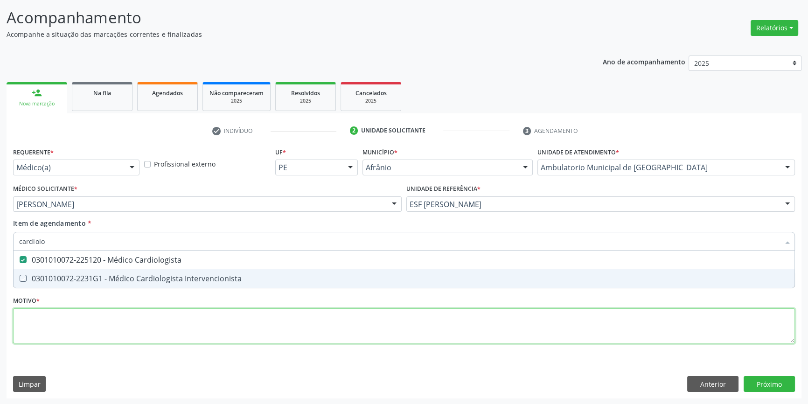
click at [115, 320] on div "Requerente * Médico(a) Médico(a) Enfermeiro(a) Paciente Nenhum resultado encont…" at bounding box center [403, 250] width 781 height 211
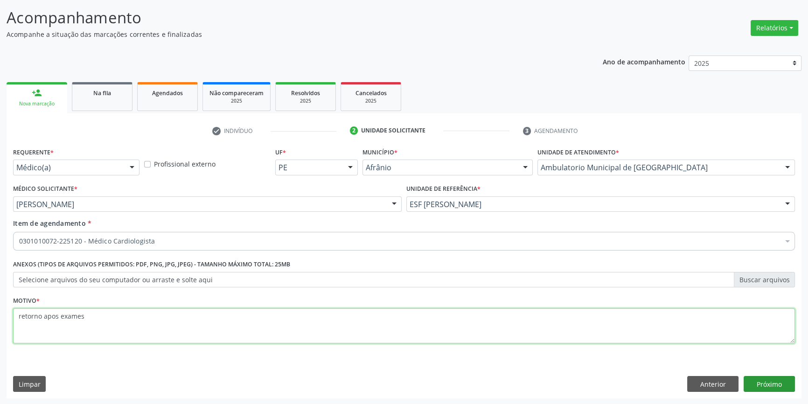
type textarea "retorno apos exames"
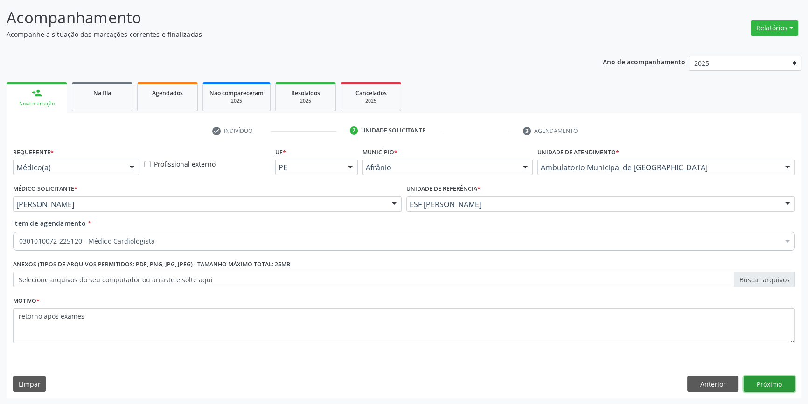
click at [786, 382] on button "Próximo" at bounding box center [768, 384] width 51 height 16
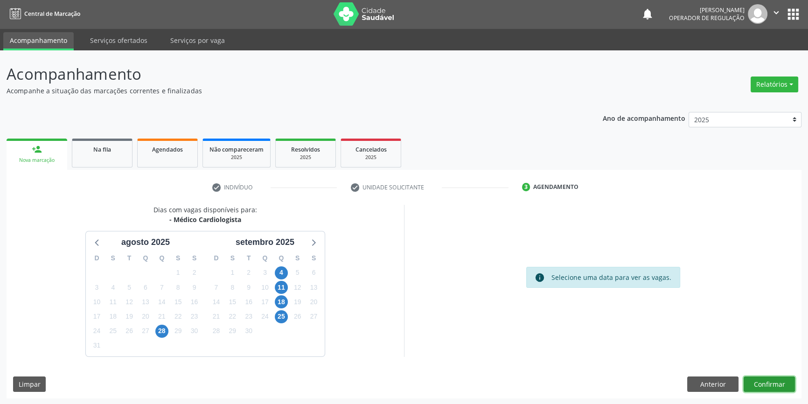
click at [772, 380] on button "Confirmar" at bounding box center [768, 384] width 51 height 16
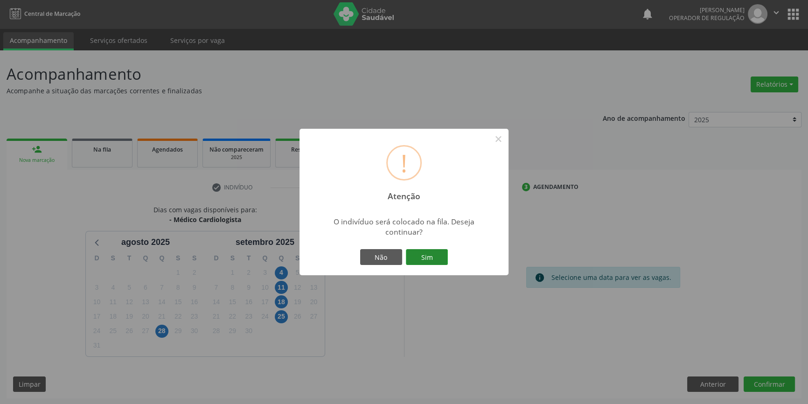
click at [433, 252] on button "Sim" at bounding box center [427, 257] width 42 height 16
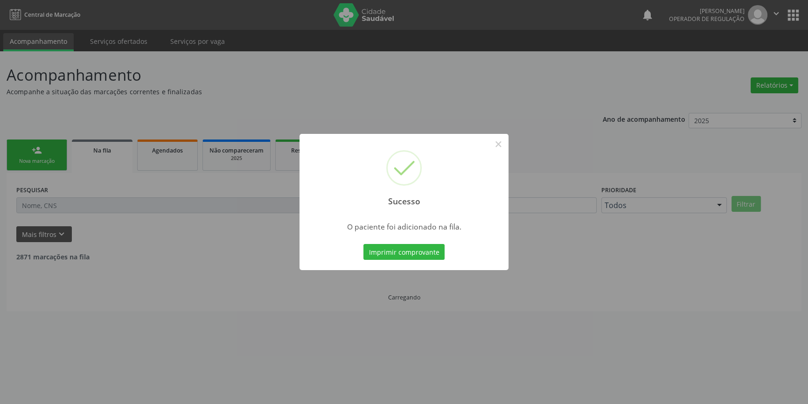
scroll to position [0, 0]
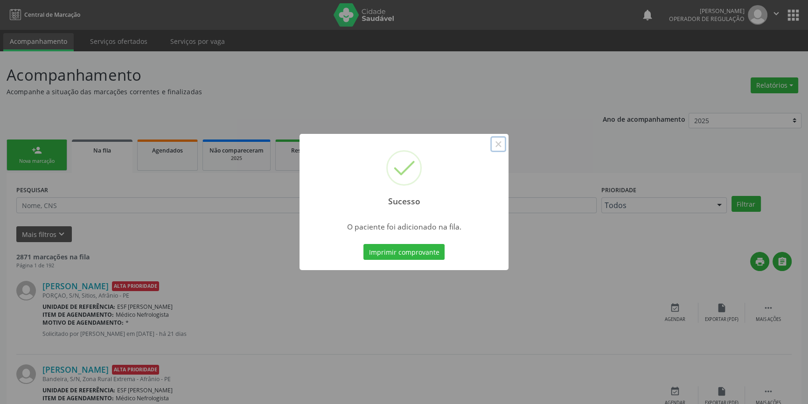
drag, startPoint x: 499, startPoint y: 146, endPoint x: 490, endPoint y: 146, distance: 9.3
click at [499, 146] on button "×" at bounding box center [498, 144] width 16 height 16
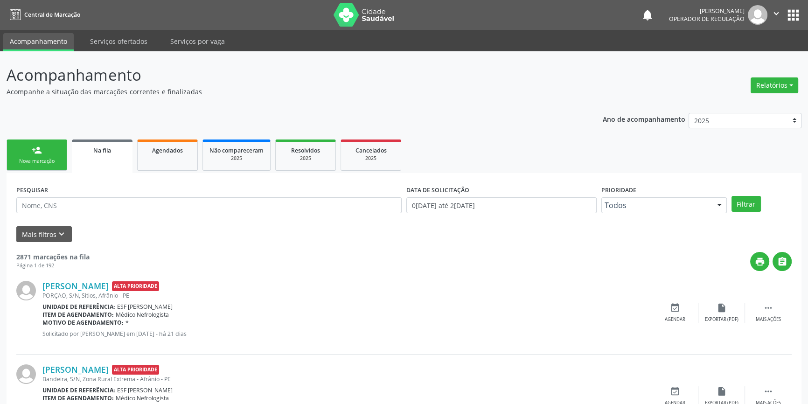
click at [23, 152] on link "person_add Nova marcação" at bounding box center [37, 154] width 61 height 31
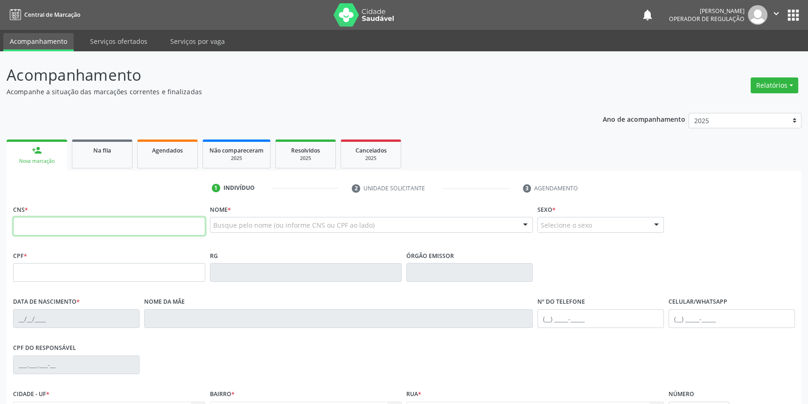
click at [102, 222] on input "text" at bounding box center [109, 226] width 192 height 19
type input "706 8052 7026 9429"
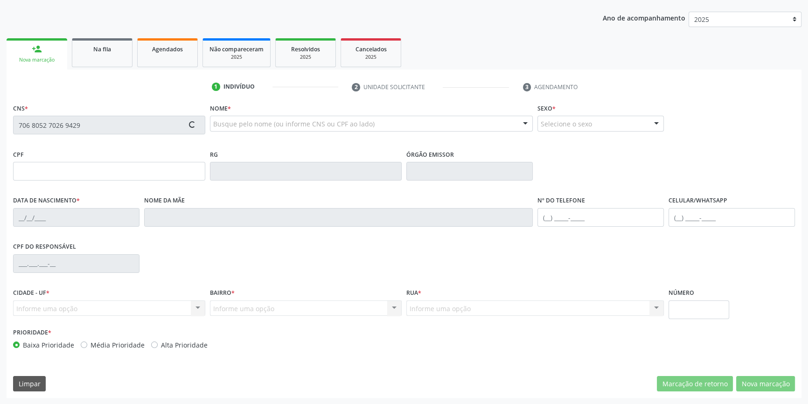
type input "125.450.228-96"
type input "12/06/1965"
type input "Geraldina Anizia Brito"
type input "(87) 98865-5973"
type input "145"
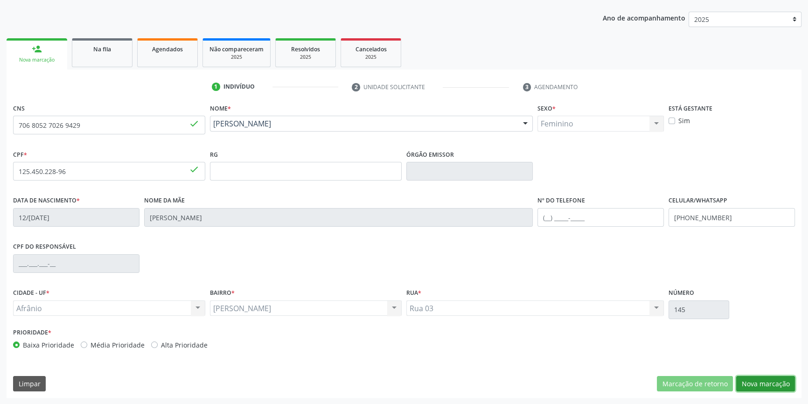
click at [783, 384] on button "Nova marcação" at bounding box center [765, 384] width 59 height 16
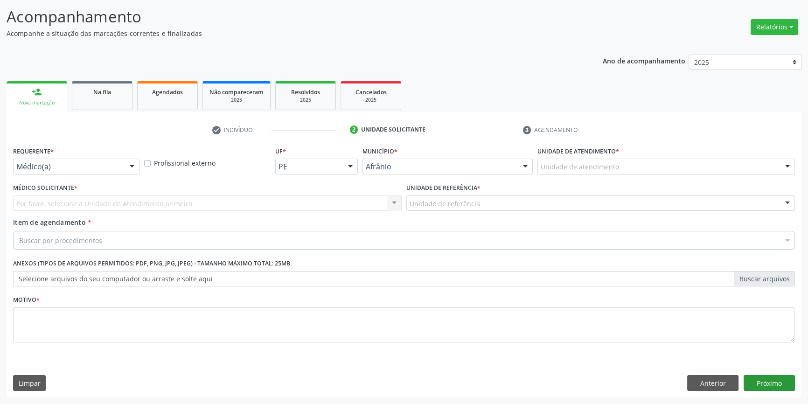
scroll to position [57, 0]
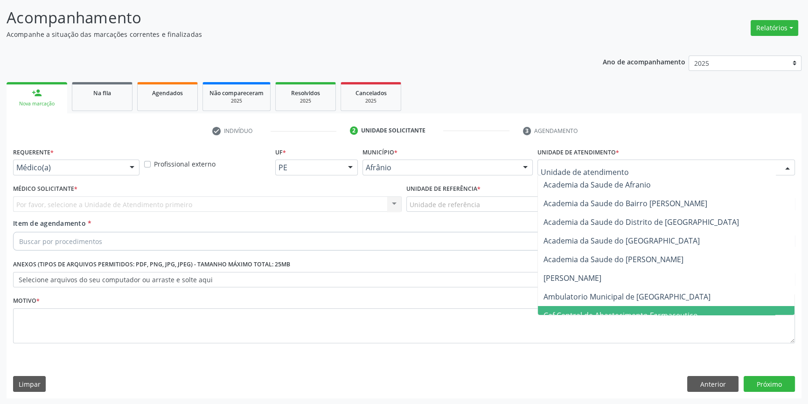
click at [575, 301] on span "Ambulatorio Municipal de [GEOGRAPHIC_DATA]" at bounding box center [666, 296] width 256 height 19
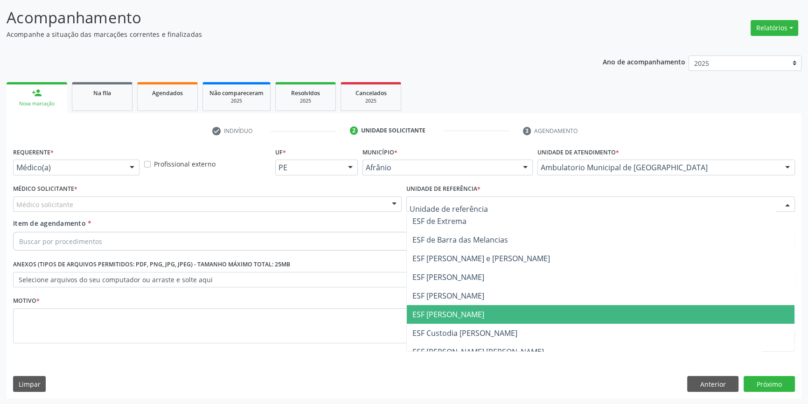
drag, startPoint x: 447, startPoint y: 306, endPoint x: 437, endPoint y: 302, distance: 11.3
click at [443, 306] on span "ESF [PERSON_NAME]" at bounding box center [600, 314] width 387 height 19
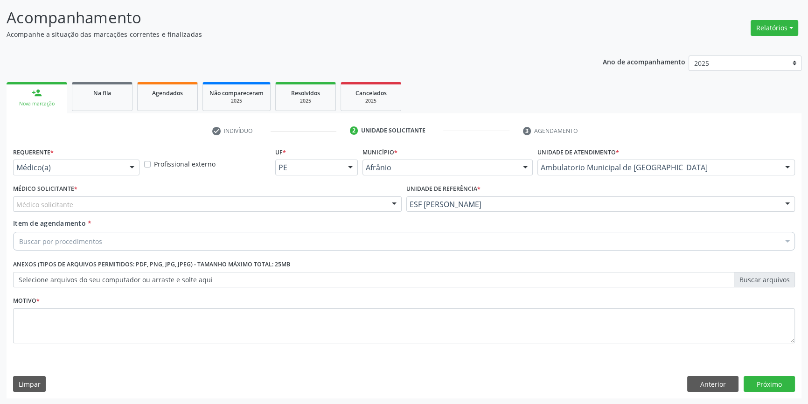
click at [208, 200] on div "Médico solicitante" at bounding box center [207, 204] width 388 height 16
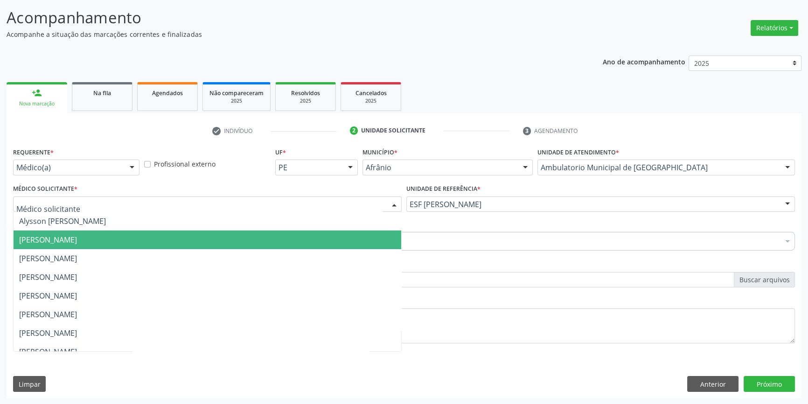
click at [77, 235] on span "[PERSON_NAME]" at bounding box center [48, 240] width 58 height 10
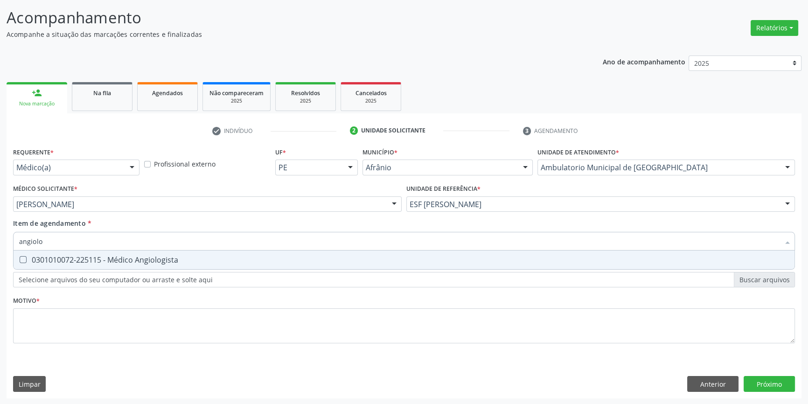
type input "angiolog"
click at [172, 256] on div "0301010072-225115 - Médico Angiologista" at bounding box center [403, 259] width 769 height 7
checkbox Angiologista "true"
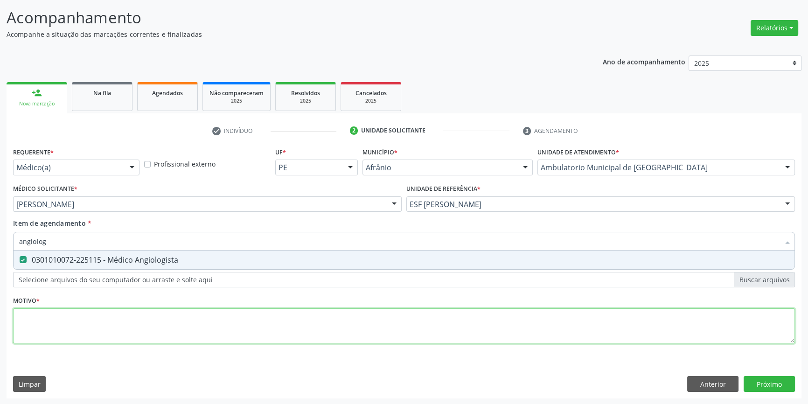
click at [154, 318] on div "Requerente * Médico(a) Médico(a) Enfermeiro(a) Paciente Nenhum resultado encont…" at bounding box center [403, 250] width 781 height 211
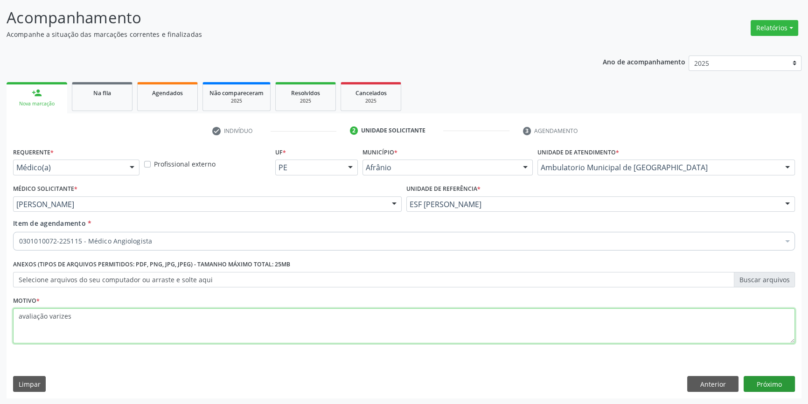
type textarea "avaliação varizes"
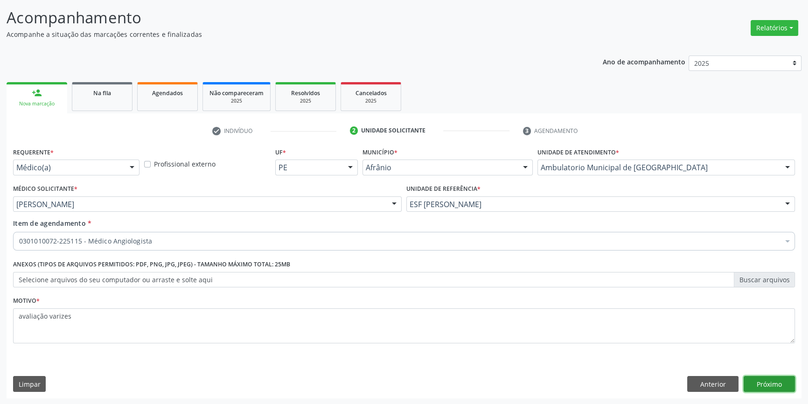
click at [784, 385] on button "Próximo" at bounding box center [768, 384] width 51 height 16
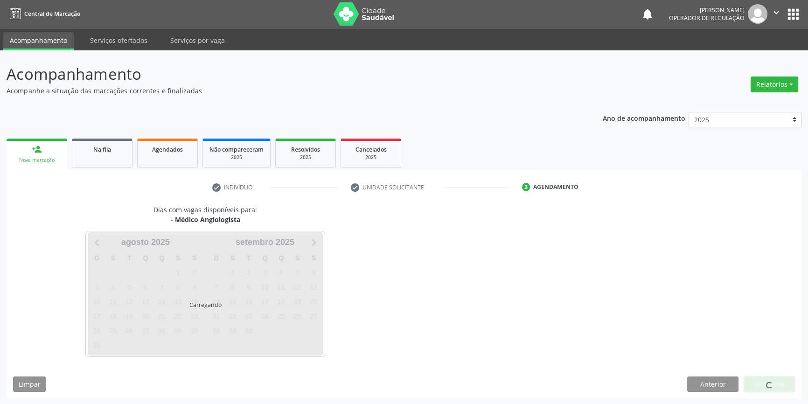
scroll to position [28, 0]
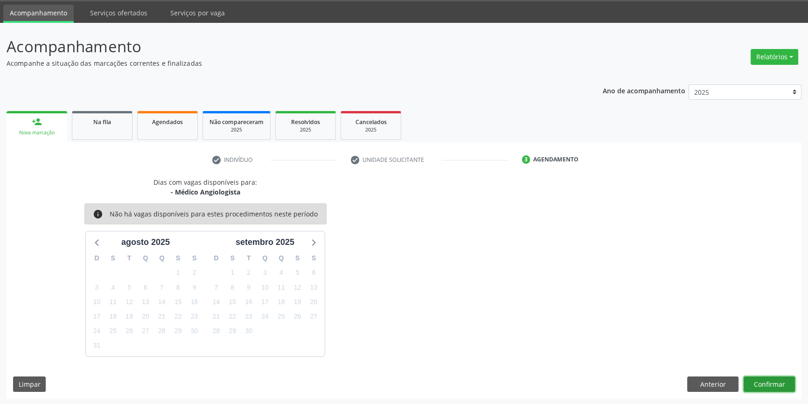
click at [779, 385] on button "Confirmar" at bounding box center [768, 384] width 51 height 16
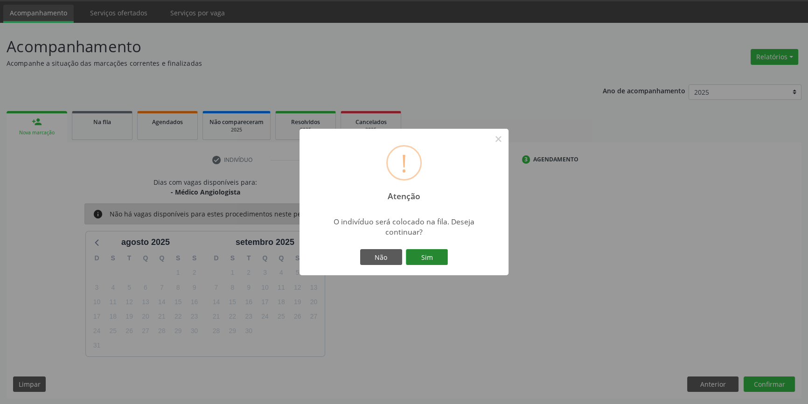
click at [435, 256] on button "Sim" at bounding box center [427, 257] width 42 height 16
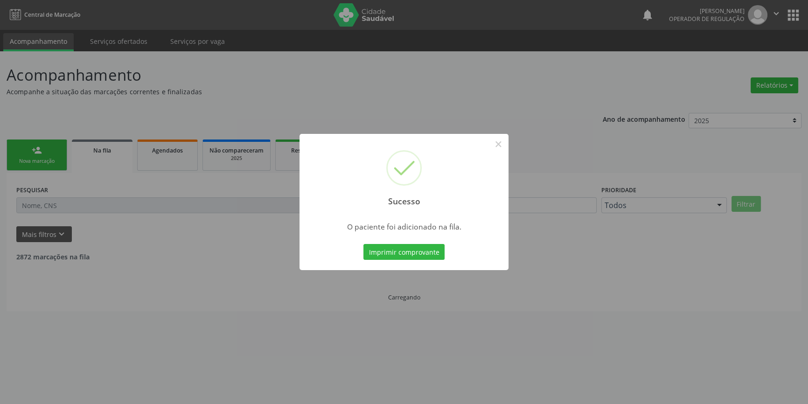
scroll to position [0, 0]
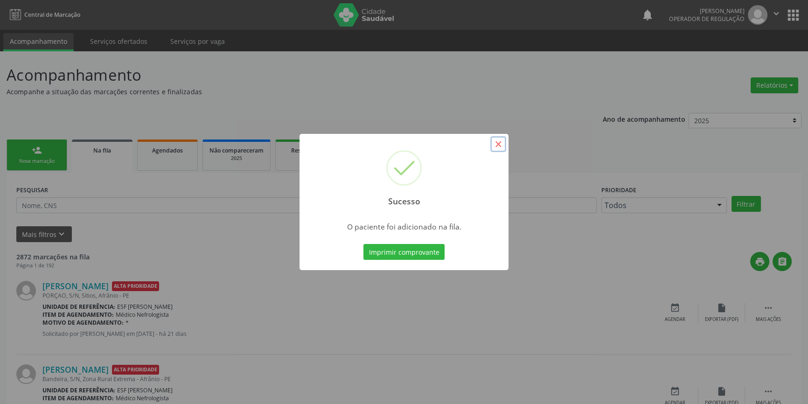
click at [498, 147] on button "×" at bounding box center [498, 144] width 16 height 16
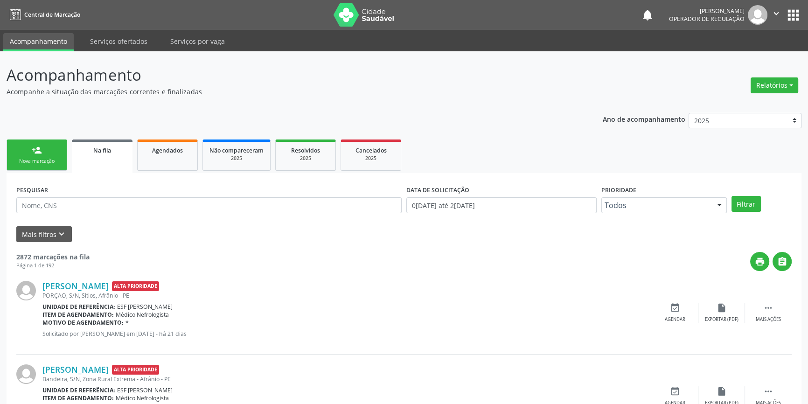
click at [35, 159] on div "Nova marcação" at bounding box center [37, 161] width 47 height 7
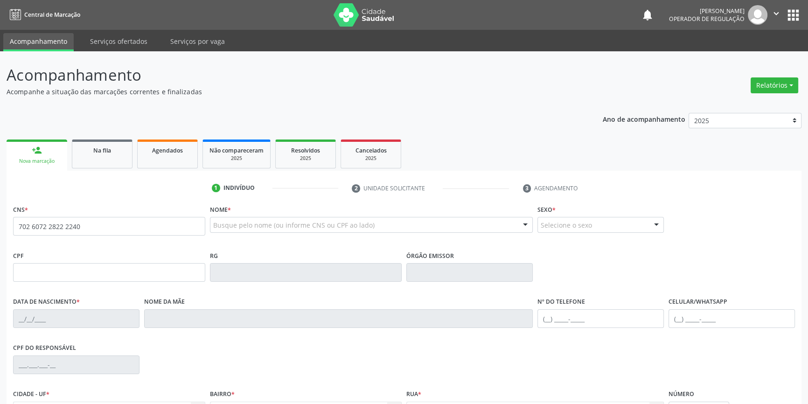
type input "702 6072 2822 2240"
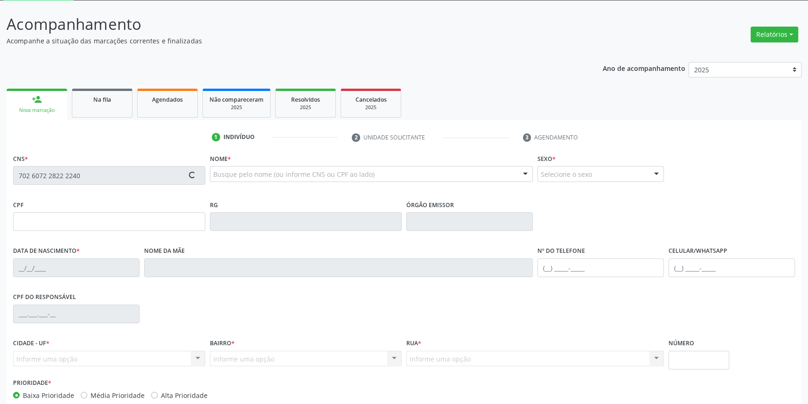
scroll to position [101, 0]
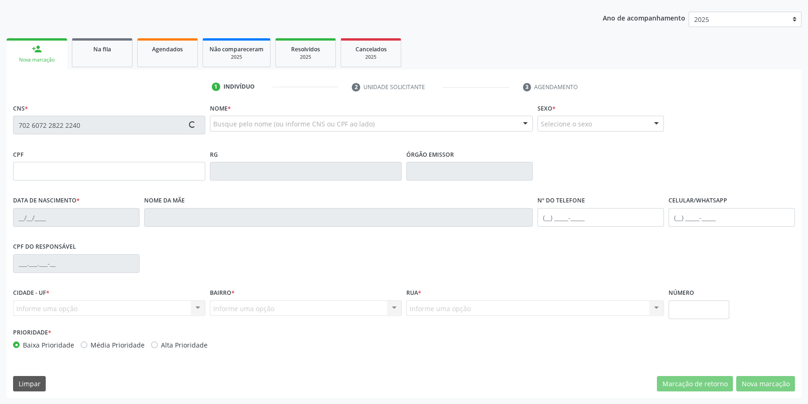
type input "[DATE]"
type input "Cicera [PERSON_NAME]"
type input "[PHONE_NUMBER]"
type input "S/N"
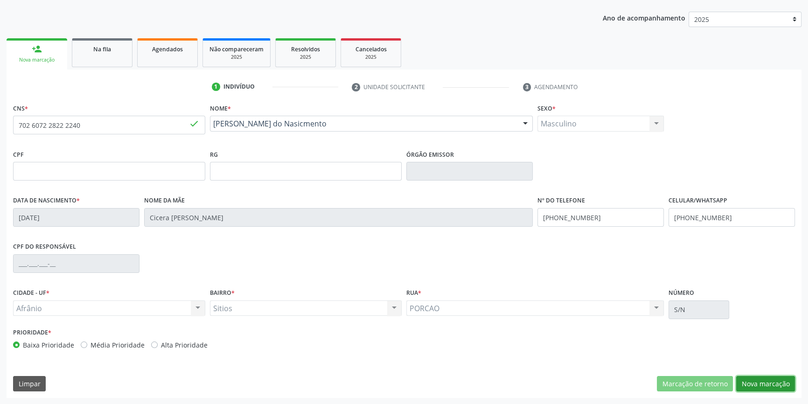
click at [757, 383] on button "Nova marcação" at bounding box center [765, 384] width 59 height 16
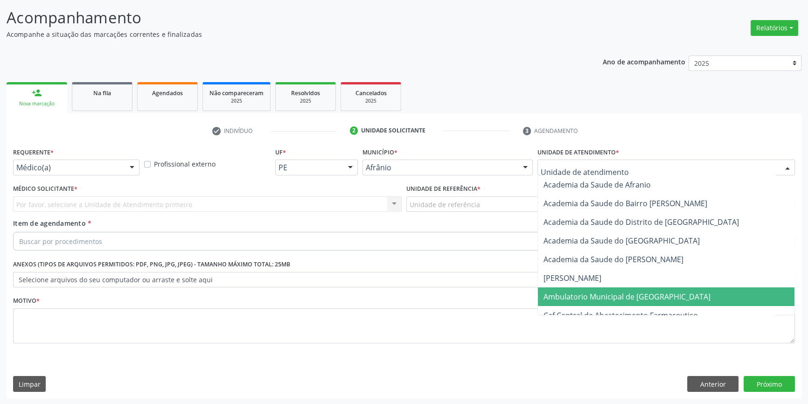
click at [591, 291] on span "Ambulatorio Municipal de [GEOGRAPHIC_DATA]" at bounding box center [626, 296] width 167 height 10
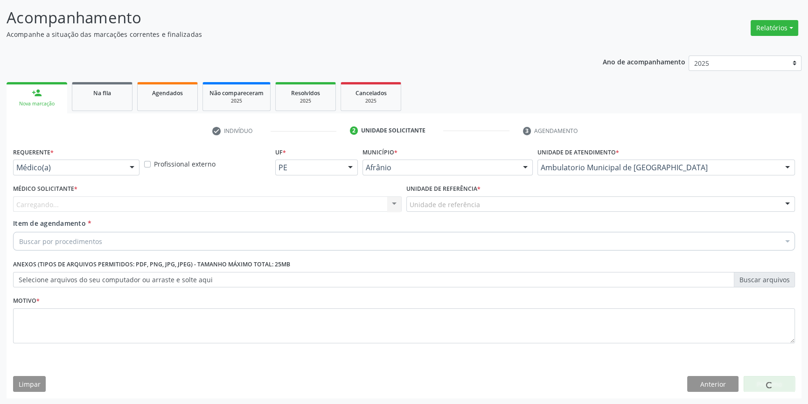
click at [483, 202] on div "Unidade de referência" at bounding box center [600, 204] width 388 height 16
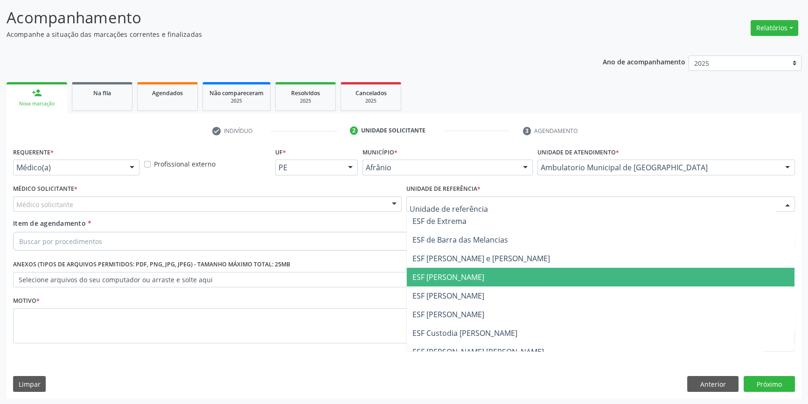
click at [449, 291] on span "ESF [PERSON_NAME]" at bounding box center [448, 295] width 72 height 10
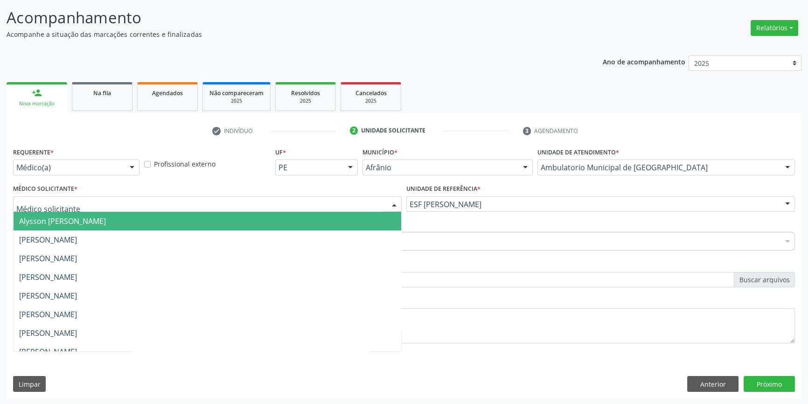
click at [244, 207] on div at bounding box center [207, 204] width 388 height 16
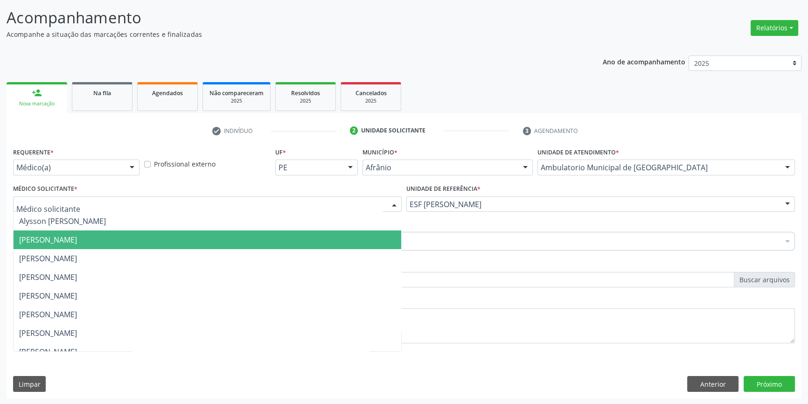
click at [136, 236] on span "[PERSON_NAME]" at bounding box center [207, 239] width 387 height 19
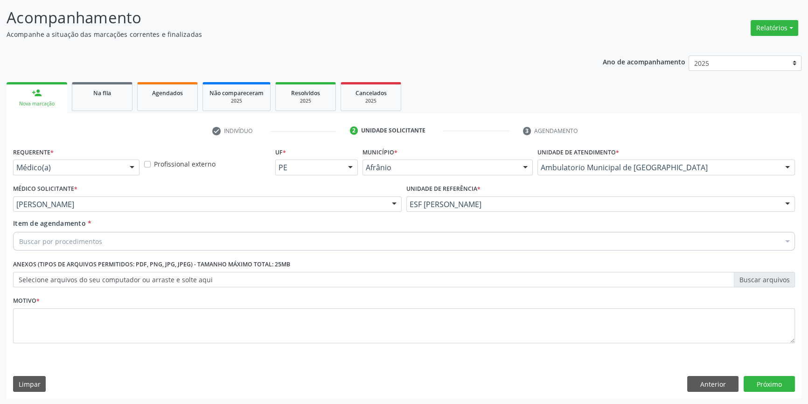
click at [132, 236] on div "Buscar por procedimentos" at bounding box center [403, 241] width 781 height 19
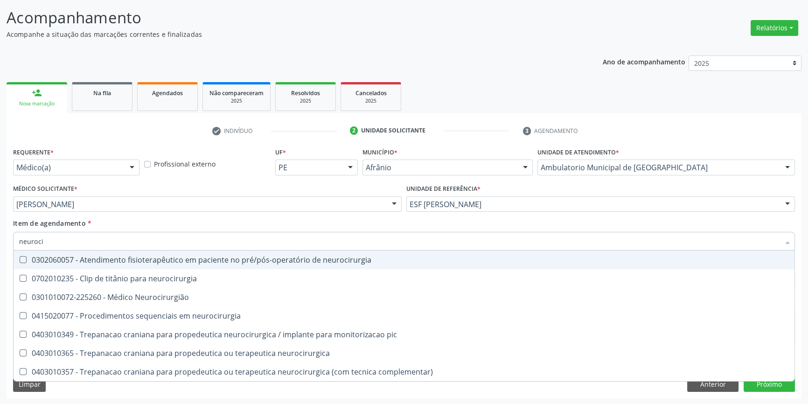
type input "neurocir"
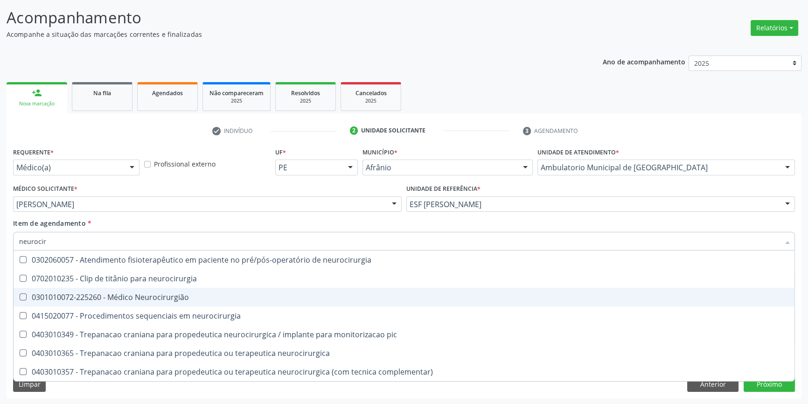
click at [140, 293] on div "0301010072-225260 - Médico Neurocirurgião" at bounding box center [403, 296] width 769 height 7
checkbox Neurocirurgião "true"
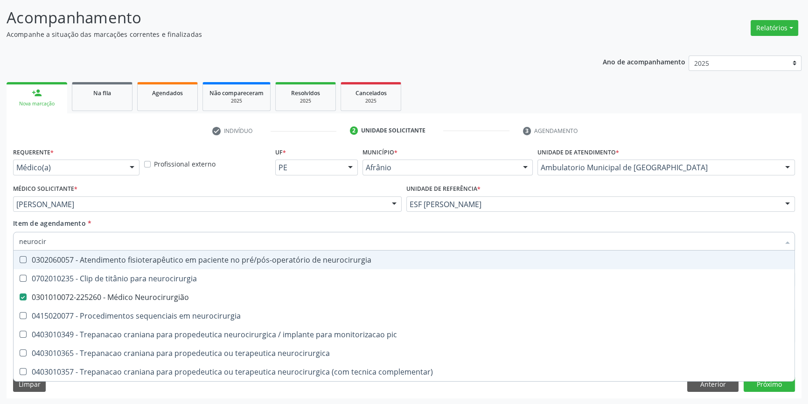
click at [158, 225] on div "Item de agendamento * neurocir Desfazer seleção 0302060057 - Atendimento fisiot…" at bounding box center [403, 232] width 781 height 29
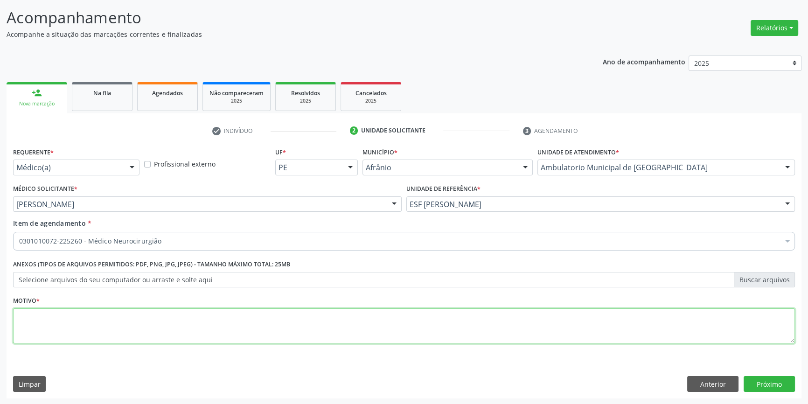
click at [141, 330] on textarea at bounding box center [403, 325] width 781 height 35
type textarea "nova consulta apos exames"
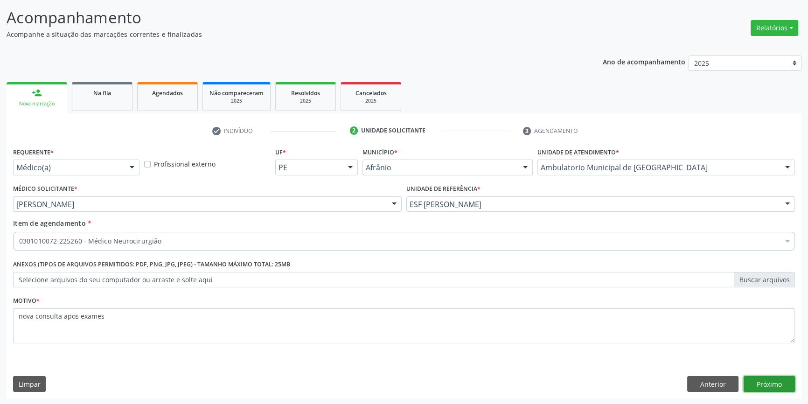
click at [768, 381] on button "Próximo" at bounding box center [768, 384] width 51 height 16
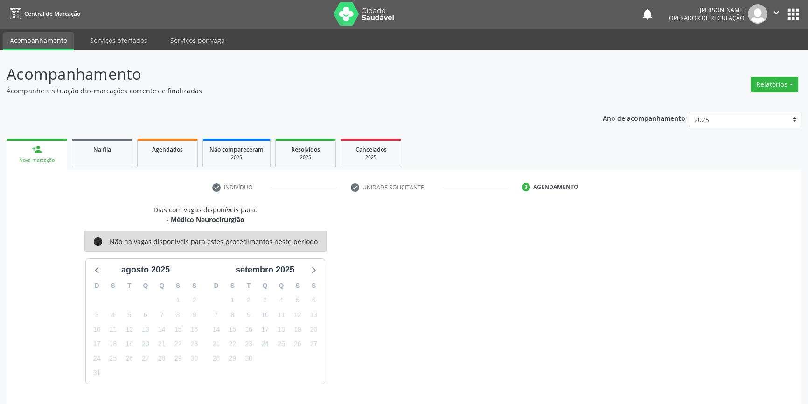
scroll to position [28, 0]
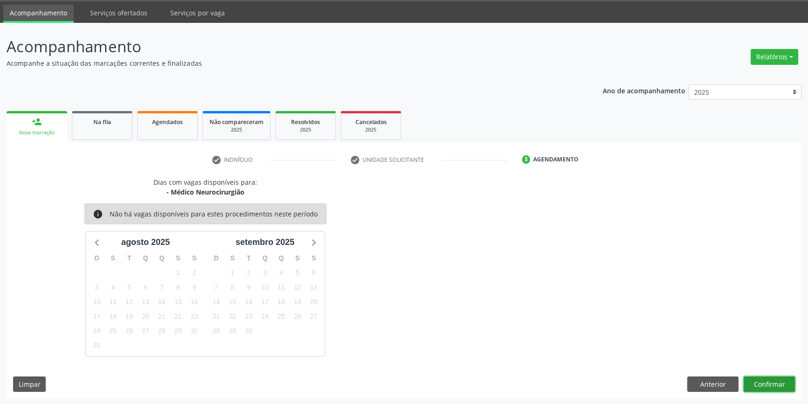
click at [762, 377] on button "Confirmar" at bounding box center [768, 384] width 51 height 16
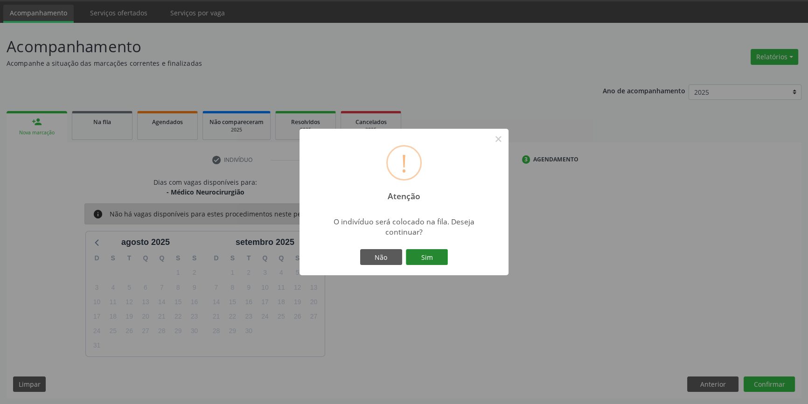
click at [424, 254] on button "Sim" at bounding box center [427, 257] width 42 height 16
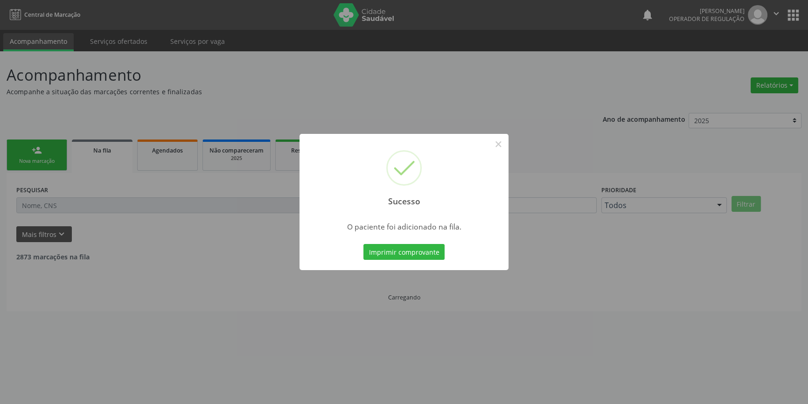
scroll to position [0, 0]
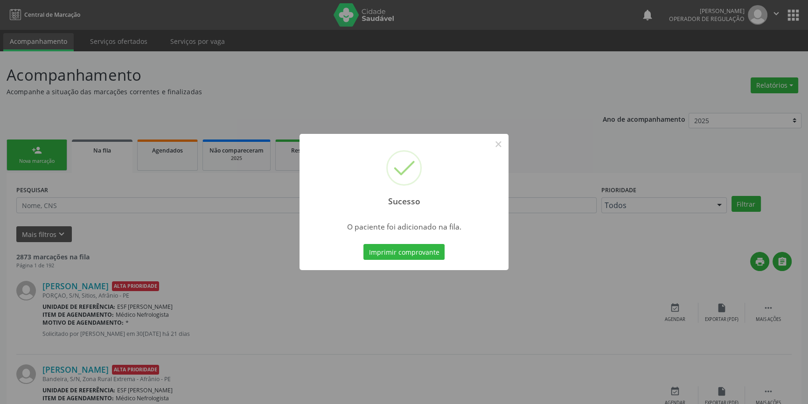
click at [61, 153] on div "Sucesso × O paciente foi adicionado na fila. Imprimir comprovante Cancel" at bounding box center [404, 202] width 808 height 404
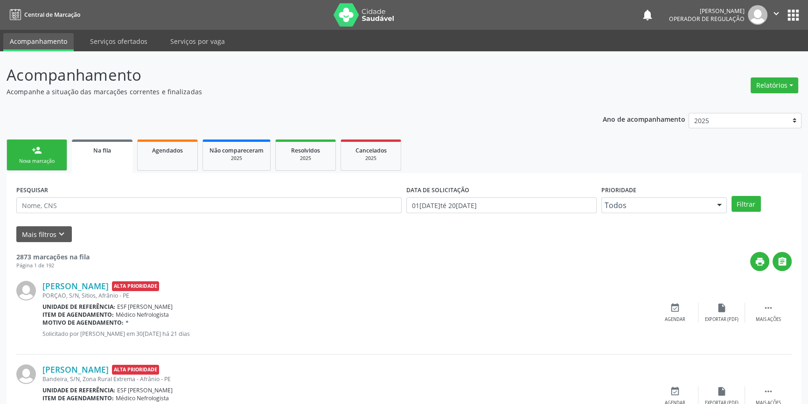
click at [55, 156] on link "person_add Nova marcação" at bounding box center [37, 154] width 61 height 31
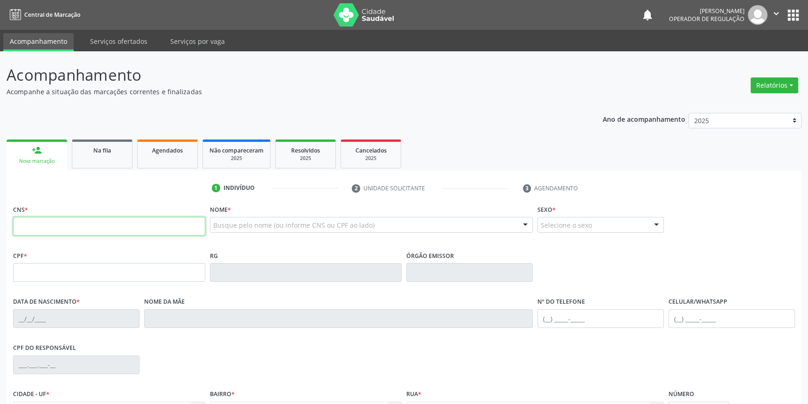
click at [95, 229] on input "text" at bounding box center [109, 226] width 192 height 19
type input "707 4070 5129 0175"
type input "[DATE]"
type input "Edite [PERSON_NAME]"
type input "[PHONE_NUMBER]"
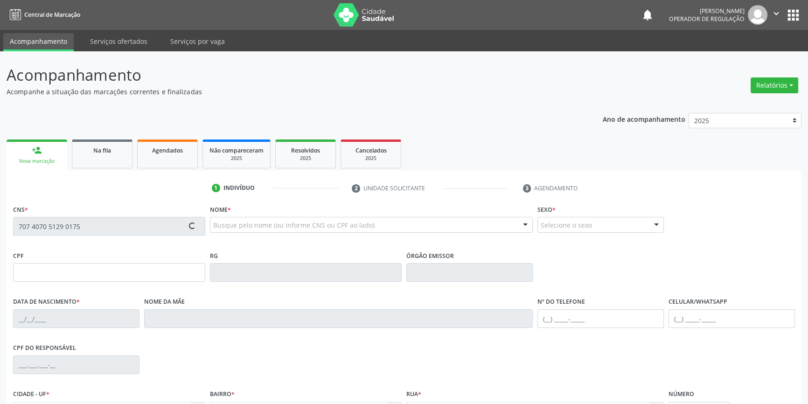
type input "[PHONE_NUMBER]"
type input "S/N"
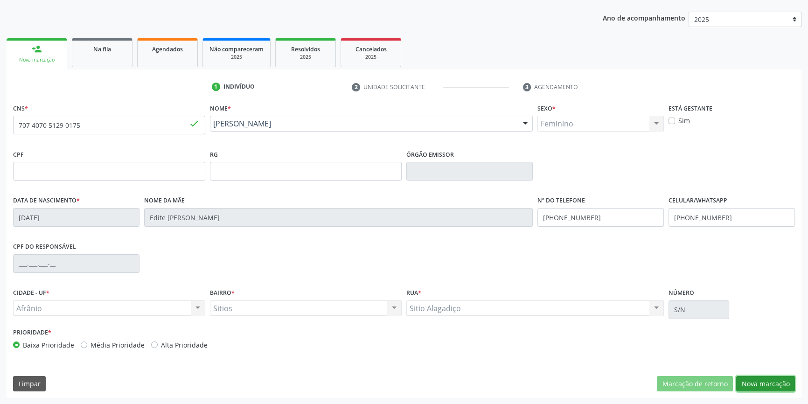
click at [774, 382] on button "Nova marcação" at bounding box center [765, 384] width 59 height 16
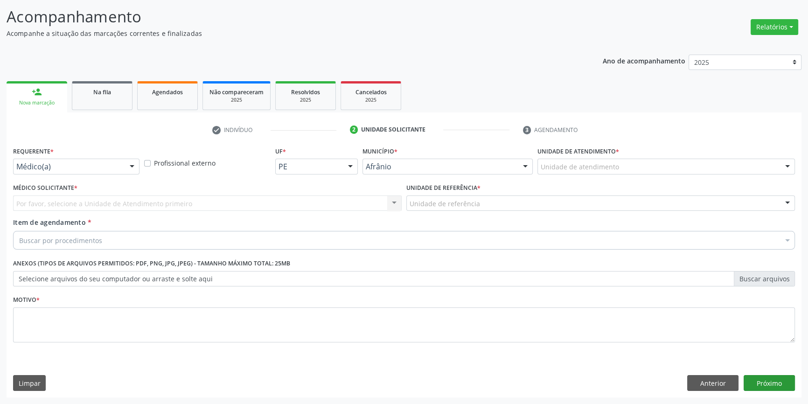
scroll to position [57, 0]
click at [629, 176] on div "Unidade de atendimento * Unidade de atendimento Academia da Saude de Afranio Ac…" at bounding box center [666, 163] width 262 height 36
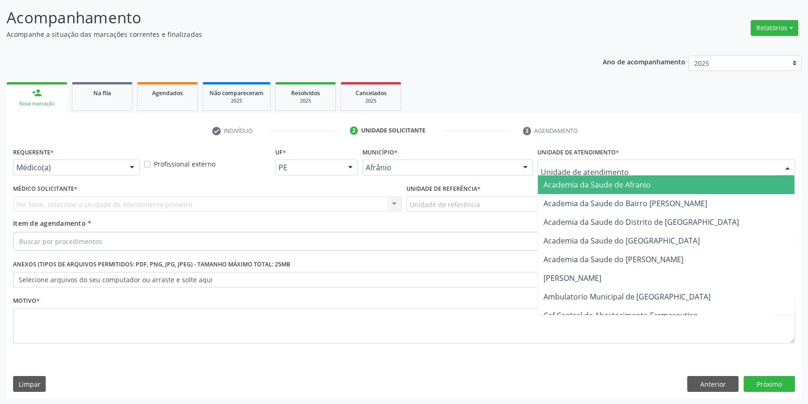
click at [621, 166] on div at bounding box center [665, 167] width 257 height 16
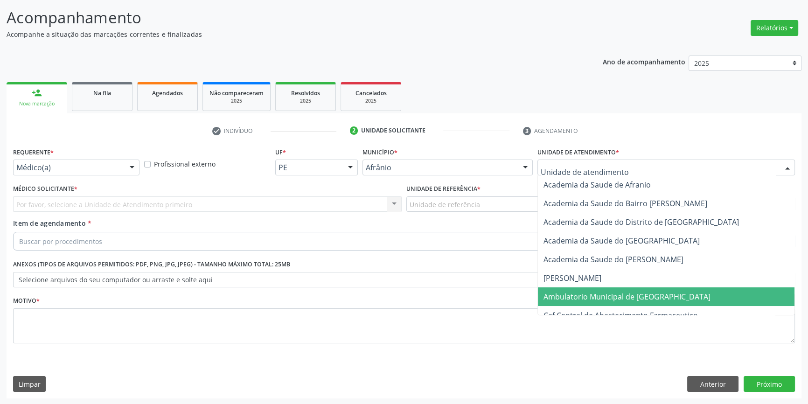
click at [600, 293] on span "Ambulatorio Municipal de [GEOGRAPHIC_DATA]" at bounding box center [626, 296] width 167 height 10
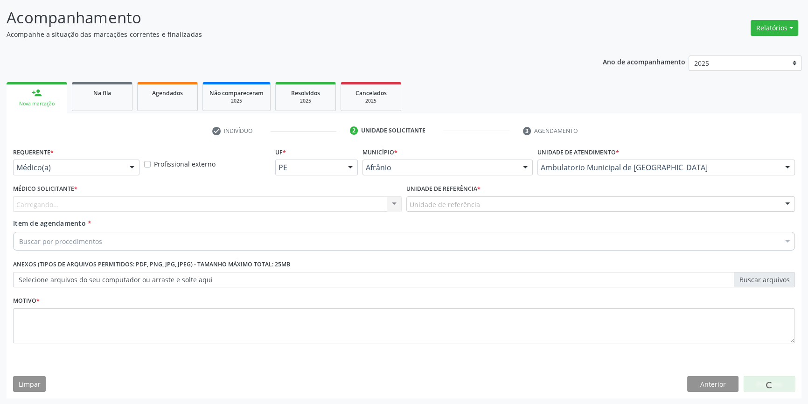
click at [483, 214] on div "Unidade de referência * Unidade de referência ESF de Extrema ESF de Barra das M…" at bounding box center [600, 200] width 393 height 36
click at [483, 212] on div "Unidade de referência * Unidade de referência ESF de Extrema ESF de Barra das M…" at bounding box center [600, 200] width 393 height 36
click at [479, 206] on div "Unidade de referência" at bounding box center [600, 204] width 388 height 16
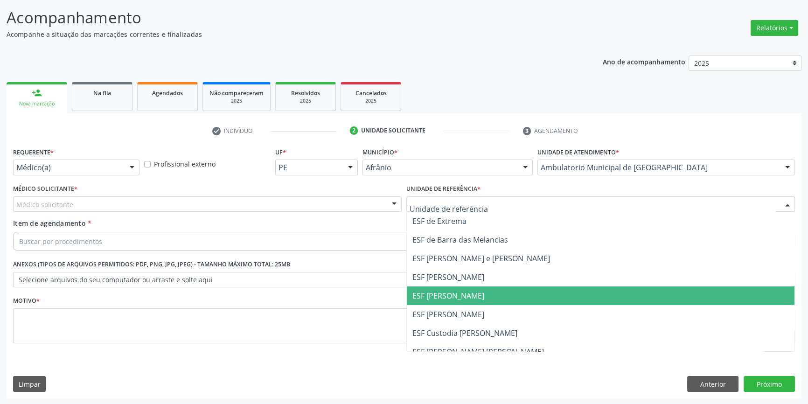
click at [467, 294] on span "ESF [PERSON_NAME]" at bounding box center [448, 295] width 72 height 10
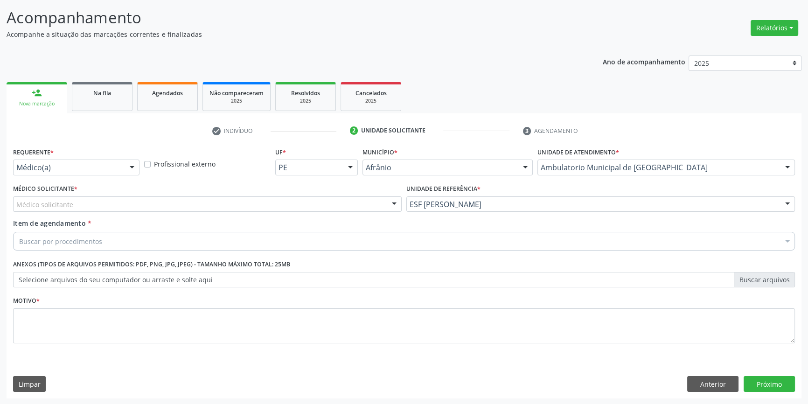
click at [207, 206] on div "Médico solicitante" at bounding box center [207, 204] width 388 height 16
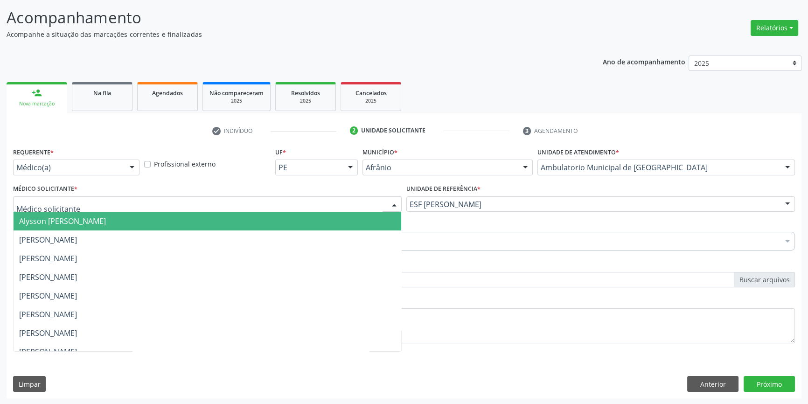
click at [205, 205] on input "text" at bounding box center [199, 209] width 366 height 19
click at [140, 228] on span "Alysson [PERSON_NAME]" at bounding box center [207, 221] width 387 height 19
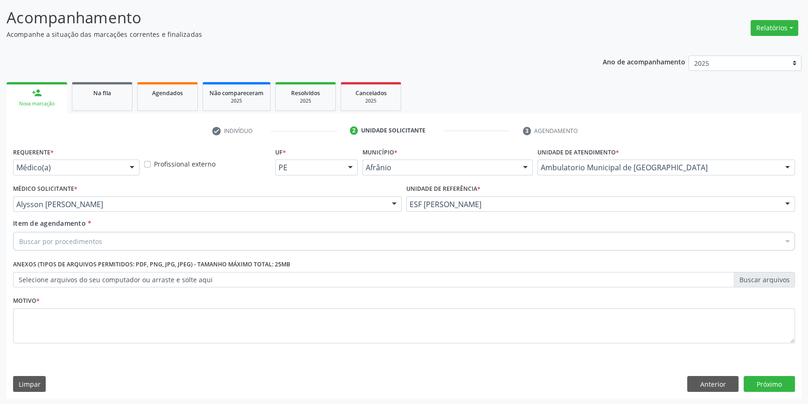
click at [109, 239] on div "Buscar por procedimentos" at bounding box center [403, 241] width 781 height 19
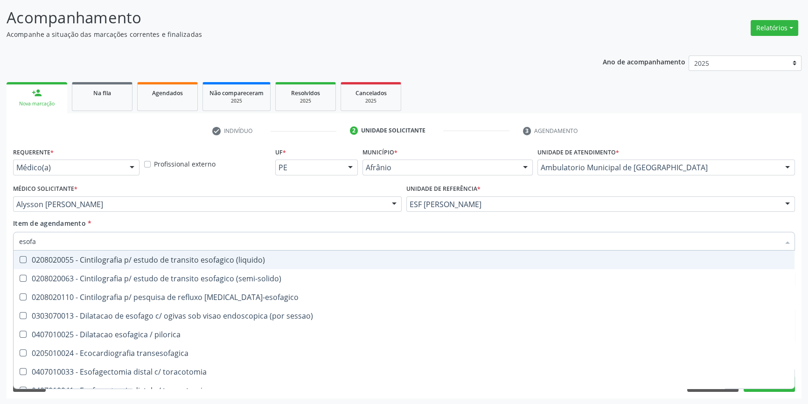
type input "esofag"
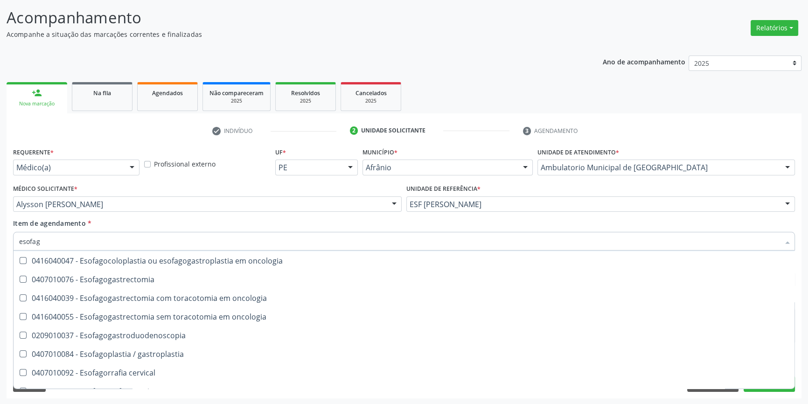
scroll to position [212, 0]
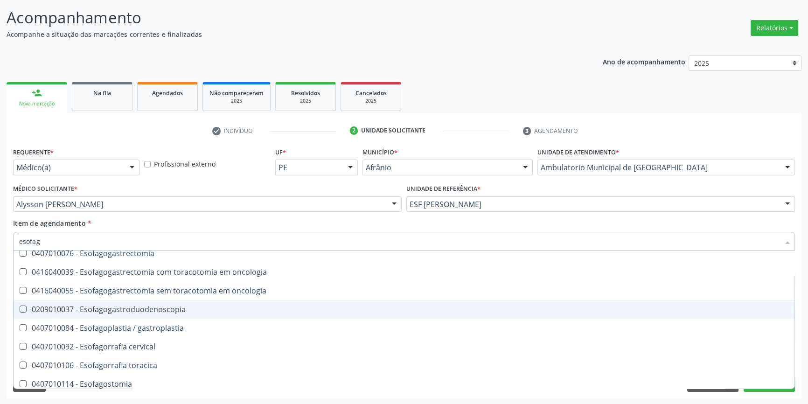
click at [166, 313] on span "0209010037 - Esofagogastroduodenoscopia" at bounding box center [404, 309] width 781 height 19
checkbox Esofagogastroduodenoscopia "true"
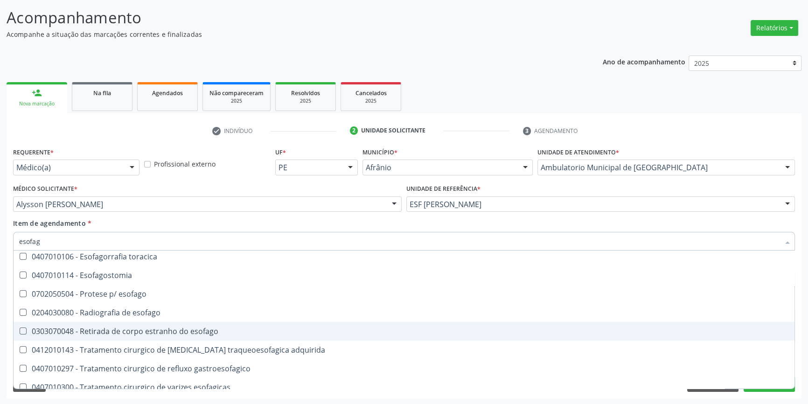
scroll to position [365, 0]
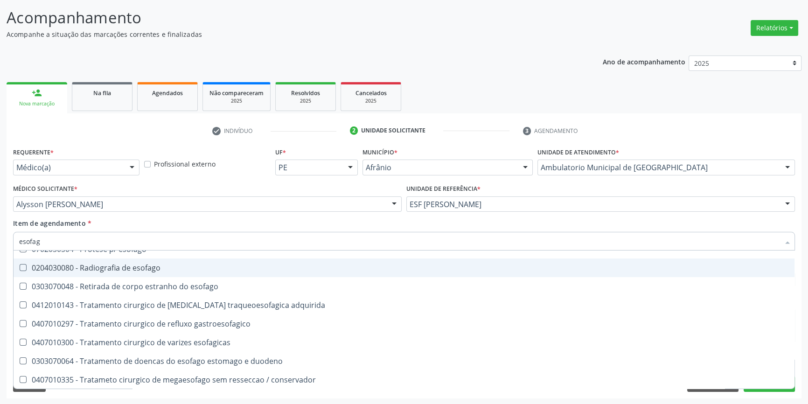
click at [804, 356] on div "Acompanhamento Acompanhe a situação das marcações correntes e finalizadas Relat…" at bounding box center [404, 199] width 808 height 411
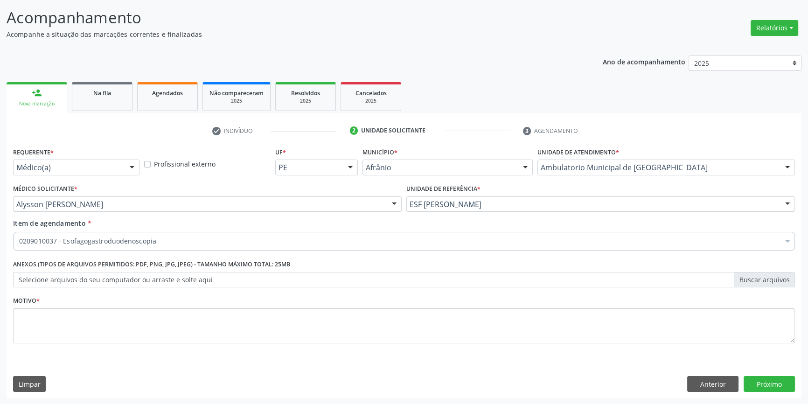
scroll to position [0, 0]
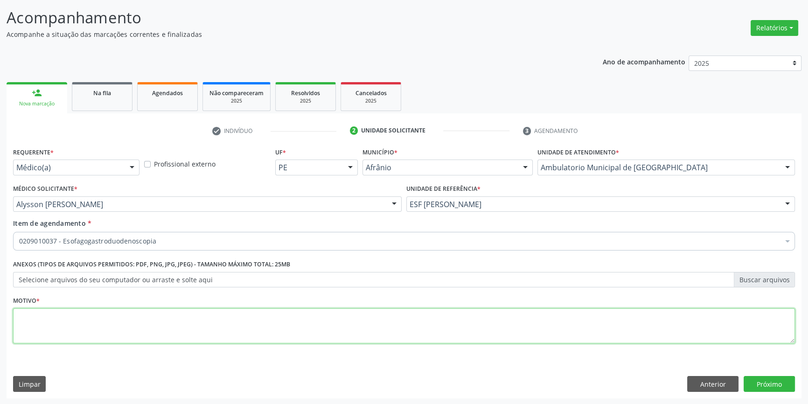
click at [632, 317] on textarea at bounding box center [403, 325] width 781 height 35
paste textarea "nvestigação de hematêmese"
type textarea "investigação de hematêmese"
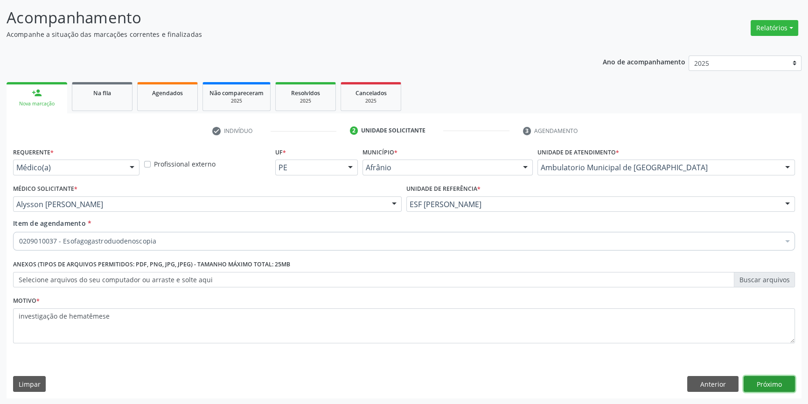
click at [775, 378] on button "Próximo" at bounding box center [768, 384] width 51 height 16
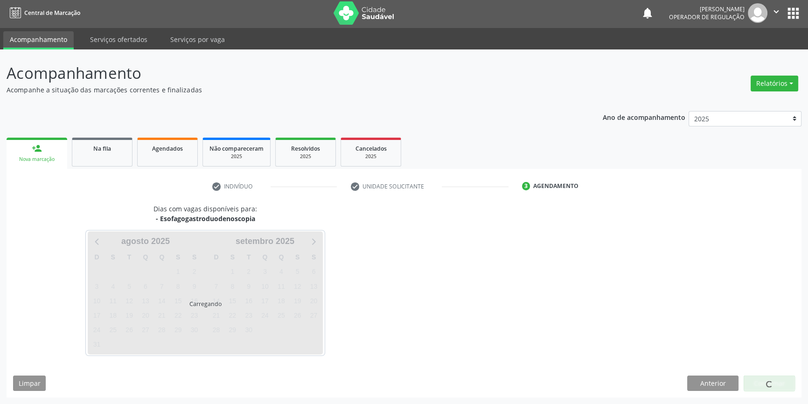
scroll to position [1, 0]
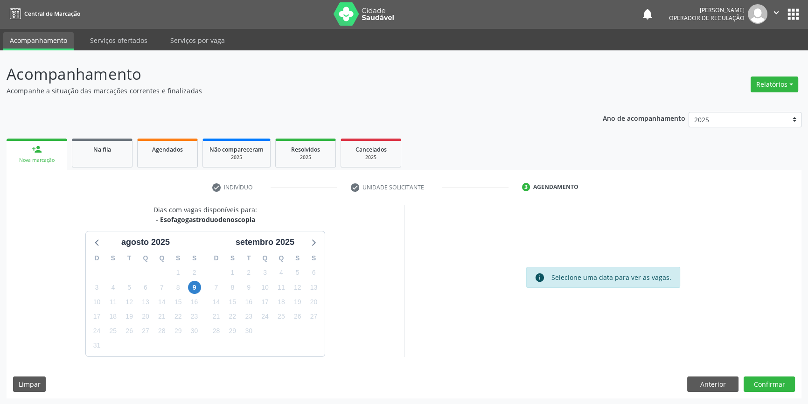
click at [774, 394] on div "Dias com vagas disponíveis para: - Esofagogastroduodenoscopia agosto 2025 D S T…" at bounding box center [404, 301] width 795 height 193
click at [784, 381] on button "Confirmar" at bounding box center [768, 384] width 51 height 16
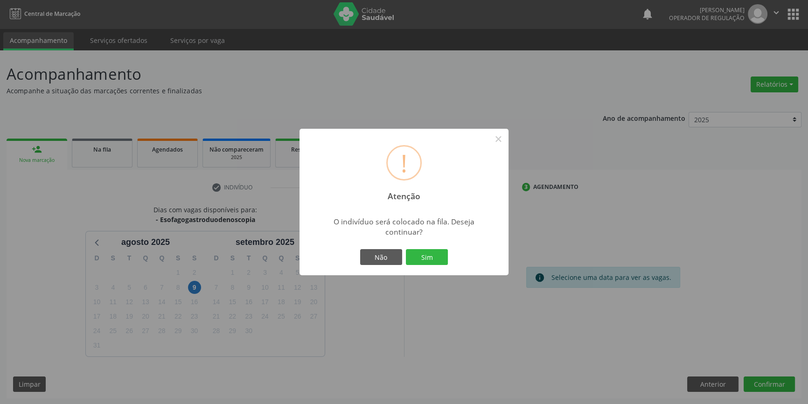
click at [435, 266] on div "Não Sim" at bounding box center [404, 257] width 92 height 20
click at [430, 260] on button "Sim" at bounding box center [427, 257] width 42 height 16
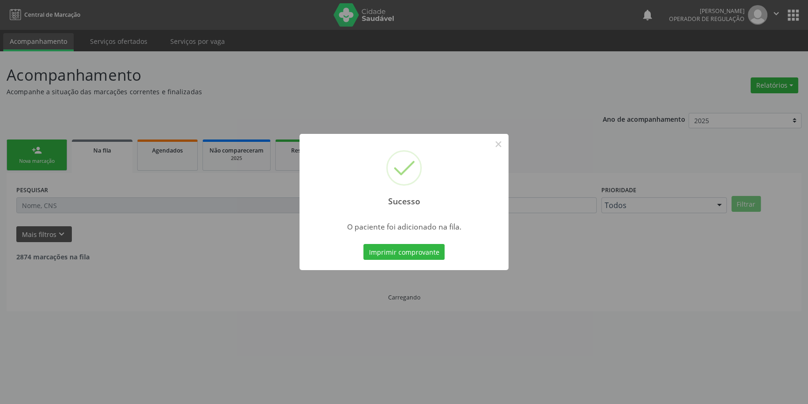
scroll to position [0, 0]
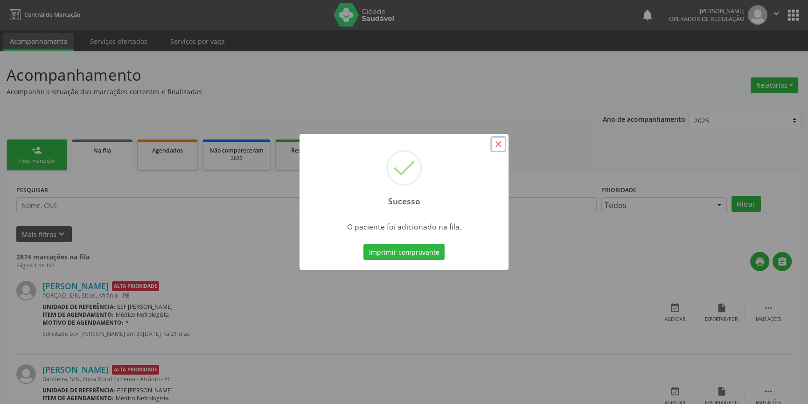
click at [499, 142] on button "×" at bounding box center [498, 144] width 16 height 16
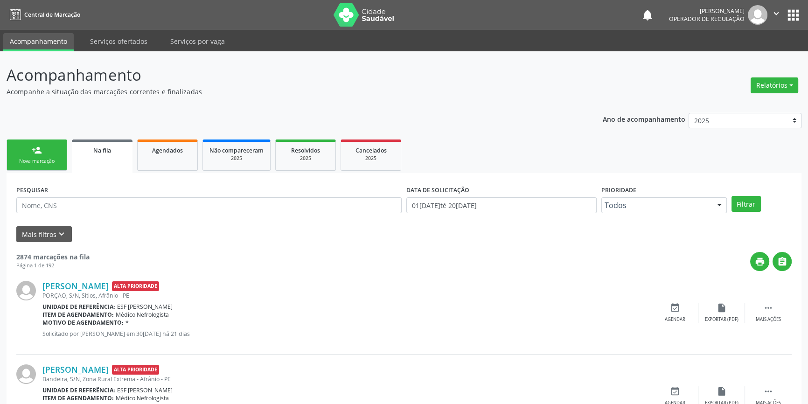
click at [41, 158] on div "Nova marcação" at bounding box center [37, 161] width 47 height 7
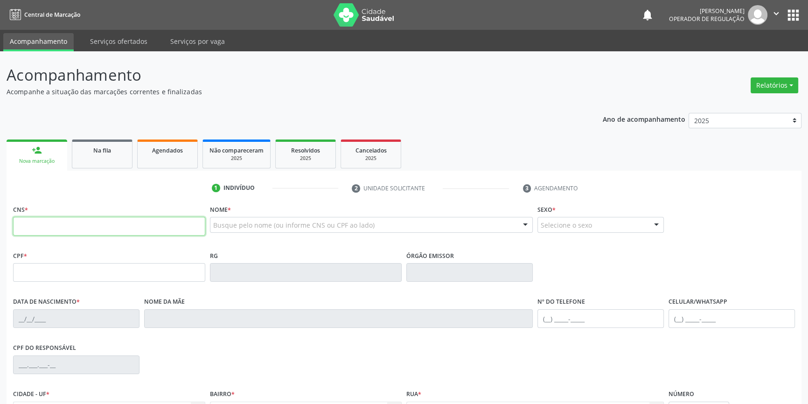
click at [95, 229] on input "text" at bounding box center [109, 226] width 192 height 19
type input "700 0044 2742 8104"
type input "657.214.704-53"
type input "05/08/1965"
type input "Maria Quitelia de Sousa"
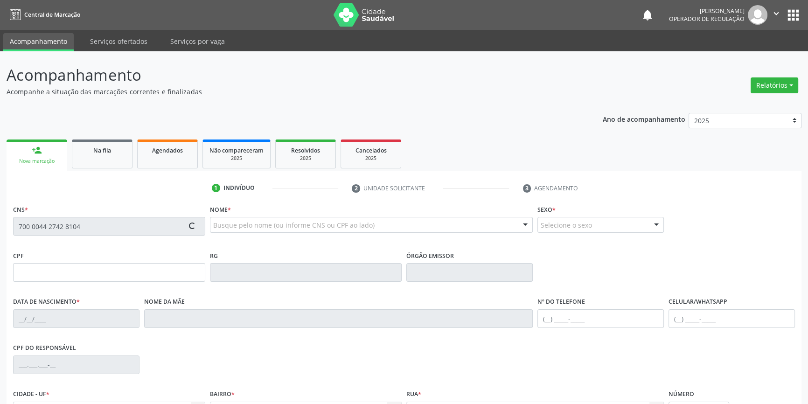
type input "(87) 98824-6687"
type input "S/N"
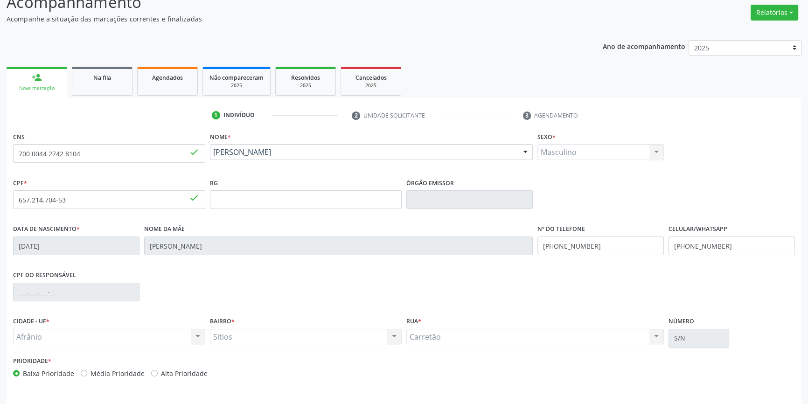
scroll to position [101, 0]
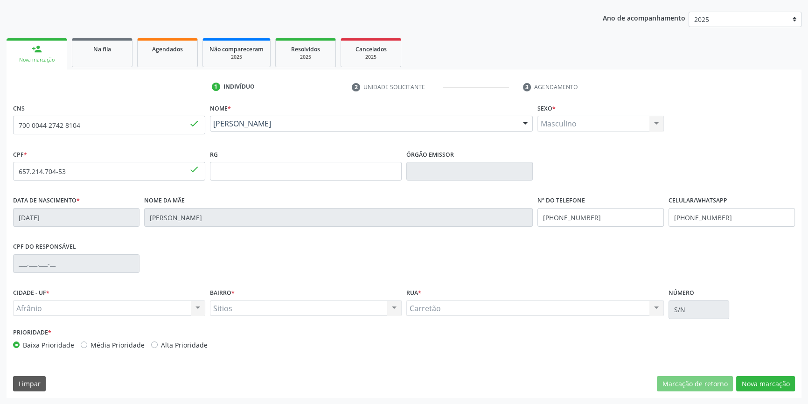
click at [768, 393] on div "CNS 700 0044 2742 8104 done Nome * Jose de Sousa Jose de Sousa CNS: 700 0044 27…" at bounding box center [404, 249] width 795 height 297
click at [768, 388] on button "Nova marcação" at bounding box center [765, 384] width 59 height 16
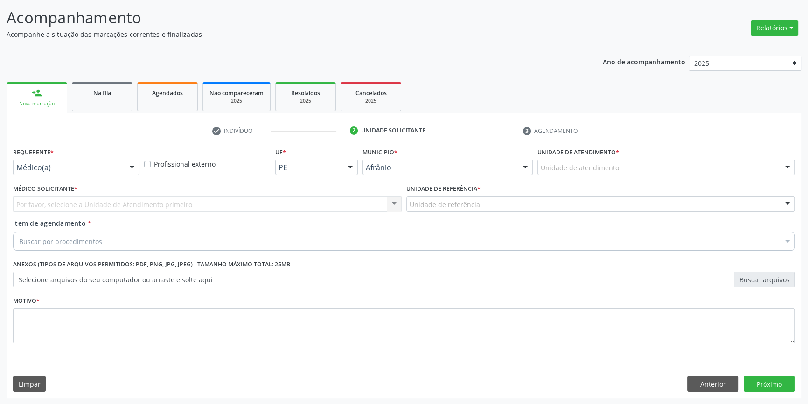
click at [615, 164] on div "Unidade de atendimento" at bounding box center [665, 167] width 257 height 16
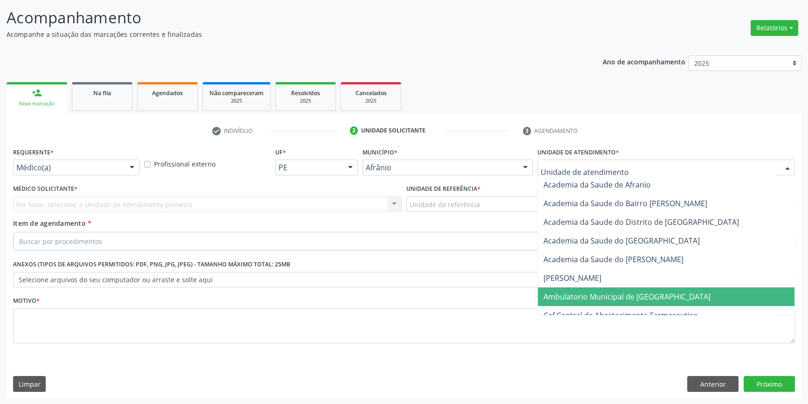
click at [578, 291] on span "Ambulatorio Municipal de [GEOGRAPHIC_DATA]" at bounding box center [626, 296] width 167 height 10
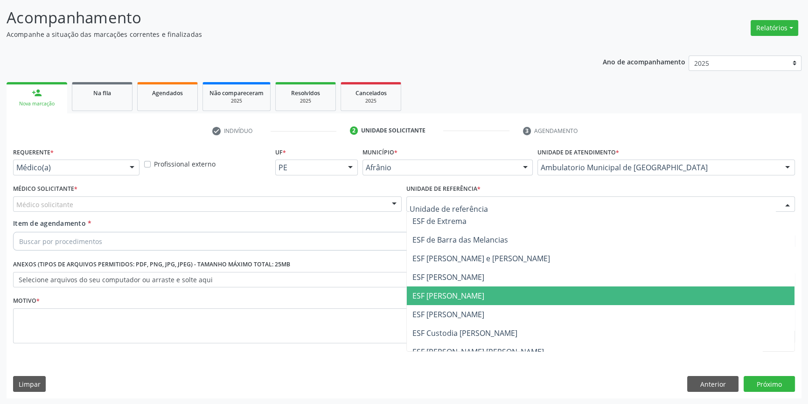
drag, startPoint x: 459, startPoint y: 299, endPoint x: 452, endPoint y: 290, distance: 11.3
click at [456, 297] on span "ESF [PERSON_NAME]" at bounding box center [448, 295] width 72 height 10
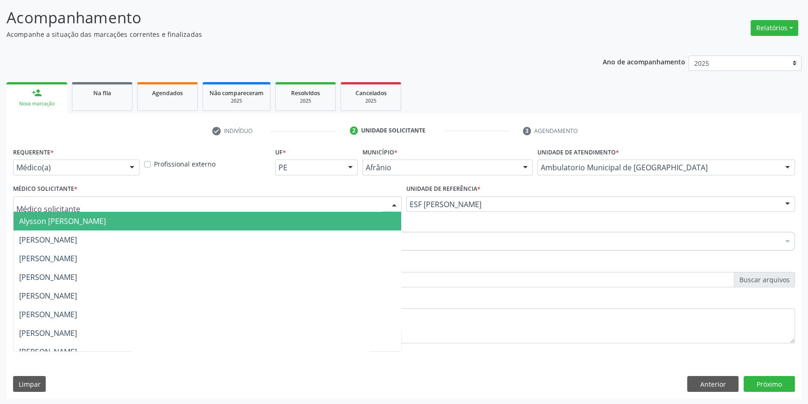
click at [191, 202] on div at bounding box center [207, 204] width 388 height 16
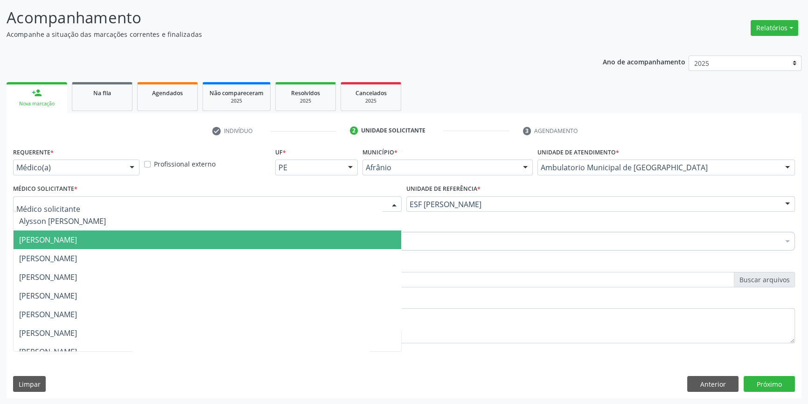
click at [77, 238] on span "[PERSON_NAME]" at bounding box center [48, 240] width 58 height 10
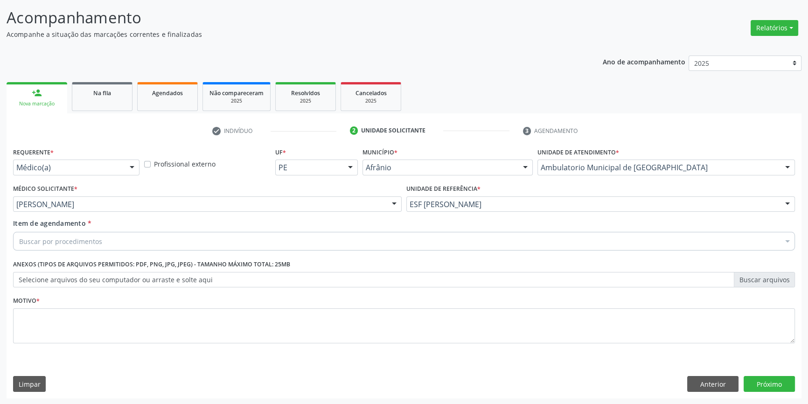
click at [117, 239] on div "Buscar por procedimentos" at bounding box center [403, 241] width 781 height 19
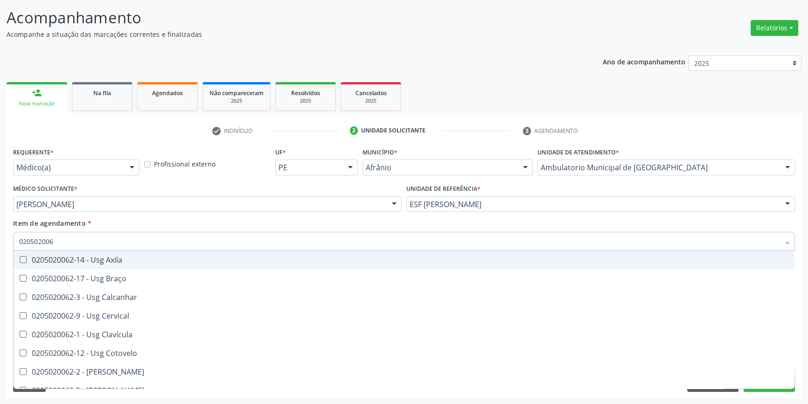
type input "0205020062"
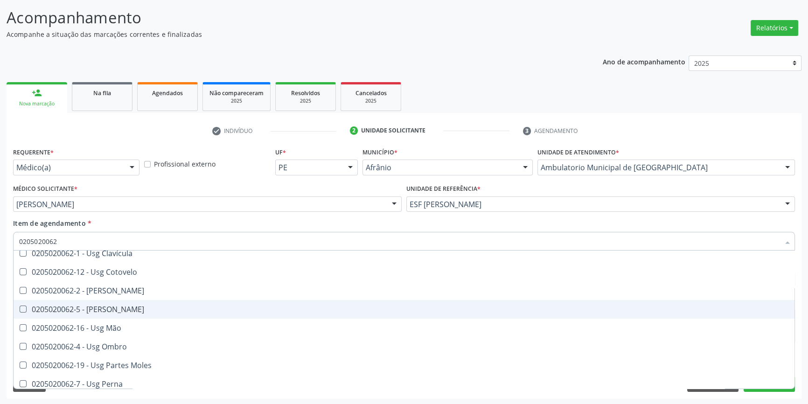
scroll to position [84, 0]
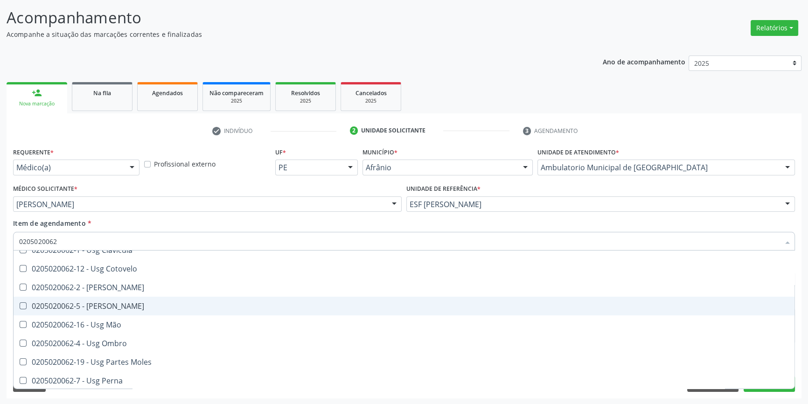
click at [131, 311] on span "0205020062-5 - Usg Joelho" at bounding box center [404, 306] width 781 height 19
checkbox Joelho "true"
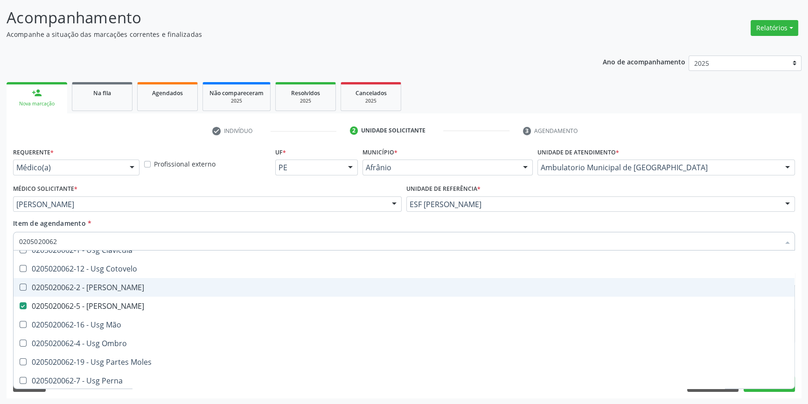
click at [159, 226] on div "Item de agendamento * 0205020062 Desfazer seleção 0205020062-14 - Usg Axila 020…" at bounding box center [403, 232] width 781 height 29
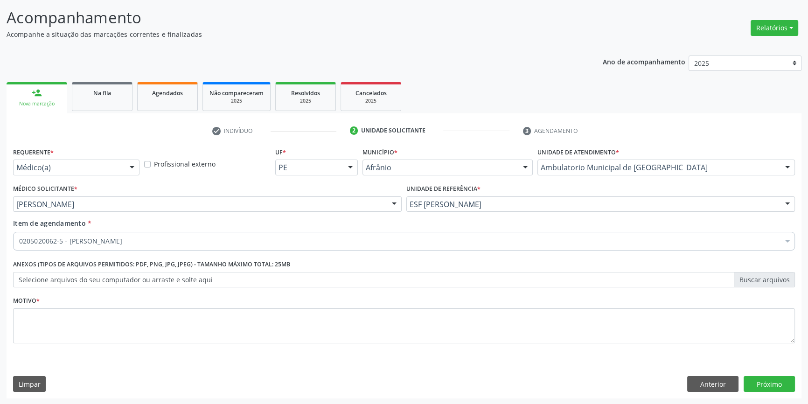
checkbox Joelho "true"
checkbox valvar "false"
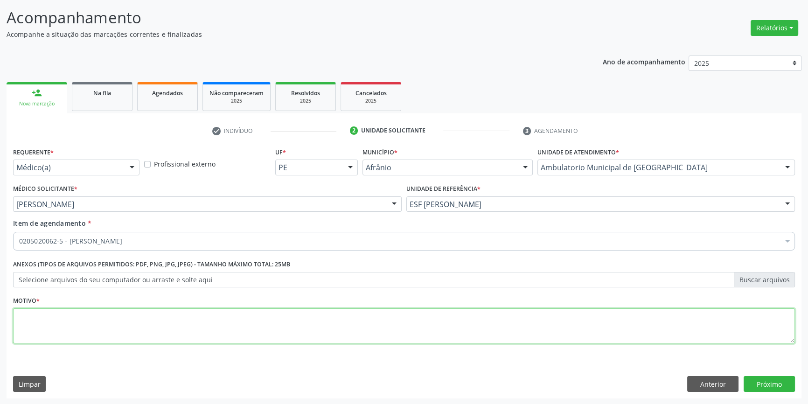
click at [153, 330] on textarea at bounding box center [403, 325] width 781 height 35
type textarea "dor intensa de joelho"
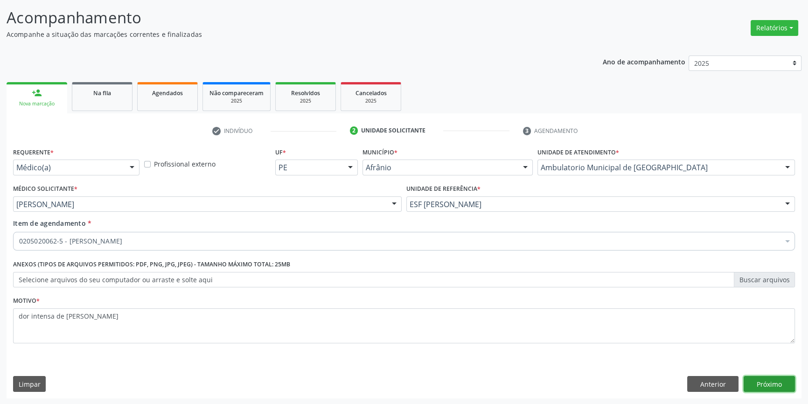
click at [779, 386] on button "Próximo" at bounding box center [768, 384] width 51 height 16
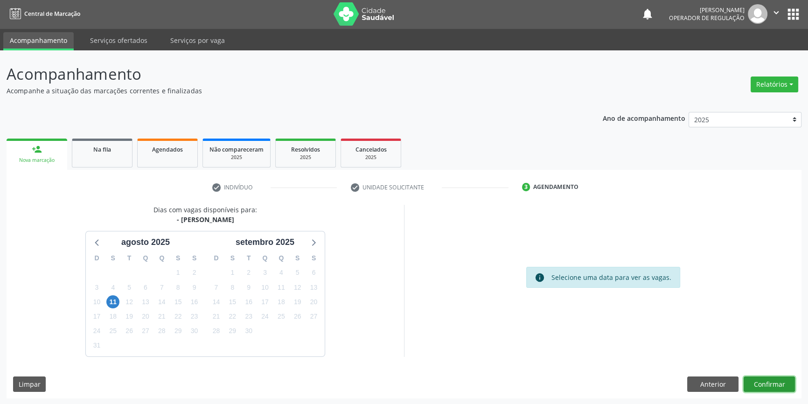
click at [784, 386] on button "Confirmar" at bounding box center [768, 384] width 51 height 16
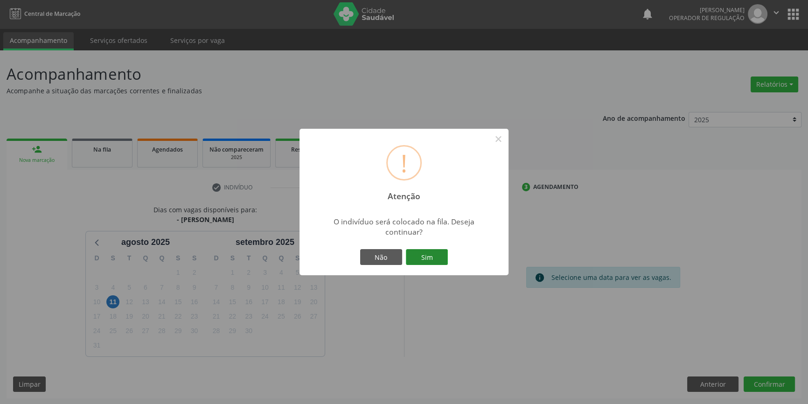
click at [439, 261] on button "Sim" at bounding box center [427, 257] width 42 height 16
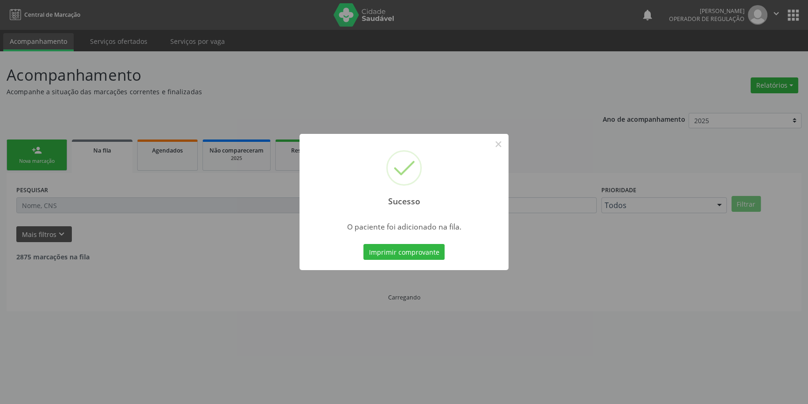
scroll to position [0, 0]
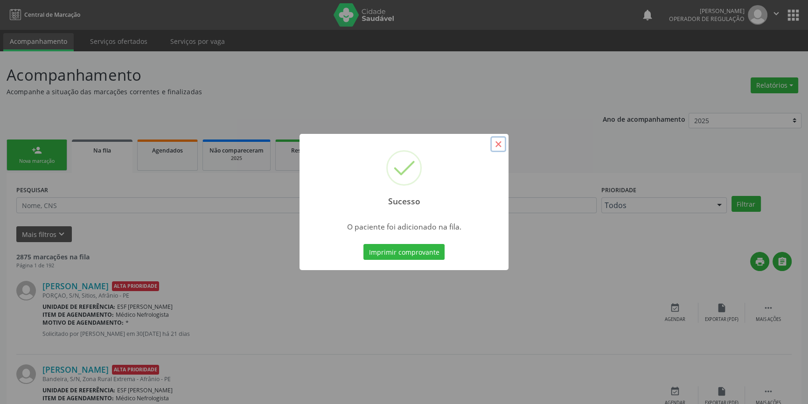
click at [497, 147] on button "×" at bounding box center [498, 144] width 16 height 16
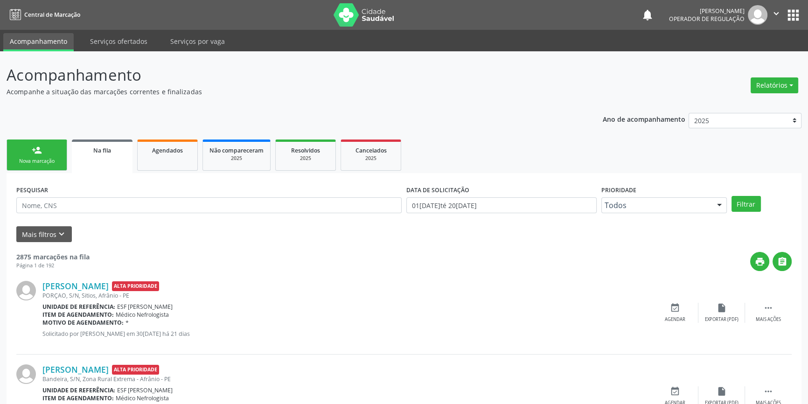
click at [62, 161] on link "person_add Nova marcação" at bounding box center [37, 154] width 61 height 31
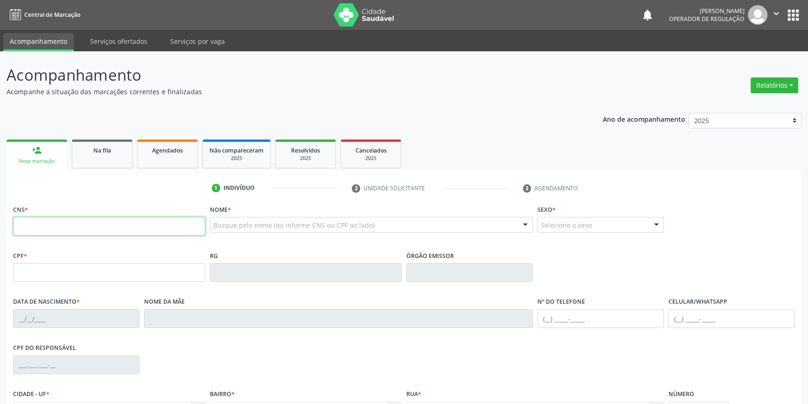
click at [96, 228] on input "text" at bounding box center [109, 226] width 192 height 19
type input "706 0058 1353 4044"
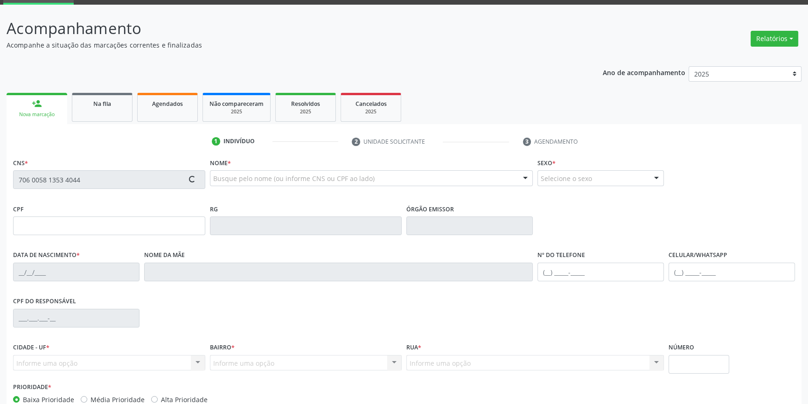
scroll to position [101, 0]
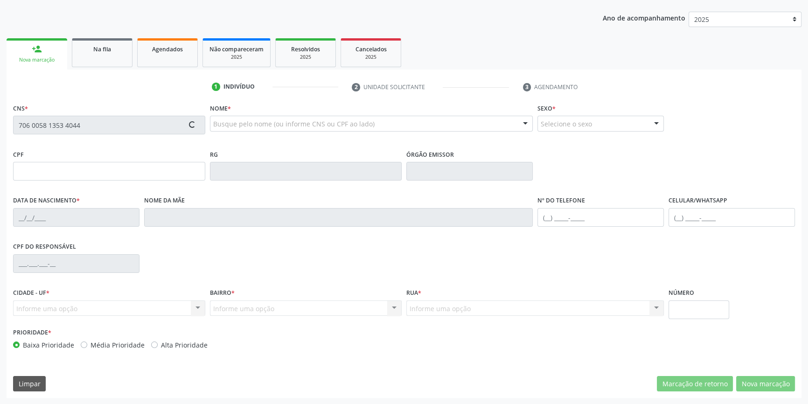
type input "946.108.004-20"
type input "23/12/1966"
type input "Izabel Raimunda Pereira"
type input "(87) 98841-4651"
type input "067.917.234-32"
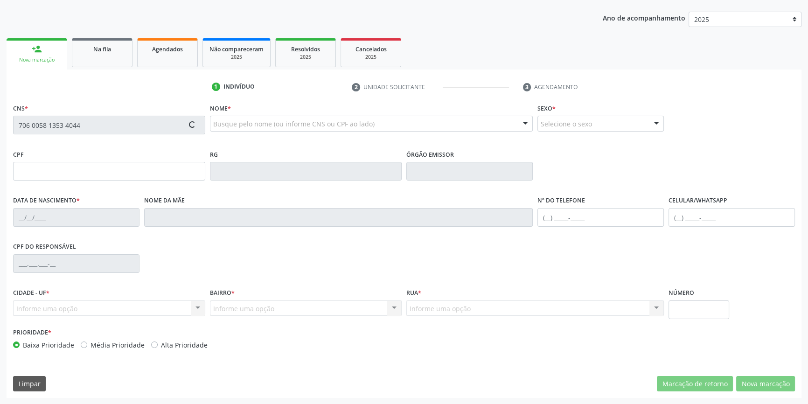
type input "48"
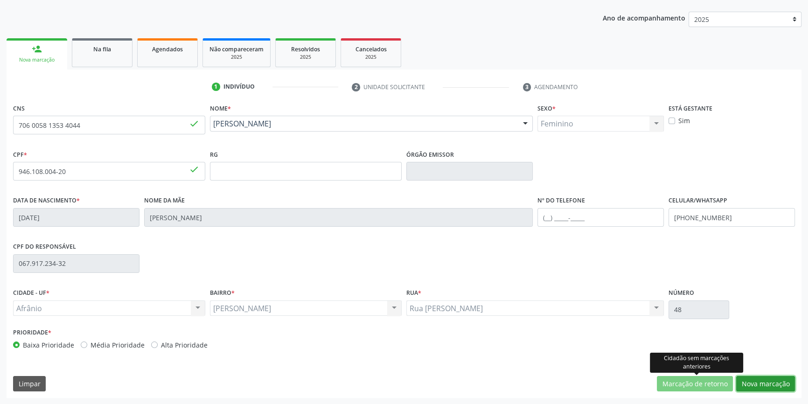
click at [748, 380] on button "Nova marcação" at bounding box center [765, 384] width 59 height 16
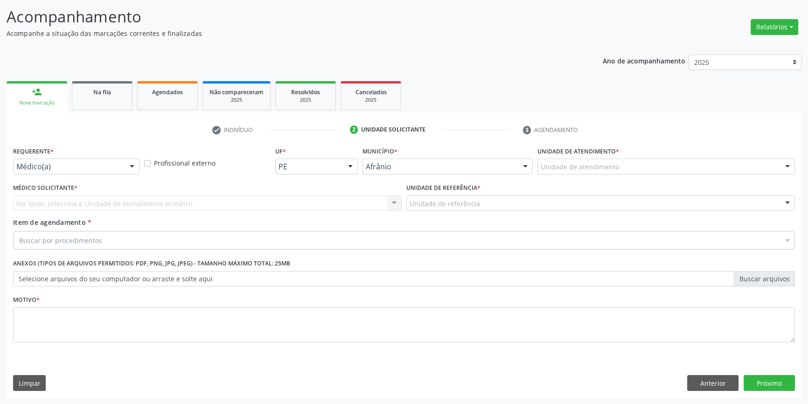
scroll to position [57, 0]
click at [620, 173] on div "Unidade de atendimento" at bounding box center [665, 167] width 257 height 16
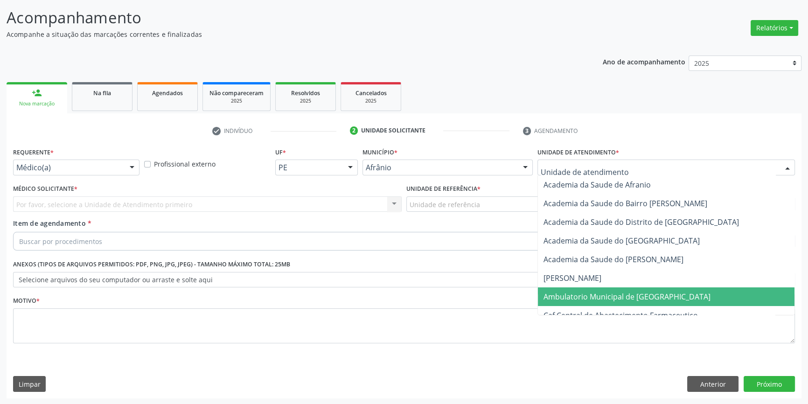
click at [596, 291] on span "Ambulatorio Municipal de [GEOGRAPHIC_DATA]" at bounding box center [626, 296] width 167 height 10
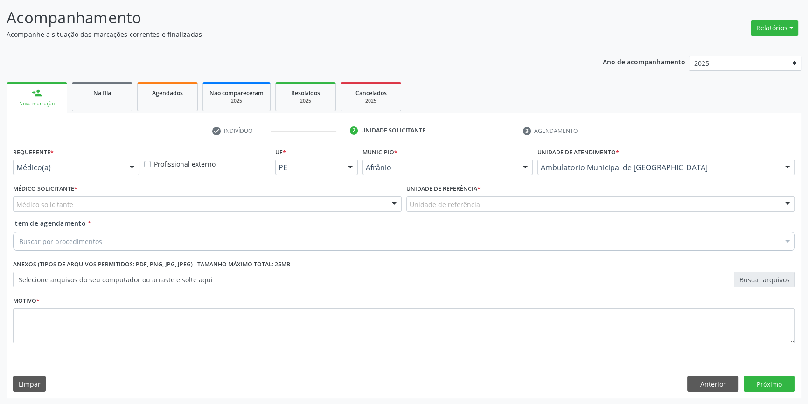
click at [482, 204] on div "Unidade de referência" at bounding box center [600, 204] width 388 height 16
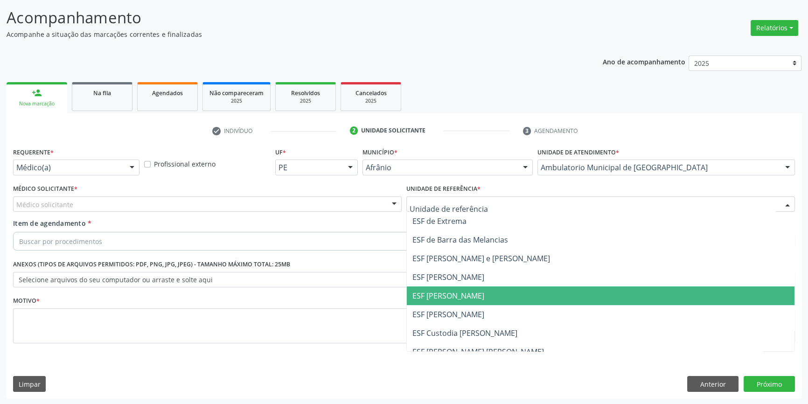
click at [447, 293] on span "ESF [PERSON_NAME]" at bounding box center [448, 295] width 72 height 10
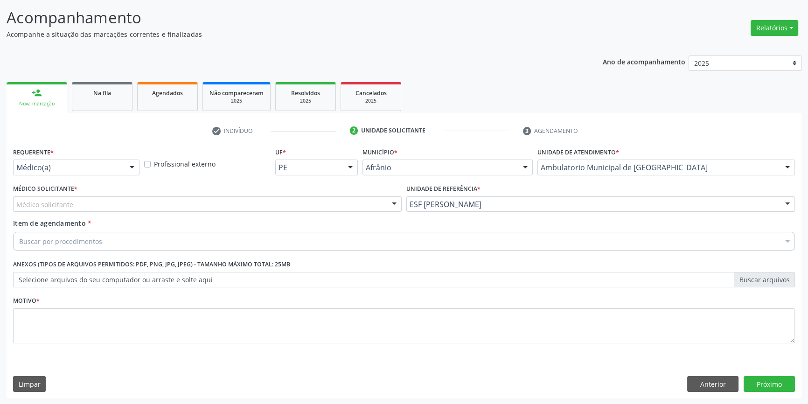
click at [211, 202] on div "Médico solicitante" at bounding box center [207, 204] width 388 height 16
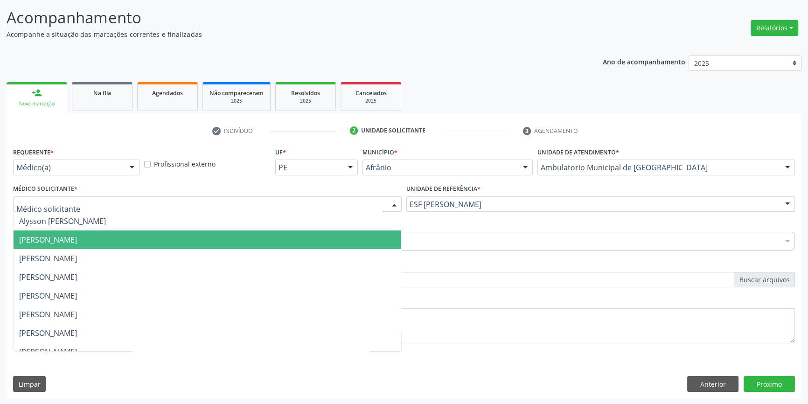
click at [77, 239] on span "[PERSON_NAME]" at bounding box center [48, 240] width 58 height 10
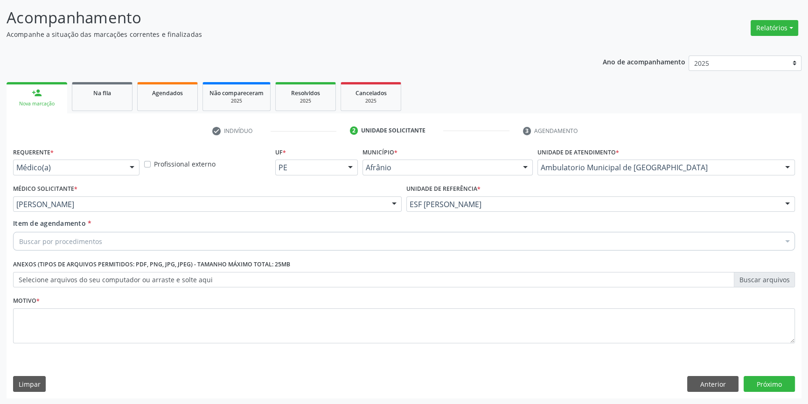
click at [104, 239] on div "Buscar por procedimentos" at bounding box center [403, 241] width 781 height 19
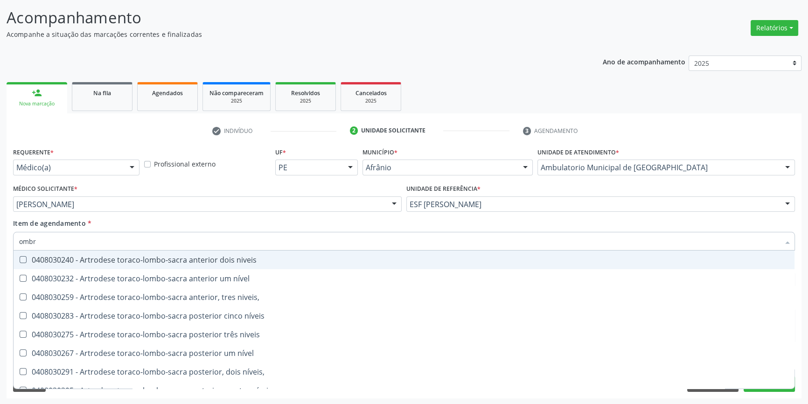
type input "ombro"
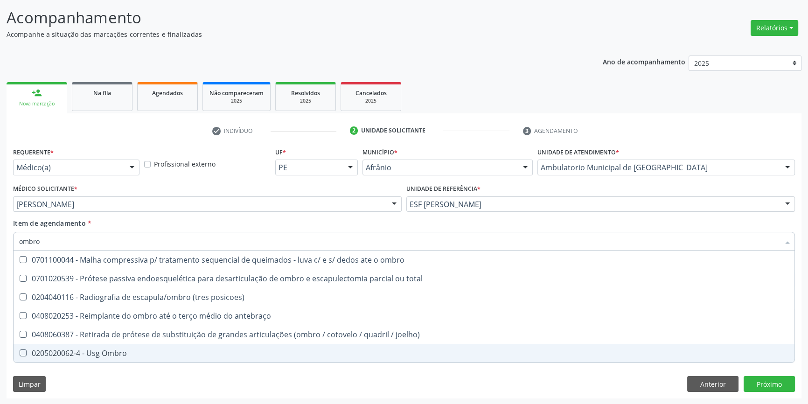
click at [111, 350] on div "0205020062-4 - Usg Ombro" at bounding box center [403, 352] width 769 height 7
checkbox Ombro "true"
click at [131, 387] on div "Requerente * Médico(a) Médico(a) Enfermeiro(a) Paciente Nenhum resultado encont…" at bounding box center [404, 271] width 795 height 253
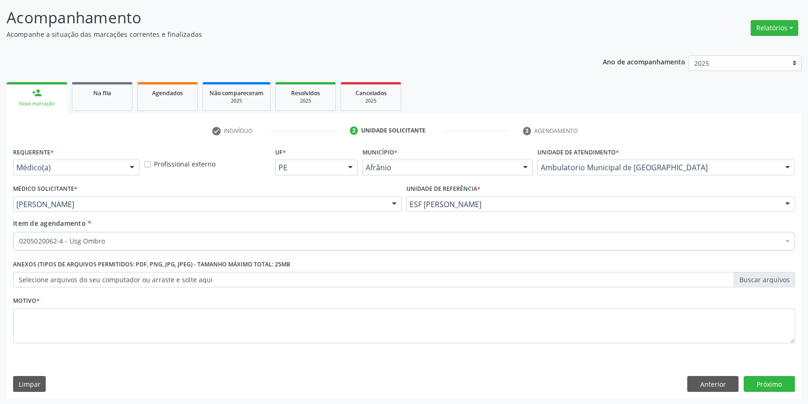
click at [110, 347] on fieldset "Motivo *" at bounding box center [403, 322] width 781 height 56
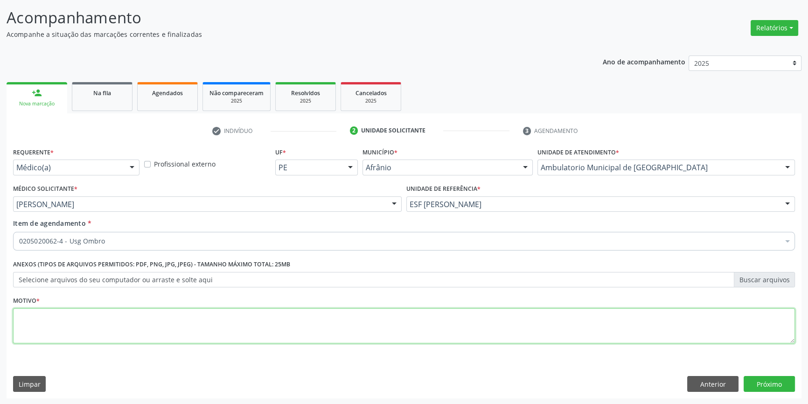
click at [117, 331] on textarea at bounding box center [403, 325] width 781 height 35
type textarea "tendinite ?"
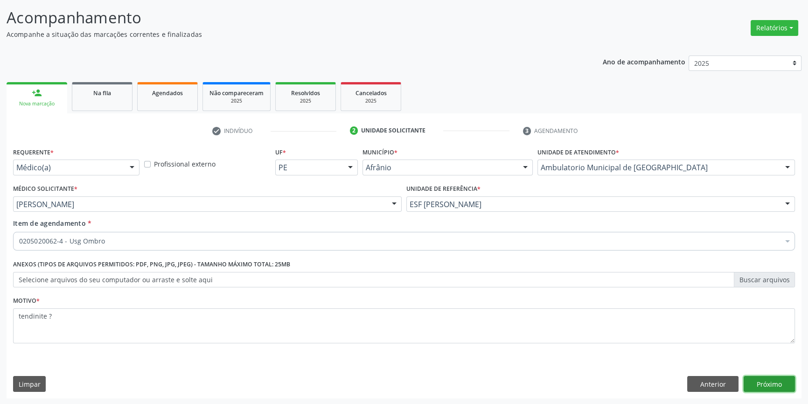
click at [773, 380] on button "Próximo" at bounding box center [768, 384] width 51 height 16
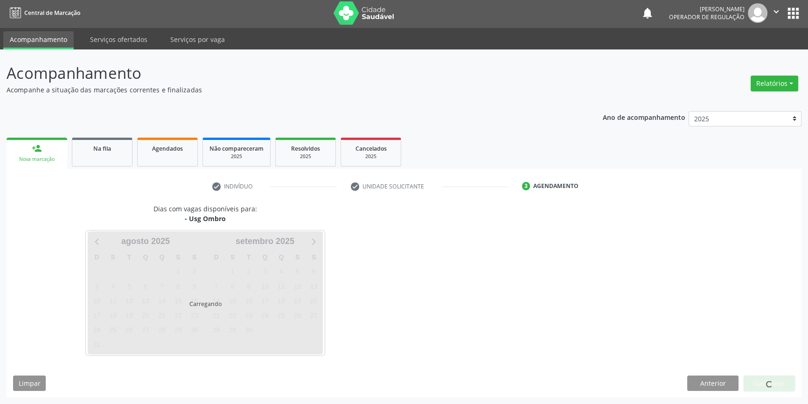
scroll to position [1, 0]
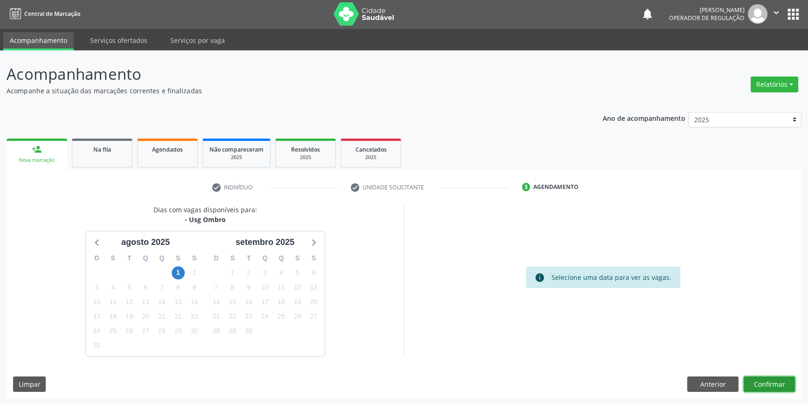
click at [773, 380] on button "Confirmar" at bounding box center [768, 384] width 51 height 16
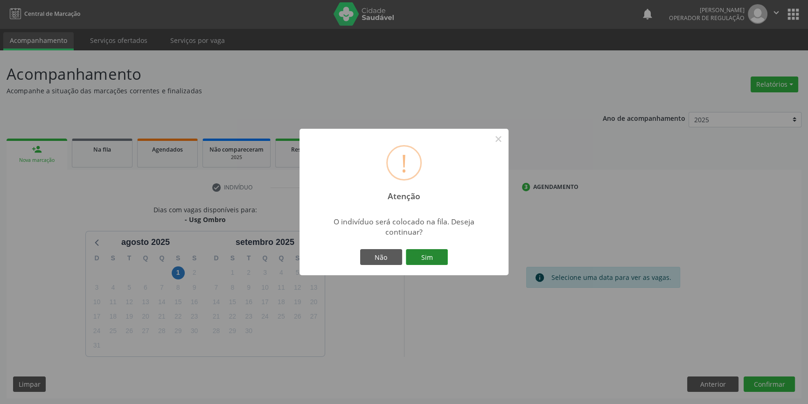
click at [431, 257] on button "Sim" at bounding box center [427, 257] width 42 height 16
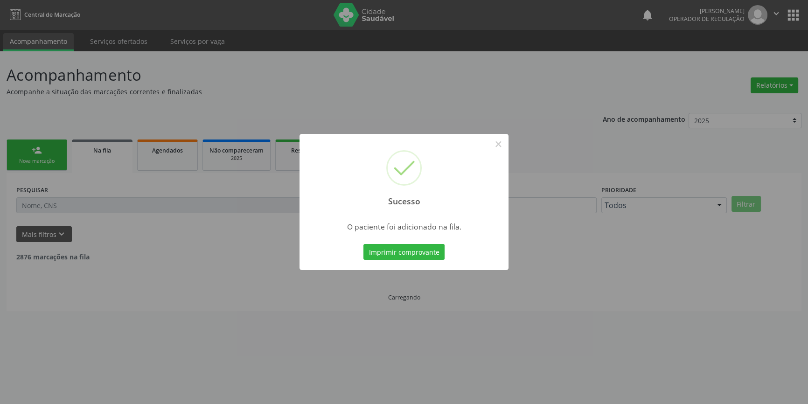
scroll to position [0, 0]
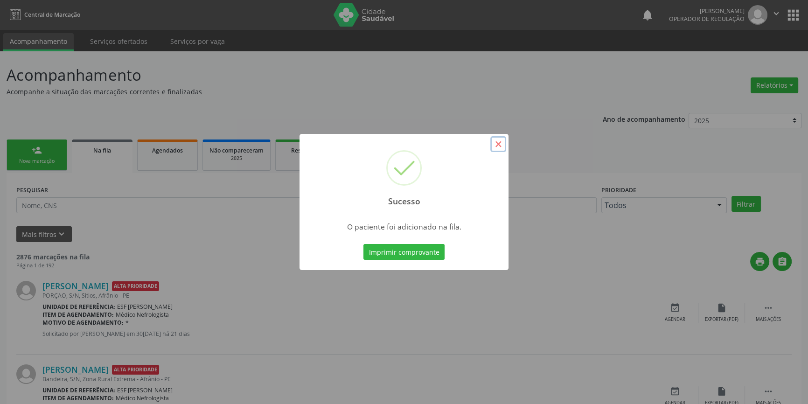
click at [502, 141] on button "×" at bounding box center [498, 144] width 16 height 16
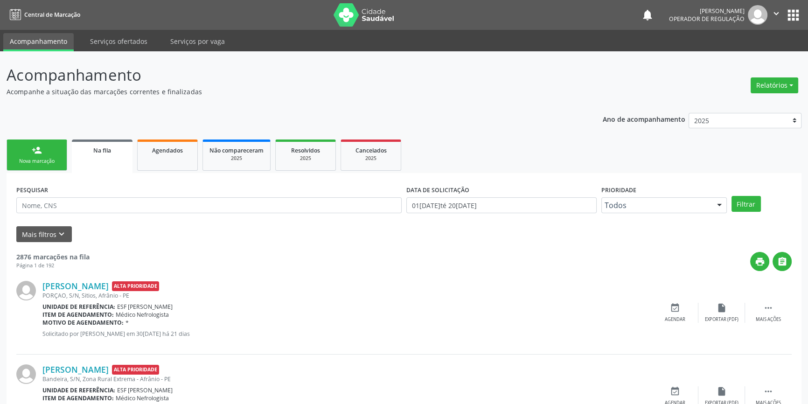
click at [33, 155] on link "person_add Nova marcação" at bounding box center [37, 154] width 61 height 31
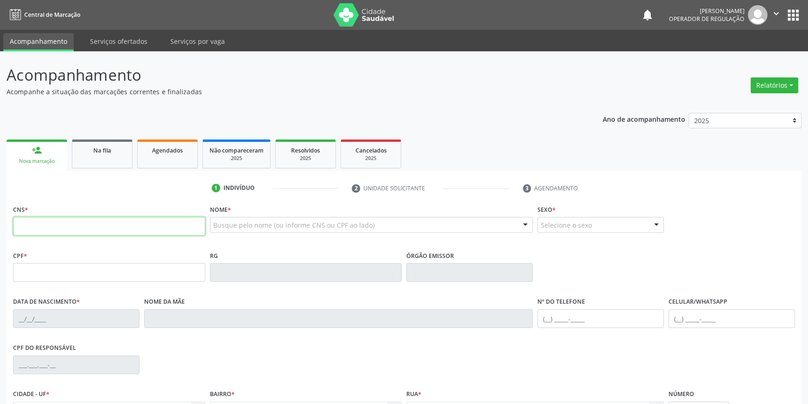
click at [39, 220] on input "text" at bounding box center [109, 226] width 192 height 19
type input "706 0058 1353 4044"
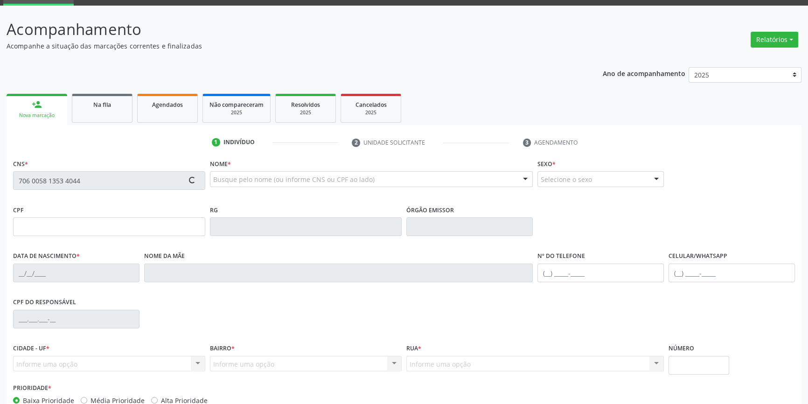
scroll to position [101, 0]
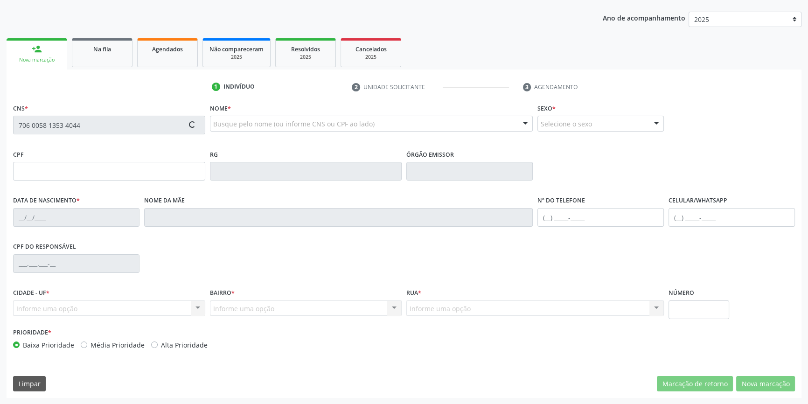
type input "946.108.004-20"
type input "23/12/1966"
type input "Izabel Raimunda Pereira"
type input "(87) 98841-4651"
type input "067.917.234-32"
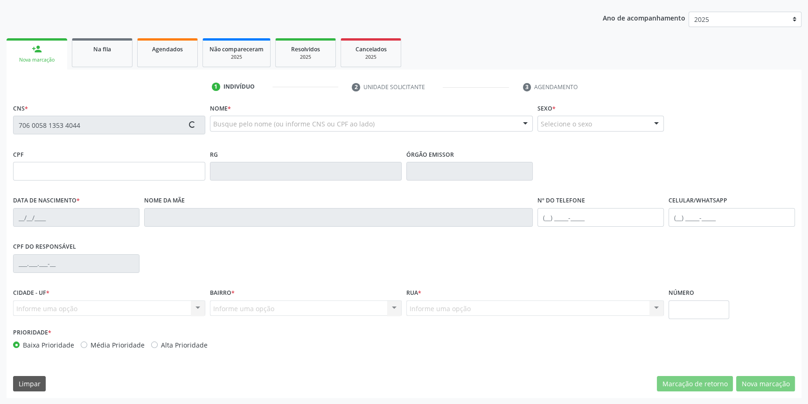
type input "48"
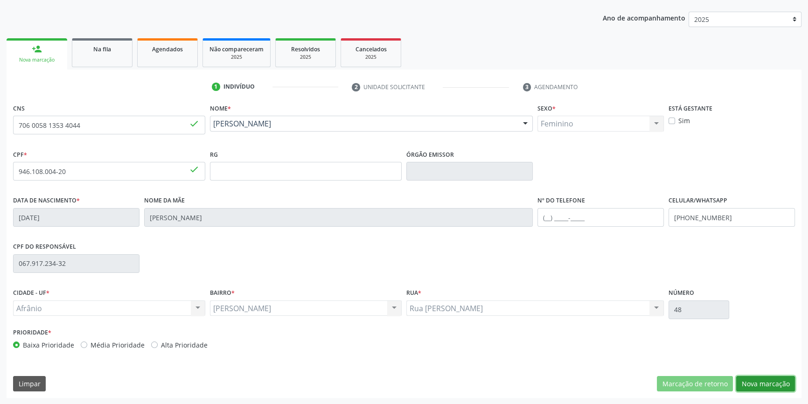
click at [758, 387] on button "Nova marcação" at bounding box center [765, 384] width 59 height 16
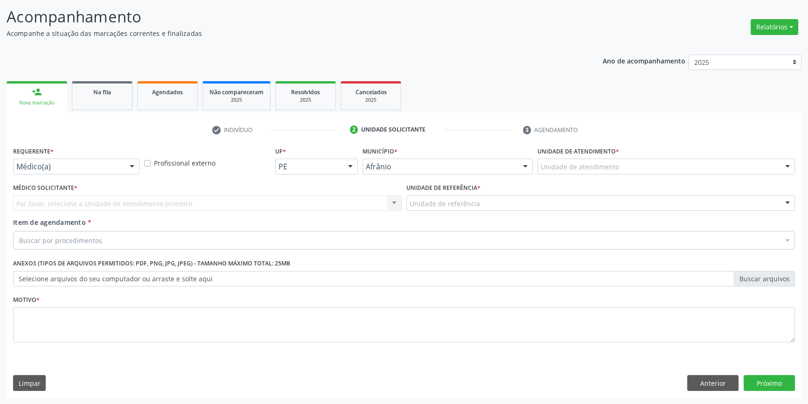
scroll to position [57, 0]
click at [637, 166] on div "Unidade de atendimento" at bounding box center [665, 167] width 257 height 16
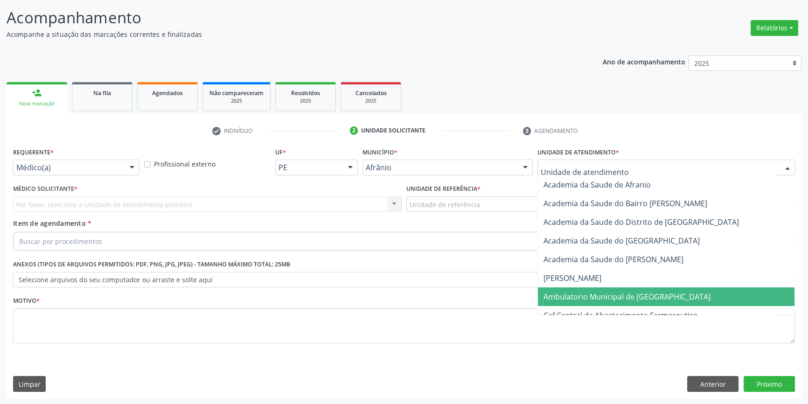
click at [590, 299] on span "Ambulatorio Municipal de [GEOGRAPHIC_DATA]" at bounding box center [626, 296] width 167 height 10
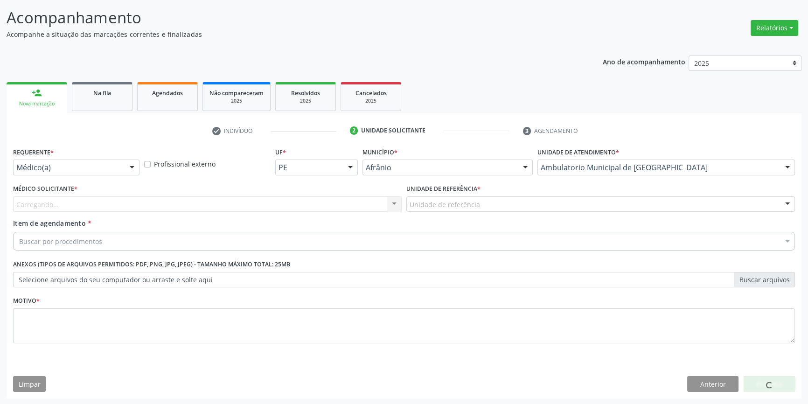
click at [461, 214] on div "Unidade de referência * Unidade de referência ESF de Extrema ESF de Barra das M…" at bounding box center [600, 200] width 393 height 36
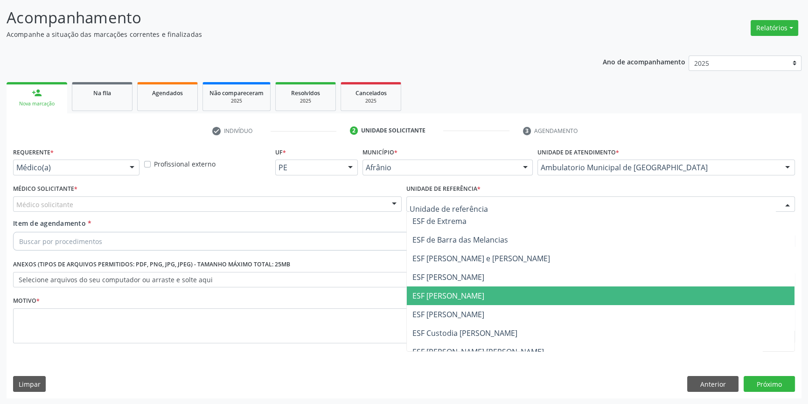
drag, startPoint x: 449, startPoint y: 297, endPoint x: 319, endPoint y: 256, distance: 136.1
click at [447, 296] on span "ESF [PERSON_NAME]" at bounding box center [448, 295] width 72 height 10
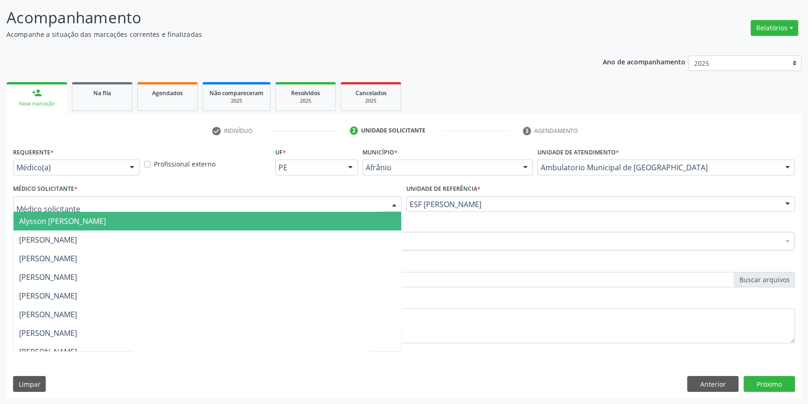
drag, startPoint x: 232, startPoint y: 197, endPoint x: 215, endPoint y: 205, distance: 18.4
click at [222, 200] on div at bounding box center [207, 204] width 388 height 16
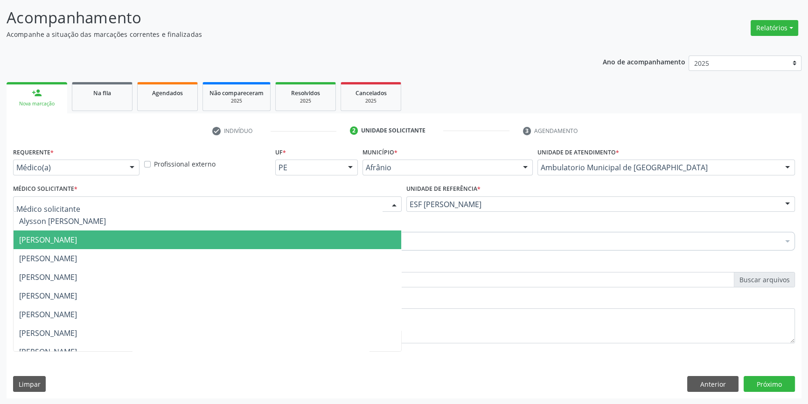
click at [138, 238] on span "[PERSON_NAME]" at bounding box center [207, 239] width 387 height 19
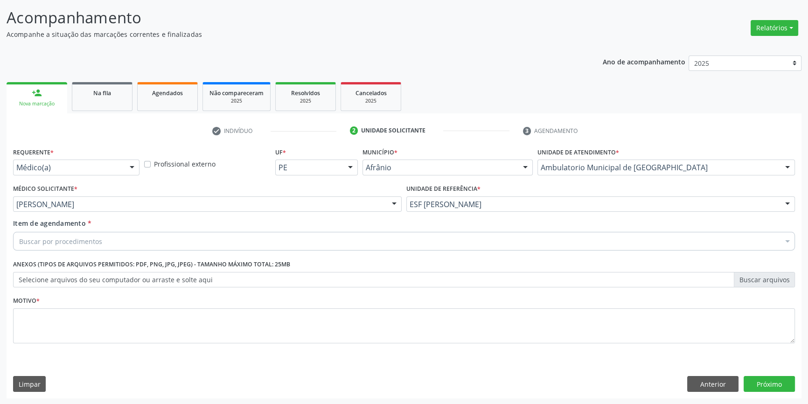
click at [123, 240] on div "Buscar por procedimentos" at bounding box center [403, 241] width 781 height 19
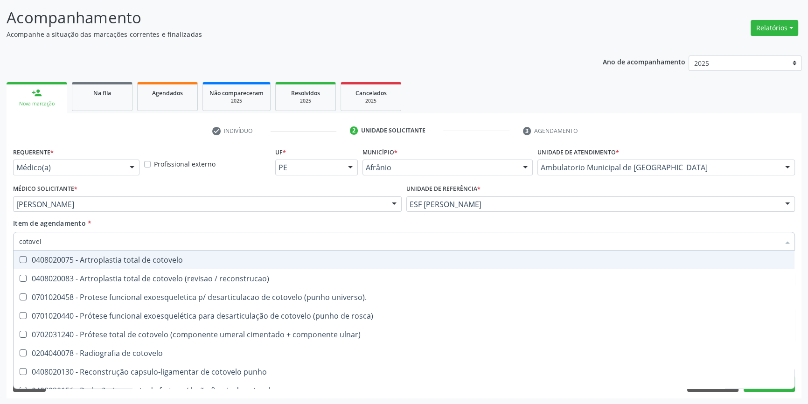
type input "cotovelo"
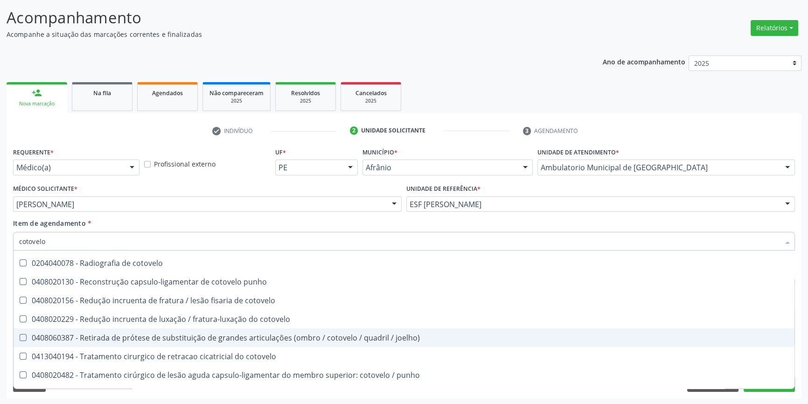
scroll to position [141, 0]
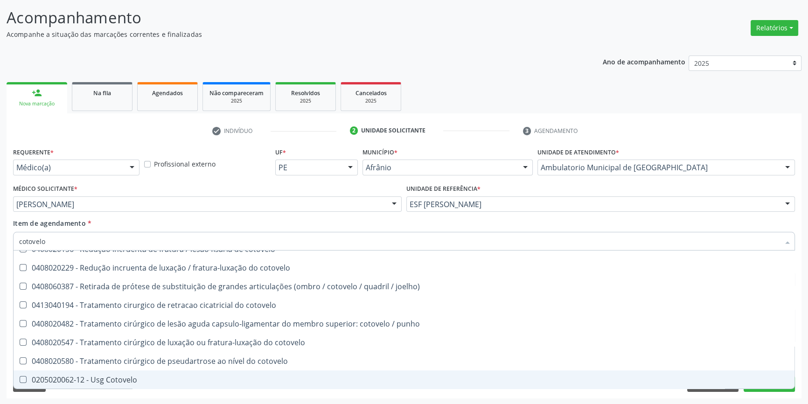
click at [123, 376] on div "0205020062-12 - Usg Cotovelo" at bounding box center [403, 379] width 769 height 7
checkbox Cotovelo "true"
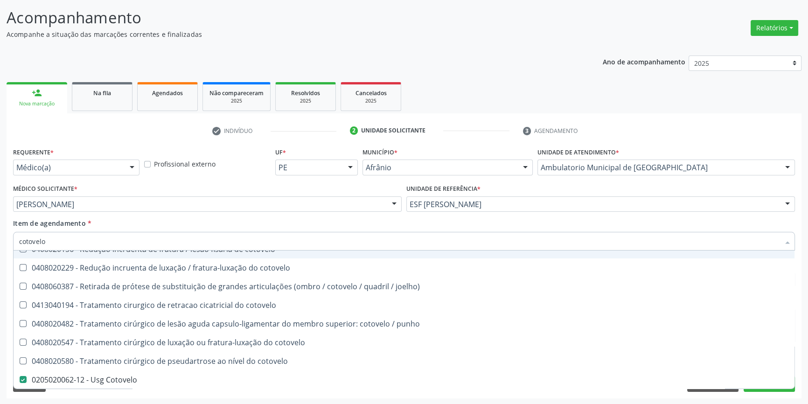
click at [135, 226] on div "Item de agendamento * cotovelo Desfazer seleção 0408020075 - Artroplastia total…" at bounding box center [403, 232] width 781 height 29
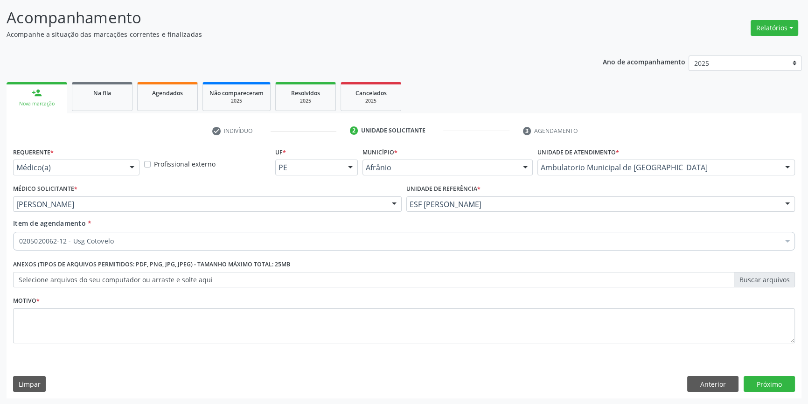
scroll to position [0, 0]
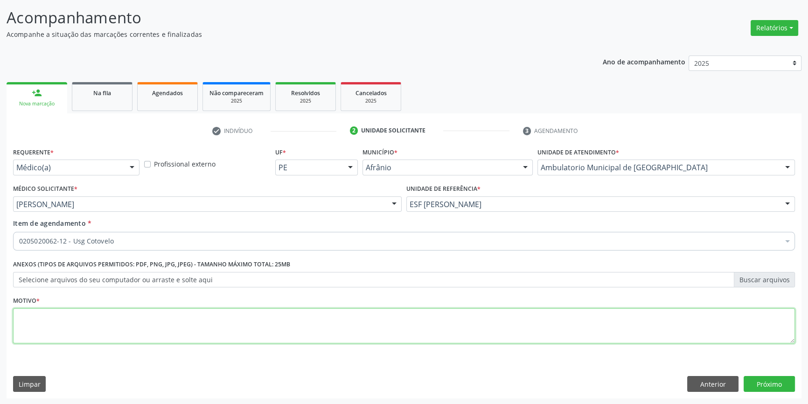
click at [108, 316] on textarea at bounding box center [403, 325] width 781 height 35
type textarea "tendinite"
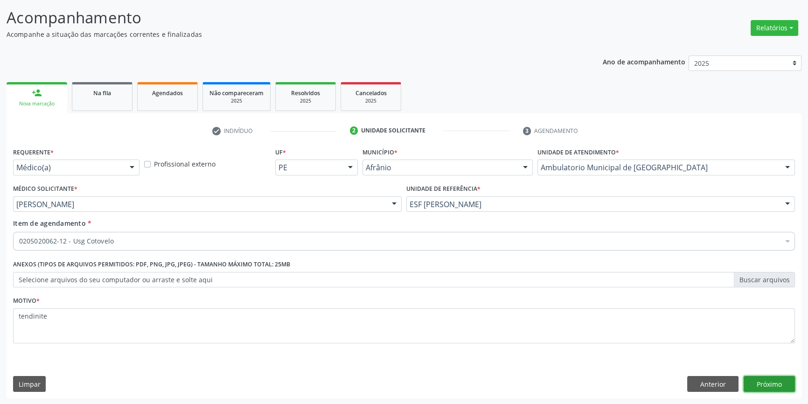
click at [746, 383] on button "Próximo" at bounding box center [768, 384] width 51 height 16
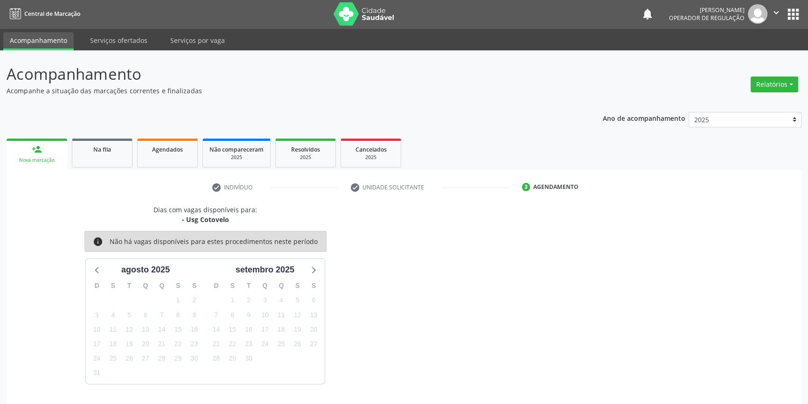
scroll to position [28, 0]
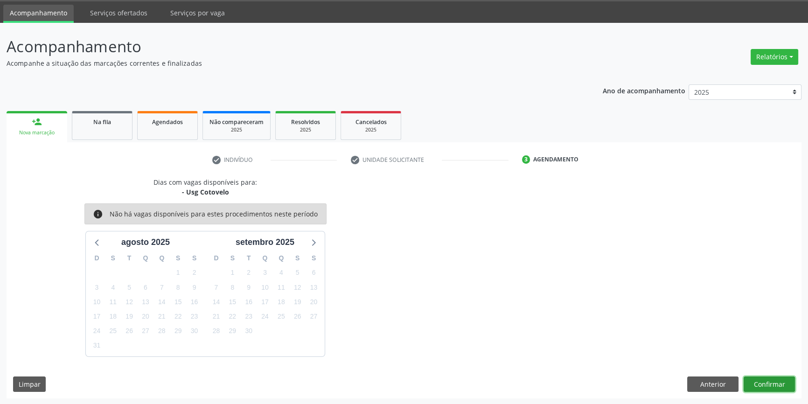
click at [757, 383] on button "Confirmar" at bounding box center [768, 384] width 51 height 16
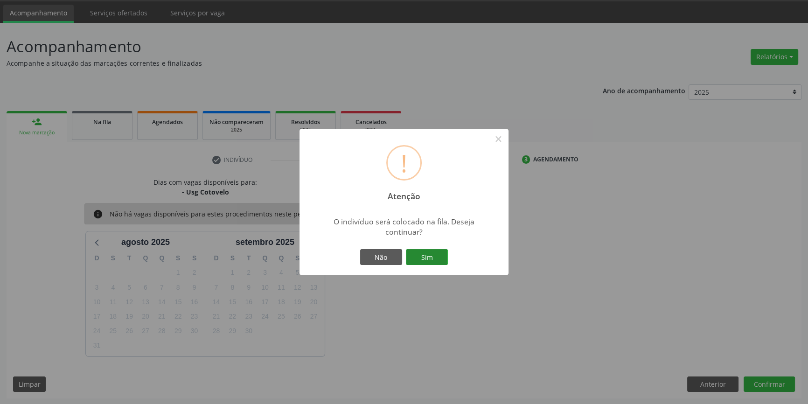
click at [434, 261] on button "Sim" at bounding box center [427, 257] width 42 height 16
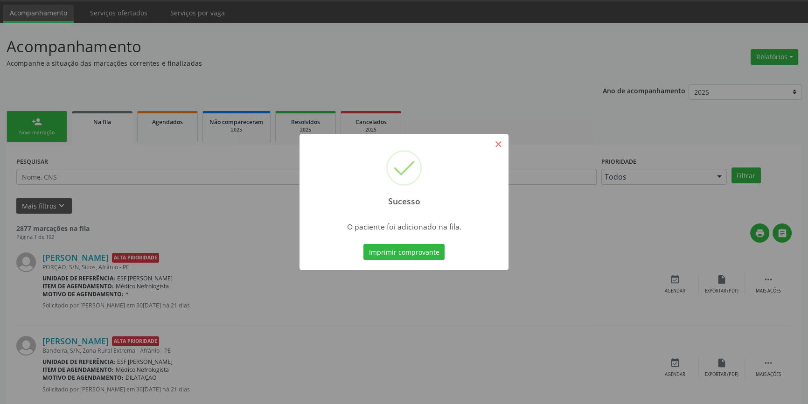
scroll to position [0, 0]
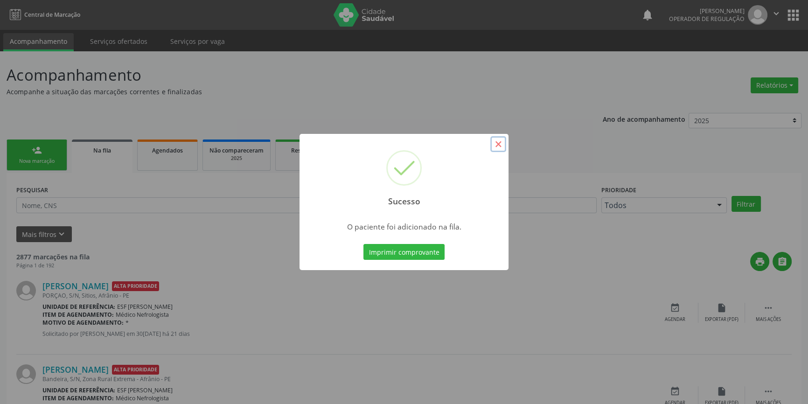
click at [498, 145] on button "×" at bounding box center [498, 144] width 16 height 16
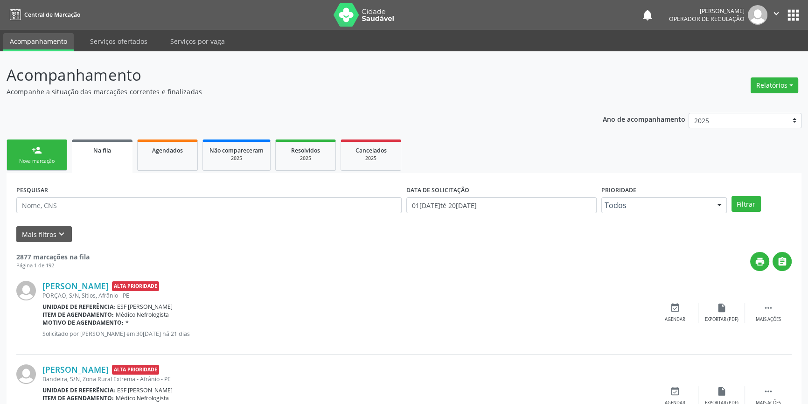
click at [44, 155] on link "person_add Nova marcação" at bounding box center [37, 154] width 61 height 31
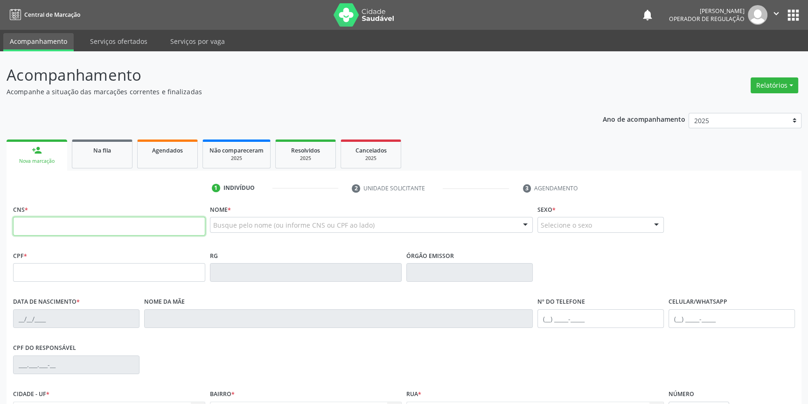
click at [95, 231] on input "text" at bounding box center [109, 226] width 192 height 19
type input "700 5079 6895 8555"
type input "029.874.544-57"
type input "03/11/1978"
type input "Maria do Socorro de Sousa Nunes"
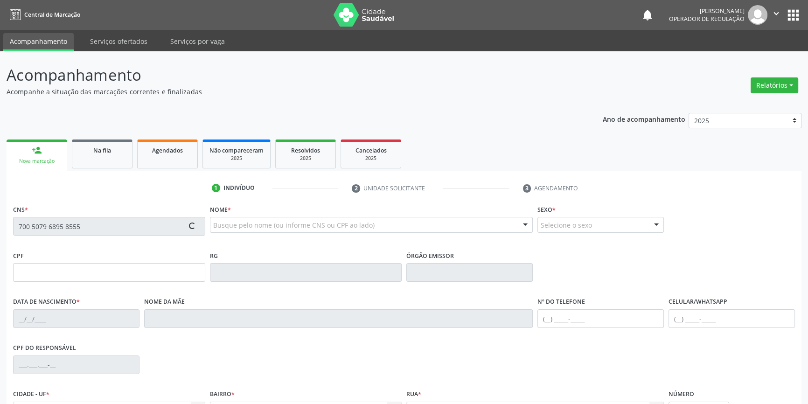
type input "(87) 99644-3410"
type input "45"
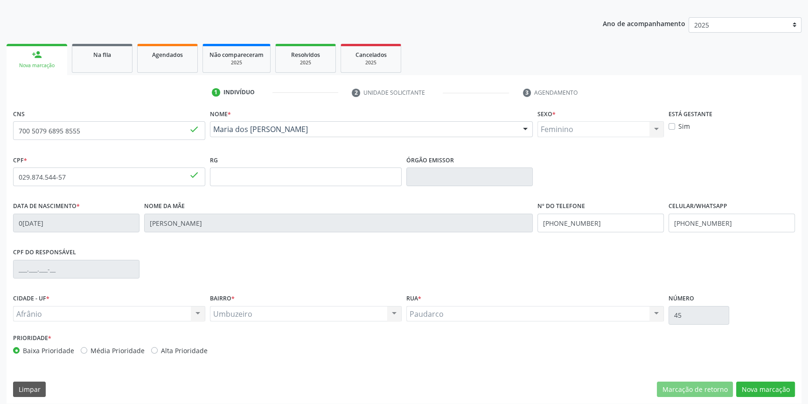
scroll to position [101, 0]
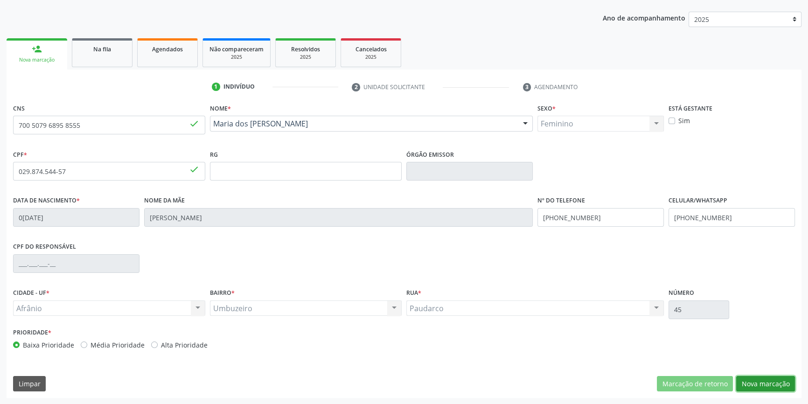
click at [759, 381] on button "Nova marcação" at bounding box center [765, 384] width 59 height 16
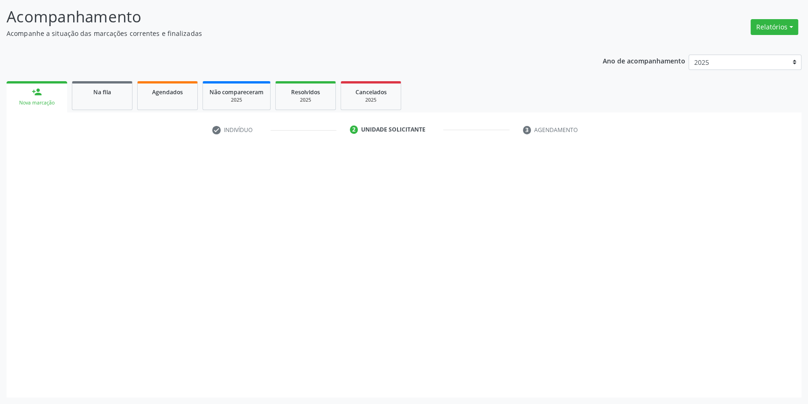
scroll to position [57, 0]
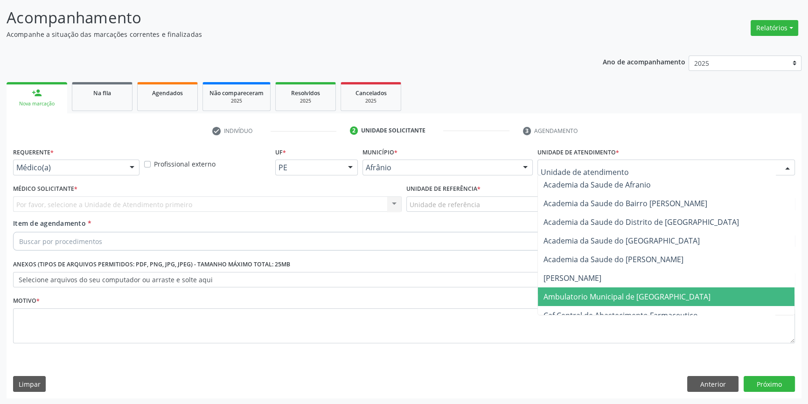
click at [588, 287] on span "Ambulatorio Municipal de [GEOGRAPHIC_DATA]" at bounding box center [666, 296] width 256 height 19
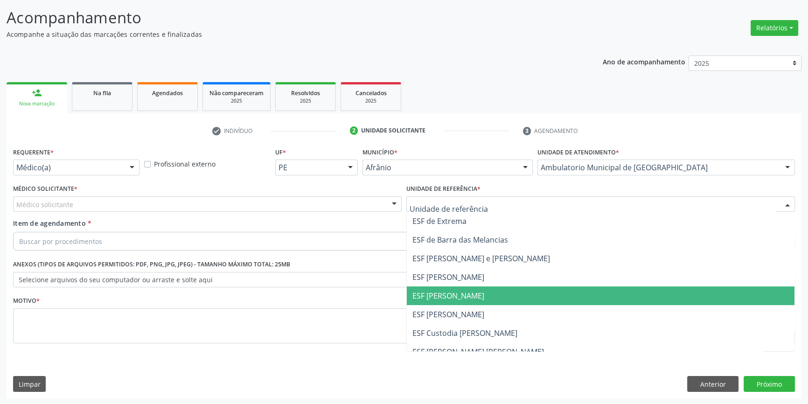
click at [470, 289] on span "ESF [PERSON_NAME]" at bounding box center [600, 295] width 387 height 19
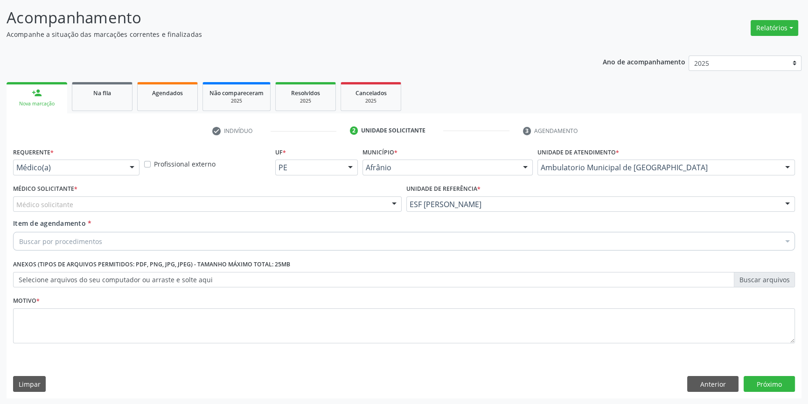
click at [102, 196] on div "Médico solicitante" at bounding box center [207, 204] width 388 height 16
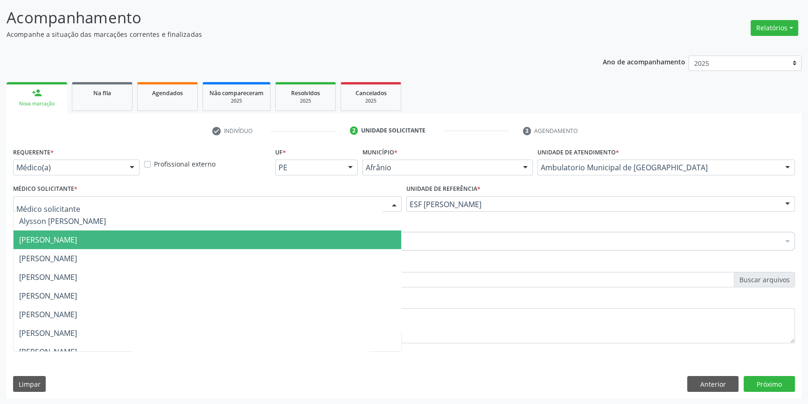
click at [77, 238] on span "[PERSON_NAME]" at bounding box center [48, 240] width 58 height 10
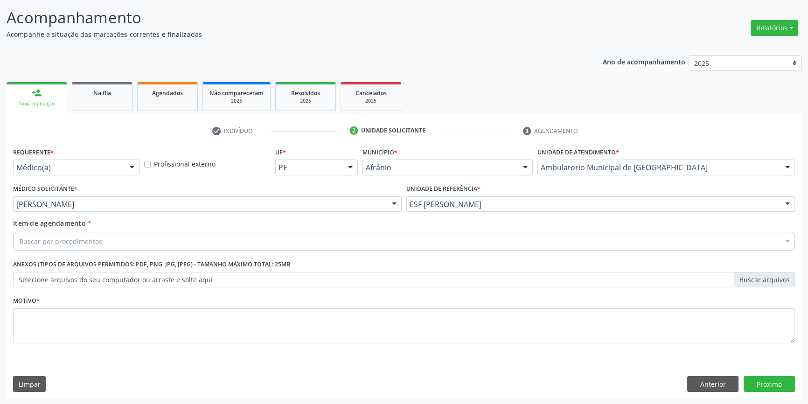
click at [83, 246] on div "Buscar por procedimentos" at bounding box center [403, 241] width 781 height 19
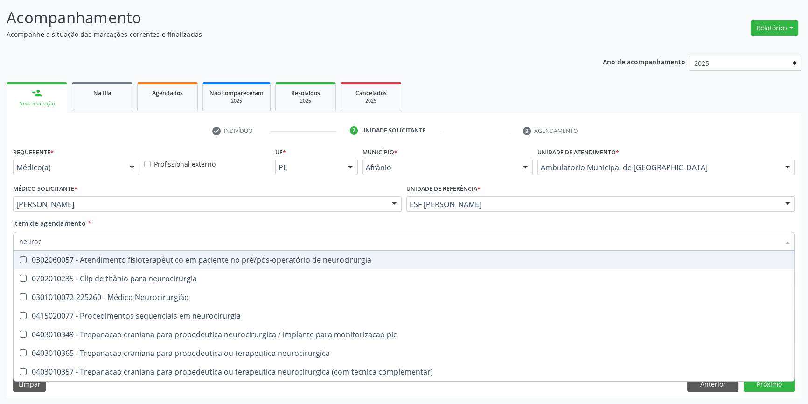
type input "neuroci"
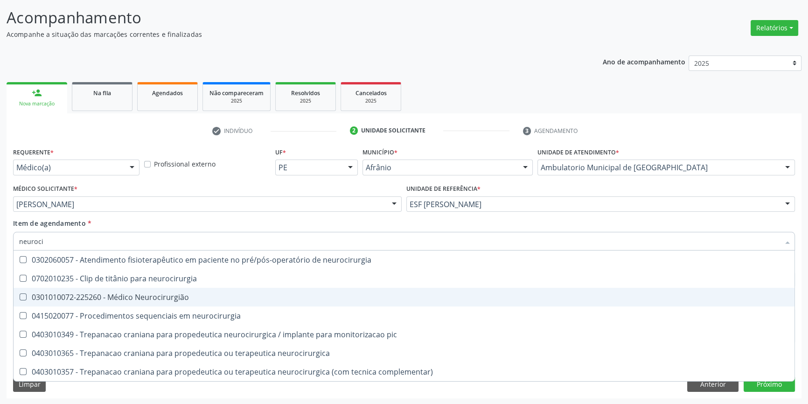
click at [136, 297] on div "0301010072-225260 - Médico Neurocirurgião" at bounding box center [403, 296] width 769 height 7
checkbox Neurocirurgião "true"
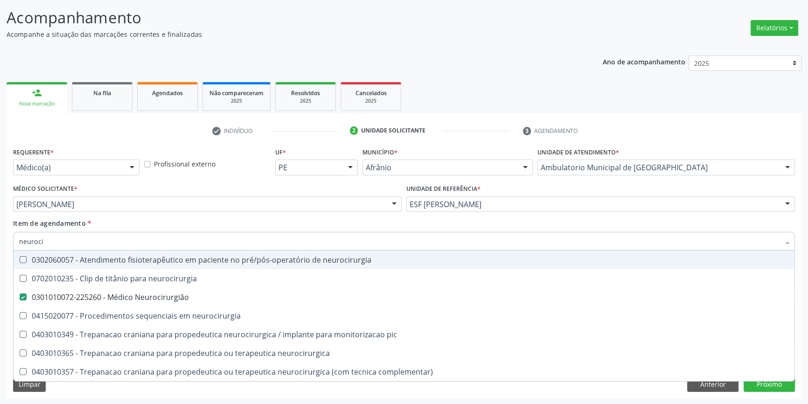
click at [170, 230] on div "Item de agendamento * neuroci Desfazer seleção 0302060057 - Atendimento fisiote…" at bounding box center [403, 232] width 781 height 29
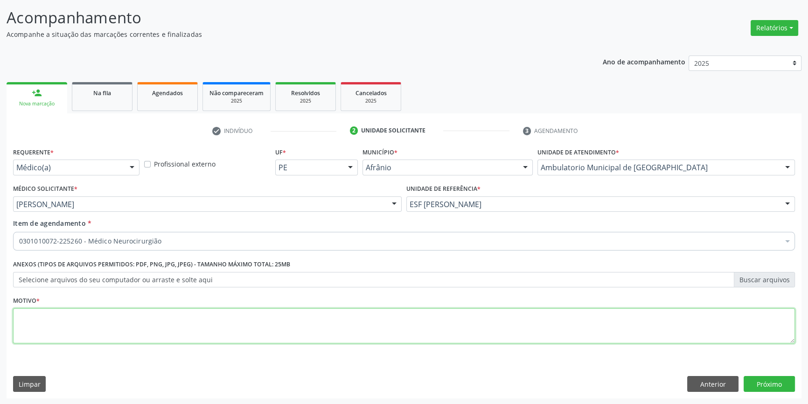
click at [148, 317] on textarea at bounding box center [403, 325] width 781 height 35
type textarea "nova consulta agosto 2025"
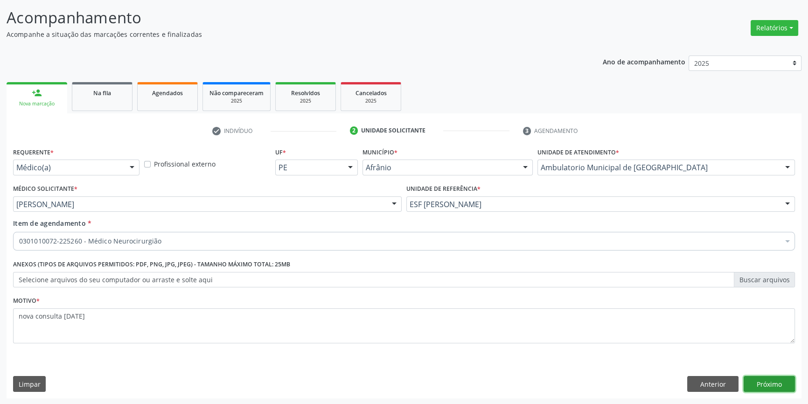
click at [769, 385] on button "Próximo" at bounding box center [768, 384] width 51 height 16
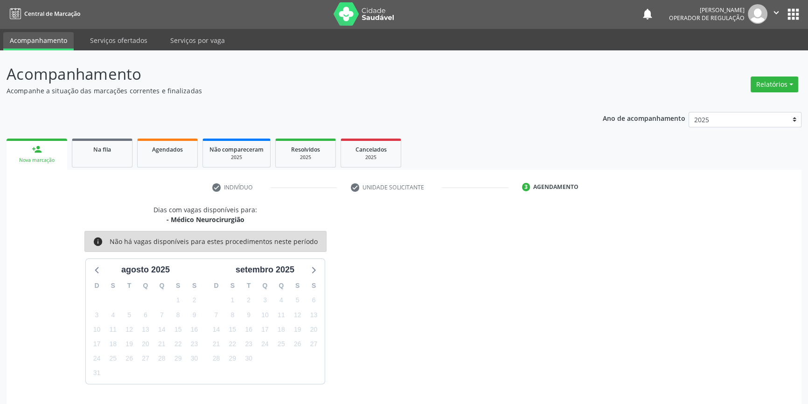
scroll to position [28, 0]
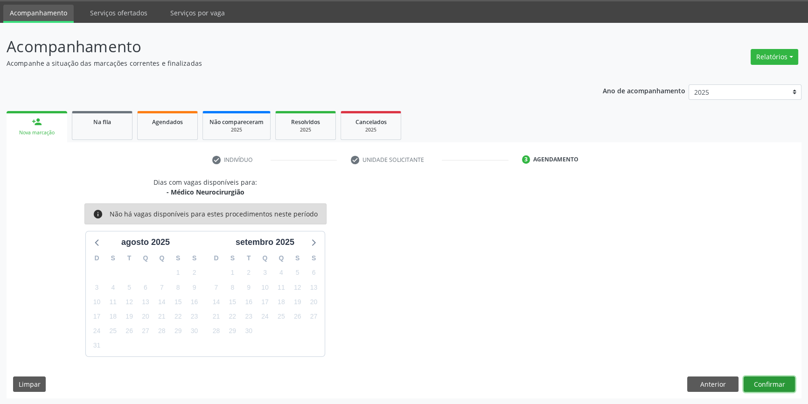
click at [769, 385] on button "Confirmar" at bounding box center [768, 384] width 51 height 16
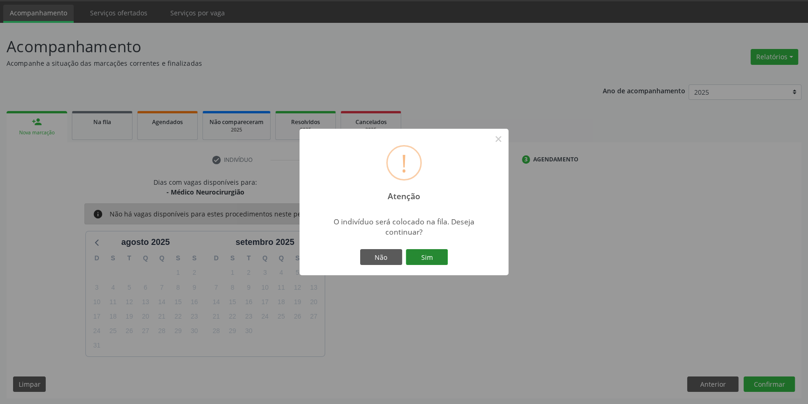
click at [431, 254] on button "Sim" at bounding box center [427, 257] width 42 height 16
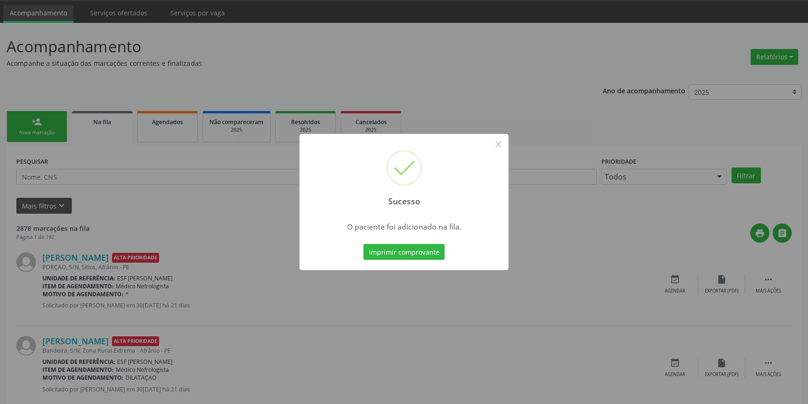
scroll to position [0, 0]
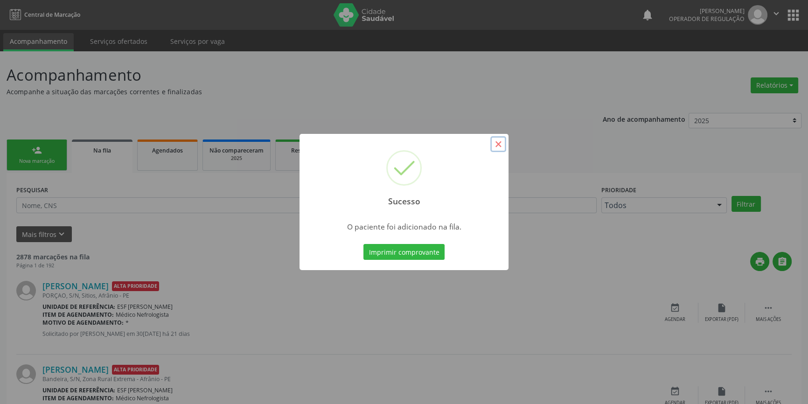
click at [499, 147] on button "×" at bounding box center [498, 144] width 16 height 16
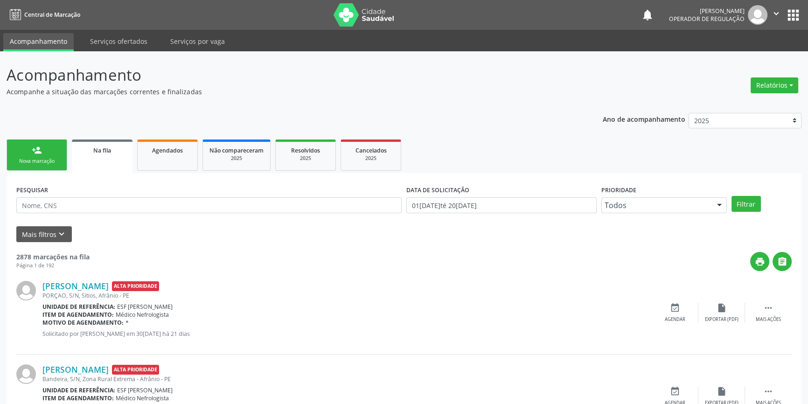
click at [51, 152] on link "person_add Nova marcação" at bounding box center [37, 154] width 61 height 31
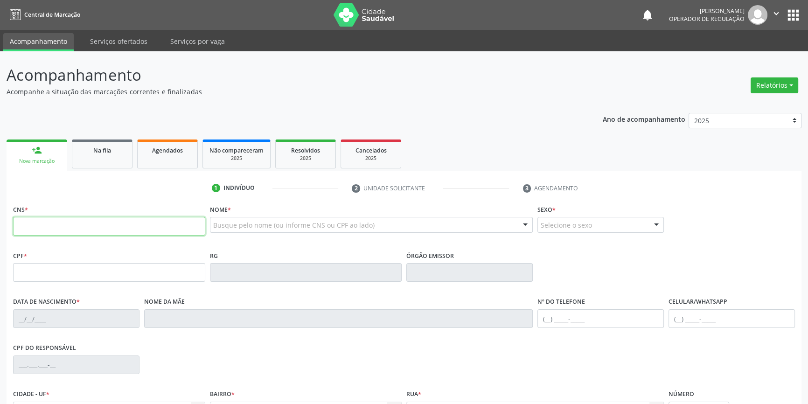
click at [60, 230] on input "text" at bounding box center [109, 226] width 192 height 19
type input "705 804"
drag, startPoint x: 78, startPoint y: 228, endPoint x: 0, endPoint y: 218, distance: 78.5
click at [0, 218] on div "Acompanhamento Acompanhe a situação das marcações correntes e finalizadas Relat…" at bounding box center [404, 278] width 808 height 454
type input "705 8044 7244 3234"
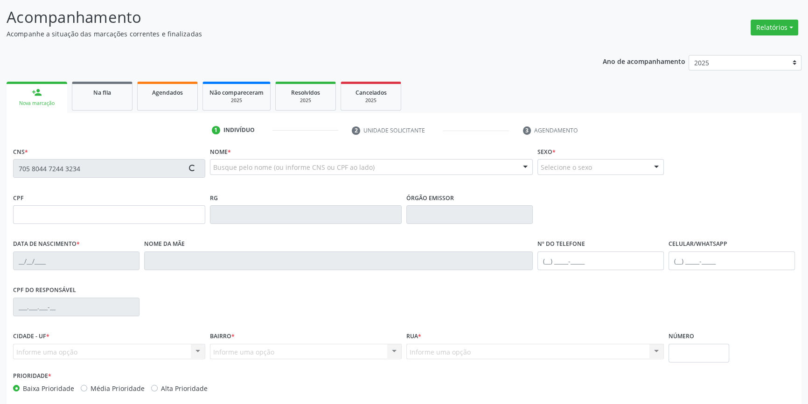
scroll to position [101, 0]
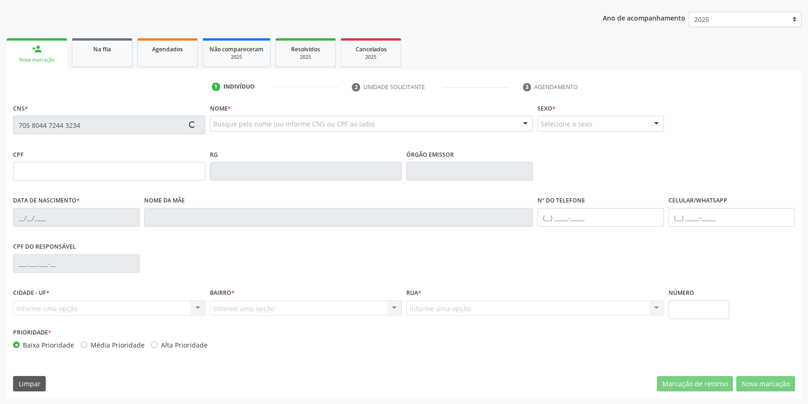
type input "09[DATE]"
type input "[PHONE_NUMBER]"
type input "S/N"
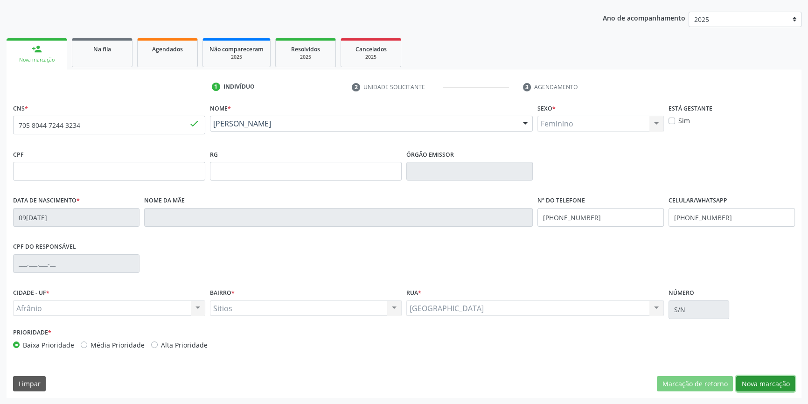
click at [758, 380] on button "Nova marcação" at bounding box center [765, 384] width 59 height 16
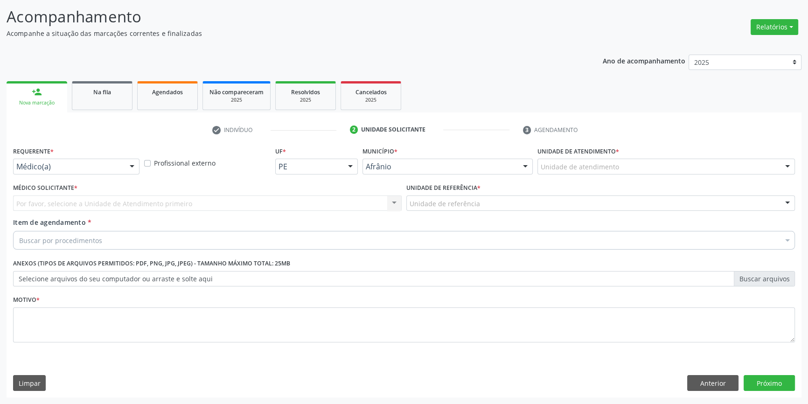
scroll to position [57, 0]
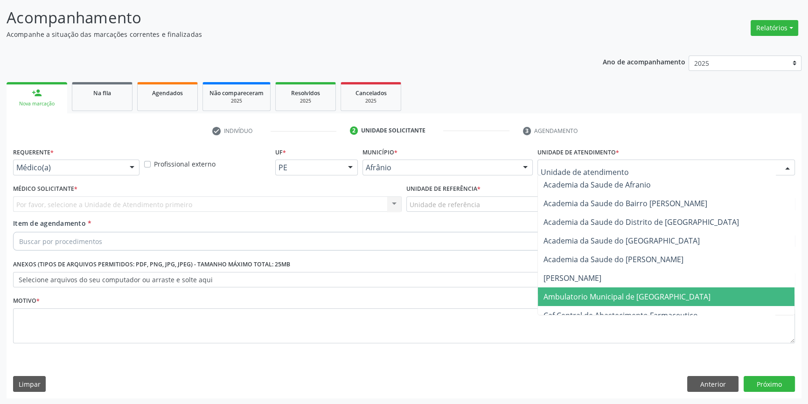
click at [609, 297] on span "Ambulatorio Municipal de [GEOGRAPHIC_DATA]" at bounding box center [626, 296] width 167 height 10
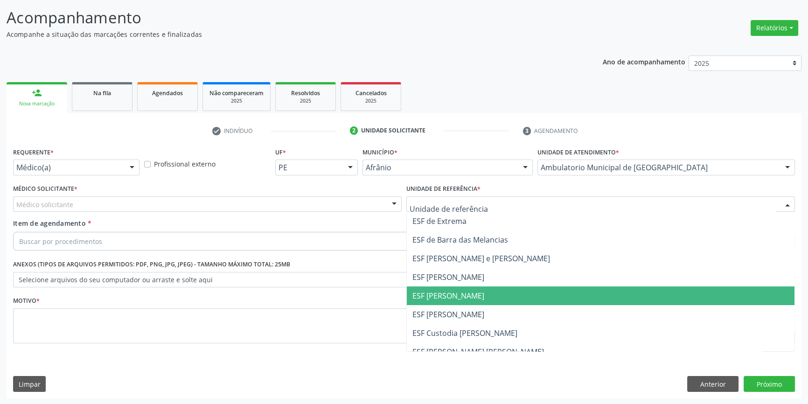
click at [452, 294] on span "ESF [PERSON_NAME]" at bounding box center [448, 295] width 72 height 10
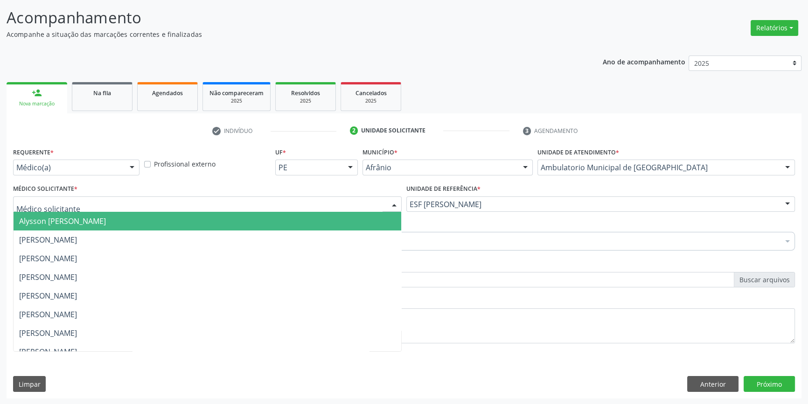
drag, startPoint x: 232, startPoint y: 209, endPoint x: 170, endPoint y: 232, distance: 66.5
click at [232, 209] on div at bounding box center [207, 204] width 388 height 16
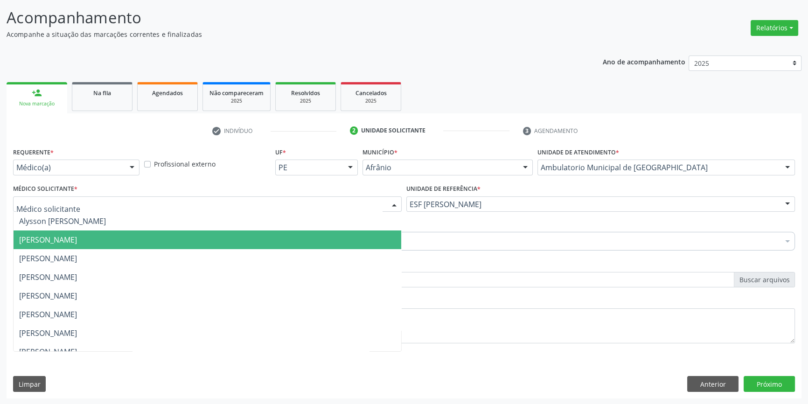
click at [77, 239] on span "[PERSON_NAME]" at bounding box center [48, 240] width 58 height 10
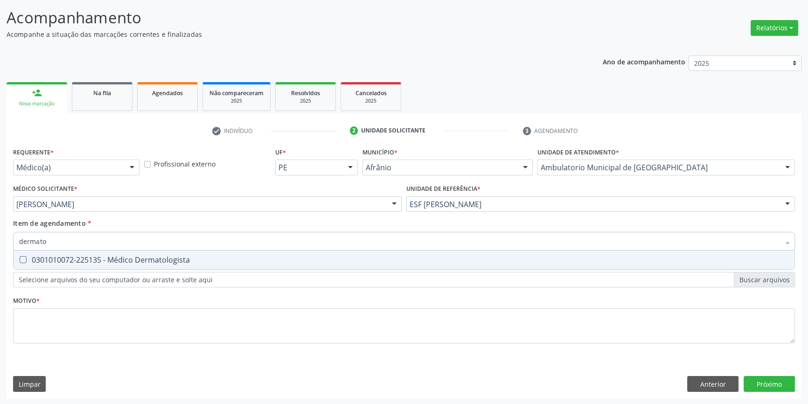
type input "dermatol"
click at [94, 260] on div "0301010072-225135 - Médico Dermatologista" at bounding box center [403, 259] width 769 height 7
checkbox Dermatologista "true"
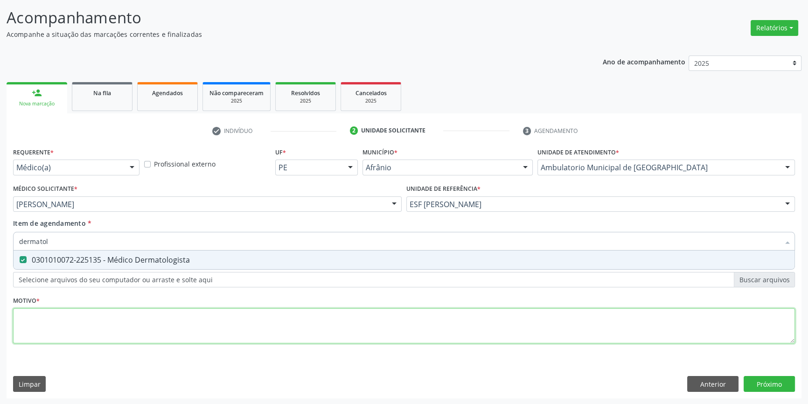
click at [95, 317] on div "Requerente * Médico(a) Médico(a) Enfermeiro(a) Paciente Nenhum resultado encont…" at bounding box center [403, 250] width 781 height 211
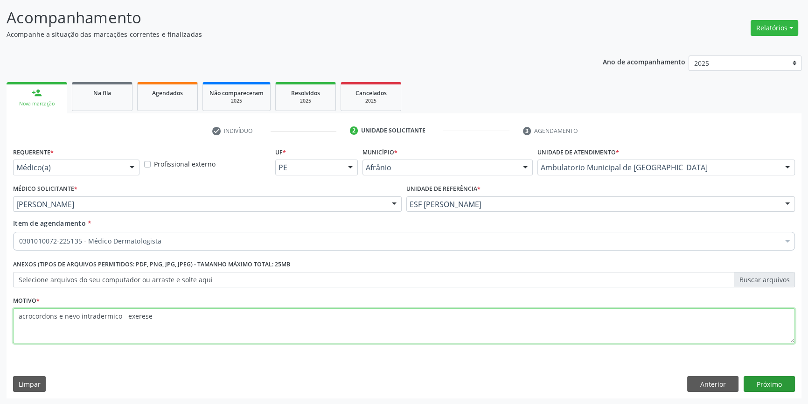
type textarea "acrocordons e nevo intradermico - exerese"
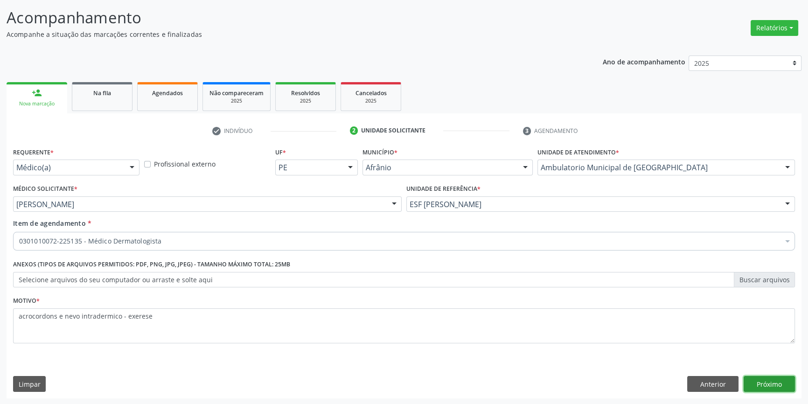
click at [768, 376] on button "Próximo" at bounding box center [768, 384] width 51 height 16
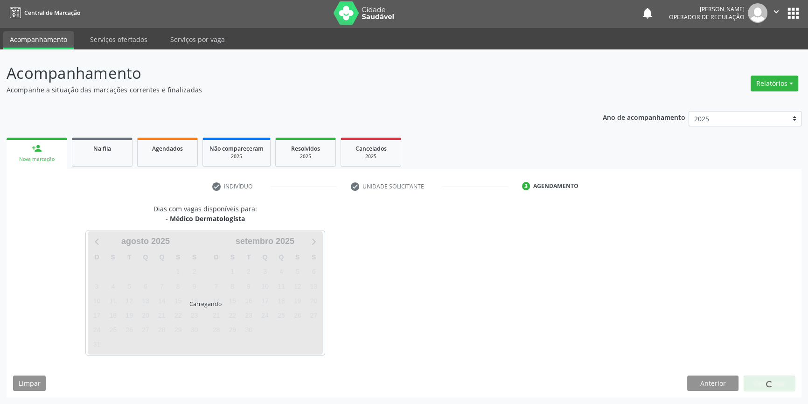
scroll to position [1, 0]
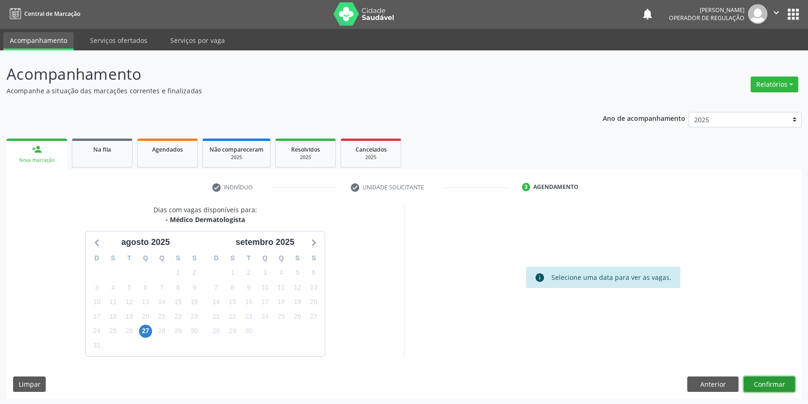
click at [762, 381] on button "Confirmar" at bounding box center [768, 384] width 51 height 16
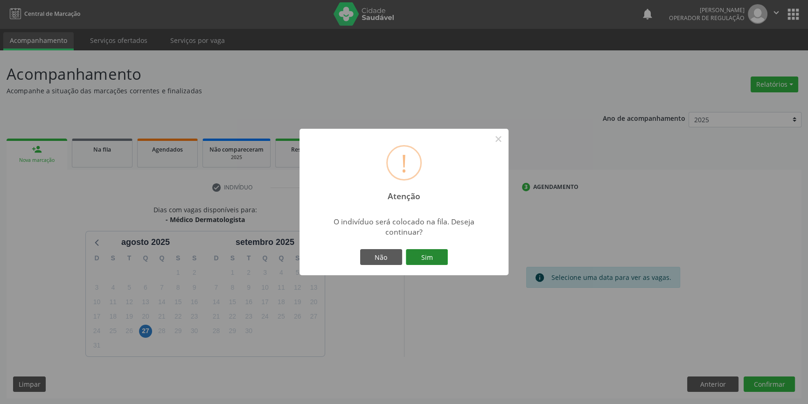
click at [440, 258] on button "Sim" at bounding box center [427, 257] width 42 height 16
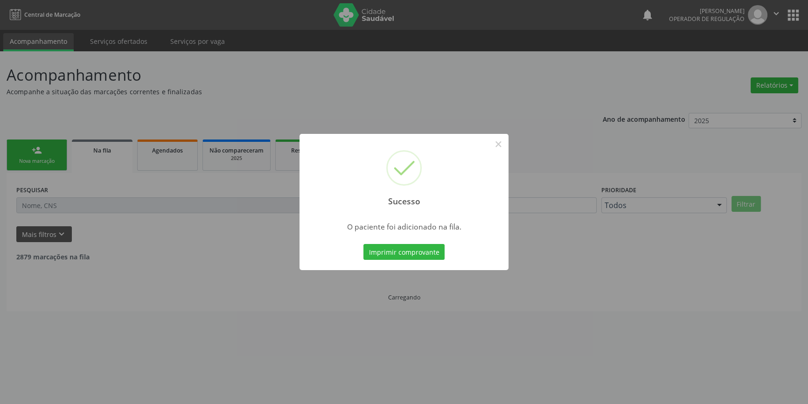
scroll to position [0, 0]
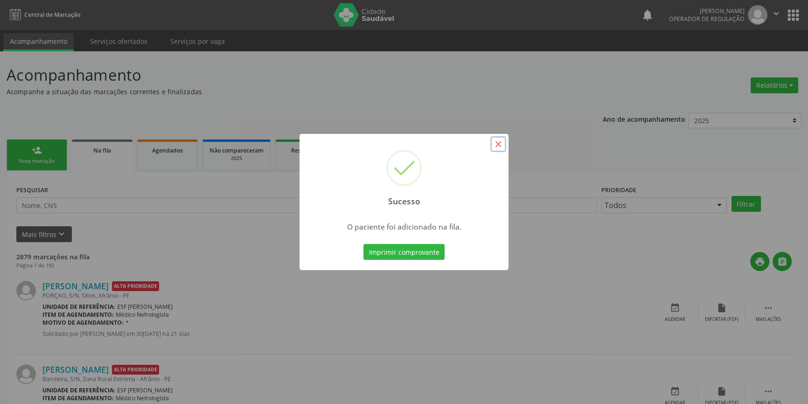
click at [499, 147] on button "×" at bounding box center [498, 144] width 16 height 16
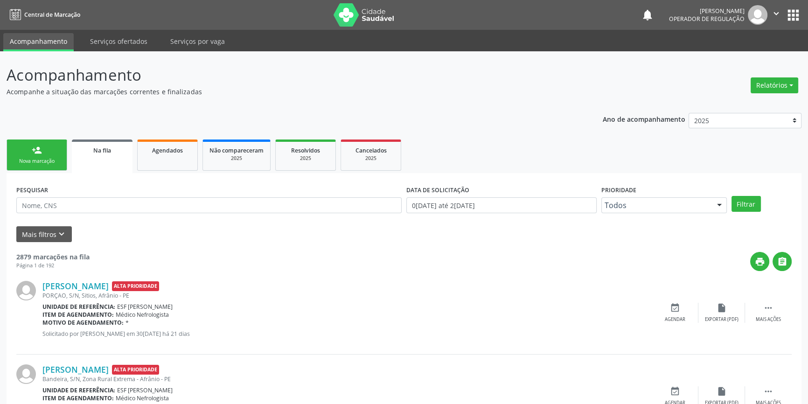
click at [58, 159] on div "Nova marcação" at bounding box center [37, 161] width 47 height 7
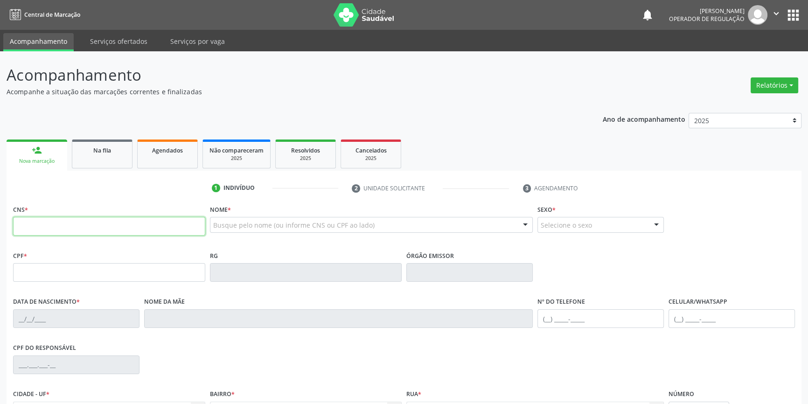
click at [89, 227] on input "text" at bounding box center [109, 226] width 192 height 19
type input "706 8012 1707 6928"
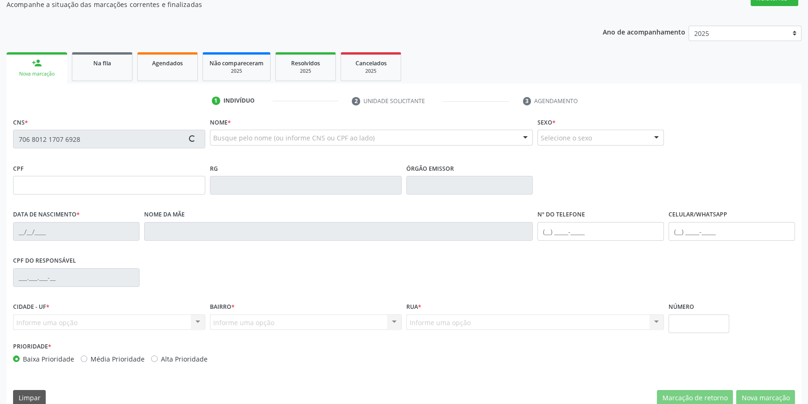
scroll to position [101, 0]
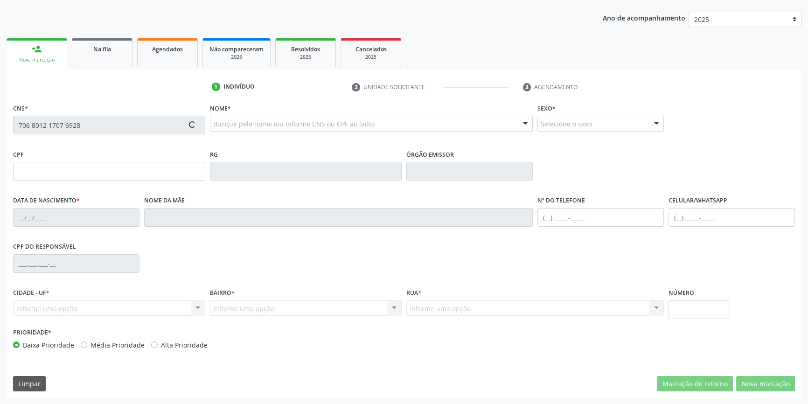
type input "[DATE]"
type input "[PERSON_NAME]"
type input "[PHONE_NUMBER]"
type input "S/N"
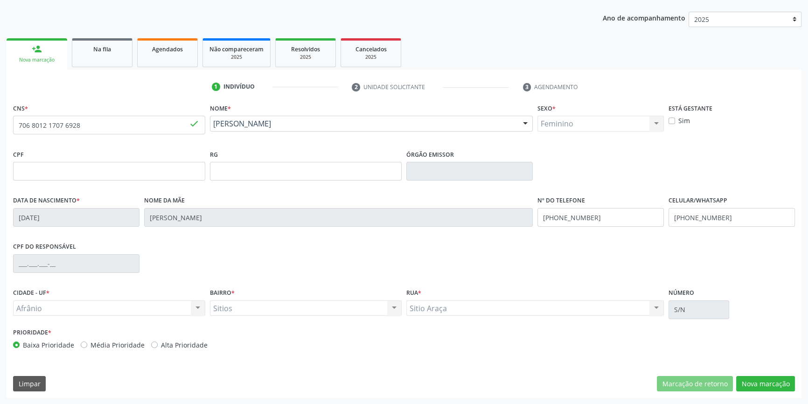
click at [747, 391] on div "CNS * 706 8012 1707 6928 done [GEOGRAPHIC_DATA] * [PERSON_NAME] [PERSON_NAME] C…" at bounding box center [404, 249] width 795 height 297
click at [773, 390] on button "Nova marcação" at bounding box center [765, 384] width 59 height 16
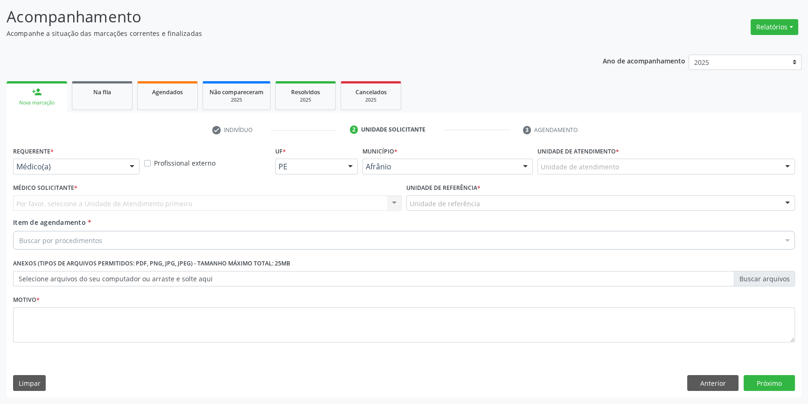
scroll to position [57, 0]
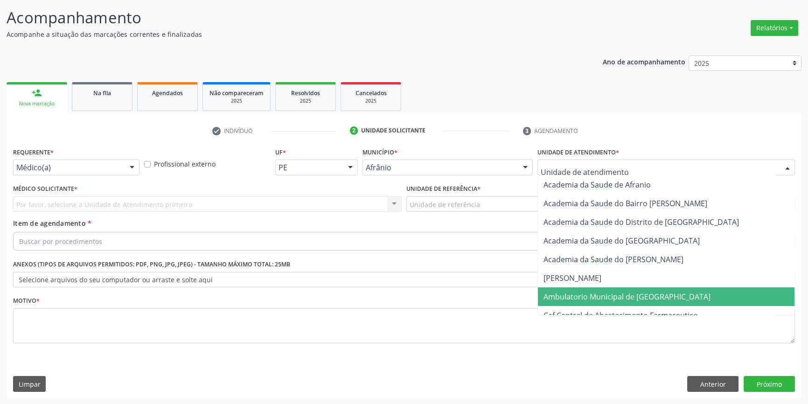
drag, startPoint x: 594, startPoint y: 301, endPoint x: 532, endPoint y: 250, distance: 80.9
click at [594, 302] on span "Ambulatorio Municipal de [GEOGRAPHIC_DATA]" at bounding box center [666, 296] width 256 height 19
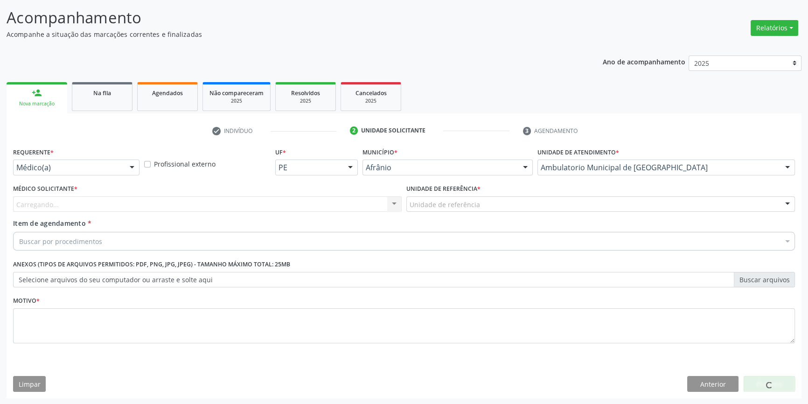
click at [435, 197] on div "Unidade de referência" at bounding box center [600, 204] width 388 height 16
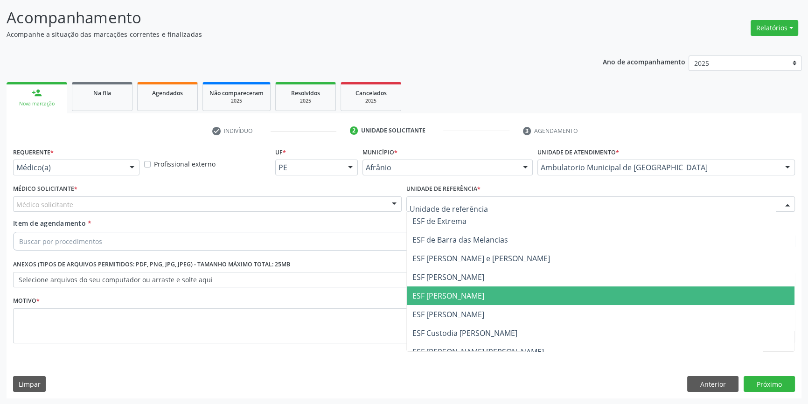
drag, startPoint x: 452, startPoint y: 299, endPoint x: 412, endPoint y: 277, distance: 45.7
click at [445, 297] on span "ESF [PERSON_NAME]" at bounding box center [448, 295] width 72 height 10
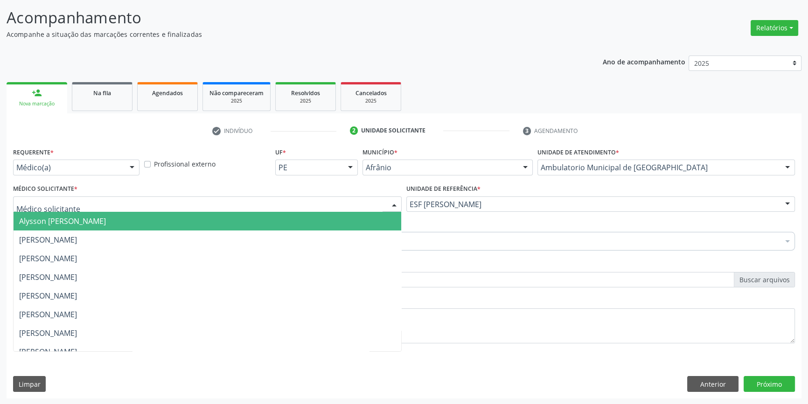
drag, startPoint x: 226, startPoint y: 200, endPoint x: 151, endPoint y: 217, distance: 77.4
click at [222, 200] on div at bounding box center [207, 204] width 388 height 16
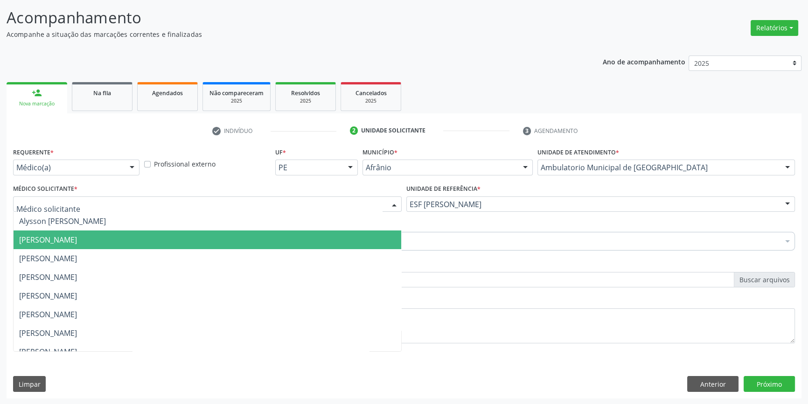
click at [77, 235] on span "[PERSON_NAME]" at bounding box center [48, 240] width 58 height 10
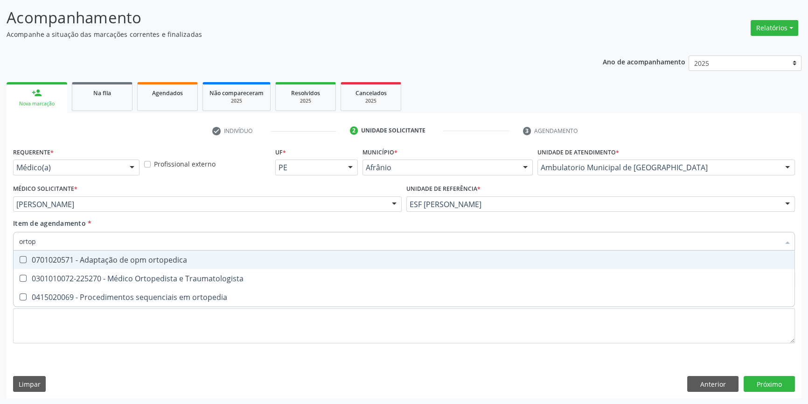
type input "ortope"
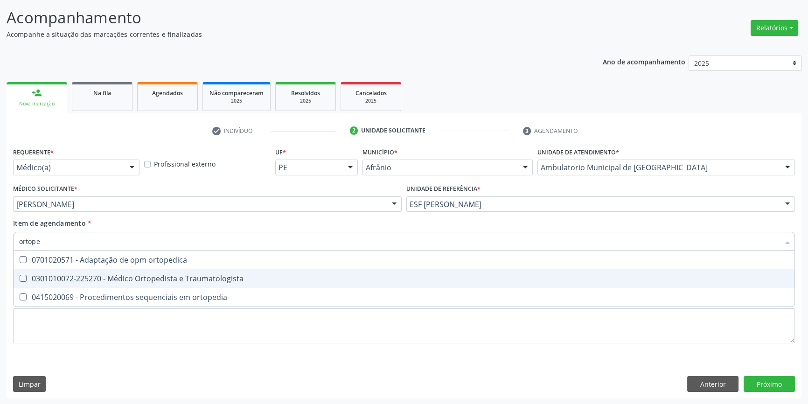
click at [150, 275] on div "0301010072-225270 - Médico Ortopedista e Traumatologista" at bounding box center [403, 278] width 769 height 7
checkbox Traumatologista "true"
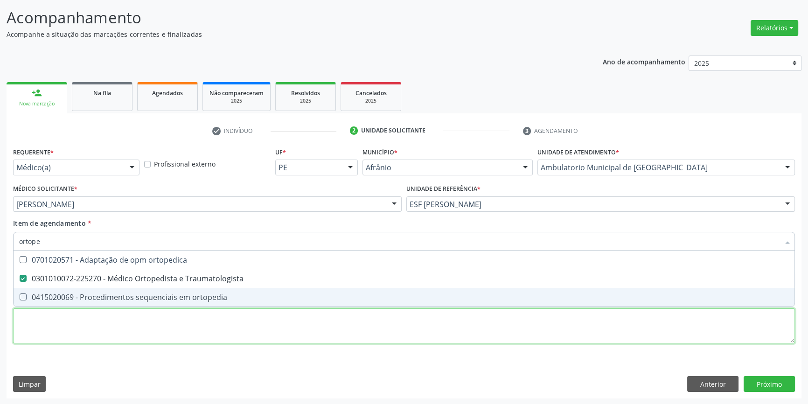
click at [436, 320] on div "Requerente * Médico(a) Médico(a) Enfermeiro(a) Paciente Nenhum resultado encont…" at bounding box center [403, 250] width 781 height 211
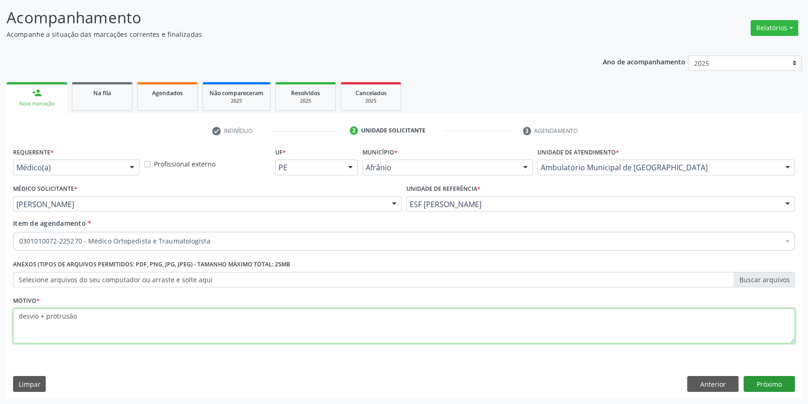
type textarea "desvio + protrusão"
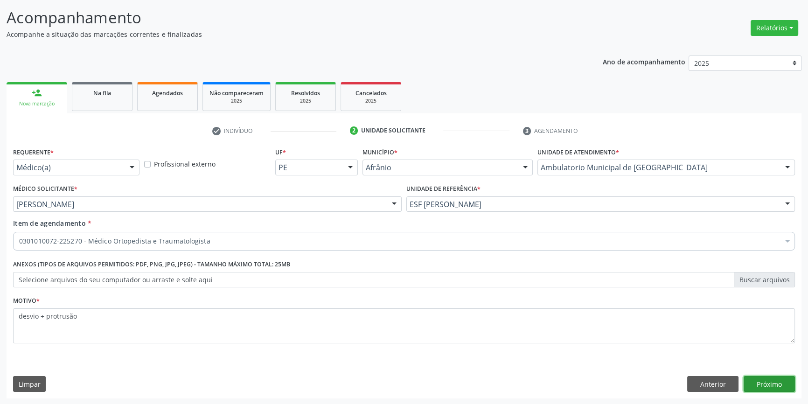
click at [783, 381] on button "Próximo" at bounding box center [768, 384] width 51 height 16
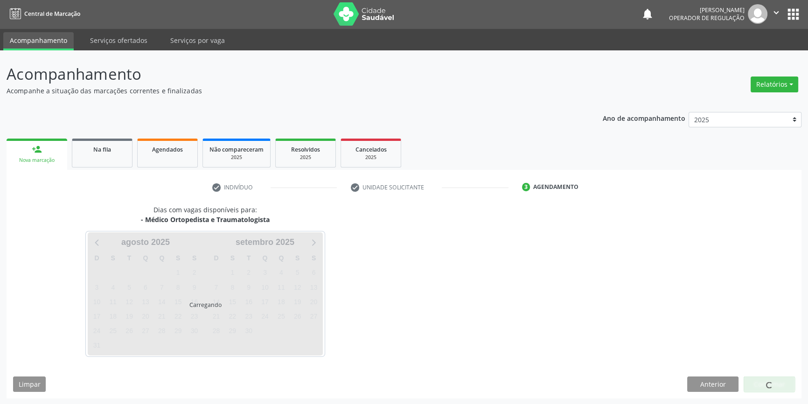
scroll to position [1, 0]
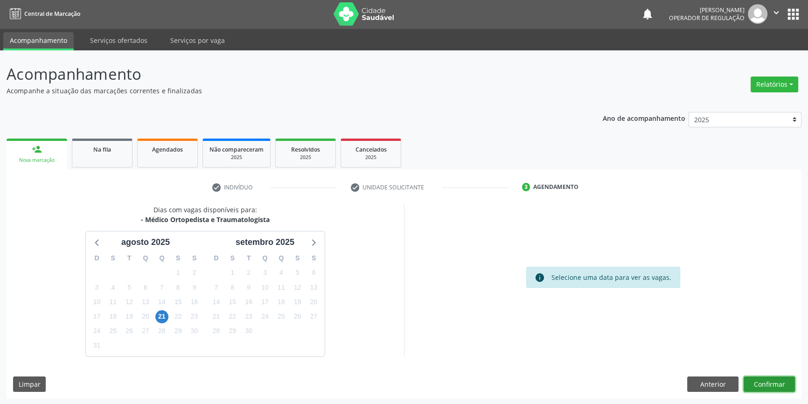
click at [766, 381] on button "Confirmar" at bounding box center [768, 384] width 51 height 16
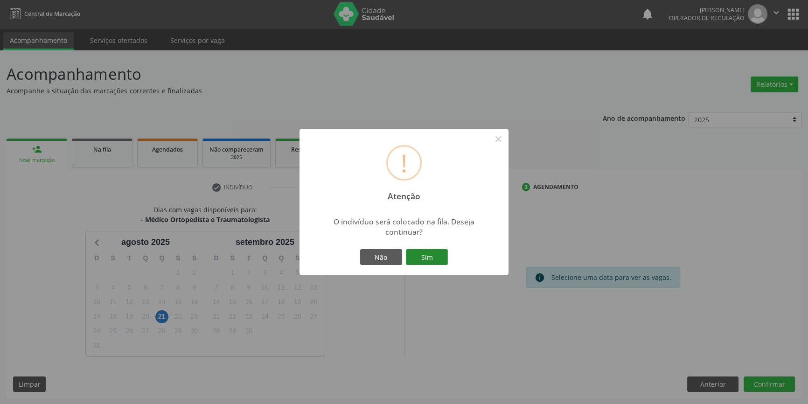
click at [434, 255] on button "Sim" at bounding box center [427, 257] width 42 height 16
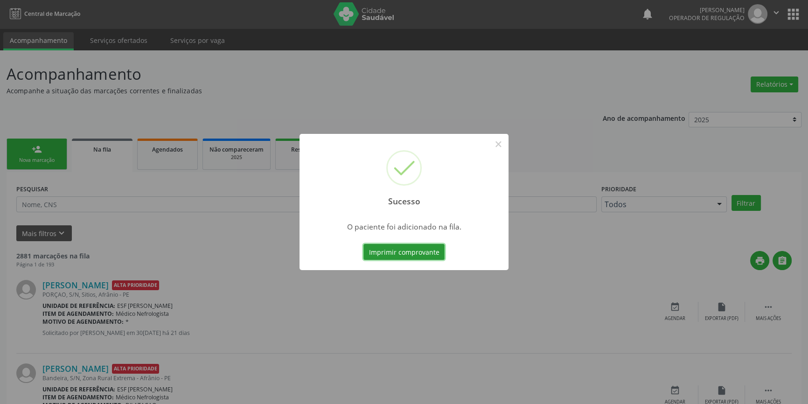
scroll to position [0, 0]
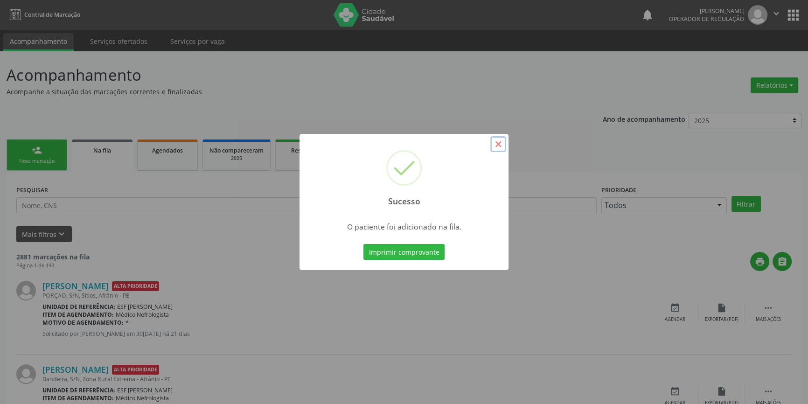
drag, startPoint x: 505, startPoint y: 148, endPoint x: 312, endPoint y: 162, distance: 193.1
click at [505, 147] on button "×" at bounding box center [498, 144] width 16 height 16
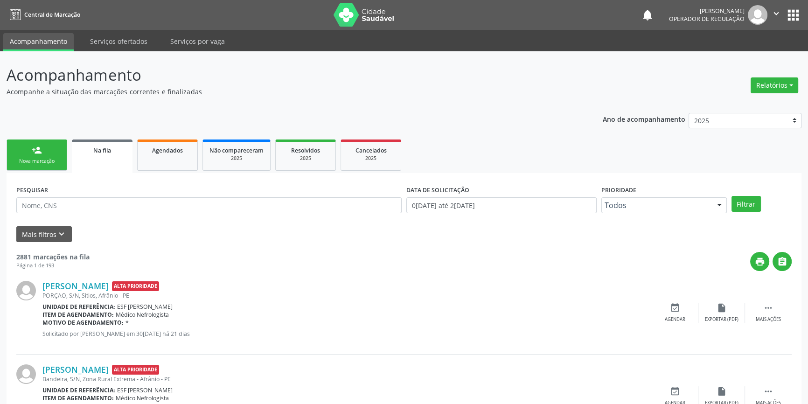
click at [23, 148] on link "person_add Nova marcação" at bounding box center [37, 154] width 61 height 31
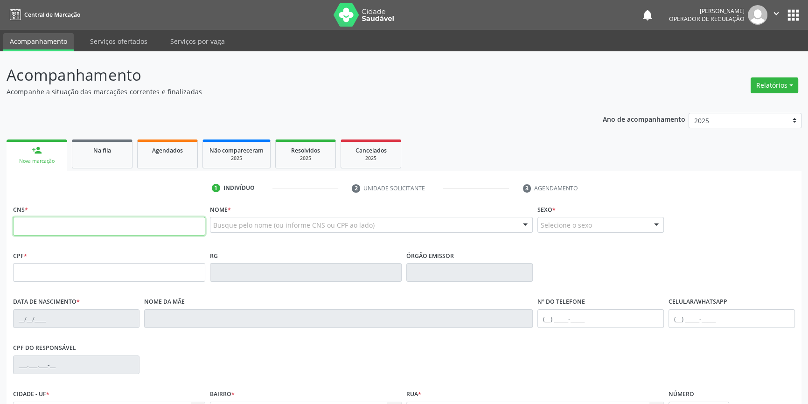
click at [70, 228] on input "text" at bounding box center [109, 226] width 192 height 19
type input "706 8012 1707 6928"
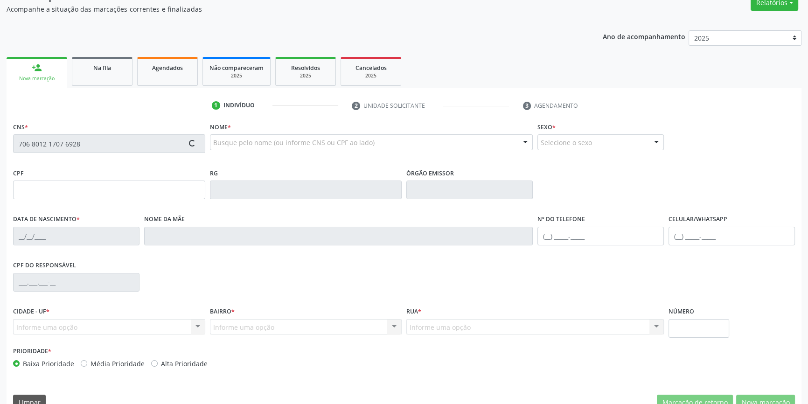
scroll to position [101, 0]
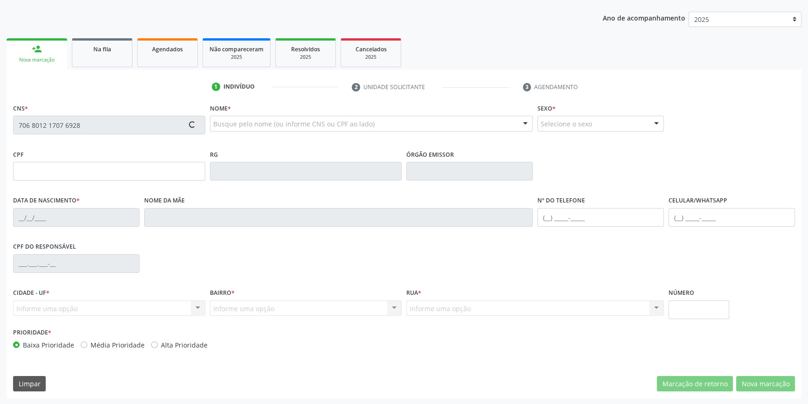
type input "[DATE]"
type input "[PERSON_NAME]"
type input "[PHONE_NUMBER]"
type input "S/N"
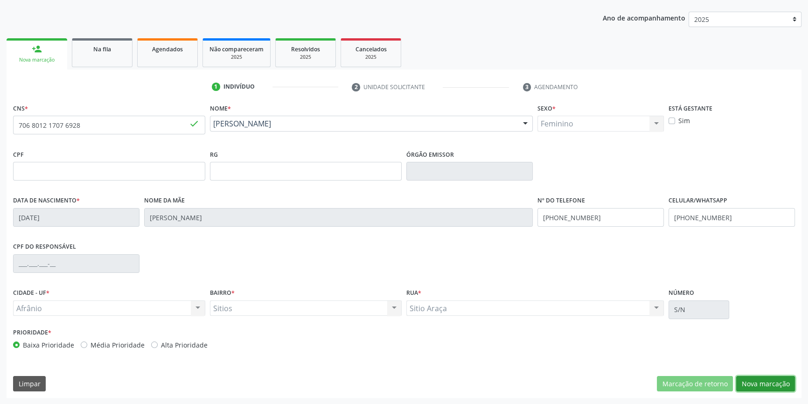
click at [753, 385] on button "Nova marcação" at bounding box center [765, 384] width 59 height 16
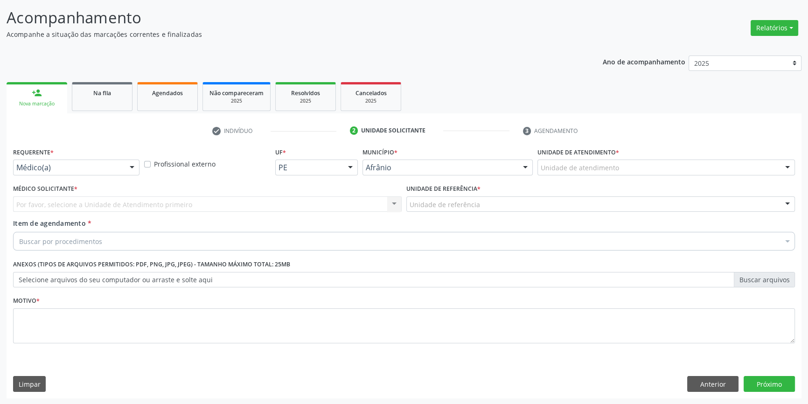
click at [577, 175] on div "Unidade de atendimento * Unidade de atendimento Academia da Saude de Afranio Ac…" at bounding box center [666, 163] width 262 height 36
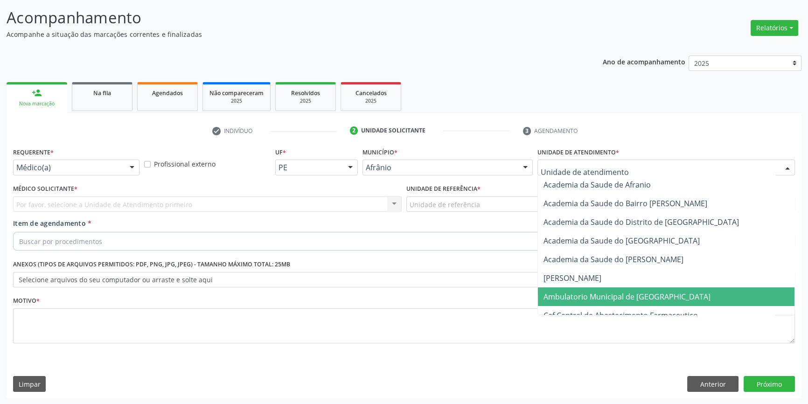
click at [591, 294] on span "Ambulatorio Municipal de [GEOGRAPHIC_DATA]" at bounding box center [626, 296] width 167 height 10
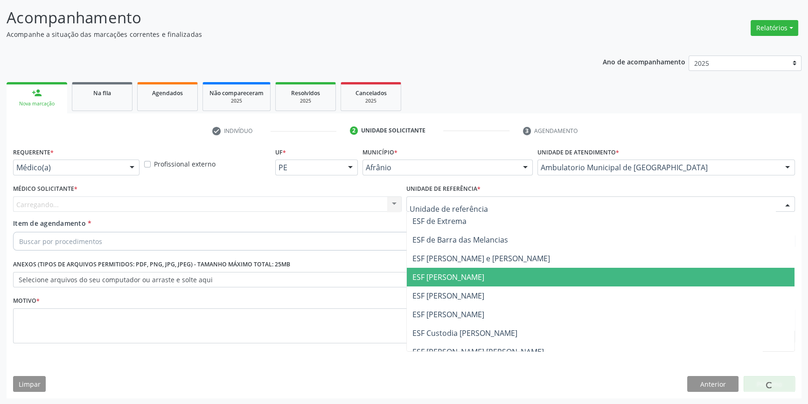
click at [460, 282] on span "ESF [PERSON_NAME]" at bounding box center [600, 277] width 387 height 19
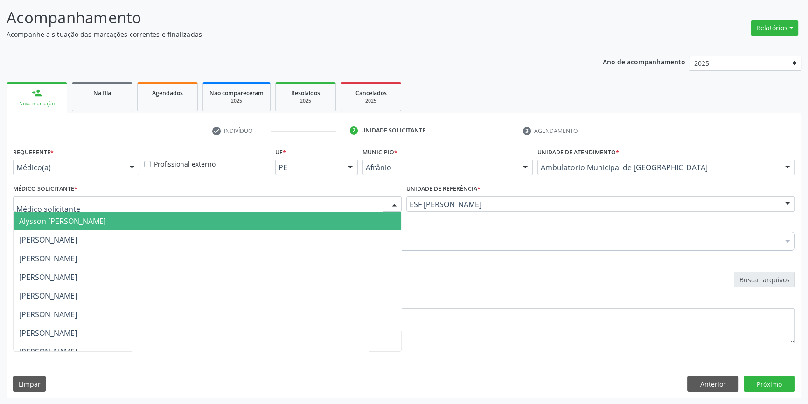
click at [256, 206] on div at bounding box center [207, 204] width 388 height 16
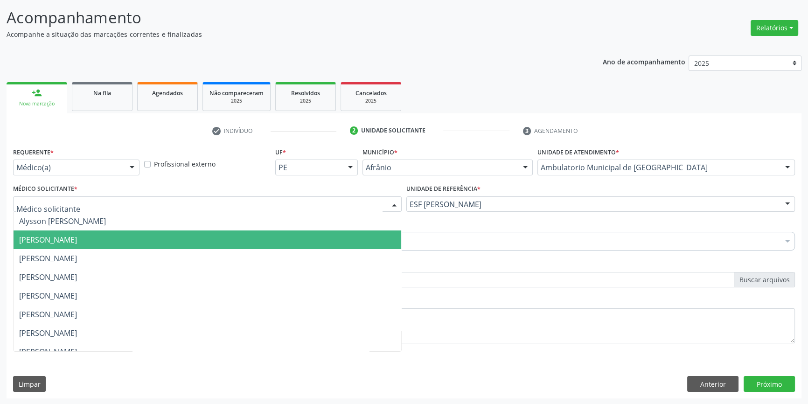
click at [77, 237] on span "[PERSON_NAME]" at bounding box center [48, 240] width 58 height 10
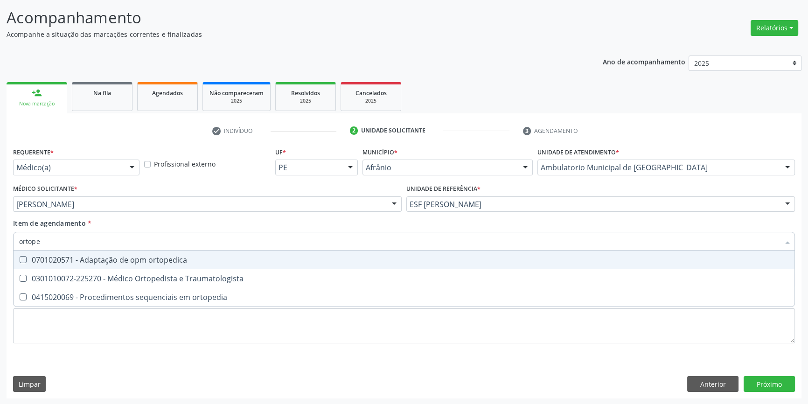
type input "ortoped"
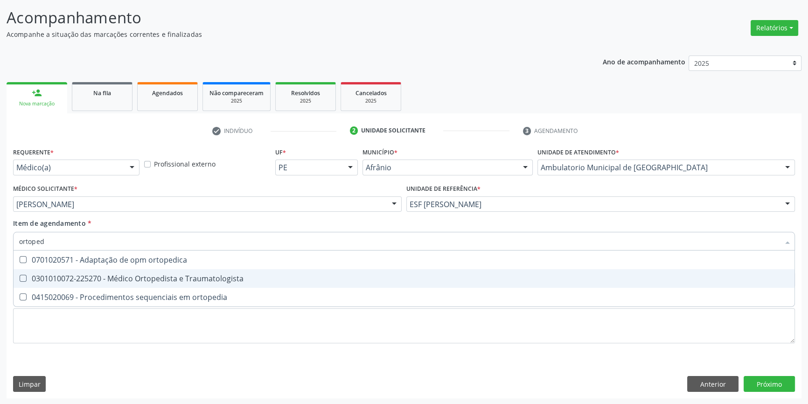
click at [144, 275] on div "0301010072-225270 - Médico Ortopedista e Traumatologista" at bounding box center [403, 278] width 769 height 7
checkbox Traumatologista "true"
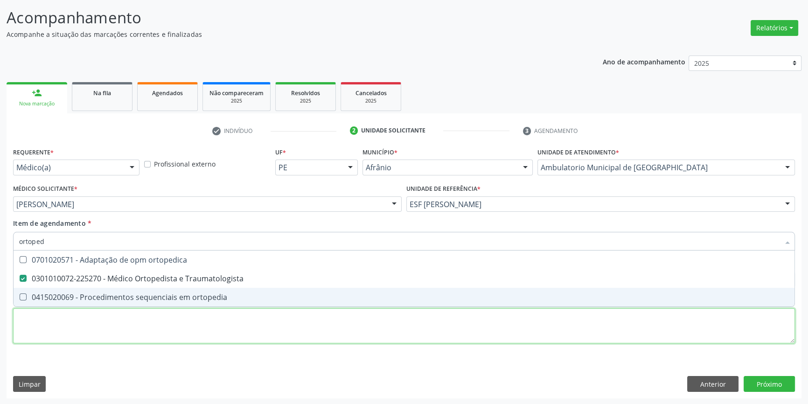
click at [132, 341] on div "Requerente * Médico(a) Médico(a) Enfermeiro(a) Paciente Nenhum resultado encont…" at bounding box center [403, 250] width 781 height 211
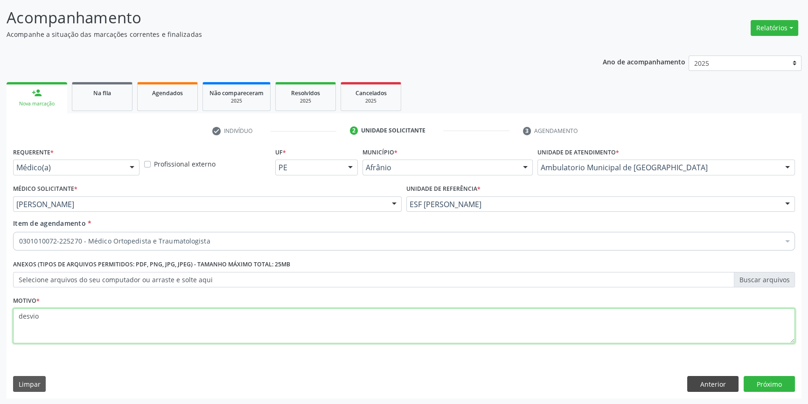
type textarea "desvio"
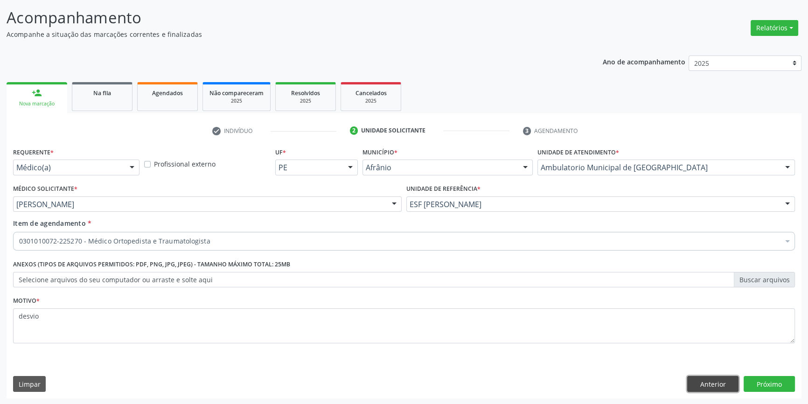
click at [695, 381] on button "Anterior" at bounding box center [712, 384] width 51 height 16
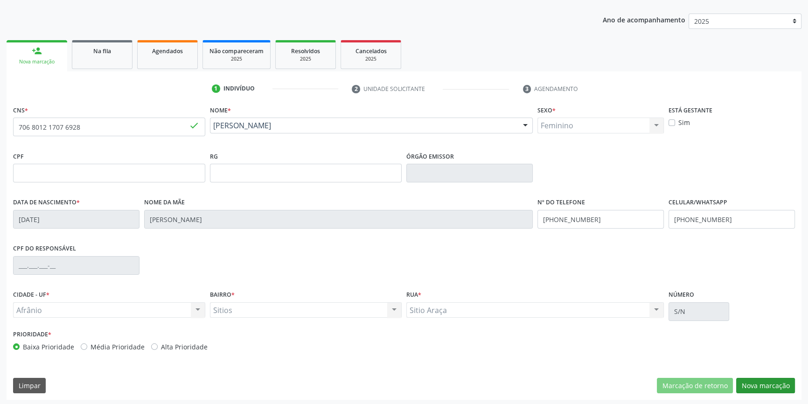
scroll to position [101, 0]
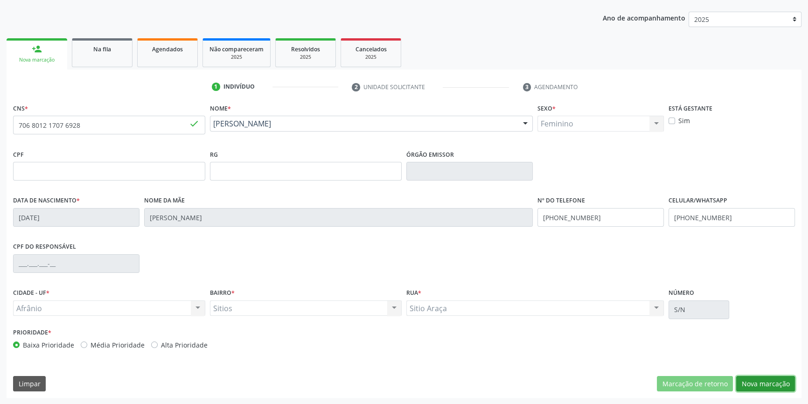
click at [756, 382] on button "Nova marcação" at bounding box center [765, 384] width 59 height 16
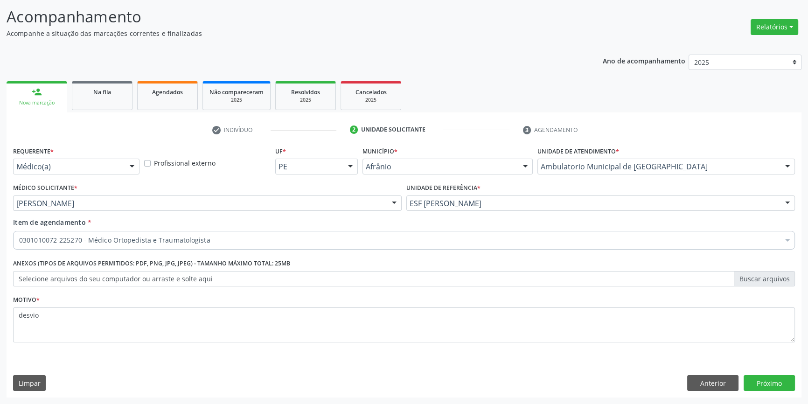
scroll to position [57, 0]
click at [713, 378] on button "Anterior" at bounding box center [712, 384] width 51 height 16
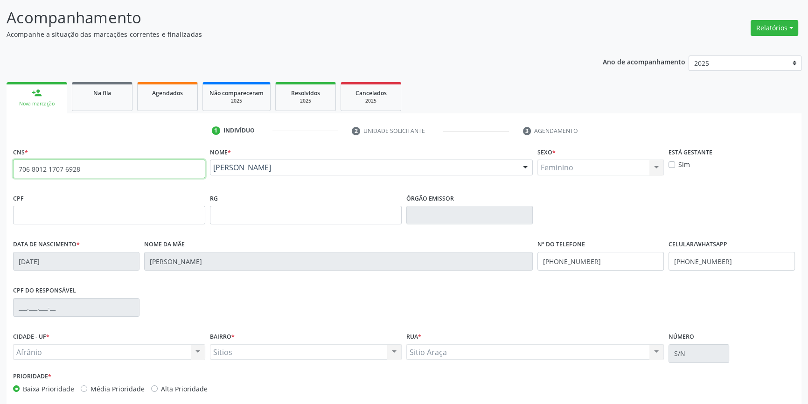
drag, startPoint x: 86, startPoint y: 172, endPoint x: 0, endPoint y: 158, distance: 87.4
click at [0, 158] on div "Acompanhamento Acompanhe a situação das marcações correntes e finalizadas Relat…" at bounding box center [404, 221] width 808 height 454
click at [106, 89] on span "Na fila" at bounding box center [102, 93] width 18 height 8
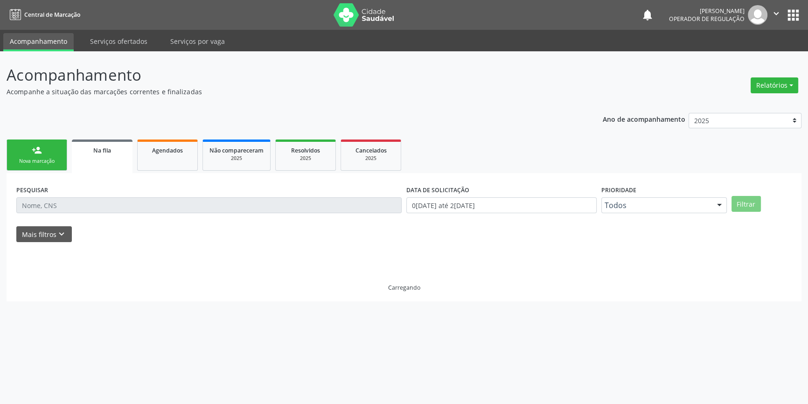
scroll to position [0, 0]
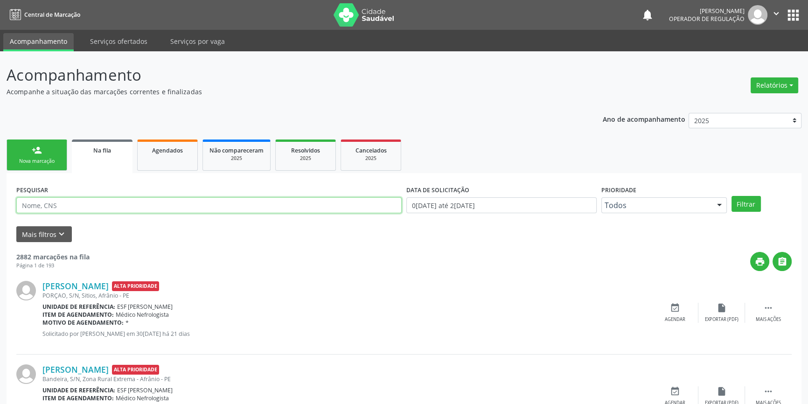
click at [84, 204] on input "text" at bounding box center [208, 205] width 385 height 16
paste input "706 8012 1707 6928"
type input "706 8012 1707 6928"
click at [744, 200] on button "Filtrar" at bounding box center [745, 204] width 29 height 16
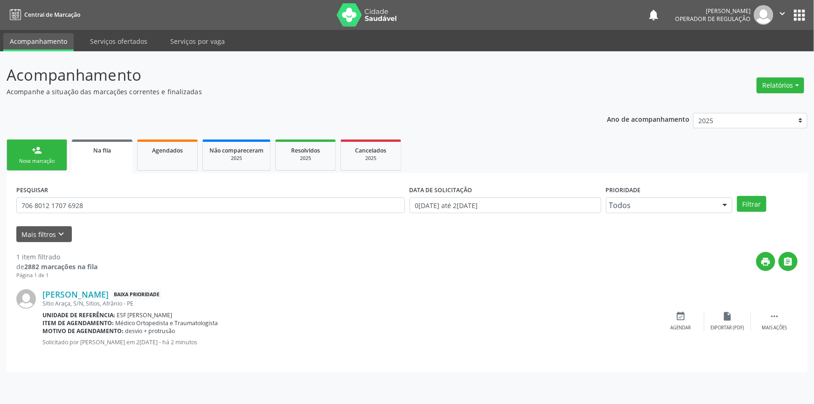
click at [55, 158] on div "Nova marcação" at bounding box center [37, 161] width 47 height 7
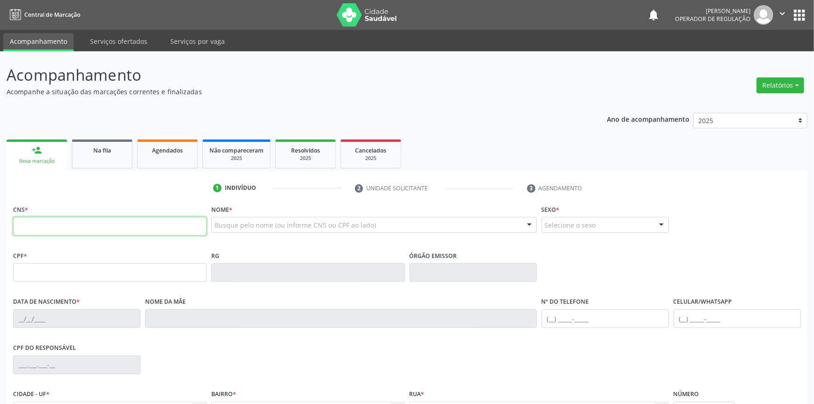
click at [75, 224] on input "text" at bounding box center [109, 226] width 193 height 19
type input "706 8067 3447 1124"
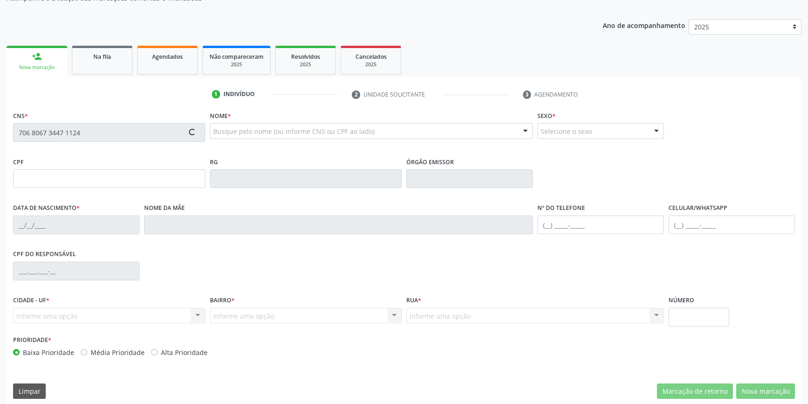
scroll to position [101, 0]
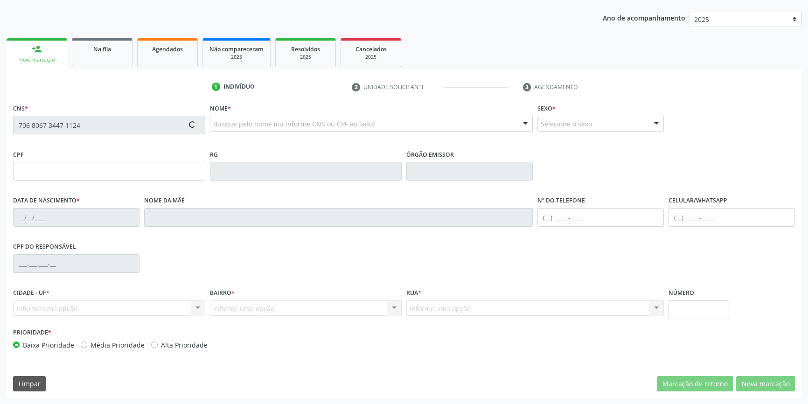
type input "09/03/2021"
type input "S/N"
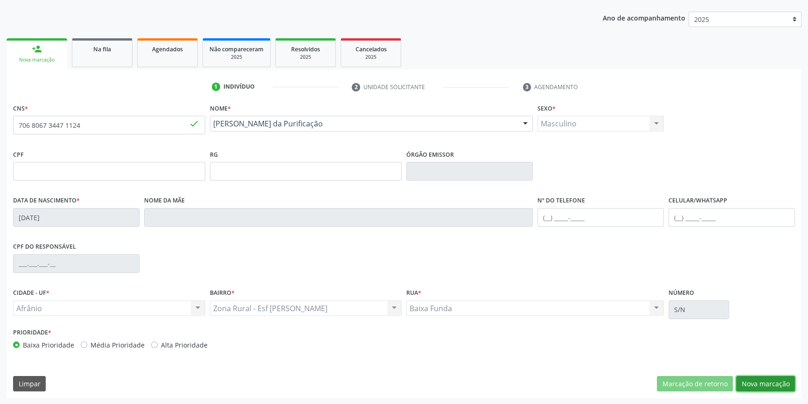
click at [768, 385] on button "Nova marcação" at bounding box center [765, 384] width 59 height 16
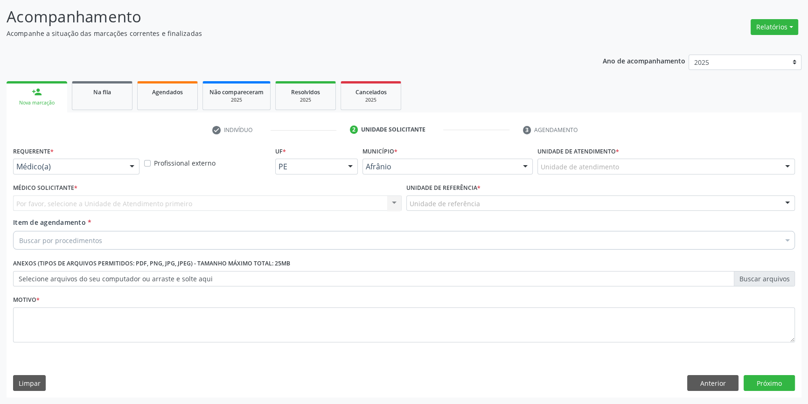
scroll to position [57, 0]
click at [583, 173] on div "Unidade de atendimento" at bounding box center [665, 167] width 257 height 16
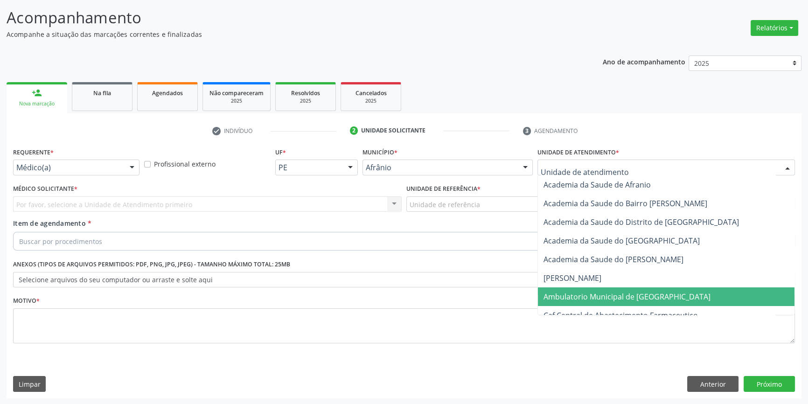
drag, startPoint x: 596, startPoint y: 297, endPoint x: 540, endPoint y: 266, distance: 64.5
click at [596, 298] on span "Ambulatorio Municipal de [GEOGRAPHIC_DATA]" at bounding box center [626, 296] width 167 height 10
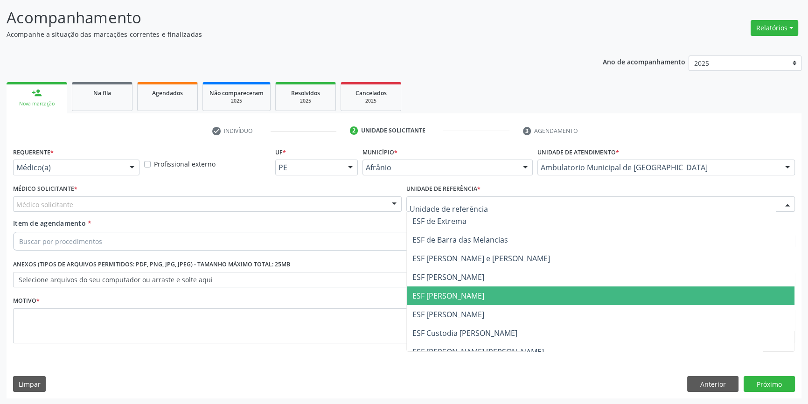
click at [448, 298] on span "ESF [PERSON_NAME]" at bounding box center [448, 295] width 72 height 10
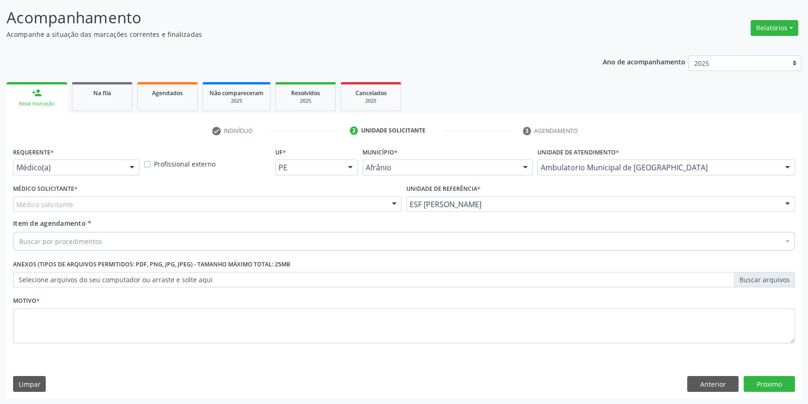
drag, startPoint x: 211, startPoint y: 203, endPoint x: 182, endPoint y: 214, distance: 31.0
click at [211, 203] on div "Médico solicitante" at bounding box center [207, 204] width 388 height 16
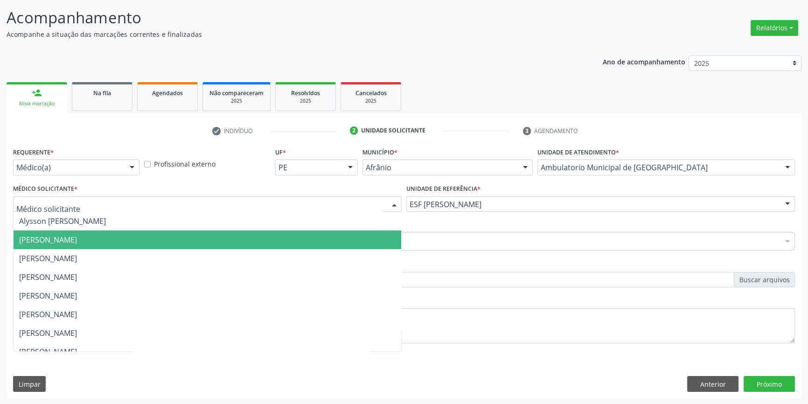
click at [77, 242] on span "Bruno Saraiva Bezerra Medrado" at bounding box center [48, 240] width 58 height 10
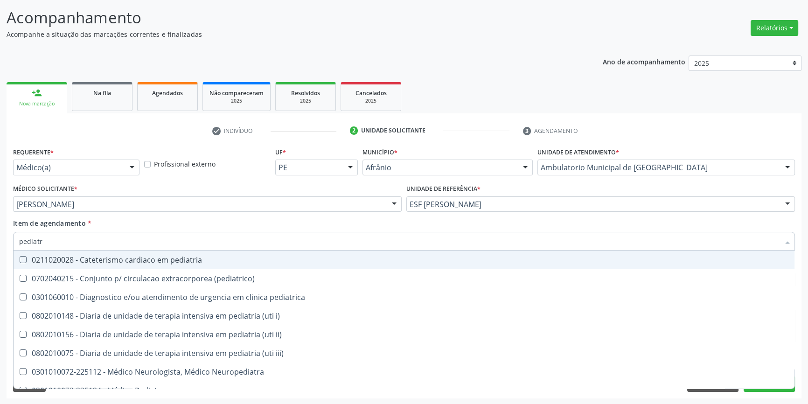
type input "pediatra"
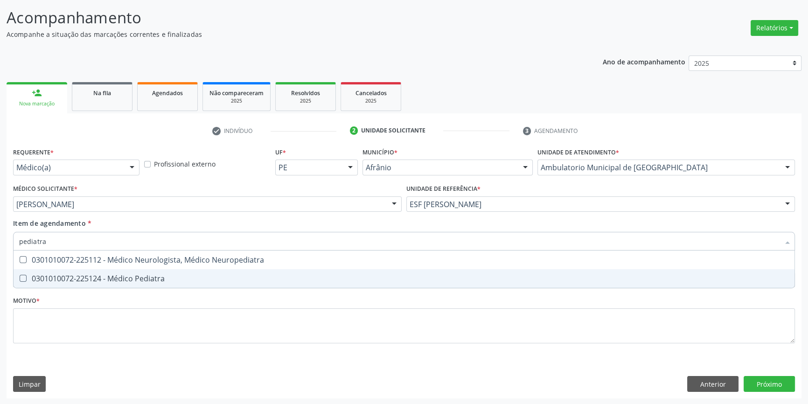
click at [120, 275] on div "0301010072-225124 - Médico Pediatra" at bounding box center [403, 278] width 769 height 7
checkbox Pediatra "true"
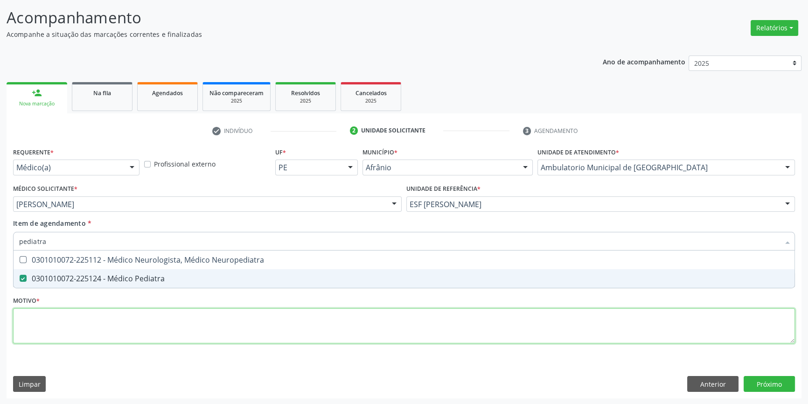
click at [106, 330] on div "Requerente * Médico(a) Médico(a) Enfermeiro(a) Paciente Nenhum resultado encont…" at bounding box center [403, 250] width 781 height 211
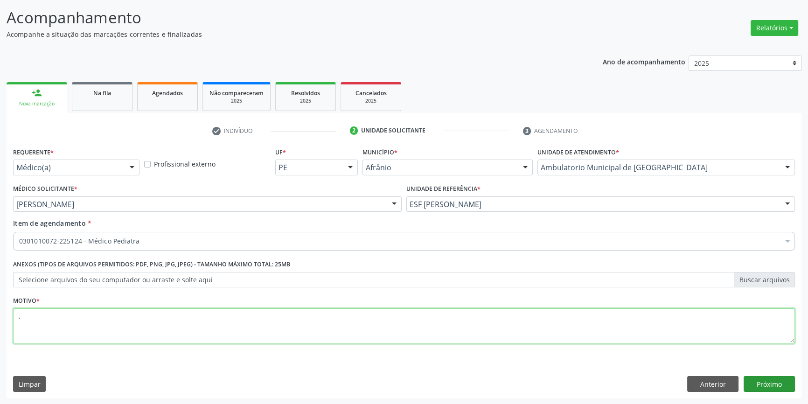
type textarea ","
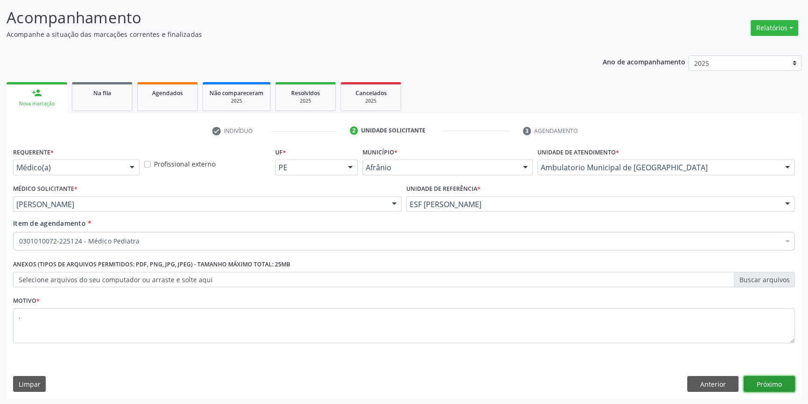
click at [767, 383] on button "Próximo" at bounding box center [768, 384] width 51 height 16
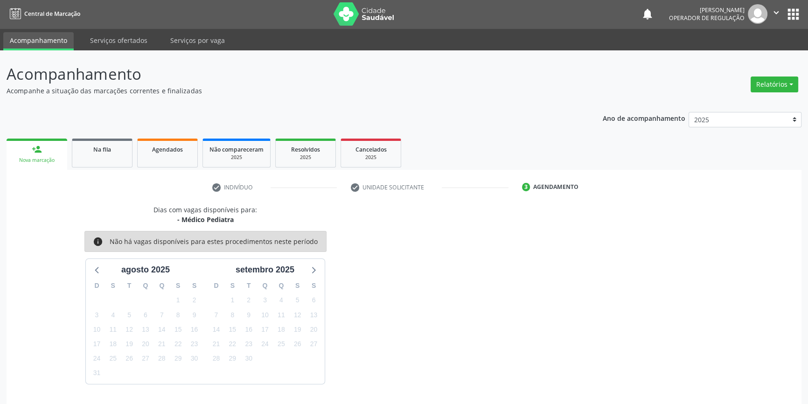
scroll to position [28, 0]
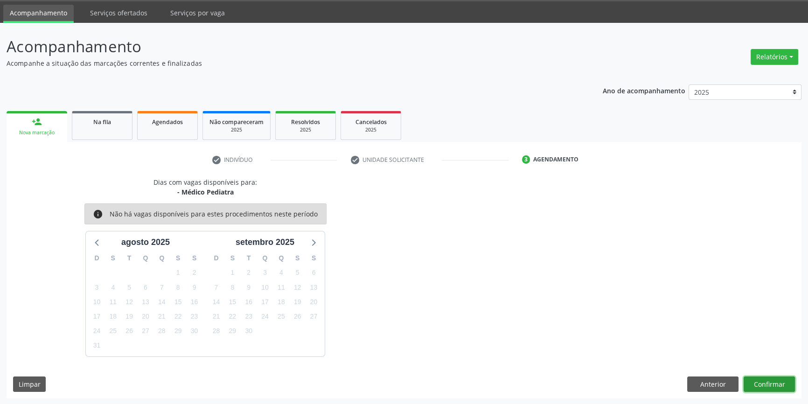
click at [767, 383] on button "Confirmar" at bounding box center [768, 384] width 51 height 16
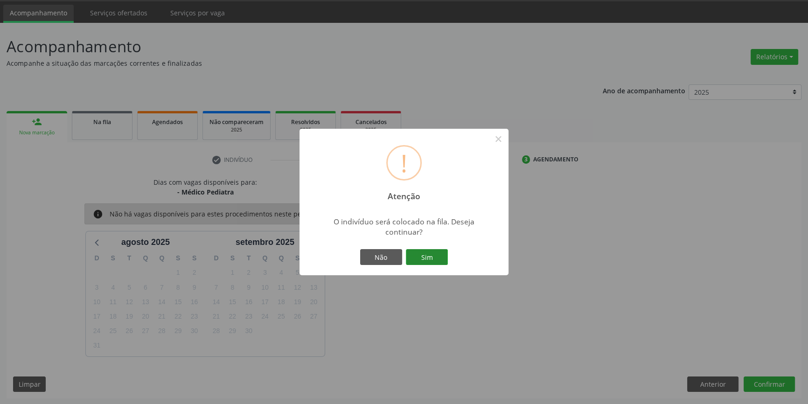
click at [437, 255] on button "Sim" at bounding box center [427, 257] width 42 height 16
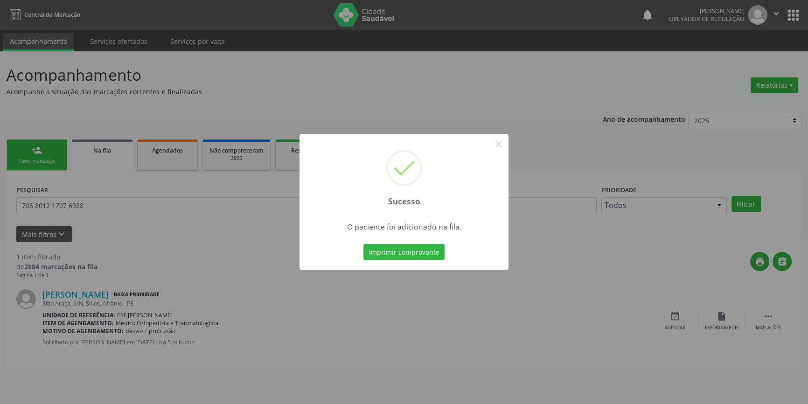
scroll to position [0, 0]
click at [498, 143] on button "×" at bounding box center [501, 144] width 16 height 16
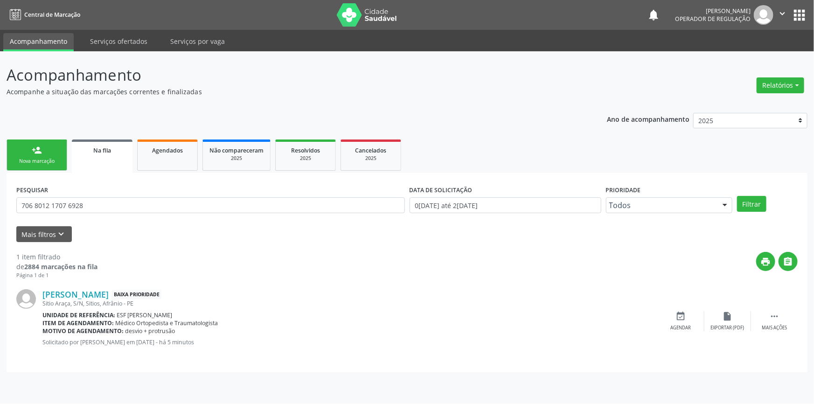
click at [47, 158] on div "Nova marcação" at bounding box center [37, 161] width 47 height 7
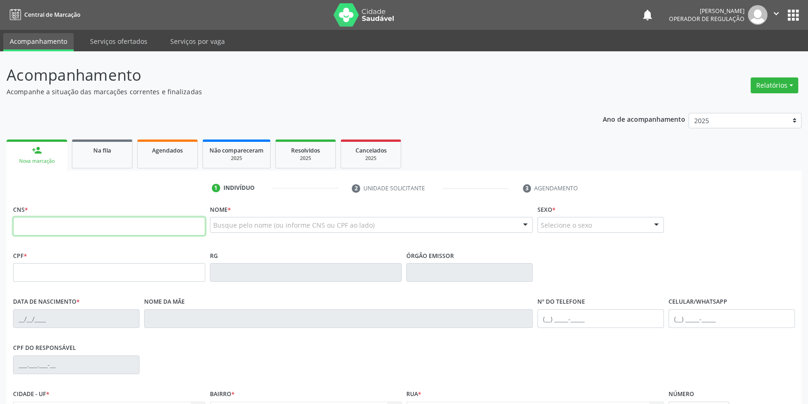
click at [71, 220] on input "text" at bounding box center [109, 226] width 192 height 19
type input "706 5053 0921 3693"
type input "180.955.584-19"
type input "04/03/2022"
type input "Jayle Carolane Coelho da Silva"
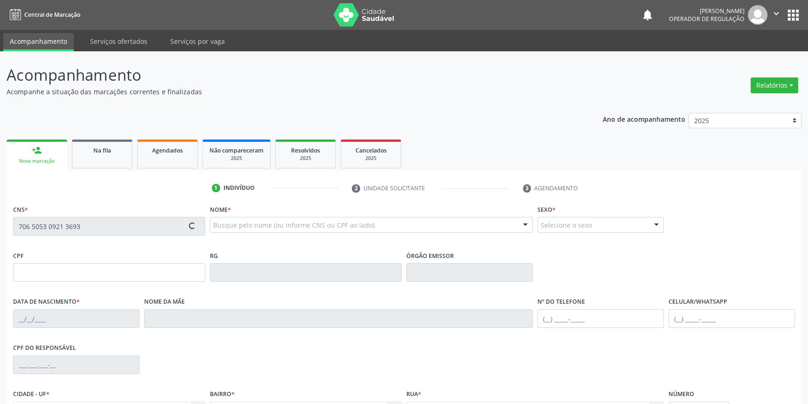
type input "(87) 98131-7119"
type input "104.464.834-19"
type input "S/N"
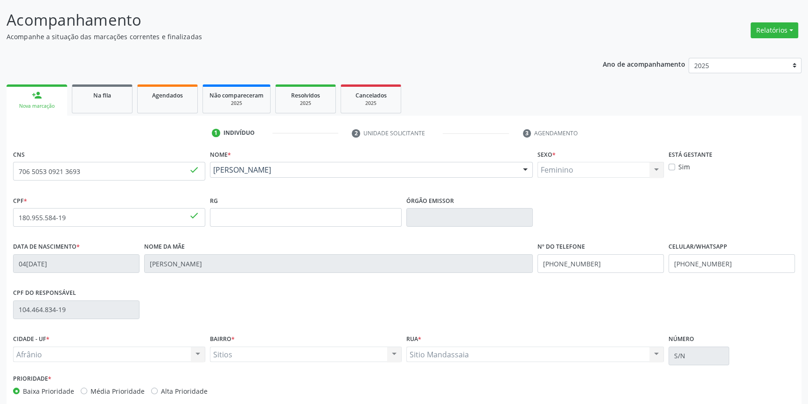
scroll to position [101, 0]
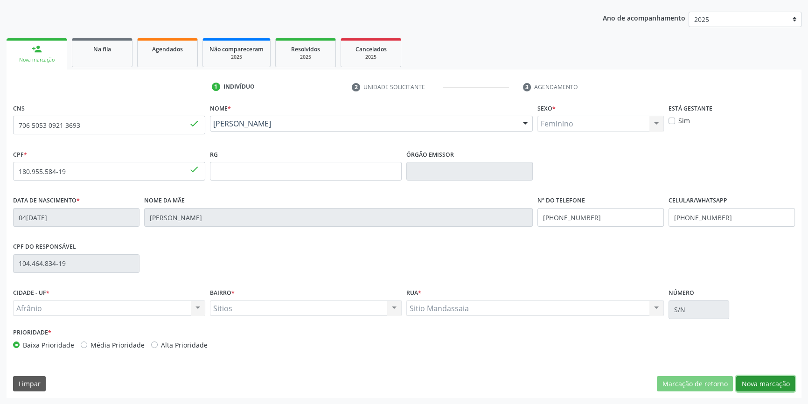
click at [742, 378] on button "Nova marcação" at bounding box center [765, 384] width 59 height 16
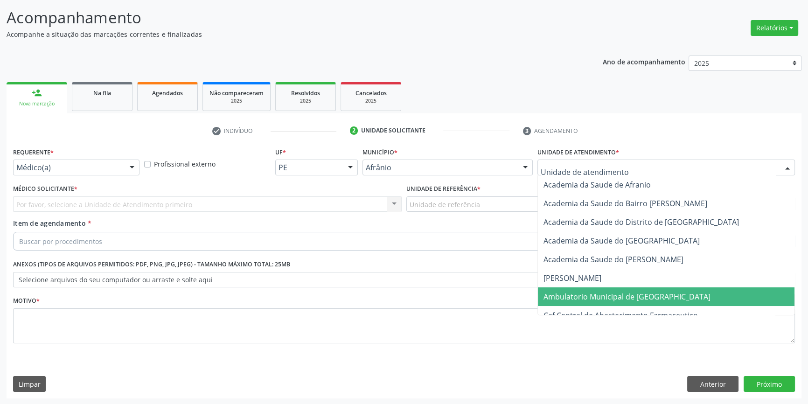
drag, startPoint x: 624, startPoint y: 294, endPoint x: 450, endPoint y: 231, distance: 184.8
click at [623, 294] on span "Ambulatorio Municipal de [GEOGRAPHIC_DATA]" at bounding box center [626, 296] width 167 height 10
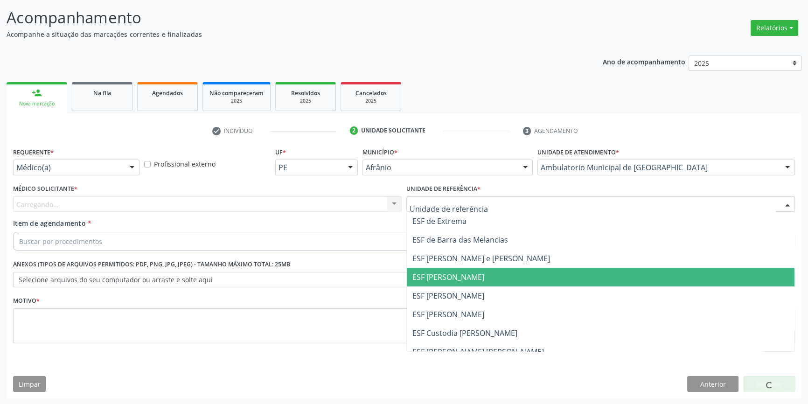
click at [455, 284] on span "ESF [PERSON_NAME]" at bounding box center [600, 277] width 387 height 19
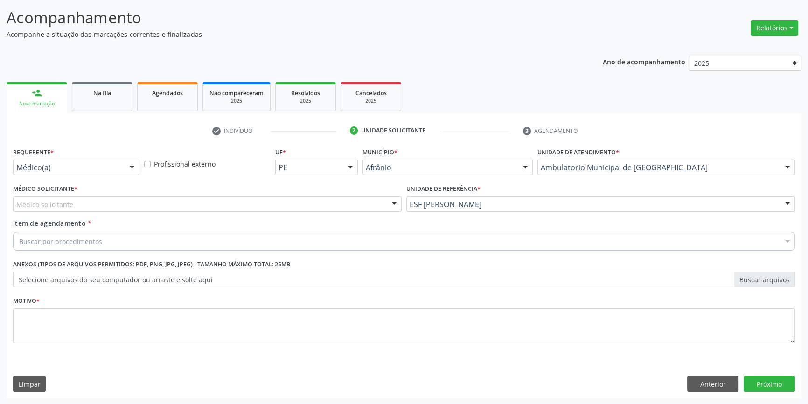
click at [132, 213] on div "Médico Solicitante * Médico solicitante Alysson Rodrigo Ferreira Cavalcanti Bru…" at bounding box center [207, 200] width 393 height 36
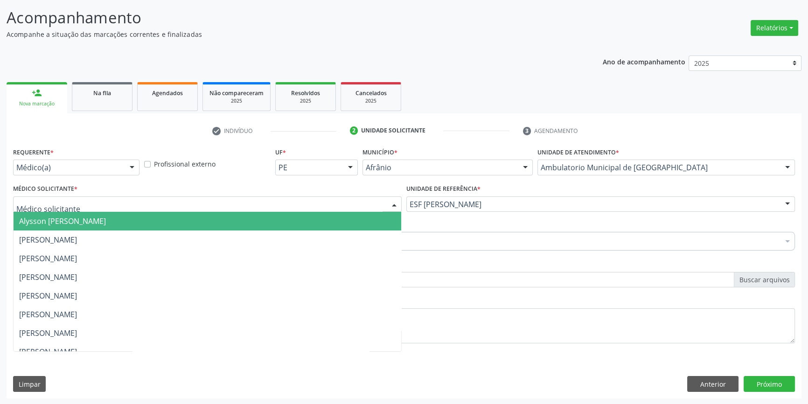
click at [116, 210] on div at bounding box center [207, 204] width 388 height 16
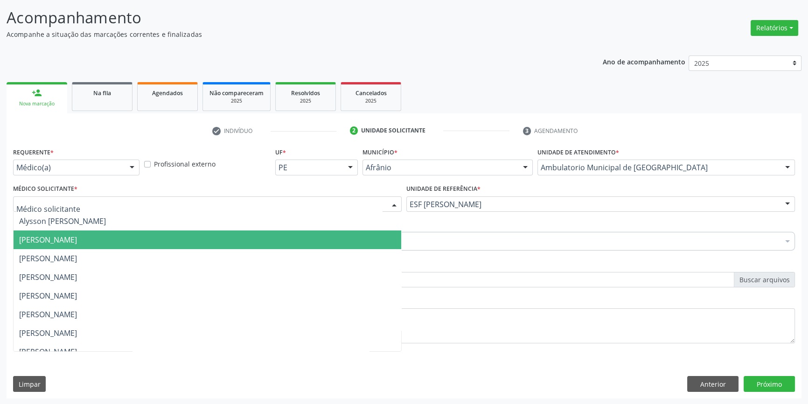
click at [62, 236] on span "Bruno Saraiva Bezerra Medrado" at bounding box center [48, 240] width 58 height 10
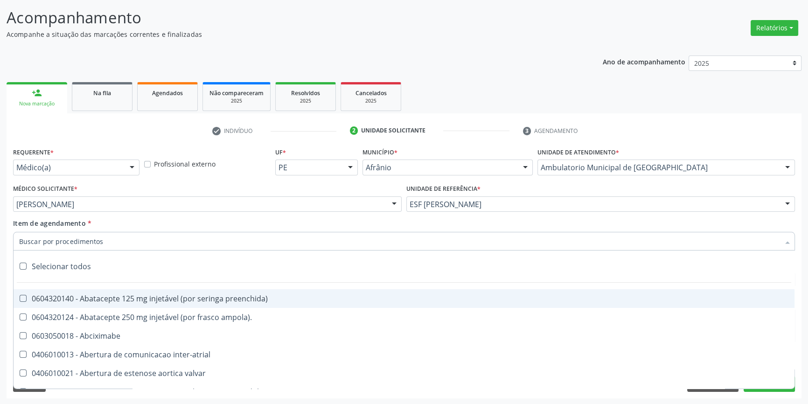
paste input "706 8012 1707 6928"
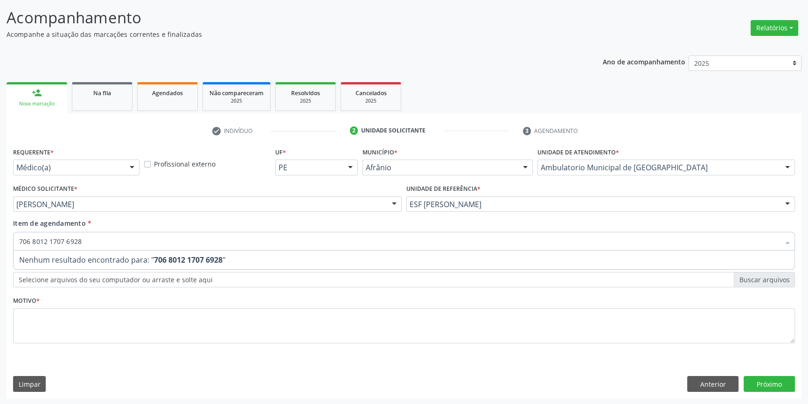
drag, startPoint x: 101, startPoint y: 246, endPoint x: 0, endPoint y: 242, distance: 101.2
click at [0, 242] on div "Acompanhamento Acompanhe a situação das marcações correntes e finalizadas Relat…" at bounding box center [404, 199] width 808 height 411
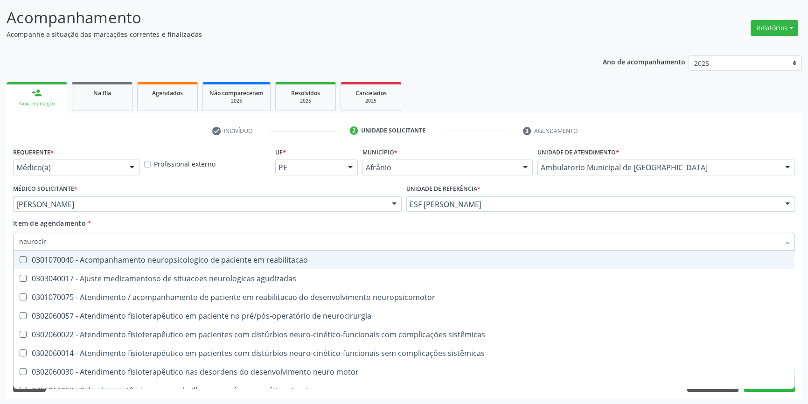
type input "neurociru"
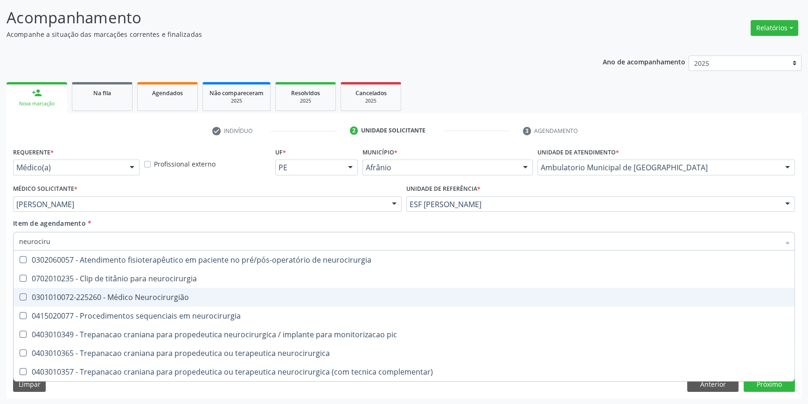
click at [148, 297] on div "0301010072-225260 - Médico Neurocirurgião" at bounding box center [403, 296] width 769 height 7
checkbox Neurocirurgião "true"
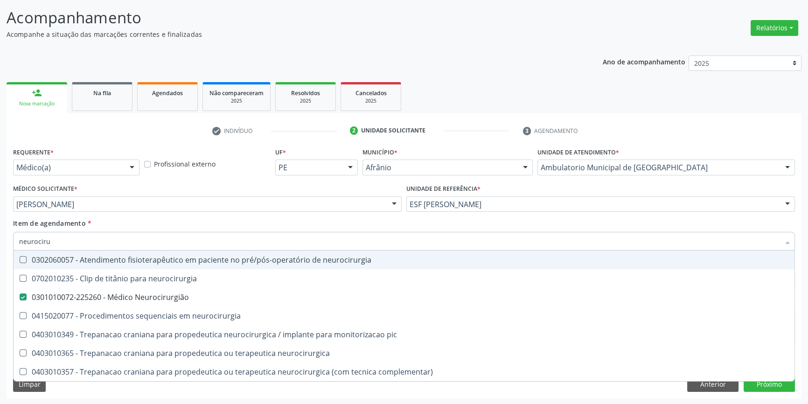
click at [184, 226] on div "Item de agendamento * neurociru Desfazer seleção 0302060057 - Atendimento fisio…" at bounding box center [403, 232] width 781 height 29
checkbox neurocirurgia "true"
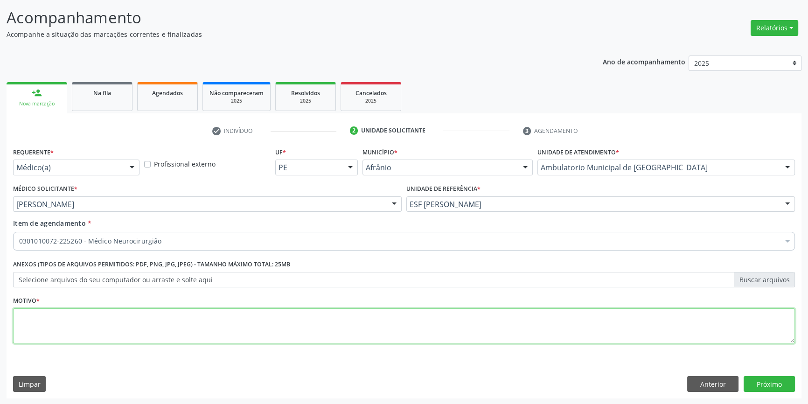
click at [160, 322] on textarea at bounding box center [403, 325] width 781 height 35
type textarea "nova consulta apos exames"
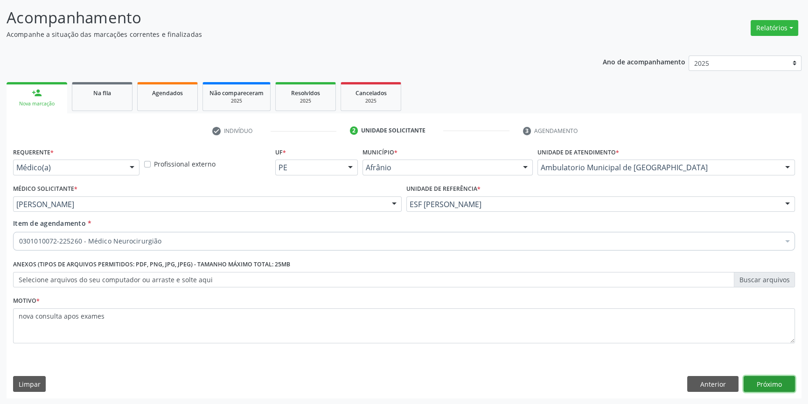
click at [780, 385] on button "Próximo" at bounding box center [768, 384] width 51 height 16
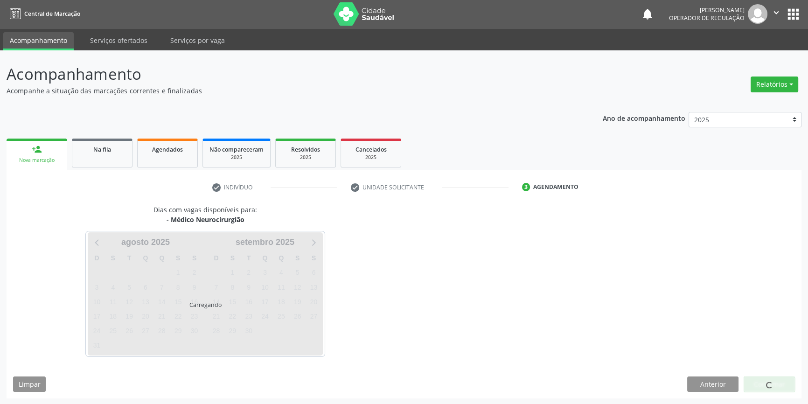
scroll to position [28, 0]
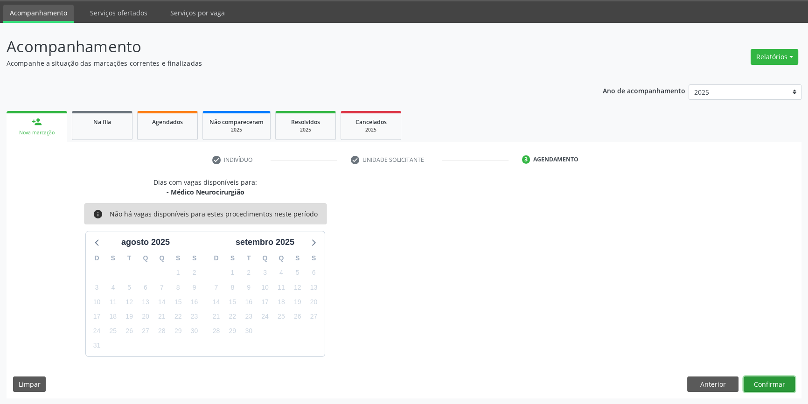
click at [780, 385] on button "Confirmar" at bounding box center [768, 384] width 51 height 16
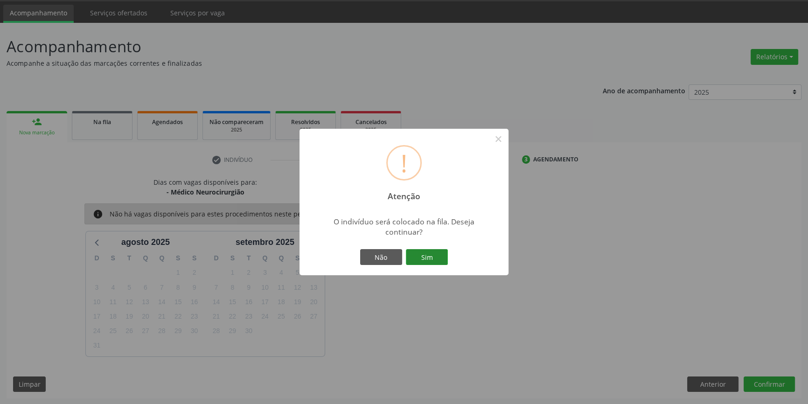
click at [438, 263] on button "Sim" at bounding box center [427, 257] width 42 height 16
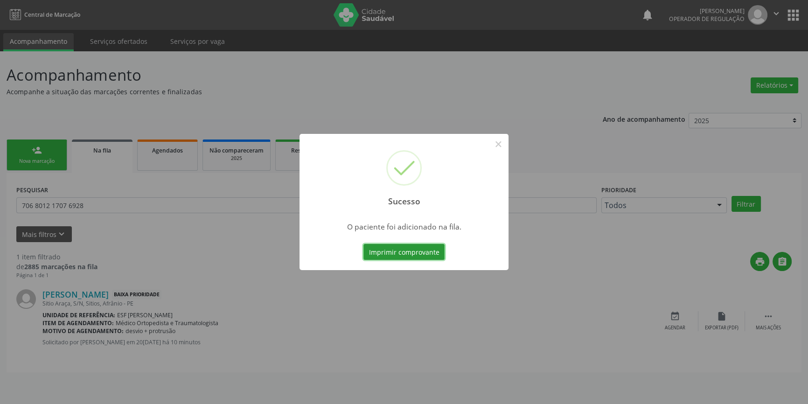
scroll to position [0, 0]
click at [162, 198] on div "Sucesso × O paciente foi adicionado na fila. Imprimir comprovante Cancel" at bounding box center [407, 202] width 814 height 404
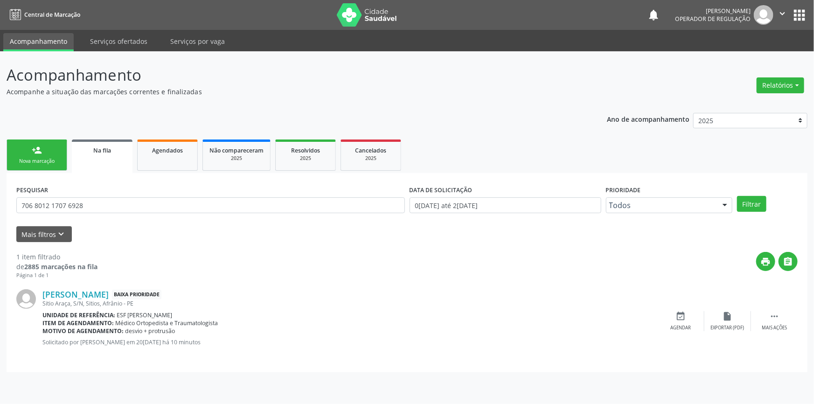
click at [30, 172] on ul "person_add Nova marcação Na fila Agendados Não compareceram 2025 Resolvidos 202…" at bounding box center [407, 155] width 801 height 36
click at [37, 163] on div "Nova marcação" at bounding box center [37, 161] width 47 height 7
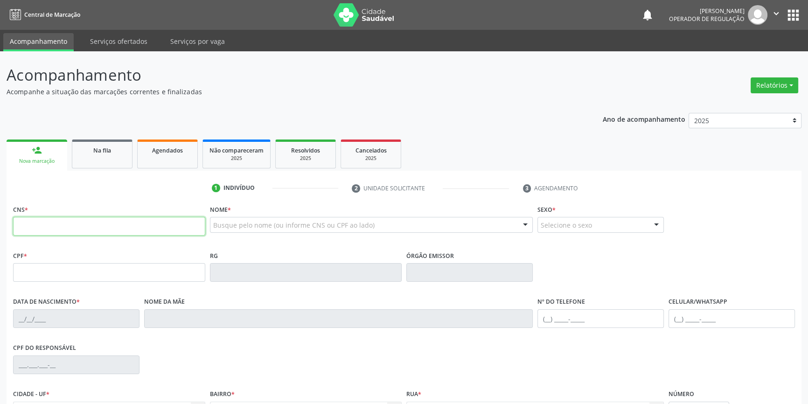
click at [76, 227] on input "text" at bounding box center [109, 226] width 192 height 19
type input "701 4046 6630 6837"
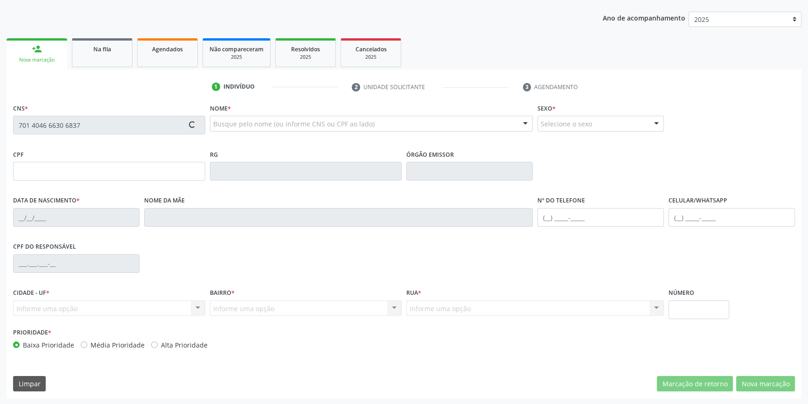
type input "007.600.615-80"
type input "10/04/1983"
type input "Laurinete Viana da Silva"
type input "(87) 98836-6496"
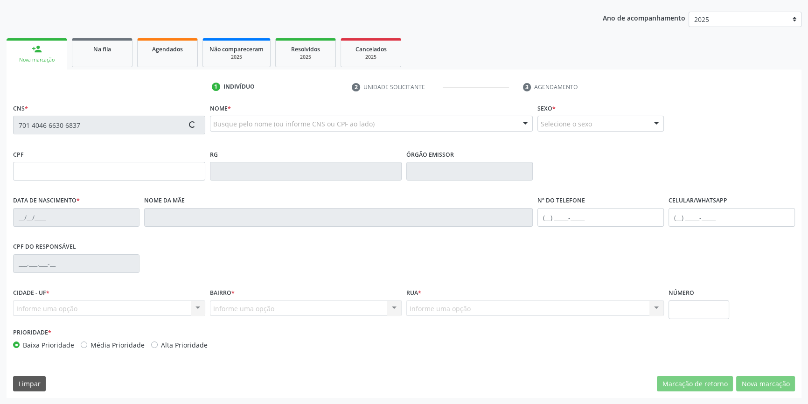
type input "86"
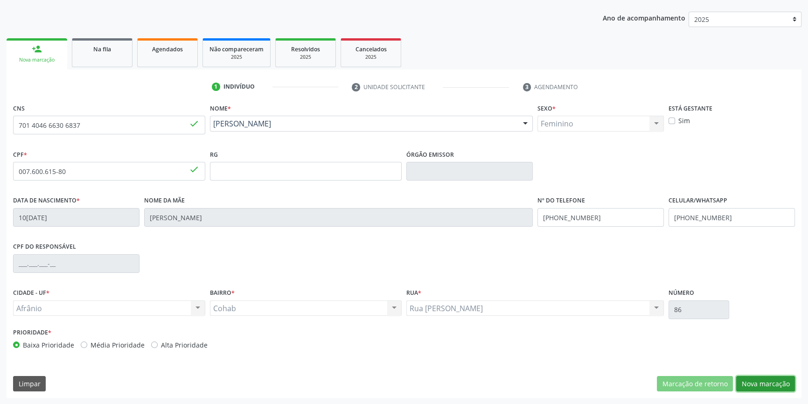
click at [754, 376] on button "Nova marcação" at bounding box center [765, 384] width 59 height 16
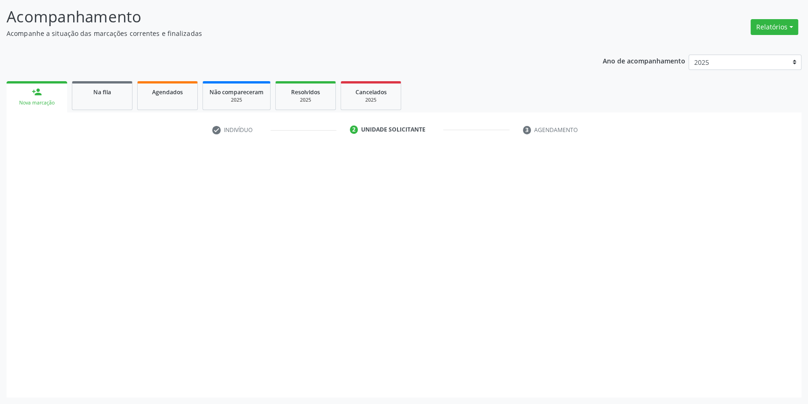
scroll to position [57, 0]
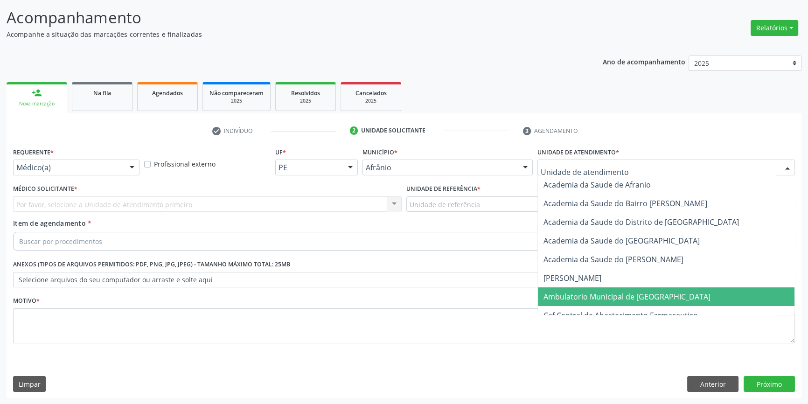
click at [608, 291] on span "Ambulatorio Municipal de [GEOGRAPHIC_DATA]" at bounding box center [626, 296] width 167 height 10
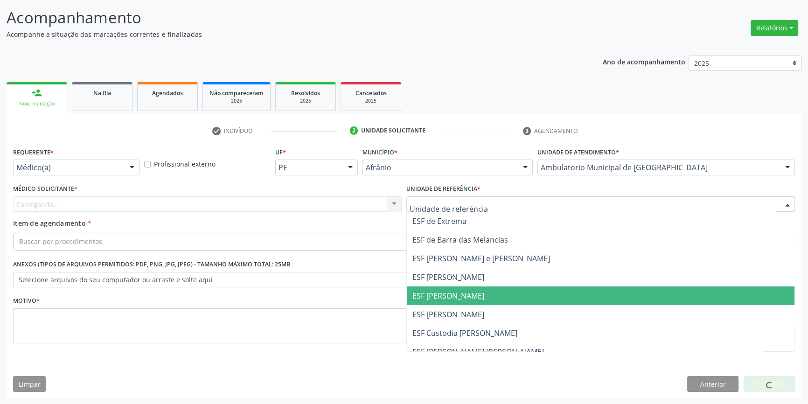
click at [457, 311] on span "ESF [PERSON_NAME]" at bounding box center [448, 314] width 72 height 10
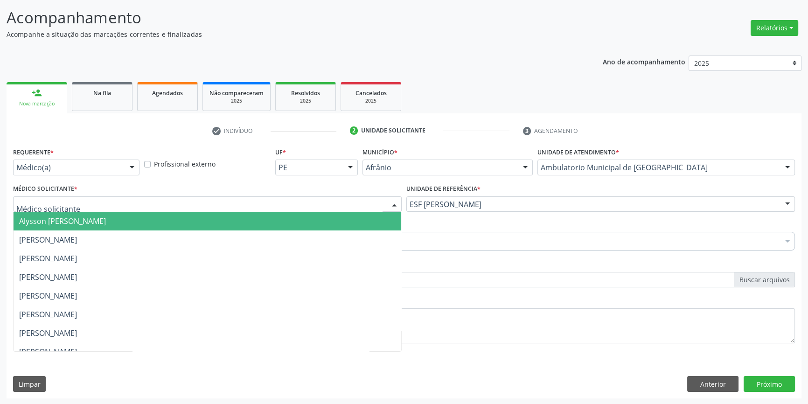
click at [229, 198] on div at bounding box center [207, 204] width 388 height 16
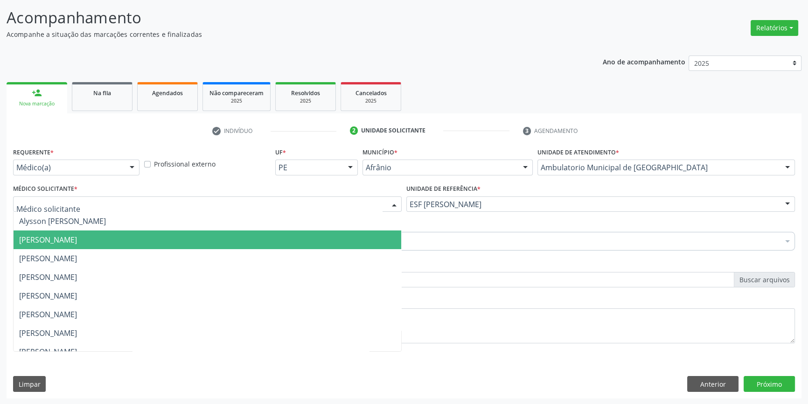
click at [126, 231] on span "Bruno Saraiva Bezerra Medrado" at bounding box center [207, 239] width 387 height 19
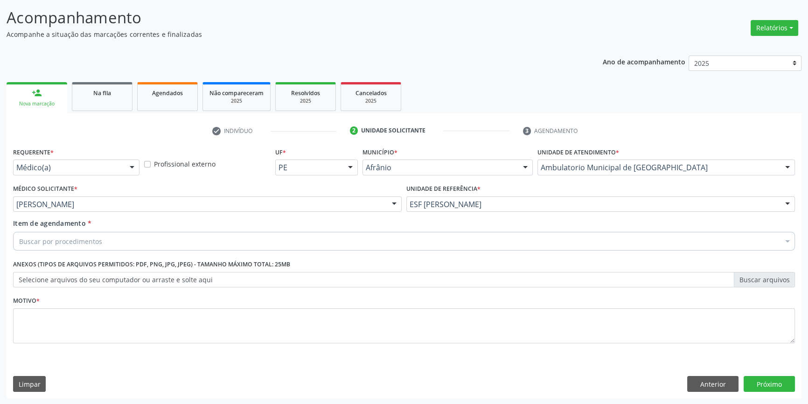
click at [121, 237] on div "Buscar por procedimentos" at bounding box center [403, 241] width 781 height 19
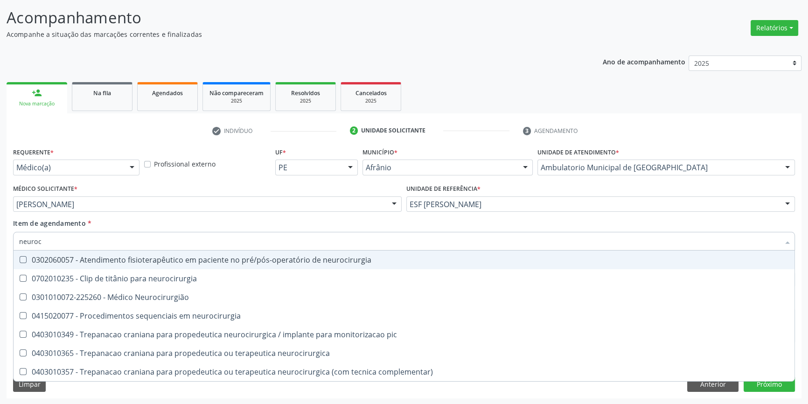
type input "neuroci"
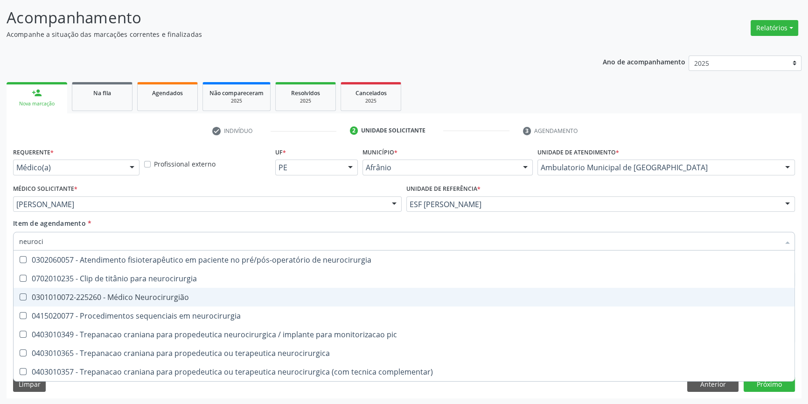
click at [238, 297] on div "0301010072-225260 - Médico Neurocirurgião" at bounding box center [403, 296] width 769 height 7
checkbox Neurocirurgião "true"
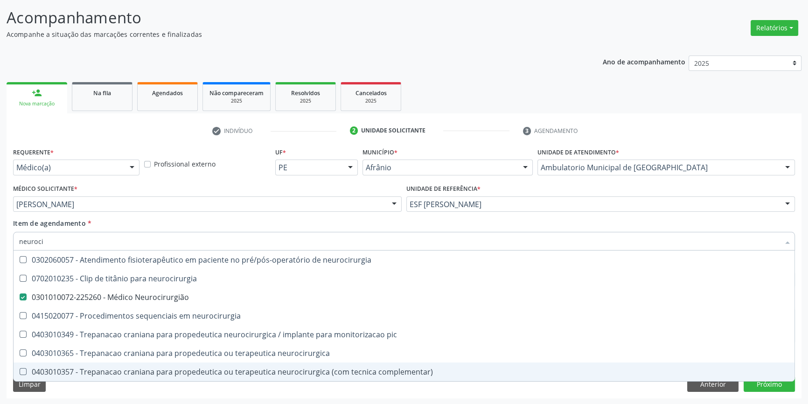
click at [801, 377] on div "Requerente * Médico(a) Médico(a) Enfermeiro(a) Paciente Nenhum resultado encont…" at bounding box center [404, 271] width 795 height 253
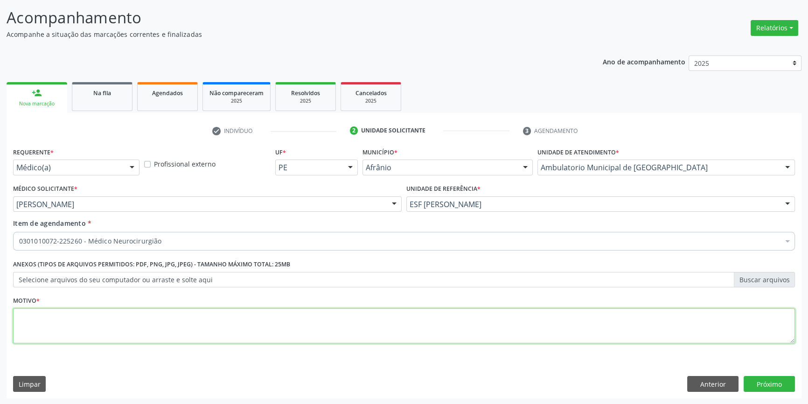
click at [211, 315] on textarea at bounding box center [403, 325] width 781 height 35
type textarea "cefalia cronica , tontura , dor cervical"
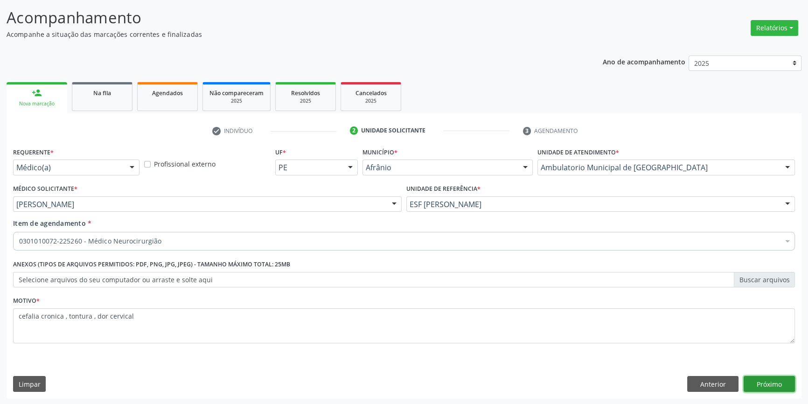
click at [759, 383] on button "Próximo" at bounding box center [768, 384] width 51 height 16
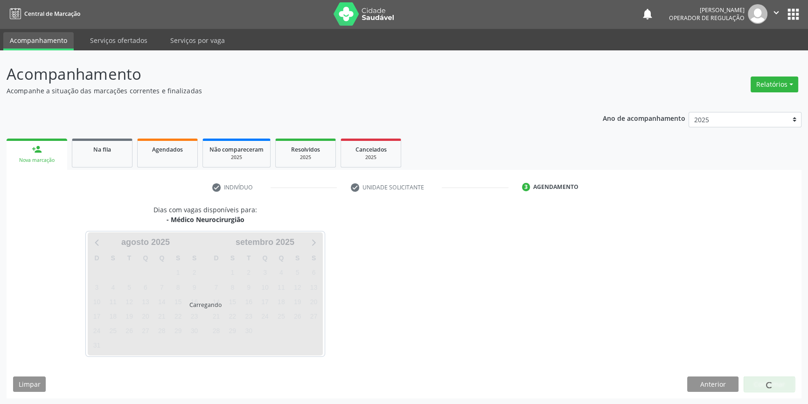
scroll to position [28, 0]
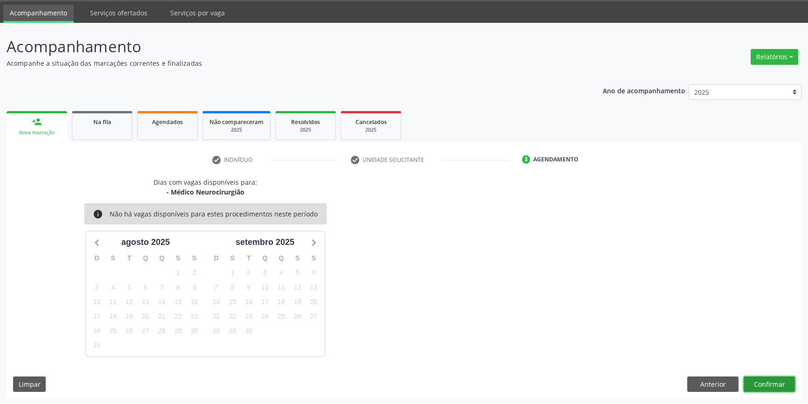
click at [759, 383] on button "Confirmar" at bounding box center [768, 384] width 51 height 16
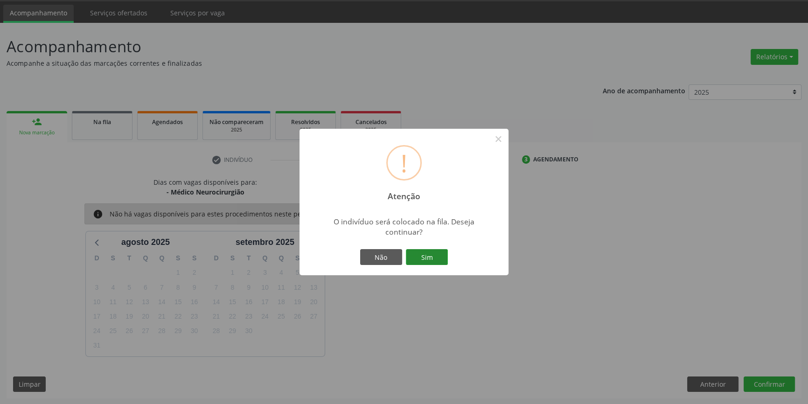
click at [435, 254] on button "Sim" at bounding box center [427, 257] width 42 height 16
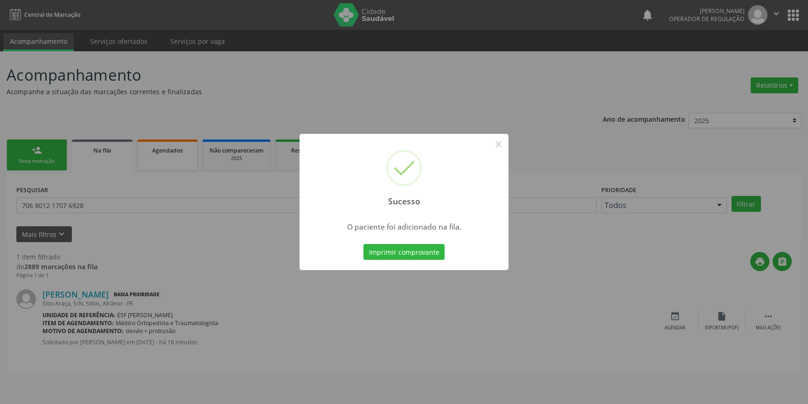
scroll to position [0, 0]
click at [503, 142] on button "×" at bounding box center [501, 144] width 16 height 16
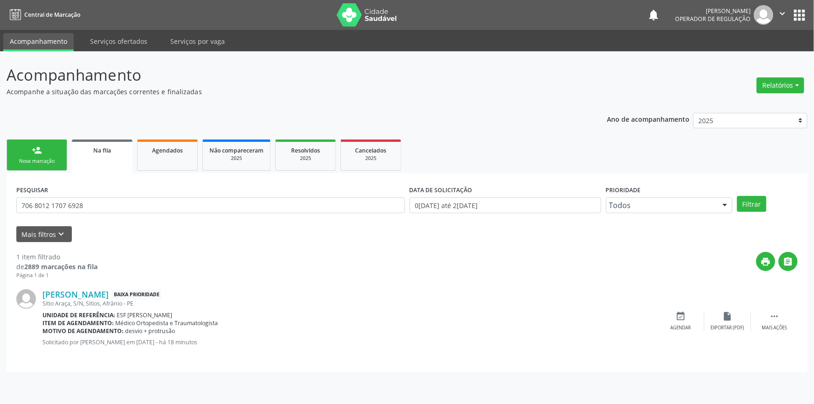
click at [42, 146] on link "person_add Nova marcação" at bounding box center [37, 154] width 61 height 31
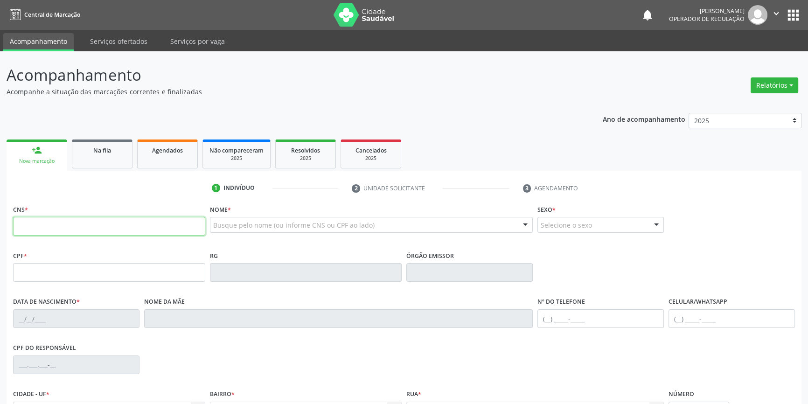
click at [48, 227] on input "text" at bounding box center [109, 226] width 192 height 19
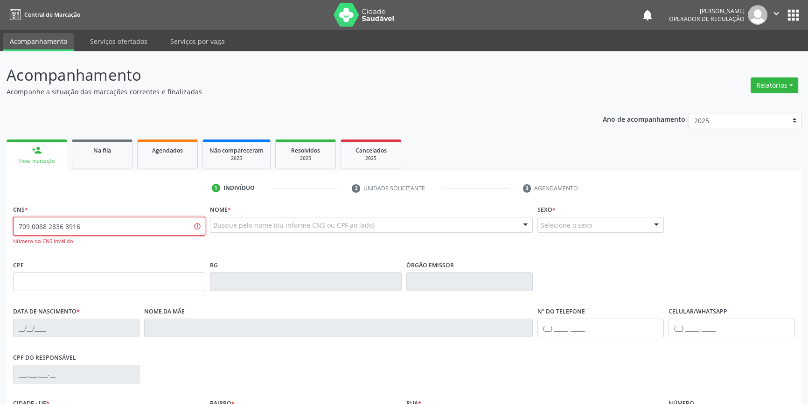
type input "709 0088 2836 8916"
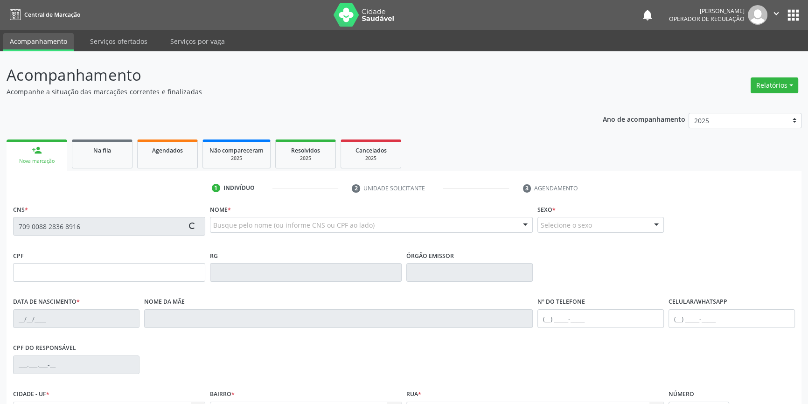
type input "22/09/2005"
type input "S/N"
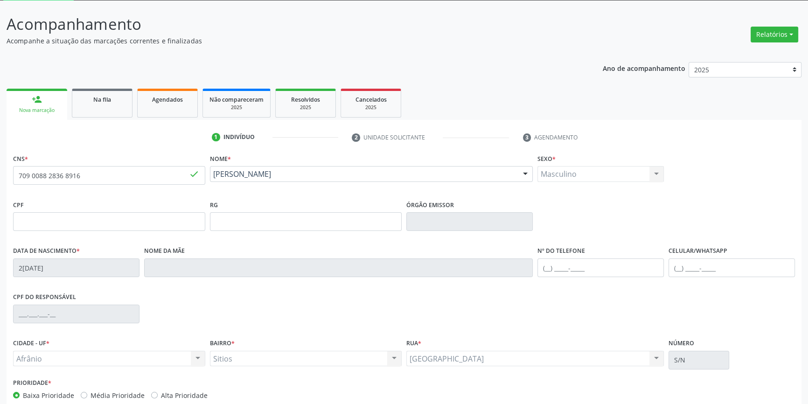
scroll to position [101, 0]
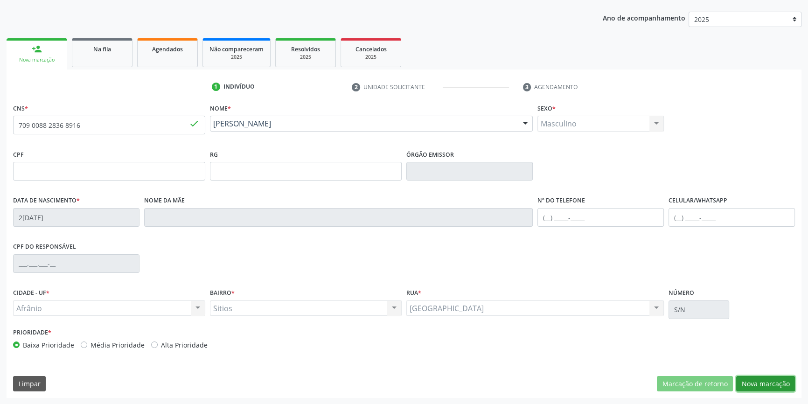
click at [756, 385] on button "Nova marcação" at bounding box center [765, 384] width 59 height 16
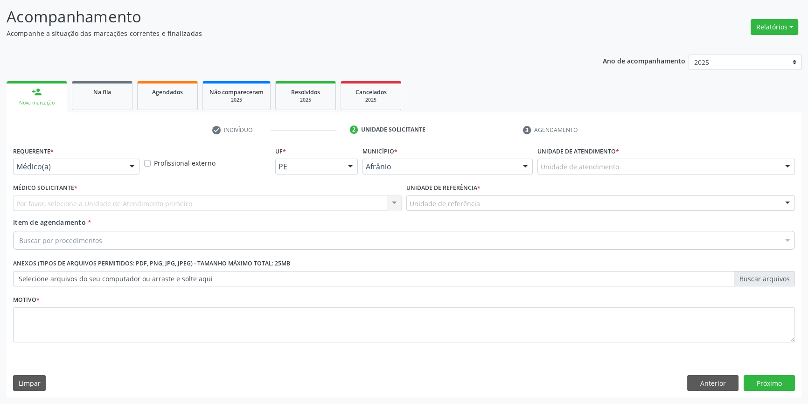
scroll to position [57, 0]
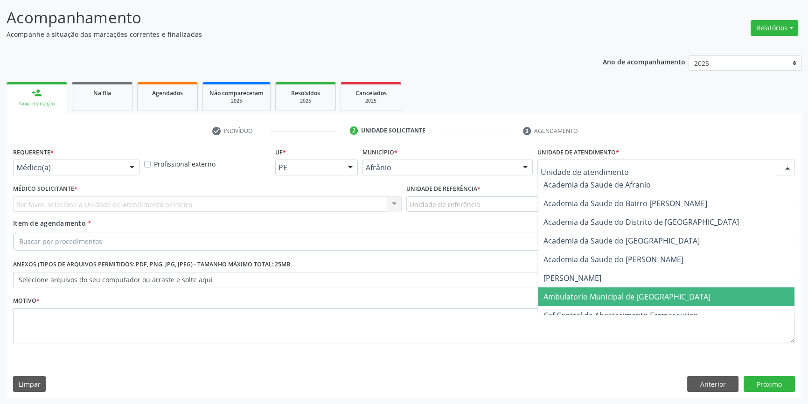
click at [574, 298] on span "Ambulatorio Municipal de [GEOGRAPHIC_DATA]" at bounding box center [626, 296] width 167 height 10
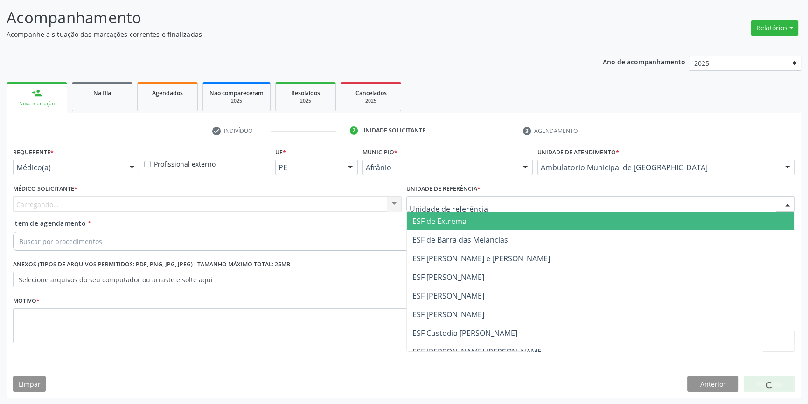
click at [458, 313] on span "ESF [PERSON_NAME]" at bounding box center [448, 314] width 72 height 10
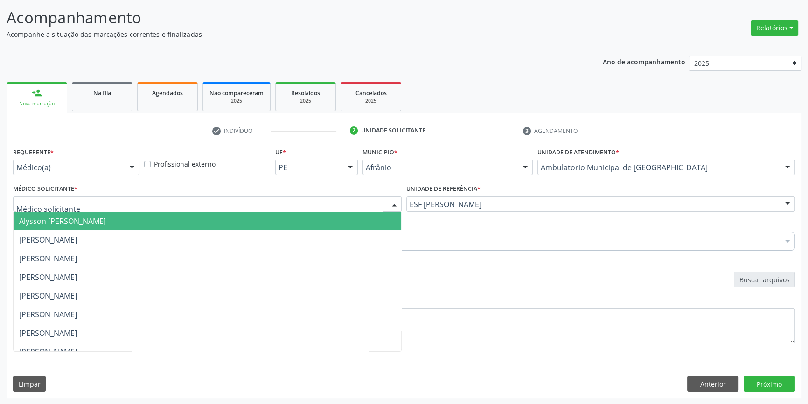
click at [268, 206] on div at bounding box center [207, 204] width 388 height 16
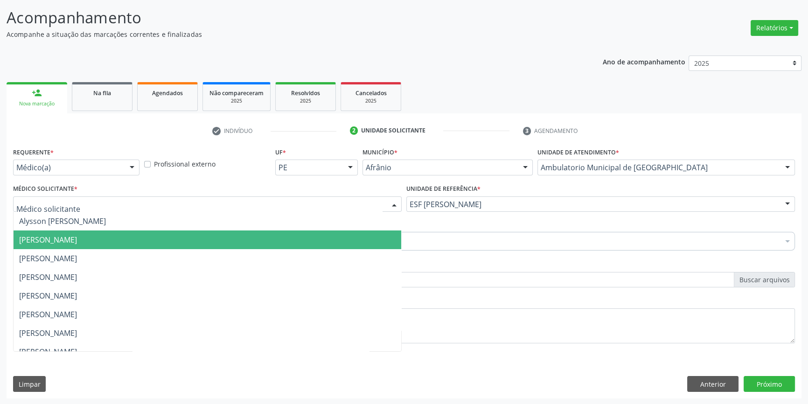
click at [153, 246] on span "Bruno Saraiva Bezerra Medrado" at bounding box center [207, 239] width 387 height 19
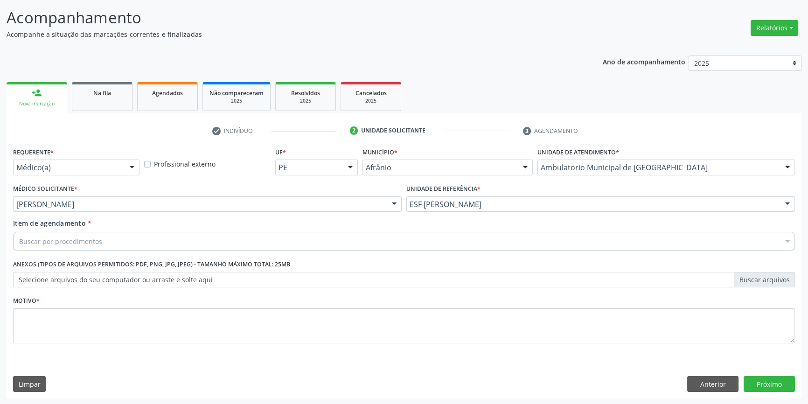
click at [137, 242] on div "Buscar por procedimentos" at bounding box center [403, 241] width 781 height 19
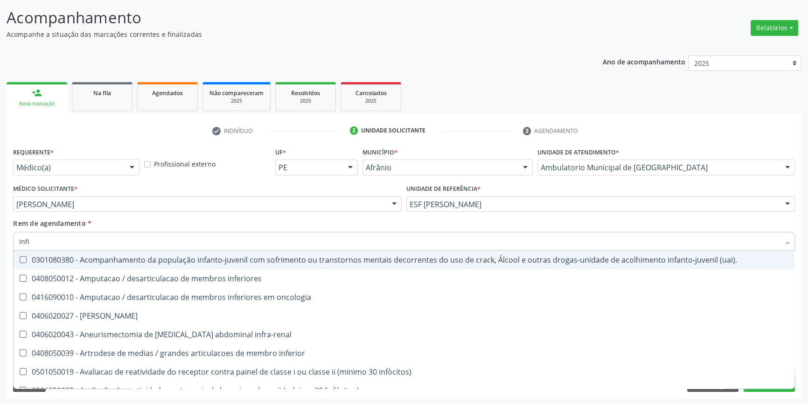
type input "infil"
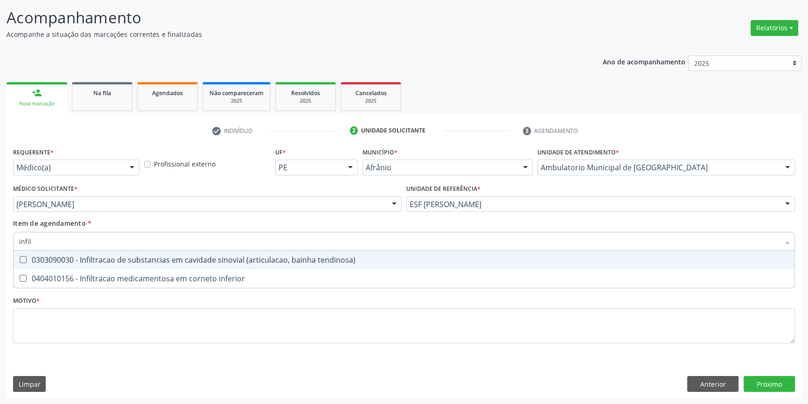
click at [134, 256] on div "0303090030 - Infiltracao de substancias em cavidade sinovial (articulacao, bain…" at bounding box center [403, 259] width 769 height 7
checkbox tendinosa\) "true"
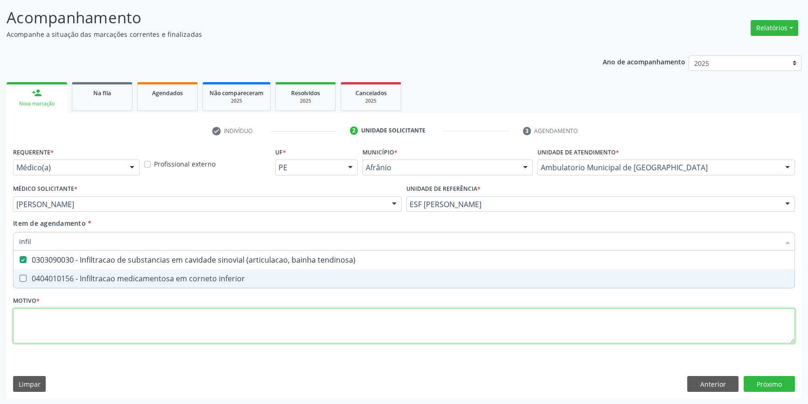
click at [130, 313] on div "Requerente * Médico(a) Médico(a) Enfermeiro(a) Paciente Nenhum resultado encont…" at bounding box center [403, 250] width 781 height 211
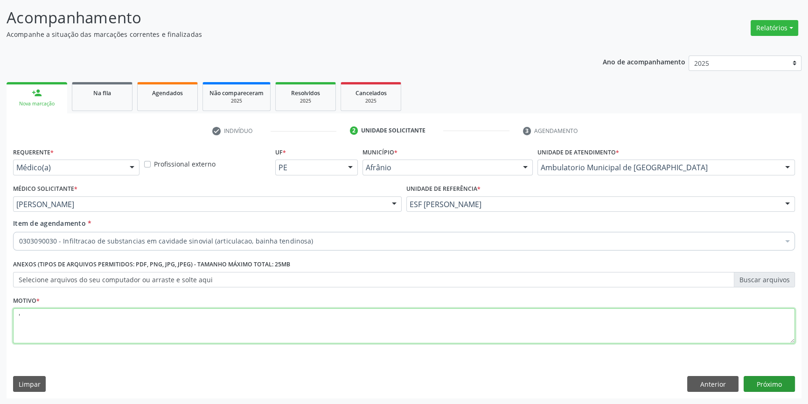
type textarea "'"
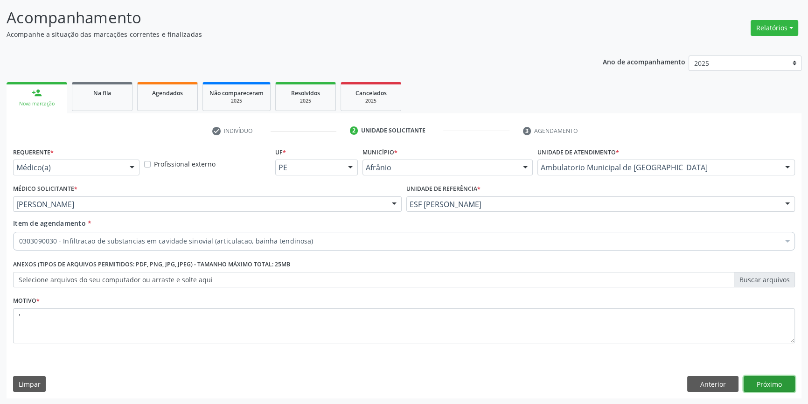
click at [773, 387] on button "Próximo" at bounding box center [768, 384] width 51 height 16
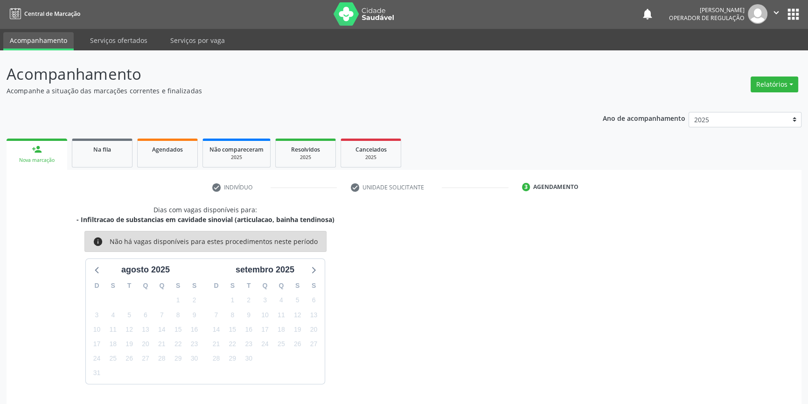
scroll to position [28, 0]
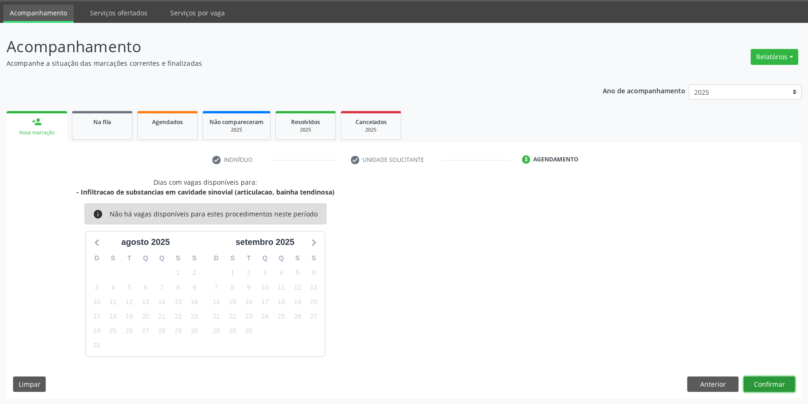
click at [773, 387] on button "Confirmar" at bounding box center [768, 384] width 51 height 16
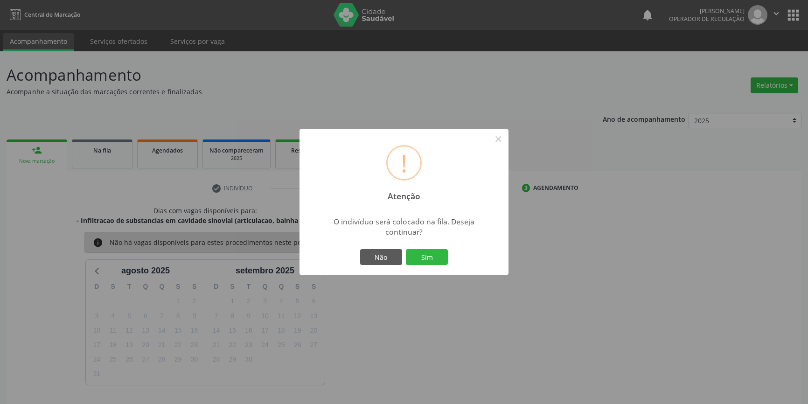
click at [429, 251] on button "Sim" at bounding box center [427, 257] width 42 height 16
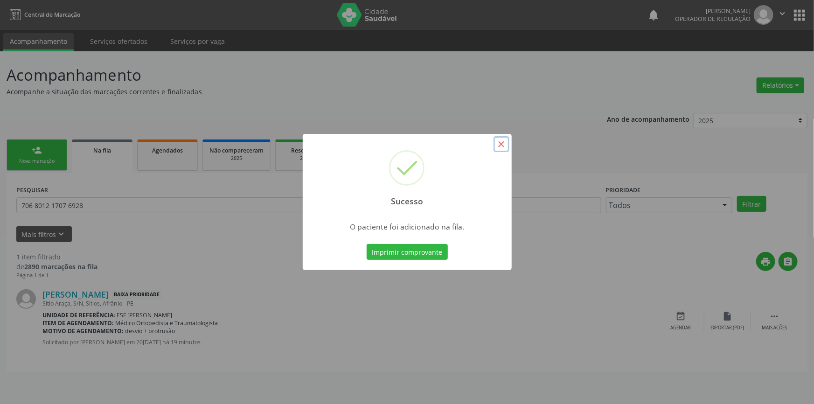
click at [502, 145] on button "×" at bounding box center [501, 144] width 16 height 16
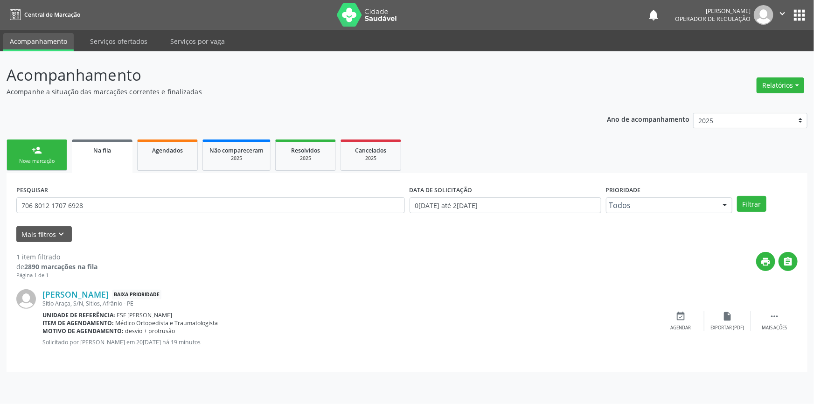
click at [40, 149] on div "person_add" at bounding box center [37, 150] width 10 height 10
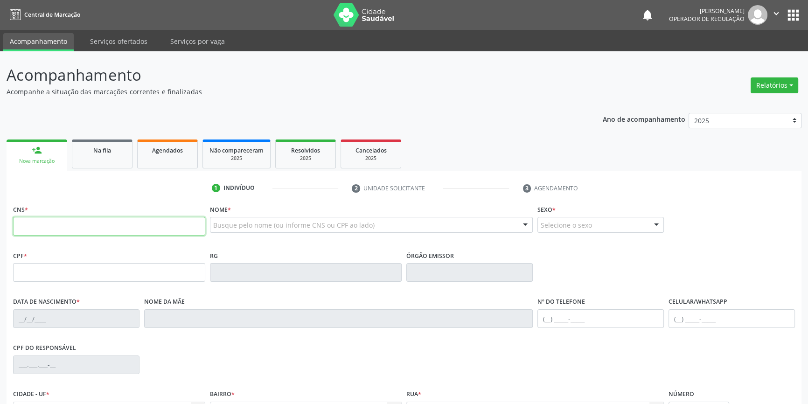
click at [60, 228] on input "text" at bounding box center [109, 226] width 192 height 19
type input "708 2066 4129 0148"
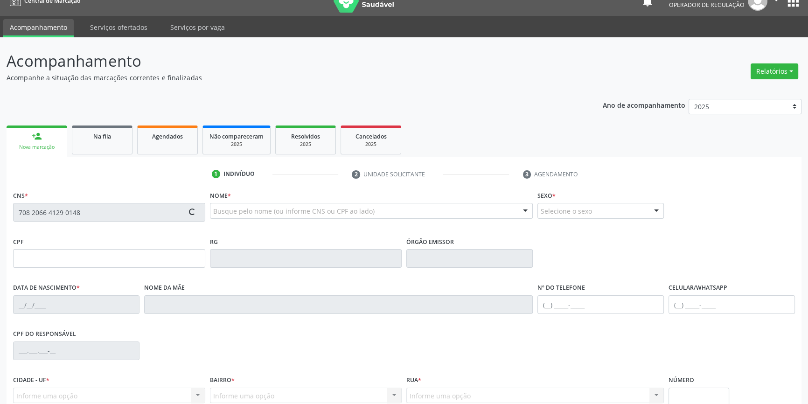
type input "021.769.074-26"
type input "0[DATE]"
type input "[PERSON_NAME]"
type input "[PHONE_NUMBER]"
type input "(87) 98824-7938"
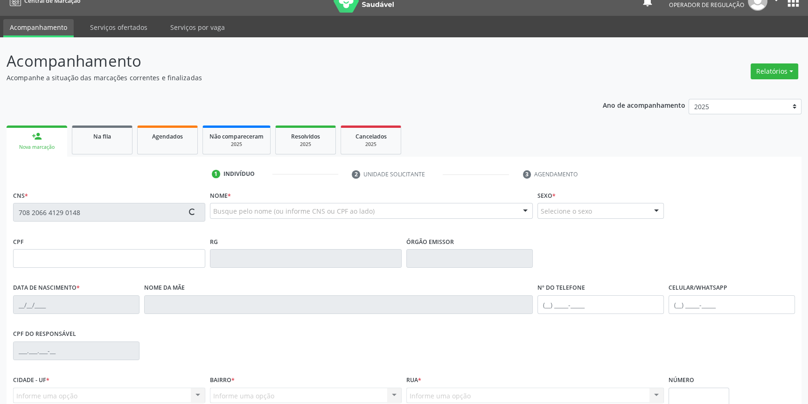
type input "122.342.888-51"
type input "S/N"
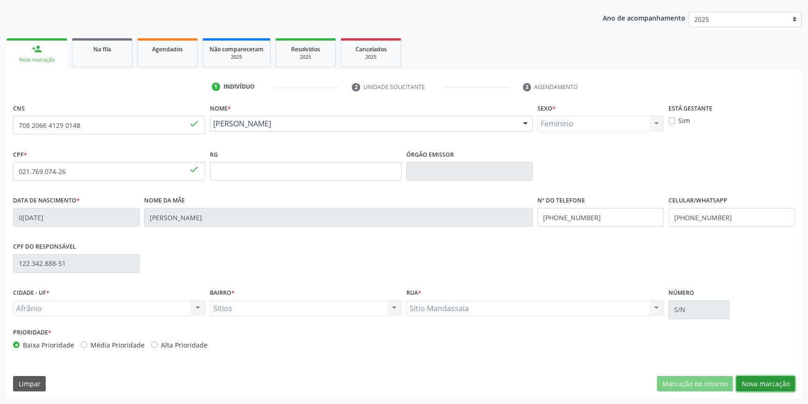
click at [754, 377] on button "Nova marcação" at bounding box center [765, 384] width 59 height 16
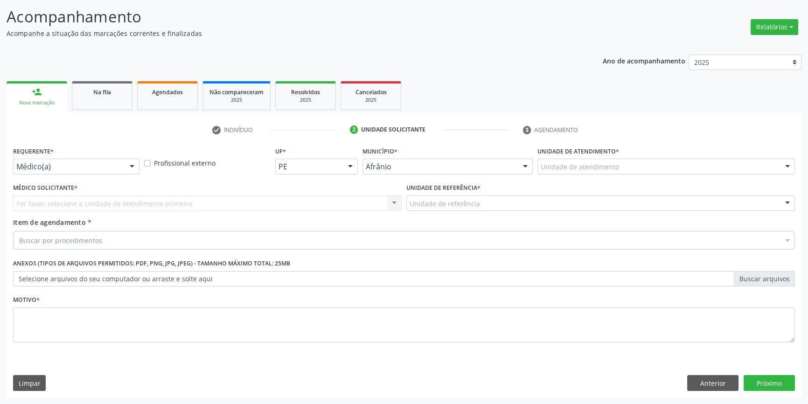
scroll to position [57, 0]
click at [608, 161] on div "Unidade de atendimento" at bounding box center [665, 167] width 257 height 16
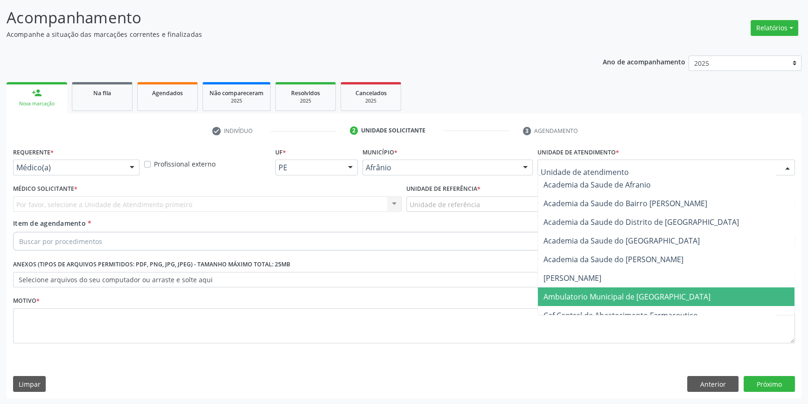
drag, startPoint x: 602, startPoint y: 298, endPoint x: 574, endPoint y: 283, distance: 31.5
click at [601, 298] on span "Ambulatorio Municipal de [GEOGRAPHIC_DATA]" at bounding box center [626, 296] width 167 height 10
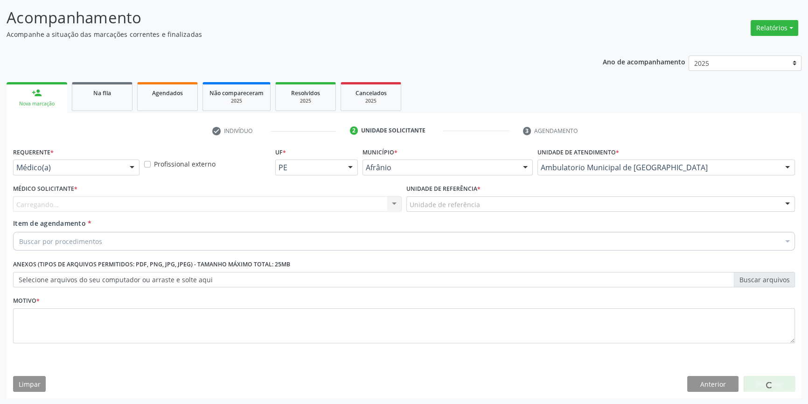
click at [474, 208] on div "Unidade de referência" at bounding box center [600, 204] width 388 height 16
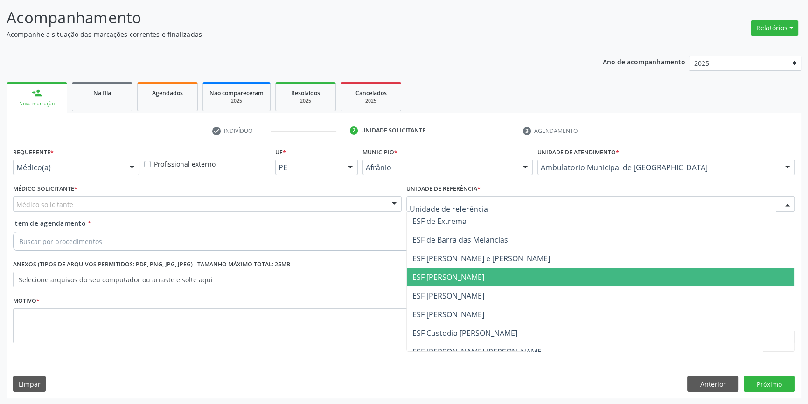
drag, startPoint x: 447, startPoint y: 281, endPoint x: 311, endPoint y: 203, distance: 155.8
click at [446, 281] on span "ESF [PERSON_NAME]" at bounding box center [600, 277] width 387 height 19
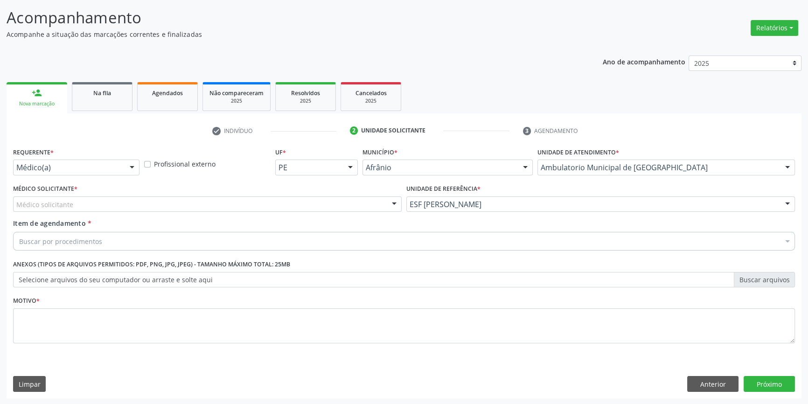
click at [311, 203] on div "Médico solicitante" at bounding box center [207, 204] width 388 height 16
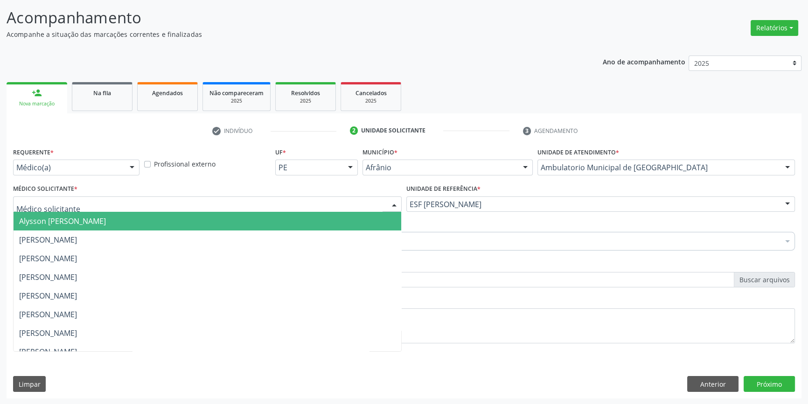
click at [144, 226] on span "Alysson Rodrigo Ferreira Cavalcanti" at bounding box center [207, 221] width 387 height 19
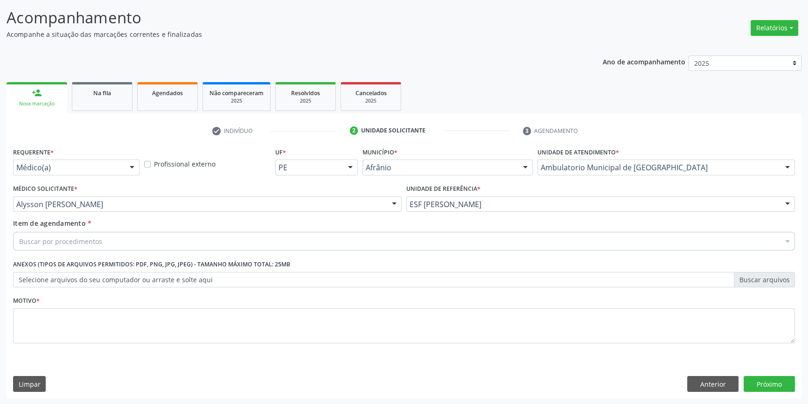
click at [111, 239] on div "Buscar por procedimentos" at bounding box center [403, 241] width 781 height 19
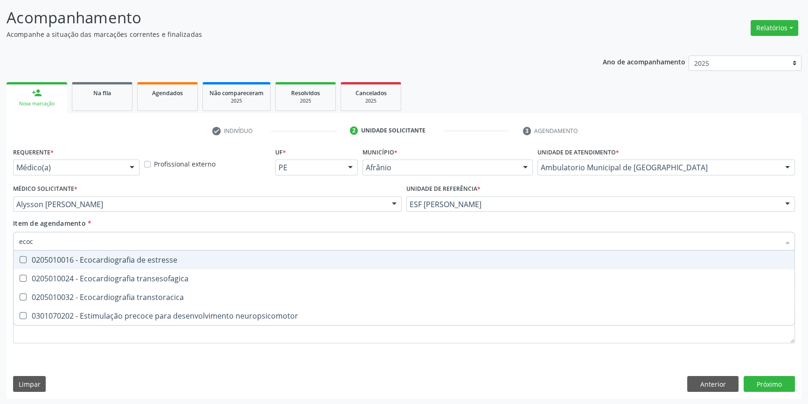
type input "ecoca"
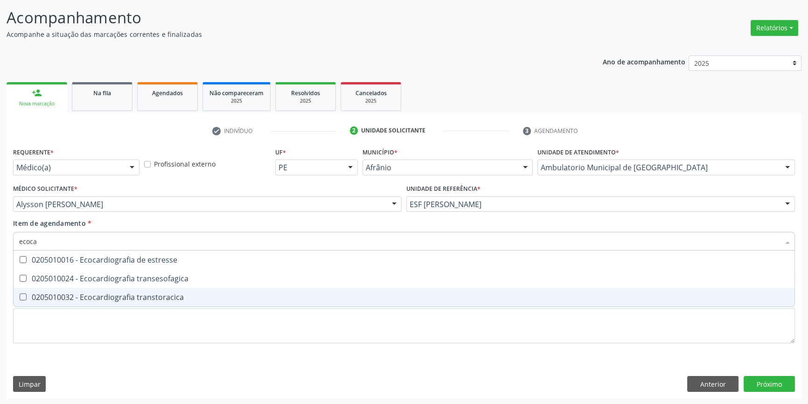
click at [143, 293] on div "0205010032 - Ecocardiografia transtoracica" at bounding box center [403, 296] width 769 height 7
checkbox transtoracica "true"
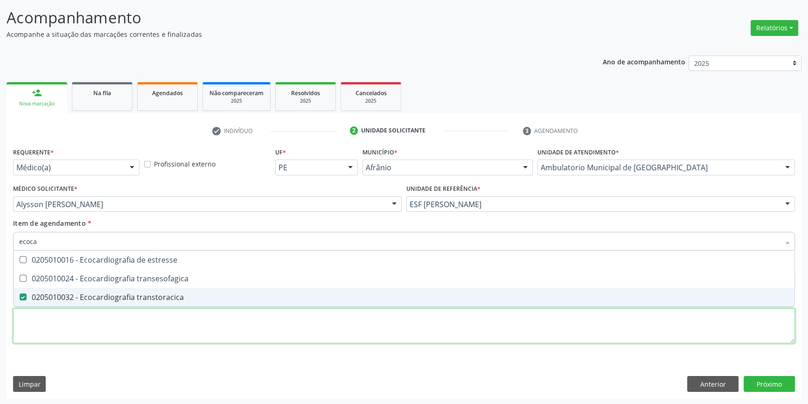
click at [108, 333] on div "Requerente * Médico(a) Médico(a) Enfermeiro(a) Paciente Nenhum resultado encont…" at bounding box center [403, 250] width 781 height 211
checkbox transesofagica "true"
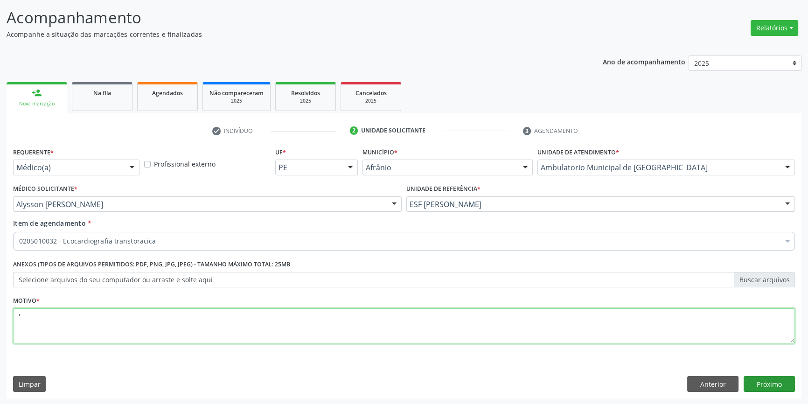
type textarea "'"
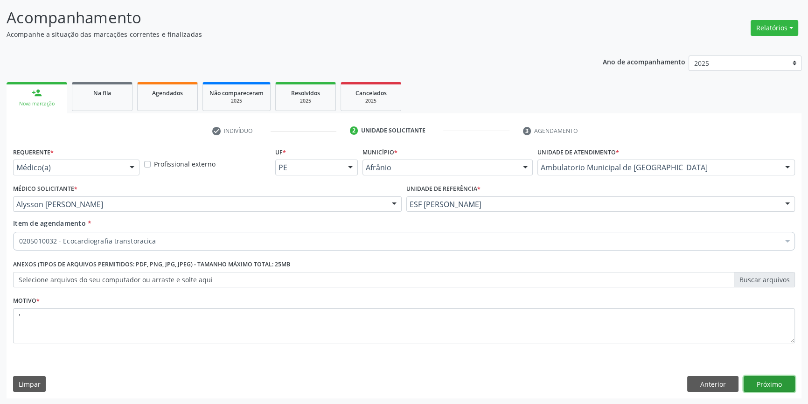
click at [755, 386] on button "Próximo" at bounding box center [768, 384] width 51 height 16
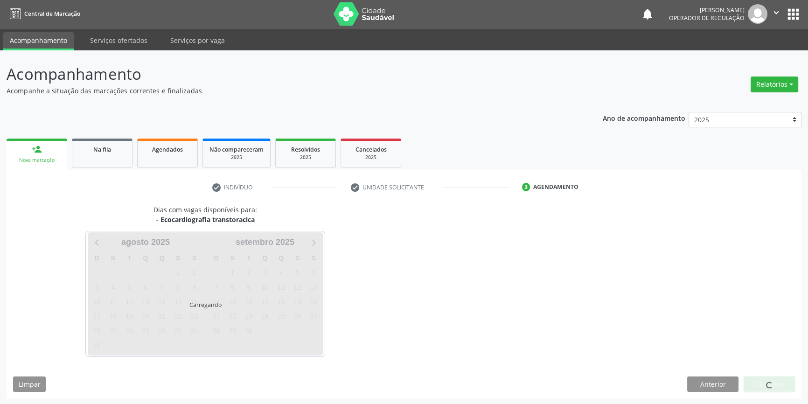
scroll to position [28, 0]
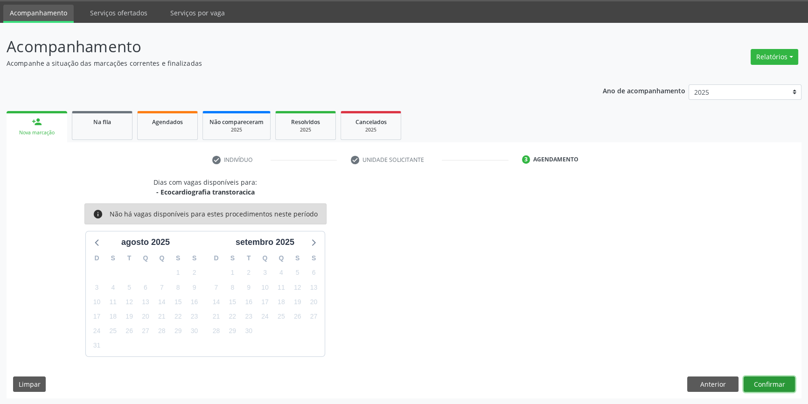
click at [776, 376] on button "Confirmar" at bounding box center [768, 384] width 51 height 16
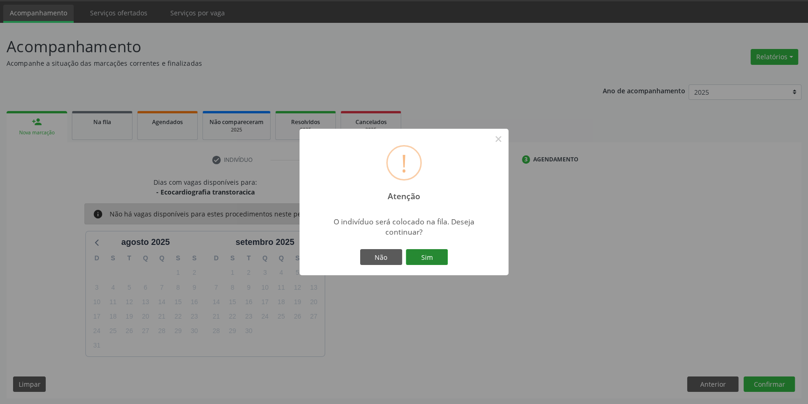
click at [438, 261] on button "Sim" at bounding box center [427, 257] width 42 height 16
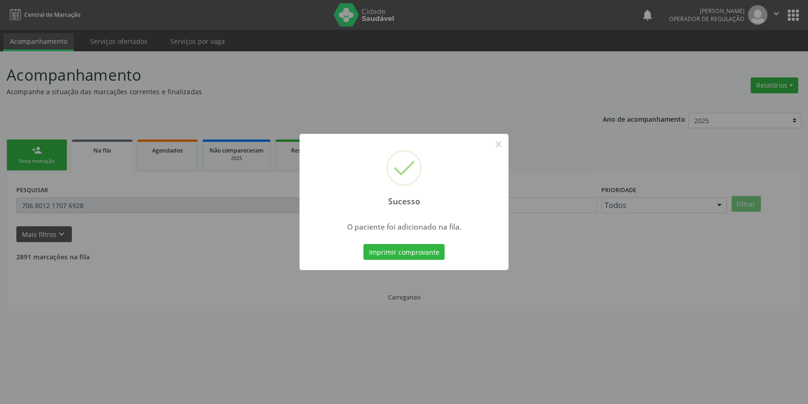
scroll to position [0, 0]
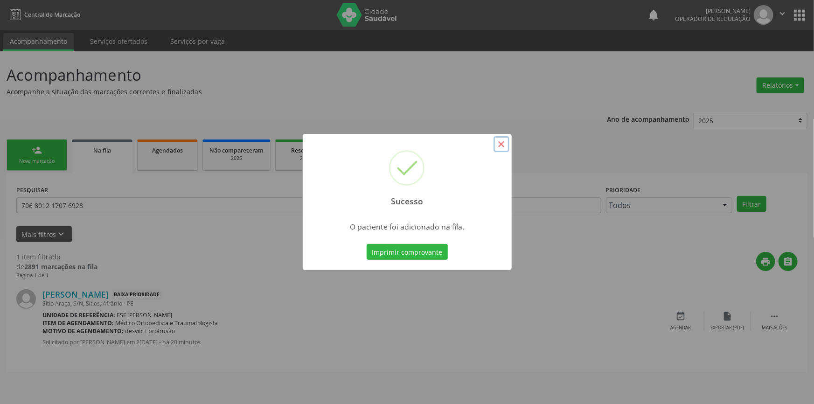
drag, startPoint x: 506, startPoint y: 144, endPoint x: 493, endPoint y: 148, distance: 13.1
click at [505, 144] on button "×" at bounding box center [501, 144] width 16 height 16
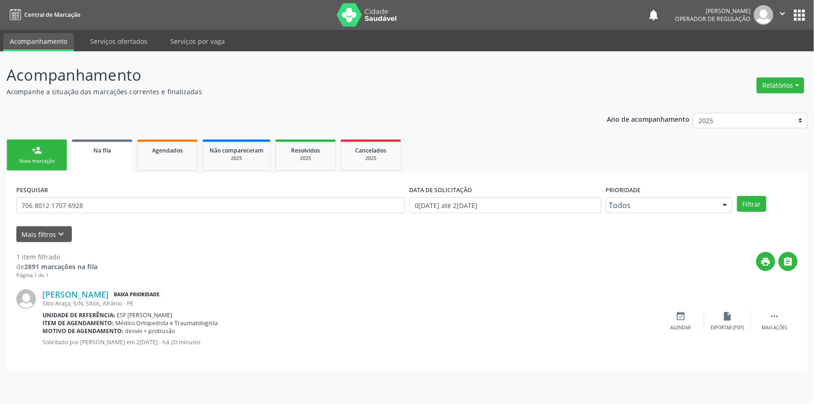
click at [24, 148] on link "person_add Nova marcação" at bounding box center [37, 154] width 61 height 31
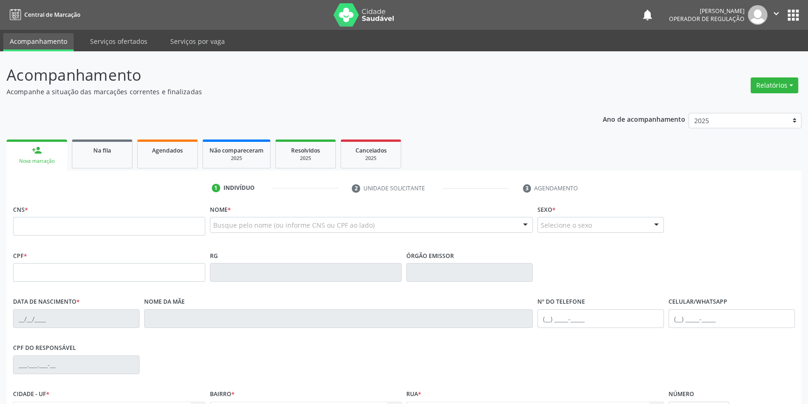
click at [66, 235] on fieldset "CNS *" at bounding box center [109, 222] width 192 height 40
click at [69, 231] on input "text" at bounding box center [109, 226] width 192 height 19
type input "708 2066 4129 0148"
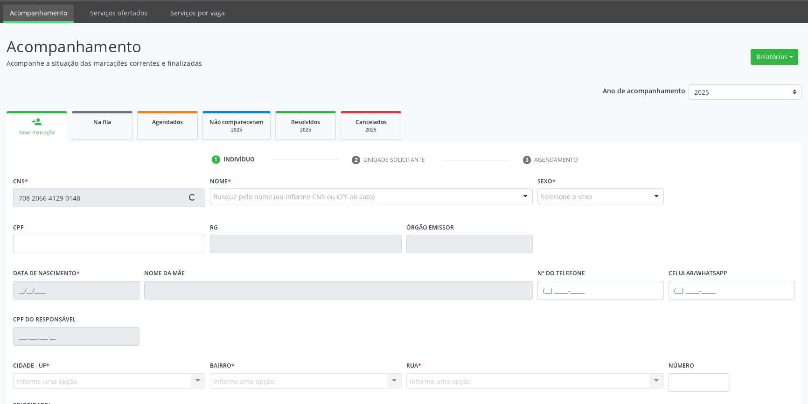
scroll to position [101, 0]
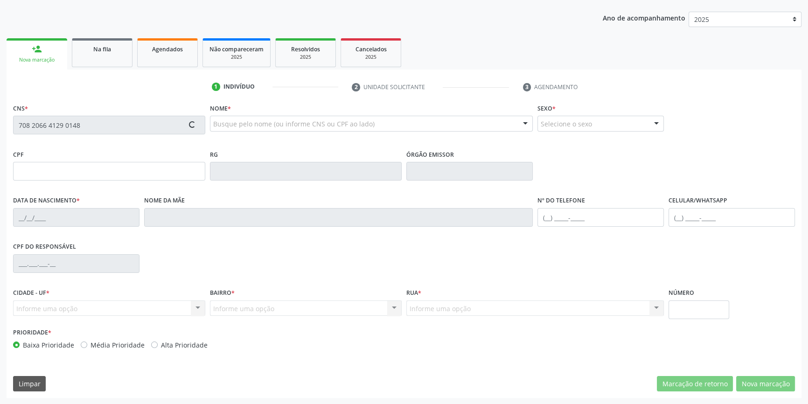
type input "021.769.074-26"
type input "09/04/1975"
type input "Maria Francisca Coelho da Silva"
type input "(87) 98824-7938"
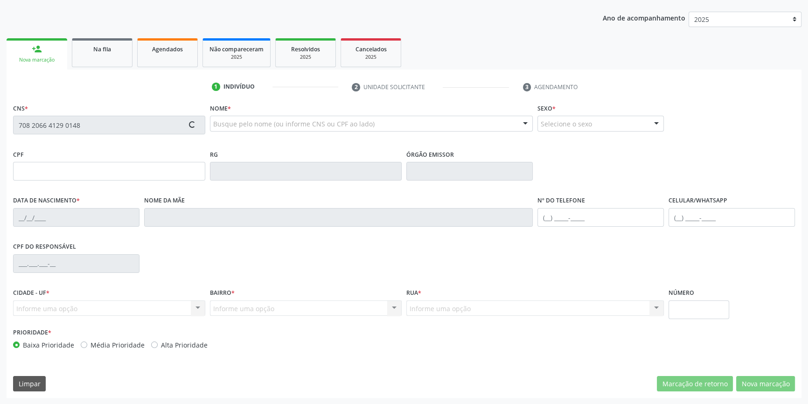
type input "122.342.888-51"
type input "S/N"
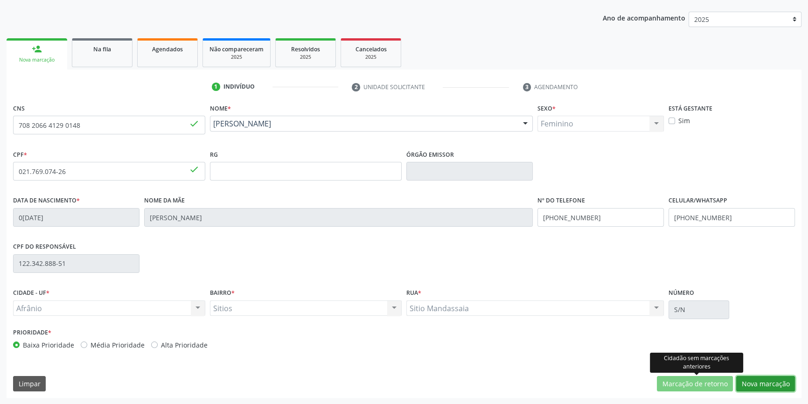
click at [752, 376] on button "Nova marcação" at bounding box center [765, 384] width 59 height 16
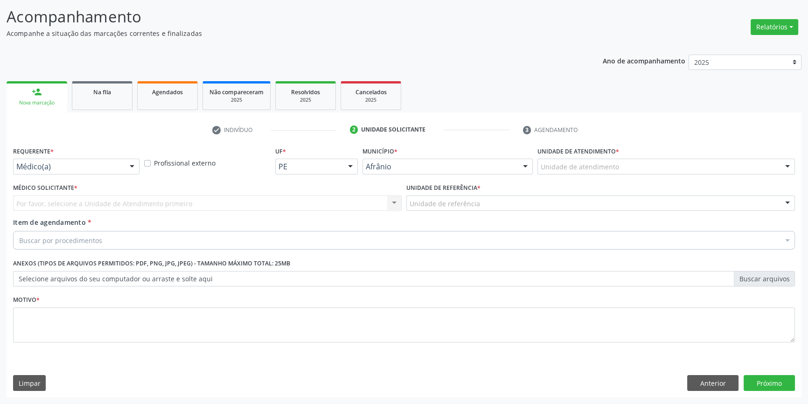
scroll to position [57, 0]
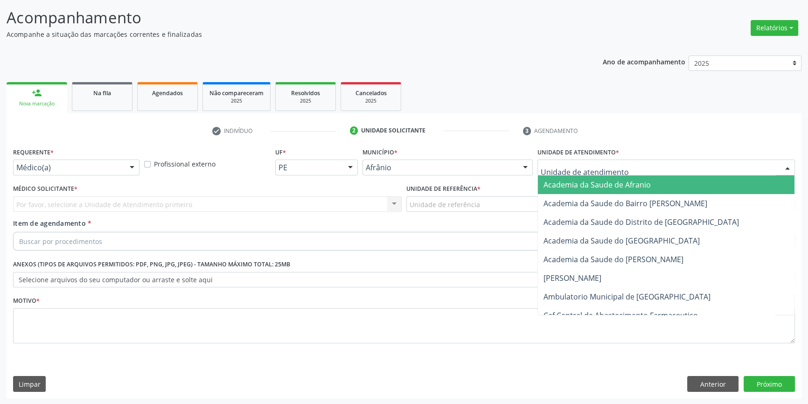
click at [619, 169] on div at bounding box center [665, 167] width 257 height 16
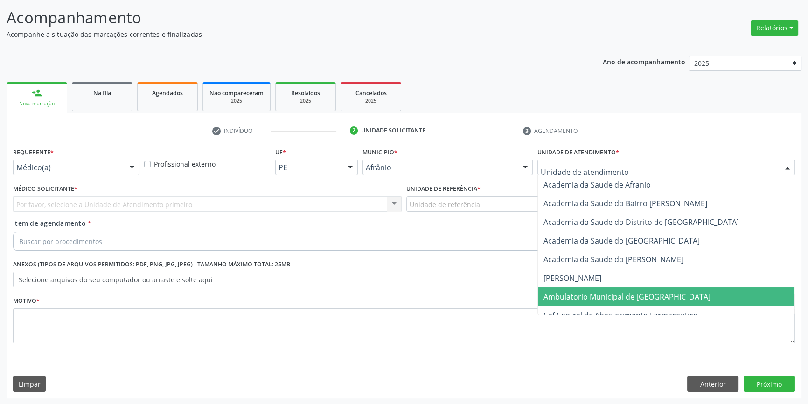
click at [597, 297] on span "Ambulatorio Municipal de [GEOGRAPHIC_DATA]" at bounding box center [626, 296] width 167 height 10
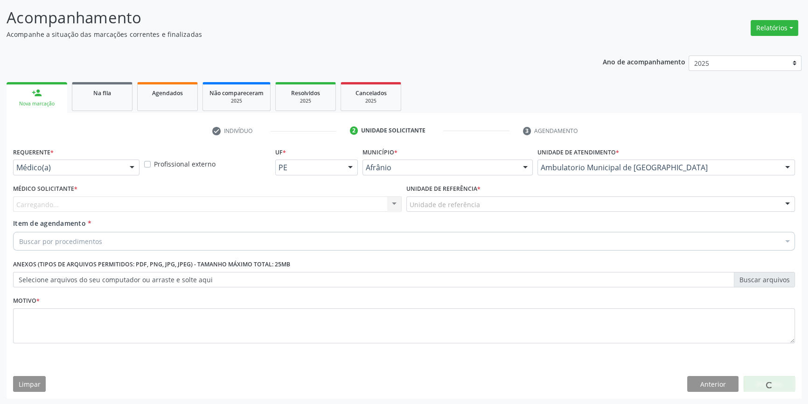
click at [481, 203] on div "Unidade de referência" at bounding box center [600, 204] width 388 height 16
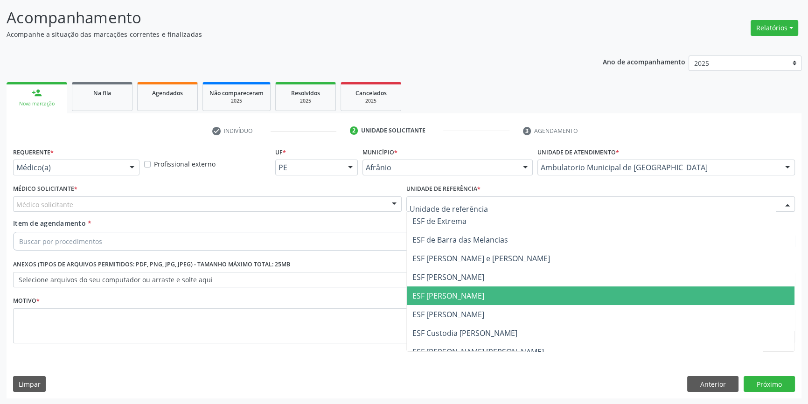
drag, startPoint x: 471, startPoint y: 294, endPoint x: 340, endPoint y: 236, distance: 142.8
click at [470, 294] on span "ESF [PERSON_NAME]" at bounding box center [448, 295] width 72 height 10
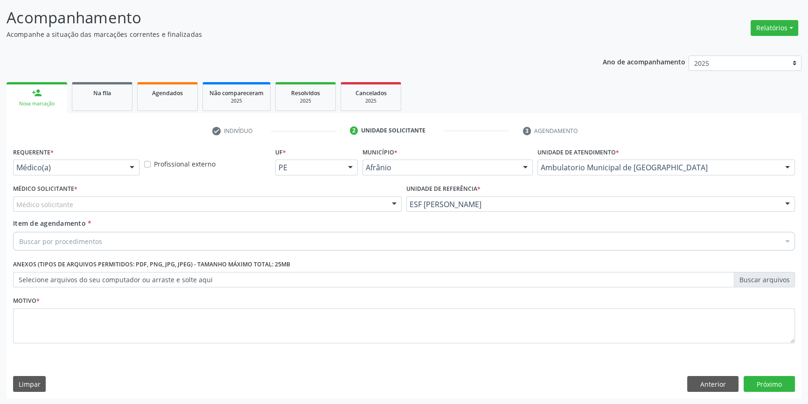
click at [298, 207] on div "Médico solicitante" at bounding box center [207, 204] width 388 height 16
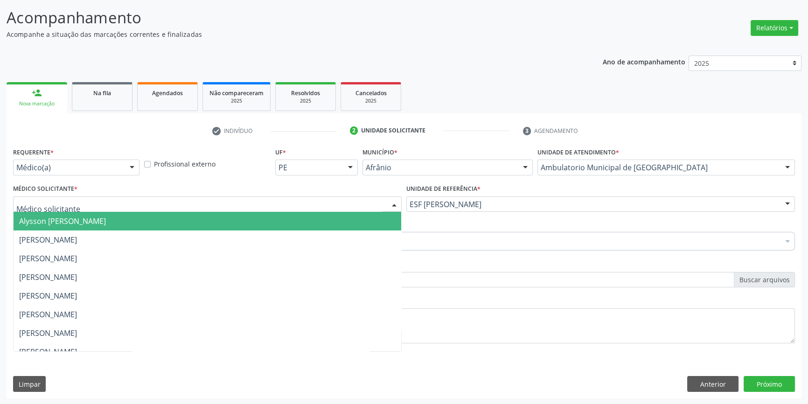
click at [106, 224] on span "Alysson Rodrigo Ferreira Cavalcanti" at bounding box center [62, 221] width 87 height 10
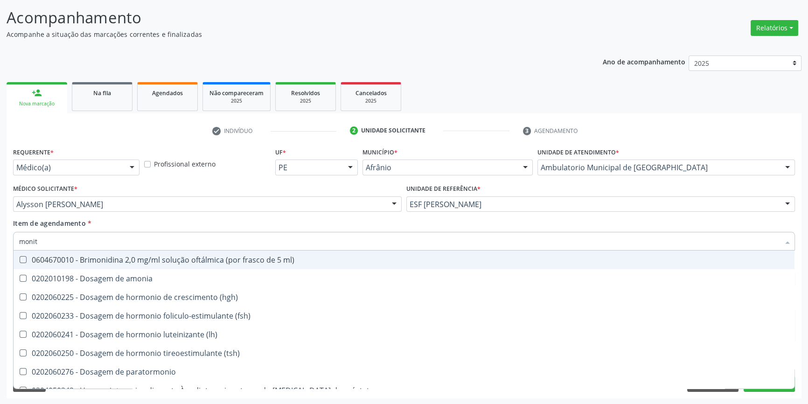
type input "monito"
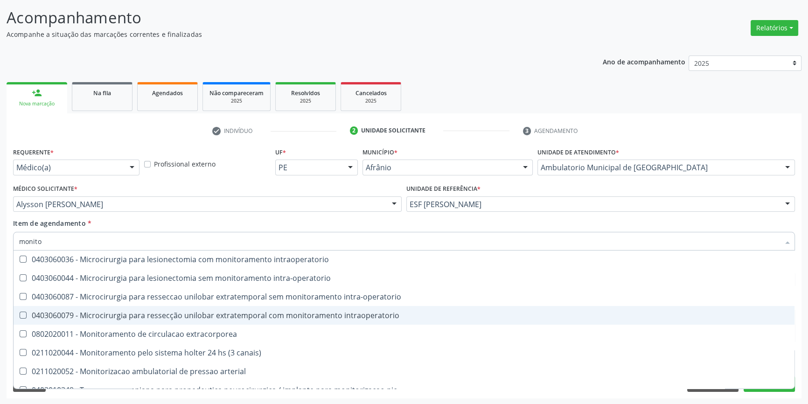
scroll to position [29, 0]
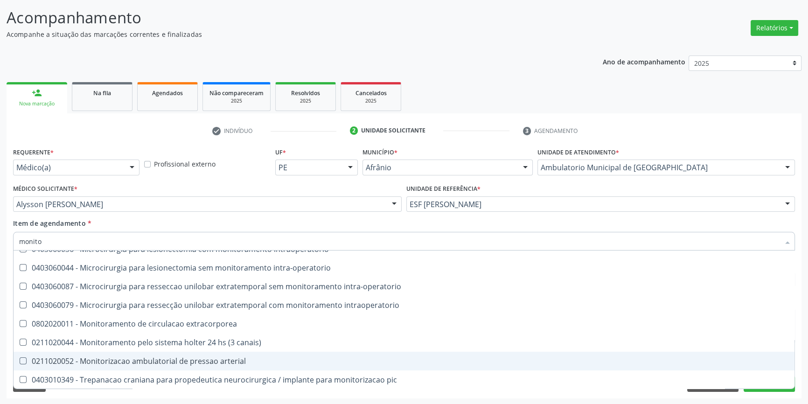
click at [190, 360] on div "0211020052 - Monitorizacao ambulatorial de pressao arterial" at bounding box center [403, 360] width 769 height 7
checkbox arterial "true"
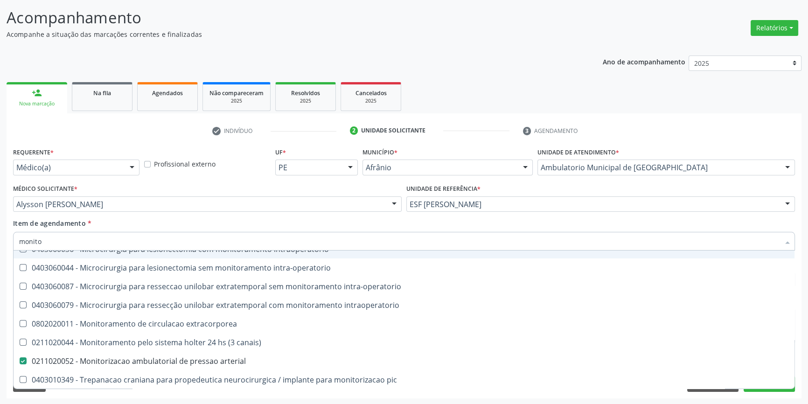
click at [251, 220] on div "Item de agendamento * monito Desfazer seleção 0102010498 - Laudo de análise lab…" at bounding box center [403, 232] width 781 height 29
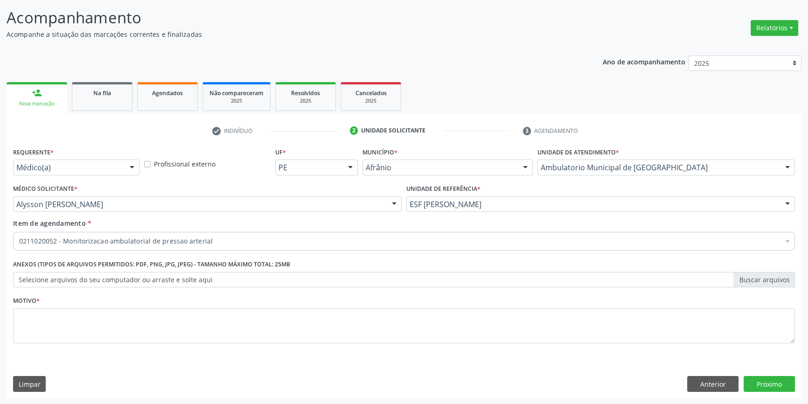
scroll to position [0, 0]
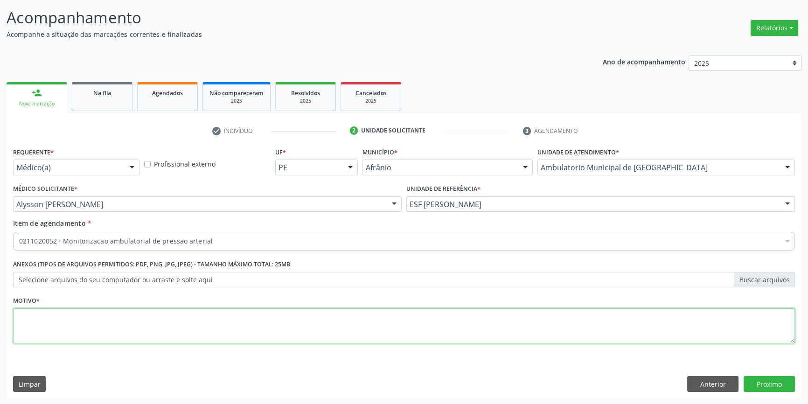
click at [180, 308] on textarea at bounding box center [403, 325] width 781 height 35
type textarea "'"
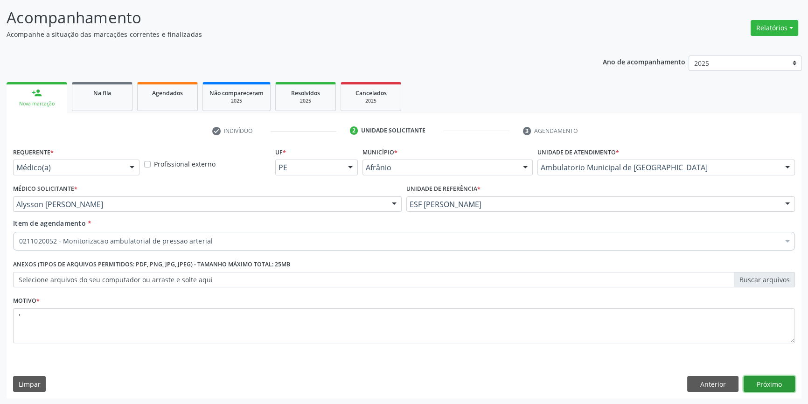
click at [779, 388] on button "Próximo" at bounding box center [768, 384] width 51 height 16
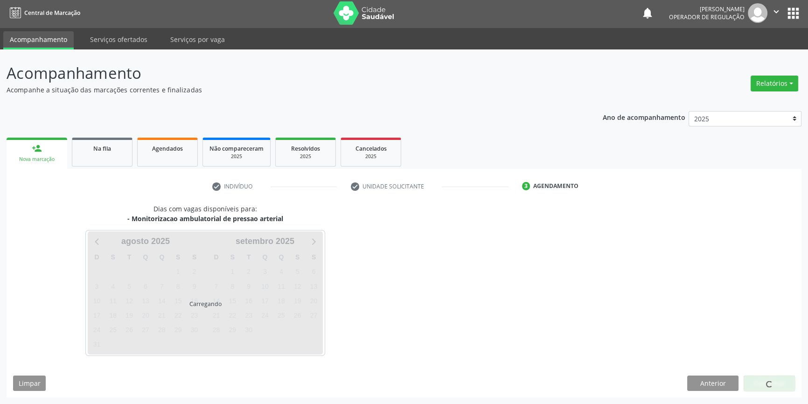
scroll to position [1, 0]
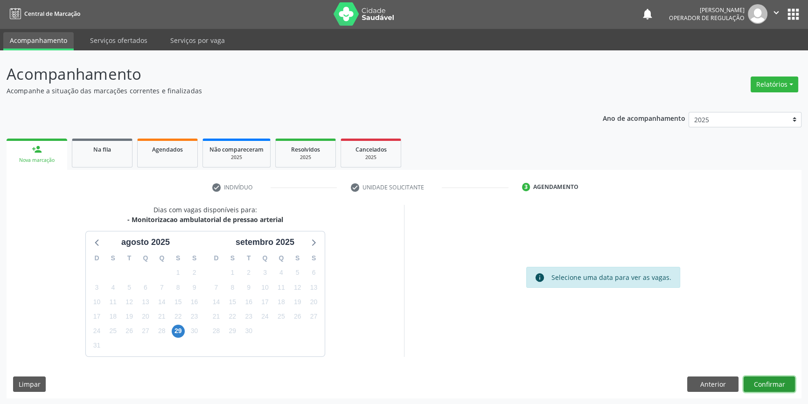
click at [770, 388] on button "Confirmar" at bounding box center [768, 384] width 51 height 16
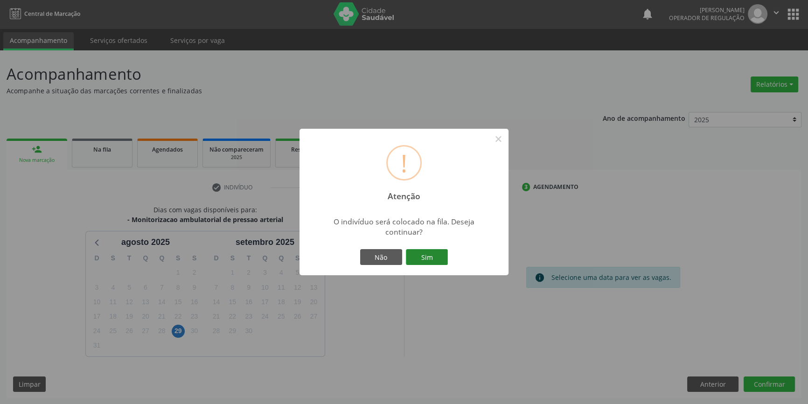
click at [428, 253] on button "Sim" at bounding box center [427, 257] width 42 height 16
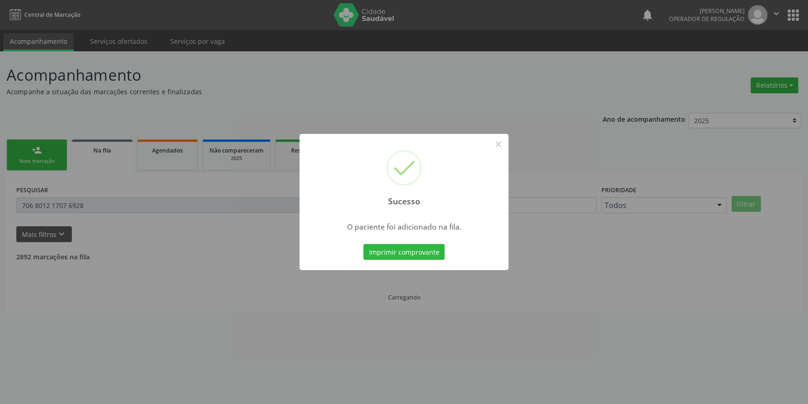
scroll to position [0, 0]
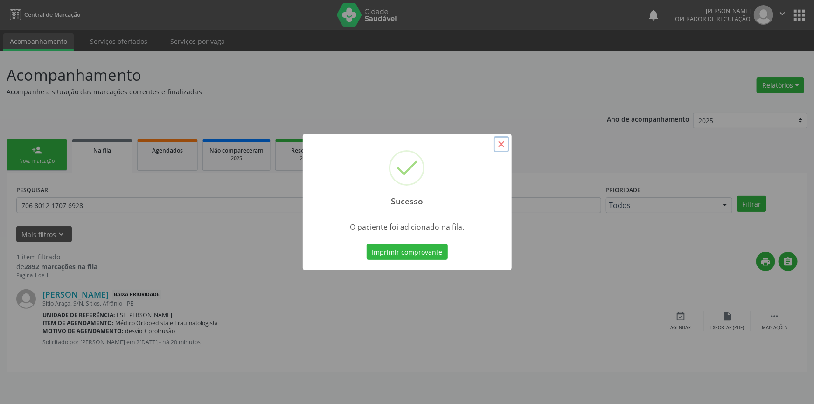
click at [499, 145] on button "×" at bounding box center [501, 144] width 16 height 16
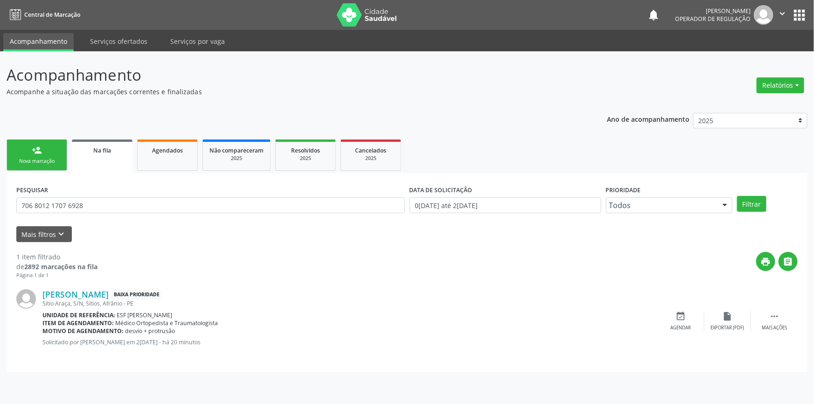
click at [41, 150] on div "person_add" at bounding box center [37, 150] width 10 height 10
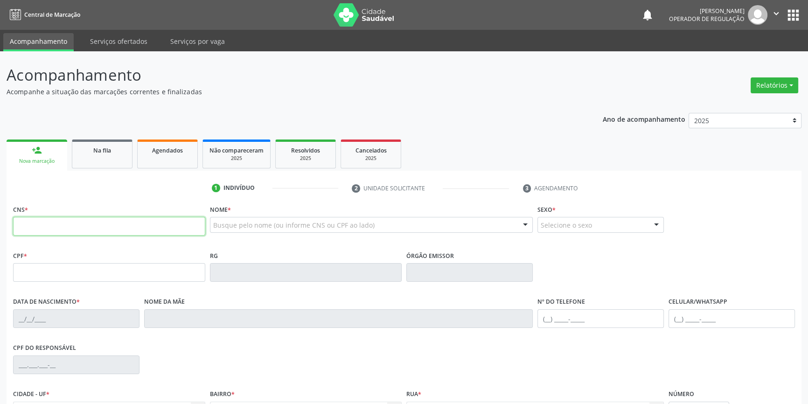
click at [55, 221] on input "text" at bounding box center [109, 226] width 192 height 19
type input "700 5011 5039 8051"
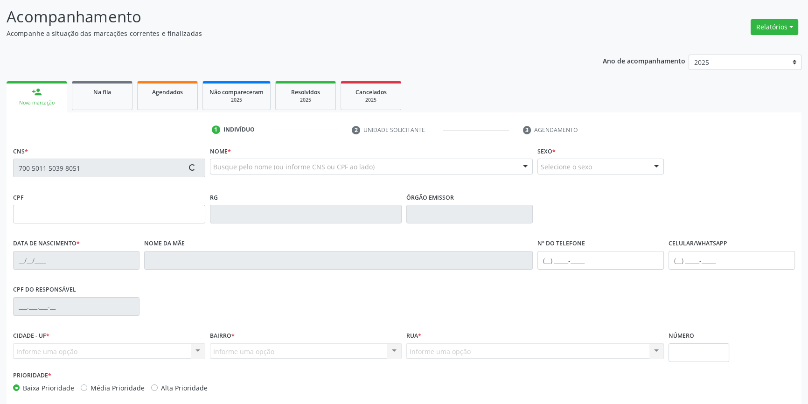
type input "17/07/1940"
type input "Dionizia Francelina de Jesus"
type input "(87) 9886-6902"
type input "989.746.293-72"
type input "550"
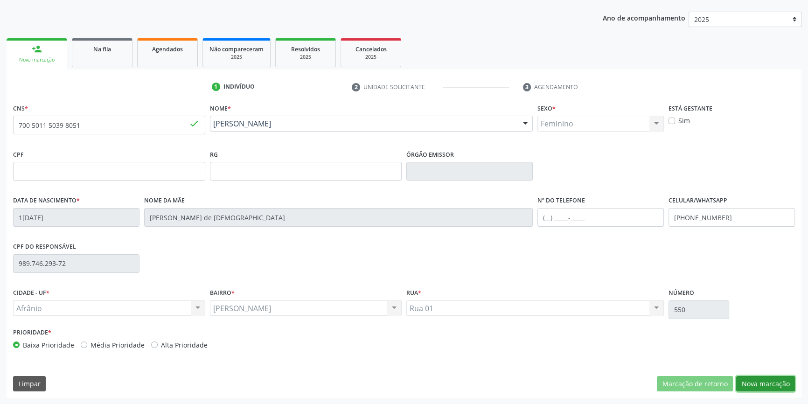
click at [768, 381] on button "Nova marcação" at bounding box center [765, 384] width 59 height 16
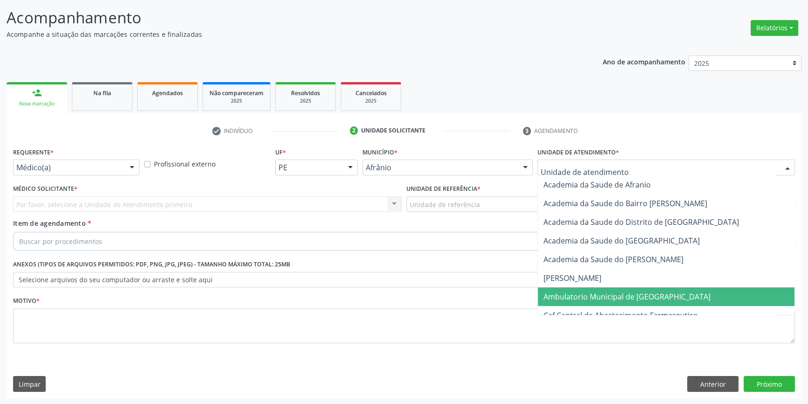
click at [587, 287] on span "Ambulatorio Municipal de [GEOGRAPHIC_DATA]" at bounding box center [666, 296] width 256 height 19
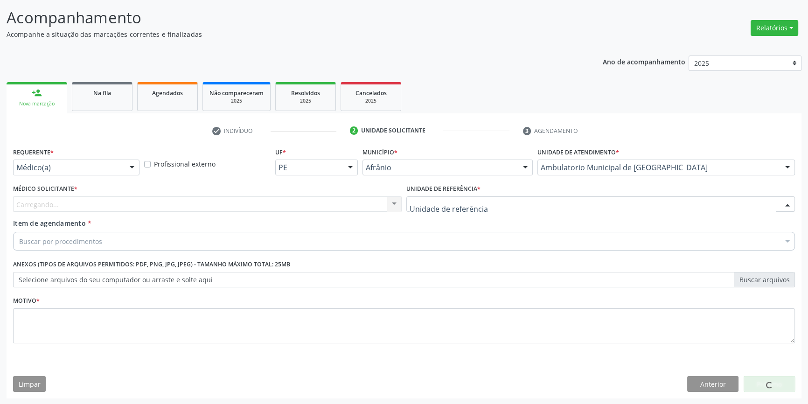
click at [484, 207] on div at bounding box center [600, 204] width 388 height 16
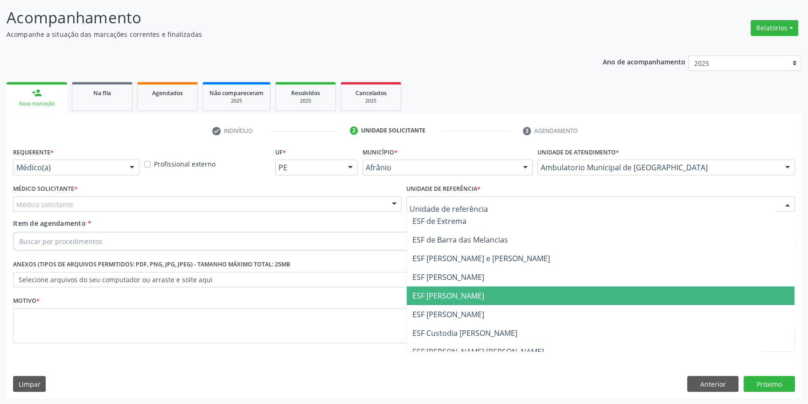
click at [433, 290] on span "ESF [PERSON_NAME]" at bounding box center [600, 295] width 387 height 19
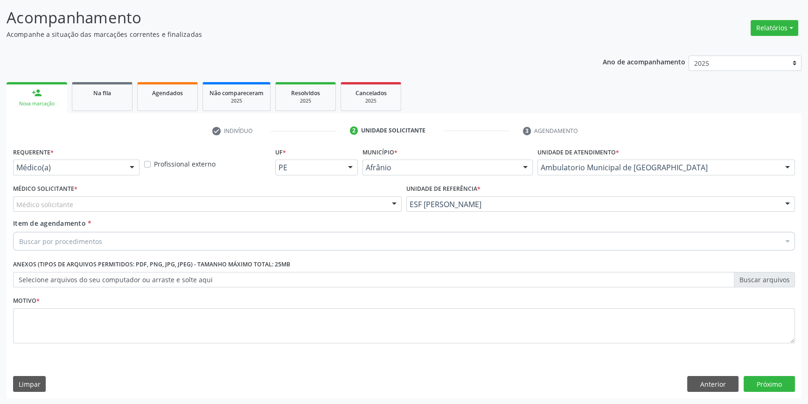
click at [251, 213] on div "Médico Solicitante * Médico solicitante Alysson Rodrigo Ferreira Cavalcanti Bru…" at bounding box center [207, 200] width 393 height 36
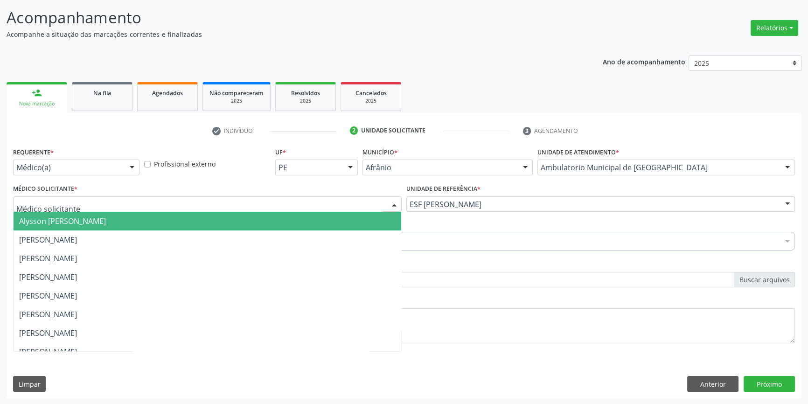
click at [231, 200] on div at bounding box center [207, 204] width 388 height 16
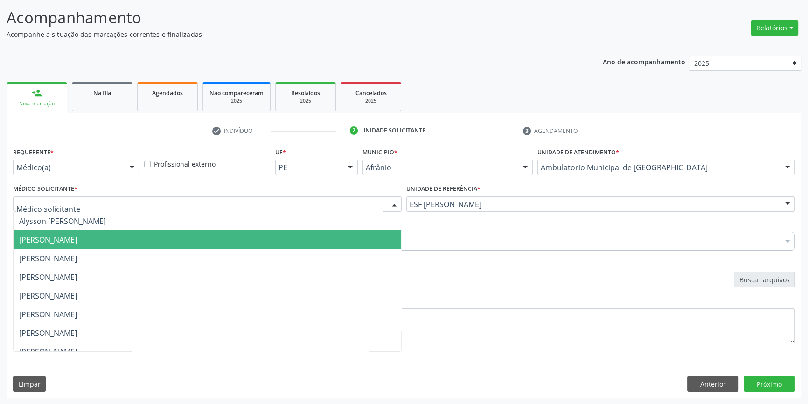
click at [134, 233] on span "Bruno Saraiva Bezerra Medrado" at bounding box center [207, 239] width 387 height 19
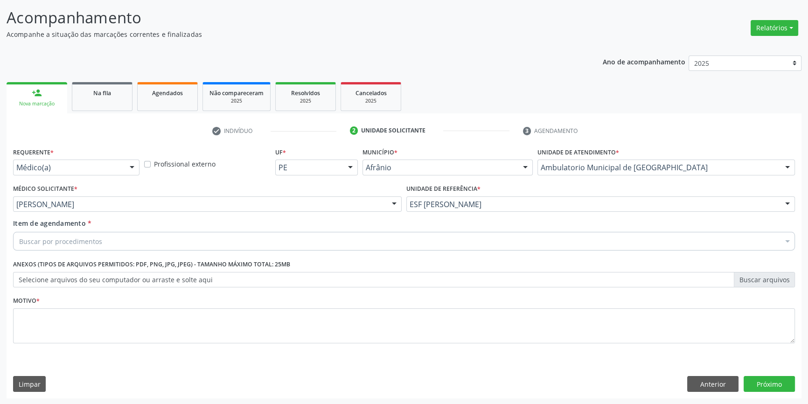
click at [126, 235] on div "Buscar por procedimentos" at bounding box center [403, 241] width 781 height 19
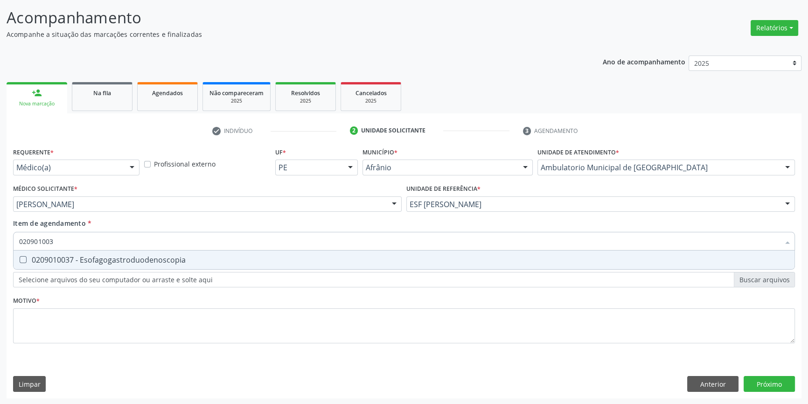
type input "0209010037"
click at [163, 262] on div "0209010037 - Esofagogastroduodenoscopia" at bounding box center [403, 259] width 769 height 7
checkbox Esofagogastroduodenoscopia "true"
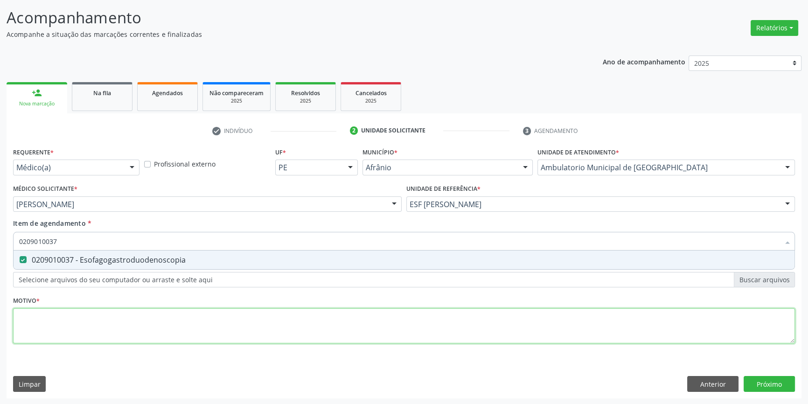
click at [116, 329] on div "Requerente * Médico(a) Médico(a) Enfermeiro(a) Paciente Nenhum resultado encont…" at bounding box center [403, 250] width 781 height 211
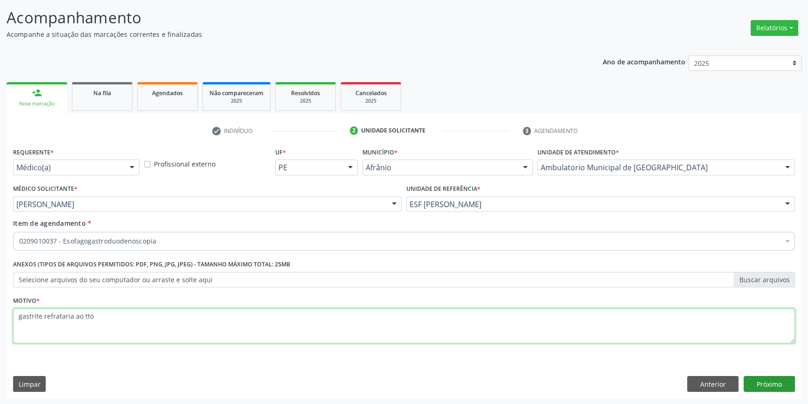
type textarea "gastrite refrataria ao tto"
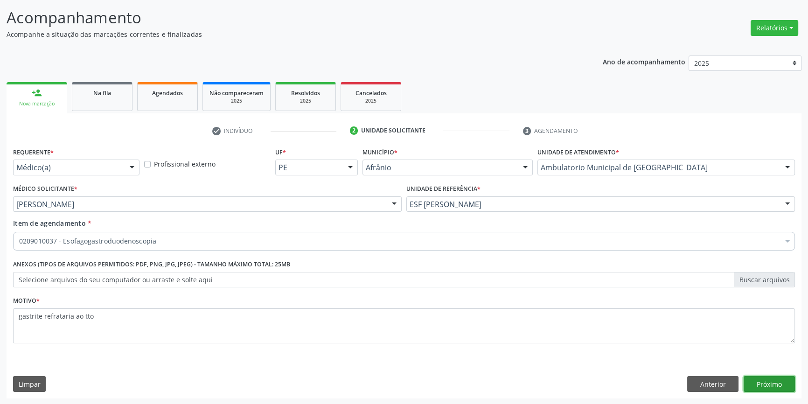
click at [767, 380] on button "Próximo" at bounding box center [768, 384] width 51 height 16
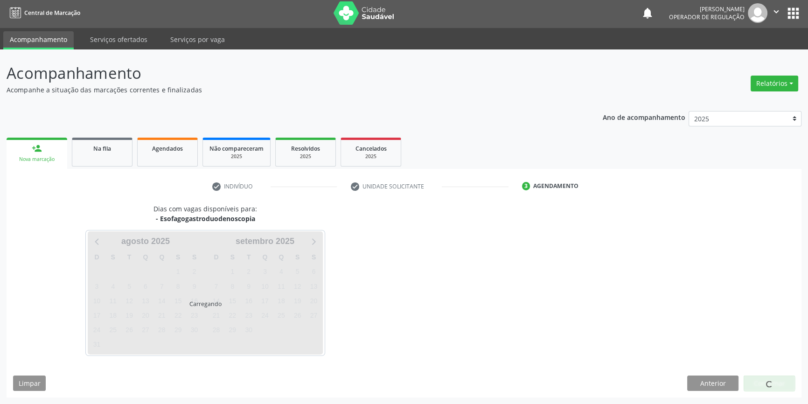
scroll to position [1, 0]
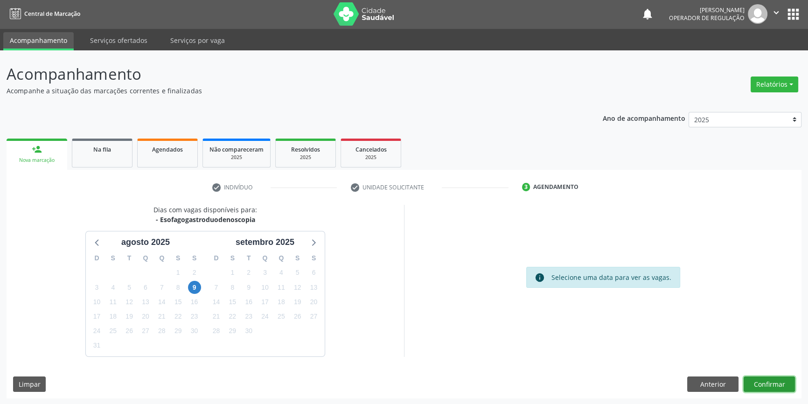
click at [750, 385] on button "Confirmar" at bounding box center [768, 384] width 51 height 16
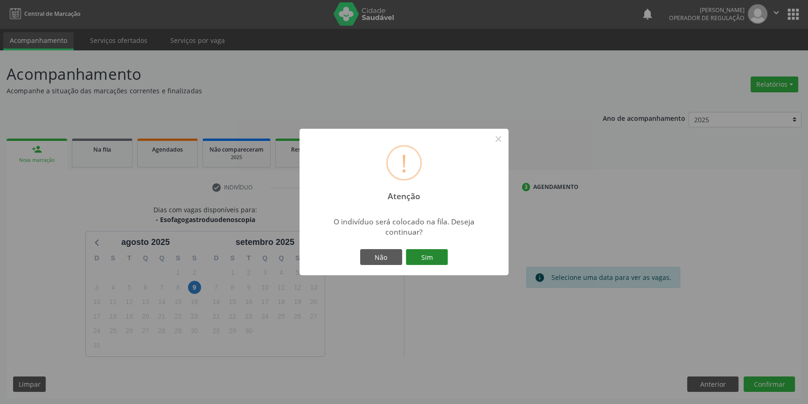
click at [418, 258] on button "Sim" at bounding box center [427, 257] width 42 height 16
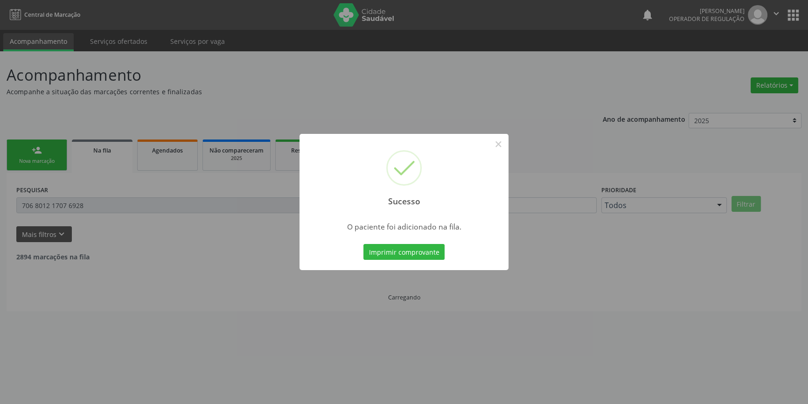
scroll to position [0, 0]
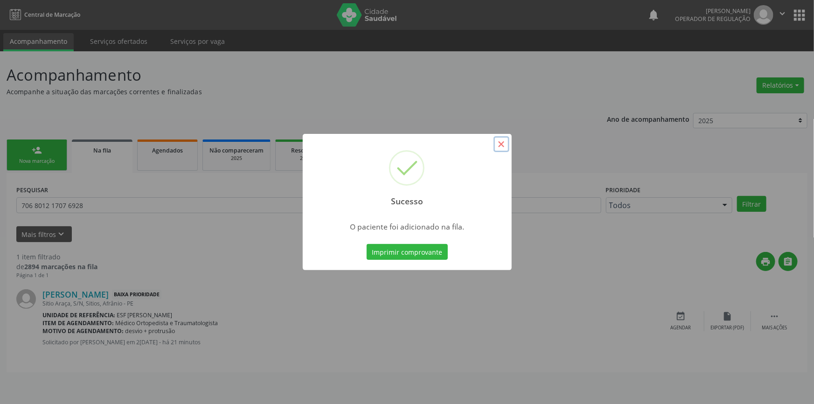
click at [498, 148] on button "×" at bounding box center [501, 144] width 16 height 16
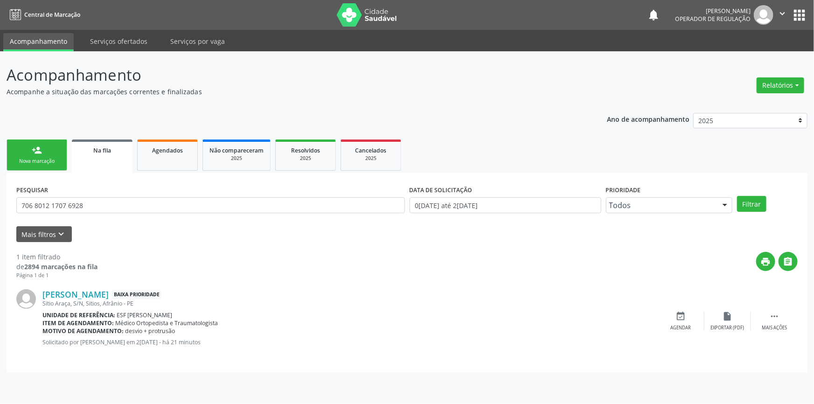
click at [42, 159] on div "Nova marcação" at bounding box center [37, 161] width 47 height 7
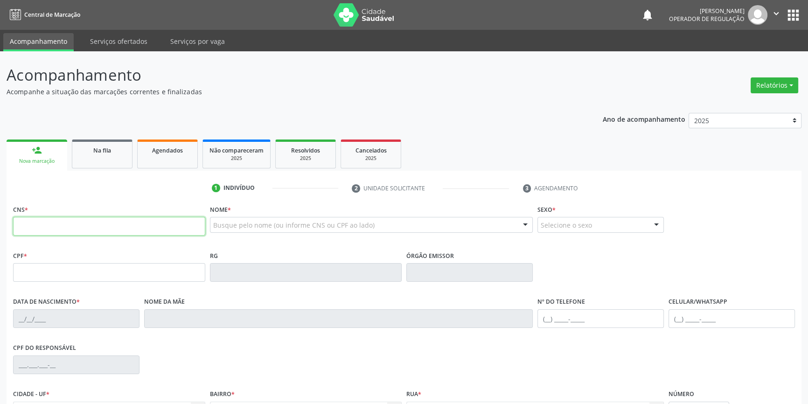
click at [58, 227] on input "text" at bounding box center [109, 226] width 192 height 19
drag, startPoint x: 106, startPoint y: 225, endPoint x: 0, endPoint y: 222, distance: 106.4
click at [22, 227] on input "700" at bounding box center [109, 226] width 192 height 19
type input "7"
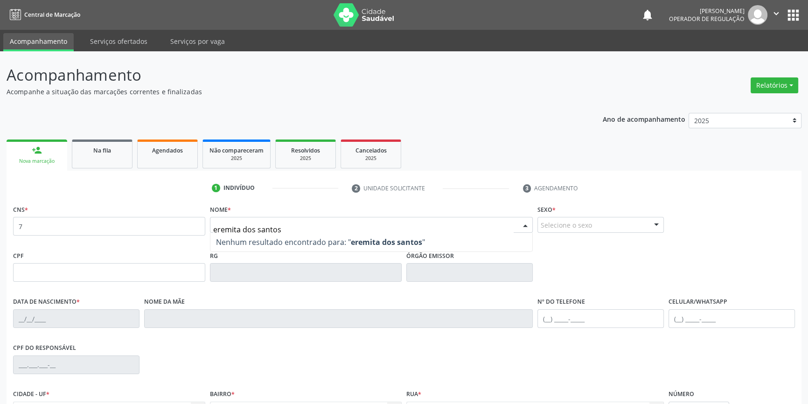
type input "eremita dos santos"
click at [57, 228] on input "7" at bounding box center [109, 226] width 192 height 19
click at [252, 233] on div "Busque pelo nome (ou informe CNS ou CPF ao lado) Nenhum resultado encontrado pa…" at bounding box center [371, 228] width 323 height 22
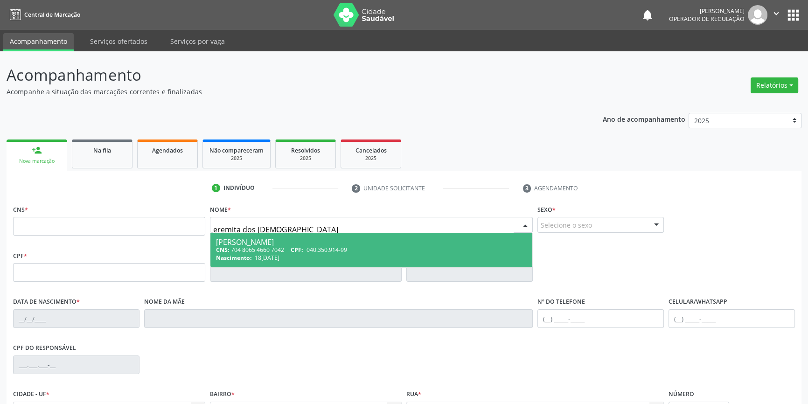
type input "eremita dos santos"
click at [272, 254] on span "18/05/1964" at bounding box center [267, 258] width 25 height 8
type input "704 8065 4660 7042"
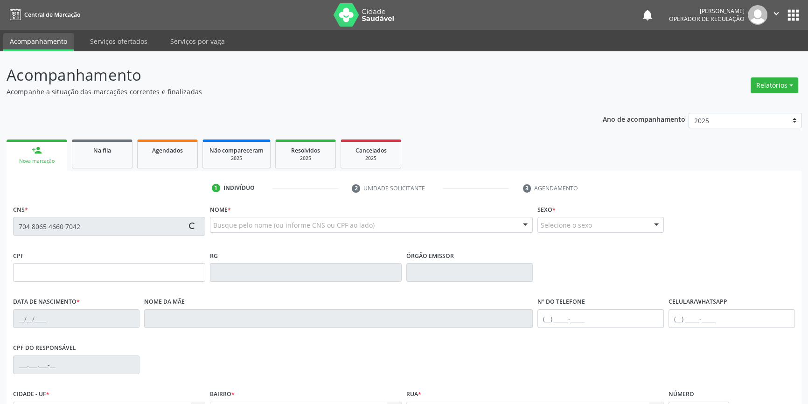
type input "040.350.914-99"
type input "18/05/1964"
type input "Lídia dos Santos Silva"
type input "(87) 98826-7625"
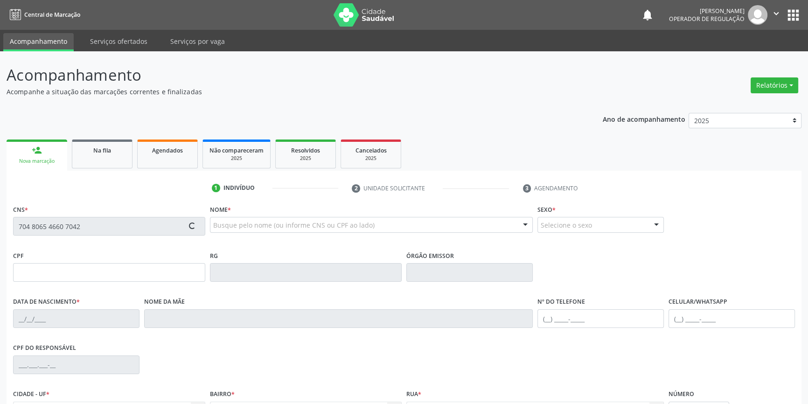
type input "447.558.724-72"
type input "S/N"
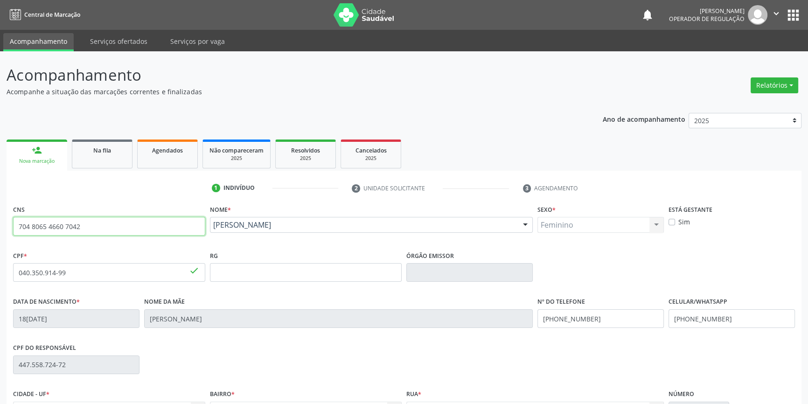
drag, startPoint x: 132, startPoint y: 227, endPoint x: 0, endPoint y: 207, distance: 133.4
click at [0, 207] on div "Acompanhamento Acompanhe a situação das marcações correntes e finalizadas Relat…" at bounding box center [404, 278] width 808 height 454
paste input "text"
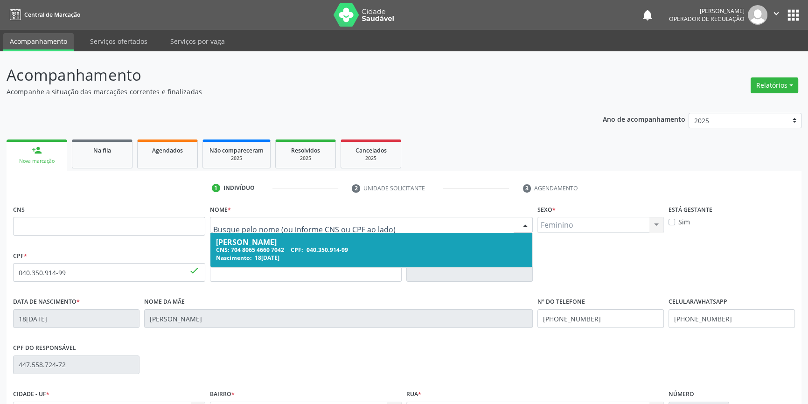
click at [322, 244] on div "Eremita dos Santos Silva Rodrigues" at bounding box center [371, 241] width 311 height 7
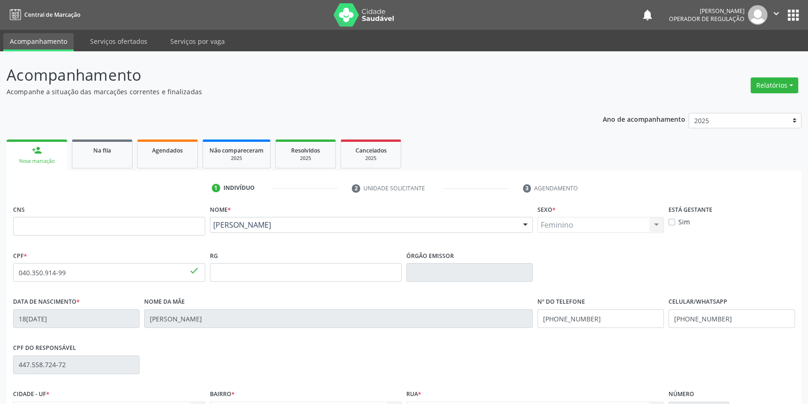
click at [208, 247] on div "Nome * Eremita dos Santos Silva Rodrigues Eremita dos Santos Silva Rodrigues CN…" at bounding box center [371, 225] width 328 height 46
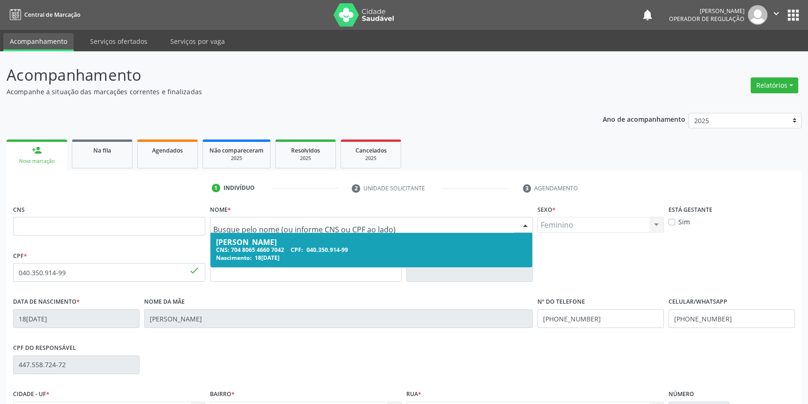
click at [308, 247] on div "CNS: 704 8065 4660 7042 CPF: 040.350.914-99" at bounding box center [371, 250] width 311 height 8
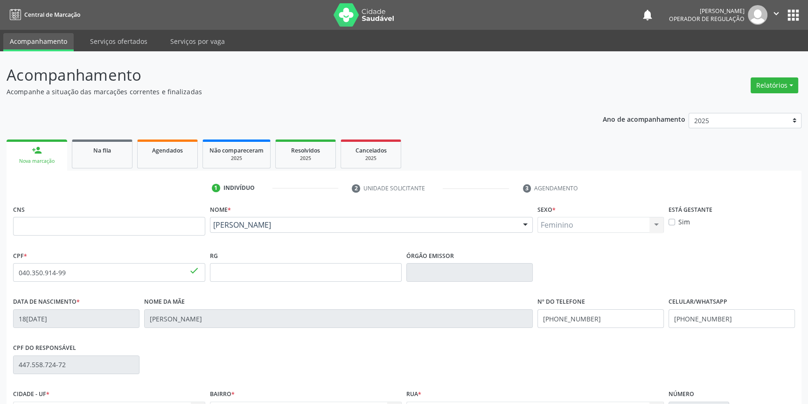
click at [265, 234] on div "Eremita dos Santos Silva Rodrigues Eremita dos Santos Silva Rodrigues CNS: 704 …" at bounding box center [371, 228] width 323 height 22
click at [280, 231] on div "Eremita dos Santos Silva Rodrigues" at bounding box center [371, 225] width 323 height 16
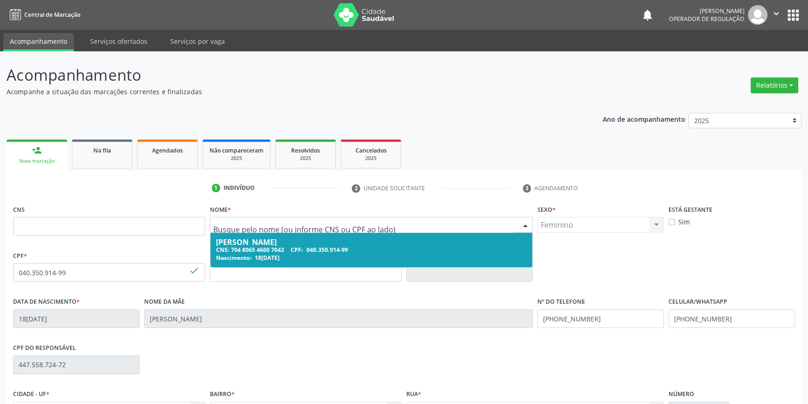
drag, startPoint x: 232, startPoint y: 249, endPoint x: 272, endPoint y: 252, distance: 40.2
click at [272, 252] on div "CNS: 704 8065 4660 7042 CPF: 040.350.914-99" at bounding box center [371, 250] width 311 height 8
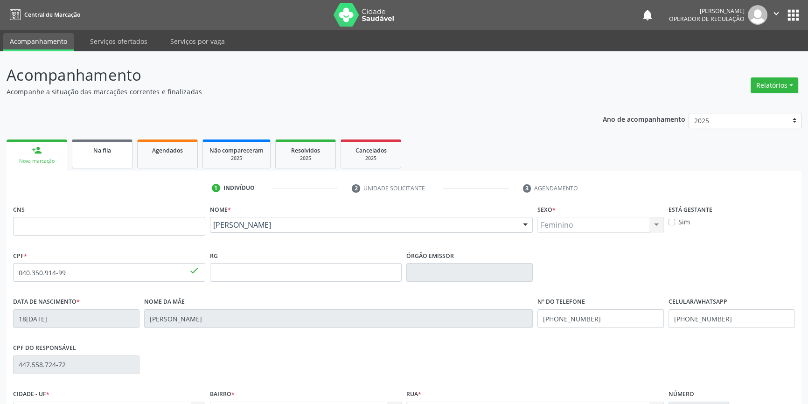
click at [109, 157] on link "Na fila" at bounding box center [102, 153] width 61 height 29
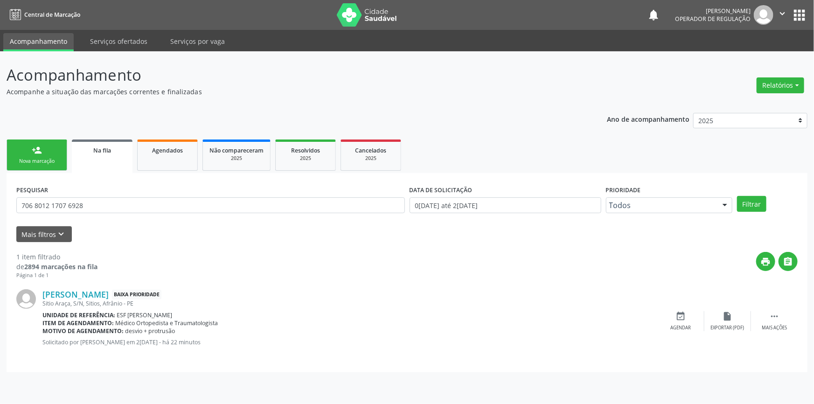
click at [48, 158] on div "Nova marcação" at bounding box center [37, 161] width 47 height 7
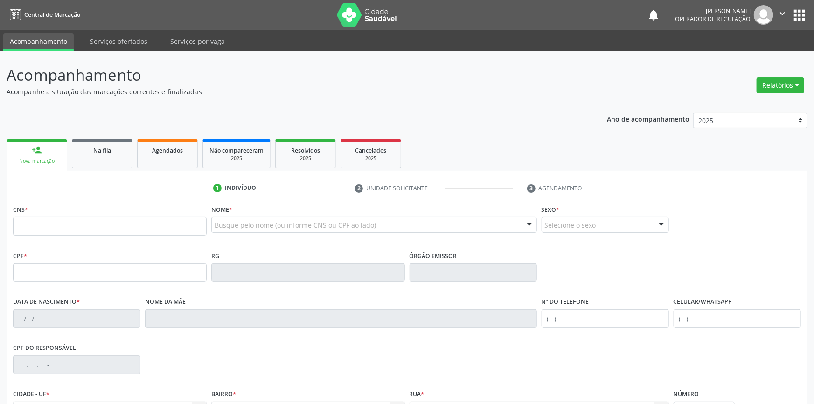
click at [242, 231] on div "Busque pelo nome (ou informe CNS ou CPF ao lado)" at bounding box center [373, 225] width 325 height 16
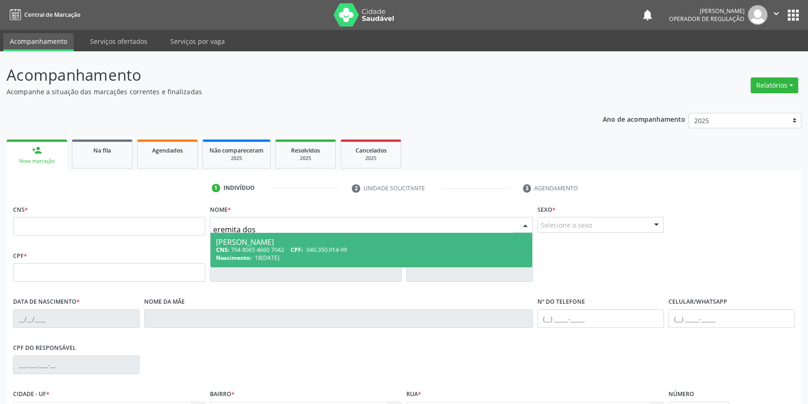
type input "eremita dos"
click at [247, 244] on div "Eremita dos Santos Silva Rodrigues" at bounding box center [371, 241] width 311 height 7
type input "704 8065 4660 7042"
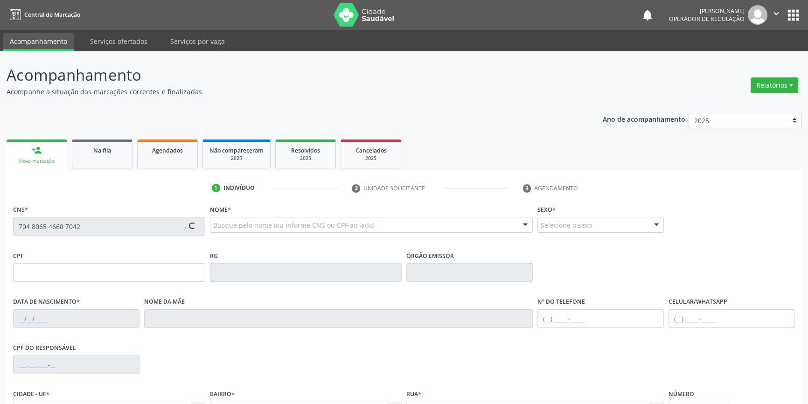
type input "040.350.914-99"
type input "18/05/1964"
type input "Lídia dos Santos Silva"
type input "(87) 98826-7625"
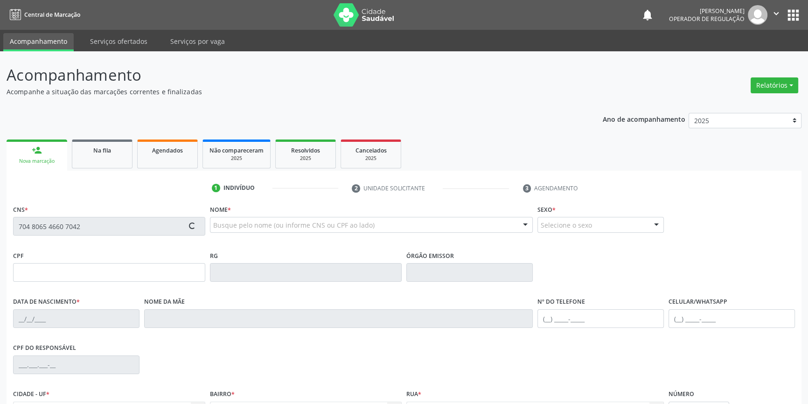
type input "447.558.724-72"
type input "S/N"
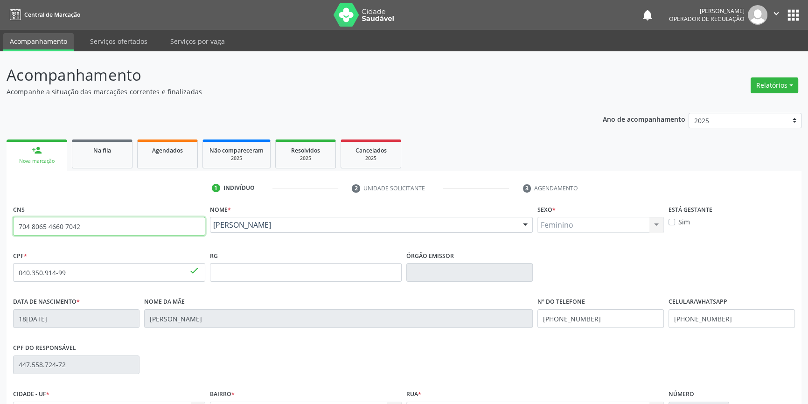
drag, startPoint x: 122, startPoint y: 227, endPoint x: 0, endPoint y: 217, distance: 122.1
click at [0, 217] on div "Acompanhamento Acompanhe a situação das marcações correntes e finalizadas Relat…" at bounding box center [404, 278] width 808 height 454
click at [92, 160] on link "Na fila" at bounding box center [102, 153] width 61 height 29
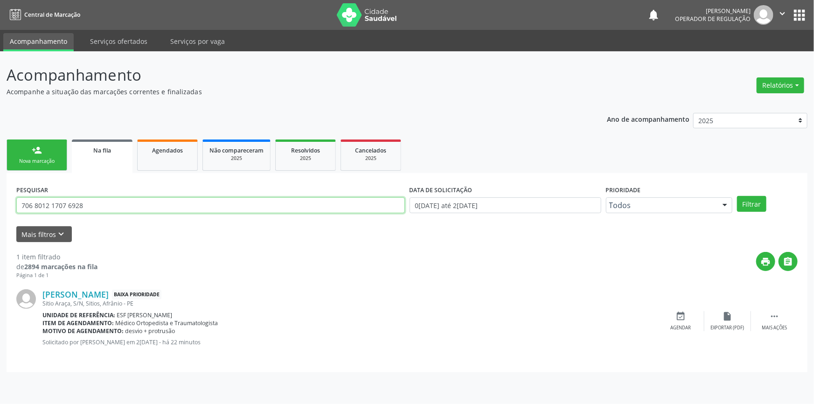
drag, startPoint x: 125, startPoint y: 211, endPoint x: 0, endPoint y: 207, distance: 125.5
click at [0, 207] on div "Acompanhamento Acompanhe a situação das marcações correntes e finalizadas Relat…" at bounding box center [407, 227] width 814 height 352
paste input "4 8065 4660 7042"
type input "704 8065 4660 7042"
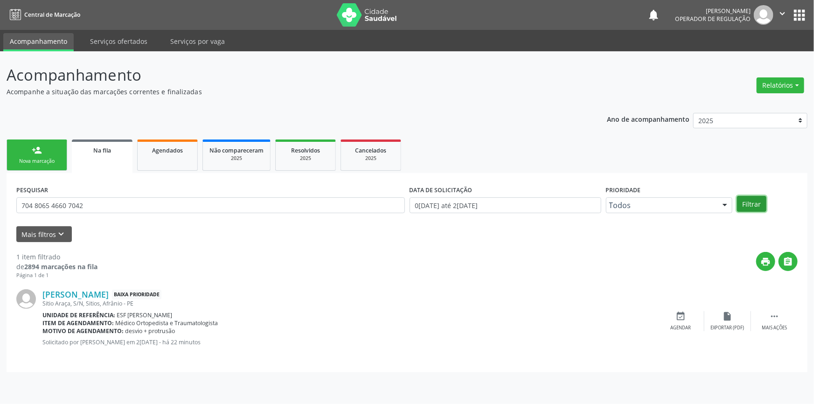
click at [755, 207] on button "Filtrar" at bounding box center [751, 204] width 29 height 16
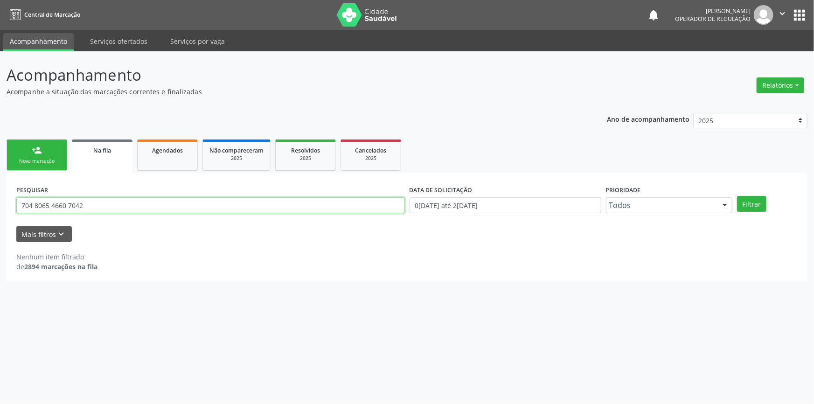
drag, startPoint x: 117, startPoint y: 208, endPoint x: 0, endPoint y: 192, distance: 117.8
click at [0, 193] on div "Acompanhamento Acompanhe a situação das marcações correntes e finalizadas Relat…" at bounding box center [407, 227] width 814 height 352
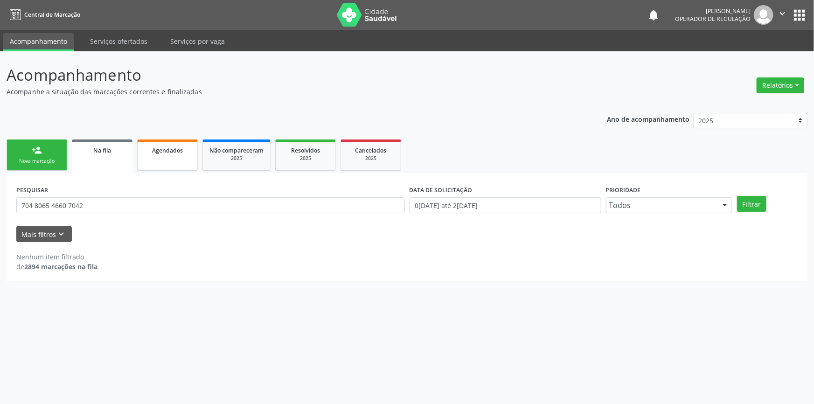
click at [143, 167] on link "Agendados" at bounding box center [167, 154] width 61 height 31
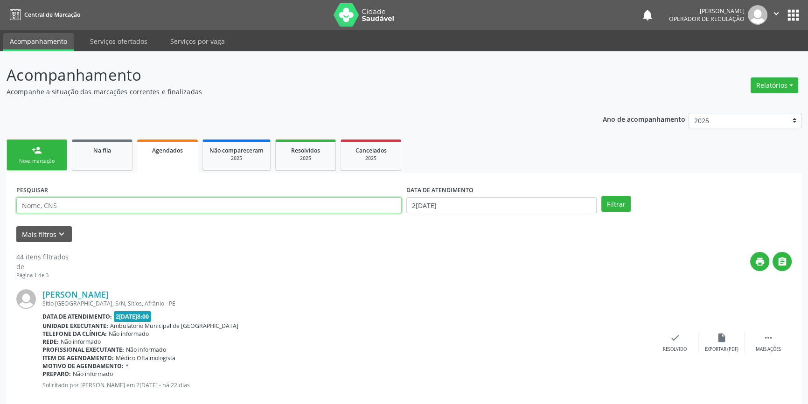
click at [104, 207] on input "text" at bounding box center [208, 205] width 385 height 16
paste input "708 2061 5148 7646"
type input "708 2061 5148 7646"
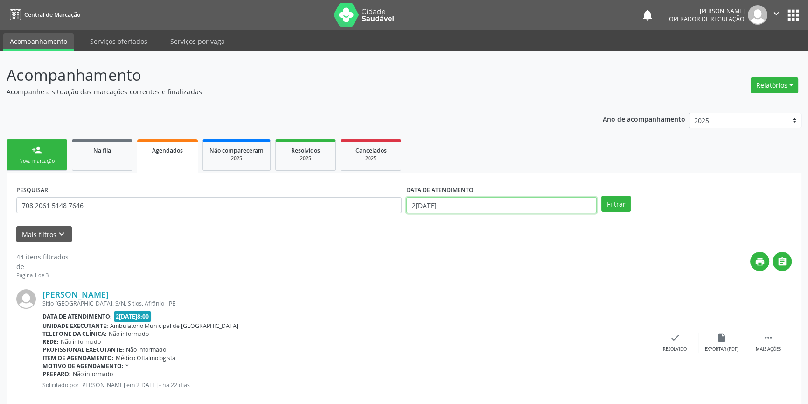
click at [484, 204] on body "Central de Marcação notifications Italo Souza Coelho Operador de regulação  Co…" at bounding box center [404, 202] width 808 height 404
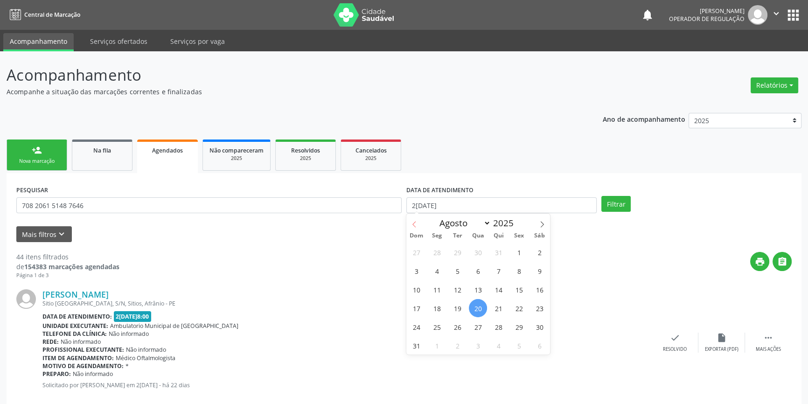
click at [416, 225] on icon at bounding box center [414, 224] width 7 height 7
select select "5"
click at [422, 253] on span "1" at bounding box center [416, 252] width 18 height 18
type input "01/06/2025"
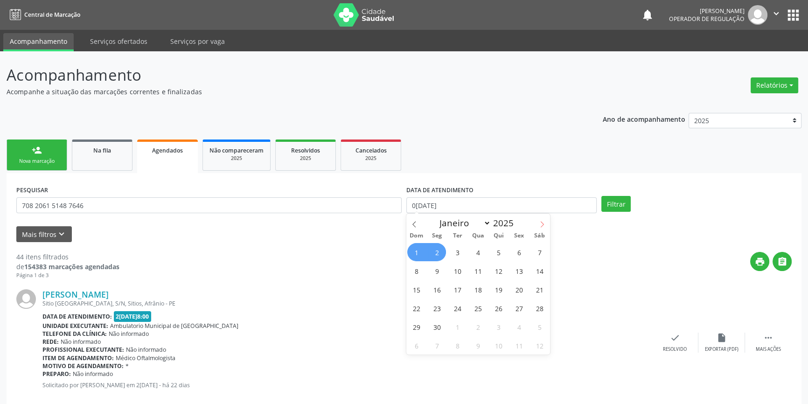
click at [543, 223] on icon at bounding box center [542, 224] width 7 height 7
select select "7"
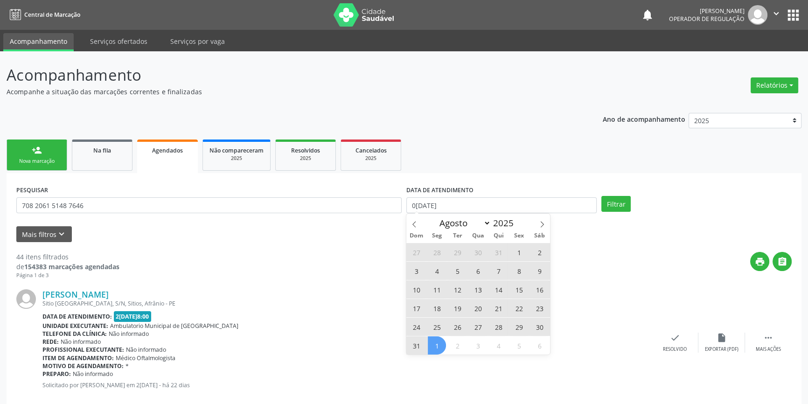
click at [432, 345] on span "1" at bounding box center [437, 345] width 18 height 18
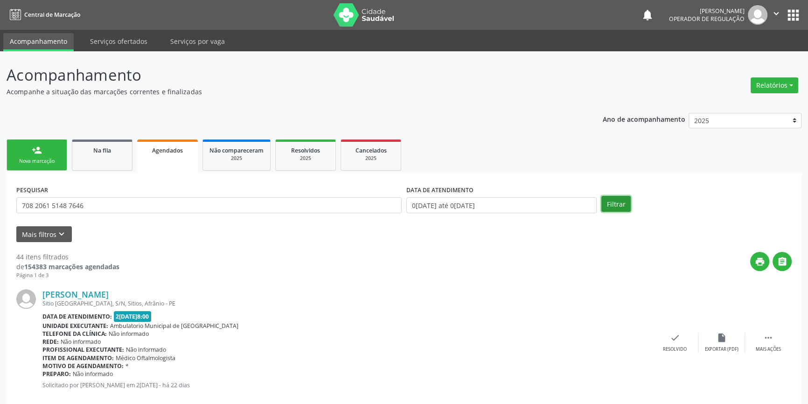
click at [615, 199] on button "Filtrar" at bounding box center [615, 204] width 29 height 16
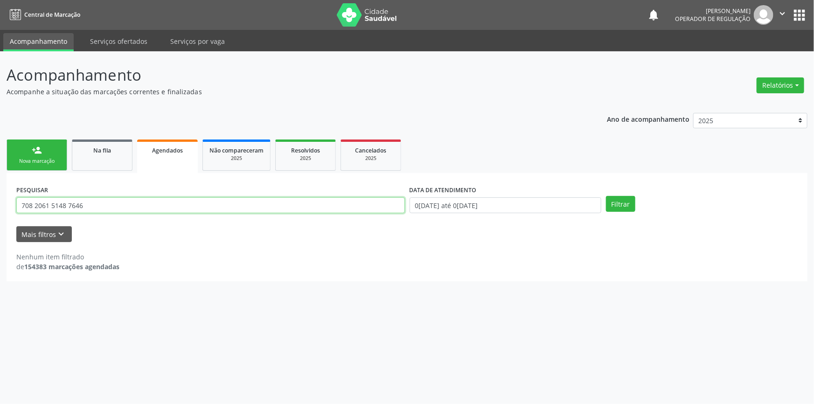
click at [109, 212] on input "708 2061 5148 7646" at bounding box center [210, 205] width 388 height 16
drag, startPoint x: 112, startPoint y: 205, endPoint x: 0, endPoint y: 219, distance: 112.8
click at [0, 219] on div "Acompanhamento Acompanhe a situação das marcações correntes e finalizadas Relat…" at bounding box center [407, 227] width 814 height 352
type input "703007809581979"
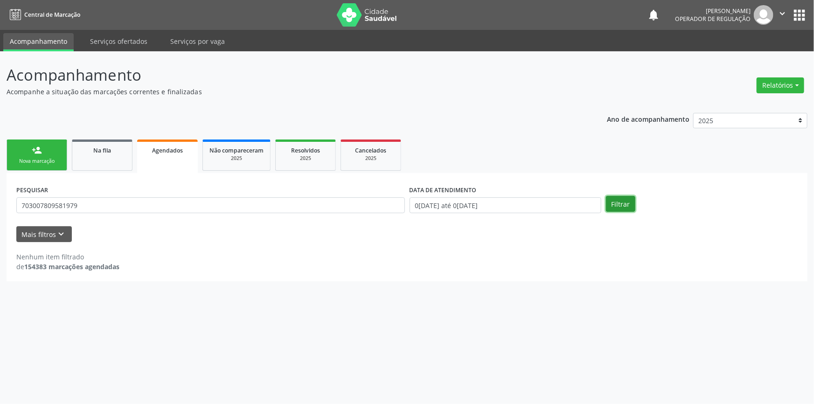
click at [617, 196] on button "Filtrar" at bounding box center [620, 204] width 29 height 16
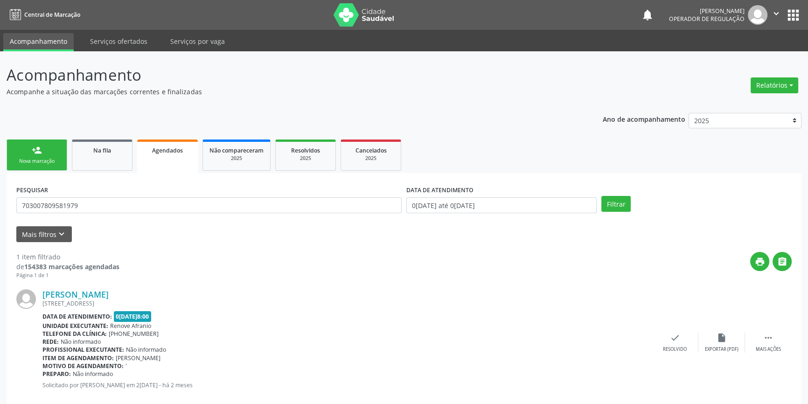
click at [55, 178] on div "PESQUISAR 703007809581979 DATA DE ATENDIMENTO 01/06/2025 até 01/09/2025 Filtrar…" at bounding box center [404, 294] width 795 height 242
click at [48, 166] on link "person_add Nova marcação" at bounding box center [37, 154] width 61 height 31
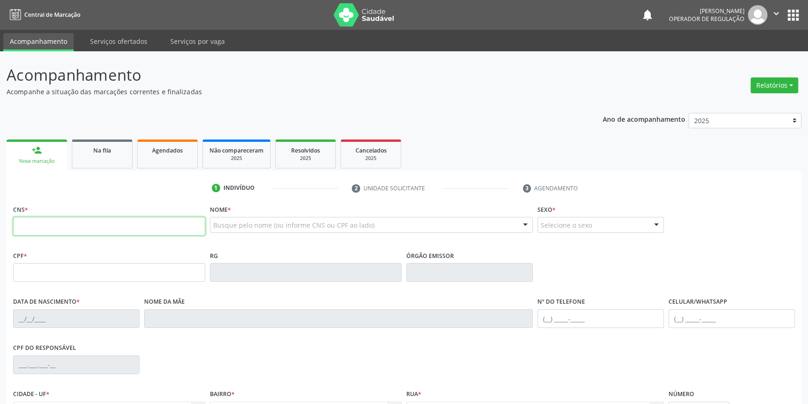
click at [73, 225] on input "text" at bounding box center [109, 226] width 192 height 19
type input "704 8065 4660 7042"
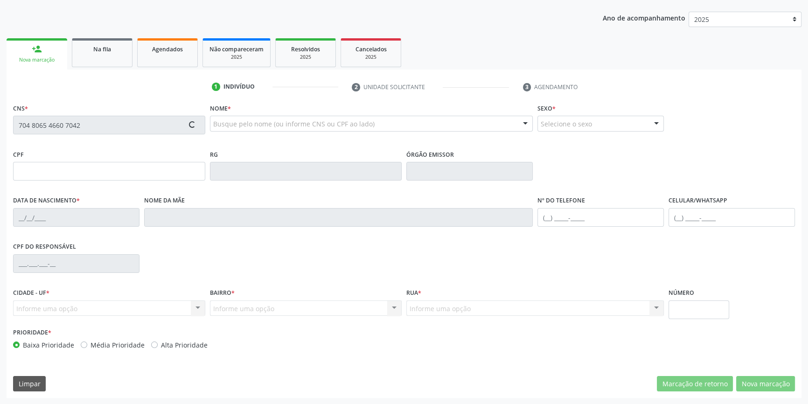
type input "040.350.914-99"
type input "18/05/1964"
type input "Lídia dos Santos Silva"
type input "(87) 98826-7625"
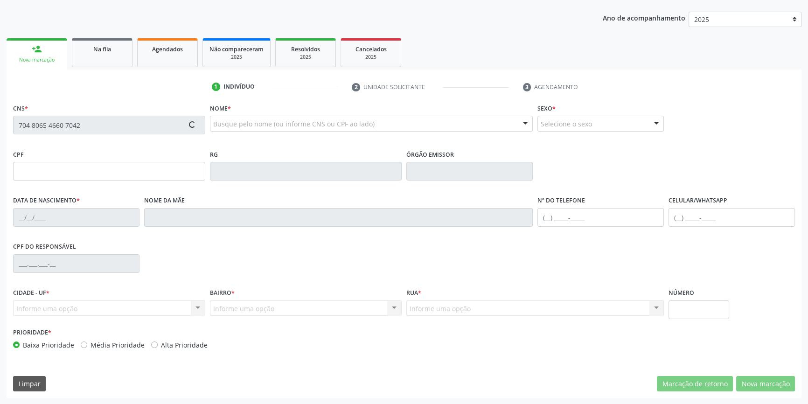
type input "447.558.724-72"
type input "S/N"
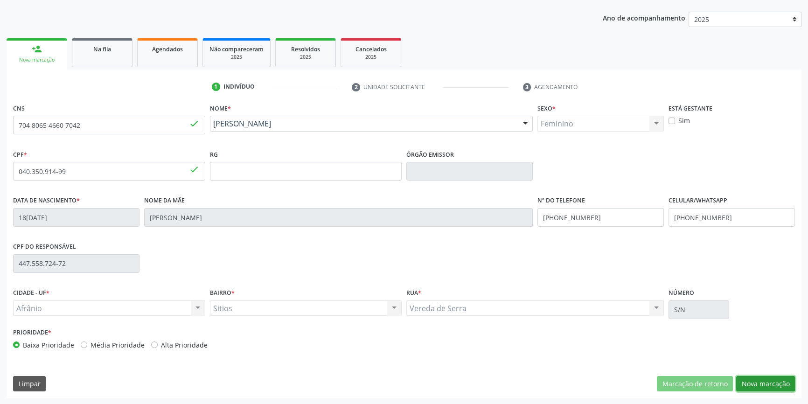
click at [759, 383] on button "Nova marcação" at bounding box center [765, 384] width 59 height 16
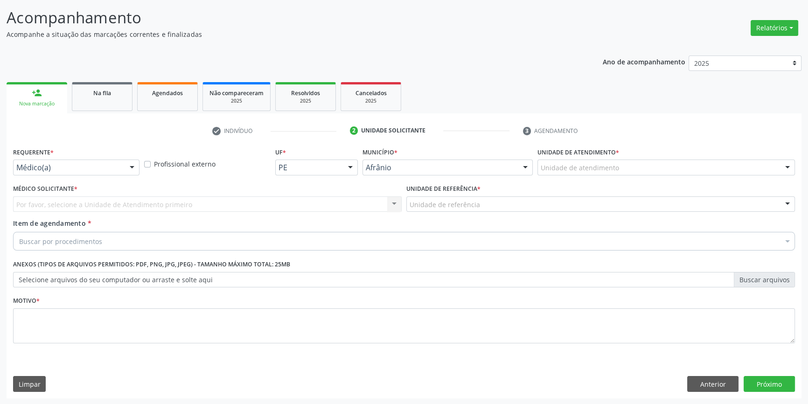
click at [135, 211] on div "Médico Solicitante * Por favor, selecione a Unidade de Atendimento primeiro Nen…" at bounding box center [207, 200] width 393 height 36
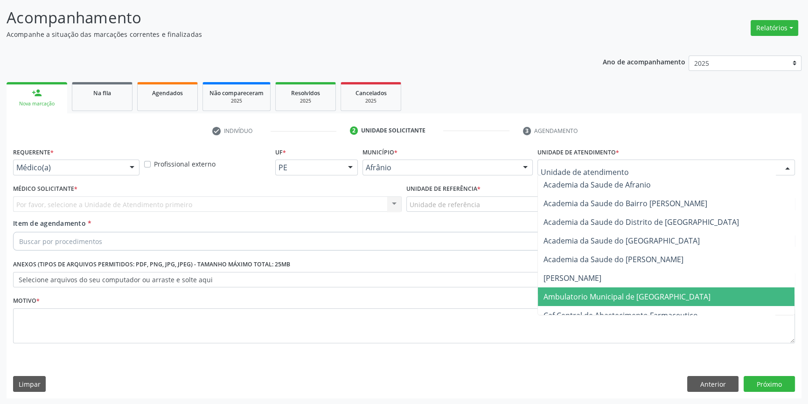
click at [613, 293] on span "Ambulatorio Municipal de [GEOGRAPHIC_DATA]" at bounding box center [626, 296] width 167 height 10
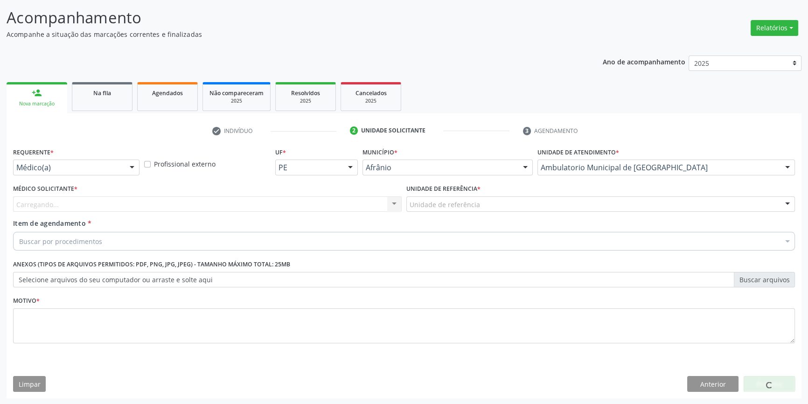
click at [483, 205] on div "Unidade de referência" at bounding box center [600, 204] width 388 height 16
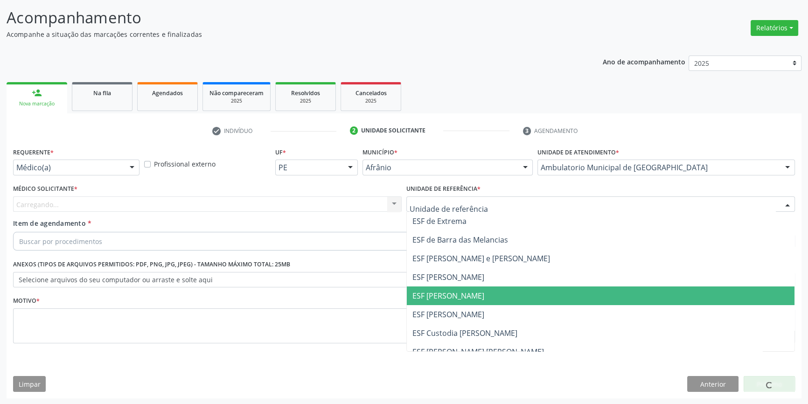
drag, startPoint x: 475, startPoint y: 297, endPoint x: 291, endPoint y: 238, distance: 192.7
click at [474, 298] on span "ESF [PERSON_NAME]" at bounding box center [600, 295] width 387 height 19
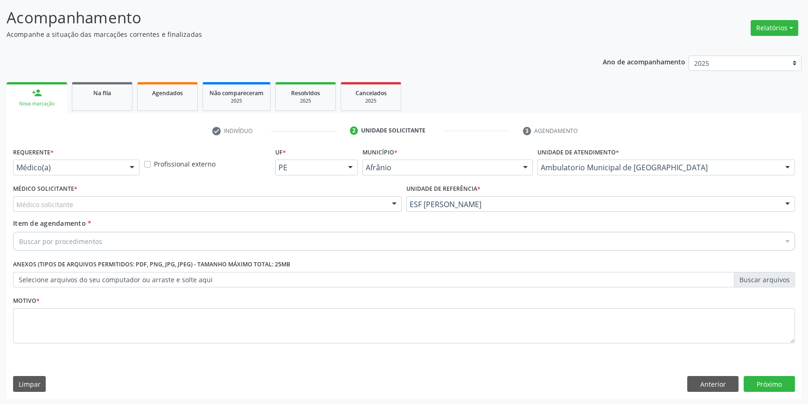
click at [229, 200] on div "Médico solicitante" at bounding box center [207, 204] width 388 height 16
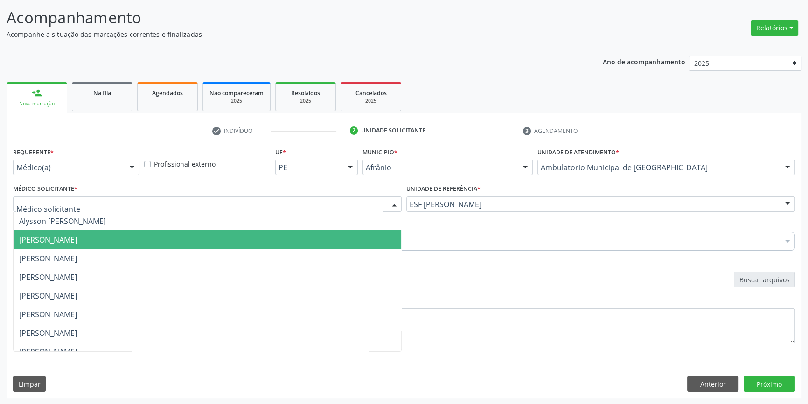
click at [149, 239] on span "Bruno Saraiva Bezerra Medrado" at bounding box center [207, 239] width 387 height 19
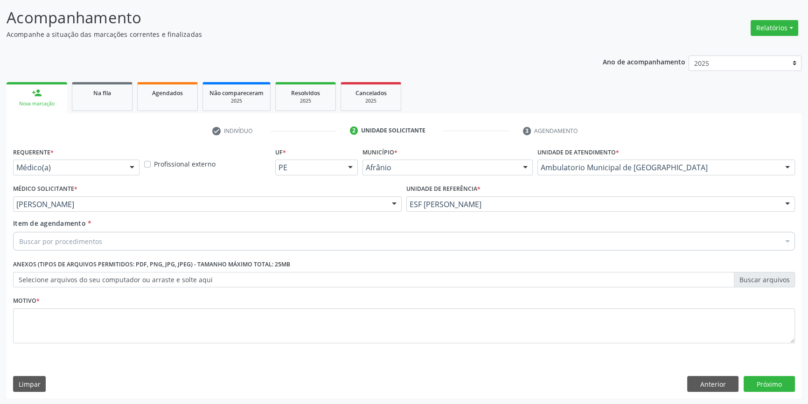
click at [101, 238] on div "Buscar por procedimentos" at bounding box center [403, 241] width 781 height 19
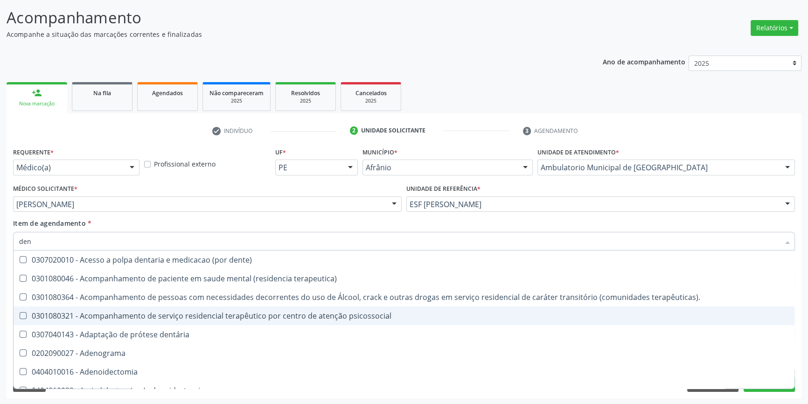
type input "dens"
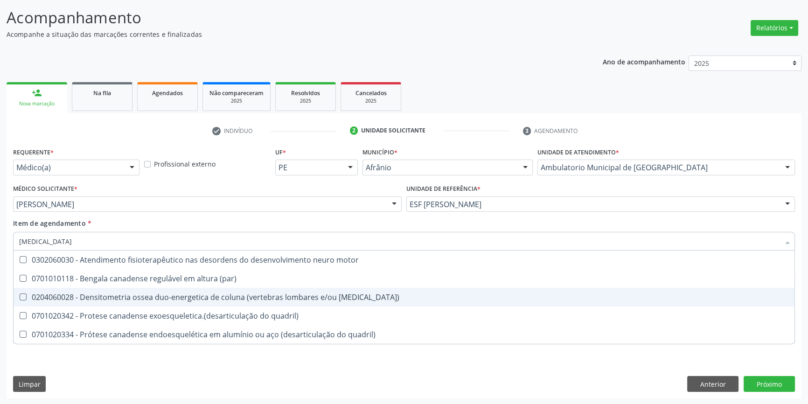
click at [164, 296] on div "0204060028 - Densitometria ossea duo-energetica de coluna (vertebras lombares e…" at bounding box center [403, 296] width 769 height 7
checkbox femur\) "true"
click at [145, 350] on div "Requerente * Médico(a) Médico(a) Enfermeiro(a) Paciente Nenhum resultado encont…" at bounding box center [403, 250] width 781 height 211
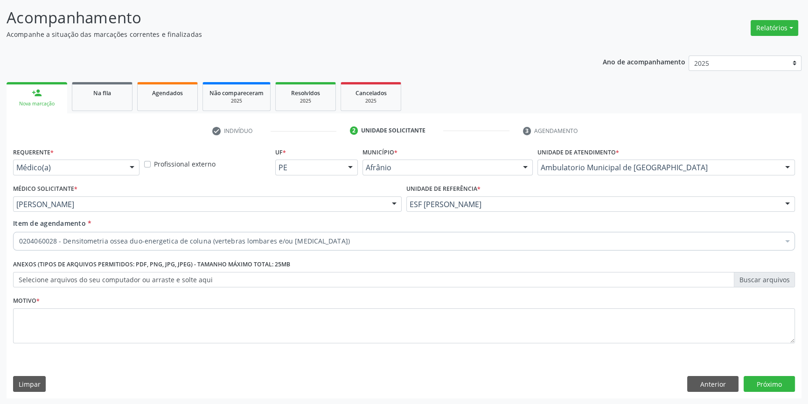
click at [136, 329] on li "Não selecionados" at bounding box center [404, 331] width 781 height 25
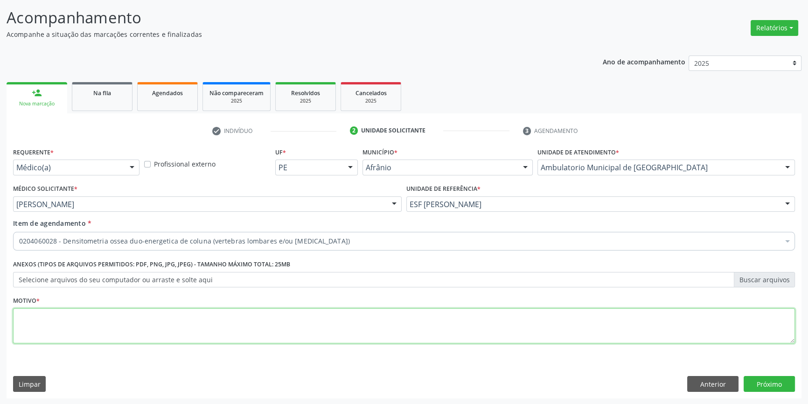
click at [135, 329] on textarea at bounding box center [403, 325] width 781 height 35
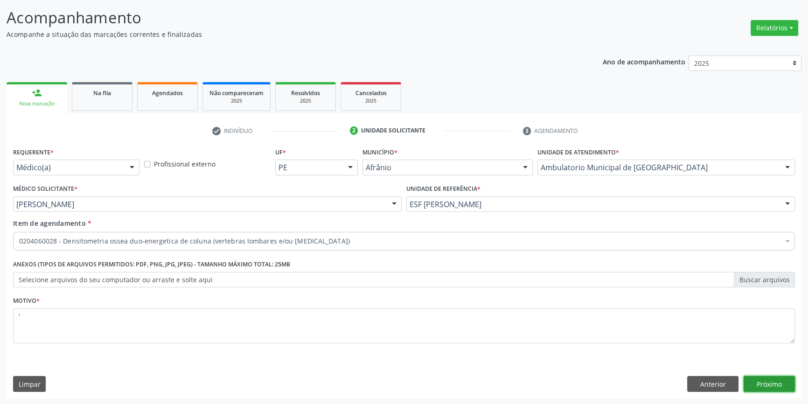
click at [766, 380] on button "Próximo" at bounding box center [768, 384] width 51 height 16
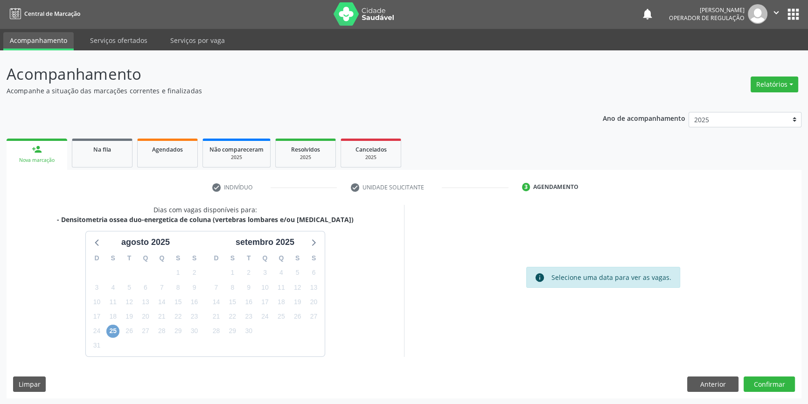
click at [110, 332] on span "25" at bounding box center [112, 331] width 13 height 13
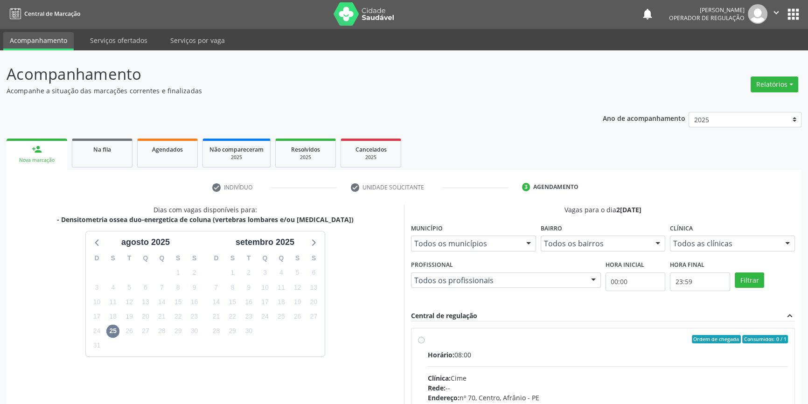
click at [442, 342] on div "Ordem de chegada Consumidos: 0 / 1" at bounding box center [608, 339] width 360 height 8
click at [424, 342] on input "Ordem de chegada Consumidos: 0 / 1 Horário: 08:00 Clínica: Cime Rede: -- Endere…" at bounding box center [421, 339] width 7 height 8
radio input "true"
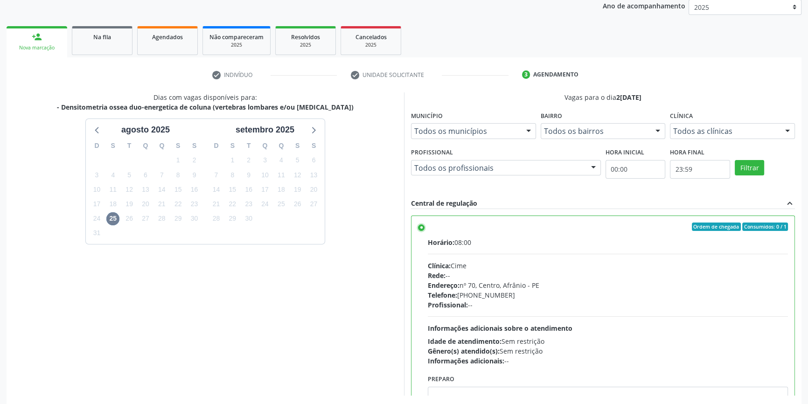
scroll to position [152, 0]
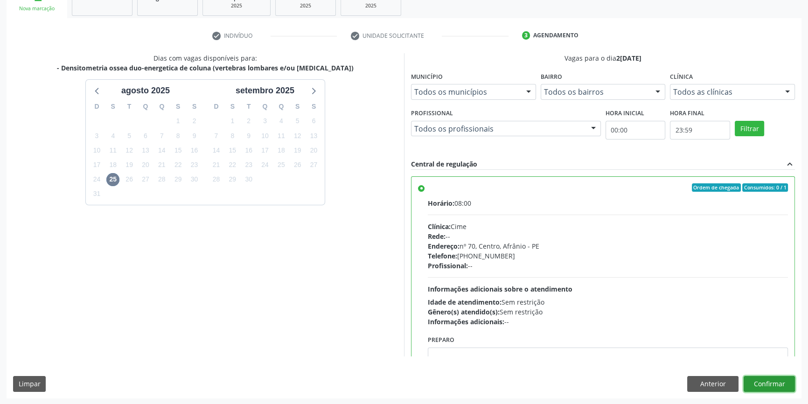
click at [755, 380] on button "Confirmar" at bounding box center [768, 384] width 51 height 16
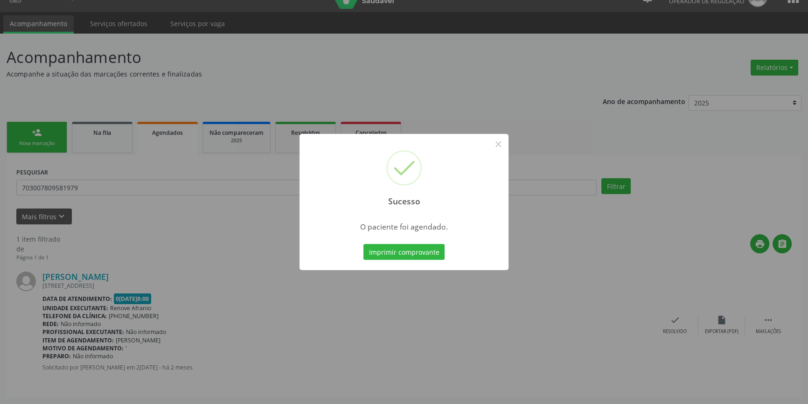
scroll to position [0, 0]
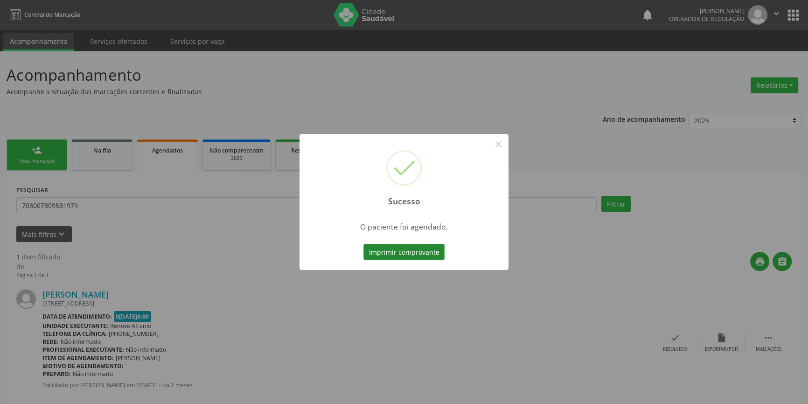
click at [422, 254] on button "Imprimir comprovante" at bounding box center [403, 252] width 81 height 16
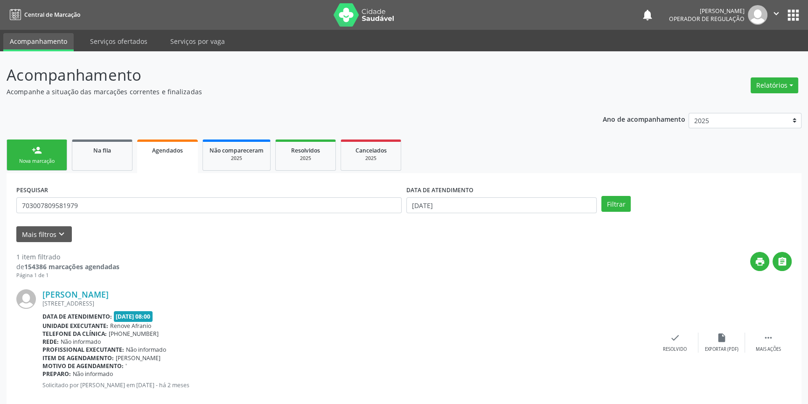
click at [577, 280] on div "[PERSON_NAME] [STREET_ADDRESS][PERSON_NAME] Data de atendimento: [DATE] 08:00 U…" at bounding box center [403, 342] width 775 height 126
drag, startPoint x: 87, startPoint y: 207, endPoint x: 0, endPoint y: 188, distance: 89.1
click at [0, 200] on div "Acompanhamento Acompanhe a situação das marcações correntes e finalizadas Relat…" at bounding box center [404, 236] width 808 height 370
